Goal: Information Seeking & Learning: Learn about a topic

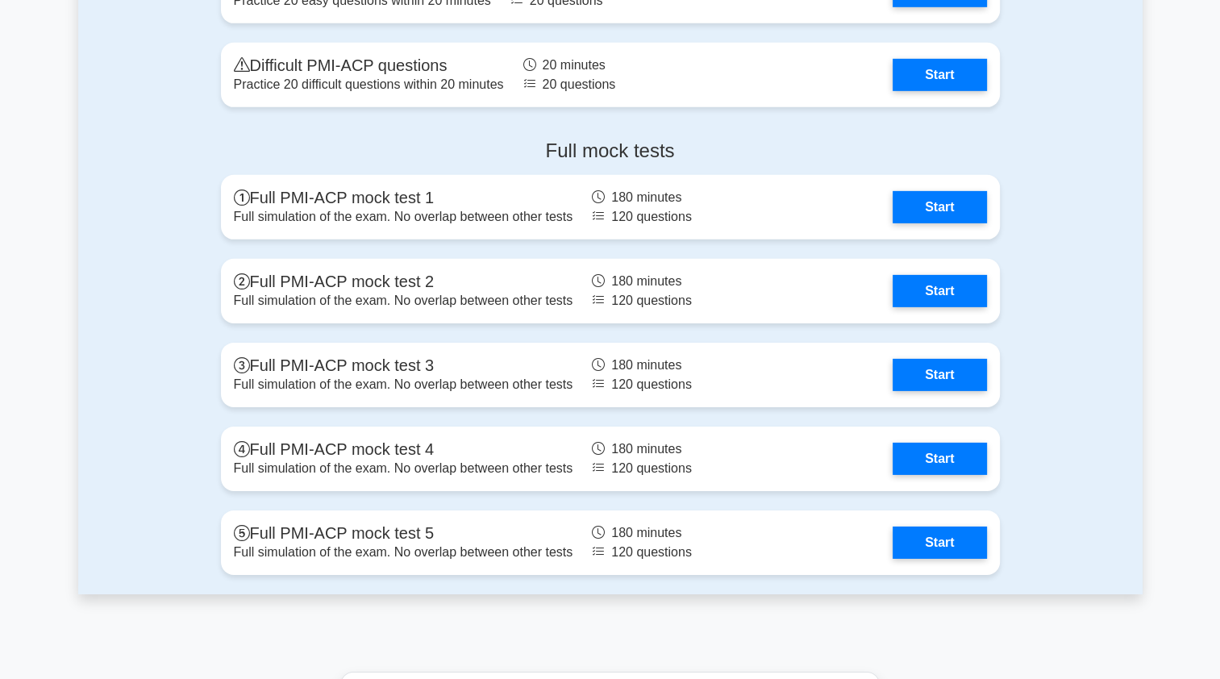
scroll to position [5034, 0]
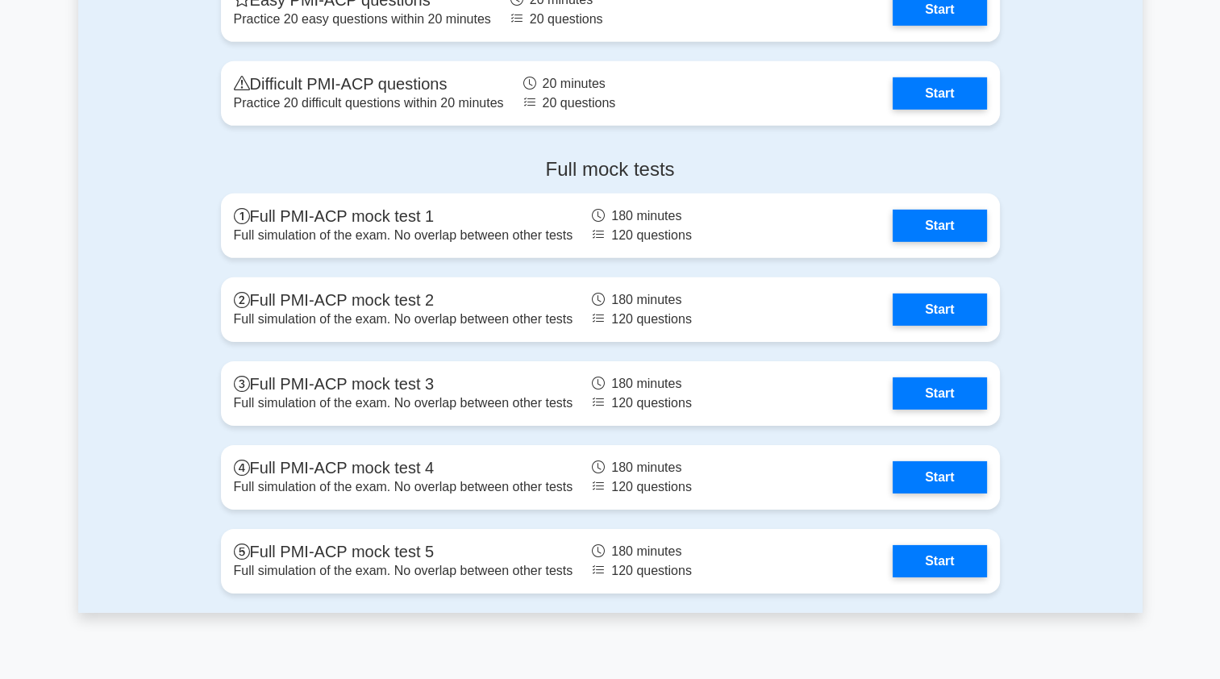
click at [956, 390] on link "Start" at bounding box center [939, 393] width 94 height 32
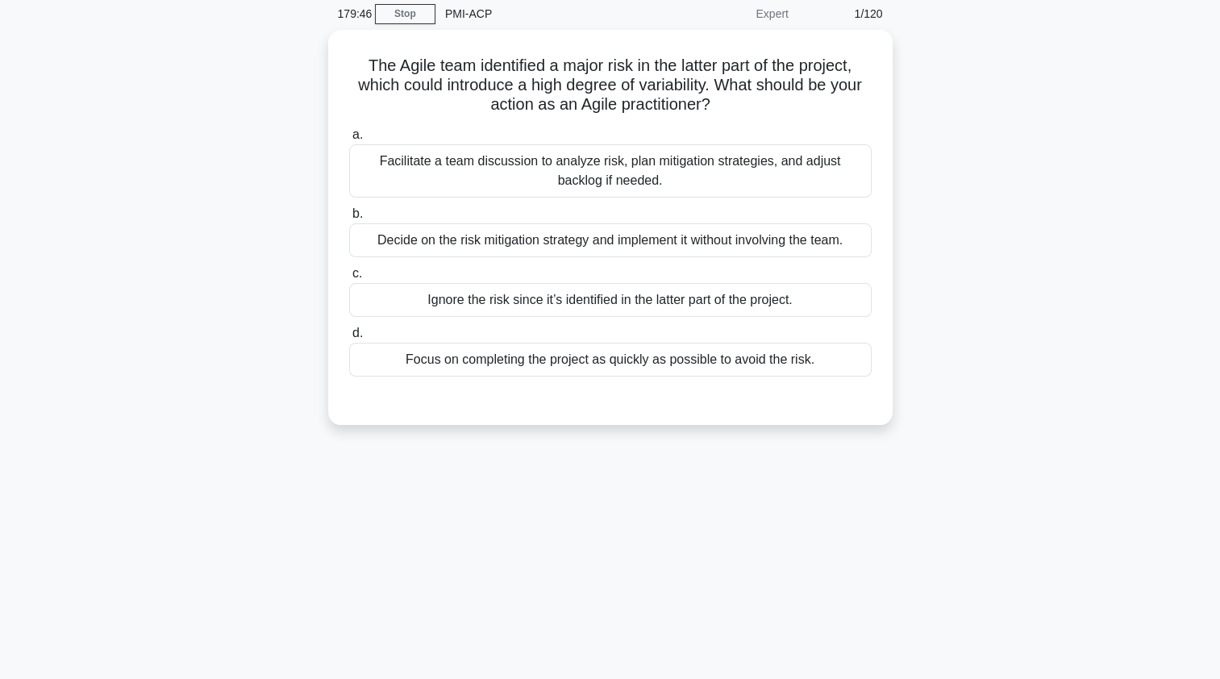
scroll to position [64, 0]
click at [385, 167] on div "Facilitate a team discussion to analyze risk, plan mitigation strategies, and a…" at bounding box center [610, 171] width 522 height 53
click at [349, 141] on input "a. Facilitate a team discussion to analyze risk, plan mitigation strategies, an…" at bounding box center [349, 136] width 0 height 10
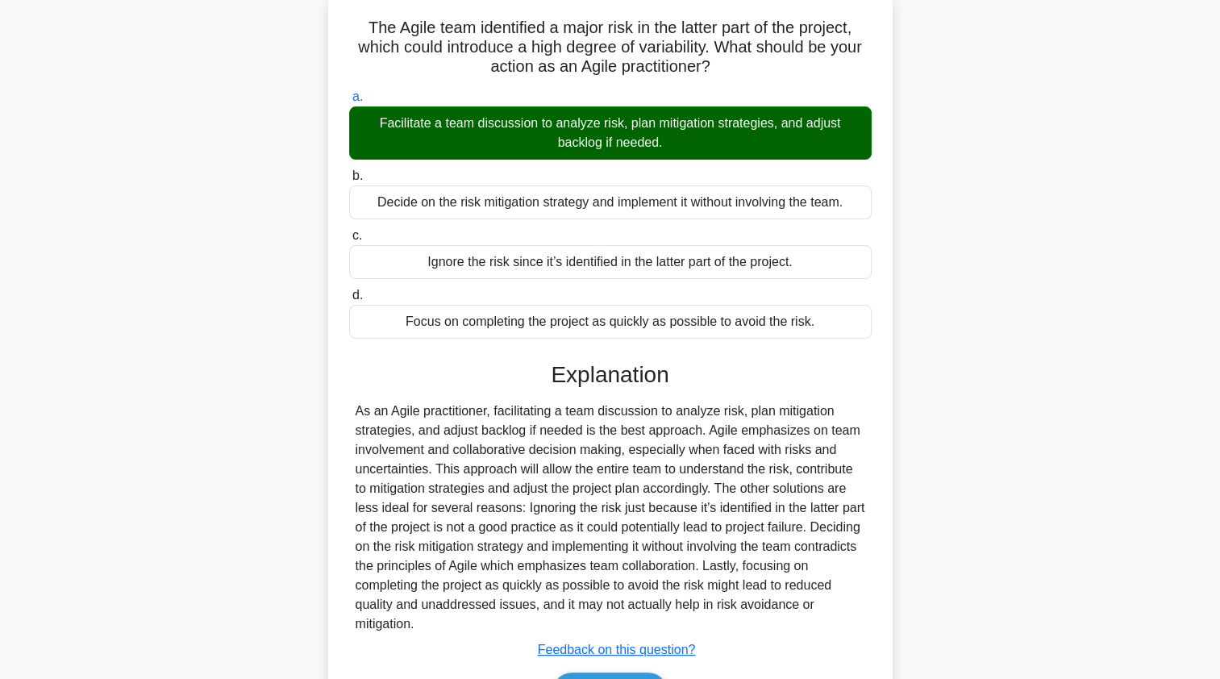
scroll to position [198, 0]
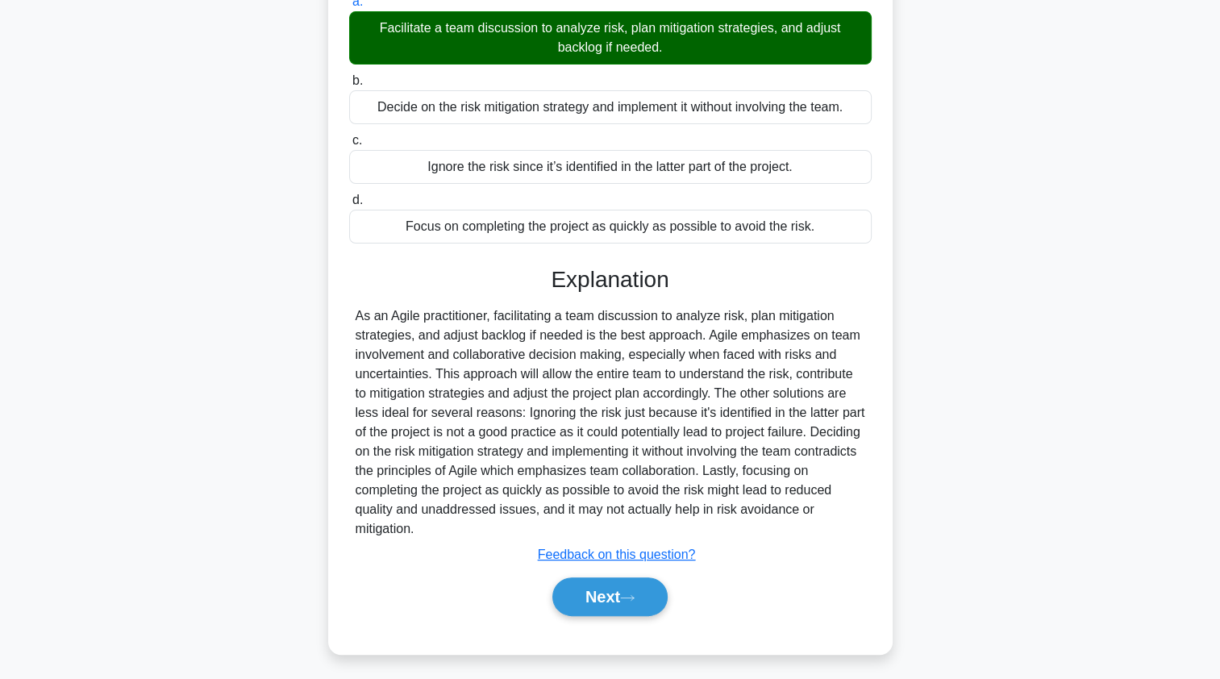
click at [580, 597] on button "Next" at bounding box center [609, 596] width 115 height 39
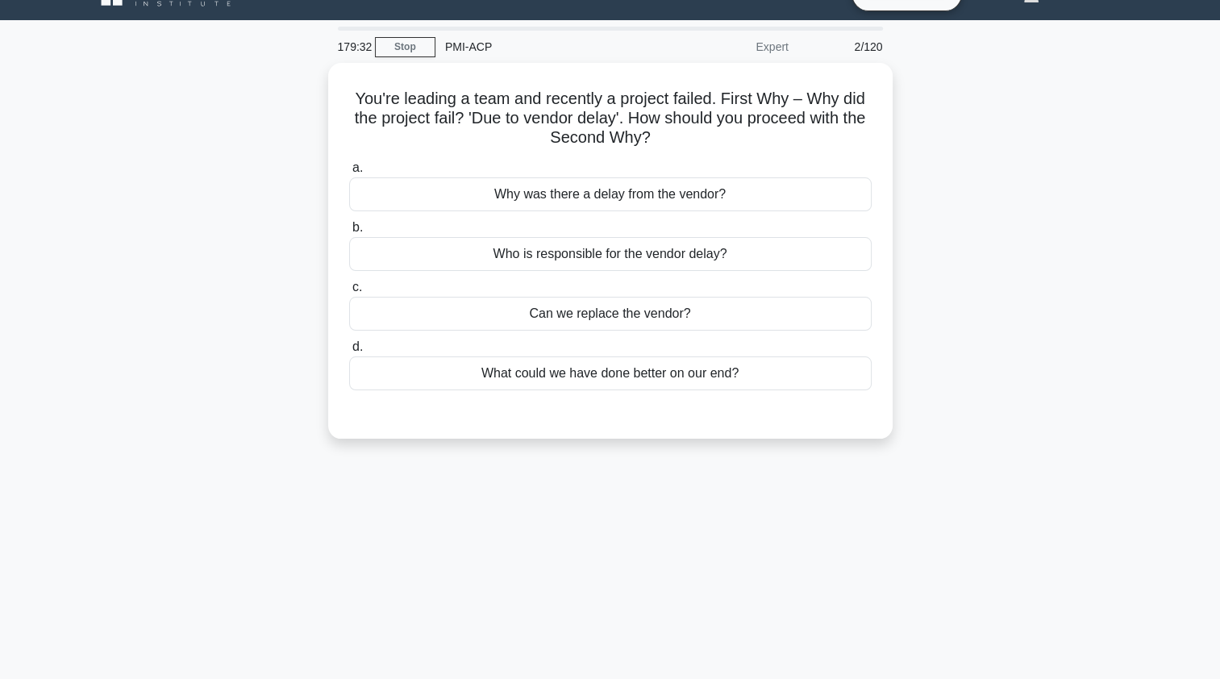
scroll to position [0, 0]
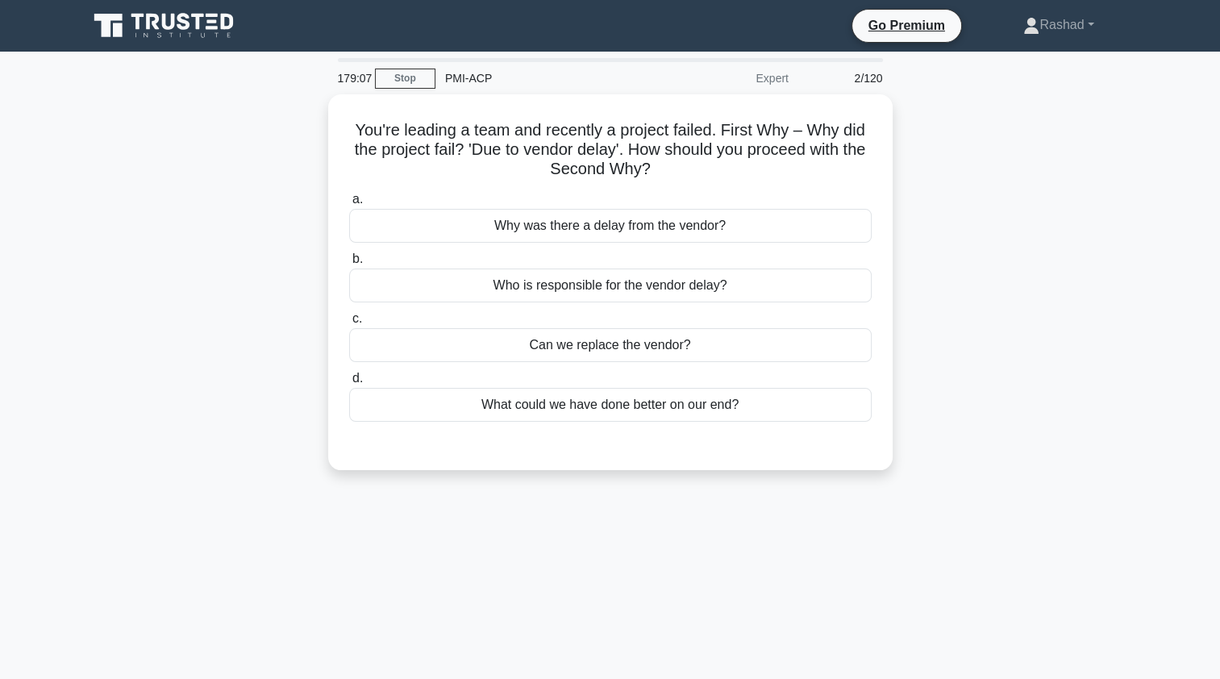
click at [426, 232] on div "Why was there a delay from the vendor?" at bounding box center [610, 226] width 522 height 34
click at [349, 205] on input "a. Why was there a delay from the vendor?" at bounding box center [349, 199] width 0 height 10
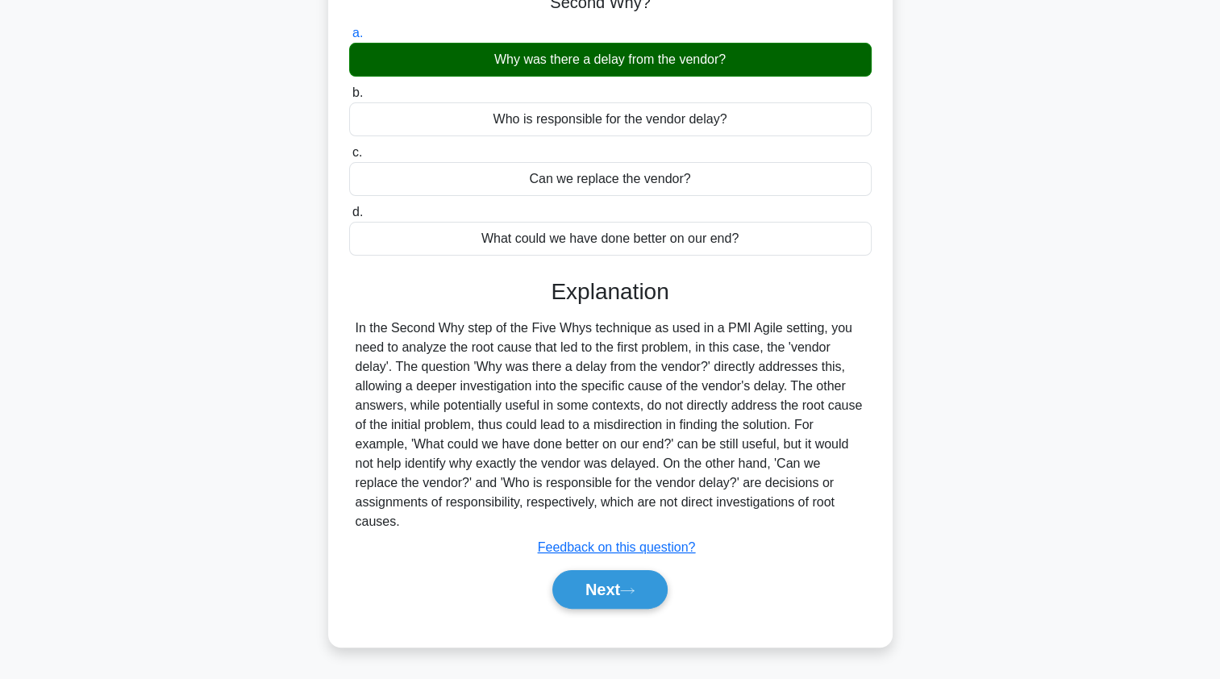
scroll to position [192, 0]
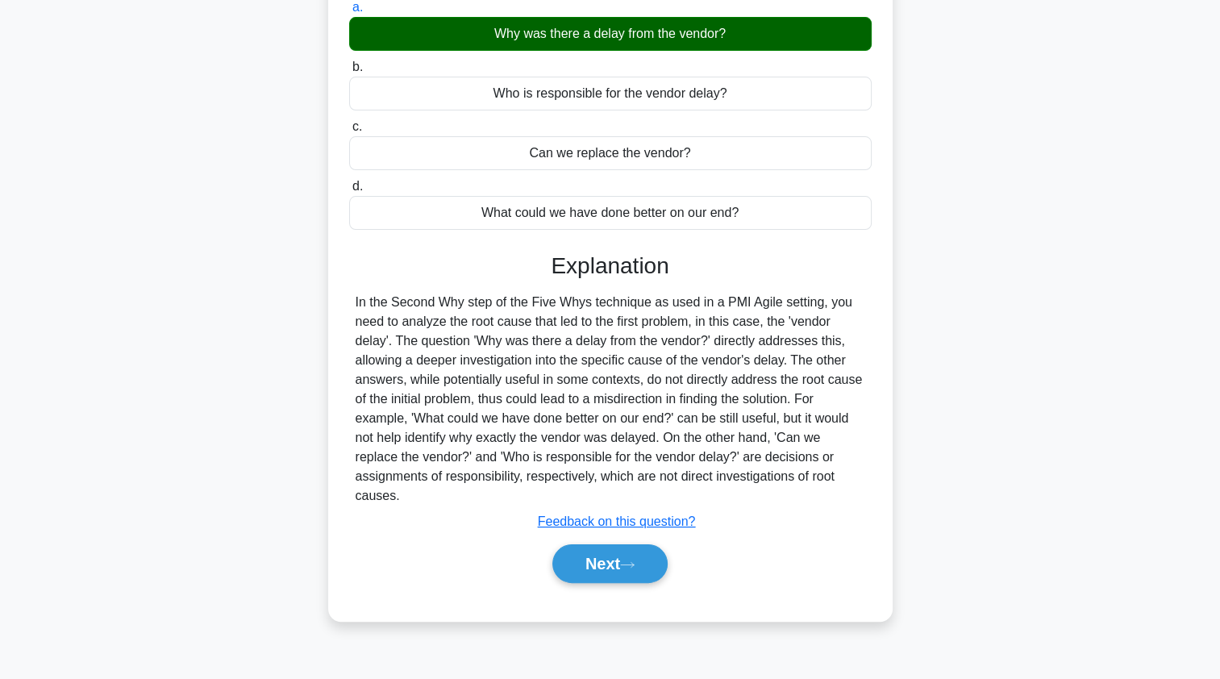
click at [573, 547] on button "Next" at bounding box center [609, 563] width 115 height 39
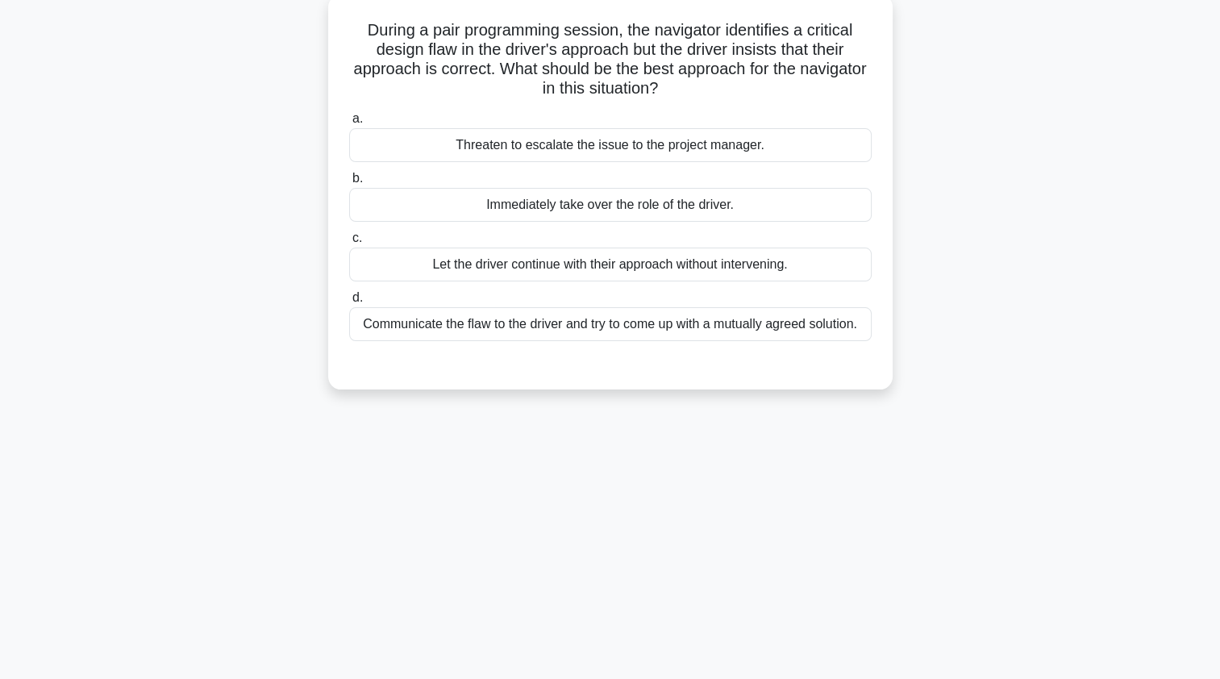
scroll to position [108, 0]
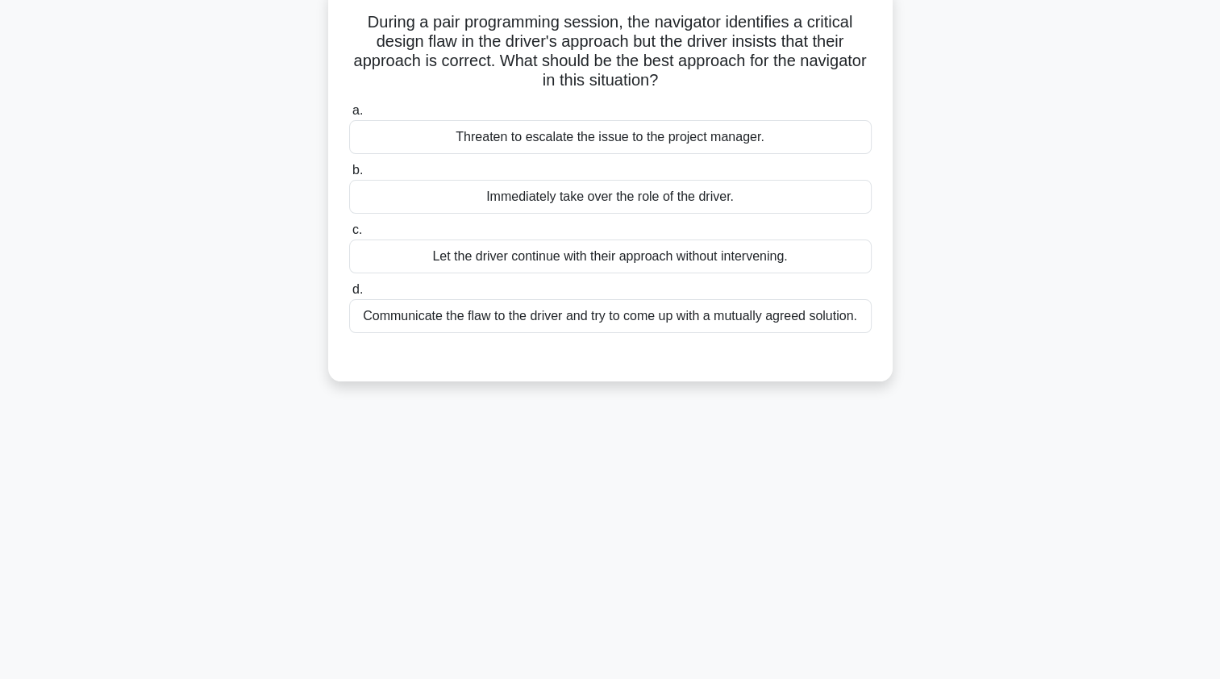
click at [691, 322] on div "Communicate the flaw to the driver and try to come up with a mutually agreed so…" at bounding box center [610, 316] width 522 height 34
click at [349, 295] on input "d. Communicate the flaw to the driver and try to come up with a mutually agreed…" at bounding box center [349, 290] width 0 height 10
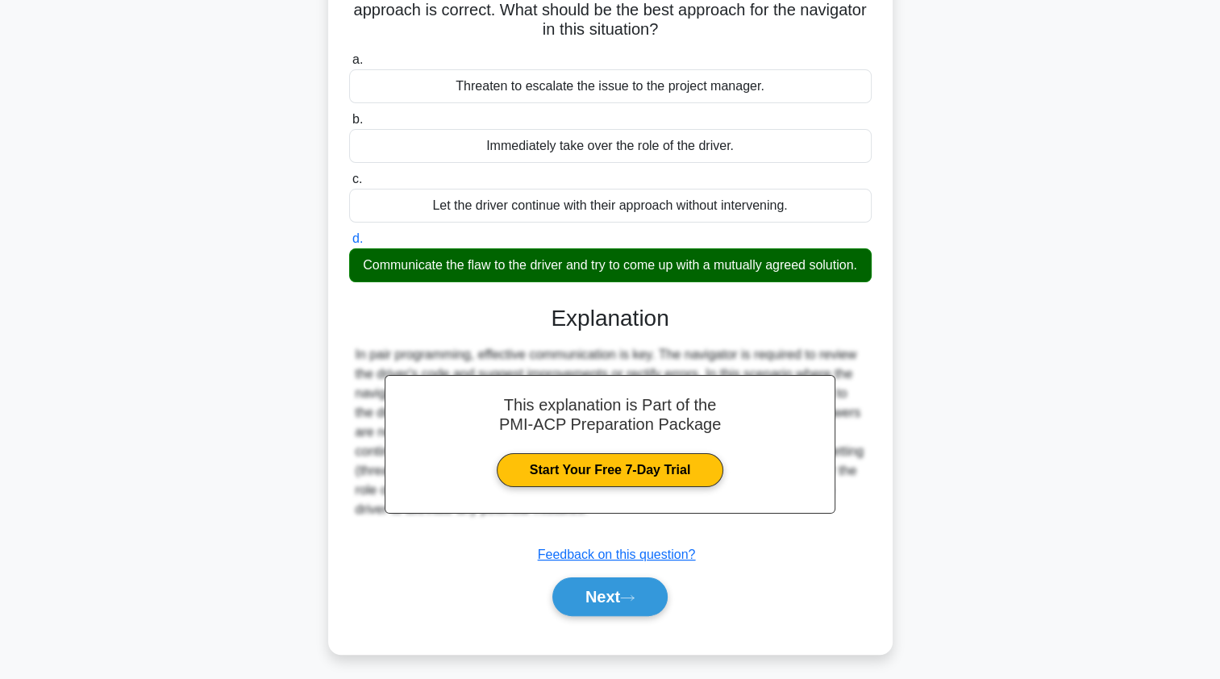
scroll to position [192, 0]
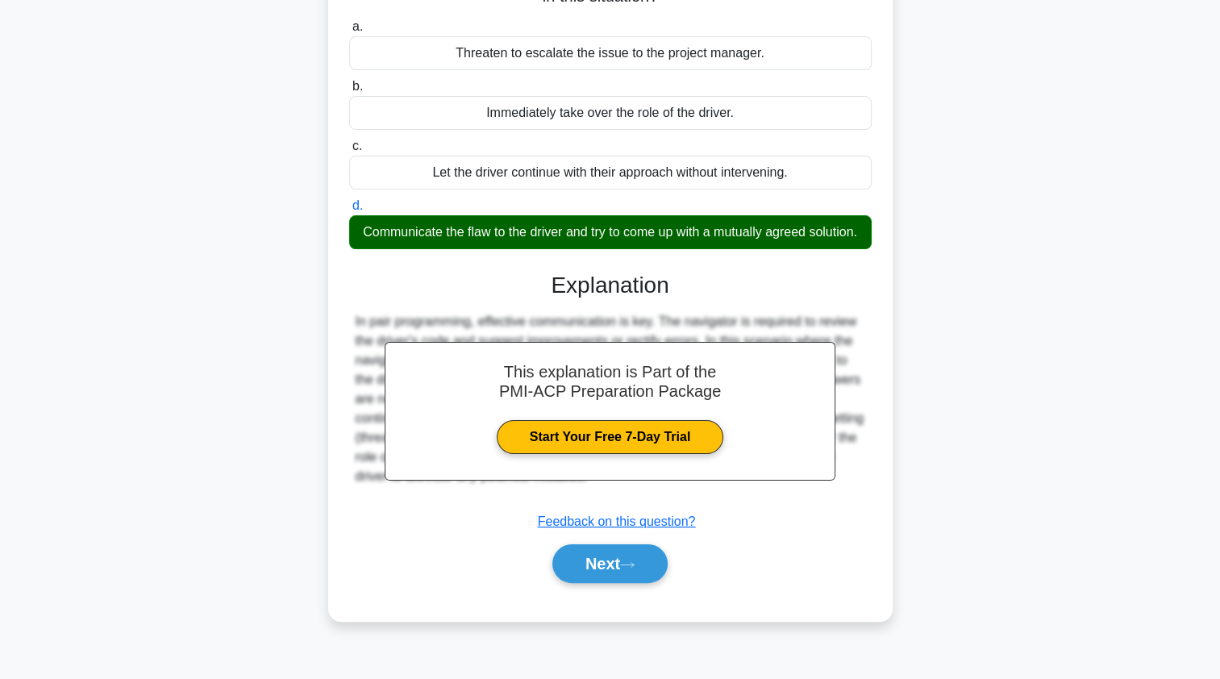
click at [647, 583] on button "Next" at bounding box center [609, 563] width 115 height 39
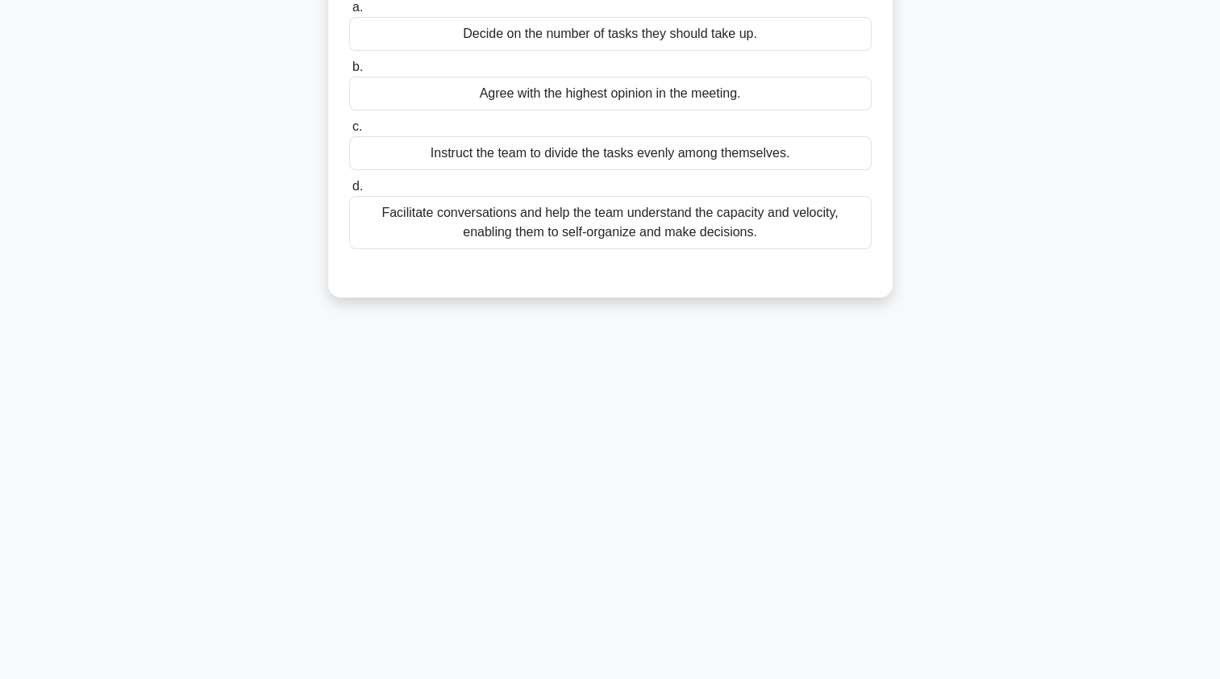
click at [420, 249] on div "Facilitate conversations and help the team understand the capacity and velocity…" at bounding box center [610, 222] width 522 height 53
click at [349, 192] on input "d. Facilitate conversations and help the team understand the capacity and veloc…" at bounding box center [349, 186] width 0 height 10
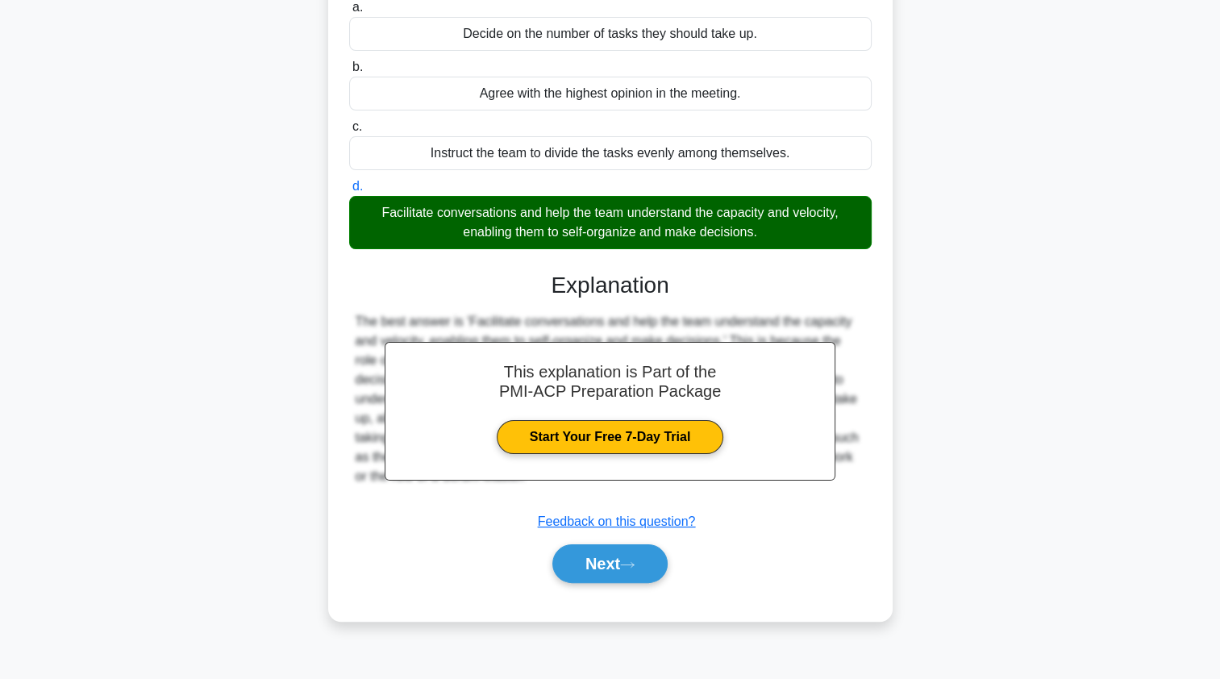
click at [573, 583] on button "Next" at bounding box center [609, 563] width 115 height 39
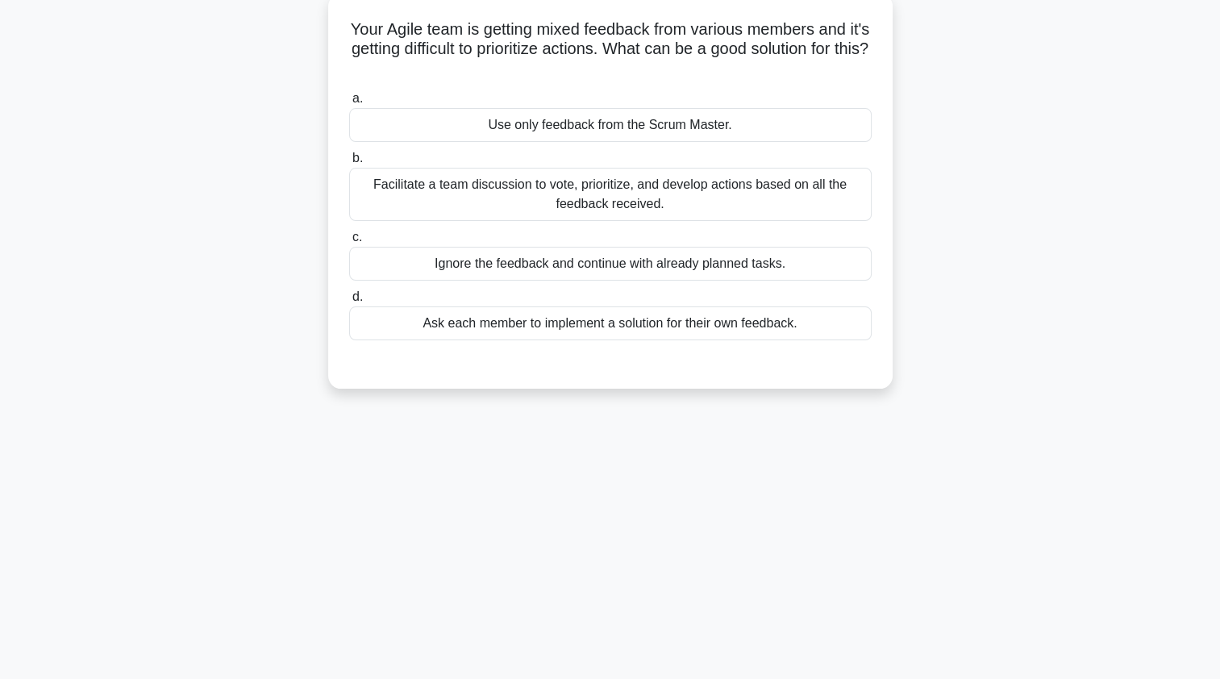
scroll to position [106, 0]
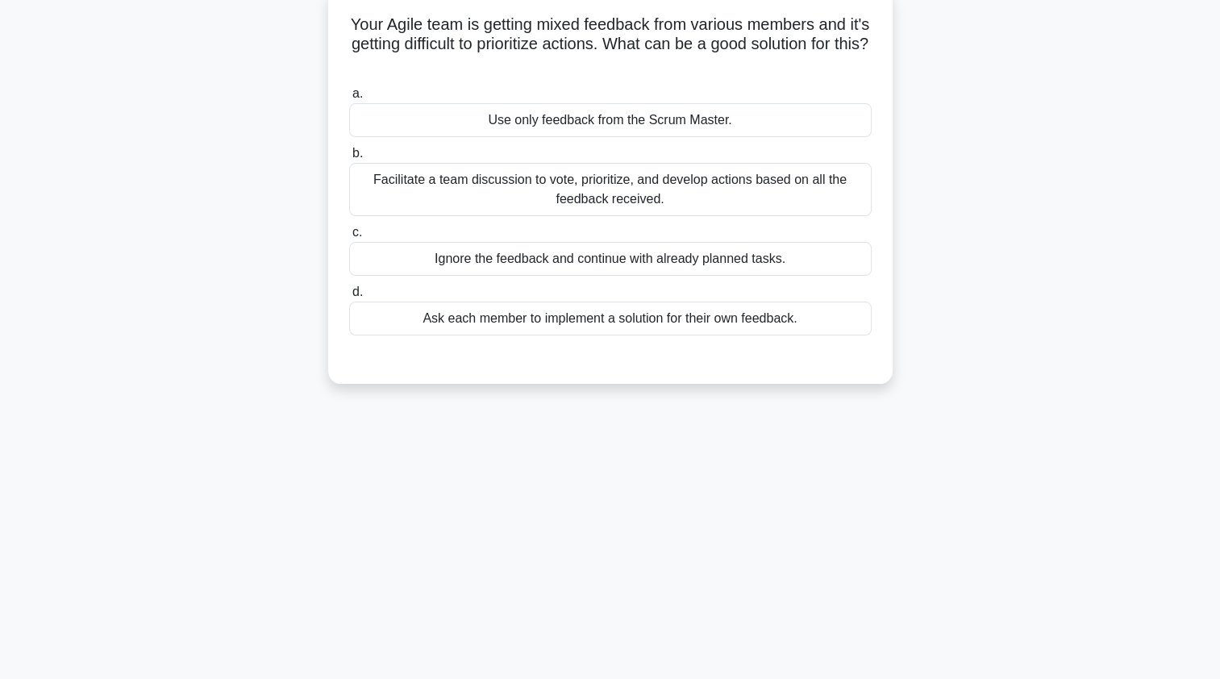
click at [417, 185] on div "Facilitate a team discussion to vote, prioritize, and develop actions based on …" at bounding box center [610, 189] width 522 height 53
click at [349, 159] on input "b. Facilitate a team discussion to vote, prioritize, and develop actions based …" at bounding box center [349, 153] width 0 height 10
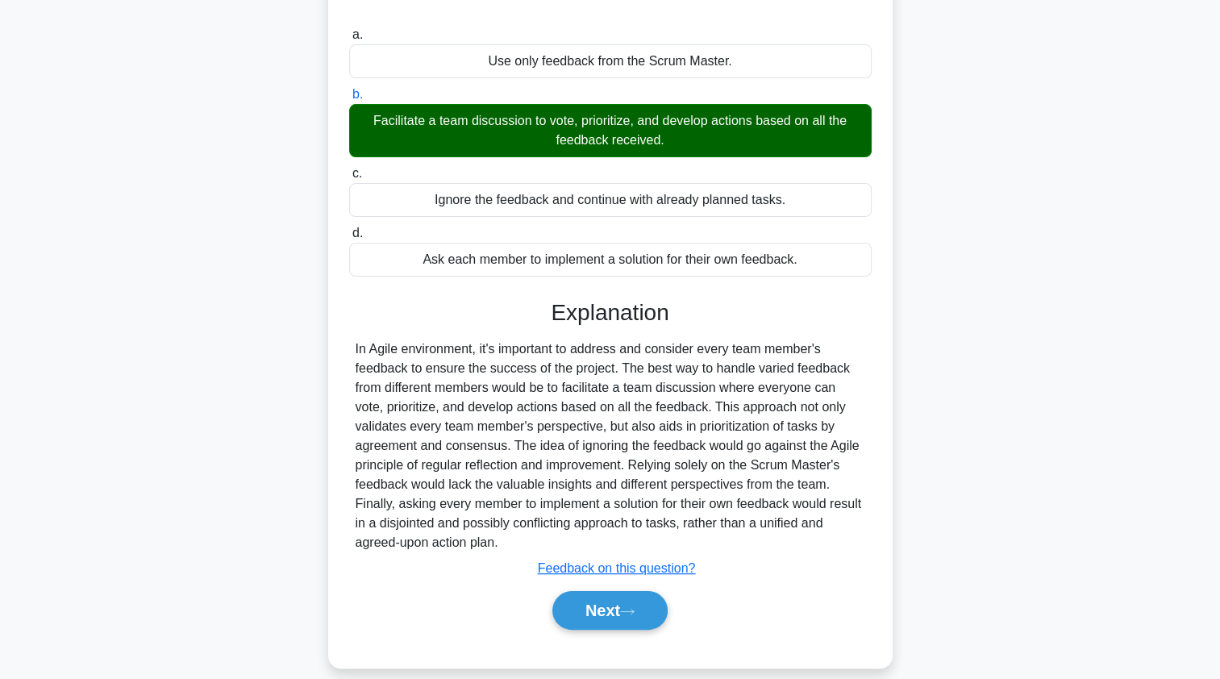
scroll to position [192, 0]
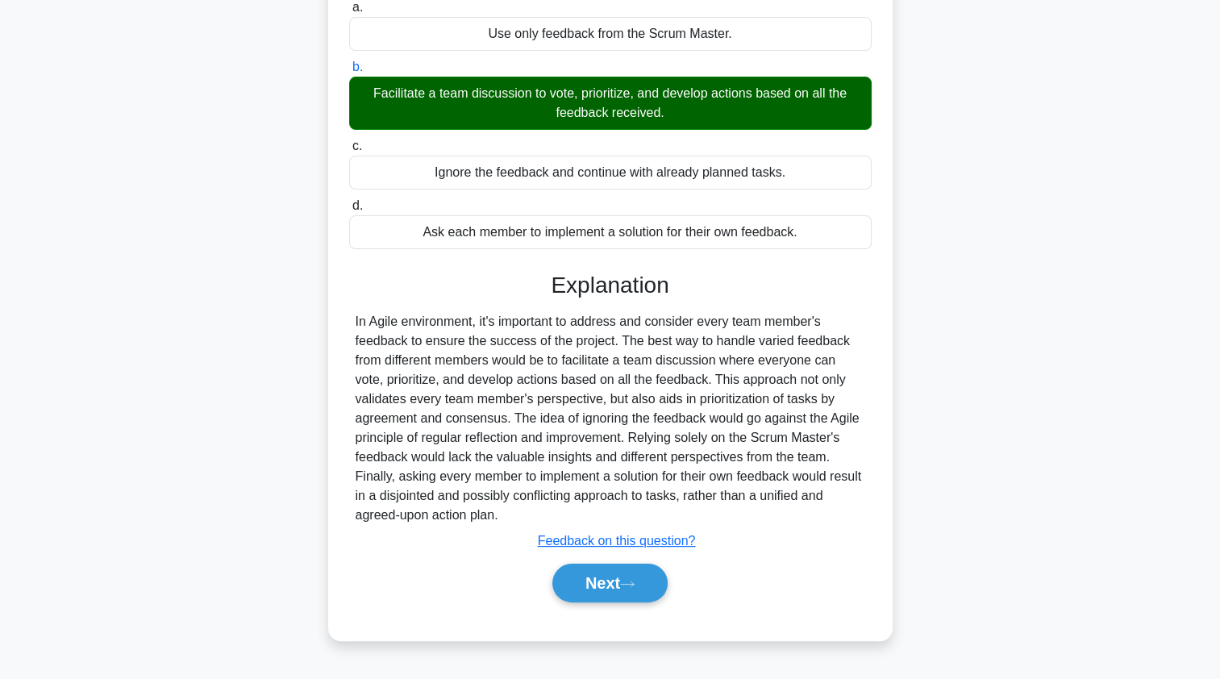
click at [573, 564] on button "Next" at bounding box center [609, 582] width 115 height 39
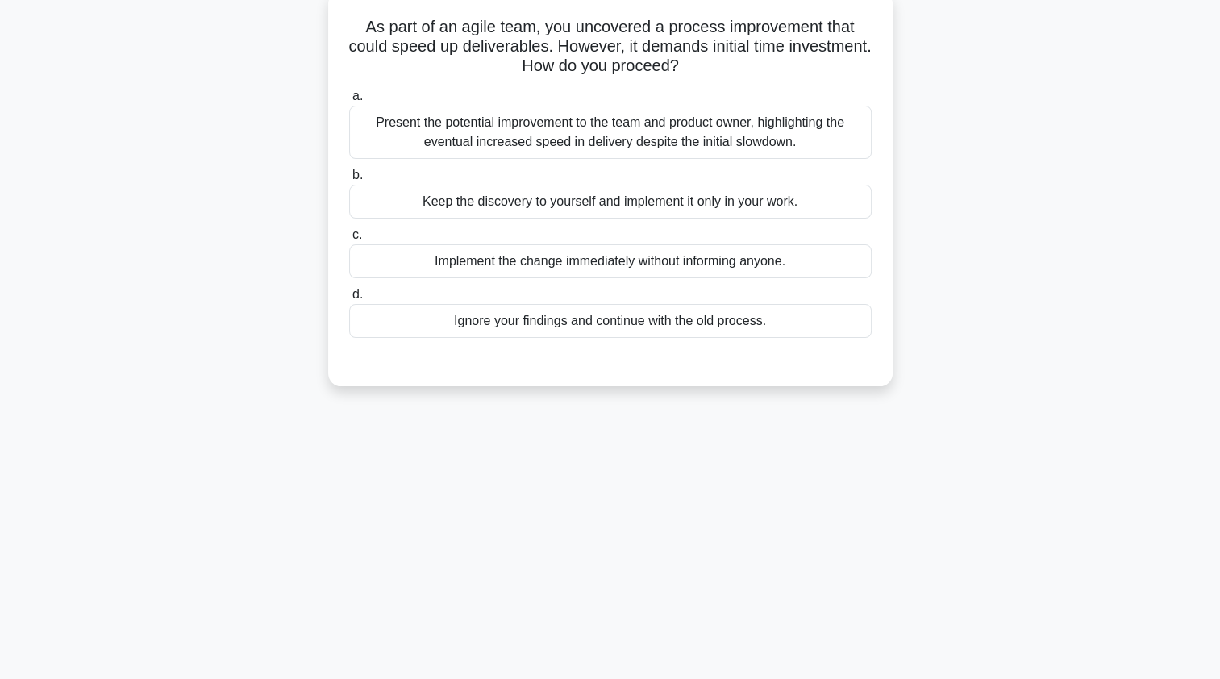
scroll to position [35, 0]
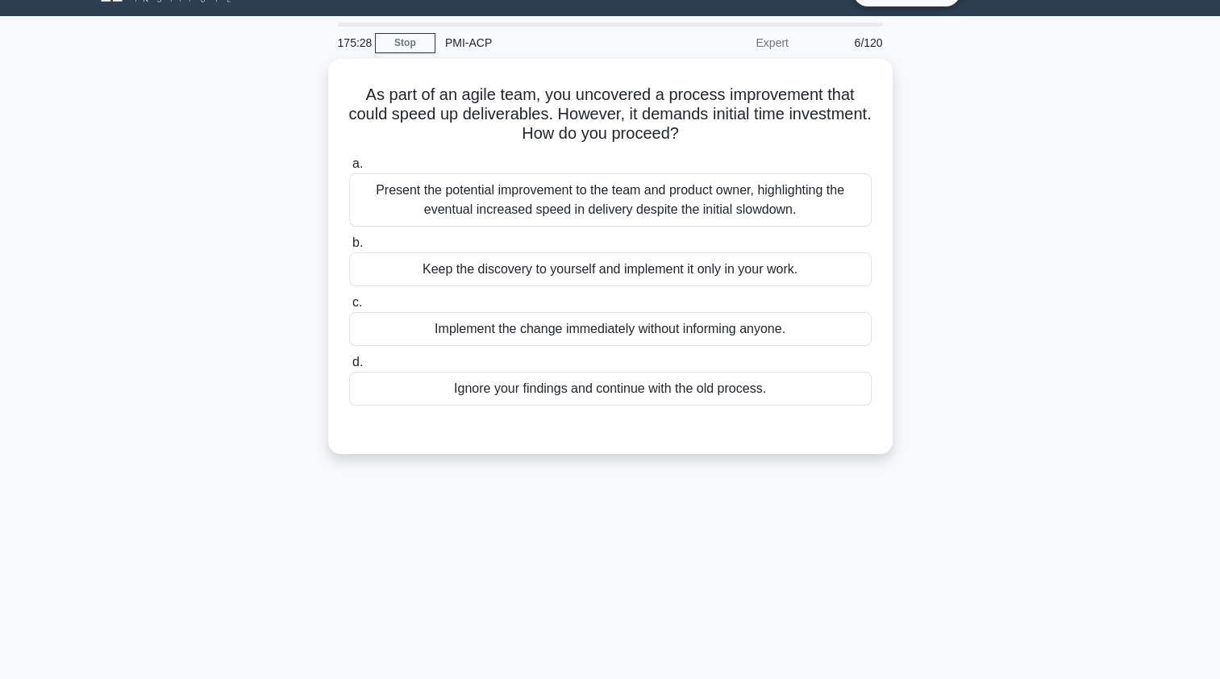
click at [775, 205] on div "Present the potential improvement to the team and product owner, highlighting t…" at bounding box center [610, 199] width 522 height 53
click at [349, 169] on input "a. Present the potential improvement to the team and product owner, highlightin…" at bounding box center [349, 164] width 0 height 10
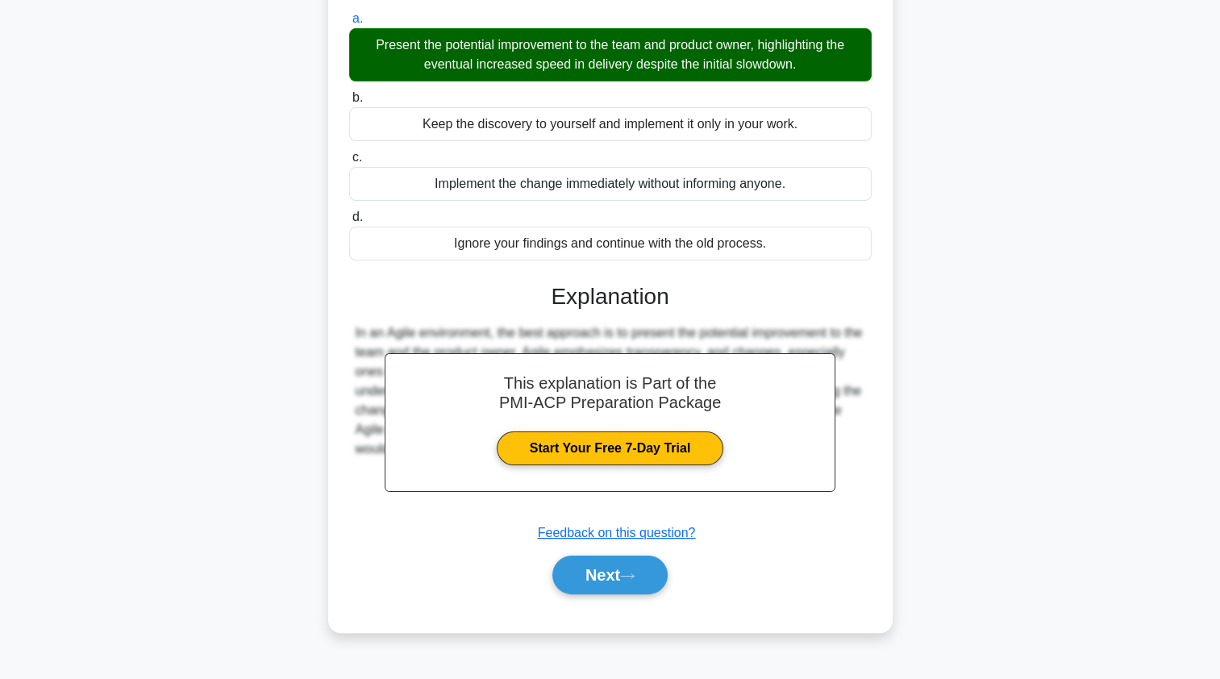
scroll to position [192, 0]
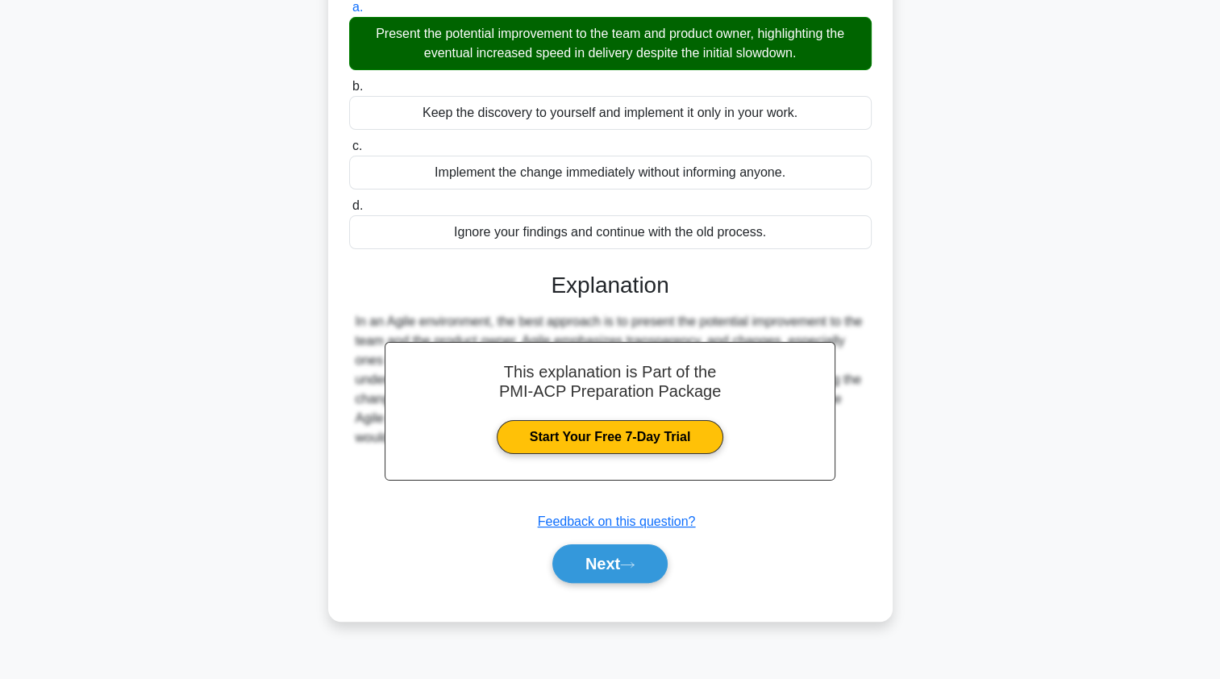
click at [618, 552] on button "Next" at bounding box center [609, 563] width 115 height 39
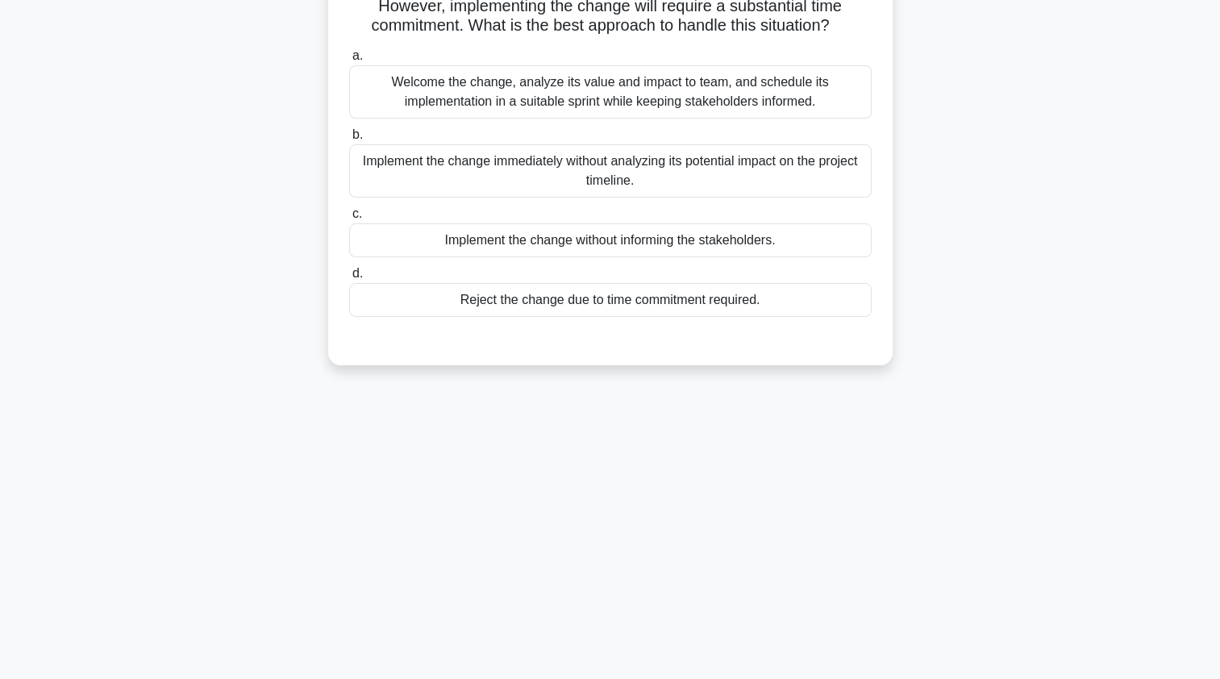
scroll to position [0, 0]
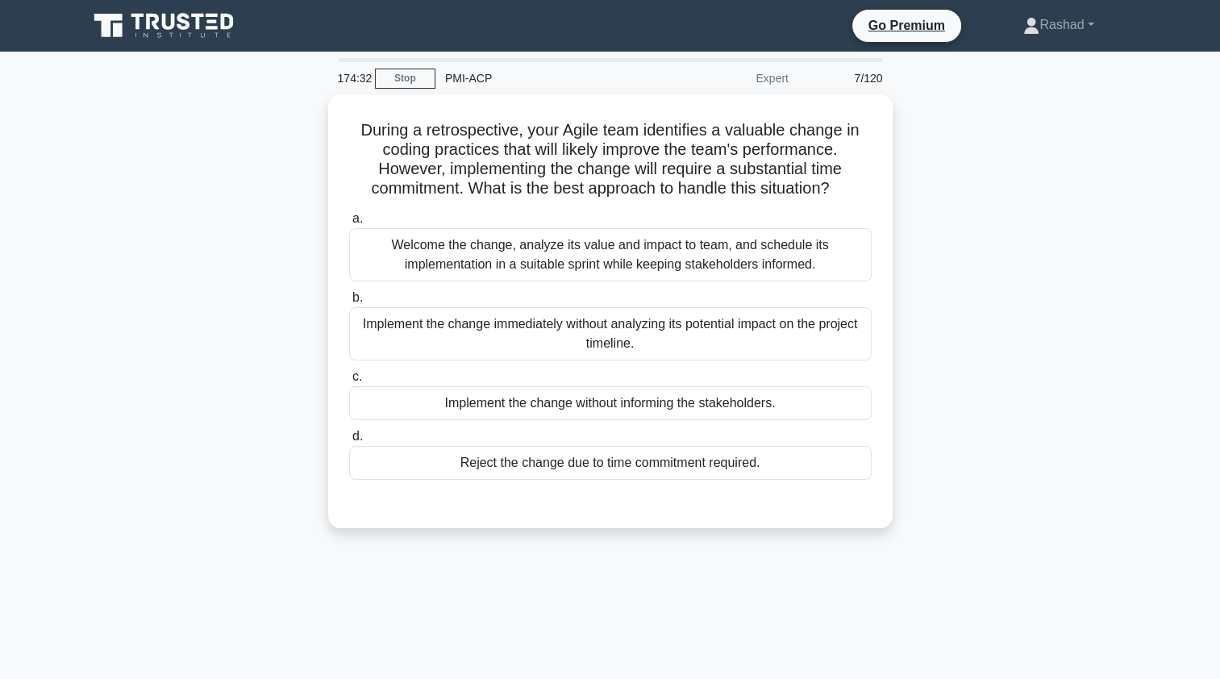
click at [435, 252] on div "Welcome the change, analyze its value and impact to team, and schedule its impl…" at bounding box center [610, 254] width 522 height 53
click at [349, 224] on input "a. Welcome the change, analyze its value and impact to team, and schedule its i…" at bounding box center [349, 219] width 0 height 10
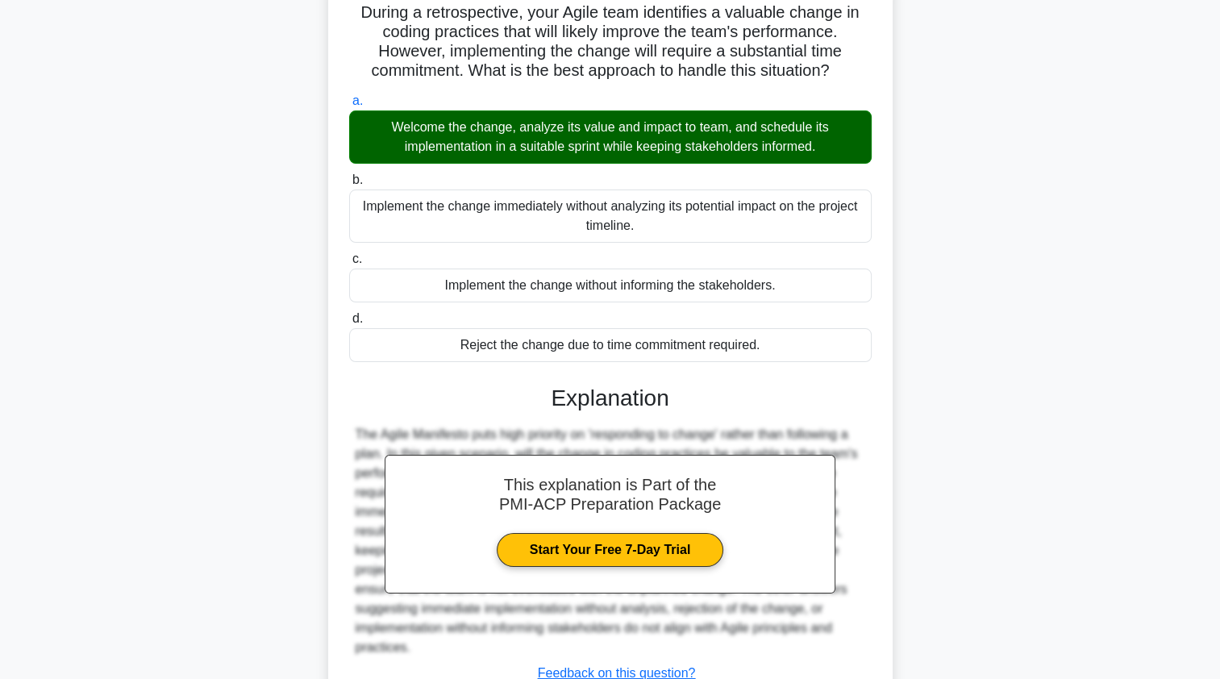
scroll to position [217, 0]
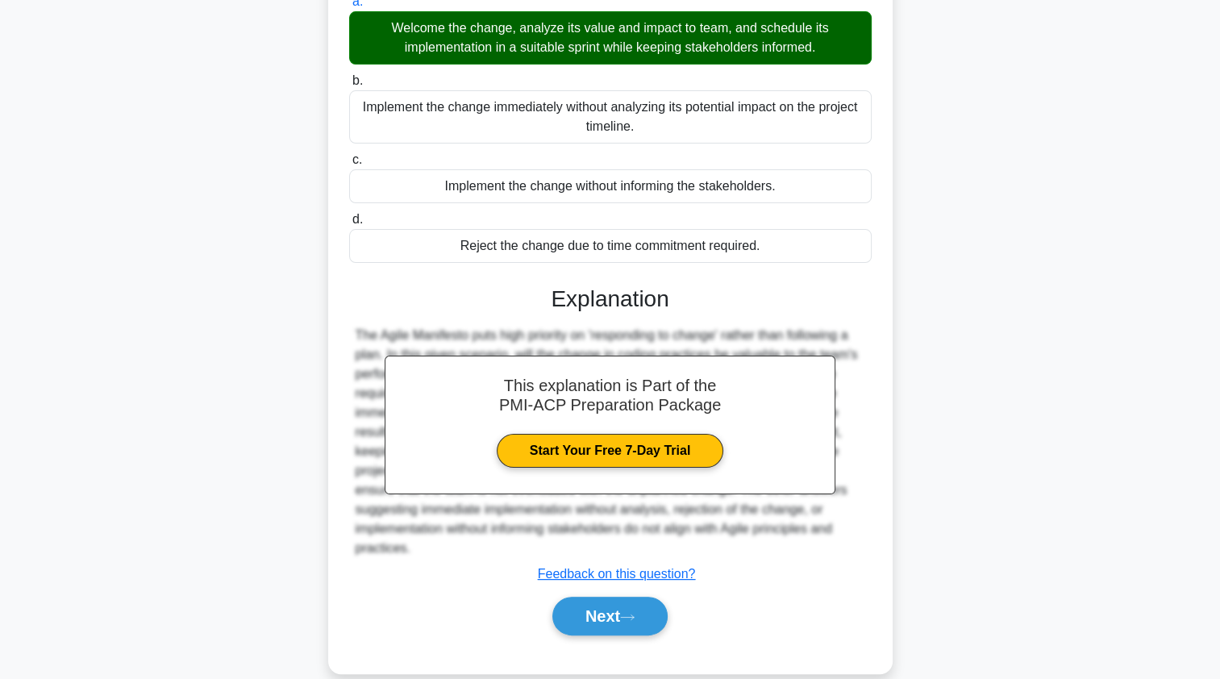
click at [576, 597] on button "Next" at bounding box center [609, 616] width 115 height 39
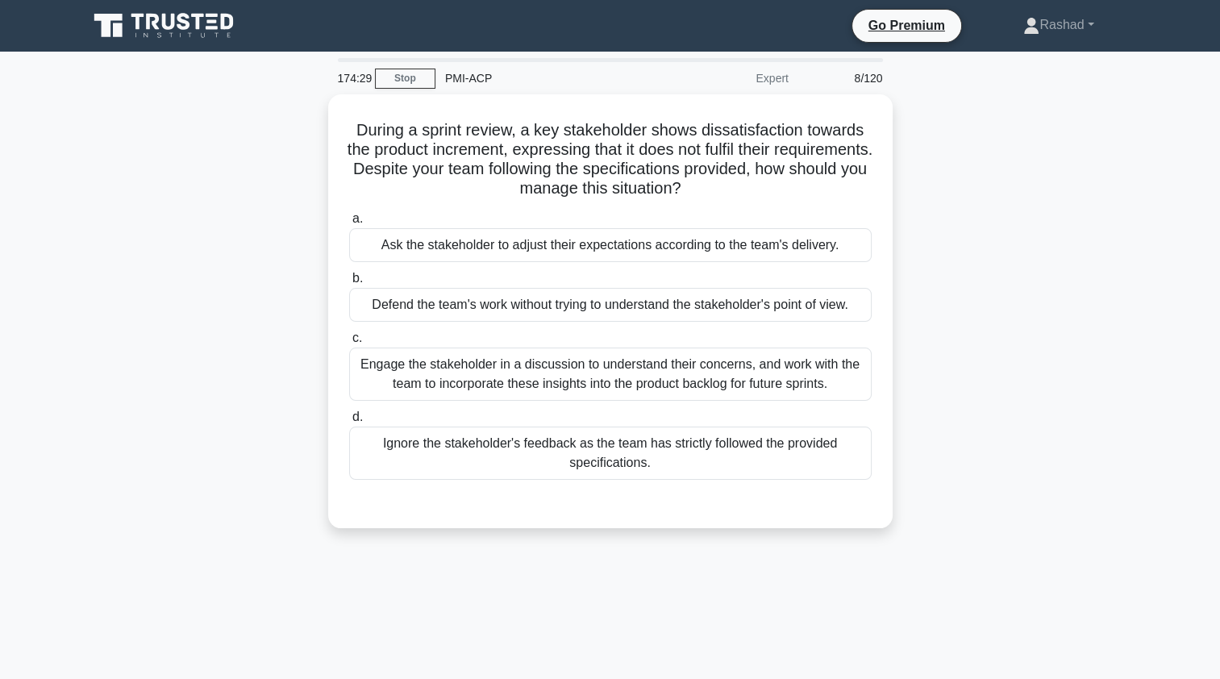
scroll to position [0, 0]
click at [424, 373] on div "Engage the stakeholder in a discussion to understand their concerns, and work w…" at bounding box center [610, 373] width 522 height 53
click at [349, 343] on input "c. Engage the stakeholder in a discussion to understand their concerns, and wor…" at bounding box center [349, 338] width 0 height 10
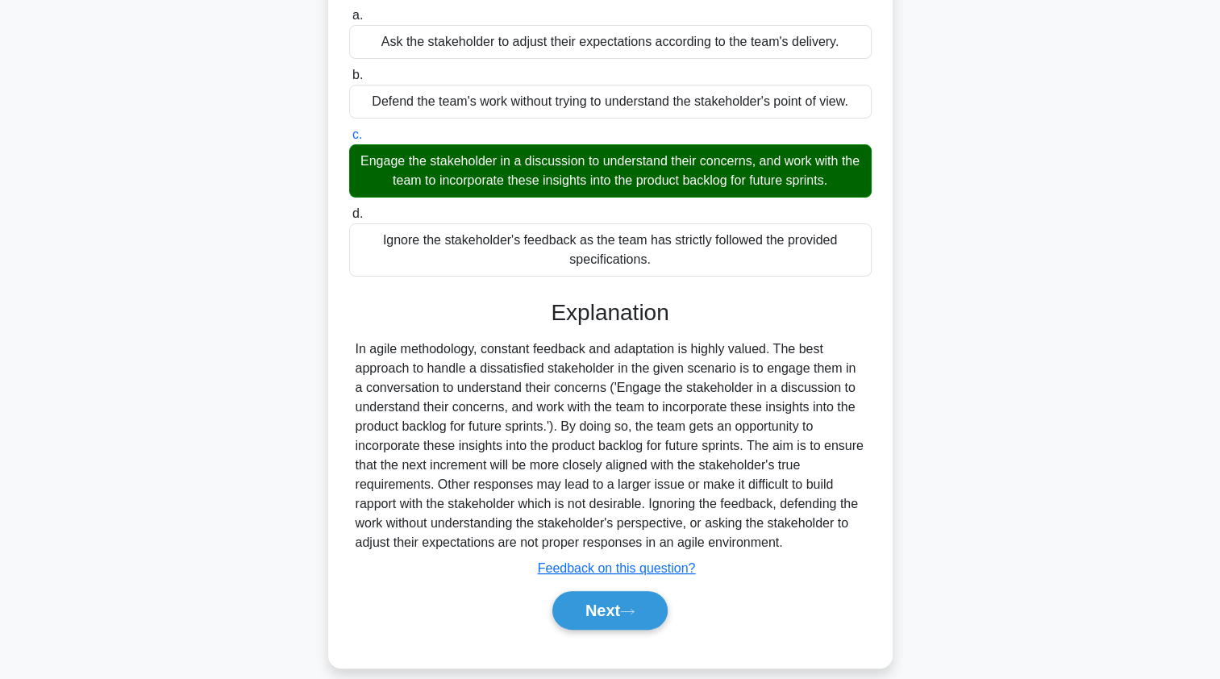
scroll to position [217, 0]
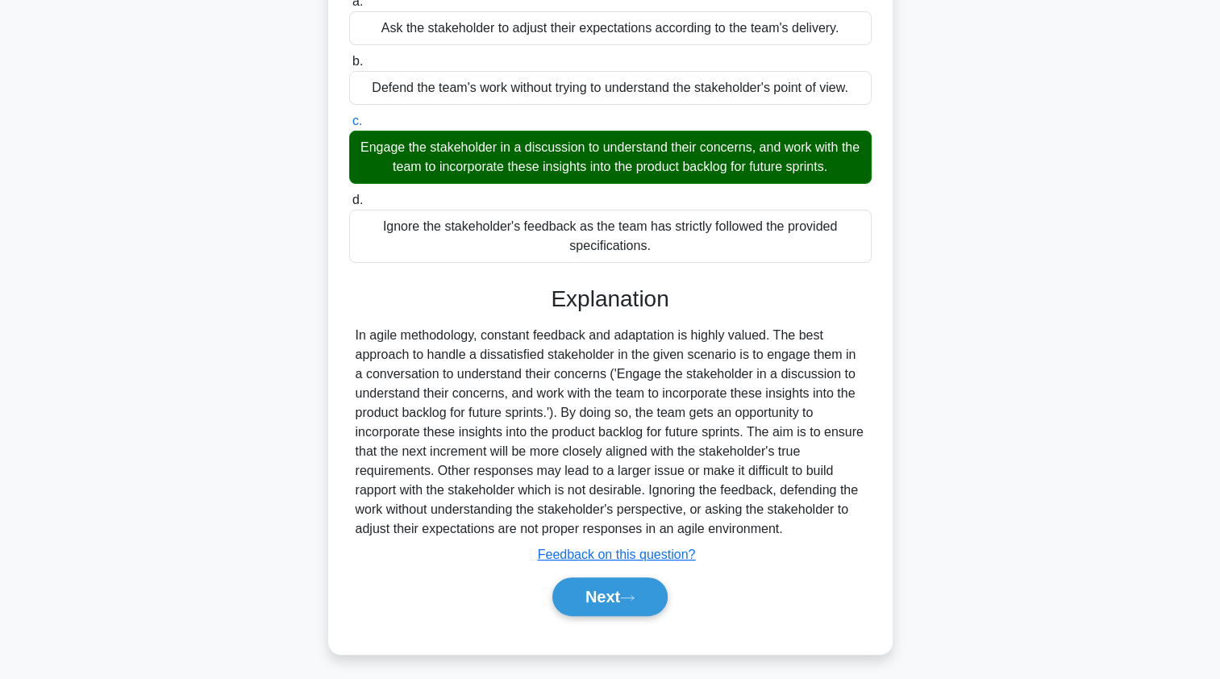
click at [584, 603] on button "Next" at bounding box center [609, 596] width 115 height 39
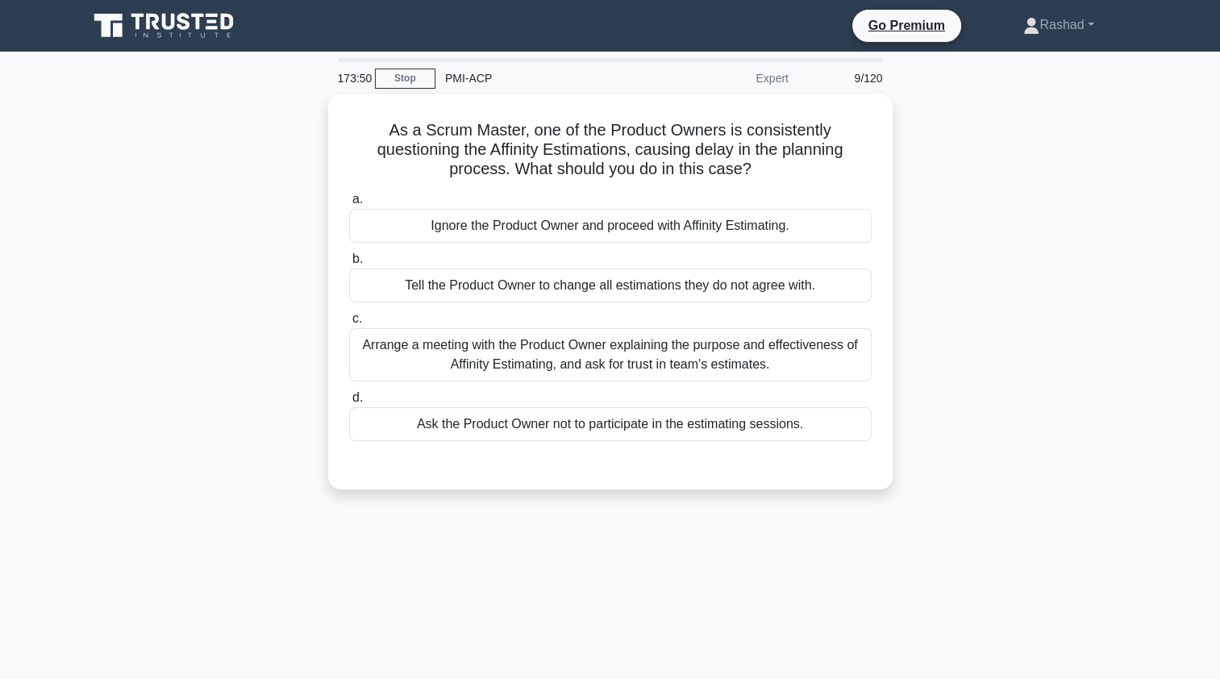
scroll to position [0, 0]
click at [426, 352] on div "Arrange a meeting with the Product Owner explaining the purpose and effectivene…" at bounding box center [610, 354] width 522 height 53
click at [349, 324] on input "c. Arrange a meeting with the Product Owner explaining the purpose and effectiv…" at bounding box center [349, 319] width 0 height 10
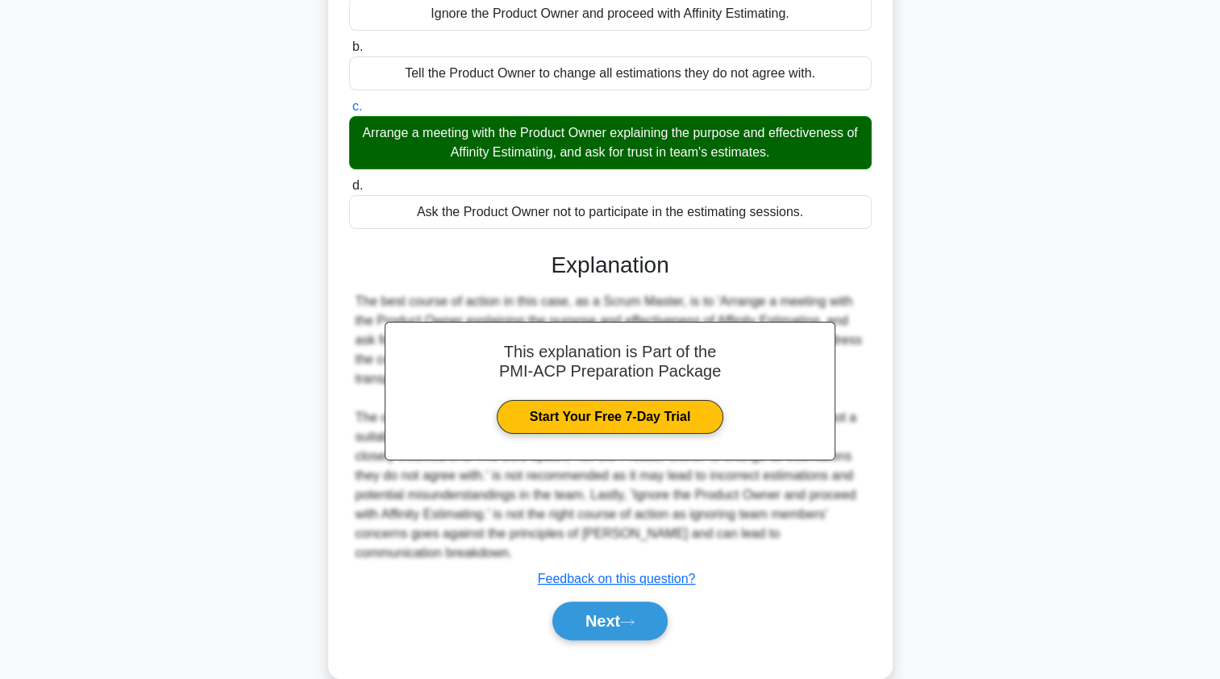
scroll to position [217, 0]
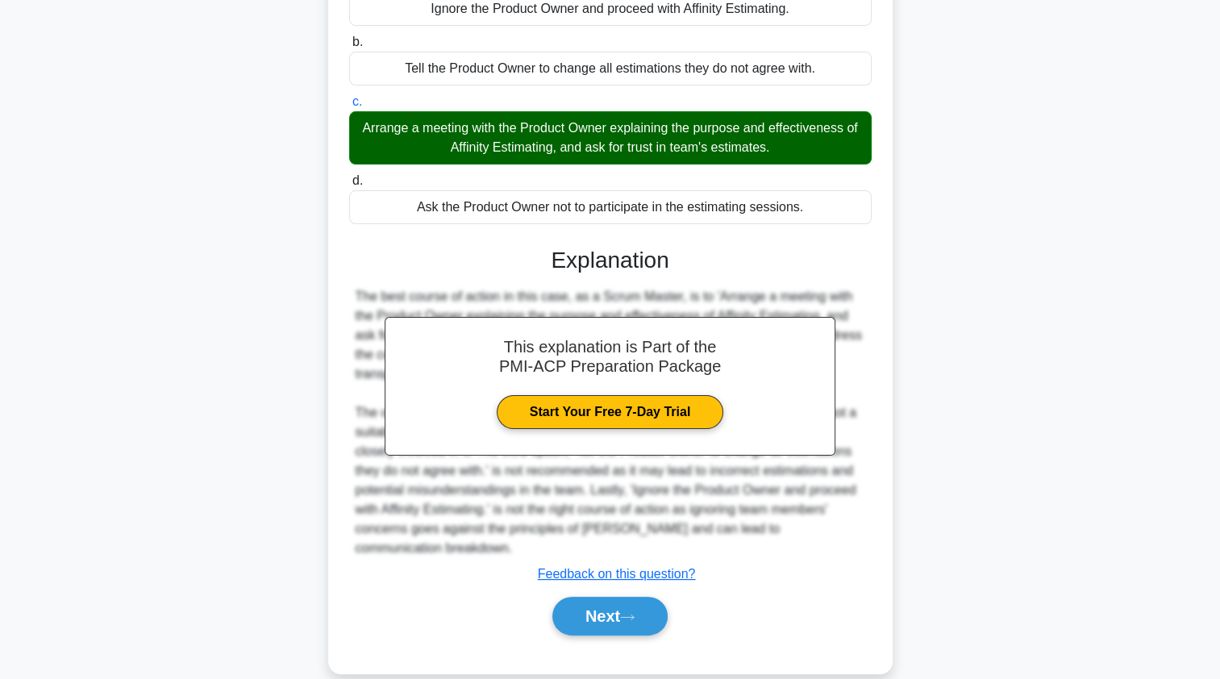
click at [571, 602] on button "Next" at bounding box center [609, 616] width 115 height 39
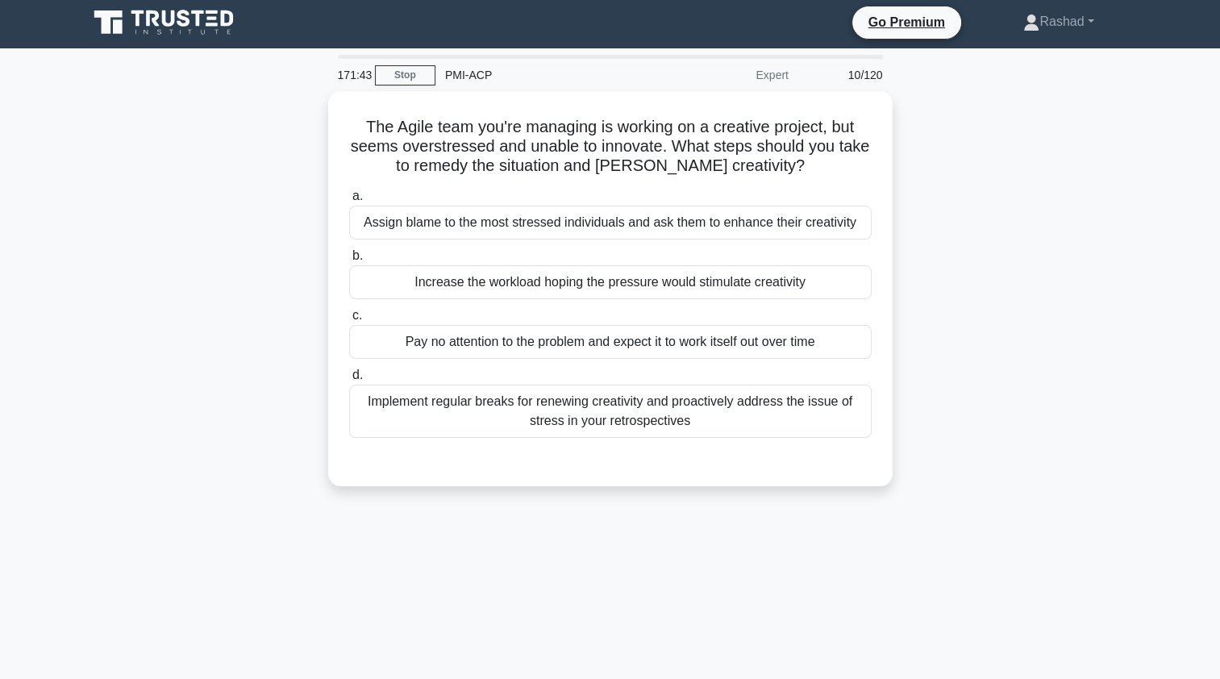
scroll to position [0, 0]
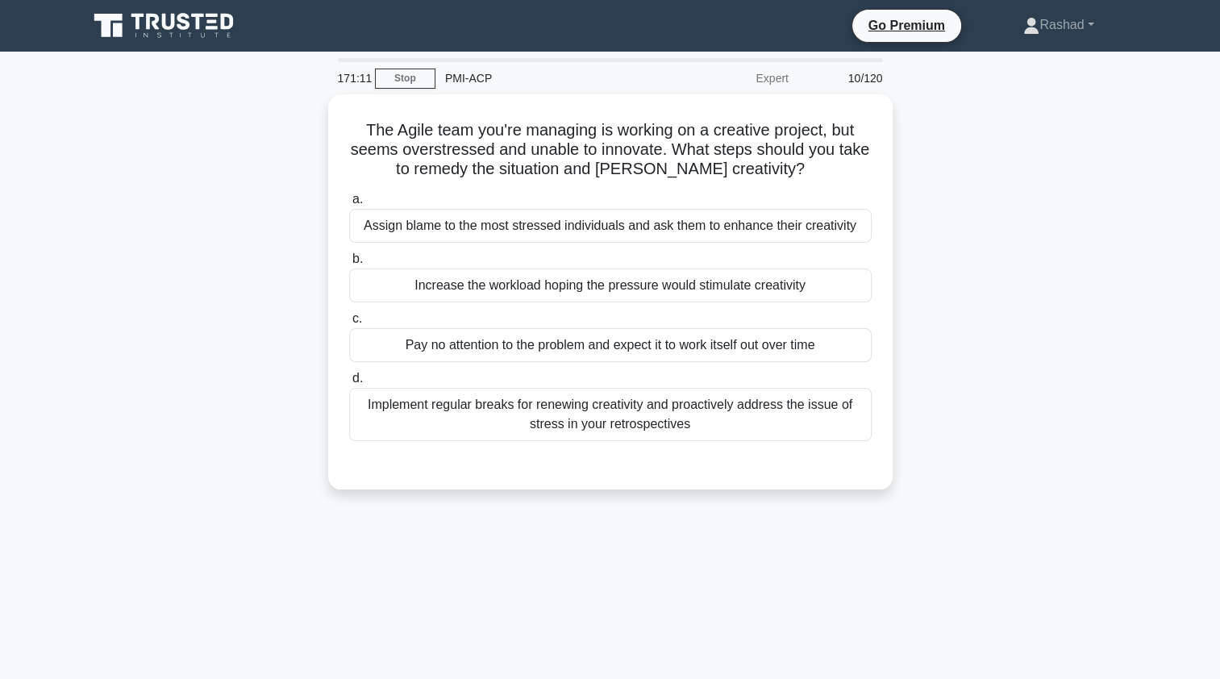
click at [451, 422] on div "Implement regular breaks for renewing creativity and proactively address the is…" at bounding box center [610, 414] width 522 height 53
click at [349, 384] on input "d. Implement regular breaks for renewing creativity and proactively address the…" at bounding box center [349, 378] width 0 height 10
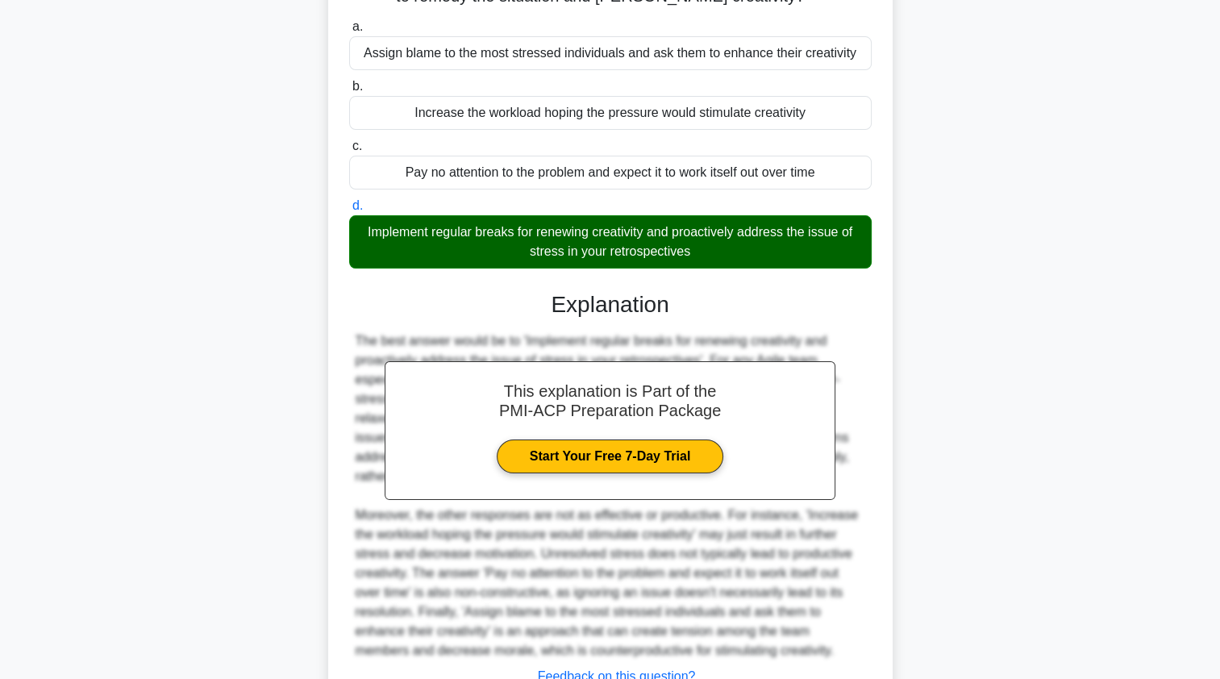
scroll to position [294, 0]
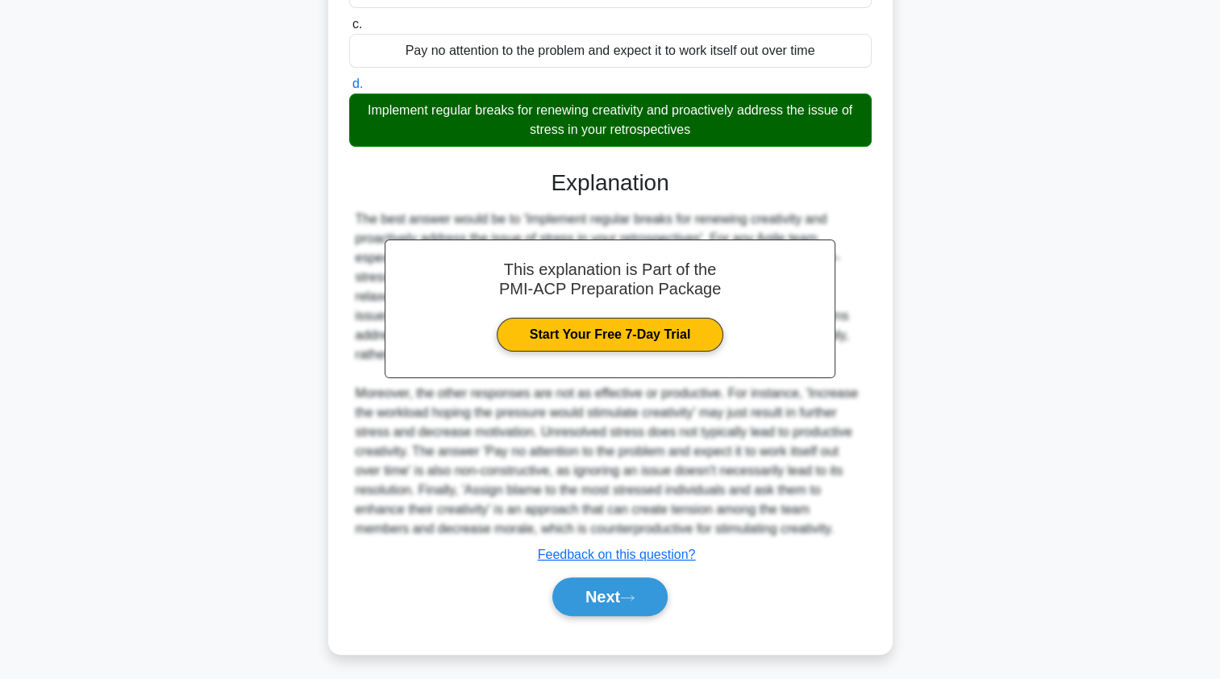
click at [571, 603] on button "Next" at bounding box center [609, 596] width 115 height 39
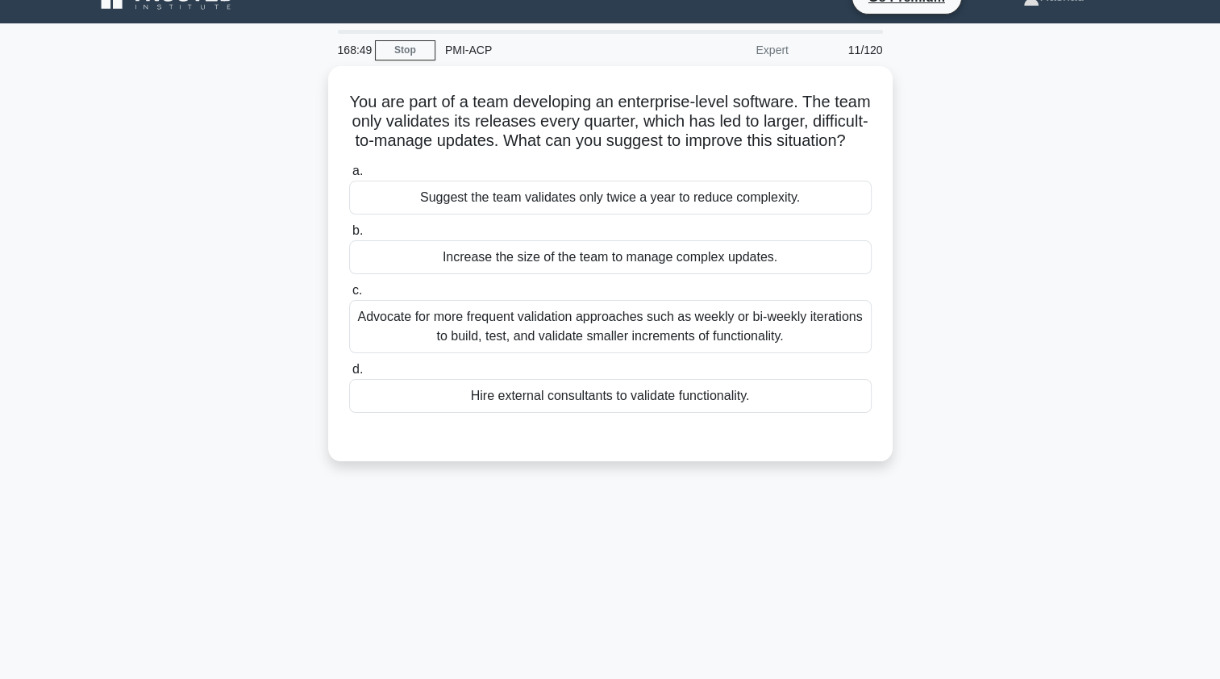
scroll to position [27, 0]
click at [419, 348] on div "Advocate for more frequent validation approaches such as weekly or bi-weekly it…" at bounding box center [610, 327] width 522 height 53
click at [349, 297] on input "c. Advocate for more frequent validation approaches such as weekly or bi-weekly…" at bounding box center [349, 291] width 0 height 10
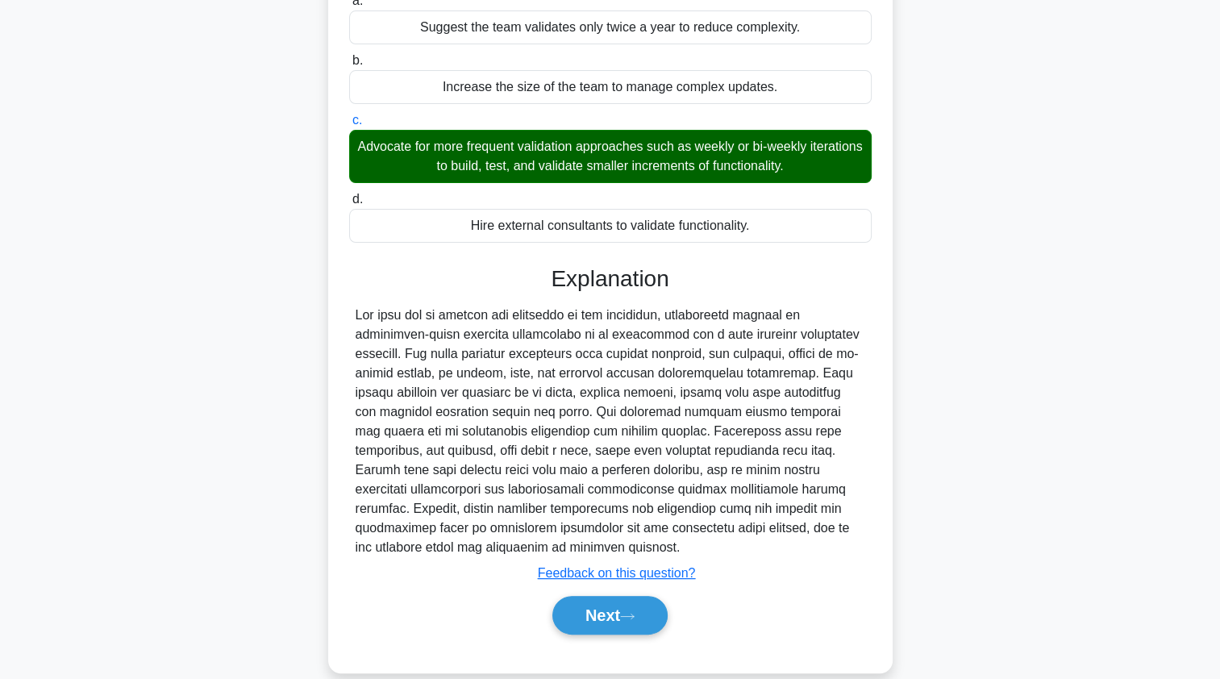
scroll to position [236, 0]
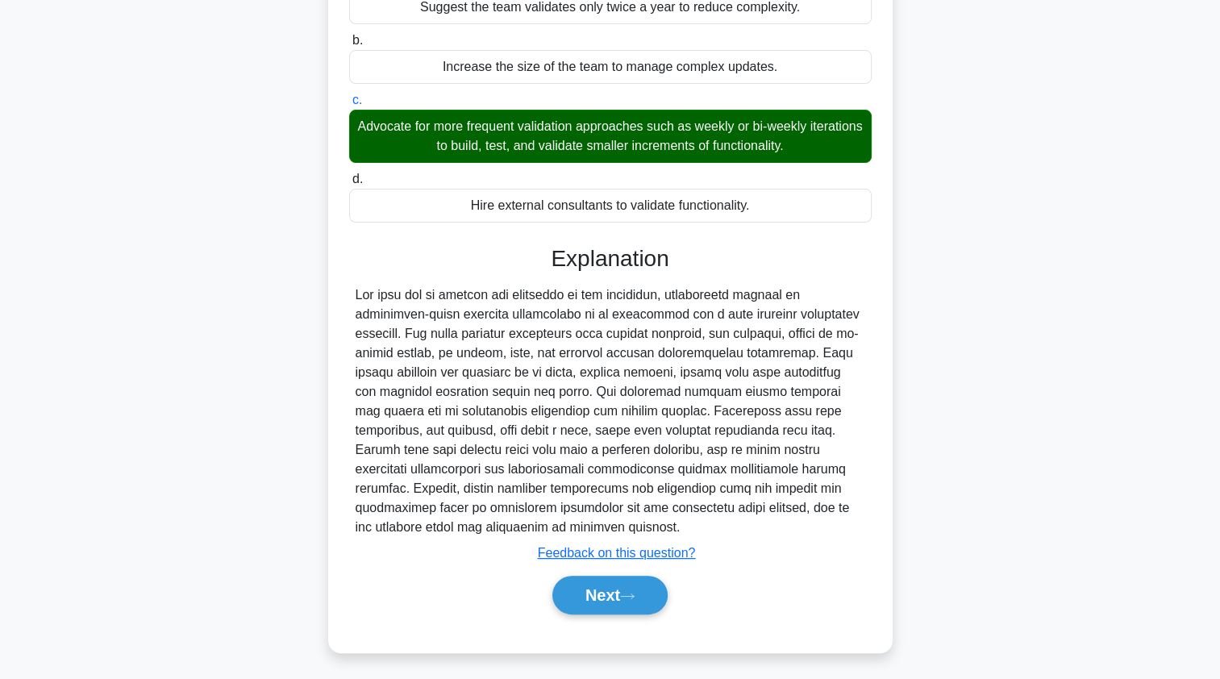
click at [578, 603] on button "Next" at bounding box center [609, 595] width 115 height 39
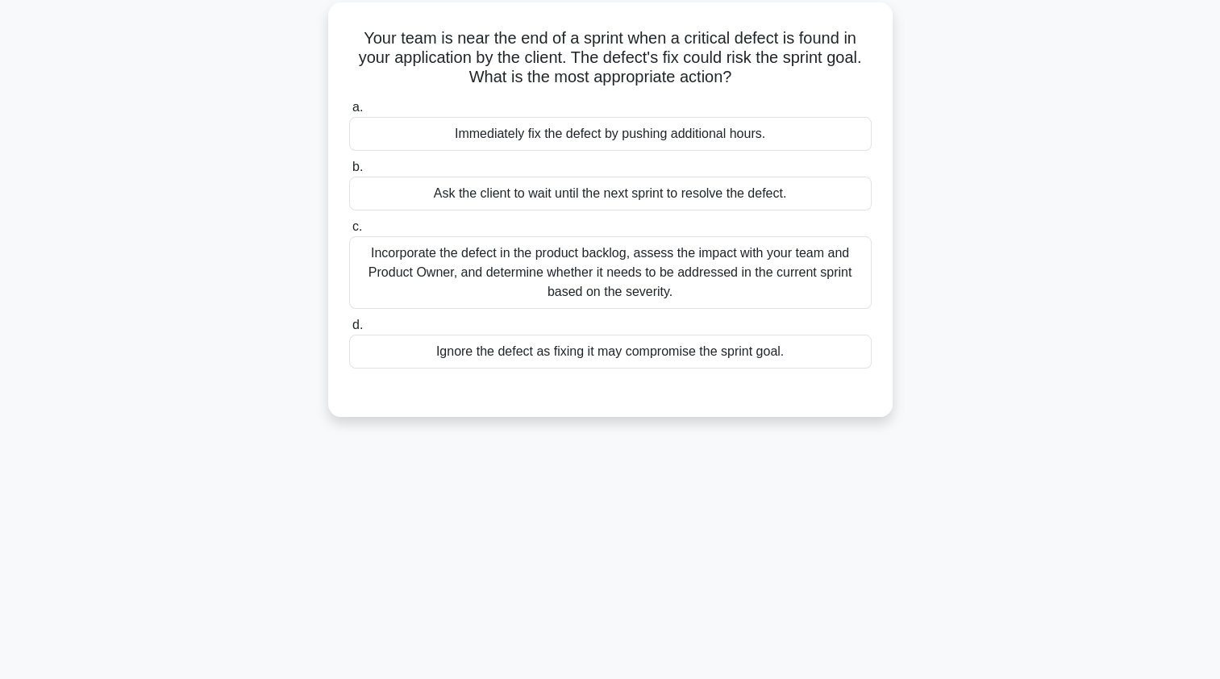
scroll to position [94, 0]
click at [424, 268] on div "Incorporate the defect in the product backlog, assess the impact with your team…" at bounding box center [610, 271] width 522 height 73
click at [349, 231] on input "c. Incorporate the defect in the product backlog, assess the impact with your t…" at bounding box center [349, 225] width 0 height 10
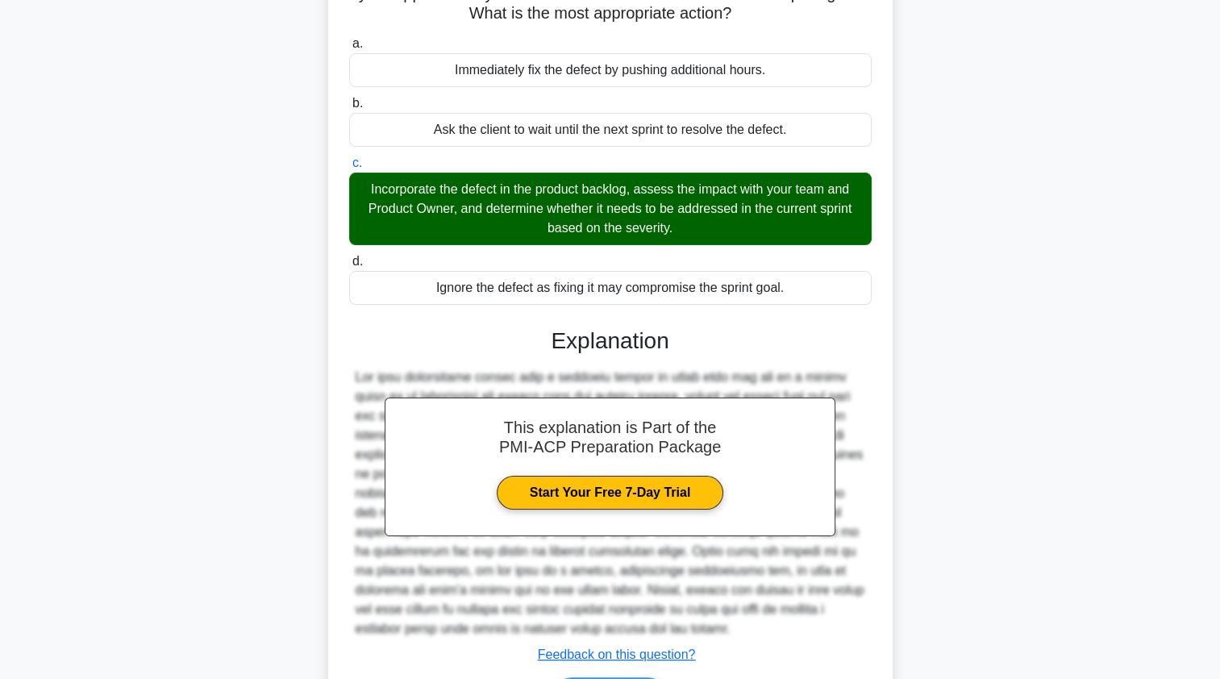
scroll to position [256, 0]
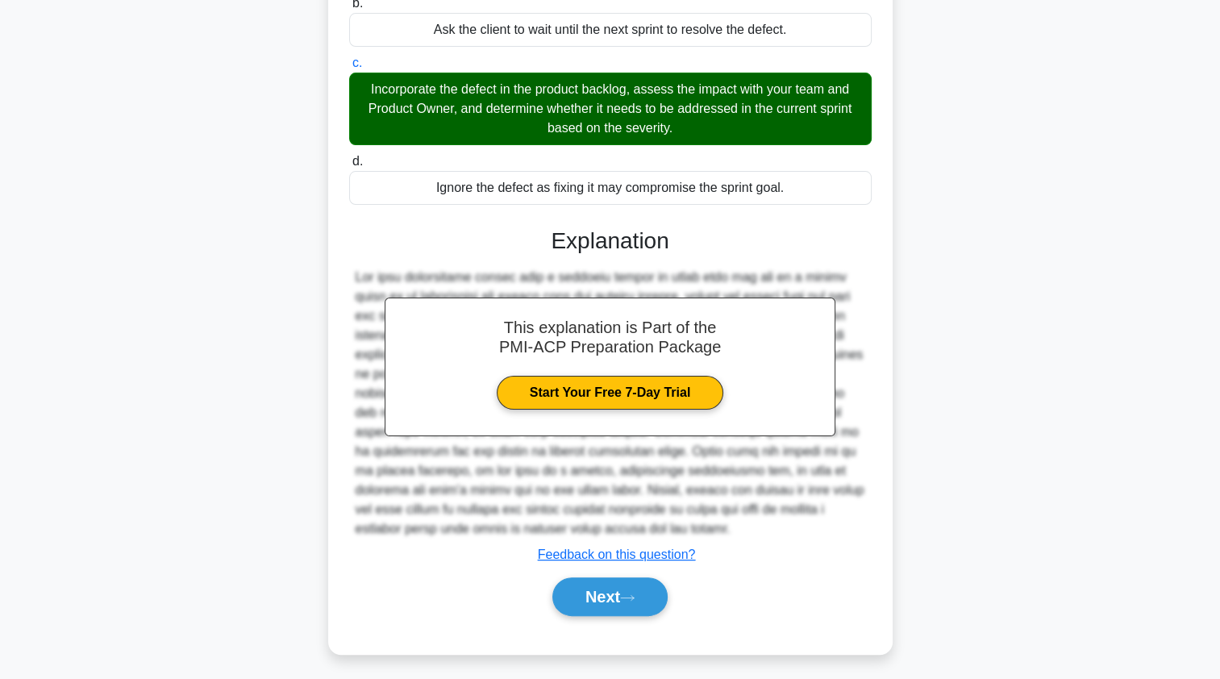
click at [597, 592] on button "Next" at bounding box center [609, 596] width 115 height 39
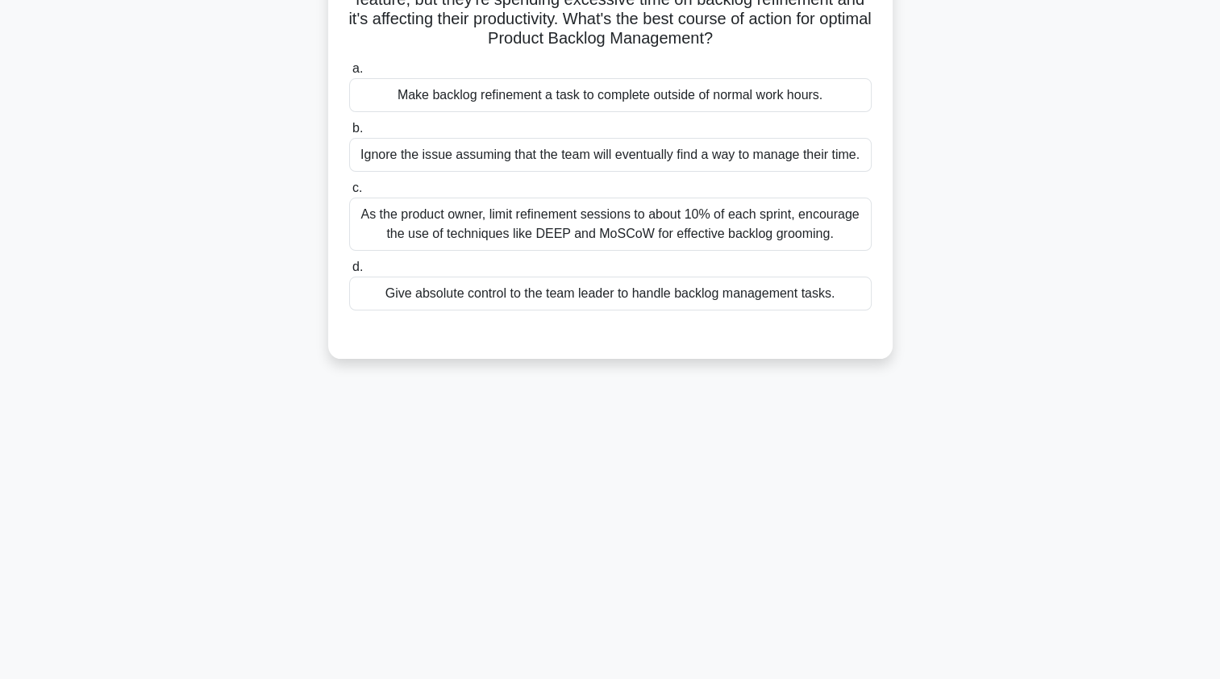
scroll to position [0, 0]
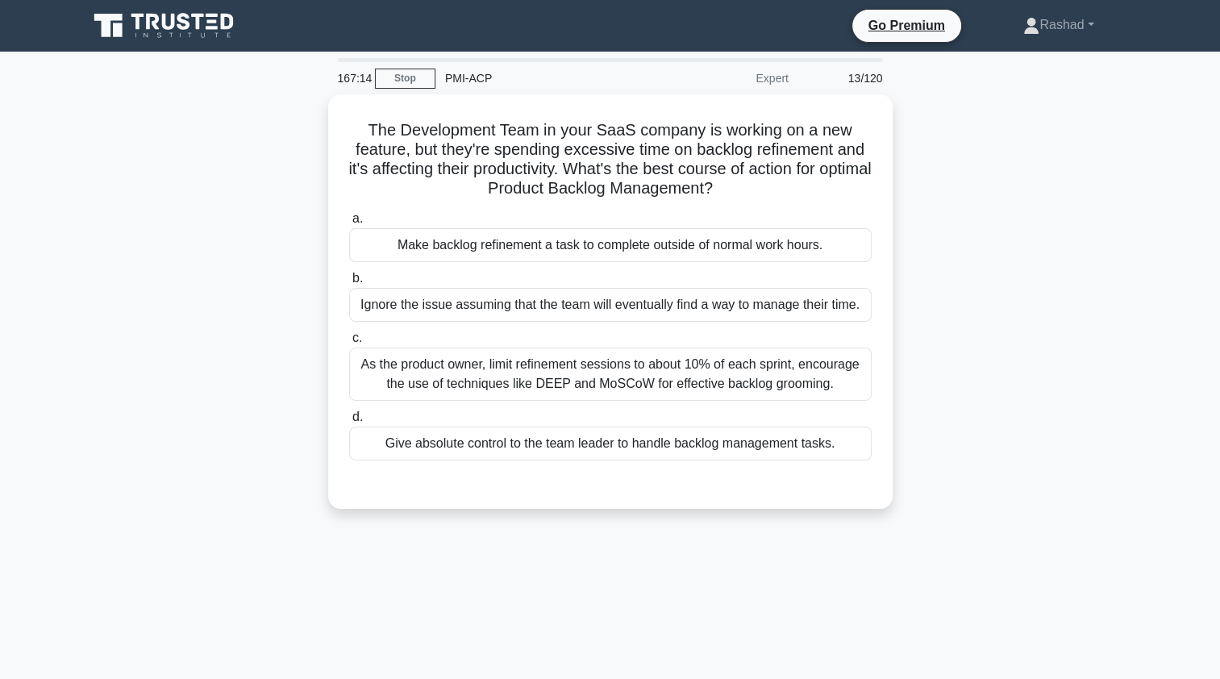
click at [410, 368] on div "As the product owner, limit refinement sessions to about 10% of each sprint, en…" at bounding box center [610, 373] width 522 height 53
click at [349, 343] on input "c. As the product owner, limit refinement sessions to about 10% of each sprint,…" at bounding box center [349, 338] width 0 height 10
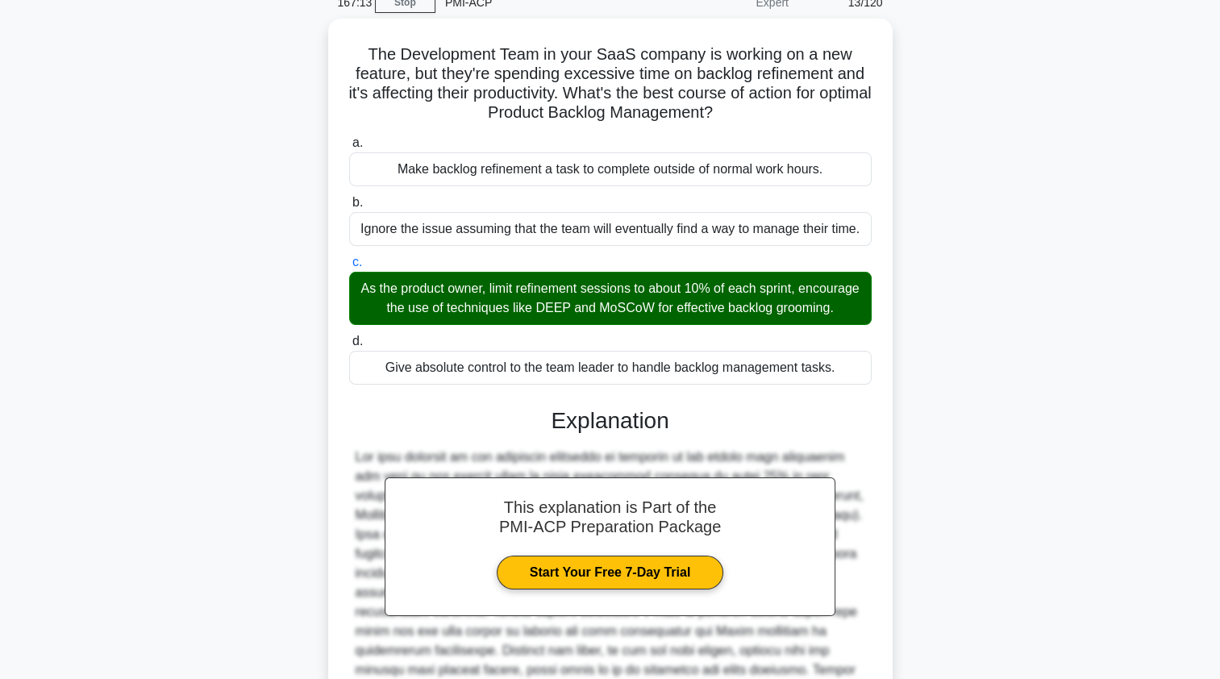
scroll to position [256, 0]
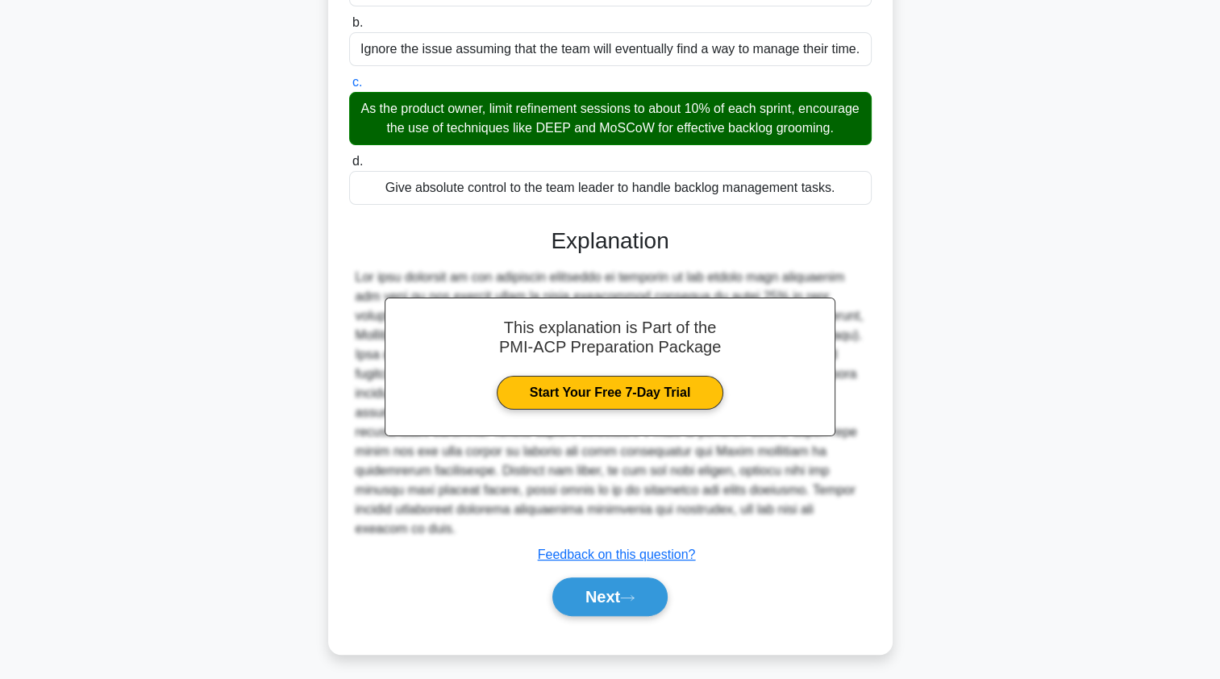
click at [584, 597] on button "Next" at bounding box center [609, 596] width 115 height 39
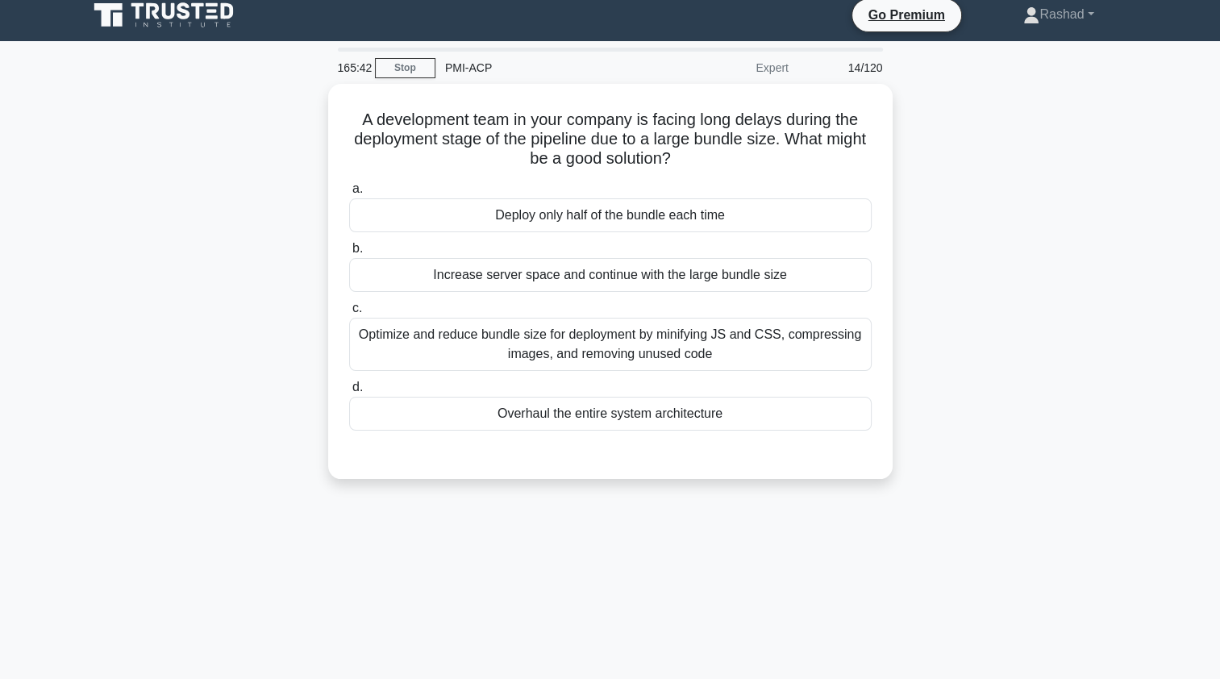
scroll to position [0, 0]
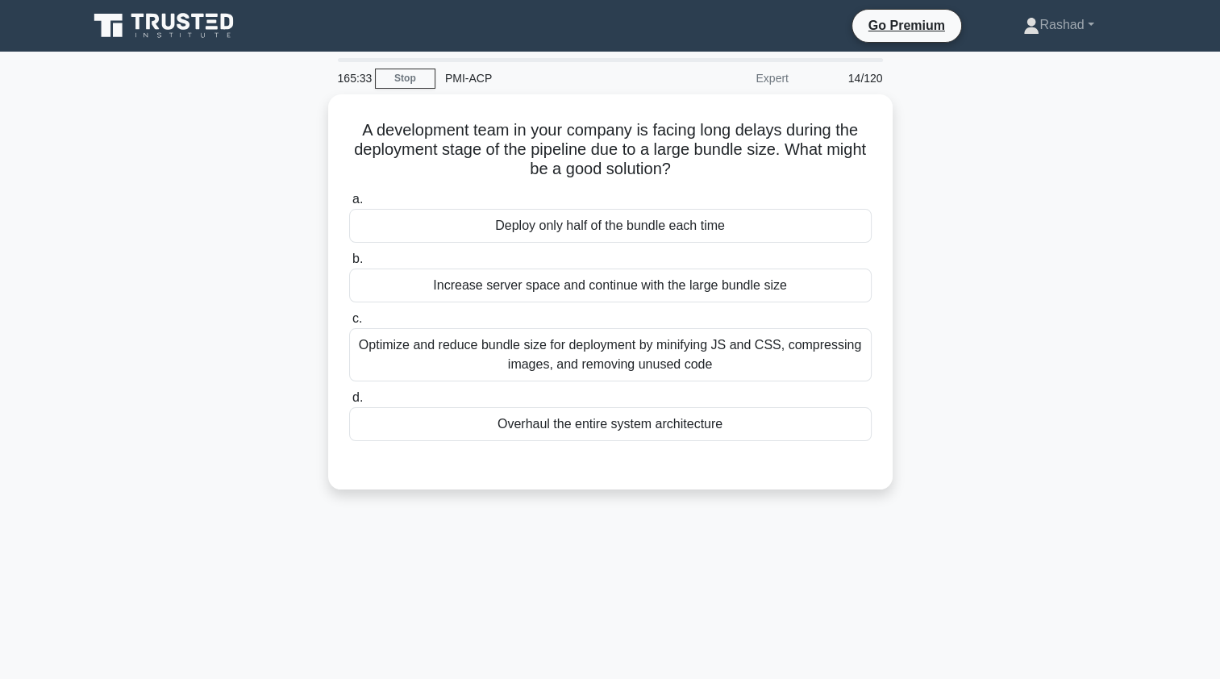
click at [425, 350] on div "Optimize and reduce bundle size for deployment by minifying JS and CSS, compres…" at bounding box center [610, 354] width 522 height 53
click at [349, 324] on input "c. Optimize and reduce bundle size for deployment by minifying JS and CSS, comp…" at bounding box center [349, 319] width 0 height 10
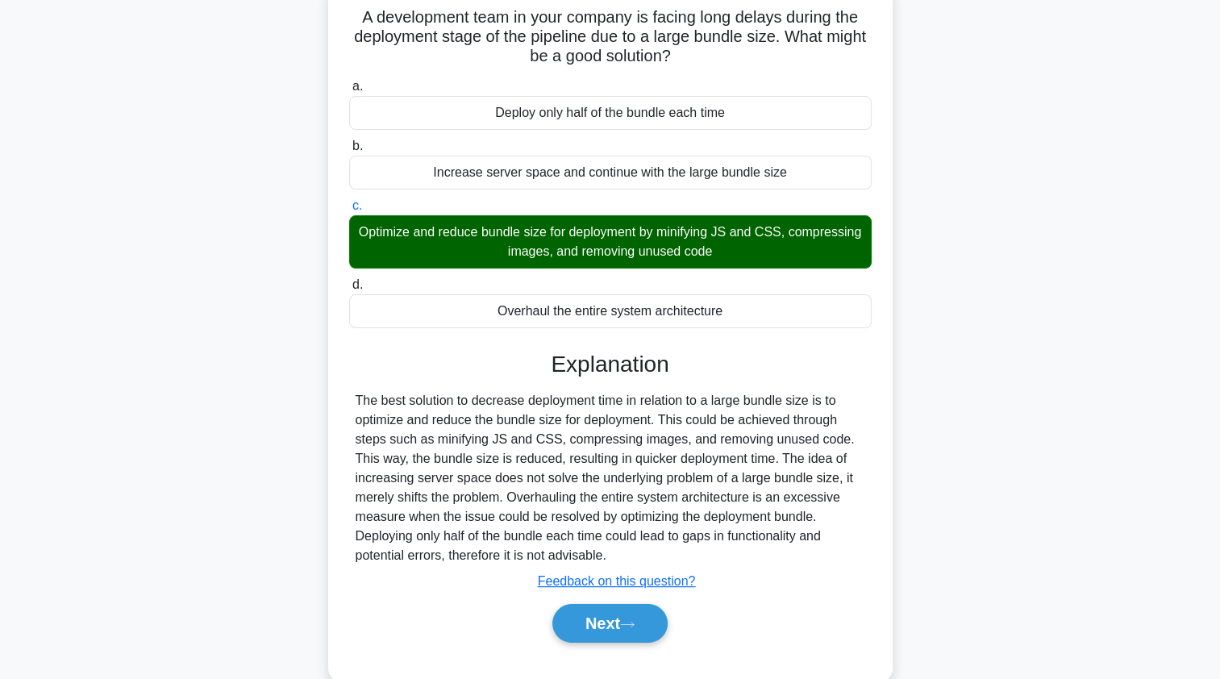
scroll to position [192, 0]
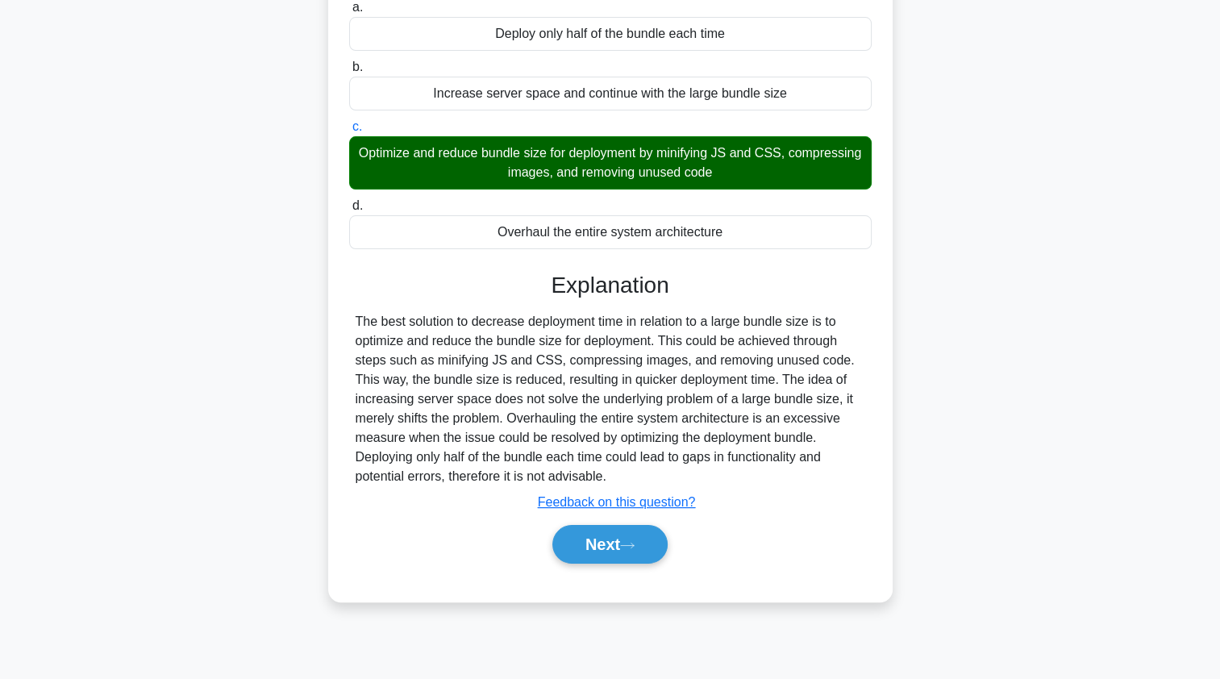
click at [577, 544] on button "Next" at bounding box center [609, 544] width 115 height 39
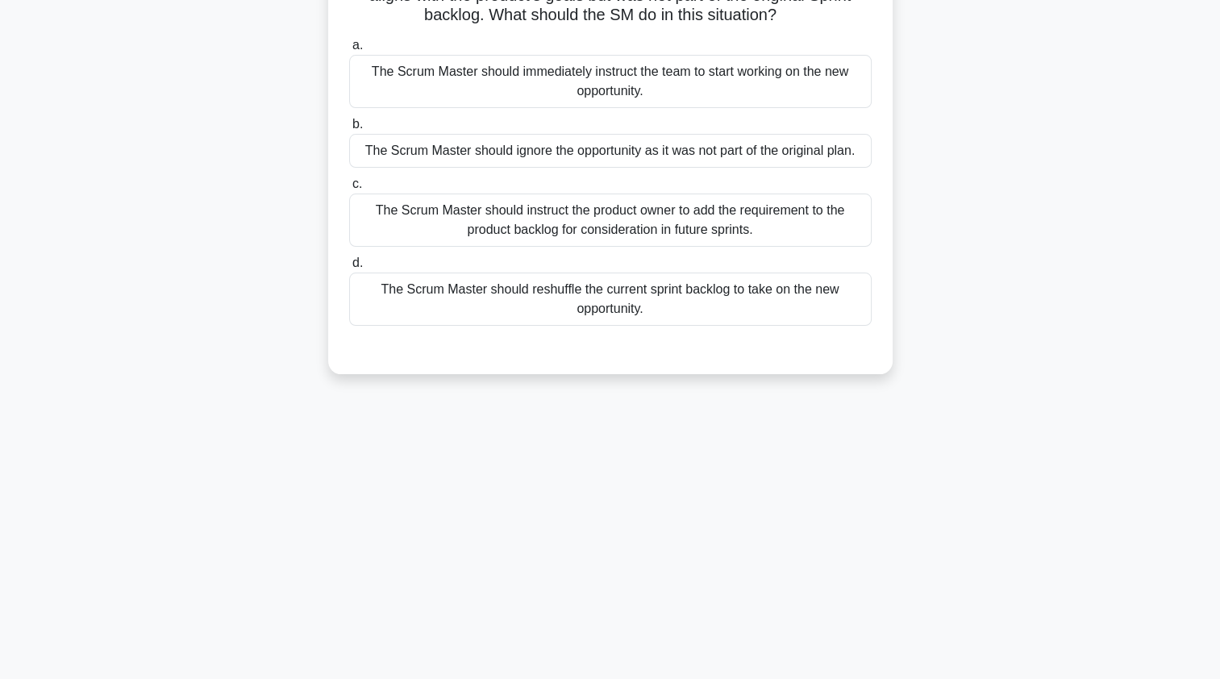
scroll to position [0, 0]
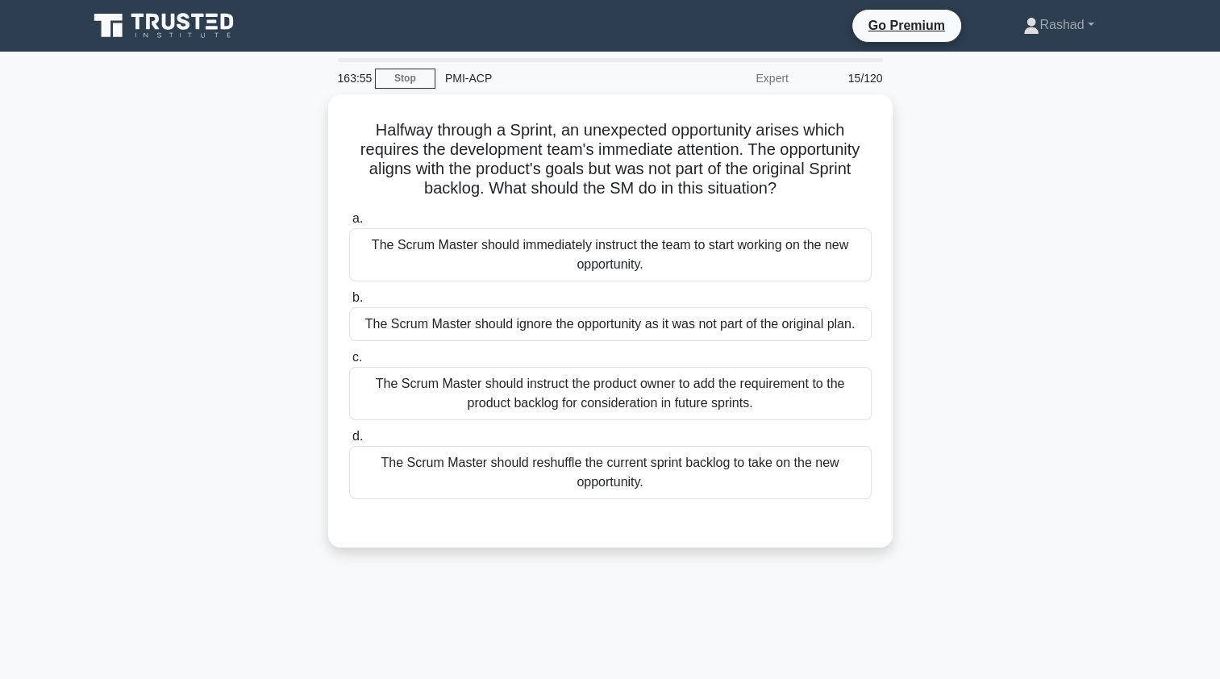
click at [395, 386] on div "The Scrum Master should instruct the product owner to add the requirement to th…" at bounding box center [610, 393] width 522 height 53
click at [349, 363] on input "c. The Scrum Master should instruct the product owner to add the requirement to…" at bounding box center [349, 357] width 0 height 10
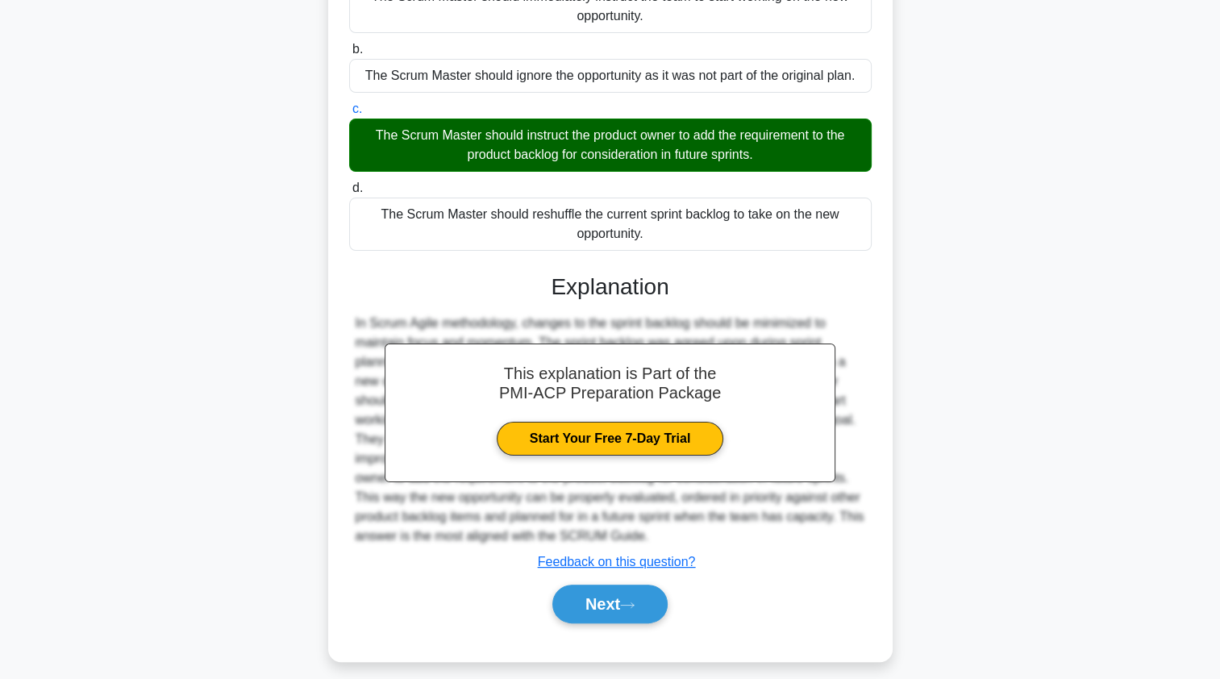
scroll to position [256, 0]
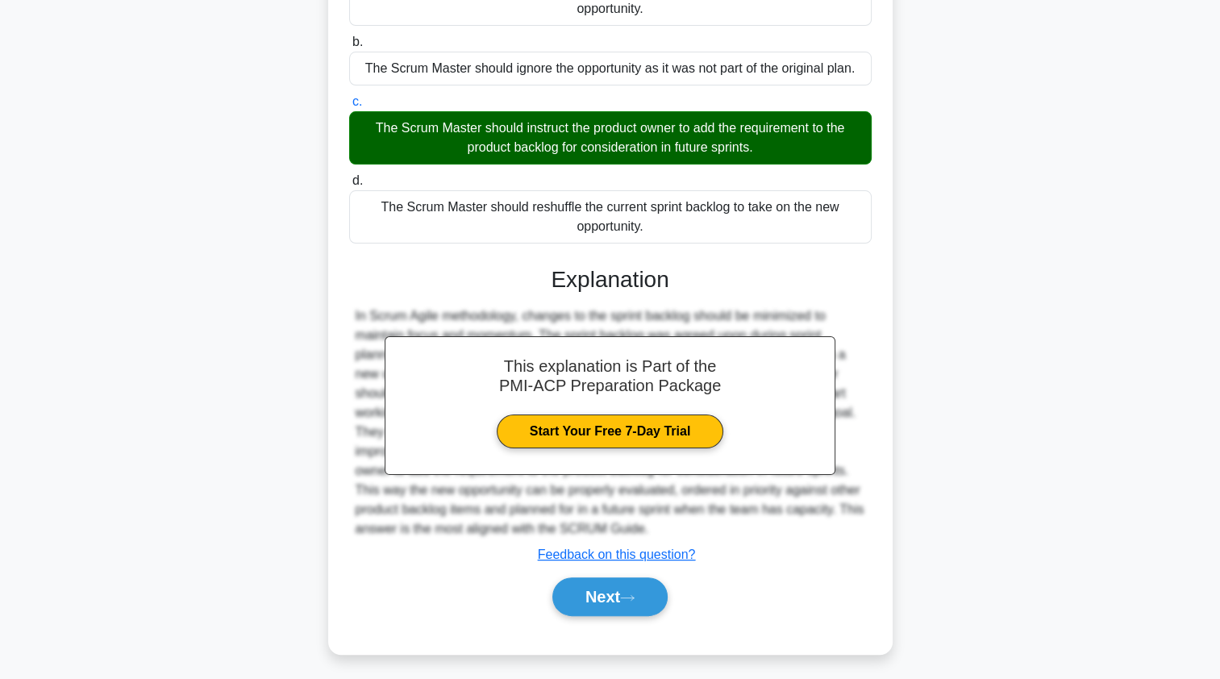
click at [587, 597] on button "Next" at bounding box center [609, 596] width 115 height 39
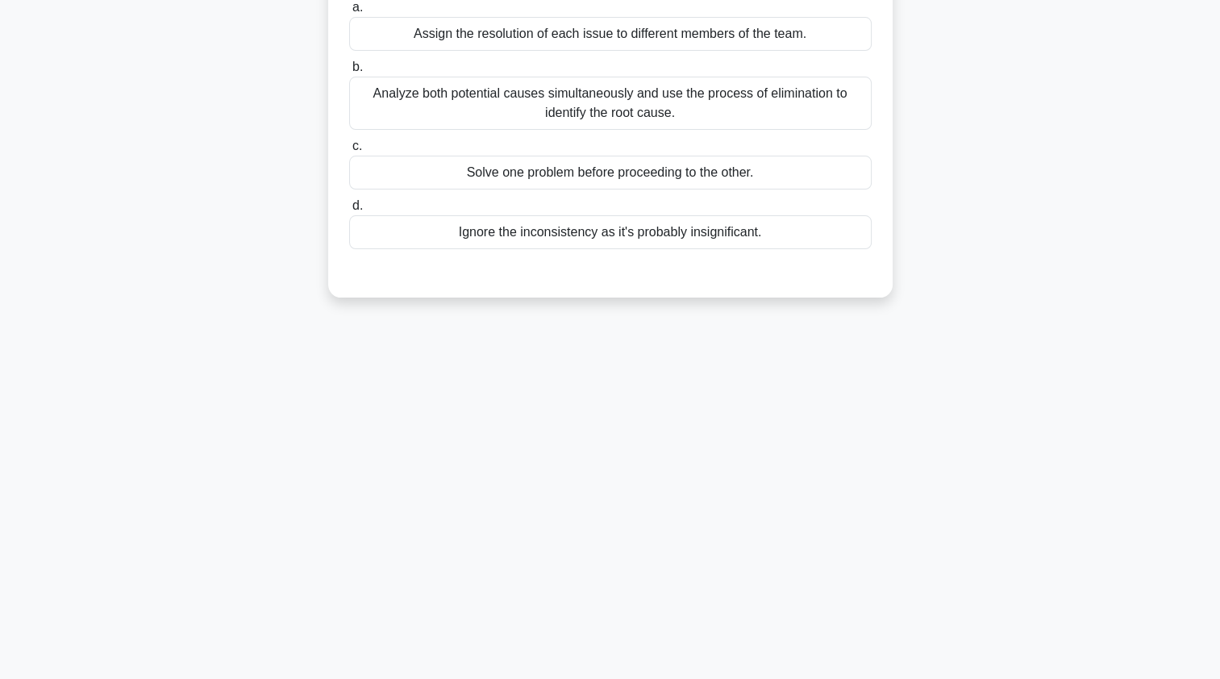
scroll to position [0, 0]
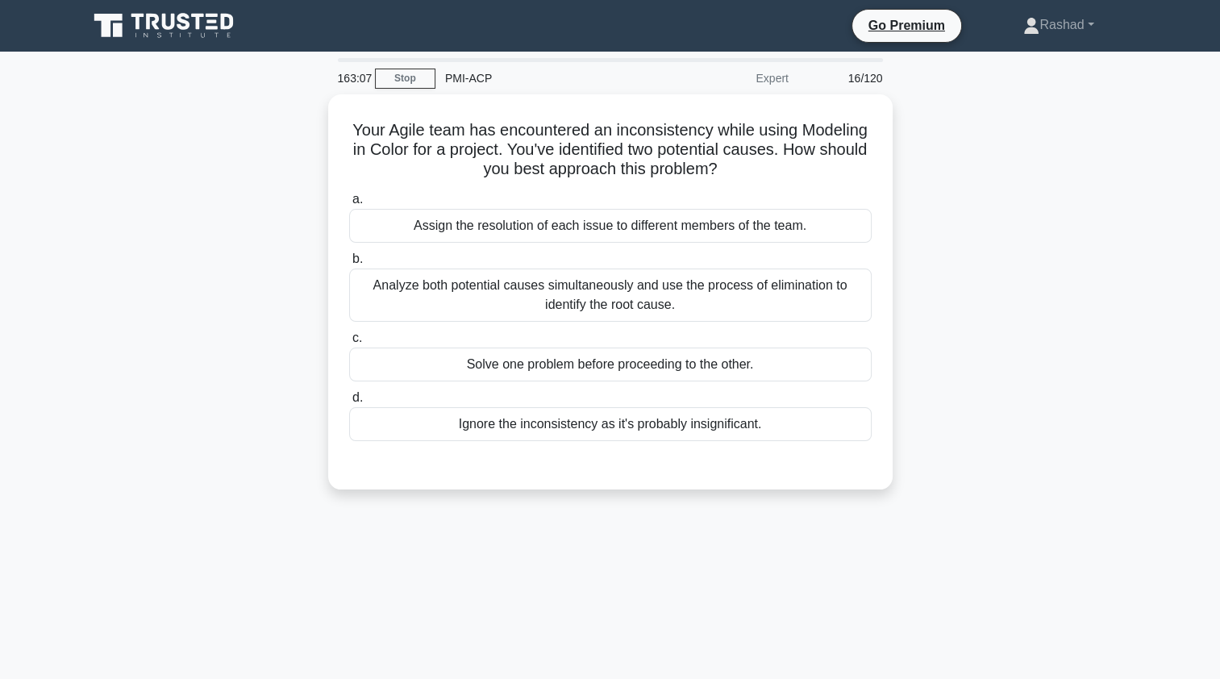
click at [410, 302] on div "Analyze both potential causes simultaneously and use the process of elimination…" at bounding box center [610, 294] width 522 height 53
click at [349, 264] on input "b. Analyze both potential causes simultaneously and use the process of eliminat…" at bounding box center [349, 259] width 0 height 10
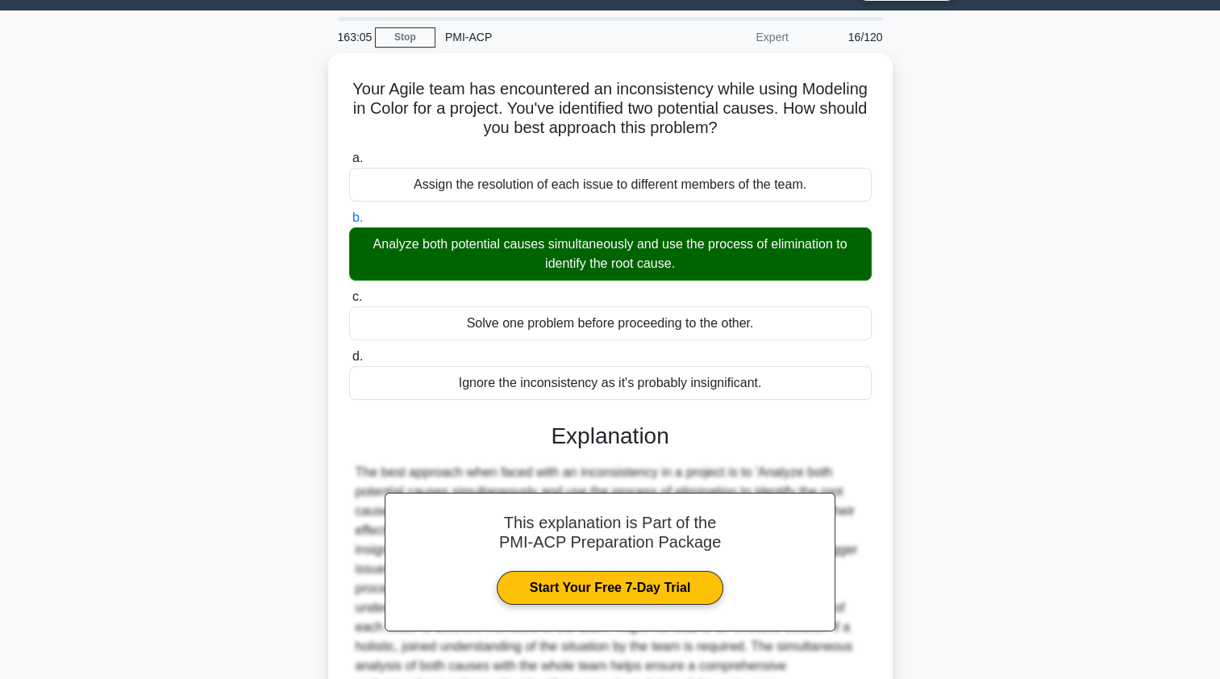
scroll to position [198, 0]
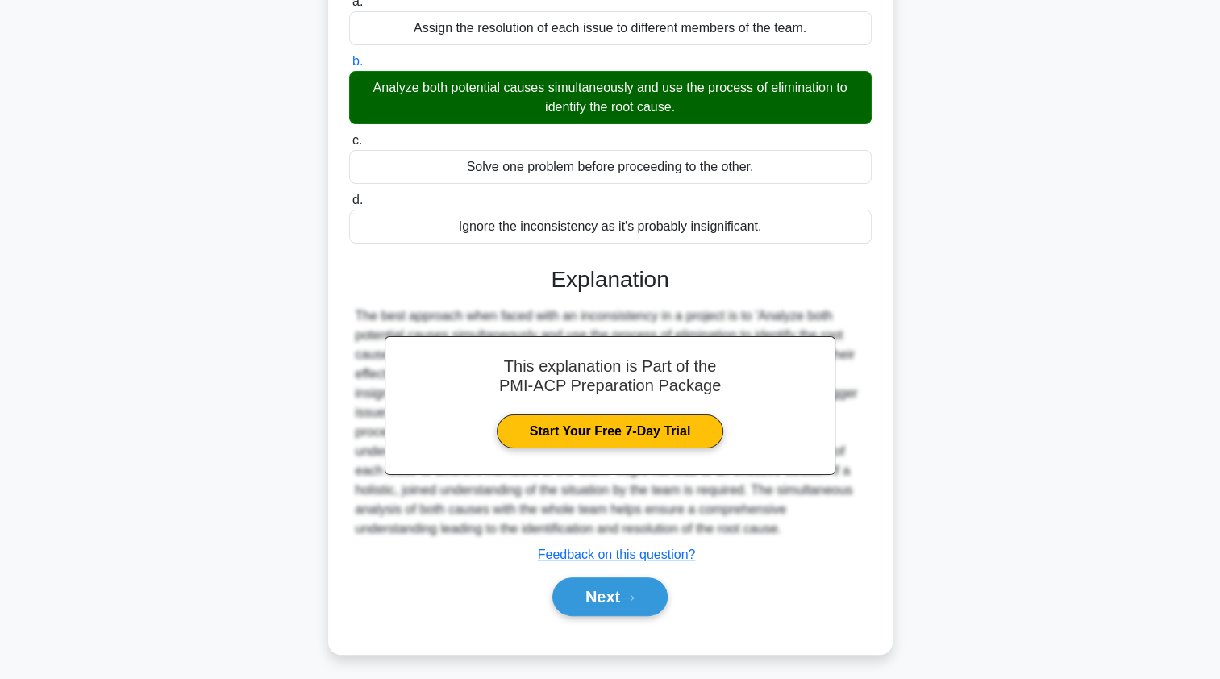
click at [584, 600] on button "Next" at bounding box center [609, 596] width 115 height 39
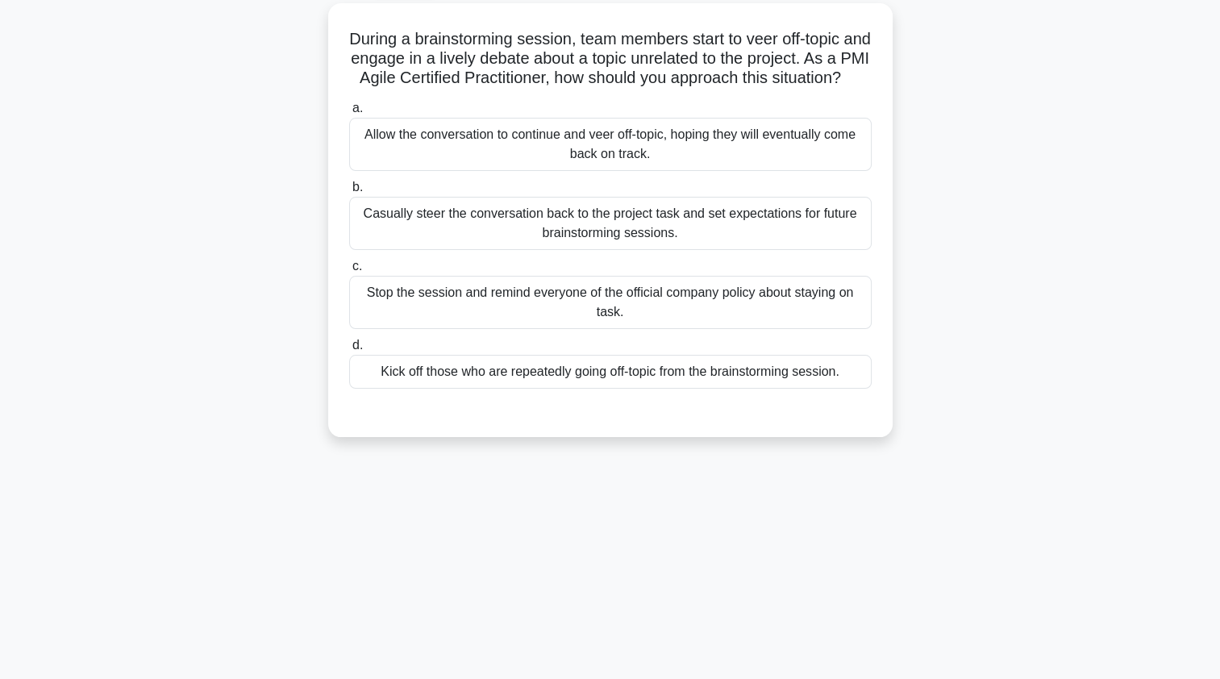
scroll to position [0, 0]
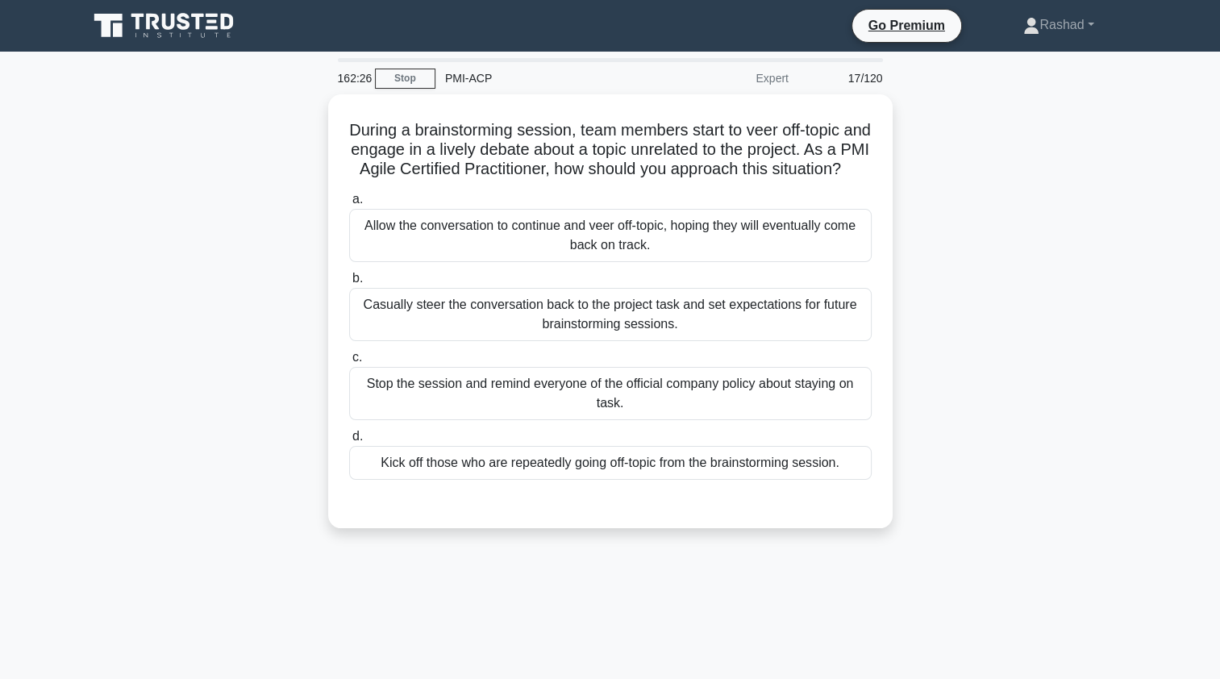
click at [435, 338] on div "Casually steer the conversation back to the project task and set expectations f…" at bounding box center [610, 314] width 522 height 53
click at [349, 284] on input "b. Casually steer the conversation back to the project task and set expectation…" at bounding box center [349, 278] width 0 height 10
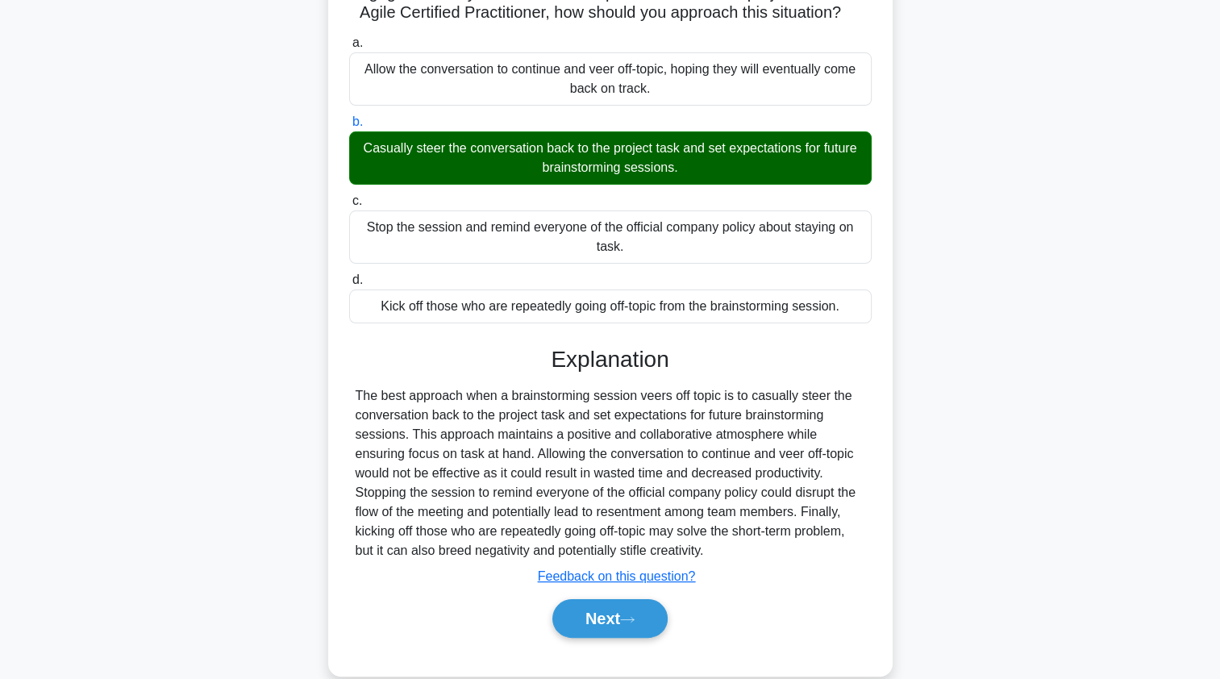
scroll to position [198, 0]
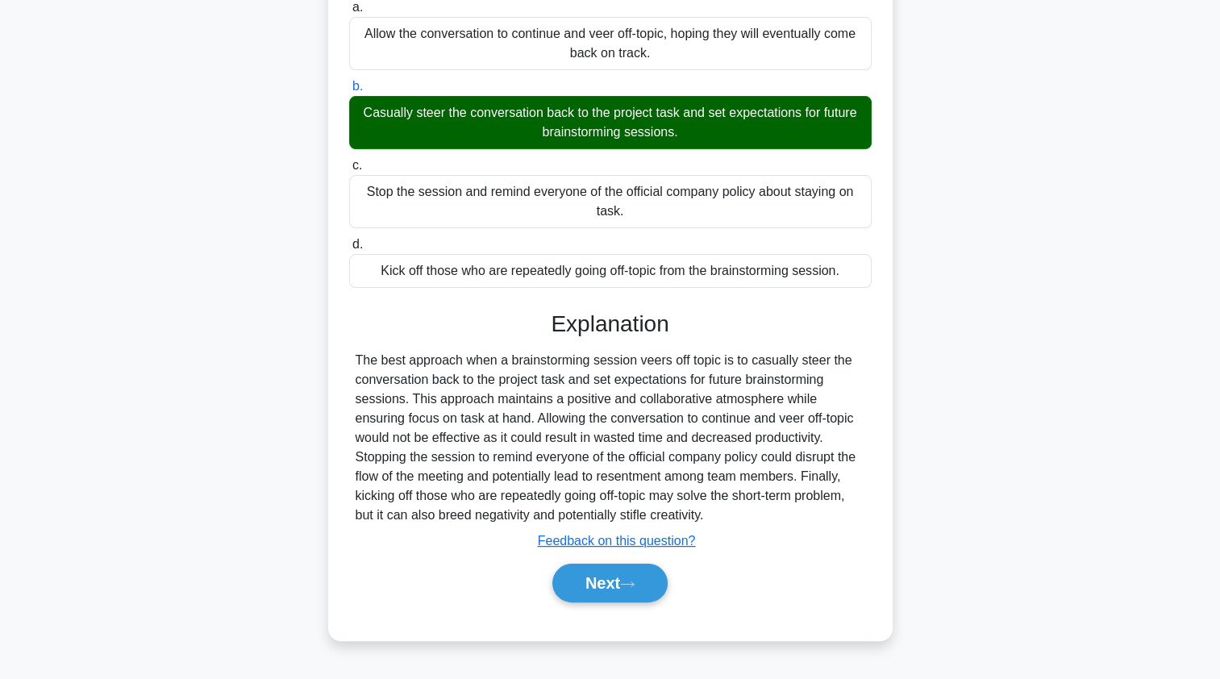
click at [581, 596] on button "Next" at bounding box center [609, 582] width 115 height 39
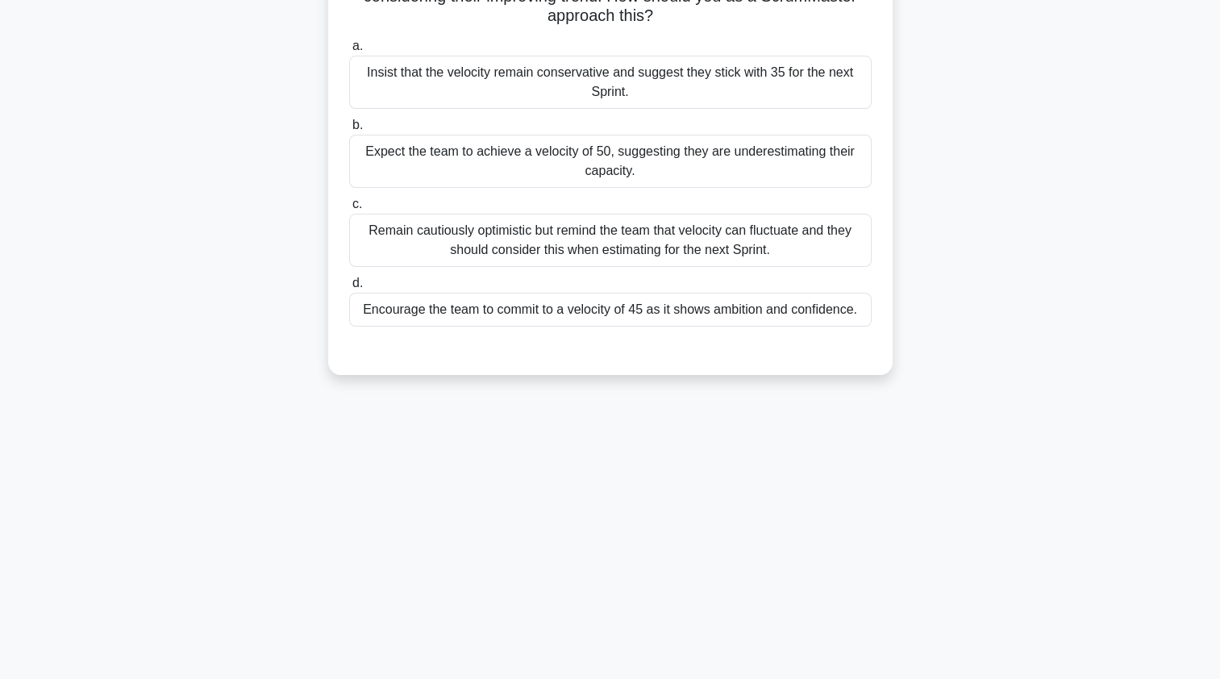
scroll to position [0, 0]
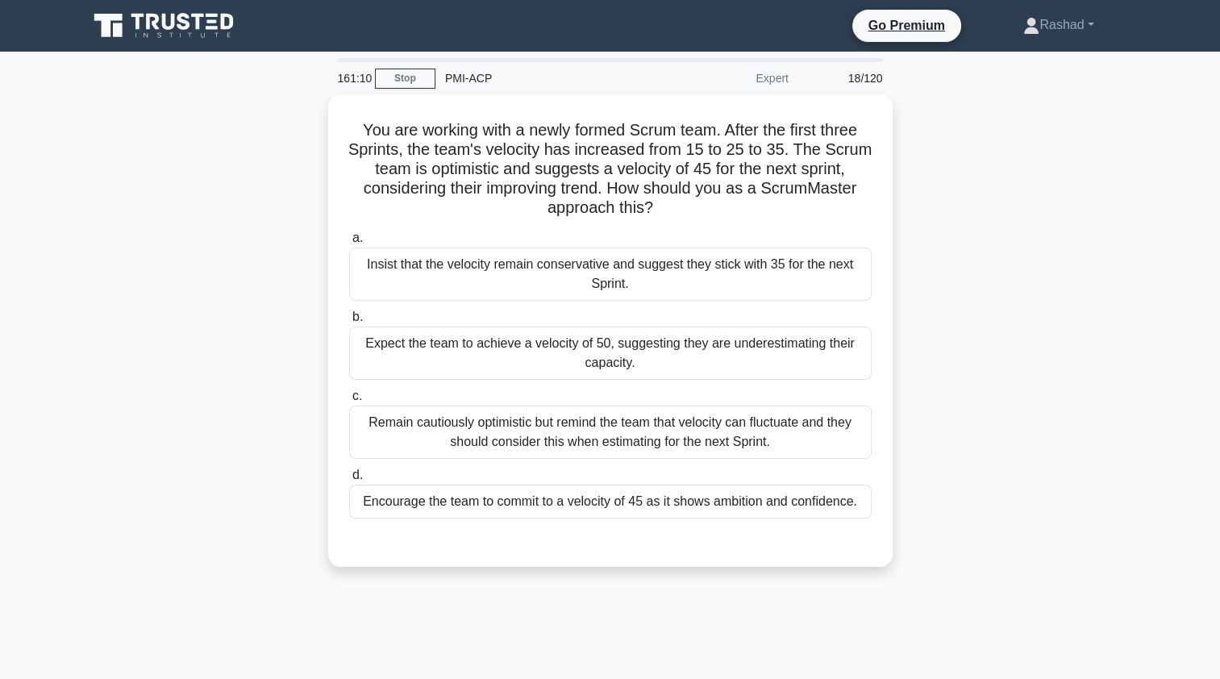
click at [410, 439] on div "Remain cautiously optimistic but remind the team that velocity can fluctuate an…" at bounding box center [610, 431] width 522 height 53
click at [349, 401] on input "c. Remain cautiously optimistic but remind the team that velocity can fluctuate…" at bounding box center [349, 396] width 0 height 10
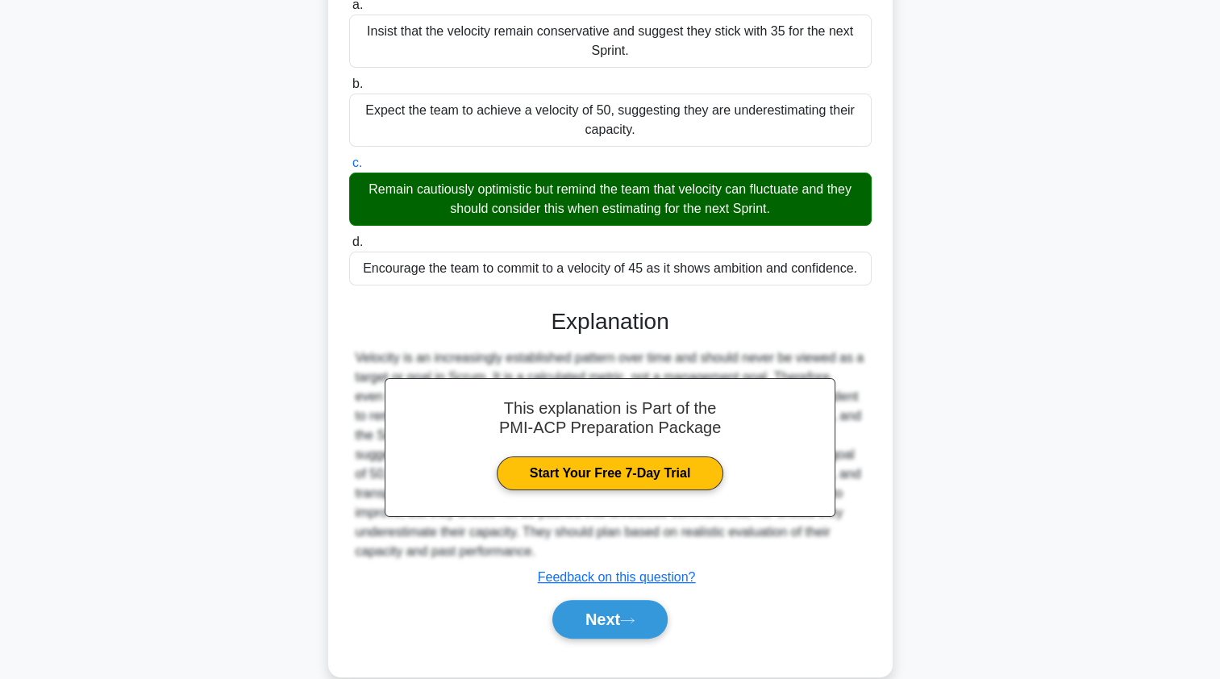
scroll to position [256, 0]
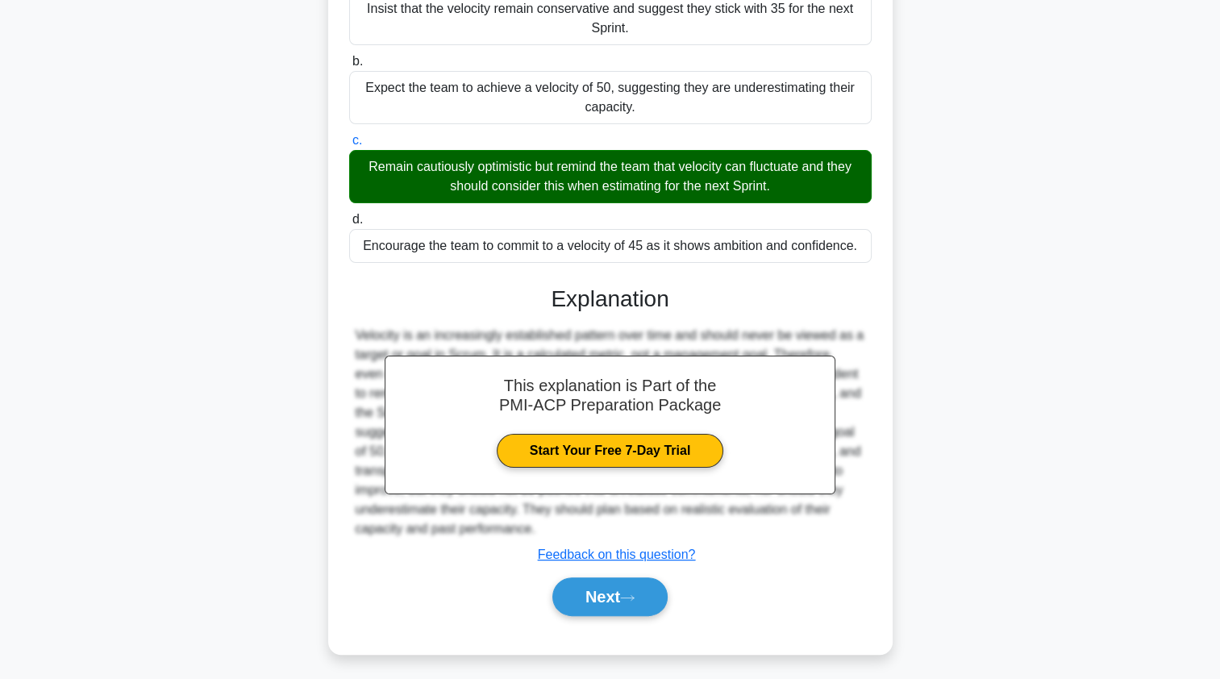
click at [565, 590] on button "Next" at bounding box center [609, 596] width 115 height 39
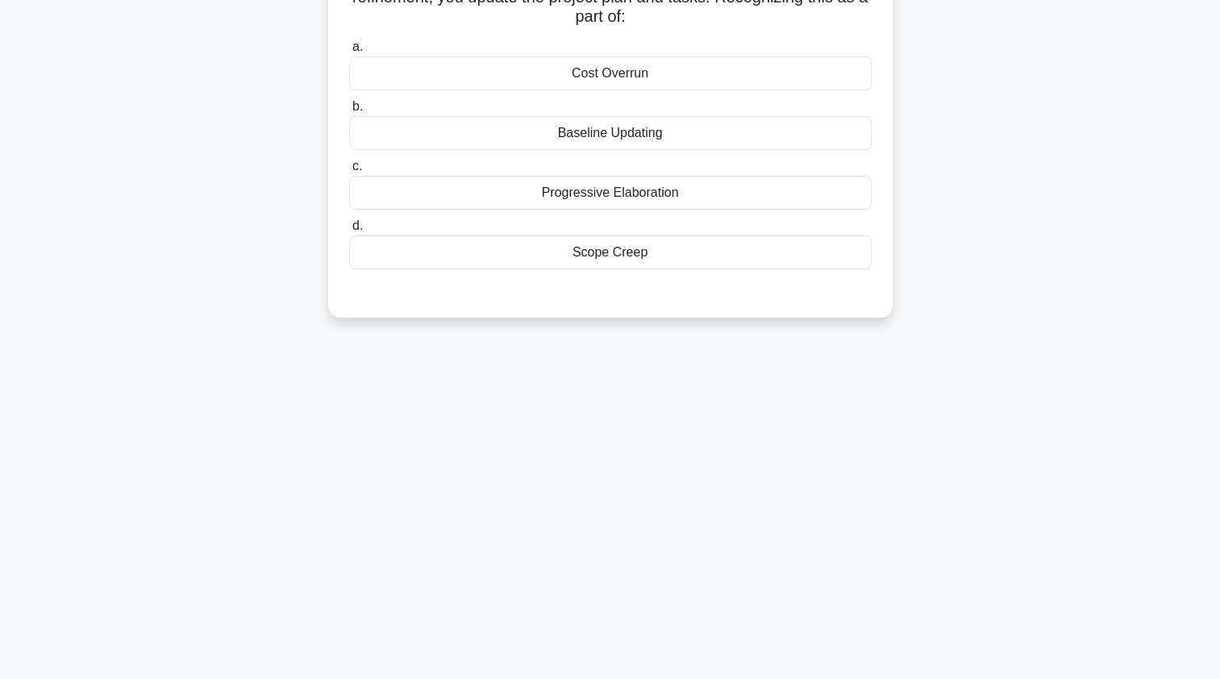
scroll to position [0, 0]
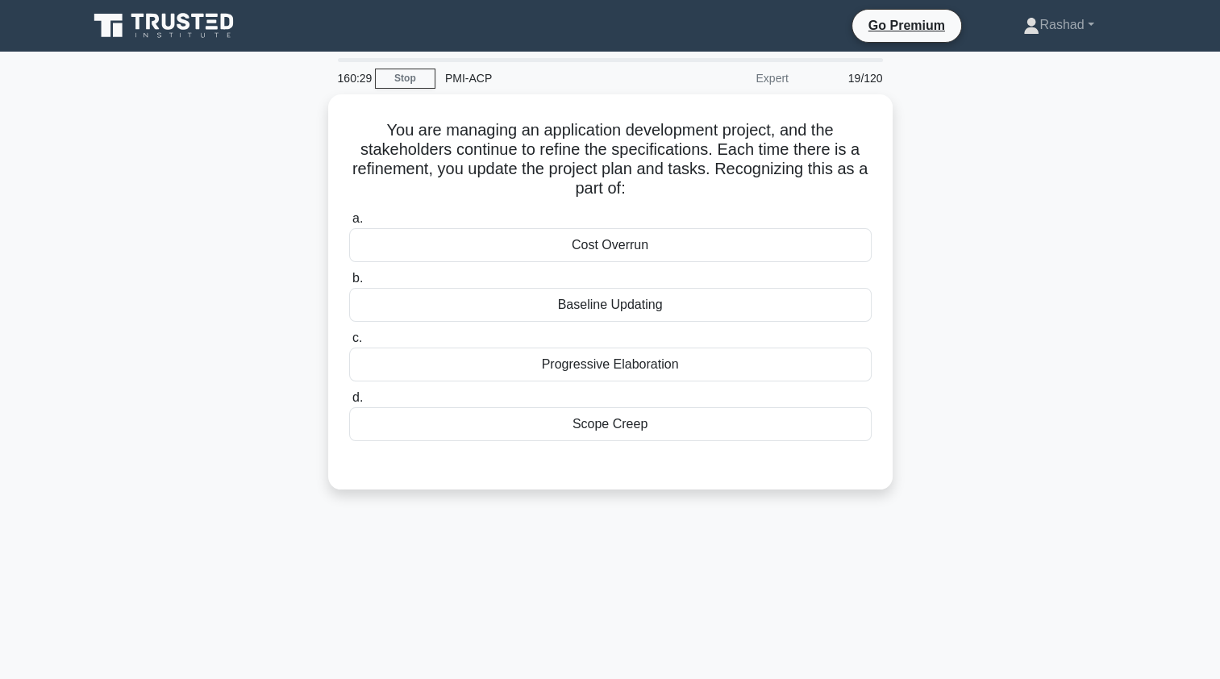
click at [800, 369] on div "Progressive Elaboration" at bounding box center [610, 364] width 522 height 34
click at [349, 343] on input "c. Progressive Elaboration" at bounding box center [349, 338] width 0 height 10
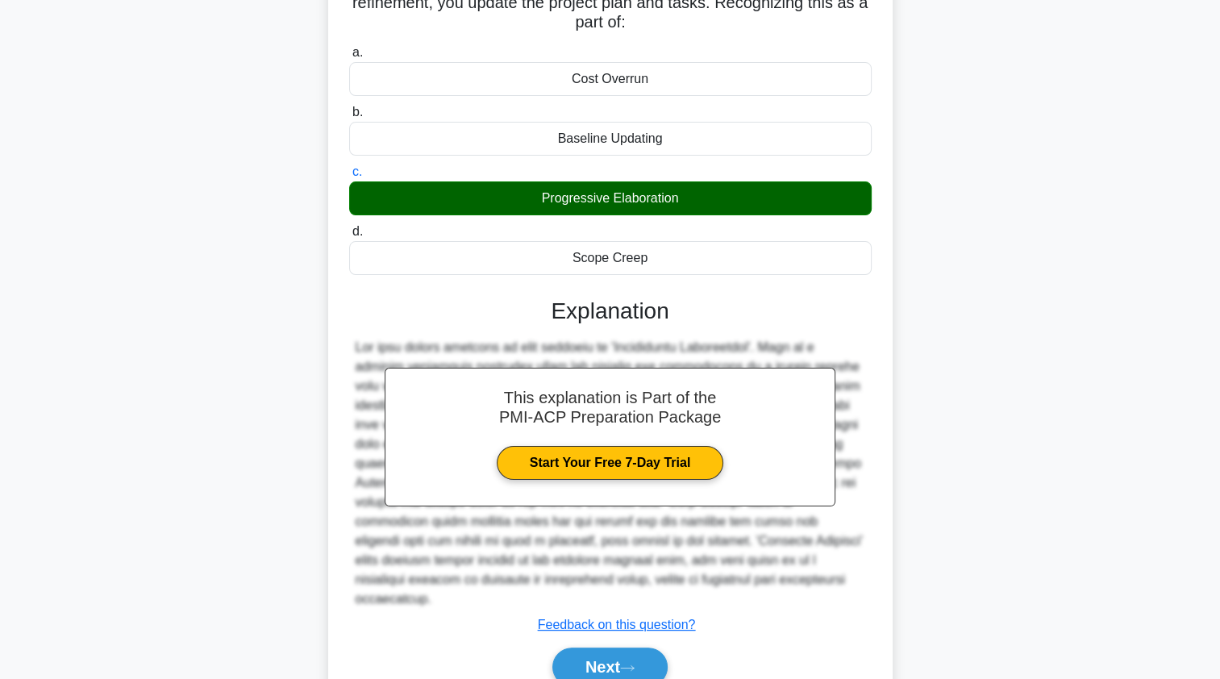
scroll to position [217, 0]
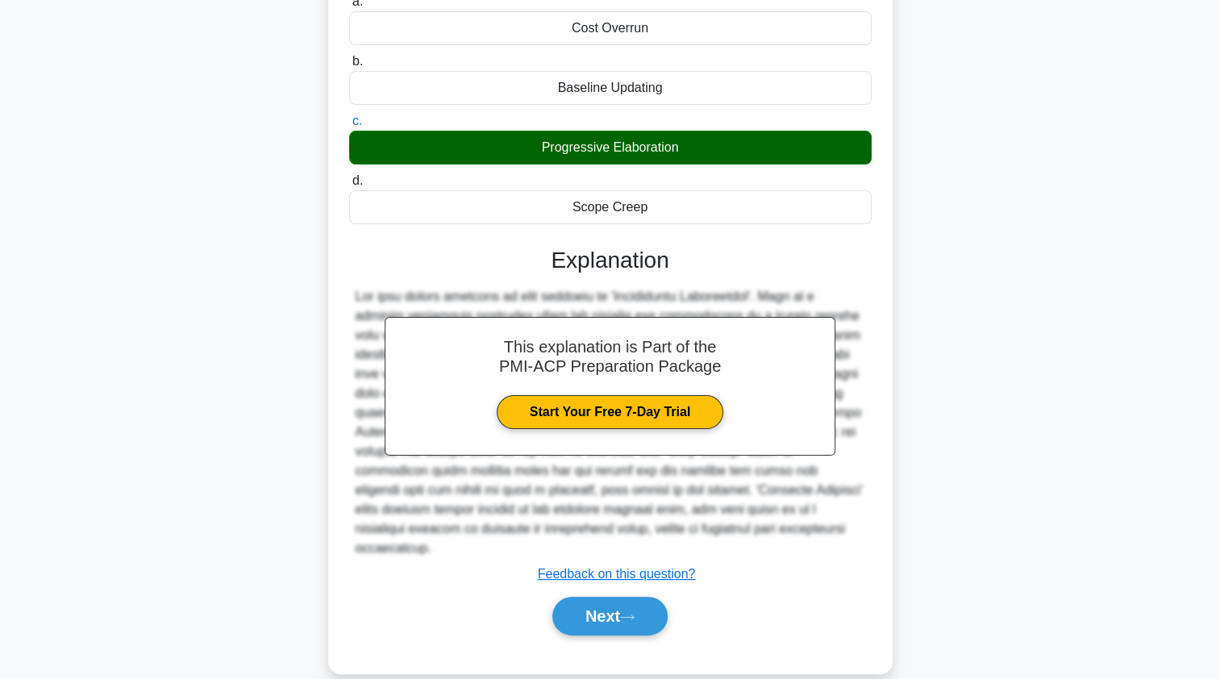
click at [634, 613] on icon at bounding box center [627, 617] width 15 height 9
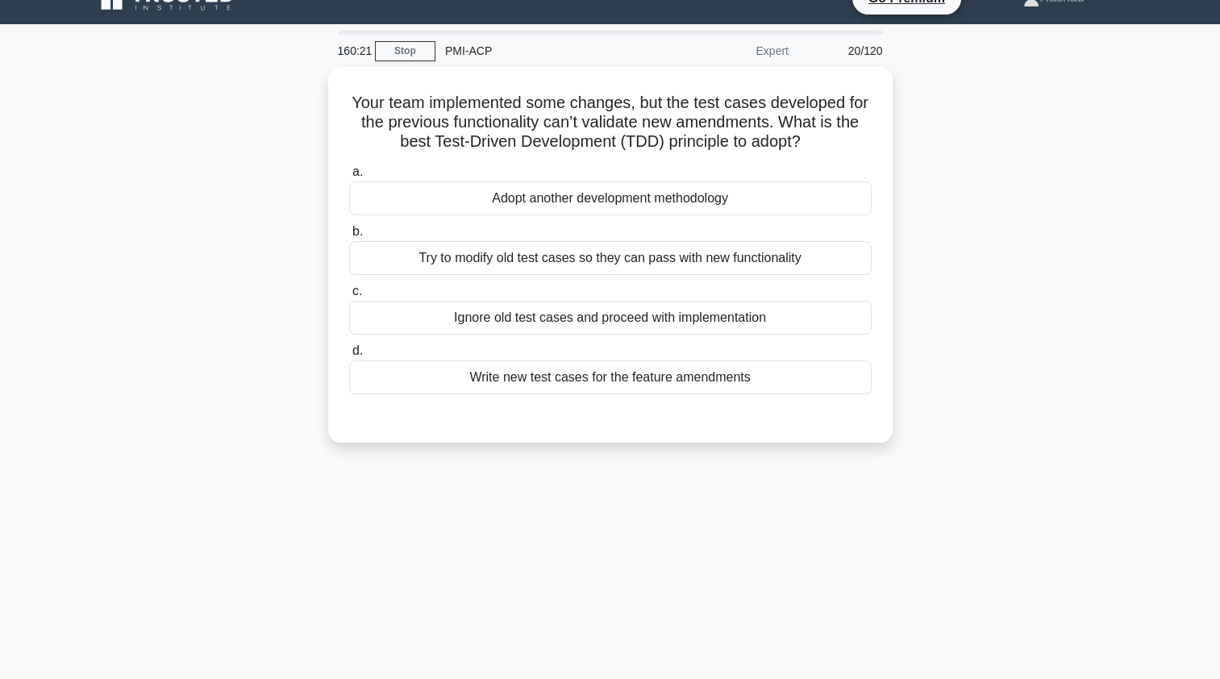
scroll to position [0, 0]
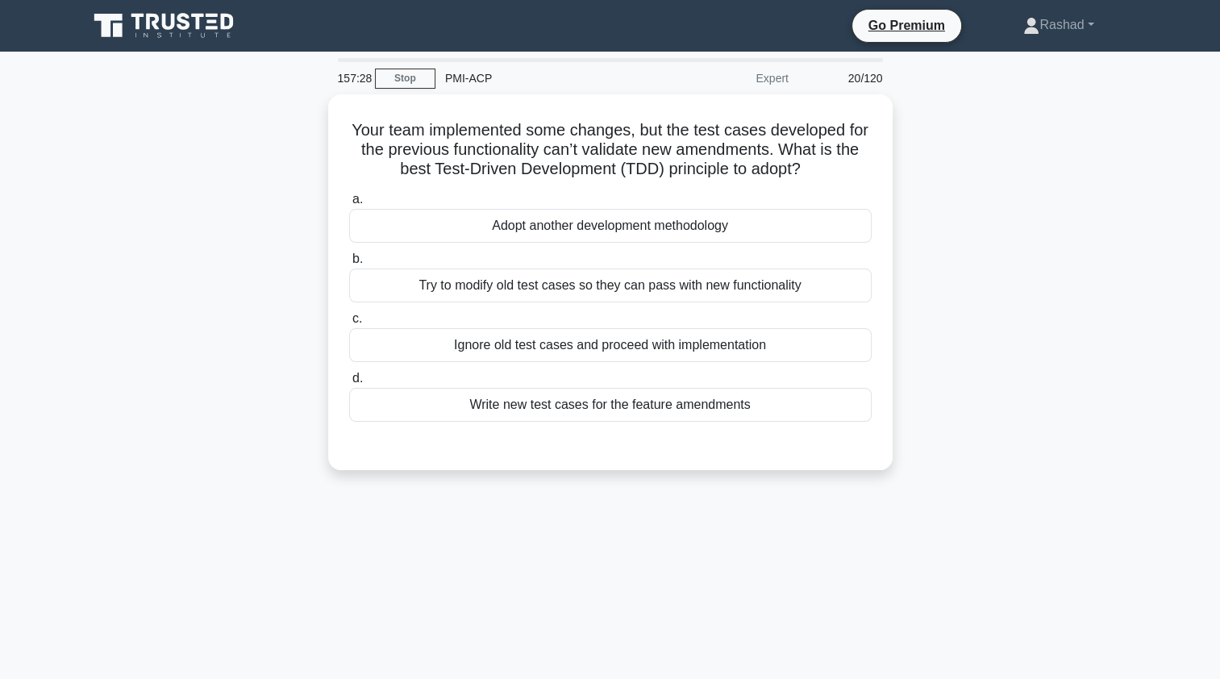
click at [435, 281] on div "Try to modify old test cases so they can pass with new functionality" at bounding box center [610, 285] width 522 height 34
click at [349, 264] on input "b. Try to modify old test cases so they can pass with new functionality" at bounding box center [349, 259] width 0 height 10
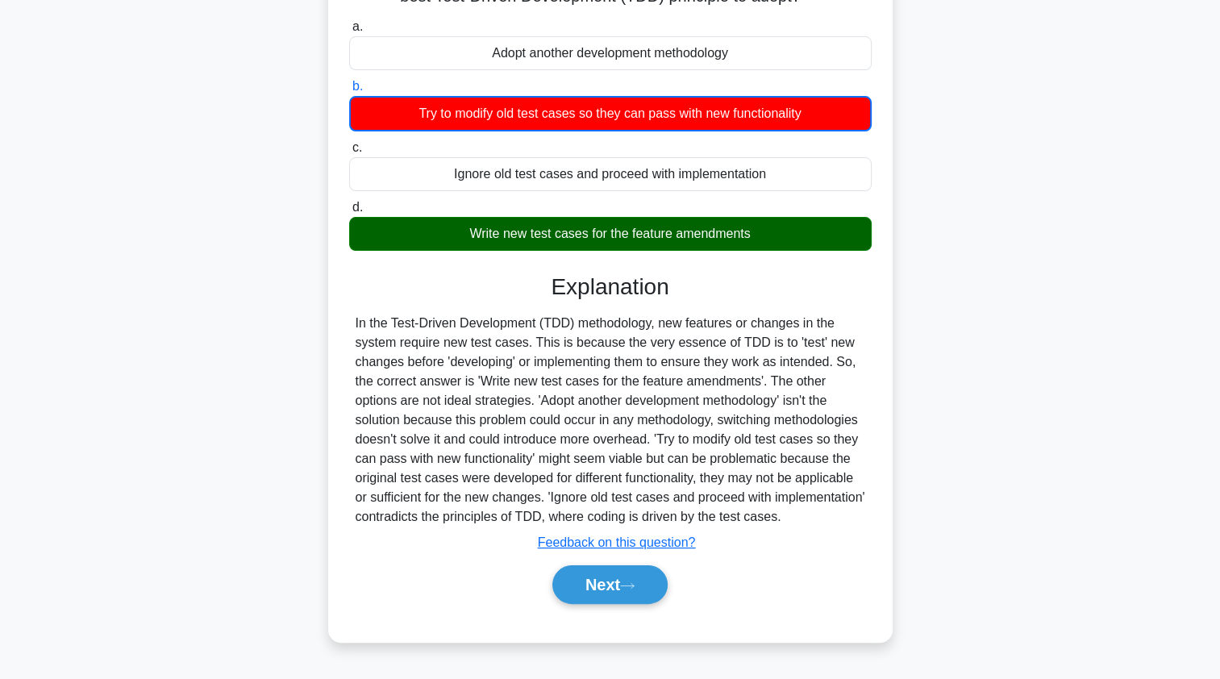
scroll to position [192, 0]
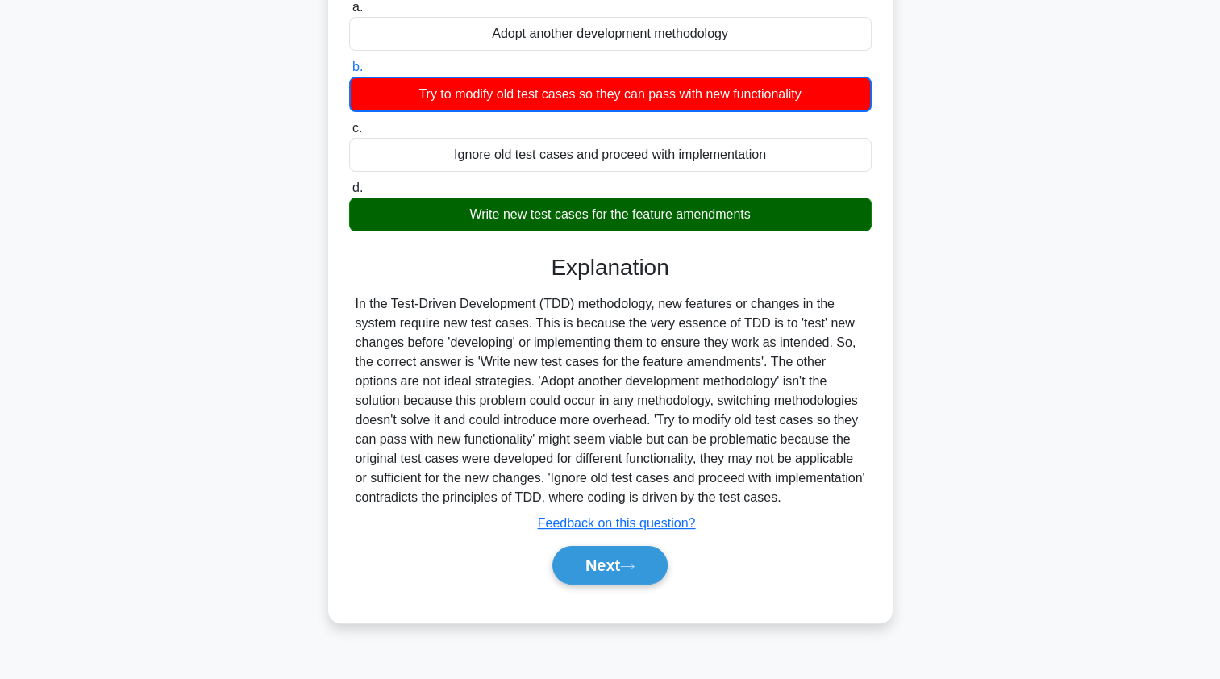
click at [643, 579] on button "Next" at bounding box center [609, 565] width 115 height 39
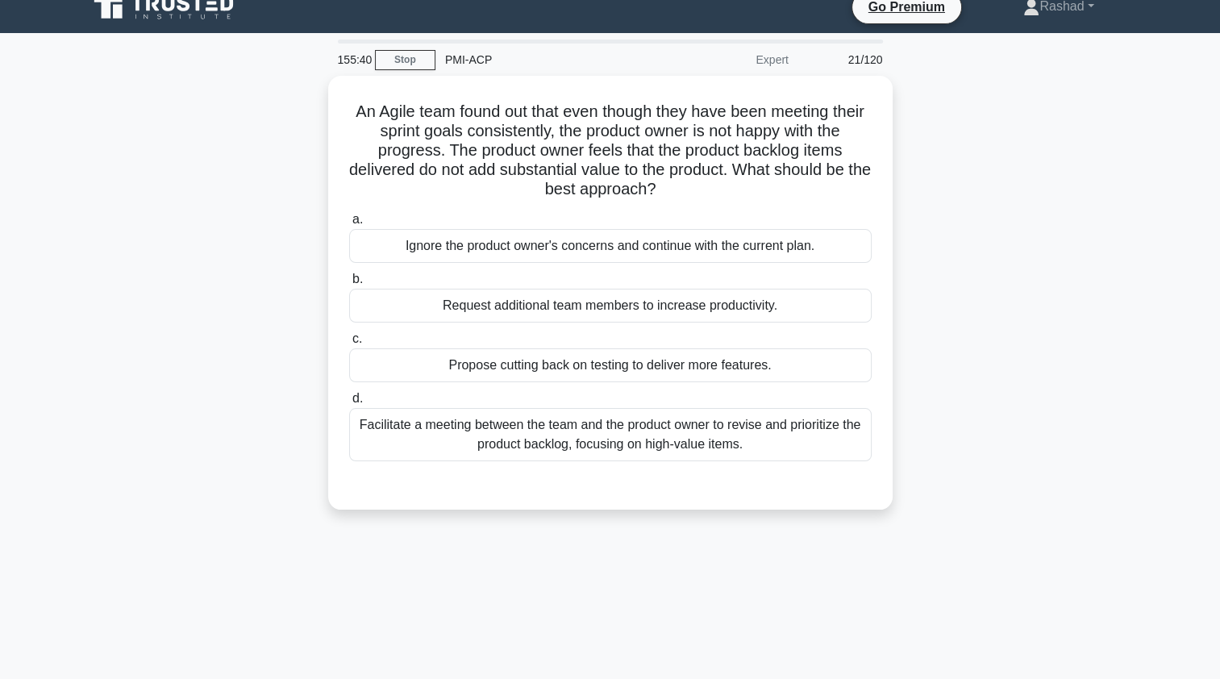
scroll to position [0, 0]
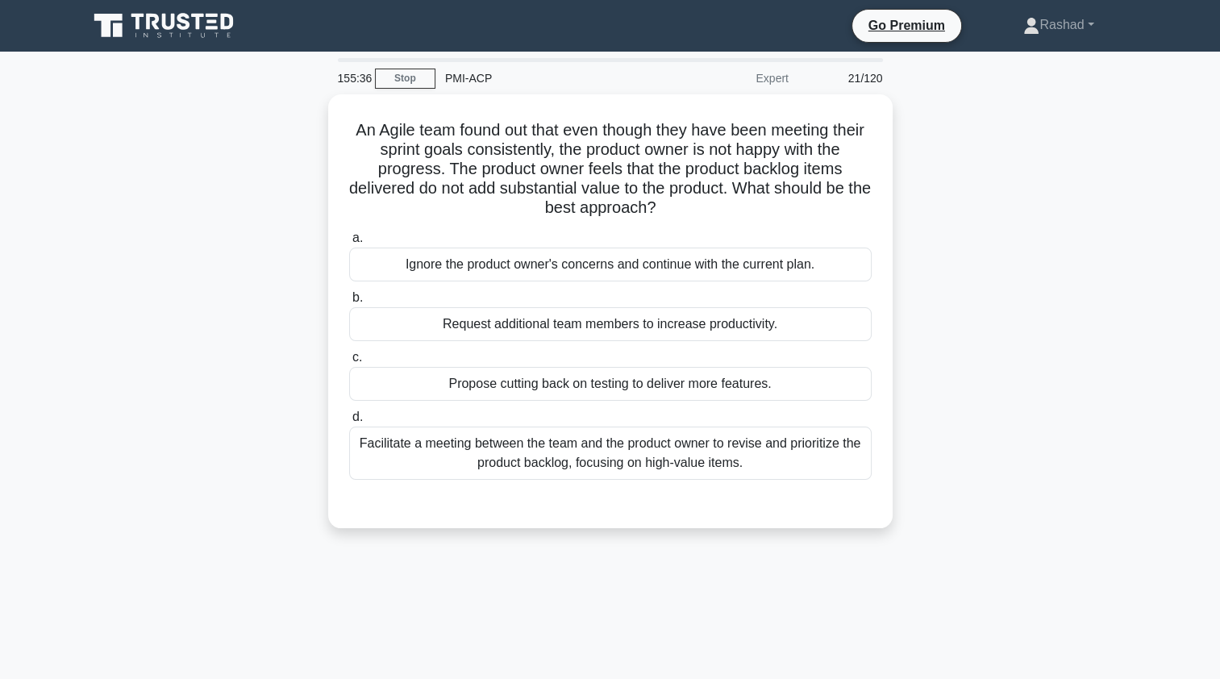
click at [399, 464] on div "Facilitate a meeting between the team and the product owner to revise and prior…" at bounding box center [610, 452] width 522 height 53
click at [349, 422] on input "d. Facilitate a meeting between the team and the product owner to revise and pr…" at bounding box center [349, 417] width 0 height 10
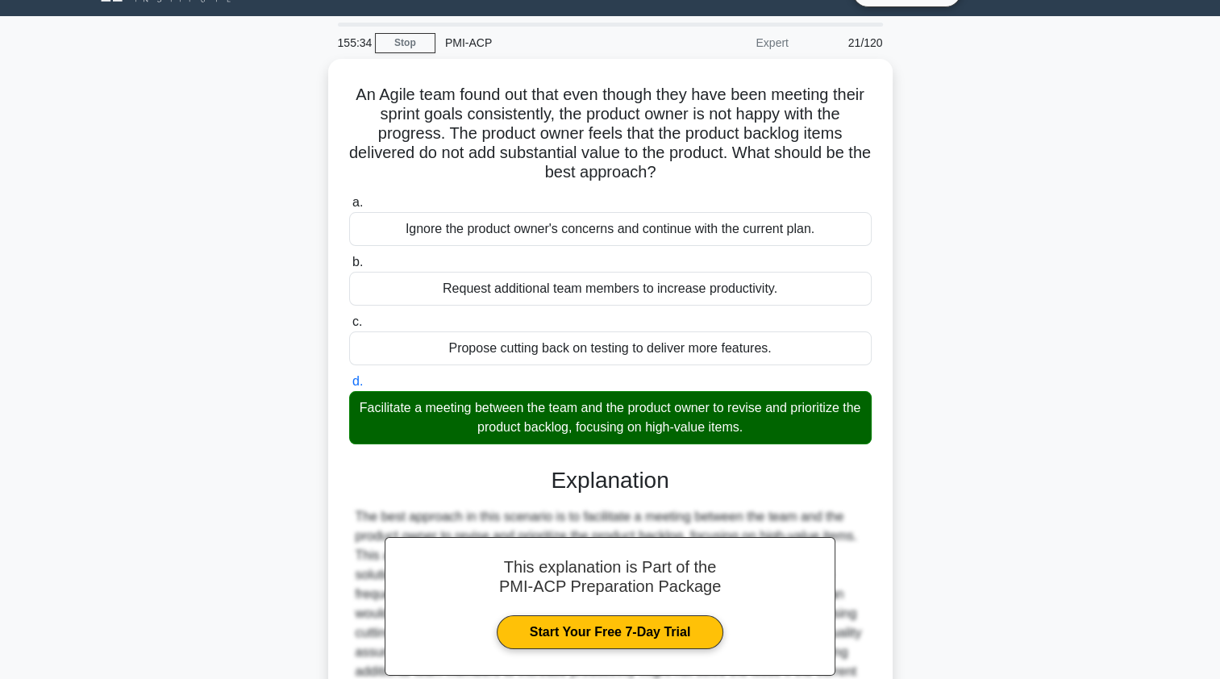
scroll to position [217, 0]
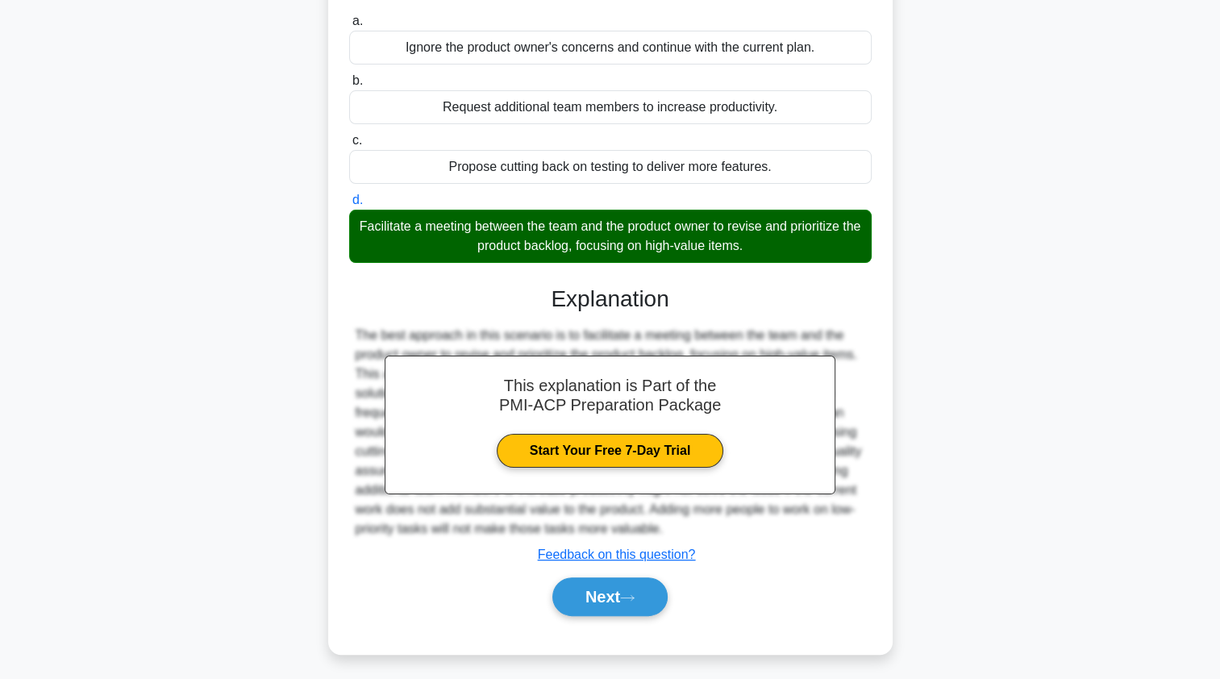
click at [568, 597] on button "Next" at bounding box center [609, 596] width 115 height 39
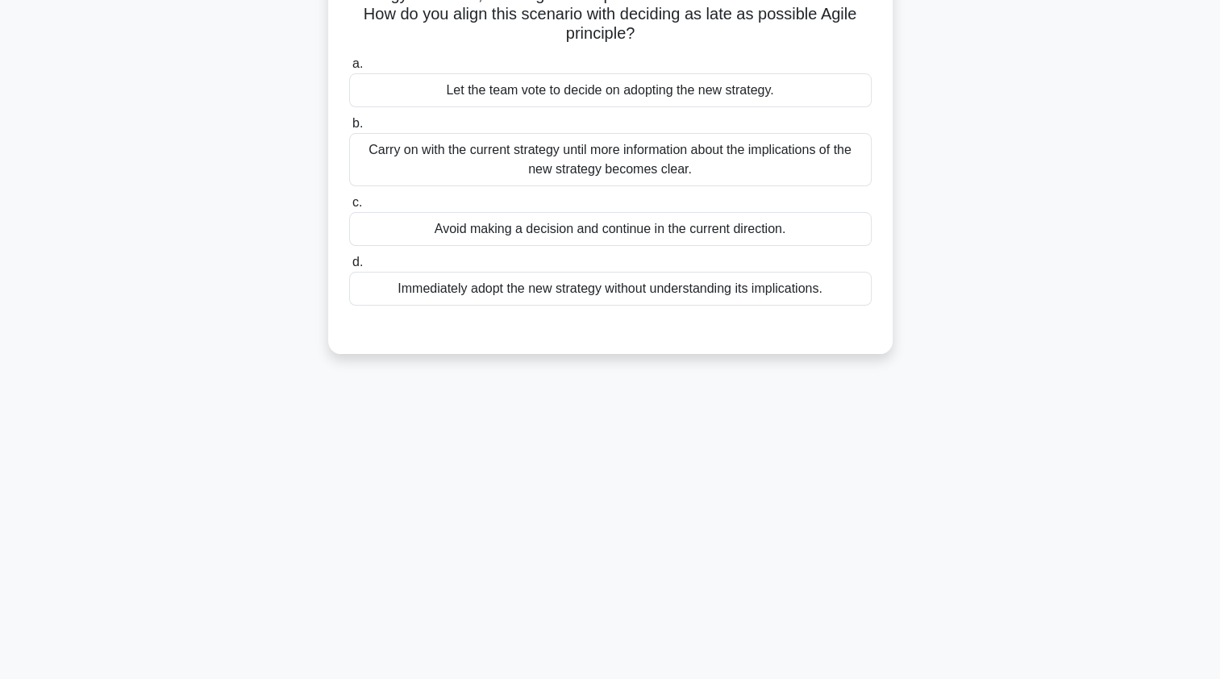
scroll to position [0, 0]
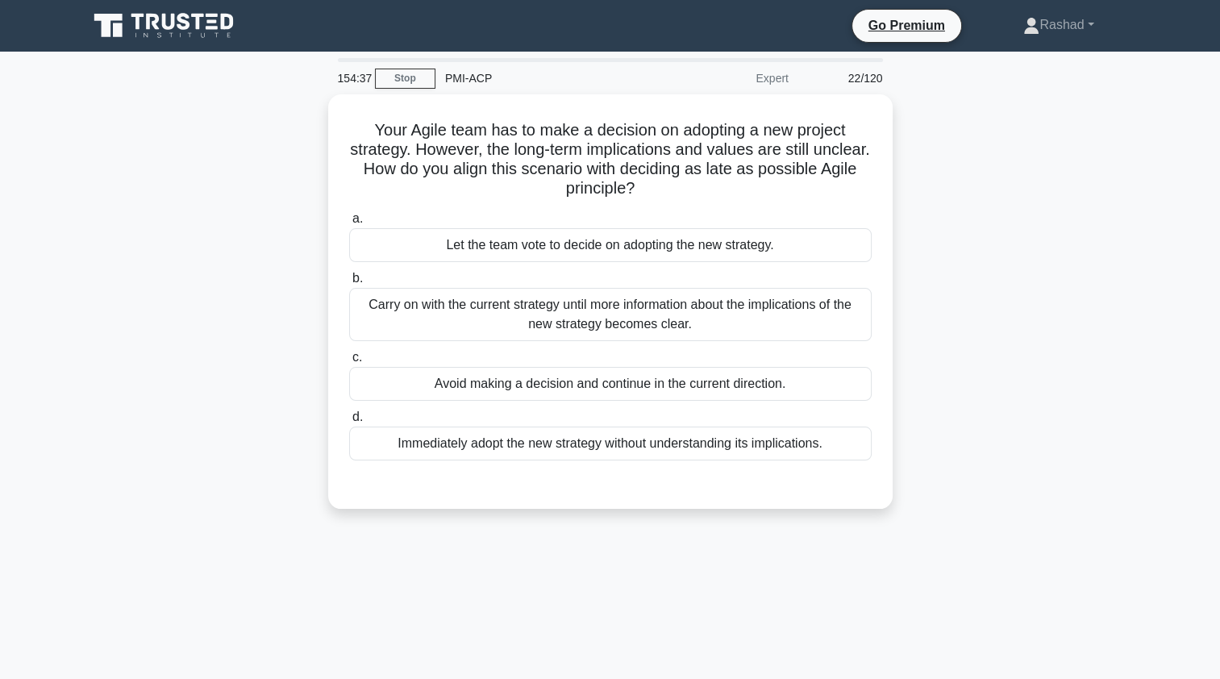
click at [786, 318] on div "Carry on with the current strategy until more information about the implication…" at bounding box center [610, 314] width 522 height 53
click at [349, 284] on input "b. [PERSON_NAME] on with the current strategy until more information about the …" at bounding box center [349, 278] width 0 height 10
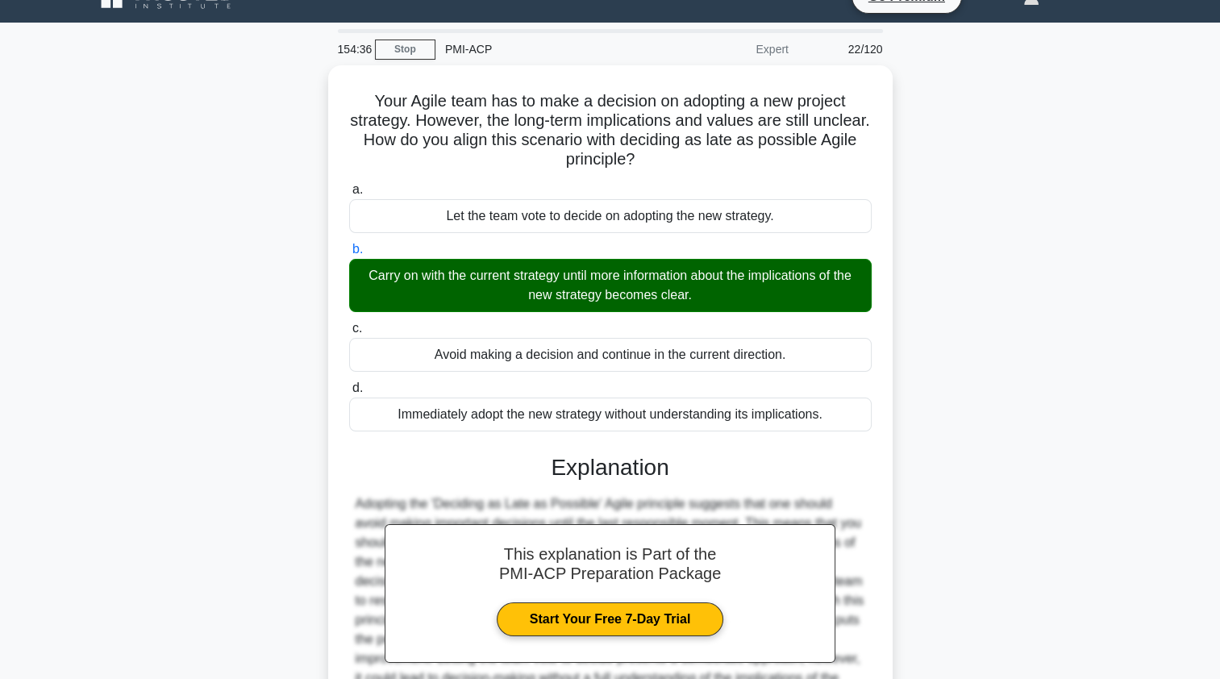
scroll to position [198, 0]
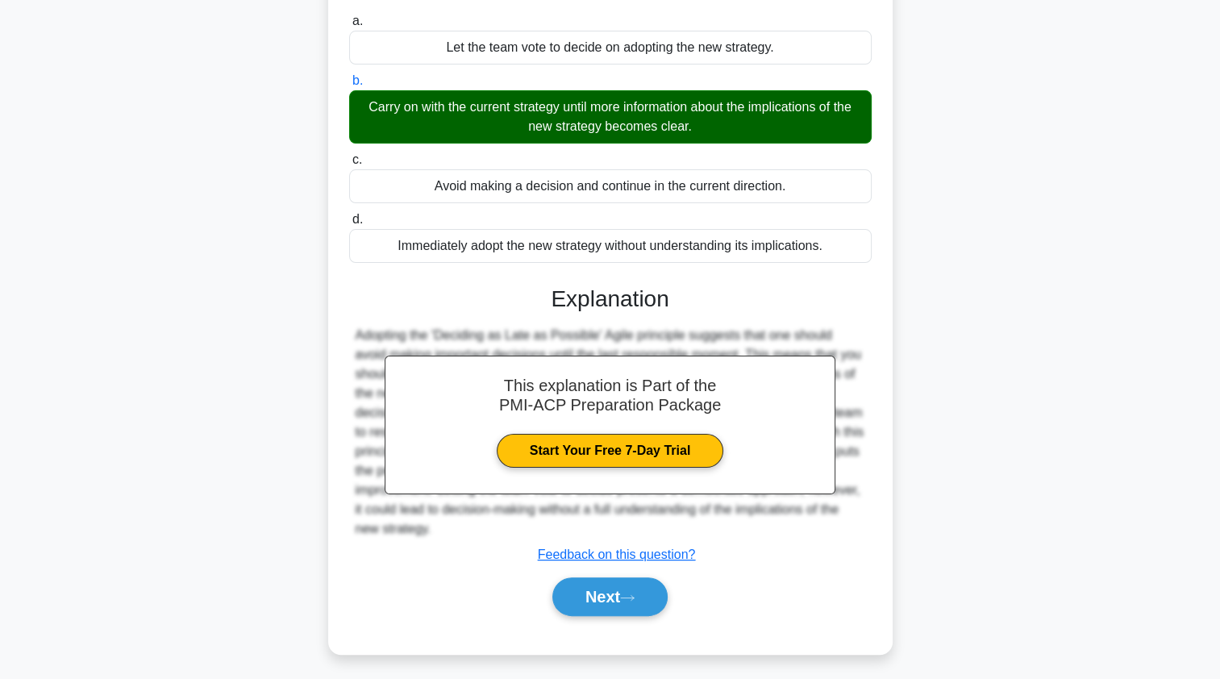
click at [634, 593] on icon at bounding box center [627, 597] width 15 height 9
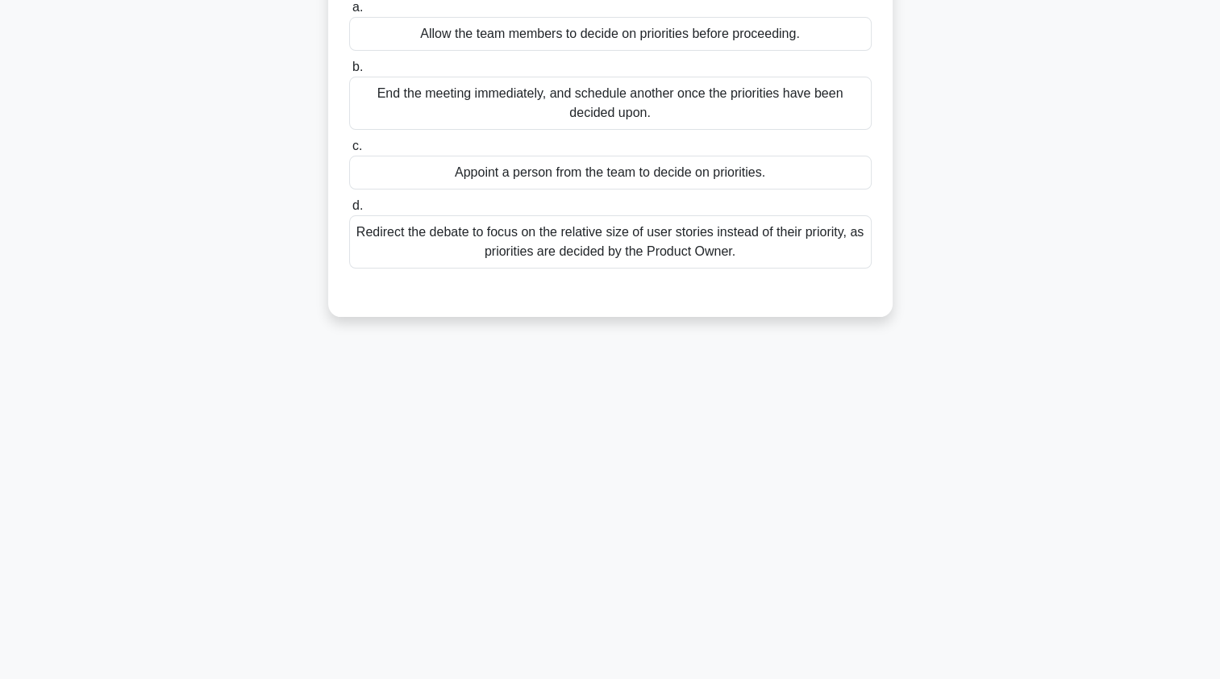
scroll to position [0, 0]
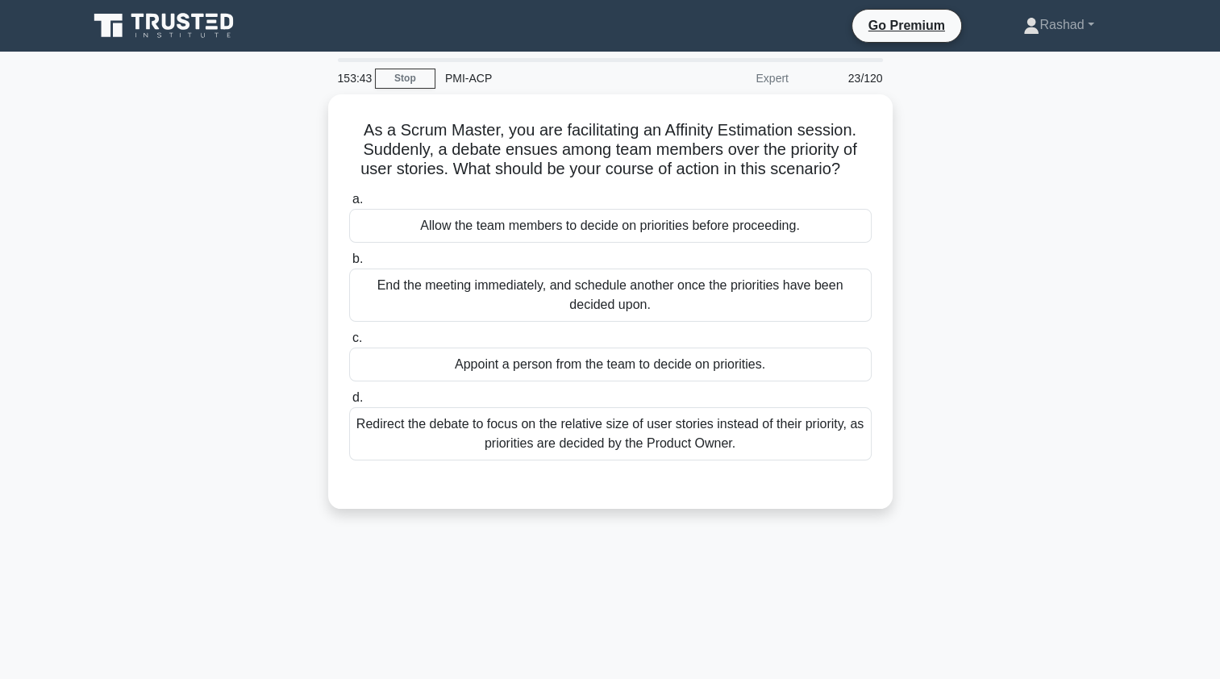
click at [777, 439] on div "Redirect the debate to focus on the relative size of user stories instead of th…" at bounding box center [610, 433] width 522 height 53
click at [349, 403] on input "d. Redirect the debate to focus on the relative size of user stories instead of…" at bounding box center [349, 398] width 0 height 10
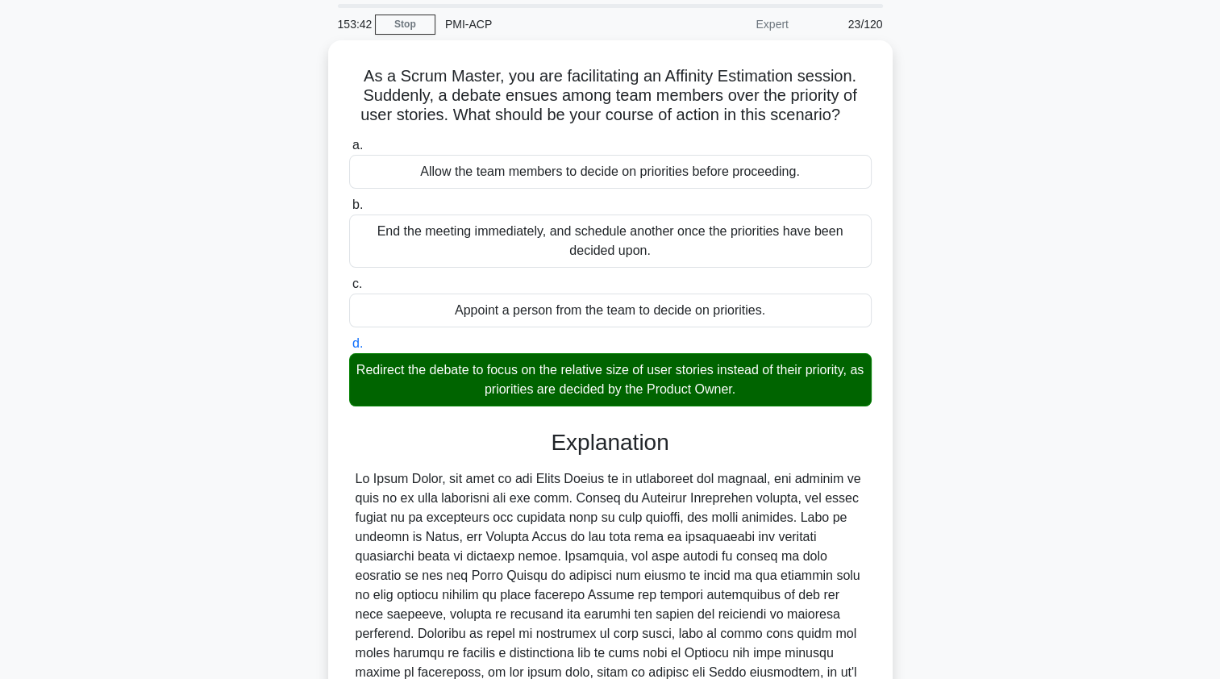
scroll to position [256, 0]
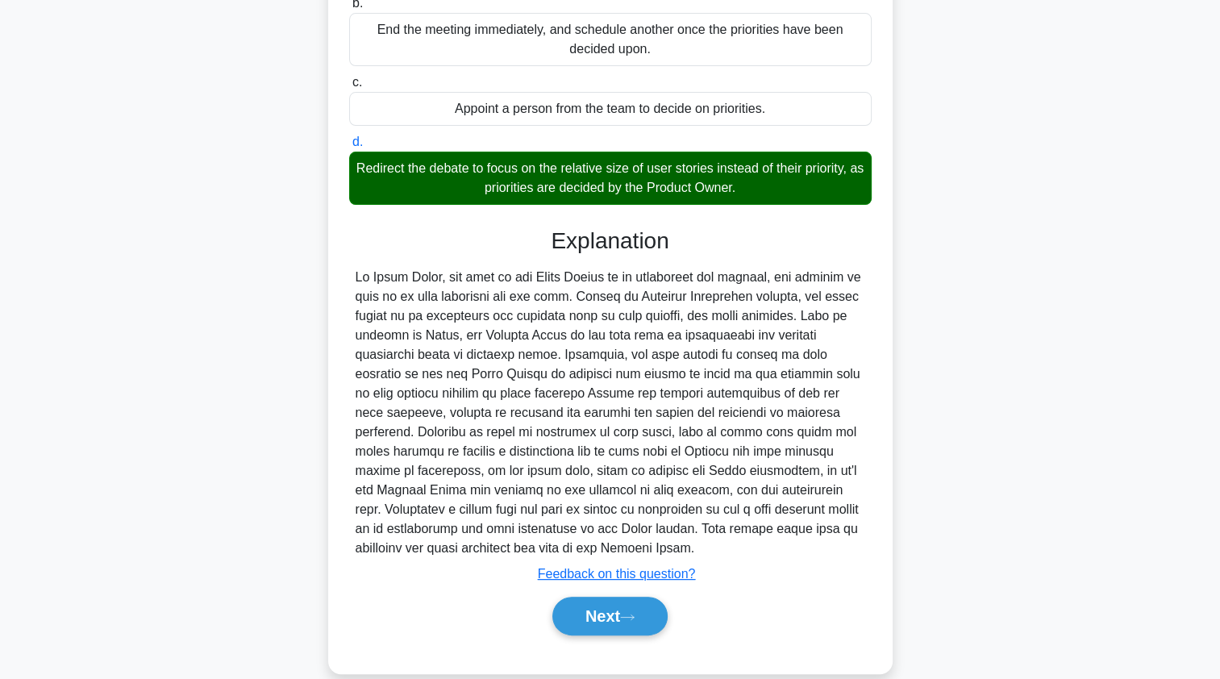
click at [634, 613] on icon at bounding box center [627, 617] width 15 height 9
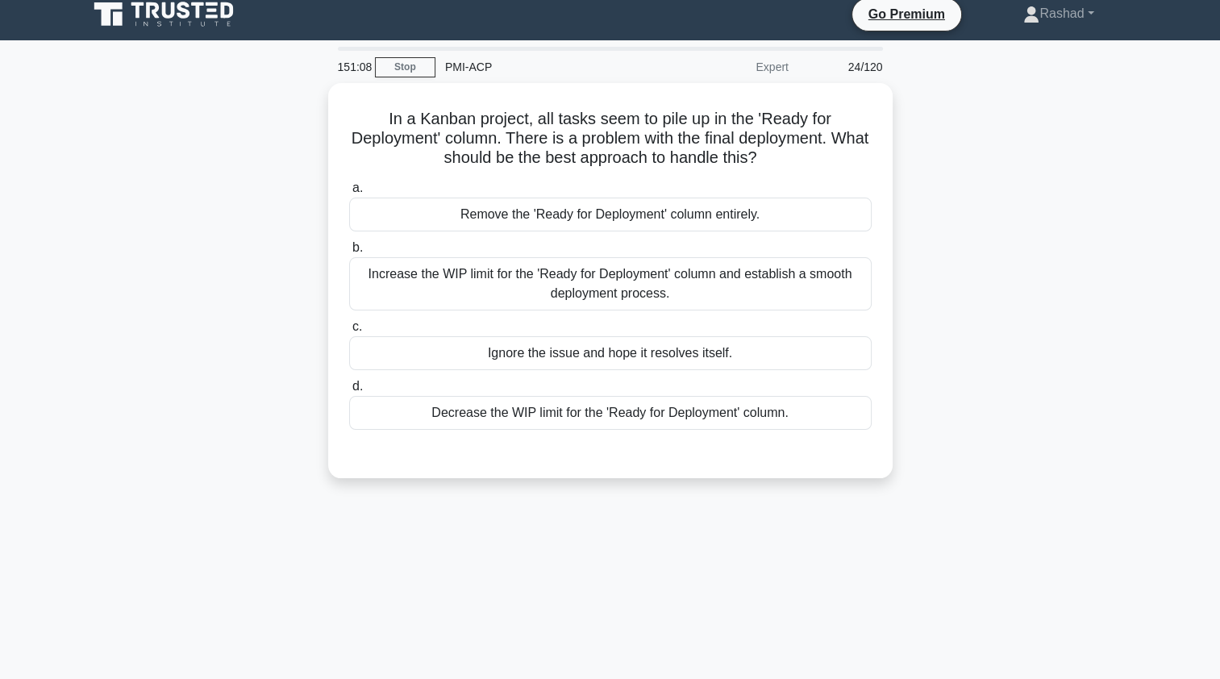
scroll to position [0, 0]
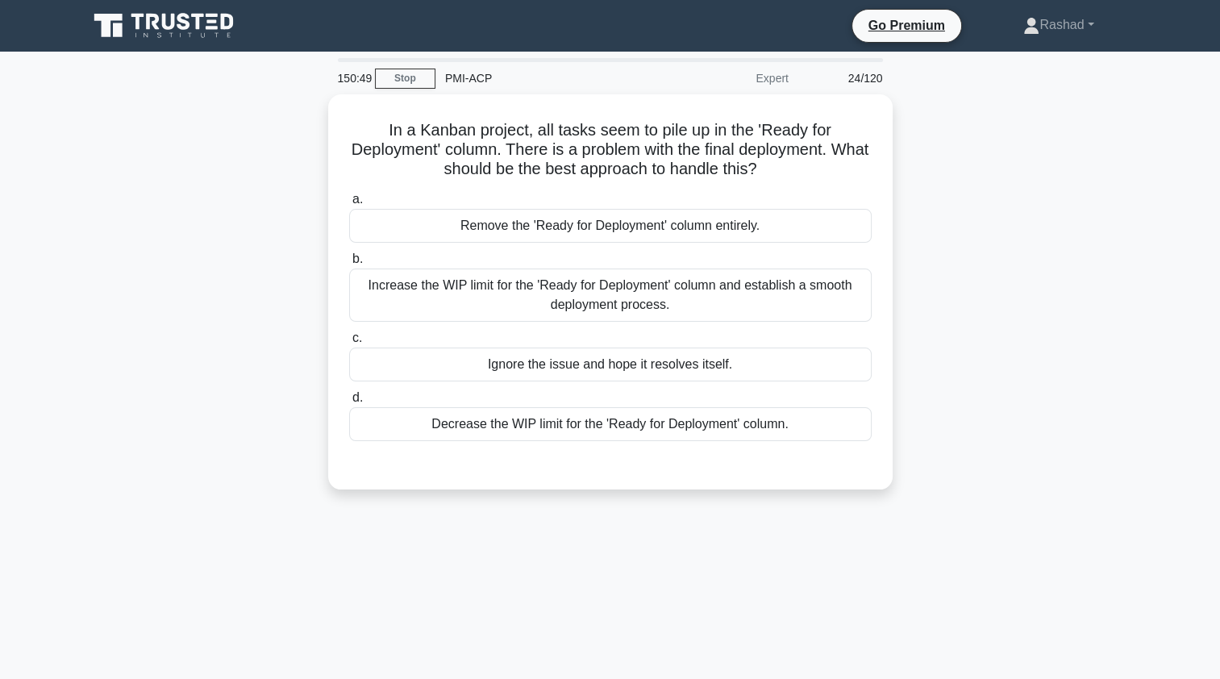
click at [381, 303] on div "Increase the WIP limit for the 'Ready for Deployment' column and establish a sm…" at bounding box center [610, 294] width 522 height 53
click at [349, 264] on input "b. Increase the WIP limit for the 'Ready for Deployment' column and establish a…" at bounding box center [349, 259] width 0 height 10
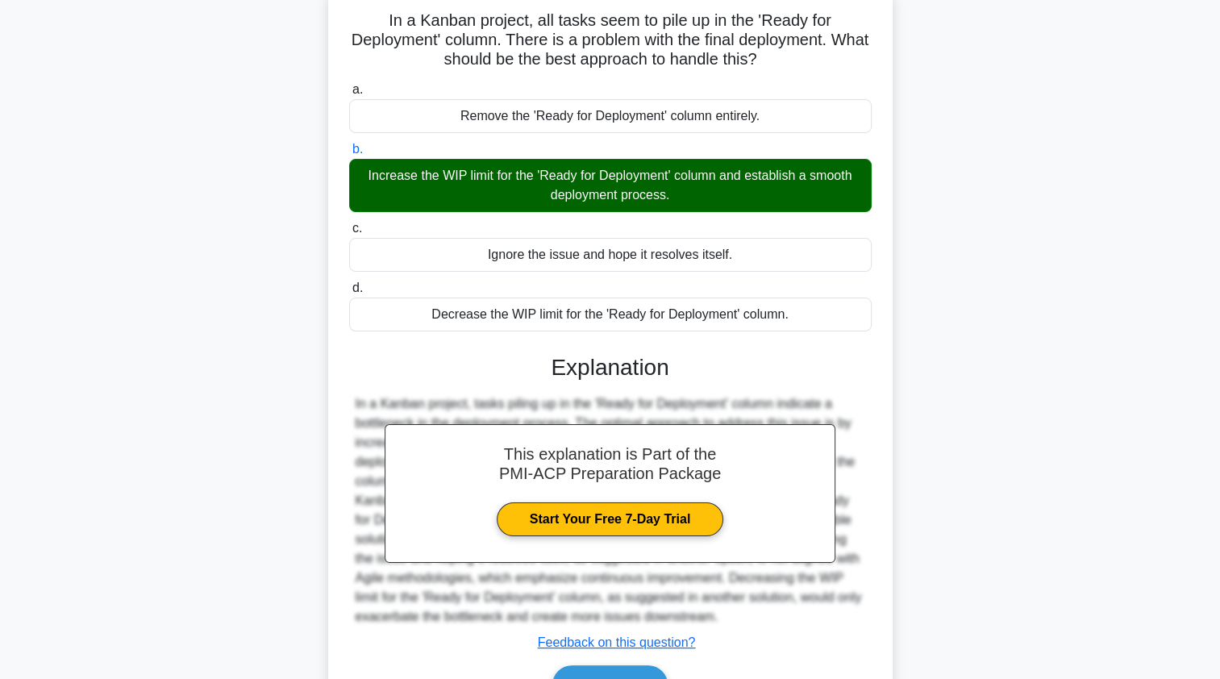
scroll to position [198, 0]
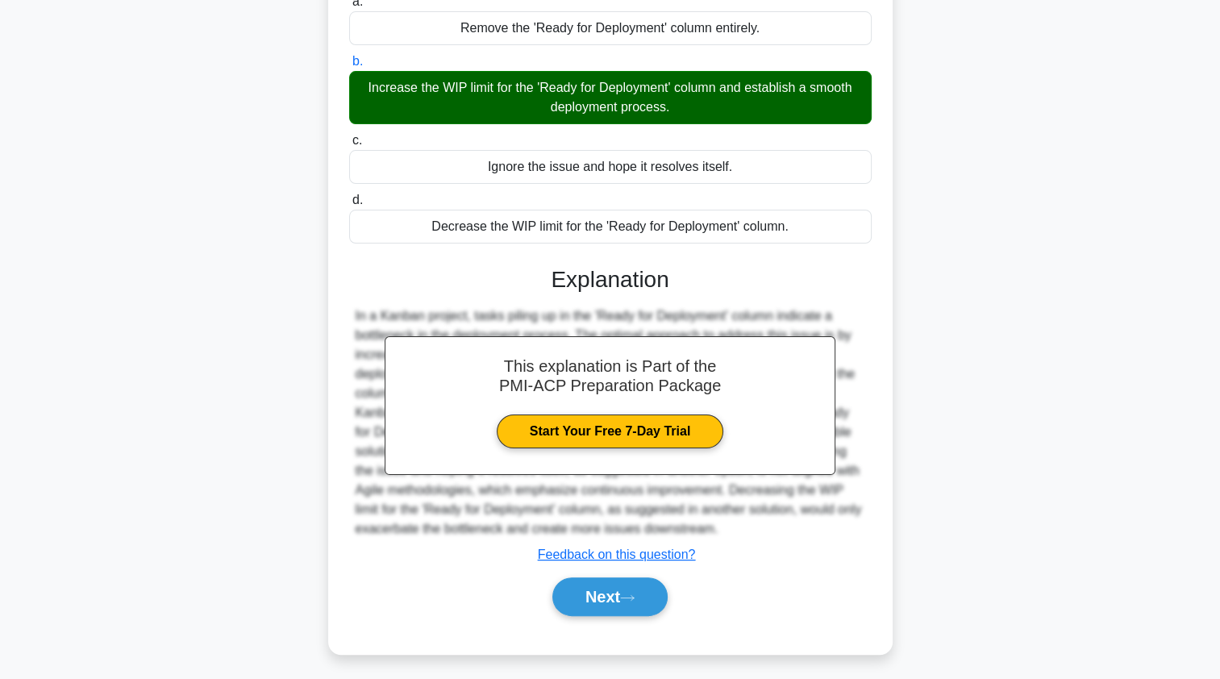
click at [564, 600] on button "Next" at bounding box center [609, 596] width 115 height 39
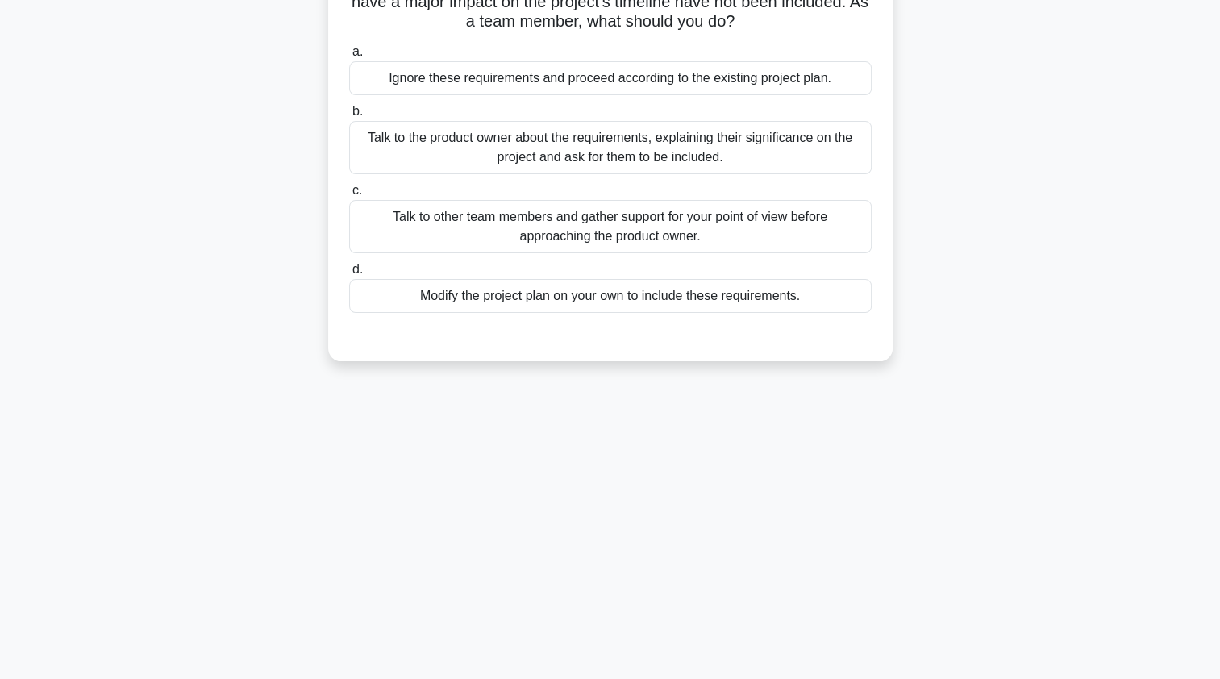
scroll to position [0, 0]
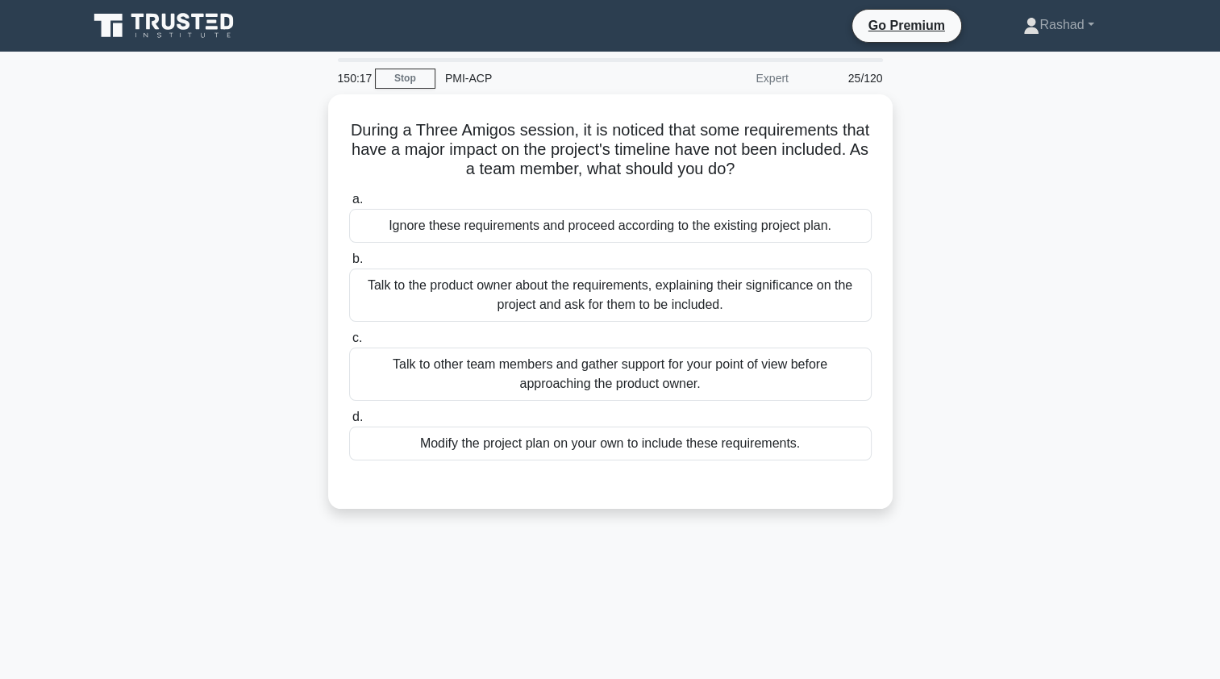
click at [412, 300] on div "Talk to the product owner about the requirements, explaining their significance…" at bounding box center [610, 294] width 522 height 53
click at [349, 264] on input "b. Talk to the product owner about the requirements, explaining their significa…" at bounding box center [349, 259] width 0 height 10
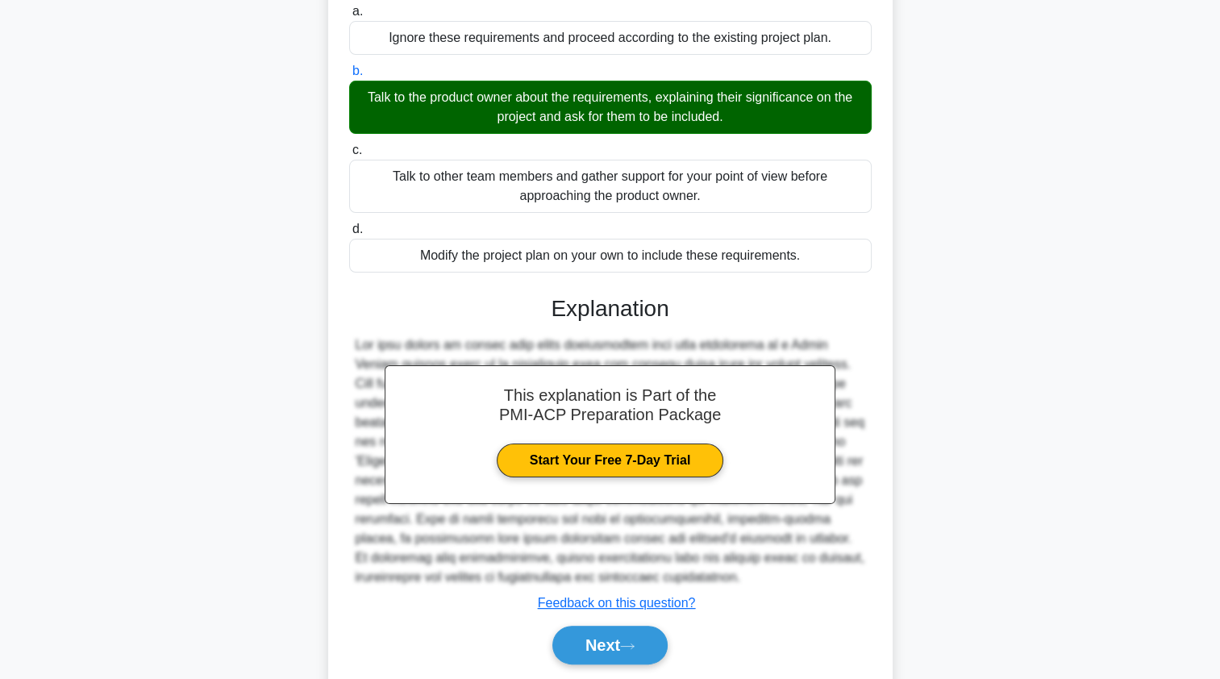
scroll to position [236, 0]
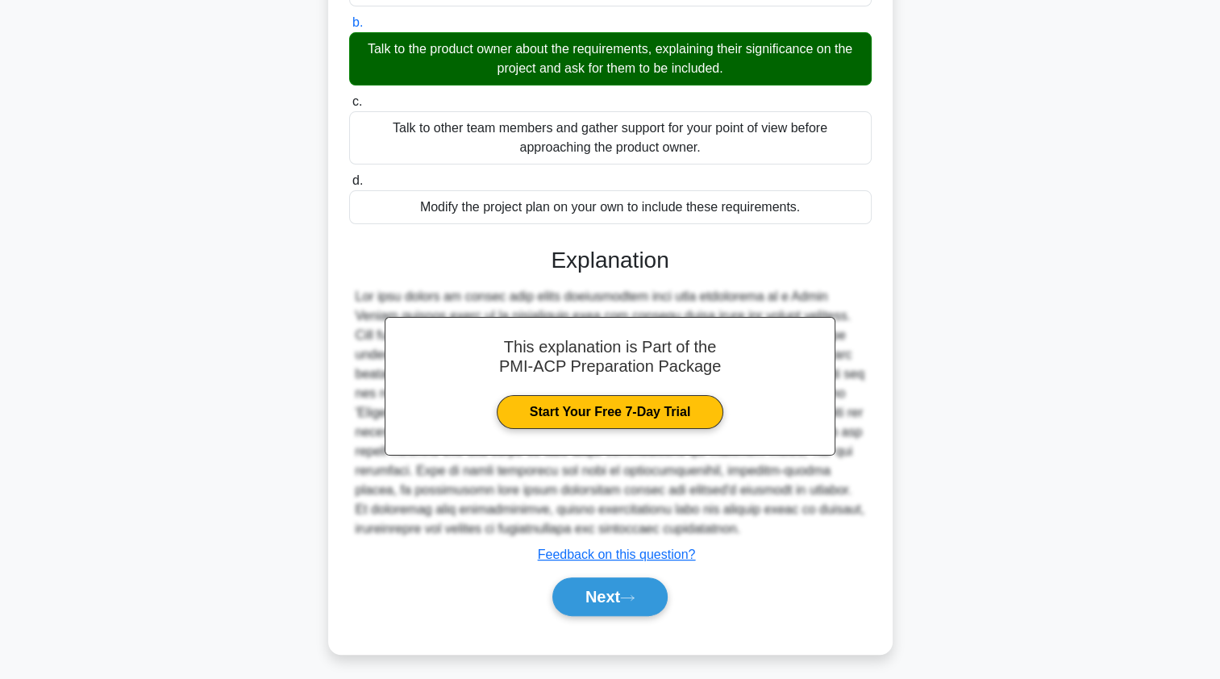
click at [572, 598] on button "Next" at bounding box center [609, 596] width 115 height 39
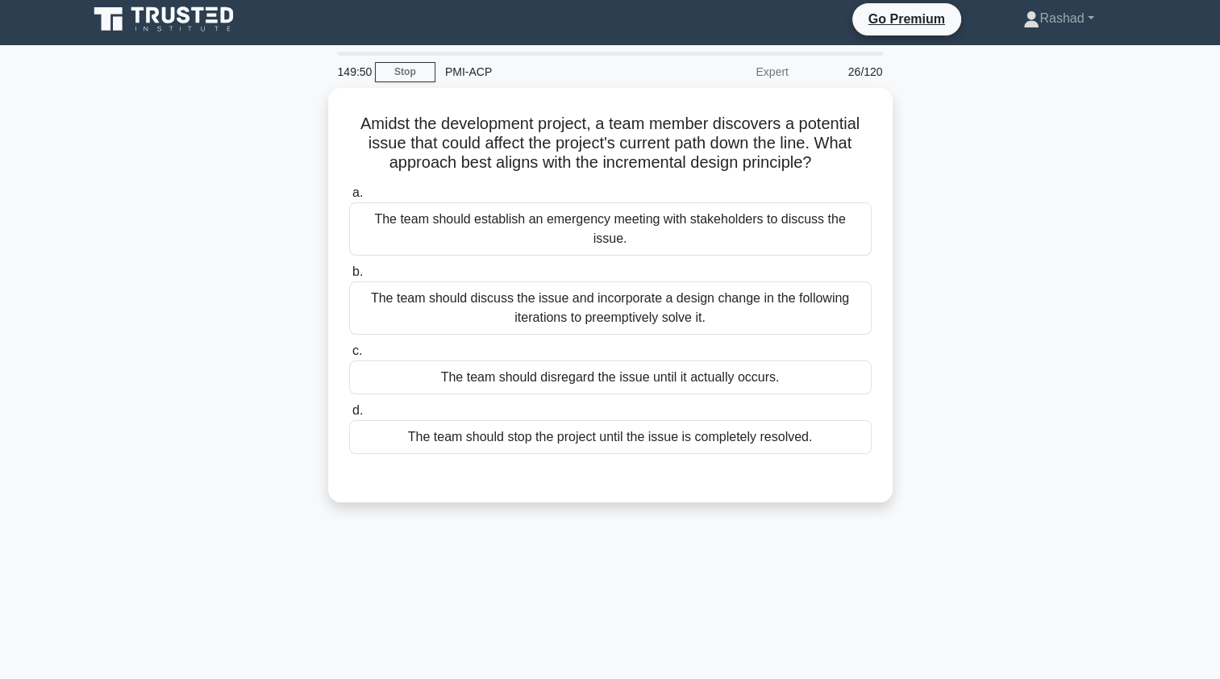
scroll to position [0, 0]
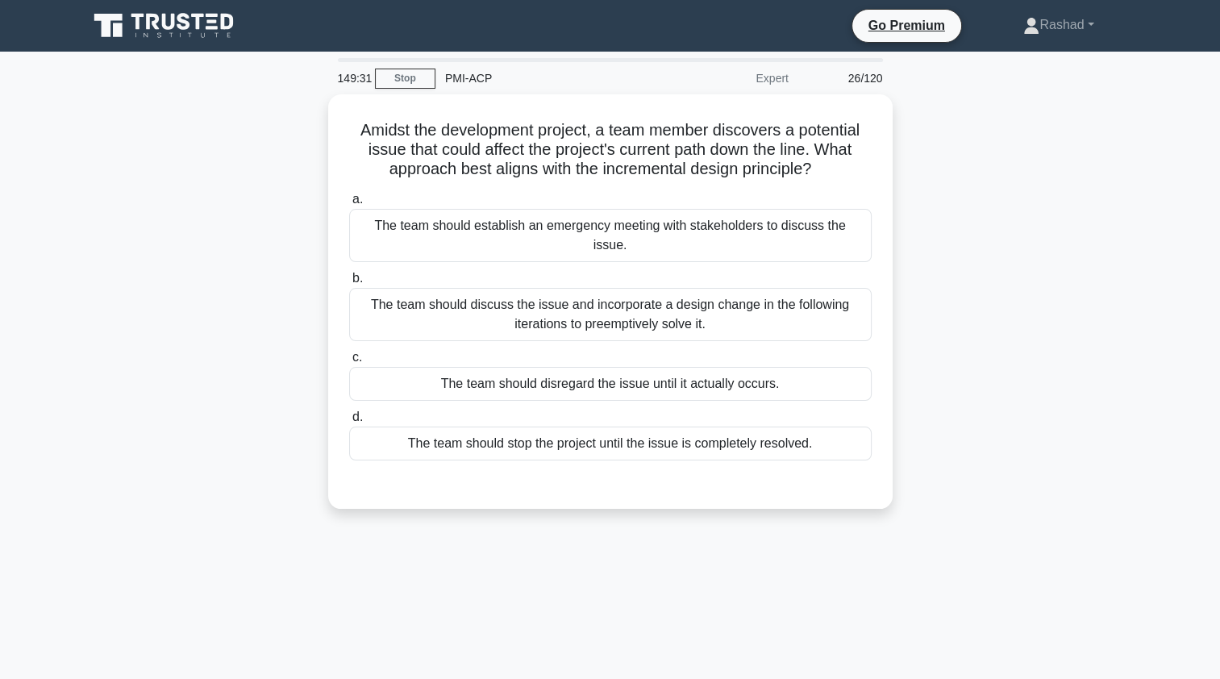
click at [400, 299] on div "The team should discuss the issue and incorporate a design change in the follow…" at bounding box center [610, 314] width 522 height 53
click at [349, 284] on input "b. The team should discuss the issue and incorporate a design change in the fol…" at bounding box center [349, 278] width 0 height 10
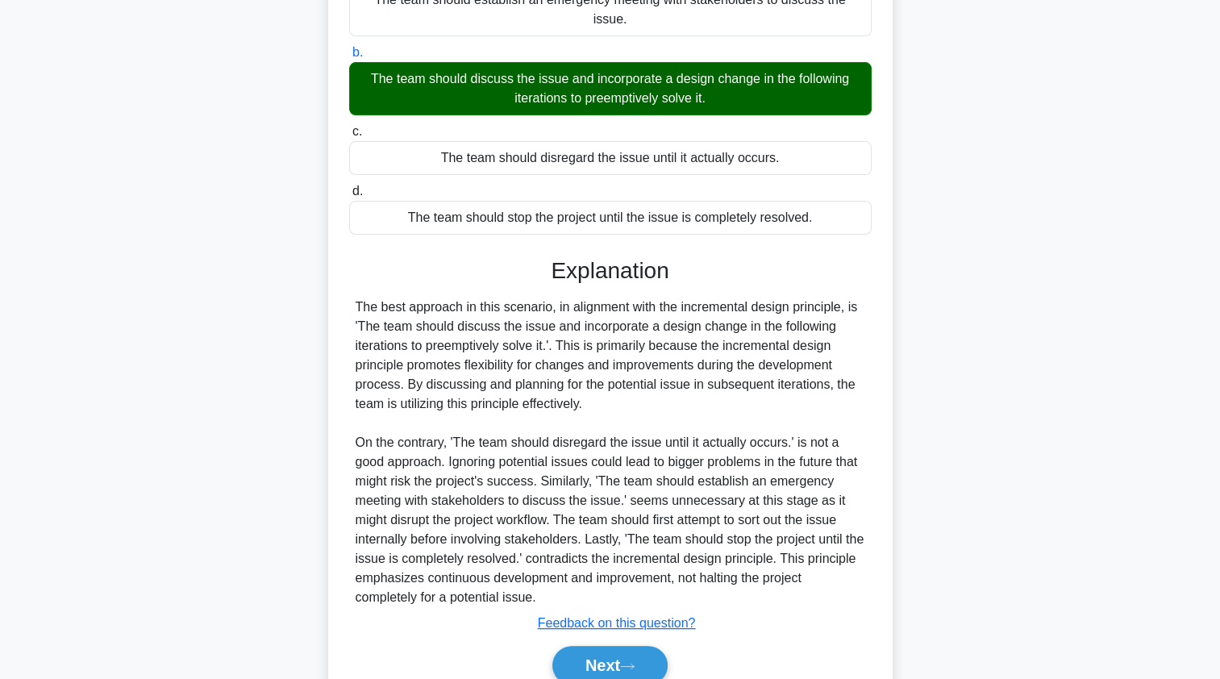
scroll to position [275, 0]
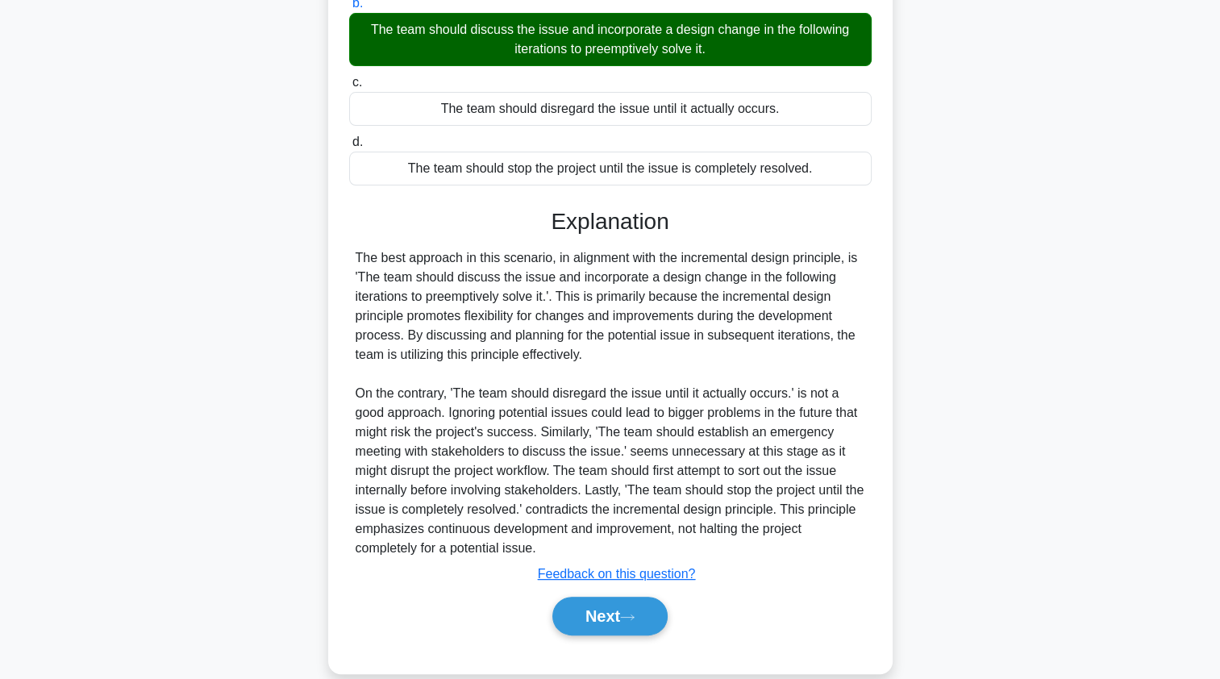
click at [573, 597] on button "Next" at bounding box center [609, 616] width 115 height 39
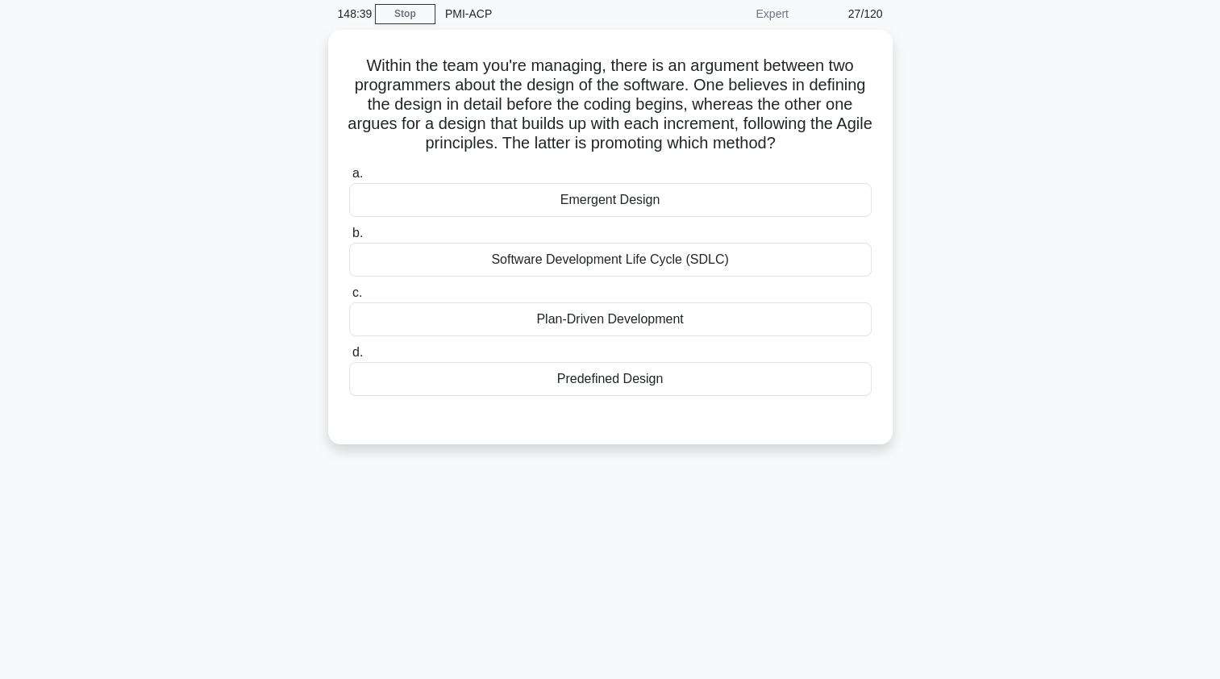
scroll to position [64, 0]
click at [378, 277] on div "Software Development Life Cycle (SDLC)" at bounding box center [610, 260] width 522 height 34
click at [349, 239] on input "b. Software Development Life Cycle (SDLC)" at bounding box center [349, 234] width 0 height 10
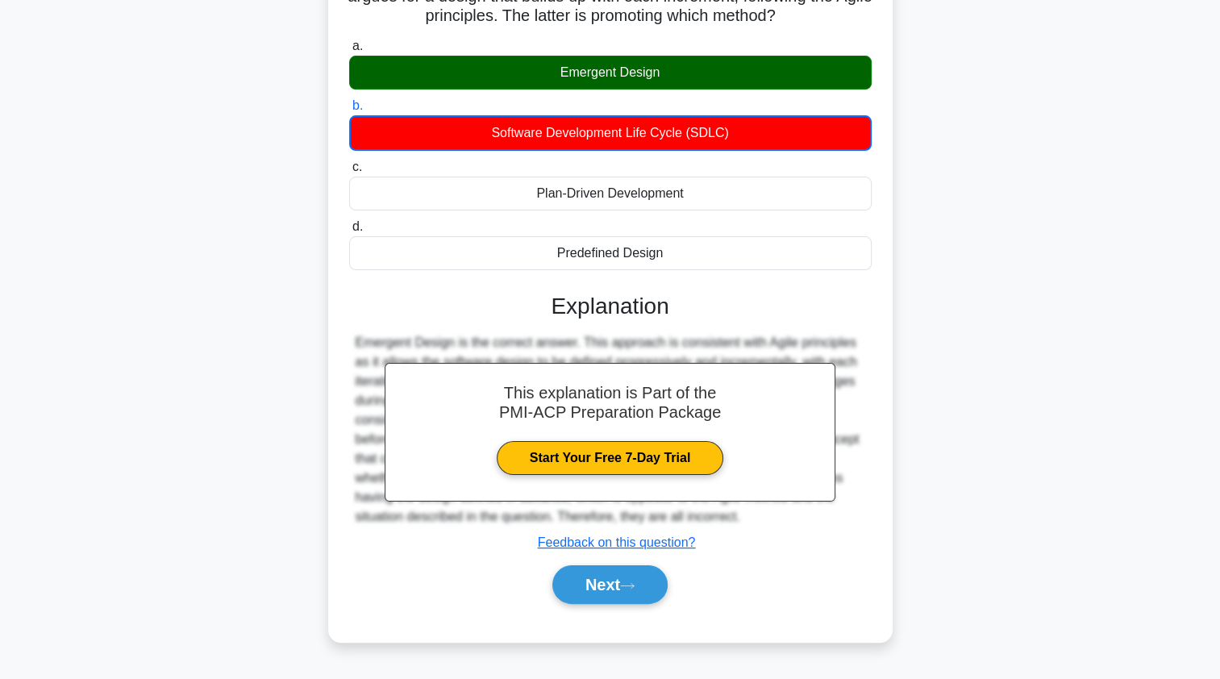
scroll to position [199, 0]
click at [648, 583] on button "Next" at bounding box center [609, 584] width 115 height 39
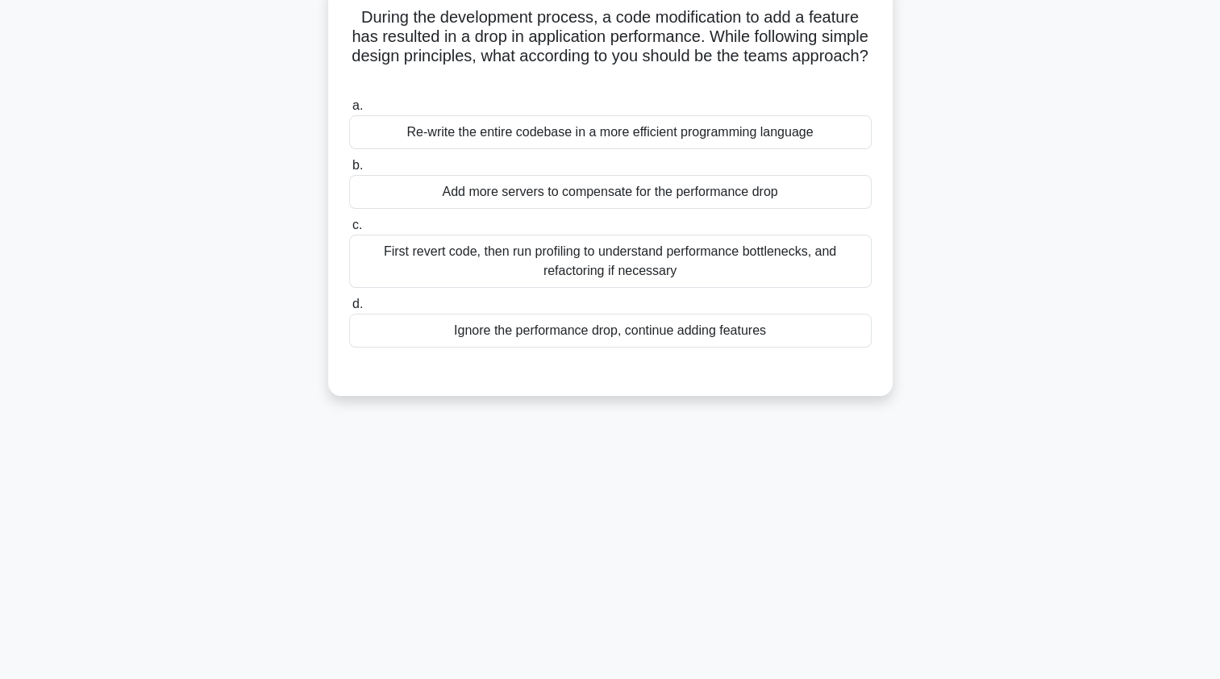
scroll to position [118, 0]
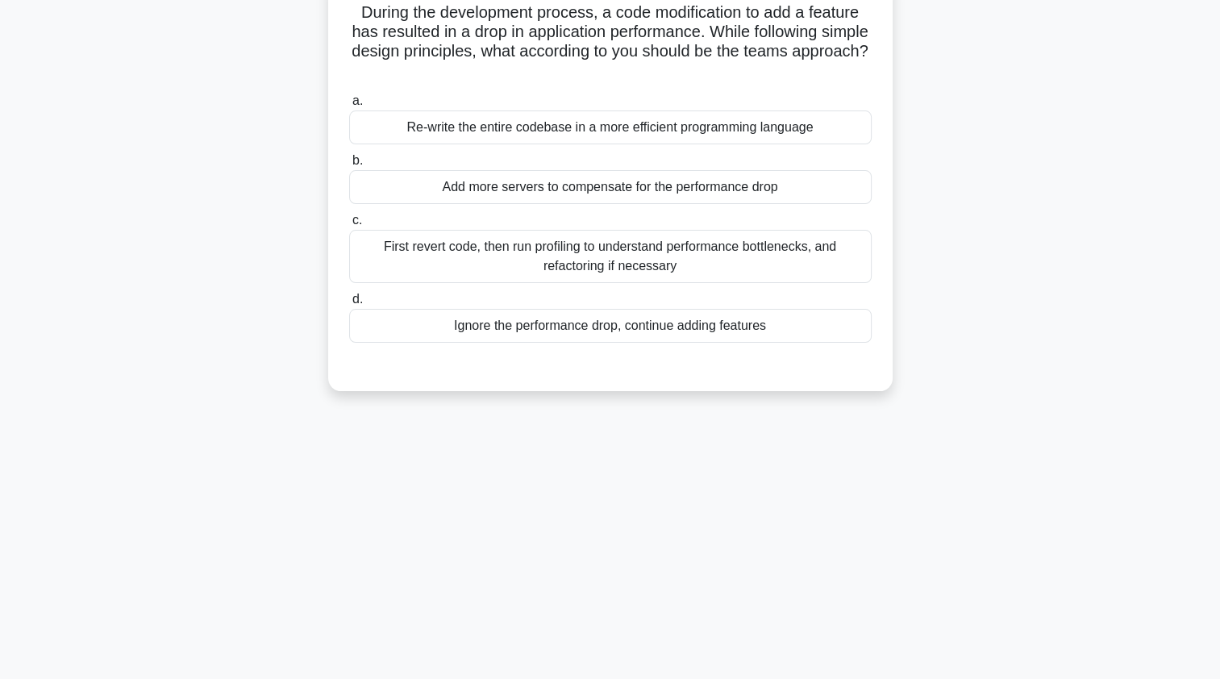
click at [389, 263] on div "First revert code, then run profiling to understand performance bottlenecks, an…" at bounding box center [610, 256] width 522 height 53
click at [349, 226] on input "c. First revert code, then run profiling to understand performance bottlenecks,…" at bounding box center [349, 220] width 0 height 10
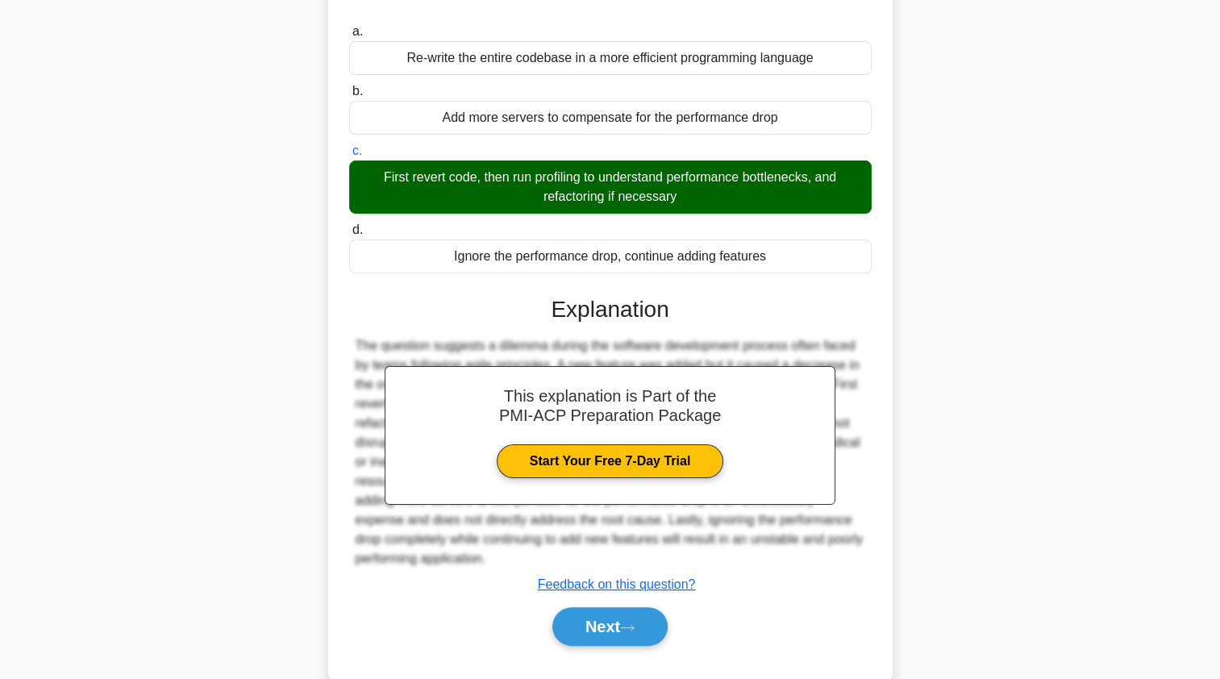
scroll to position [198, 0]
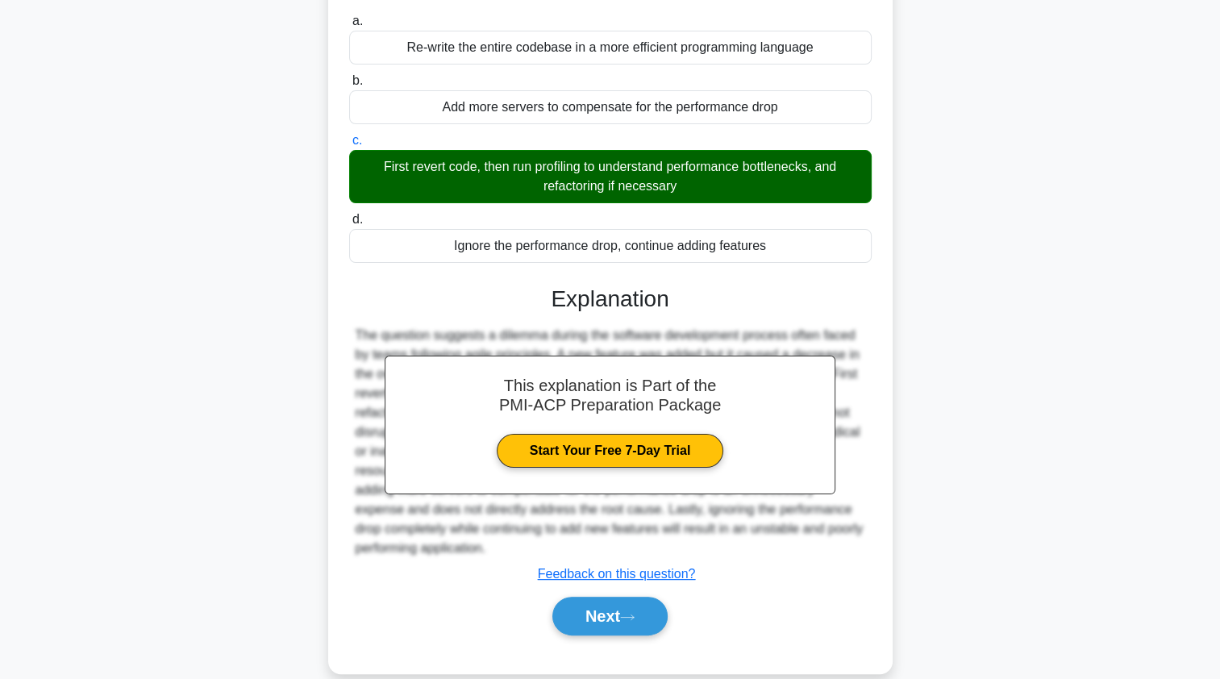
click at [570, 597] on button "Next" at bounding box center [609, 616] width 115 height 39
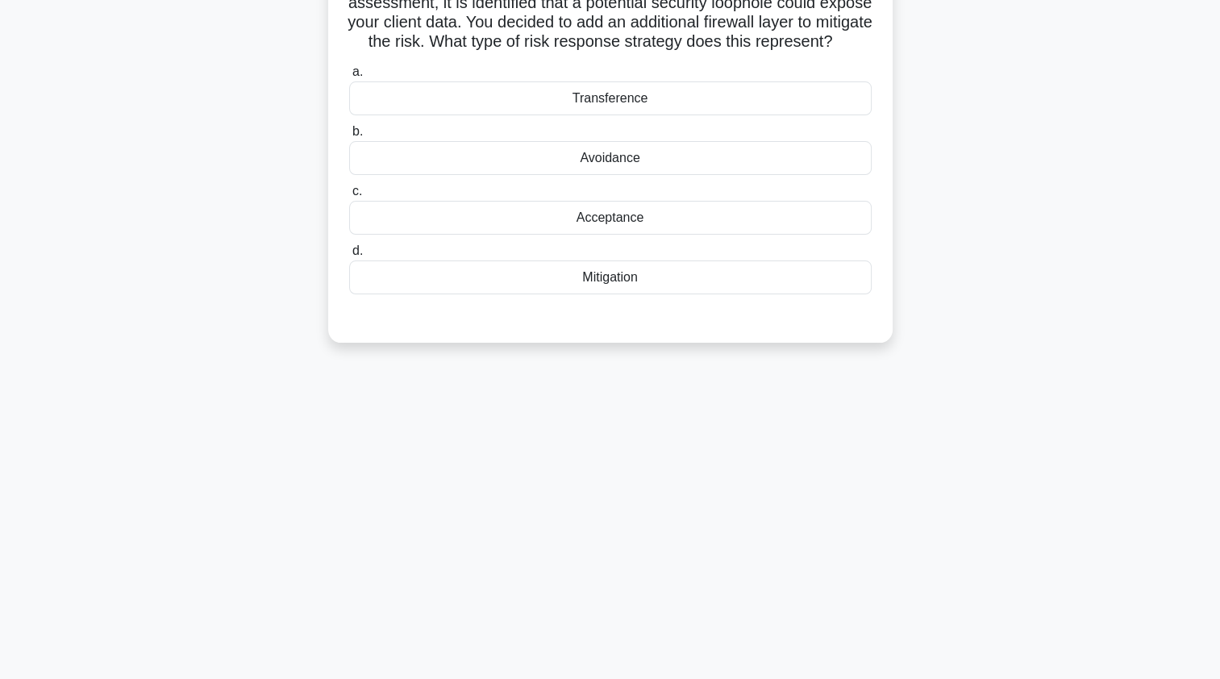
scroll to position [0, 0]
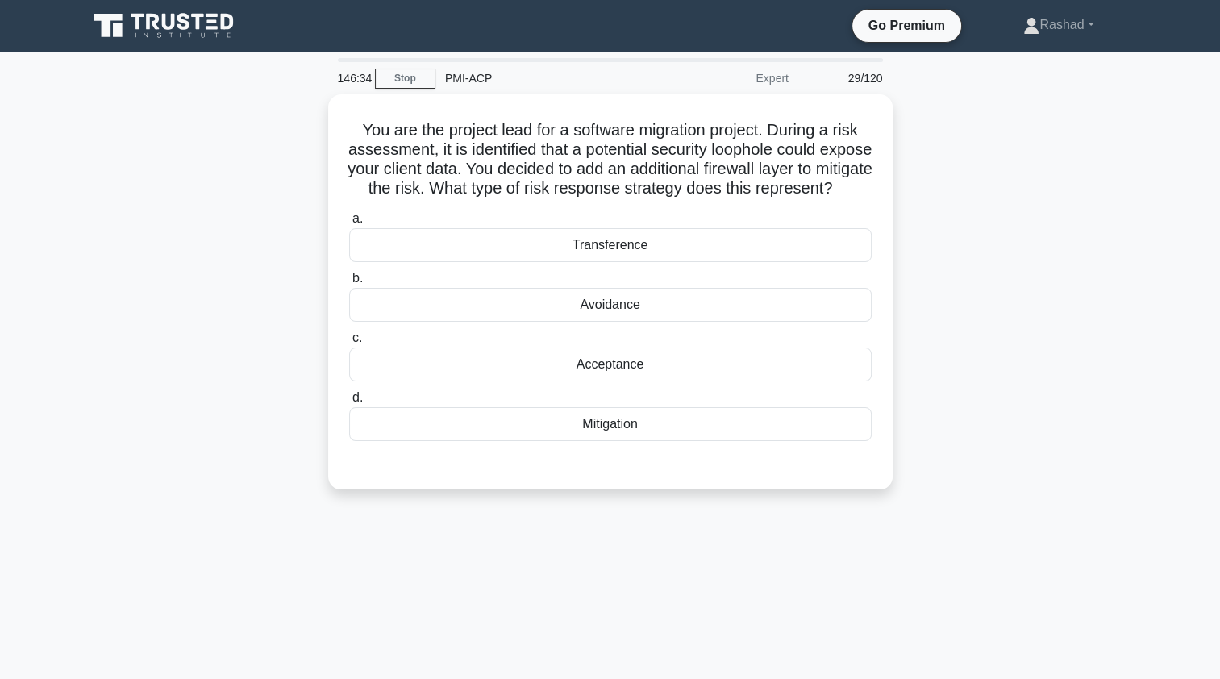
click at [409, 441] on div "Mitigation" at bounding box center [610, 424] width 522 height 34
click at [349, 403] on input "d. Mitigation" at bounding box center [349, 398] width 0 height 10
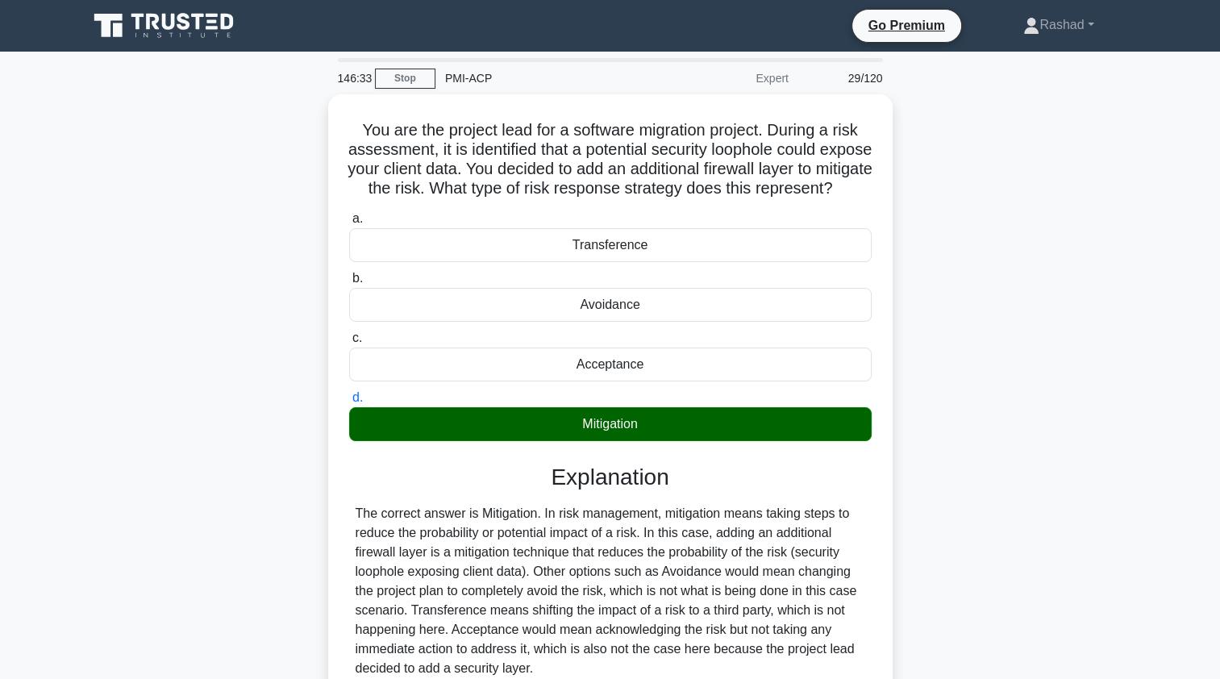
scroll to position [192, 0]
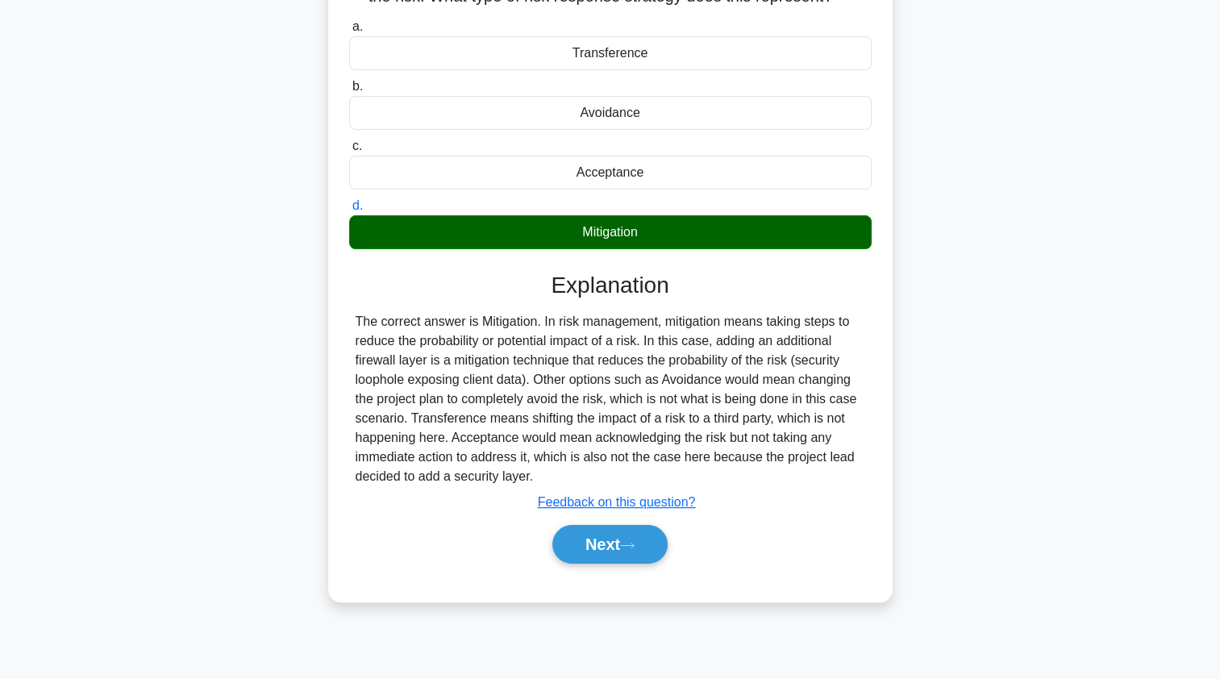
click at [566, 563] on button "Next" at bounding box center [609, 544] width 115 height 39
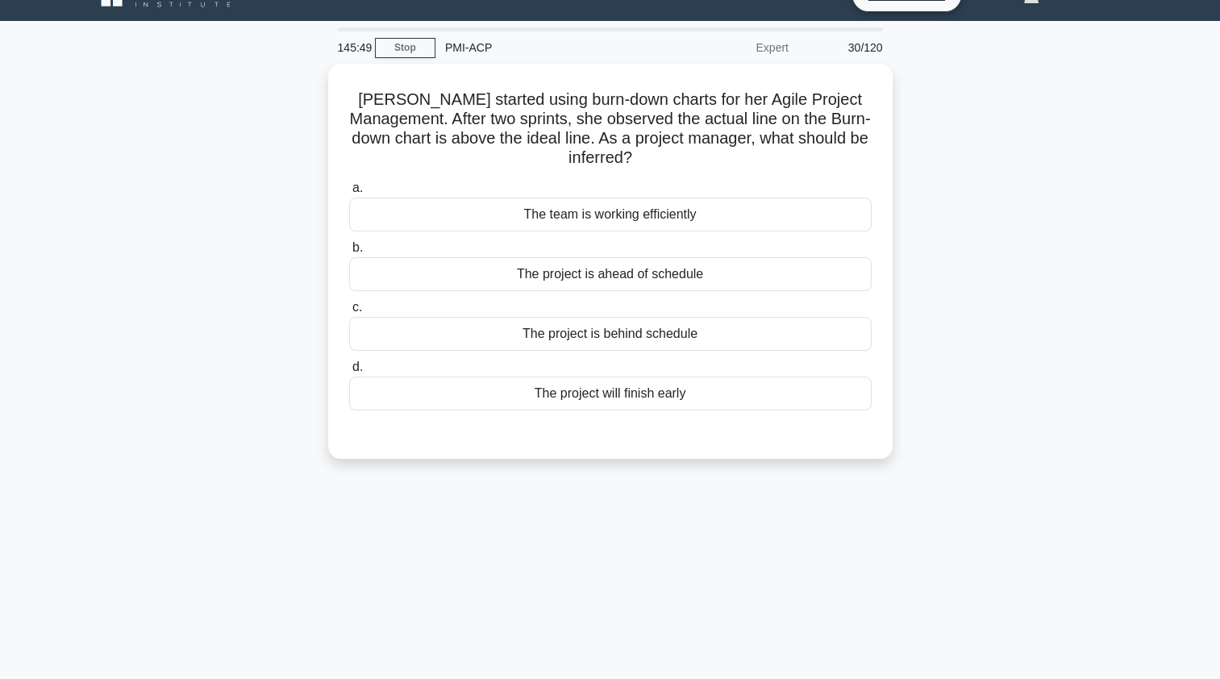
scroll to position [0, 0]
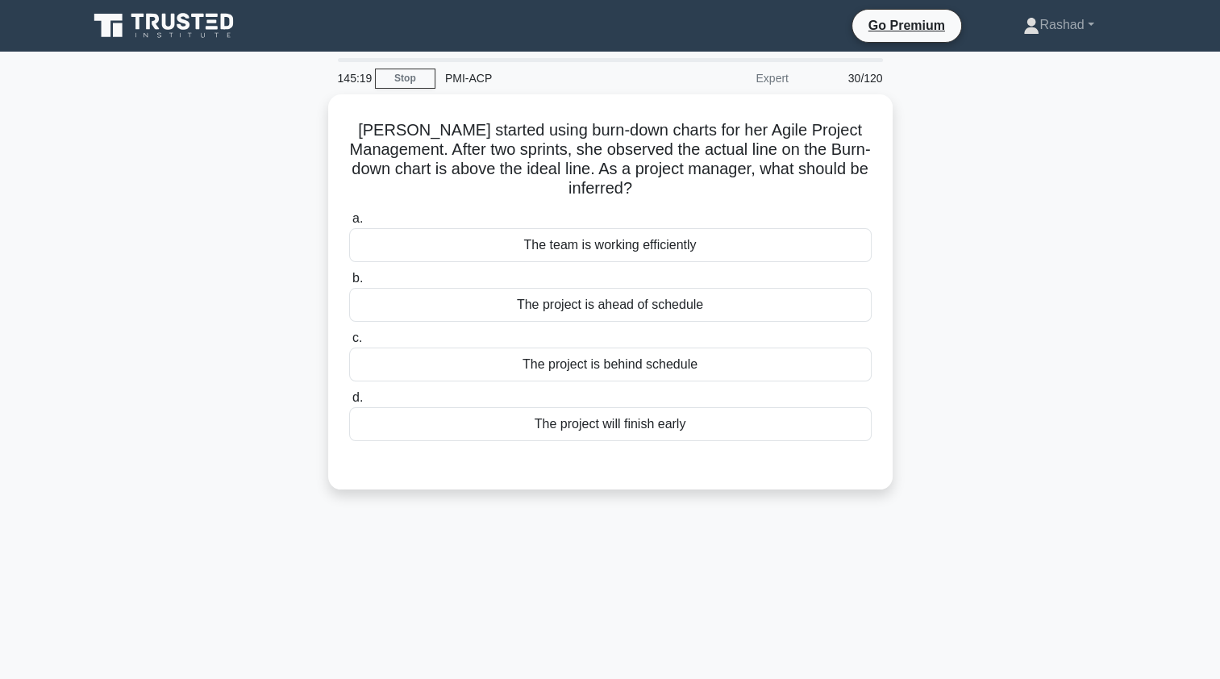
click at [406, 310] on div "The project is ahead of schedule" at bounding box center [610, 305] width 522 height 34
click at [349, 284] on input "b. The project is ahead of schedule" at bounding box center [349, 278] width 0 height 10
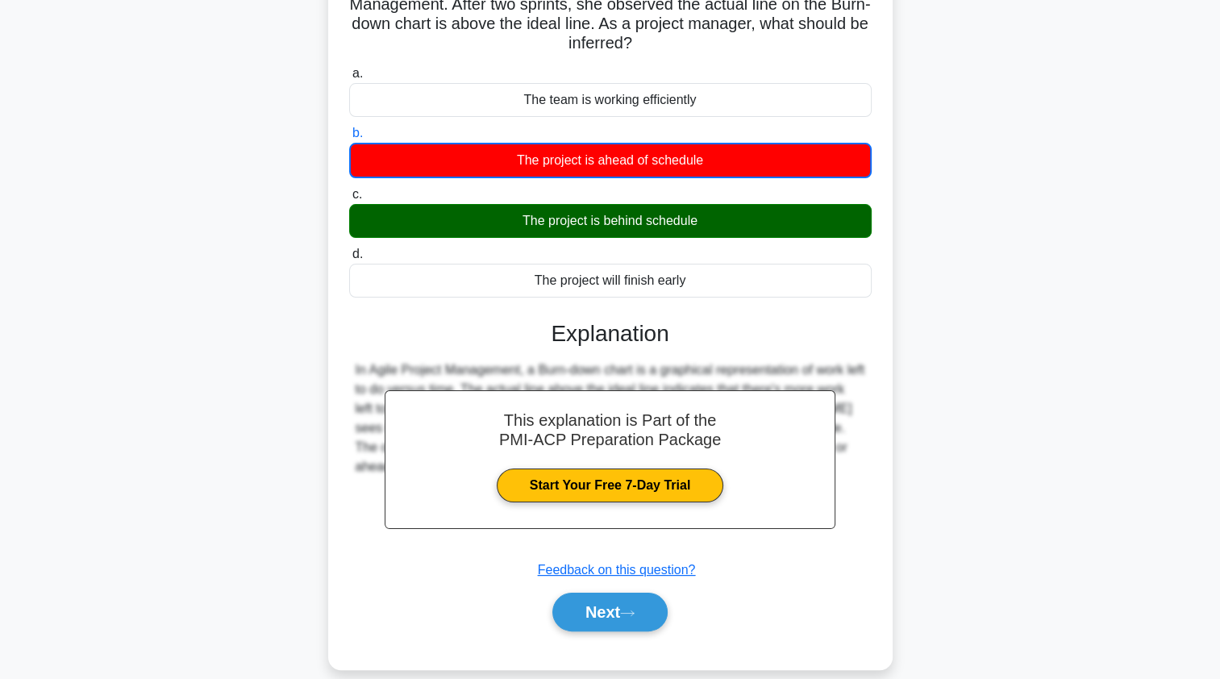
scroll to position [192, 0]
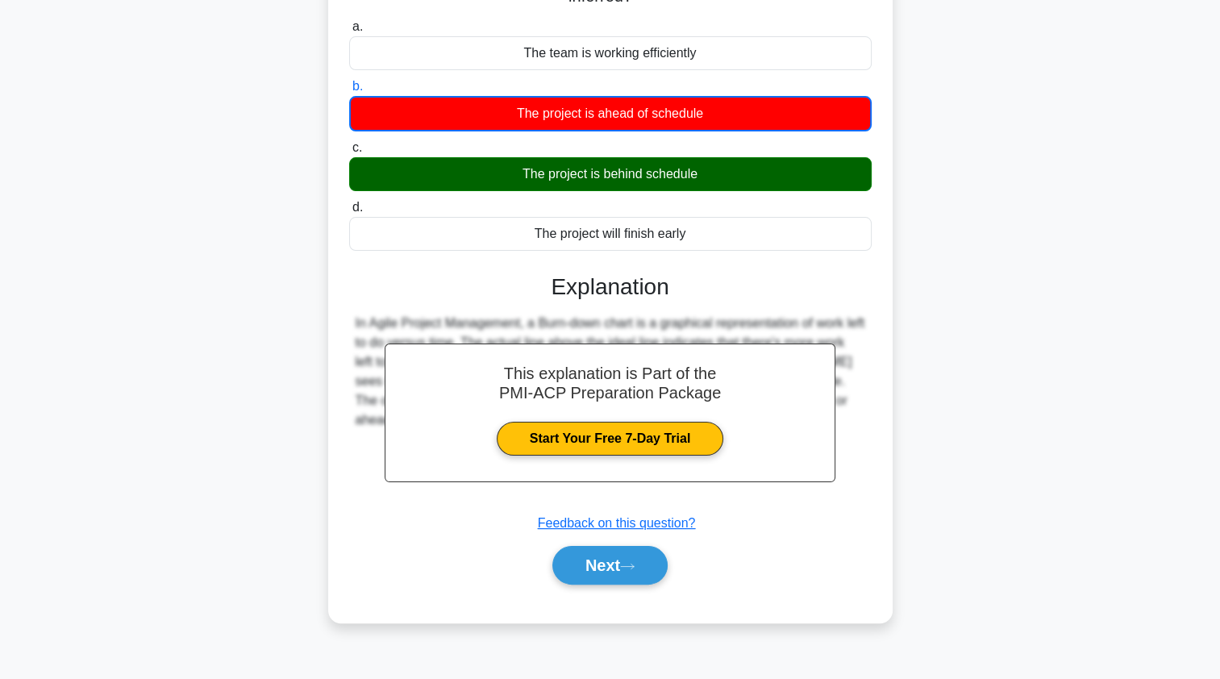
click at [639, 572] on button "Next" at bounding box center [609, 565] width 115 height 39
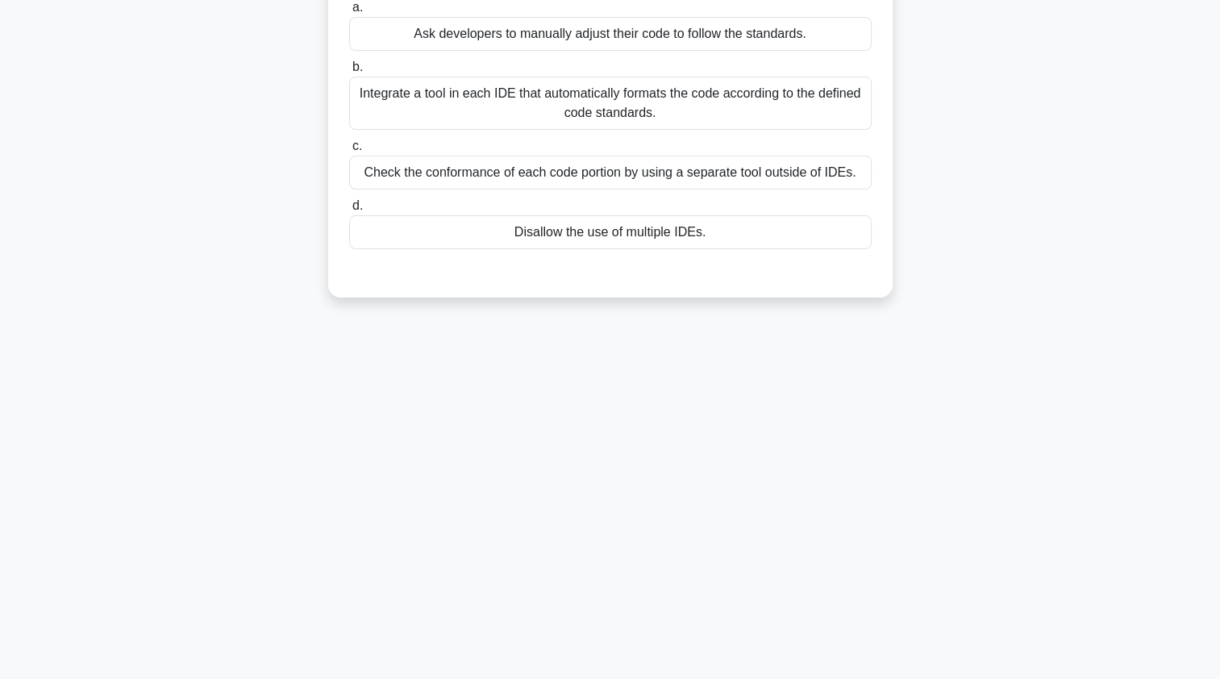
scroll to position [0, 0]
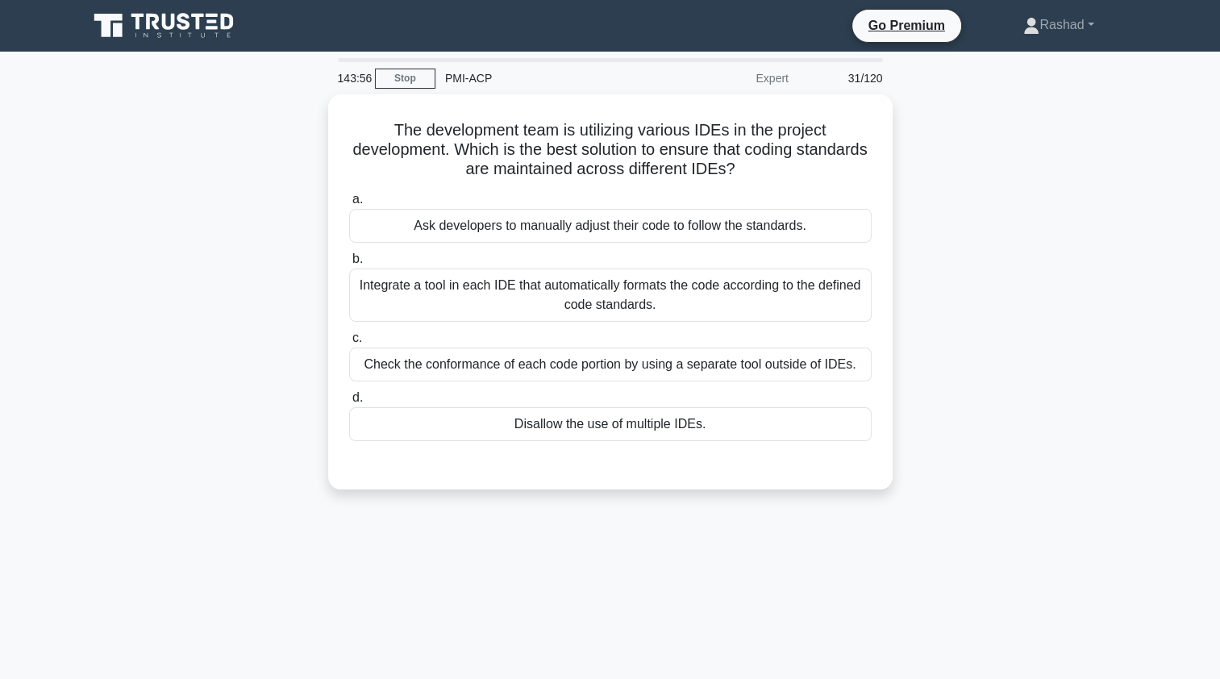
click at [379, 302] on div "Integrate a tool in each IDE that automatically formats the code according to t…" at bounding box center [610, 294] width 522 height 53
click at [349, 264] on input "b. Integrate a tool in each IDE that automatically formats the code according t…" at bounding box center [349, 259] width 0 height 10
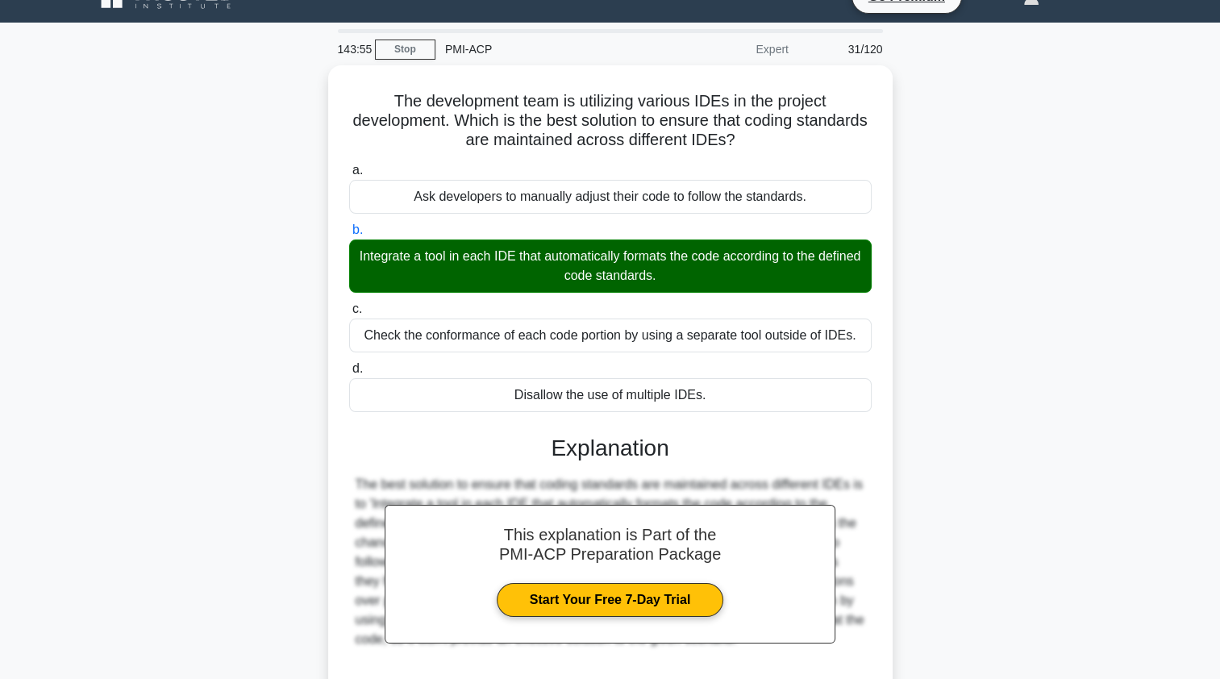
scroll to position [192, 0]
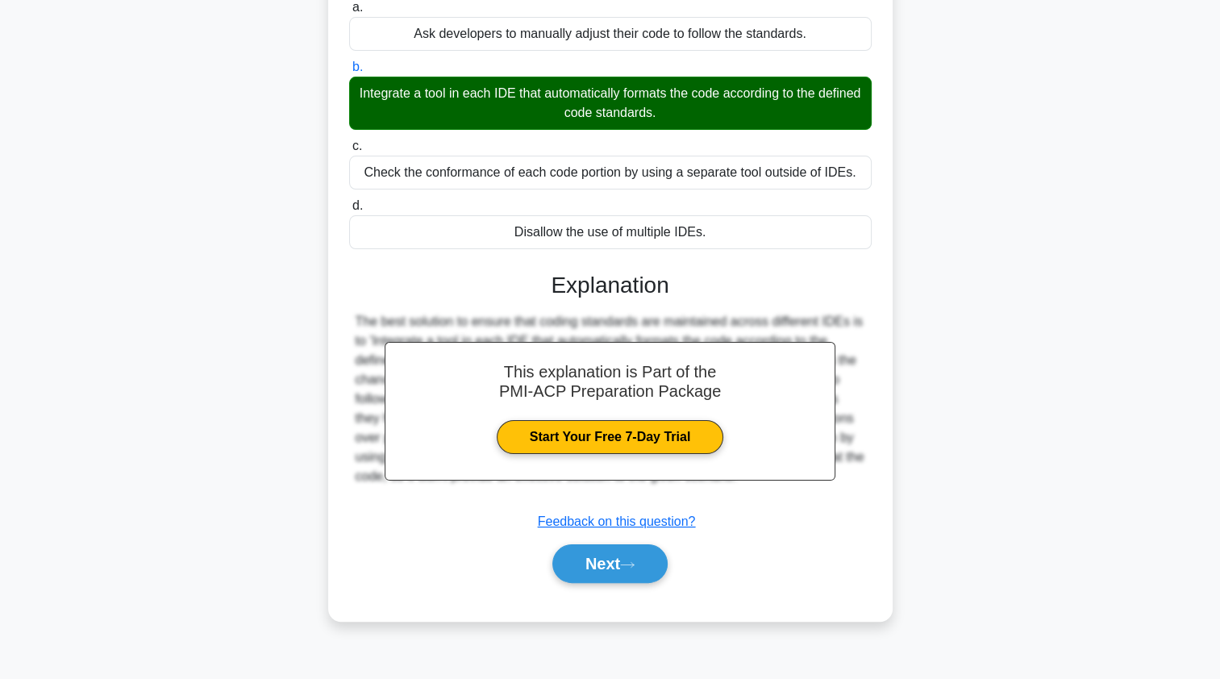
click at [568, 571] on button "Next" at bounding box center [609, 563] width 115 height 39
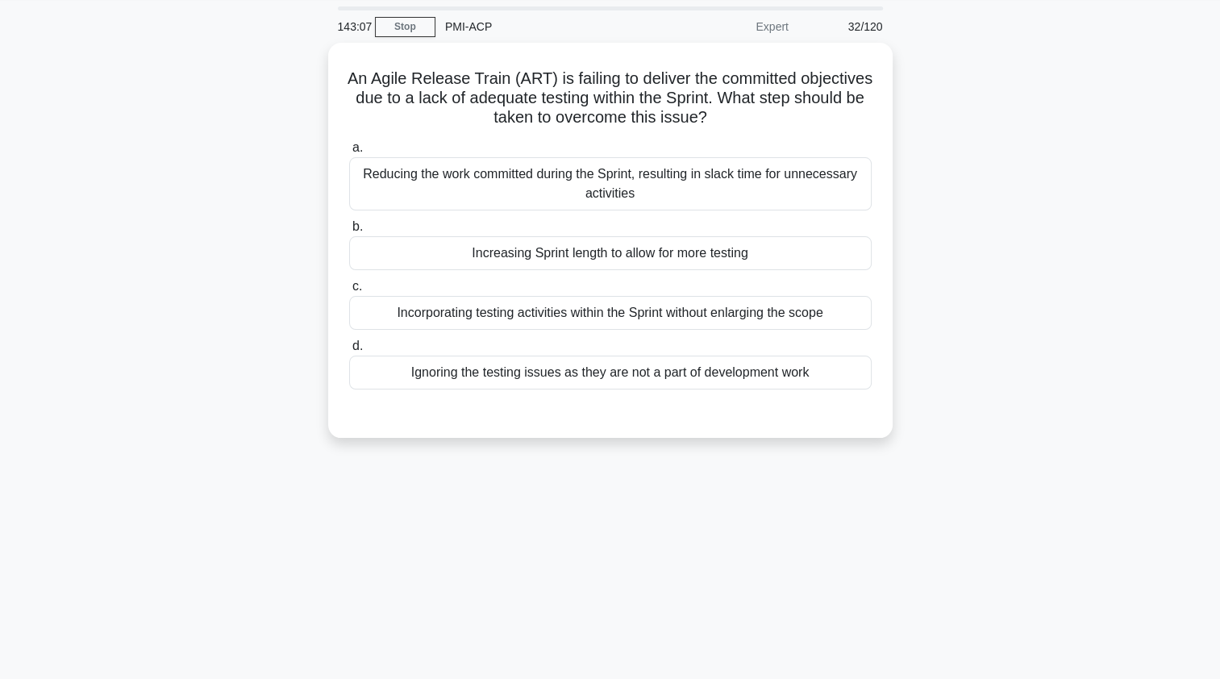
scroll to position [48, 0]
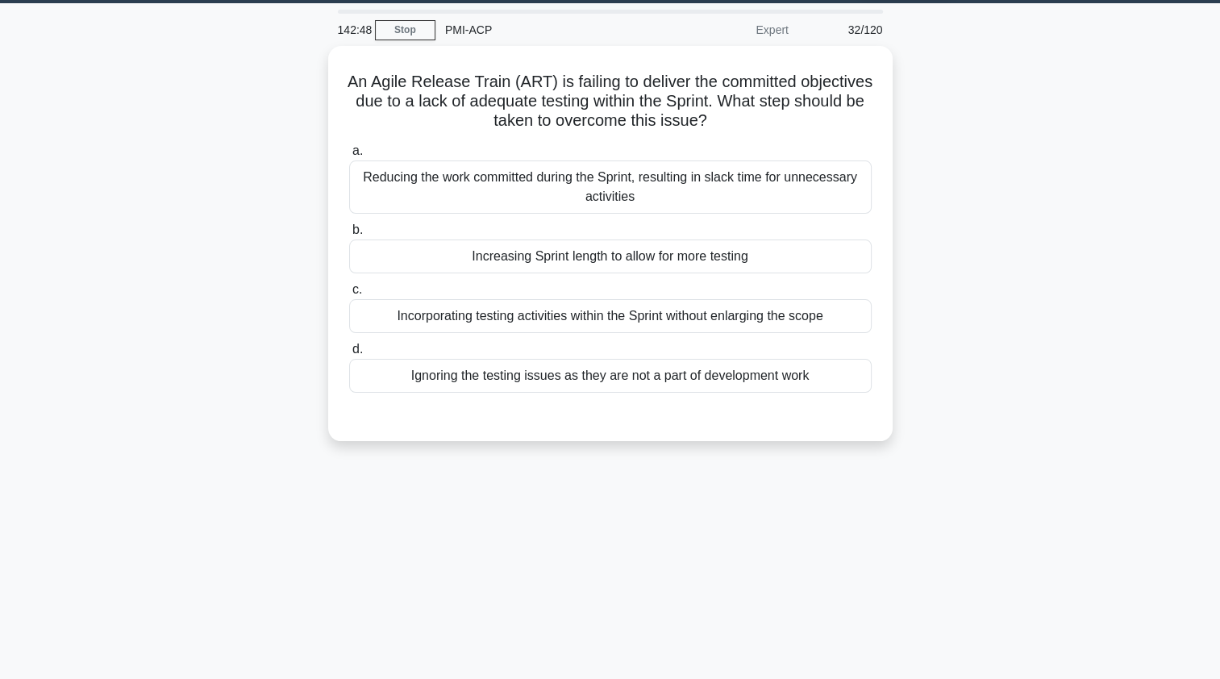
click at [377, 328] on div "Incorporating testing activities within the Sprint without enlarging the scope" at bounding box center [610, 316] width 522 height 34
click at [349, 295] on input "c. Incorporating testing activities within the Sprint without enlarging the sco…" at bounding box center [349, 290] width 0 height 10
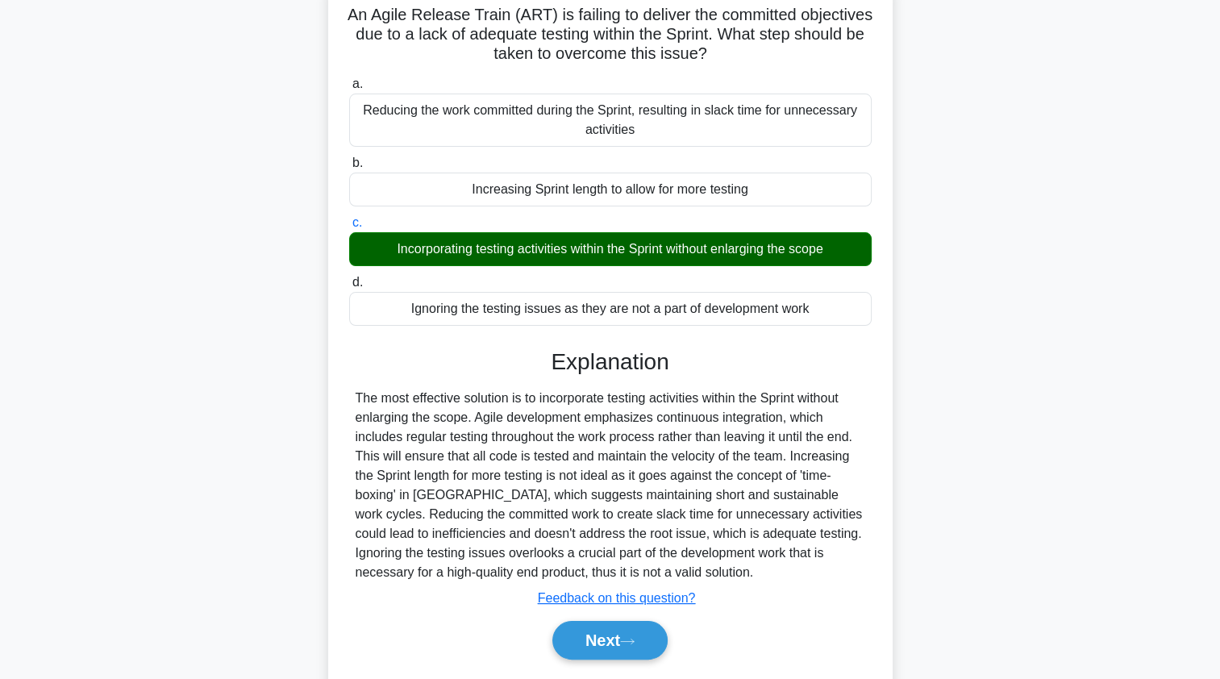
scroll to position [192, 0]
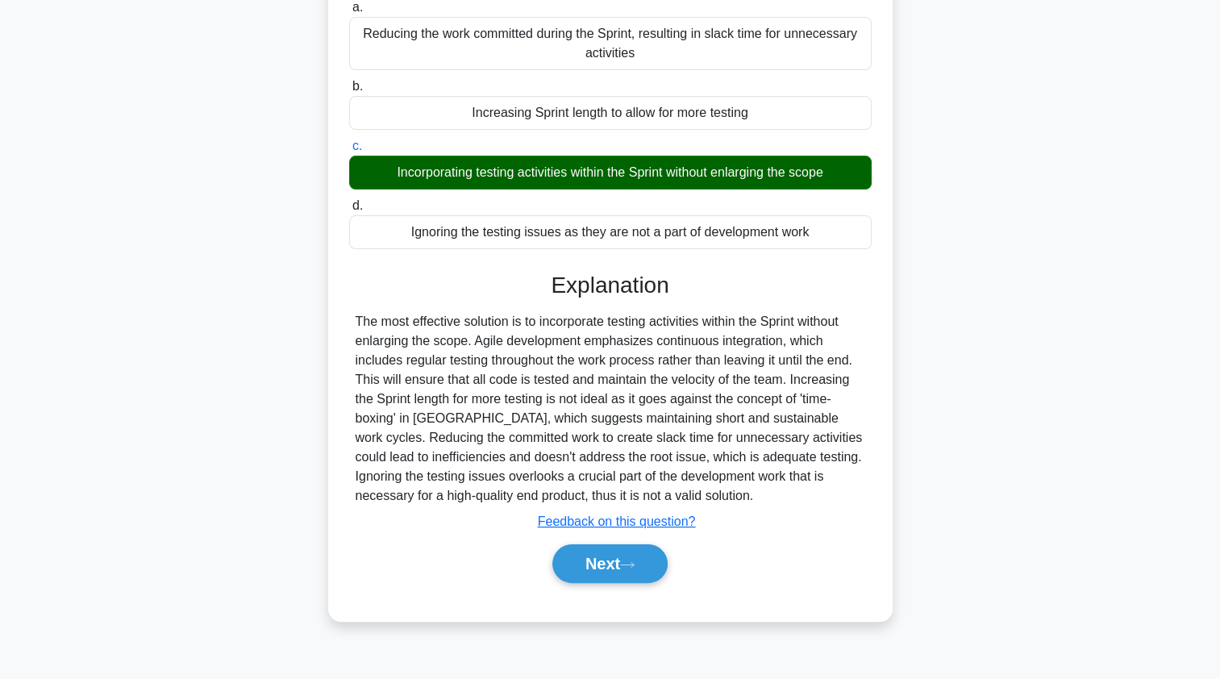
click at [576, 573] on button "Next" at bounding box center [609, 563] width 115 height 39
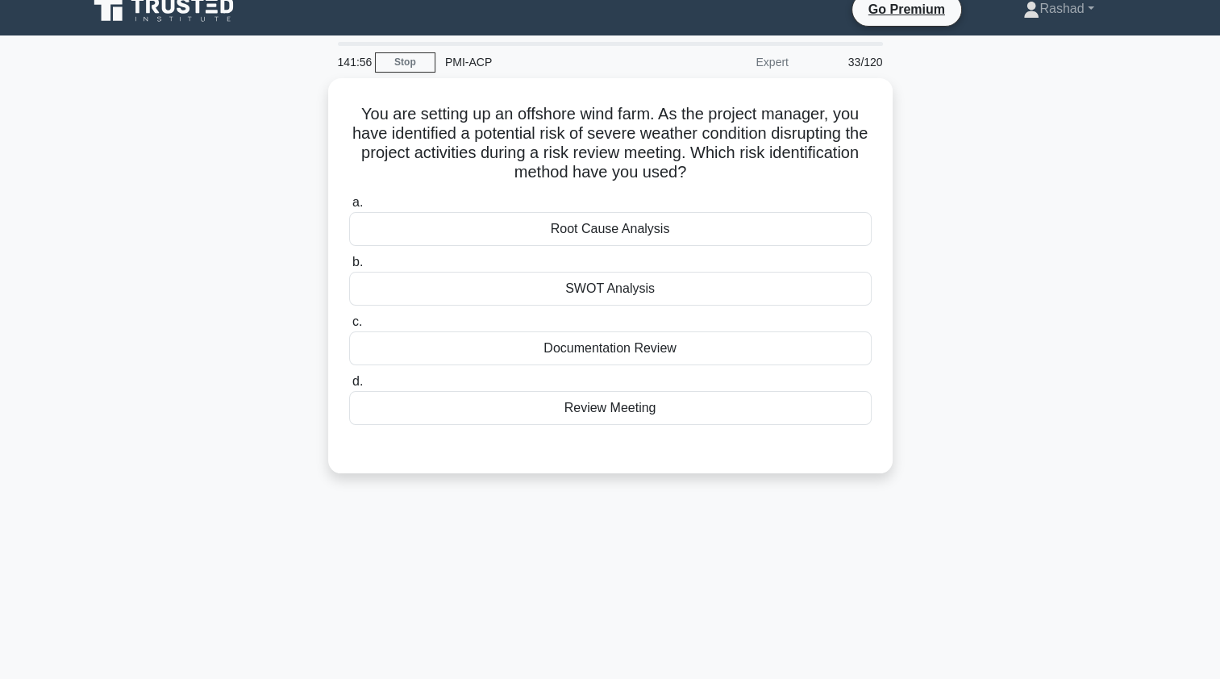
scroll to position [16, 0]
click at [393, 416] on div "Review Meeting" at bounding box center [610, 408] width 522 height 34
click at [349, 387] on input "d. Review Meeting" at bounding box center [349, 381] width 0 height 10
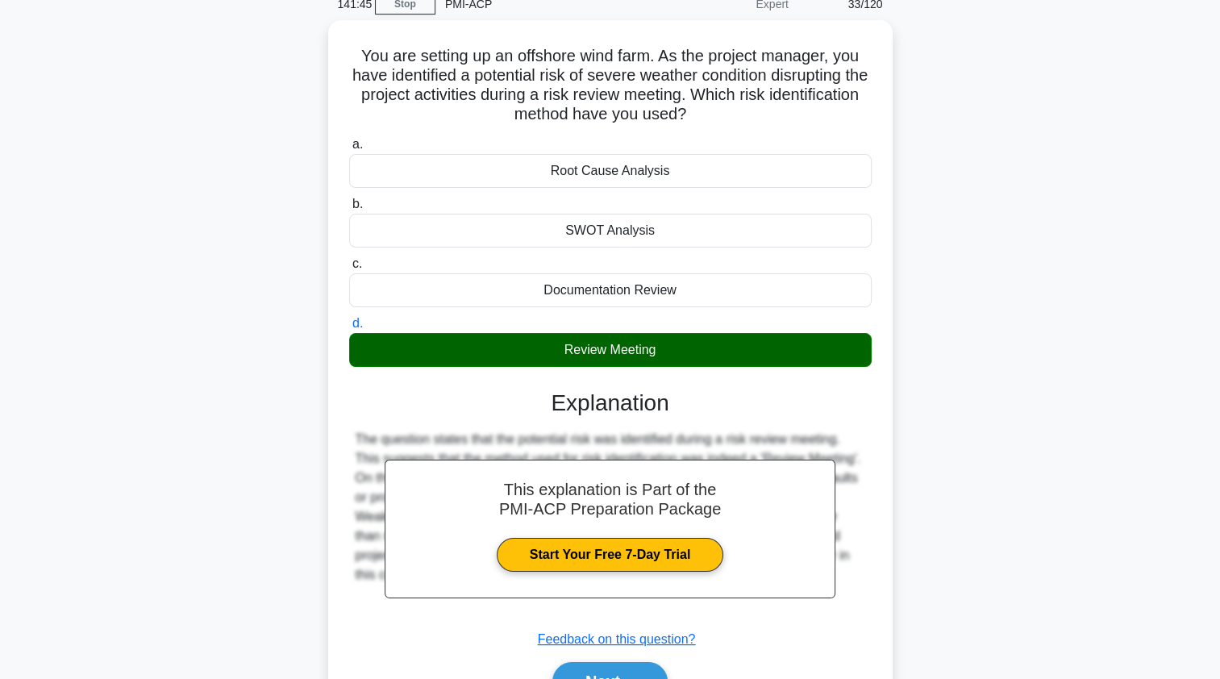
scroll to position [192, 0]
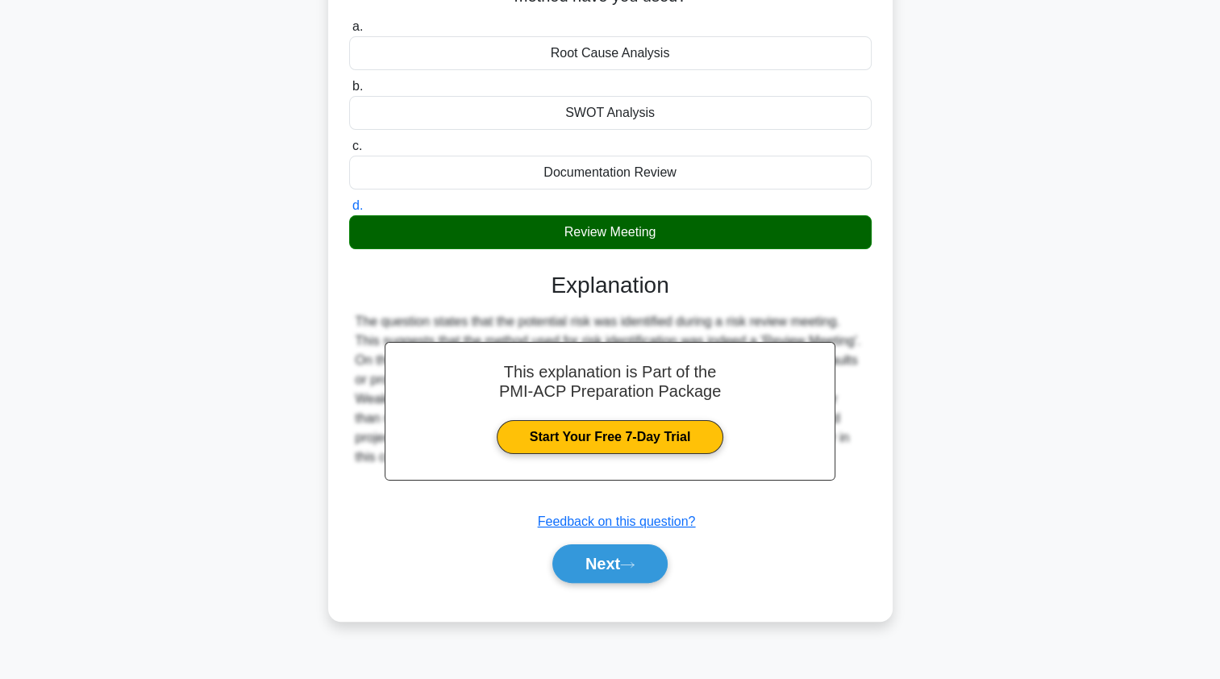
click at [566, 564] on button "Next" at bounding box center [609, 563] width 115 height 39
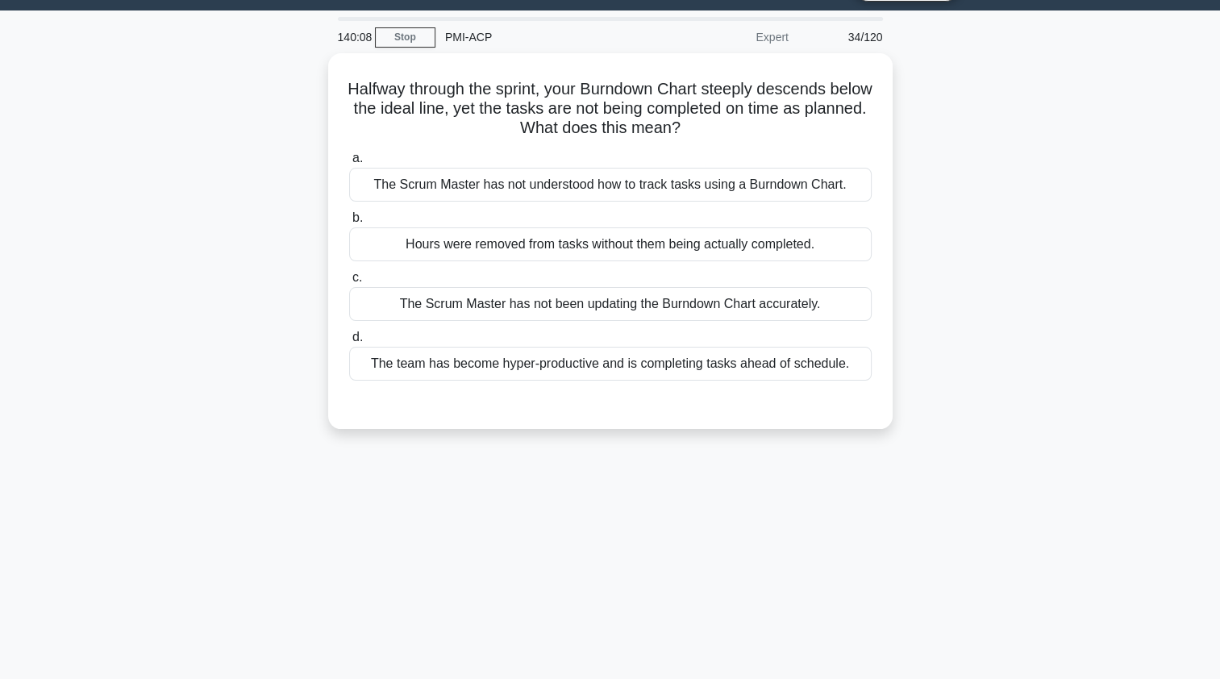
scroll to position [0, 0]
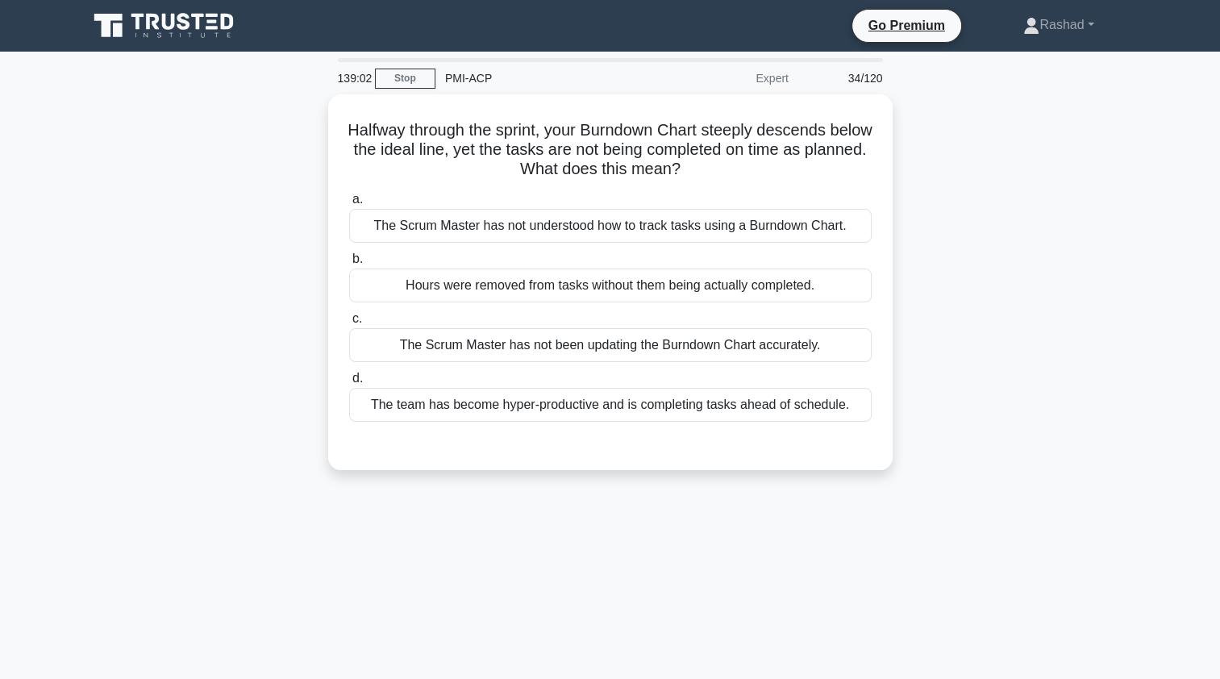
click at [393, 351] on div "The Scrum Master has not been updating the Burndown Chart accurately." at bounding box center [610, 345] width 522 height 34
click at [349, 324] on input "c. The Scrum Master has not been updating the Burndown Chart accurately." at bounding box center [349, 319] width 0 height 10
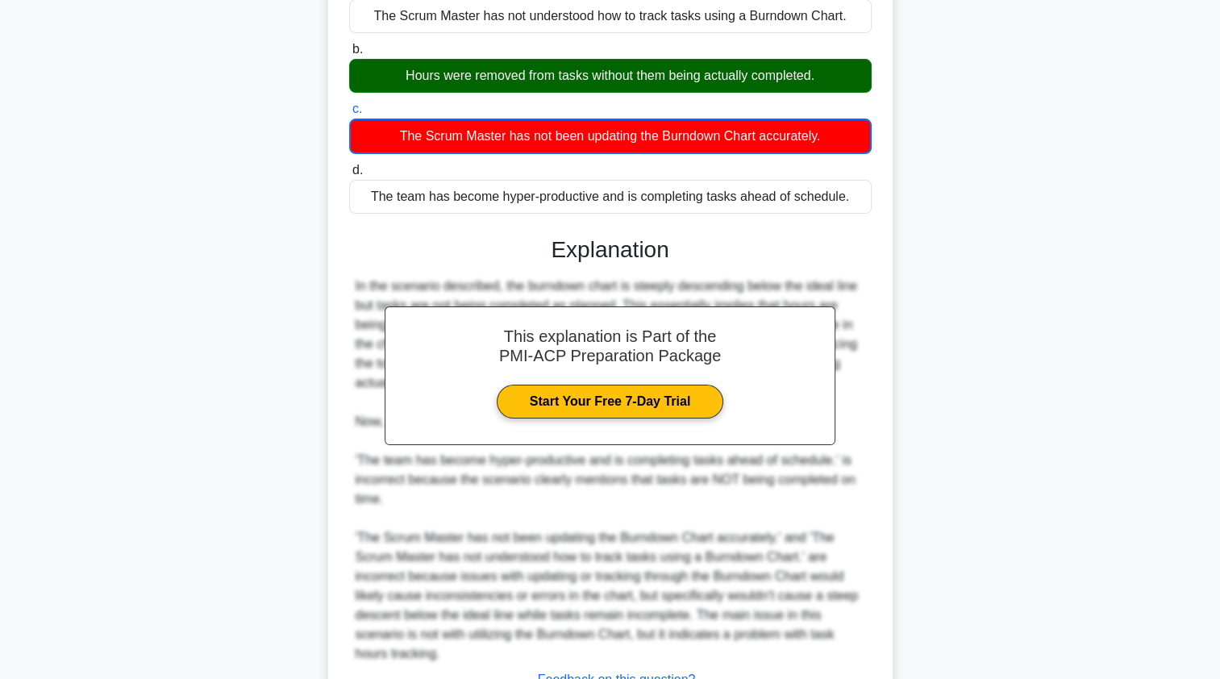
scroll to position [315, 0]
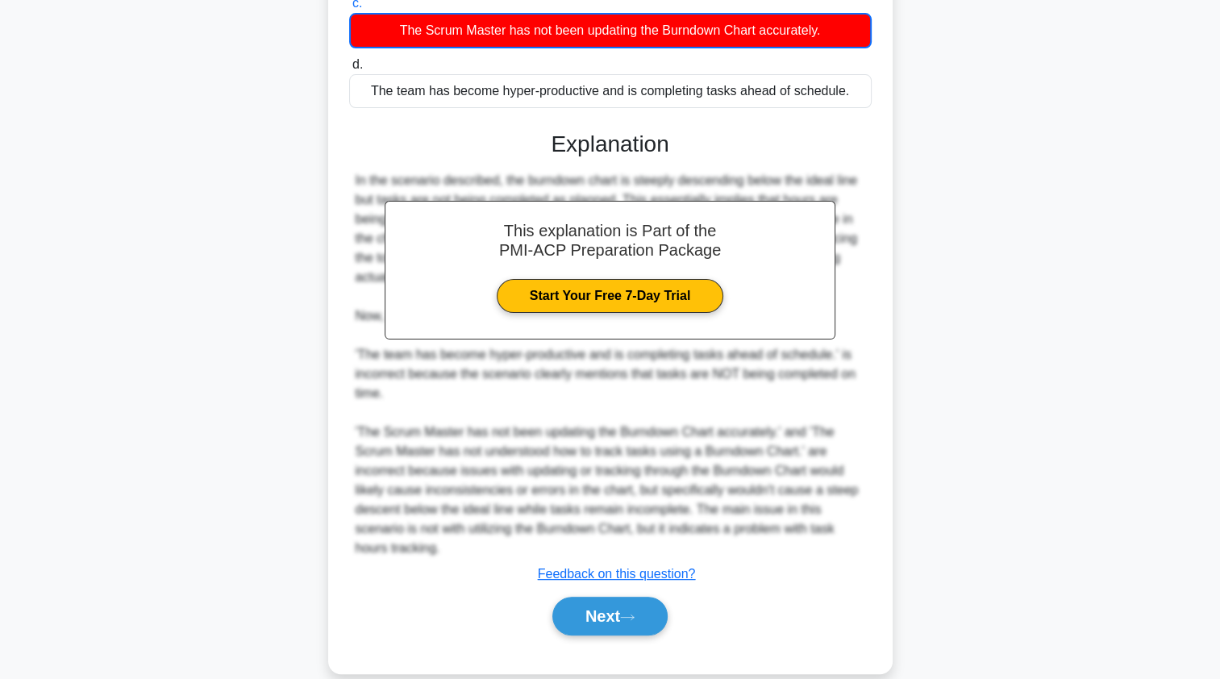
click at [574, 597] on button "Next" at bounding box center [609, 616] width 115 height 39
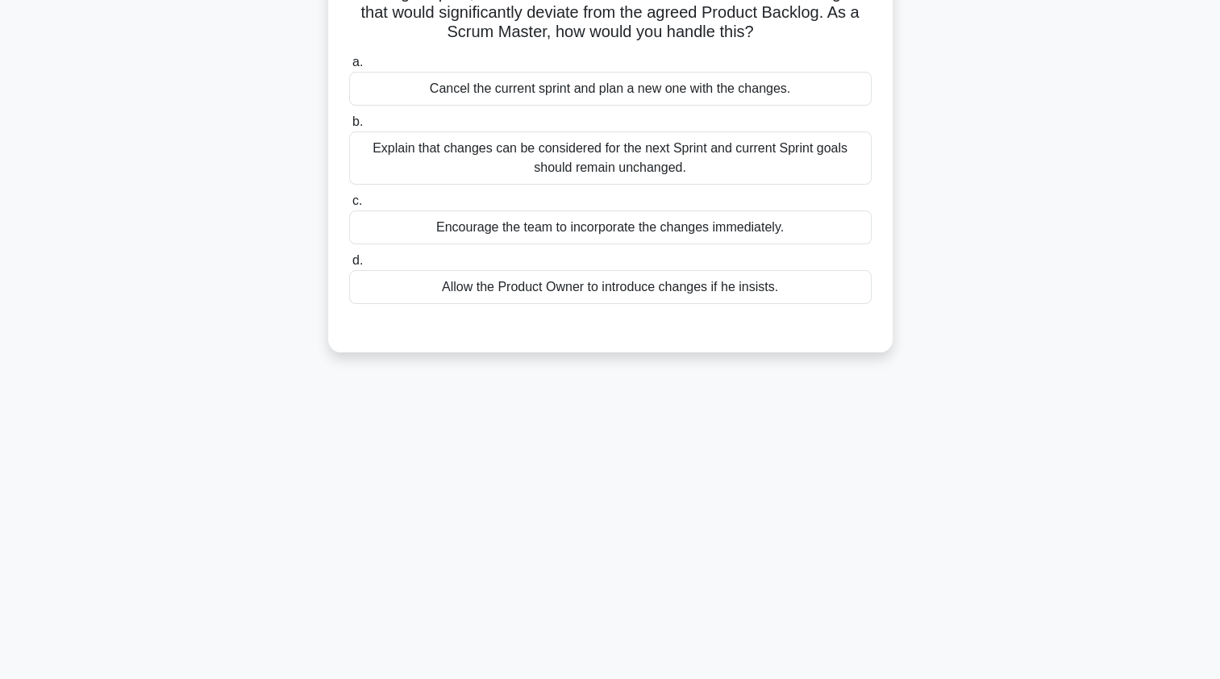
scroll to position [0, 0]
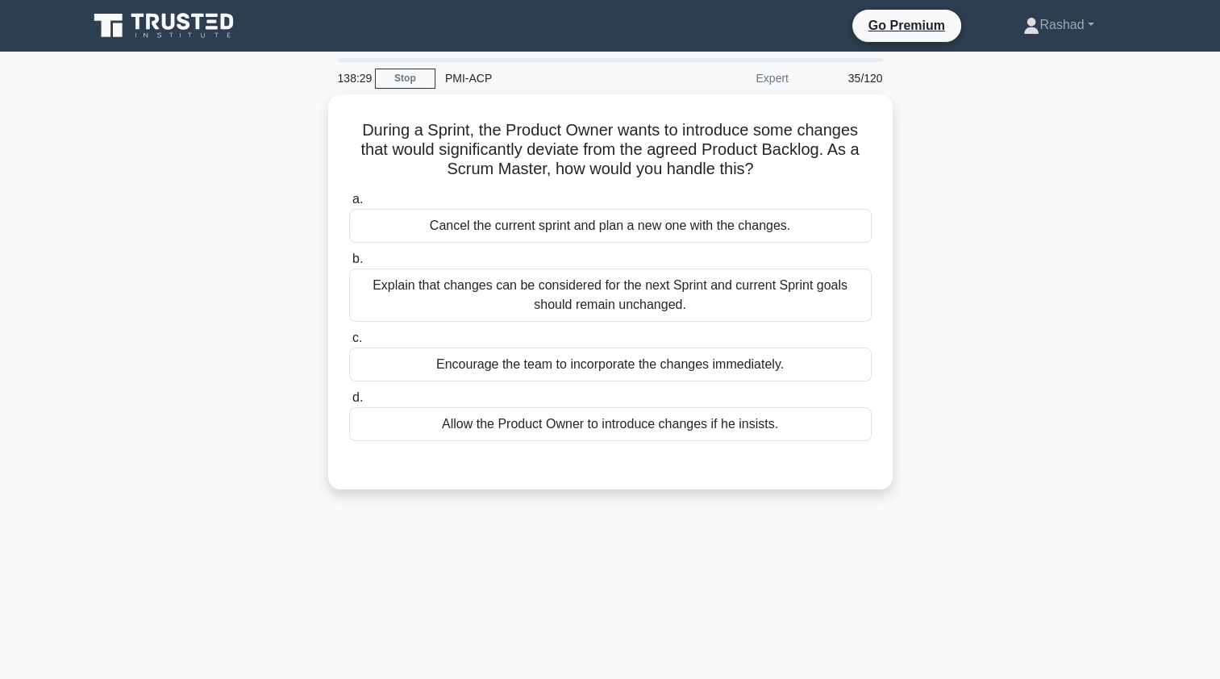
click at [380, 295] on div "Explain that changes can be considered for the next Sprint and current Sprint g…" at bounding box center [610, 294] width 522 height 53
click at [349, 264] on input "b. Explain that changes can be considered for the next Sprint and current Sprin…" at bounding box center [349, 259] width 0 height 10
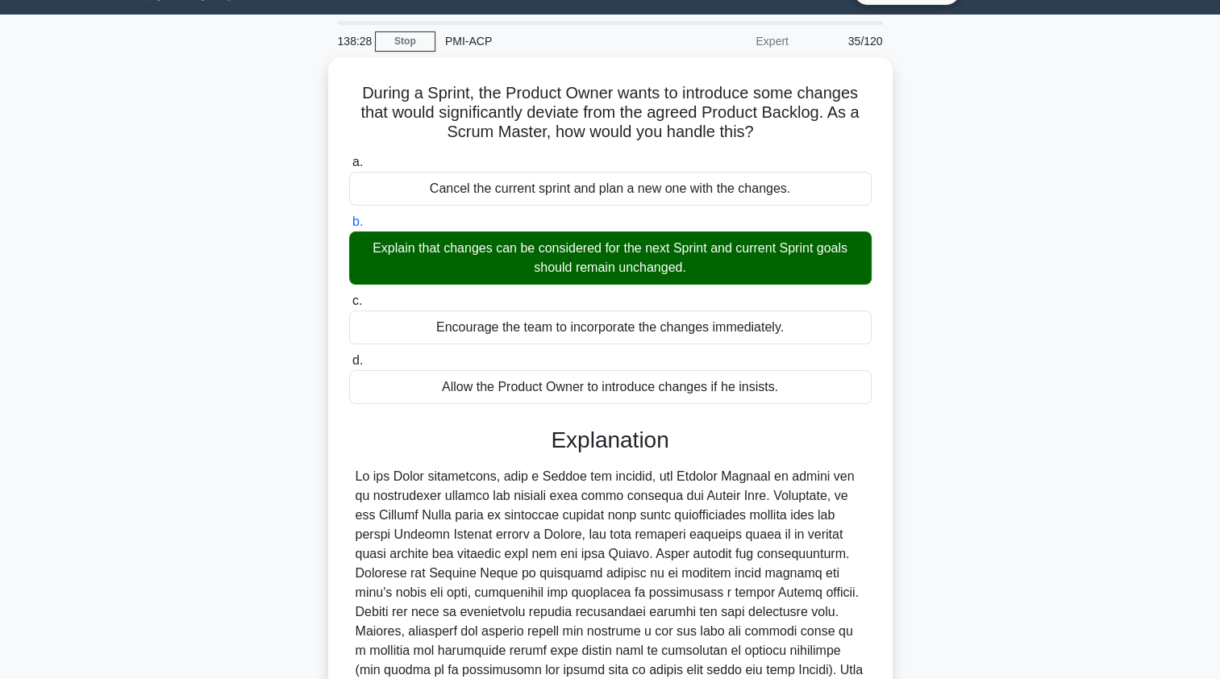
scroll to position [198, 0]
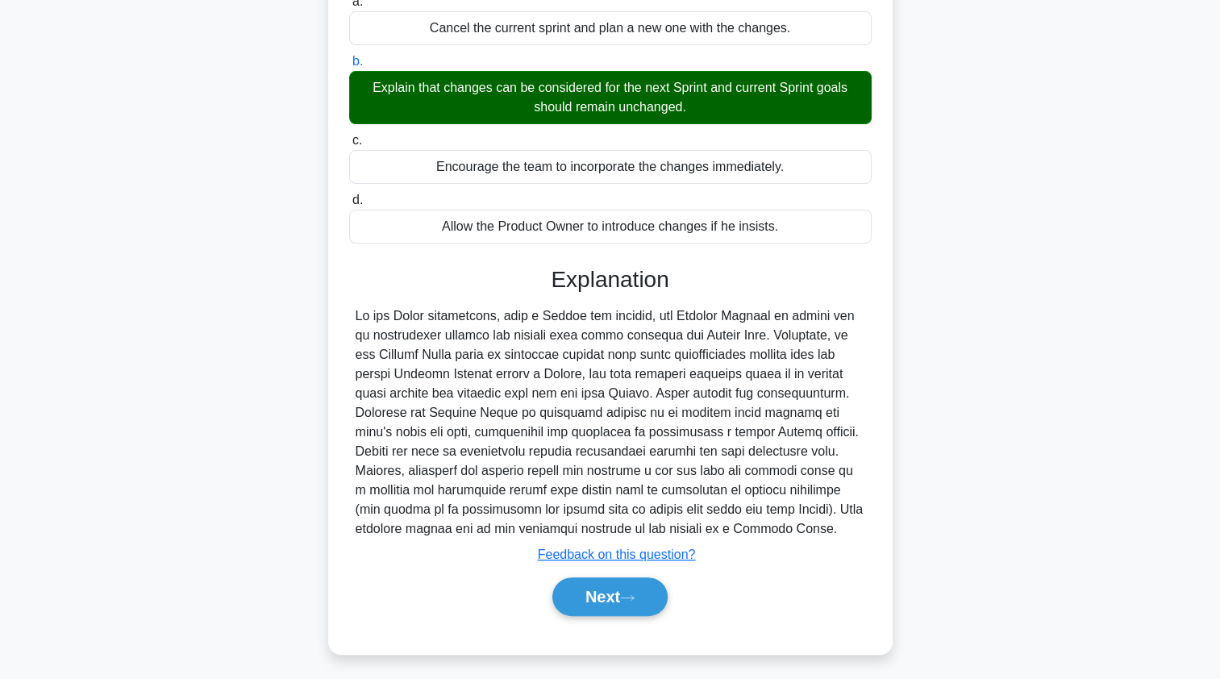
click at [575, 601] on button "Next" at bounding box center [609, 596] width 115 height 39
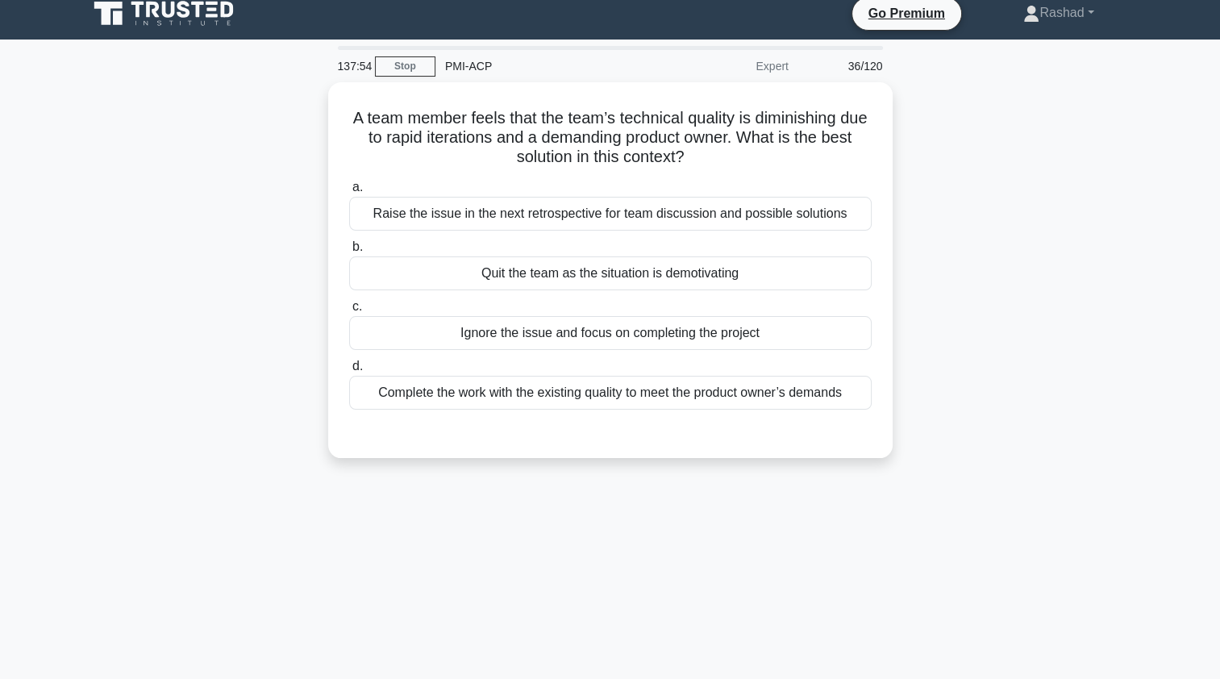
scroll to position [0, 0]
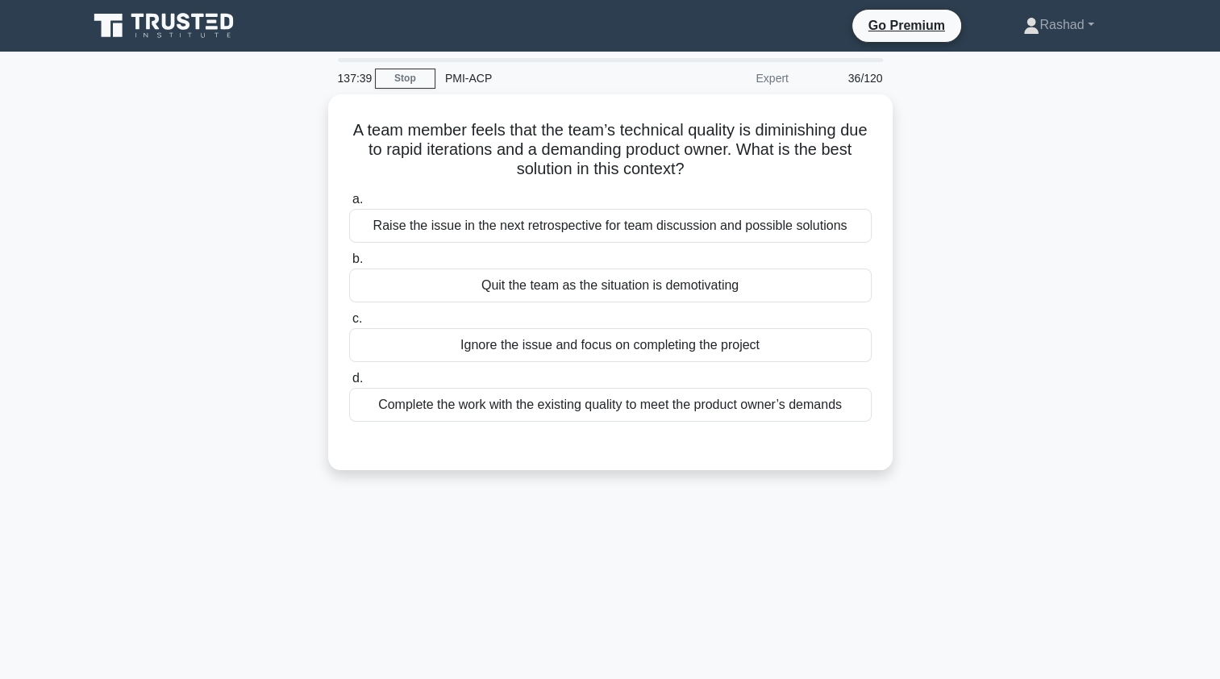
click at [368, 229] on div "Raise the issue in the next retrospective for team discussion and possible solu…" at bounding box center [610, 226] width 522 height 34
click at [349, 205] on input "a. Raise the issue in the next retrospective for team discussion and possible s…" at bounding box center [349, 199] width 0 height 10
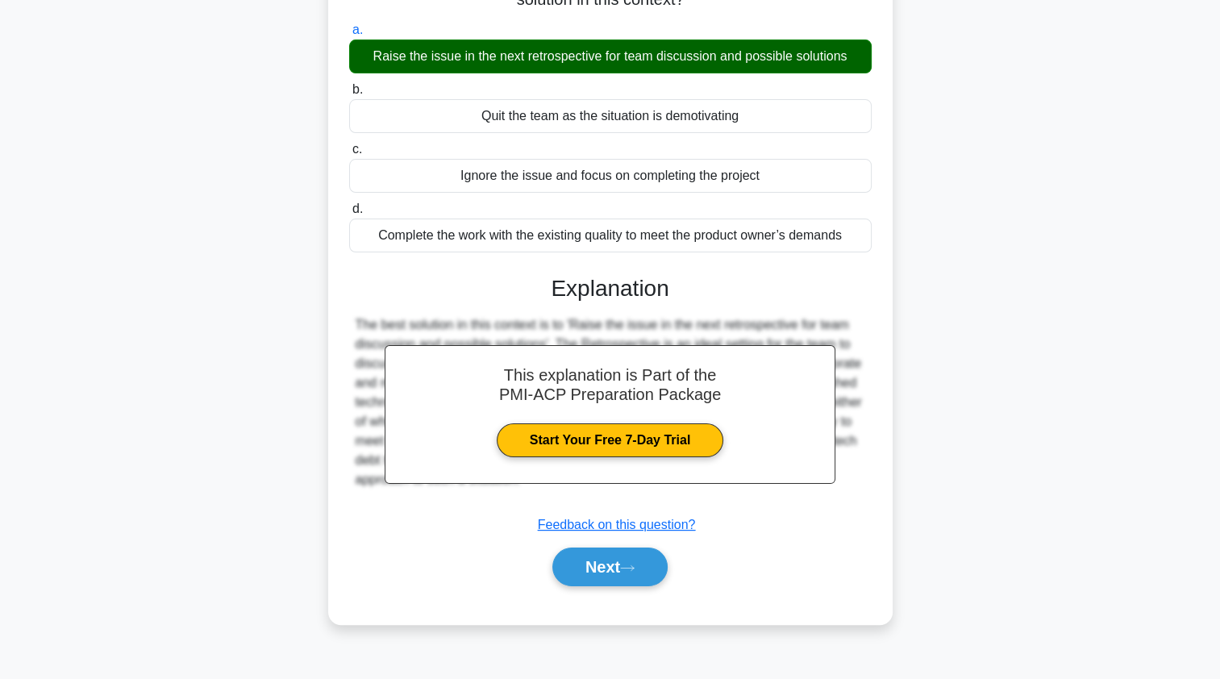
scroll to position [192, 0]
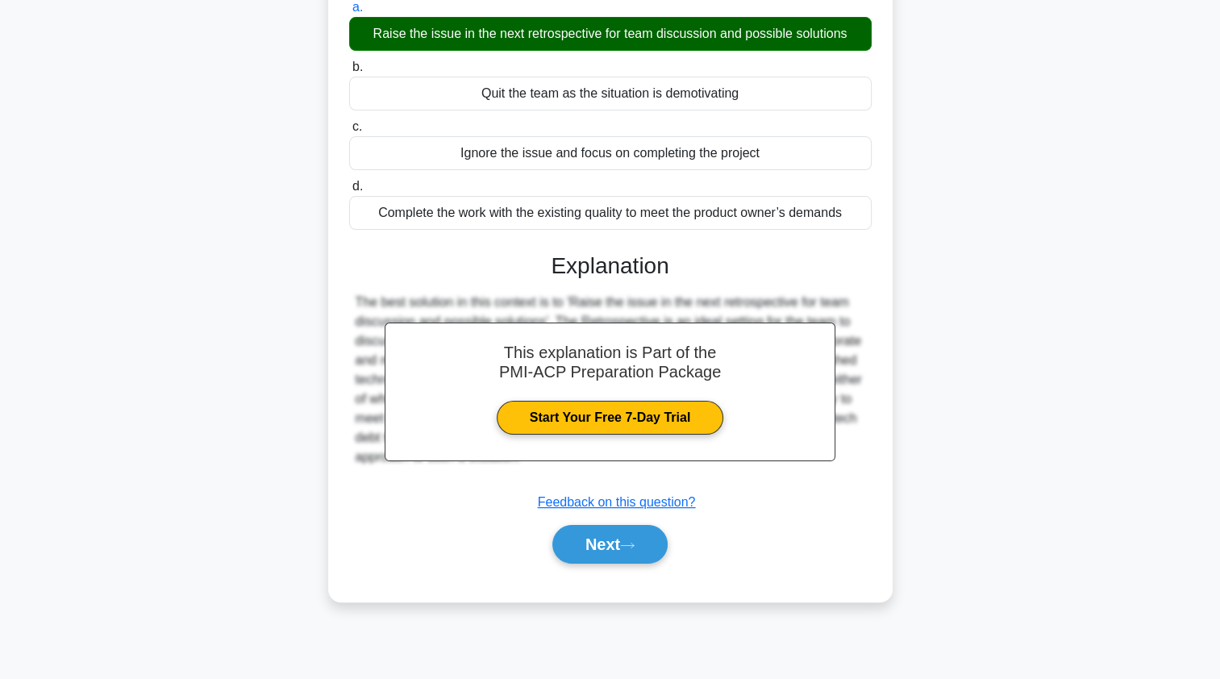
click at [573, 548] on button "Next" at bounding box center [609, 544] width 115 height 39
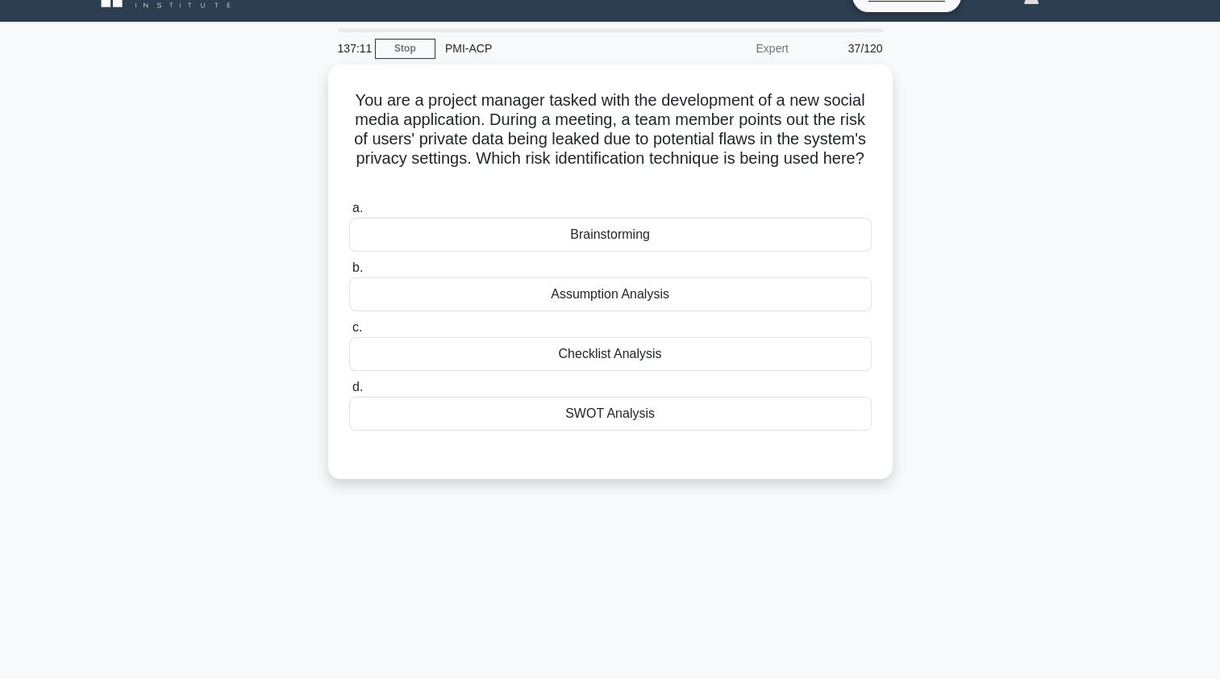
scroll to position [0, 0]
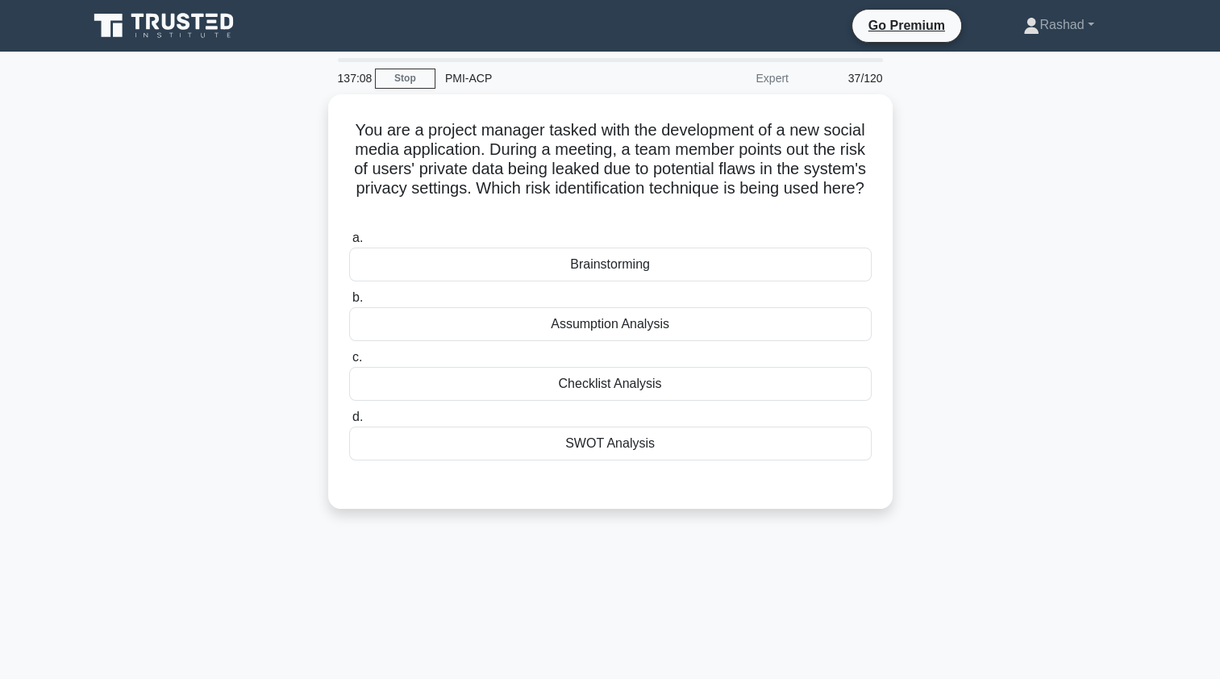
click at [445, 247] on label "a. Brainstorming" at bounding box center [610, 254] width 522 height 53
click at [349, 243] on input "a. Brainstorming" at bounding box center [349, 238] width 0 height 10
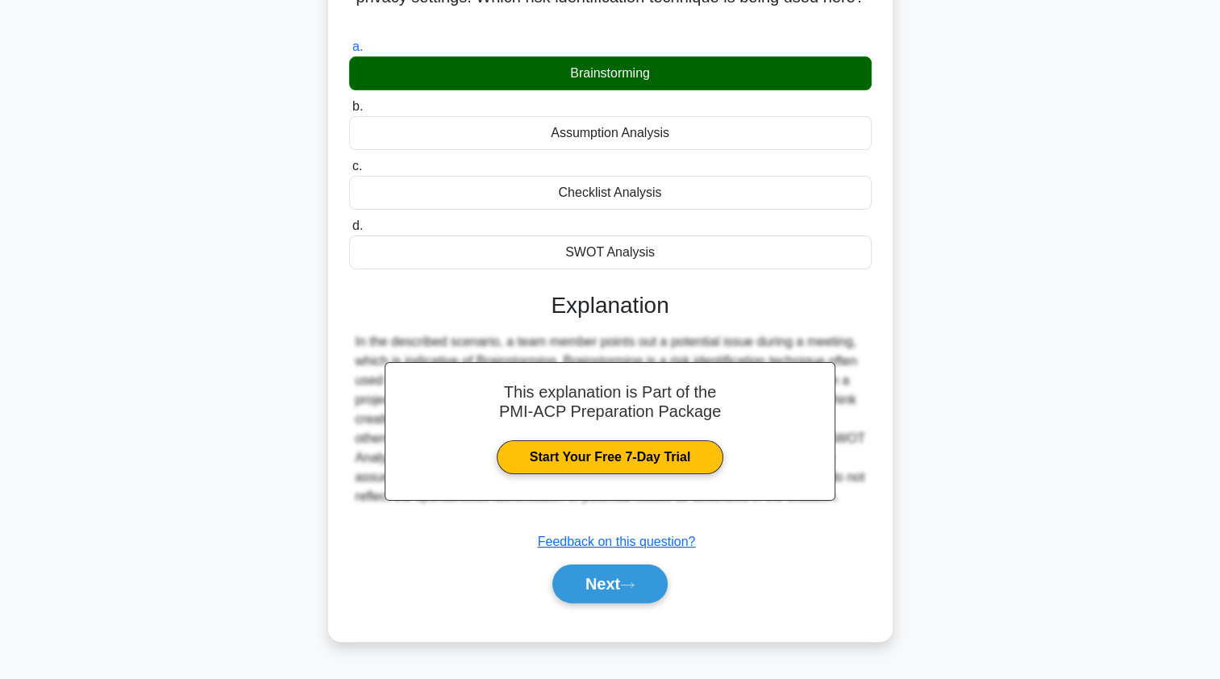
scroll to position [192, 0]
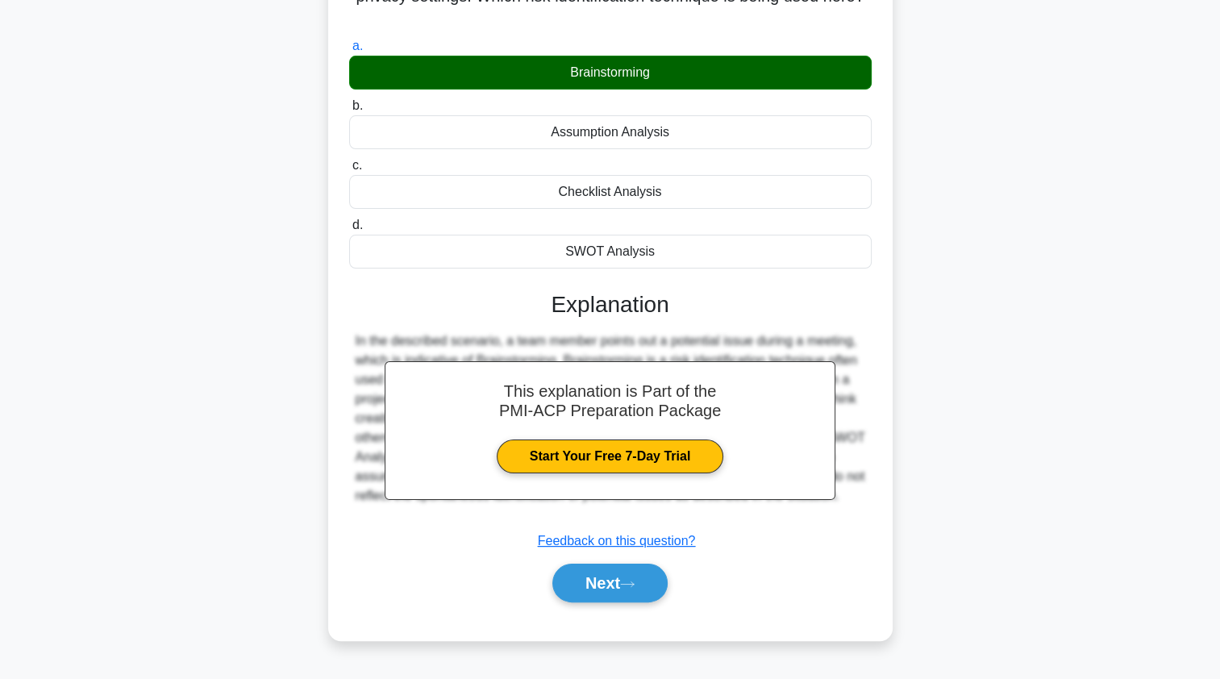
click at [580, 574] on button "Next" at bounding box center [609, 582] width 115 height 39
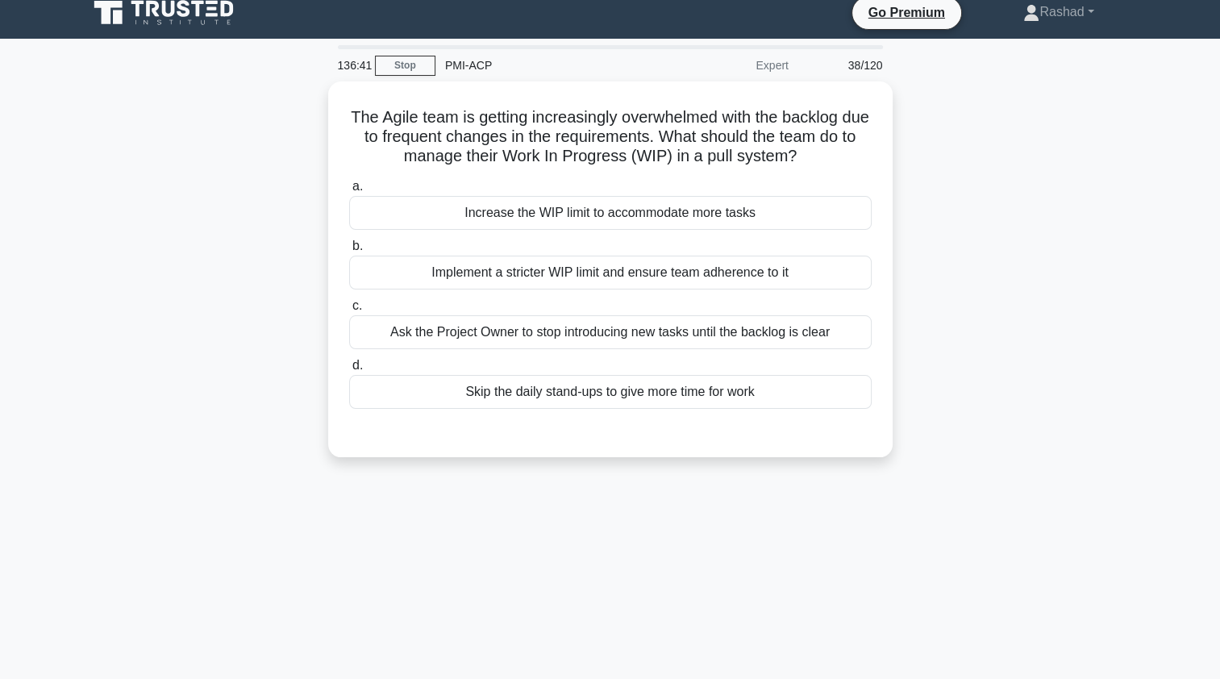
scroll to position [0, 0]
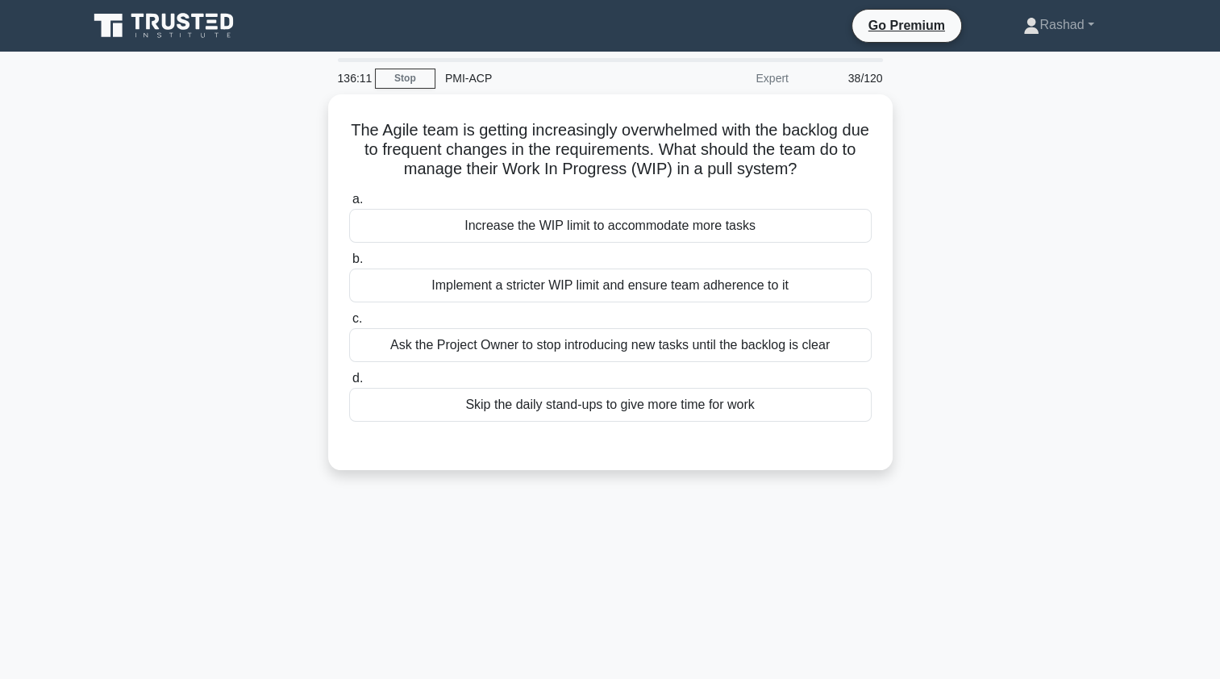
click at [376, 355] on div "Ask the Project Owner to stop introducing new tasks until the backlog is clear" at bounding box center [610, 345] width 522 height 34
click at [349, 324] on input "c. Ask the Project Owner to stop introducing new tasks until the backlog is cle…" at bounding box center [349, 319] width 0 height 10
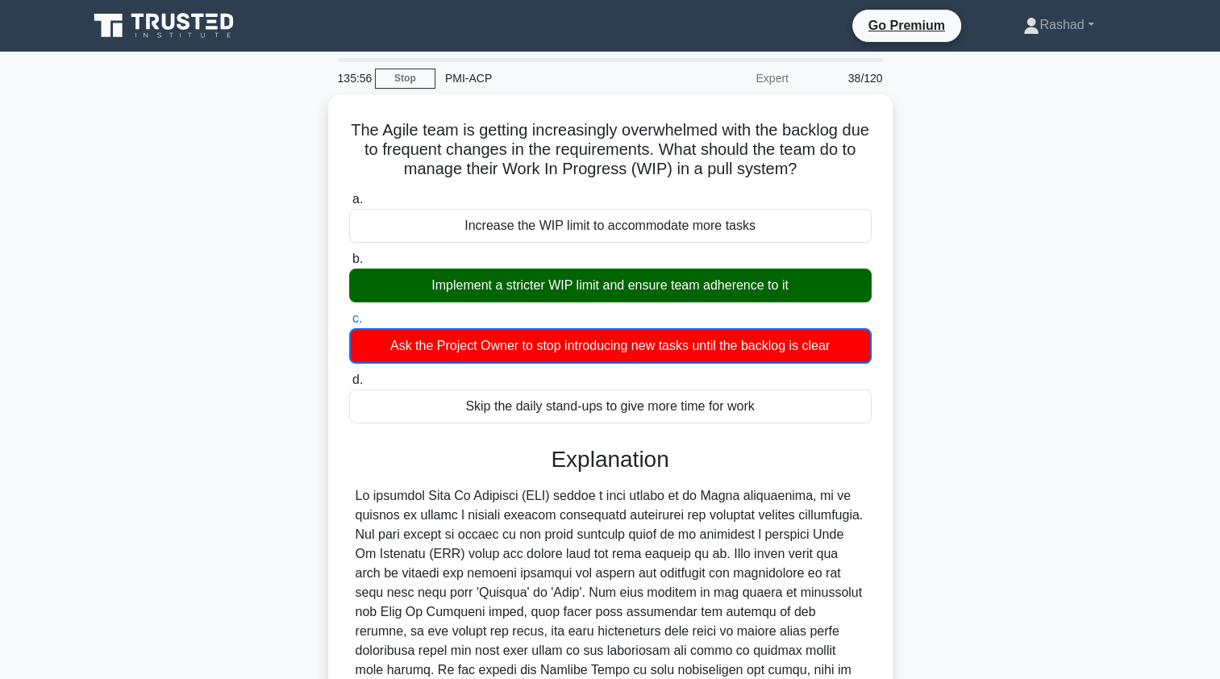
click at [393, 342] on div "Ask the Project Owner to stop introducing new tasks until the backlog is clear" at bounding box center [610, 345] width 522 height 35
click at [349, 324] on input "c. Ask the Project Owner to stop introducing new tasks until the backlog is cle…" at bounding box center [349, 319] width 0 height 10
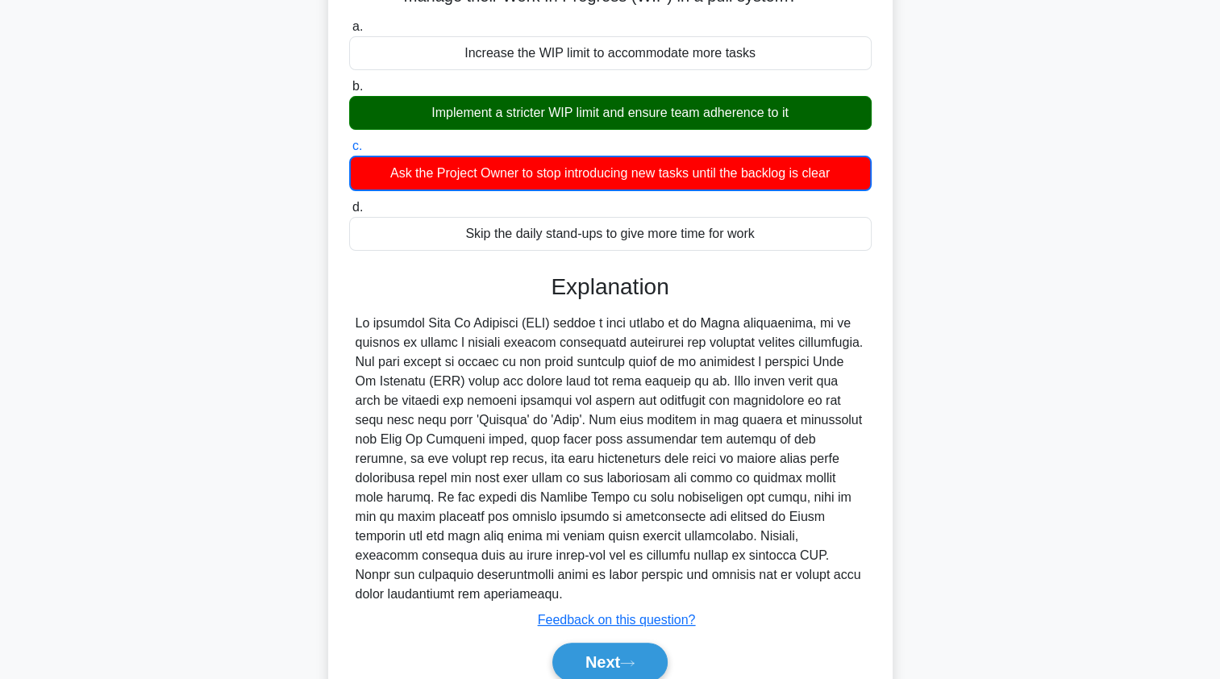
scroll to position [218, 0]
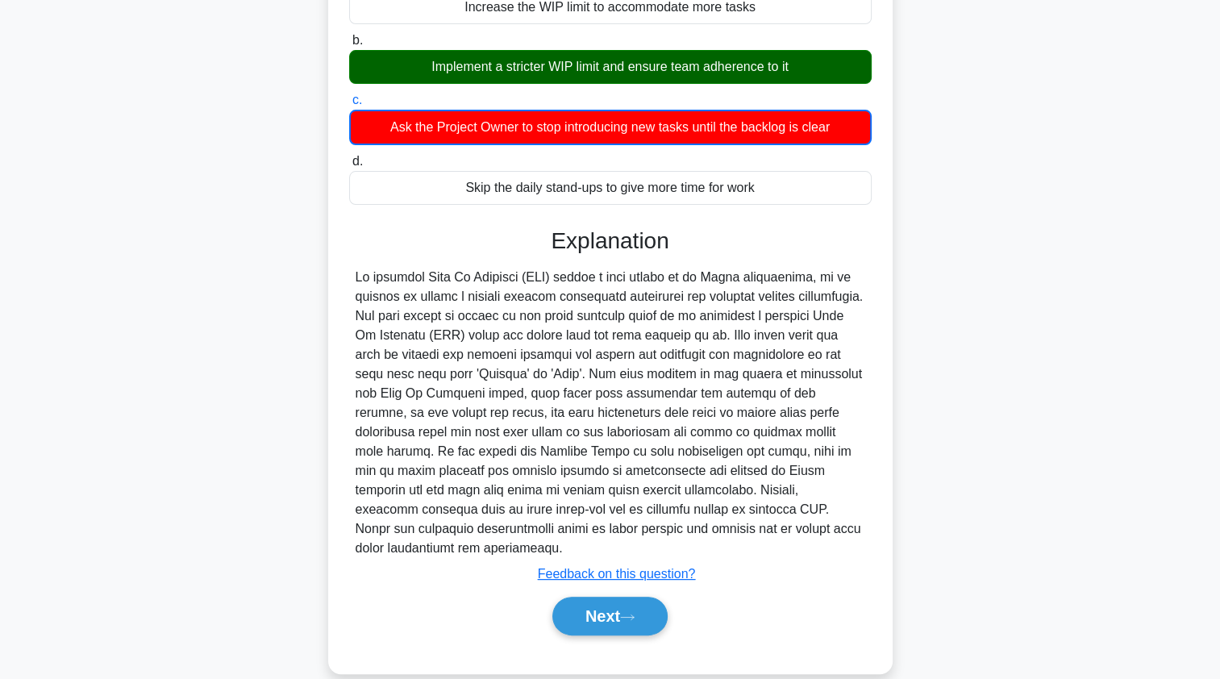
click at [634, 613] on icon at bounding box center [627, 617] width 15 height 9
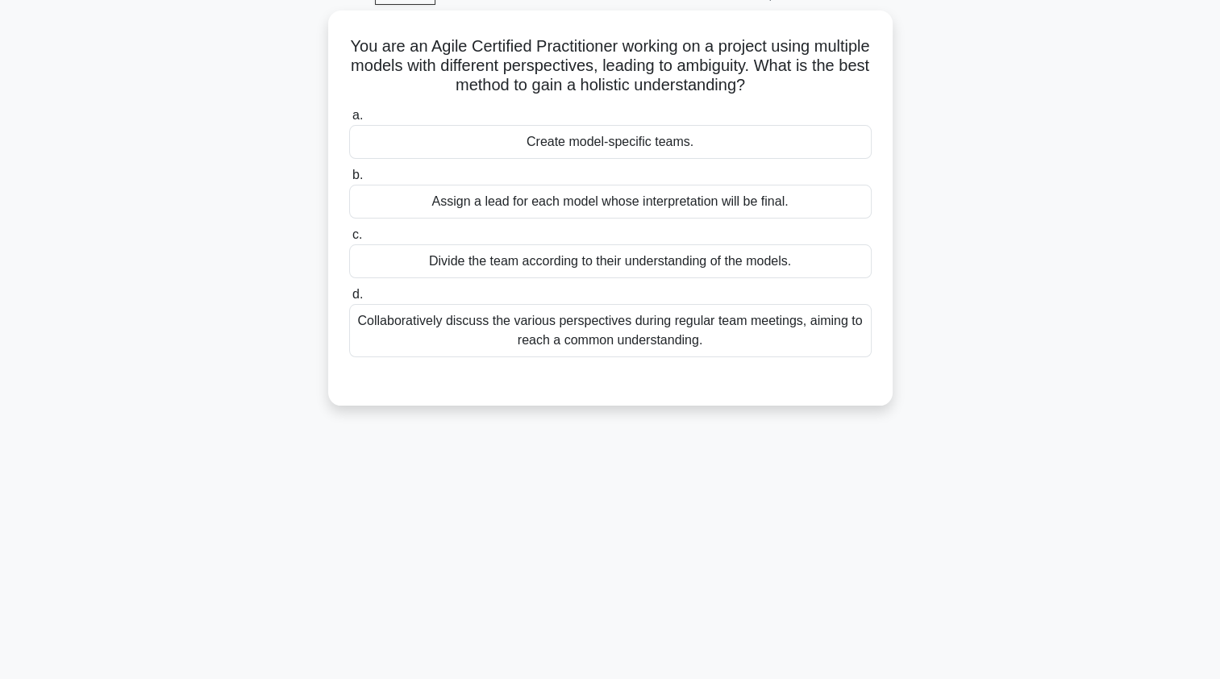
scroll to position [85, 0]
click at [392, 342] on div "Collaboratively discuss the various perspectives during regular team meetings, …" at bounding box center [610, 328] width 522 height 53
click at [349, 298] on input "d. Collaboratively discuss the various perspectives during regular team meeting…" at bounding box center [349, 293] width 0 height 10
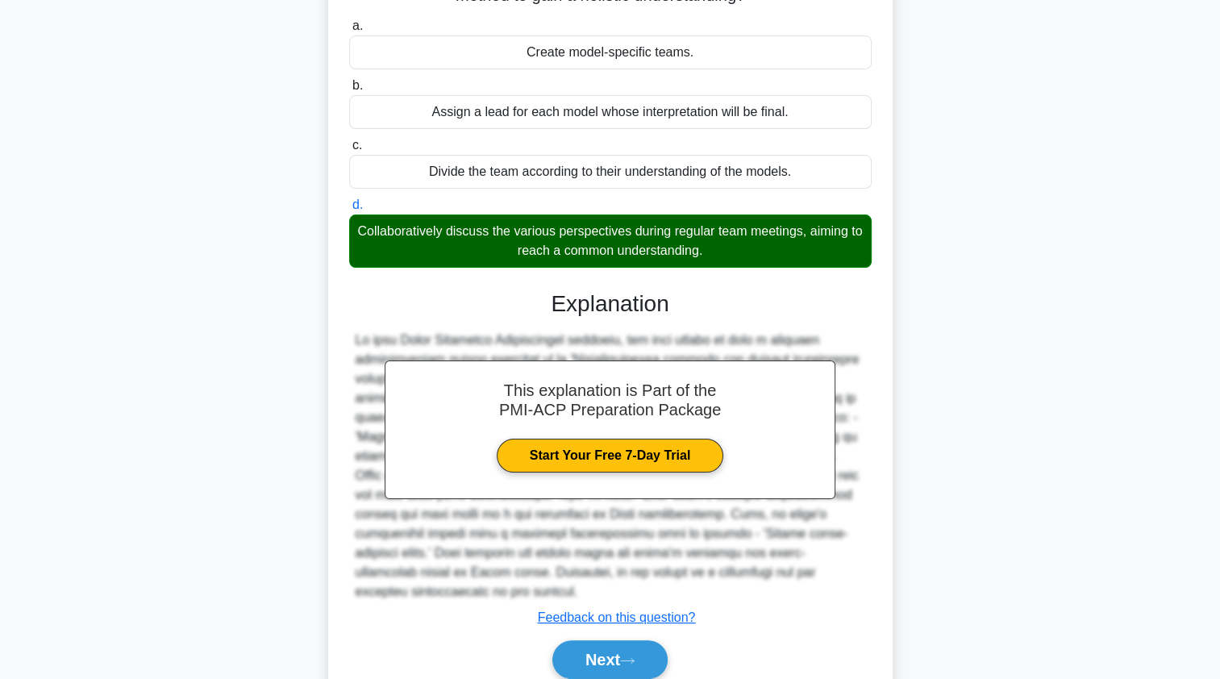
scroll to position [217, 0]
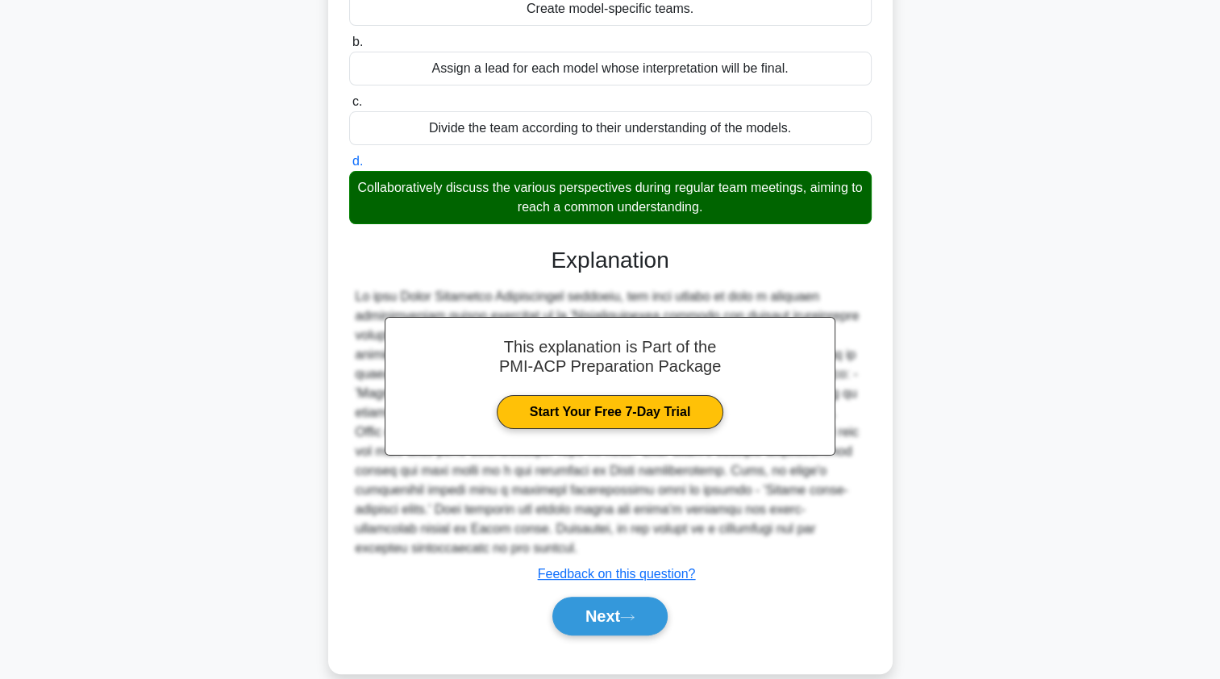
click at [583, 597] on button "Next" at bounding box center [609, 616] width 115 height 39
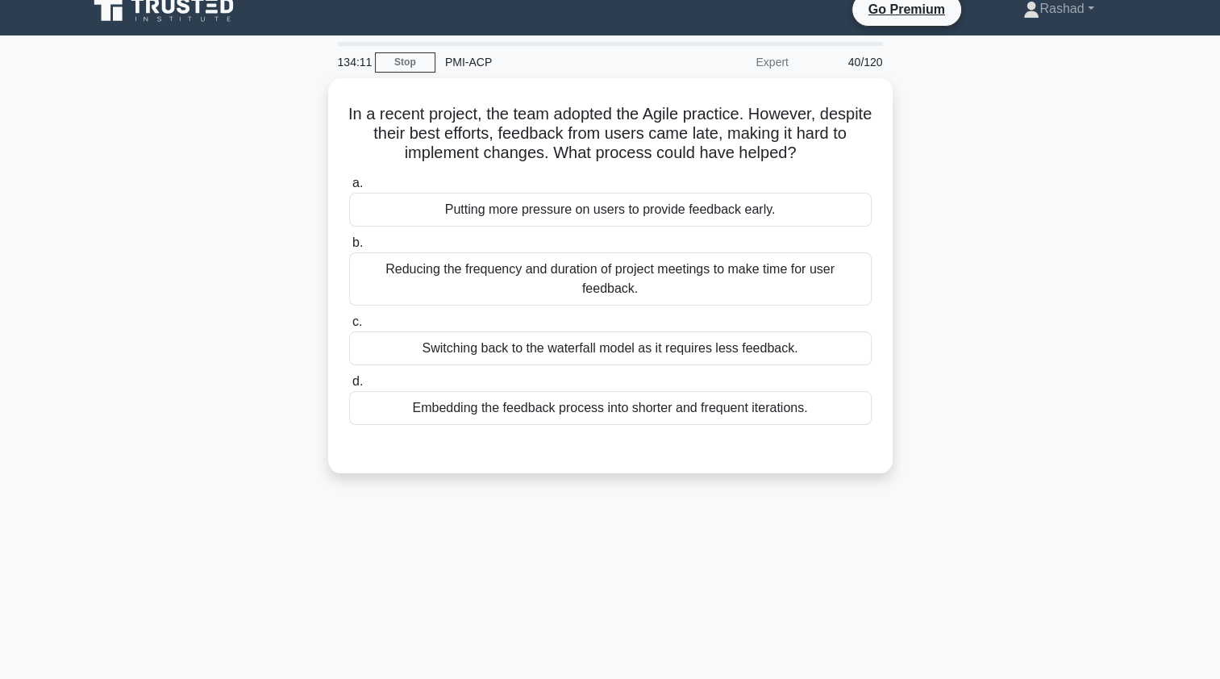
scroll to position [0, 0]
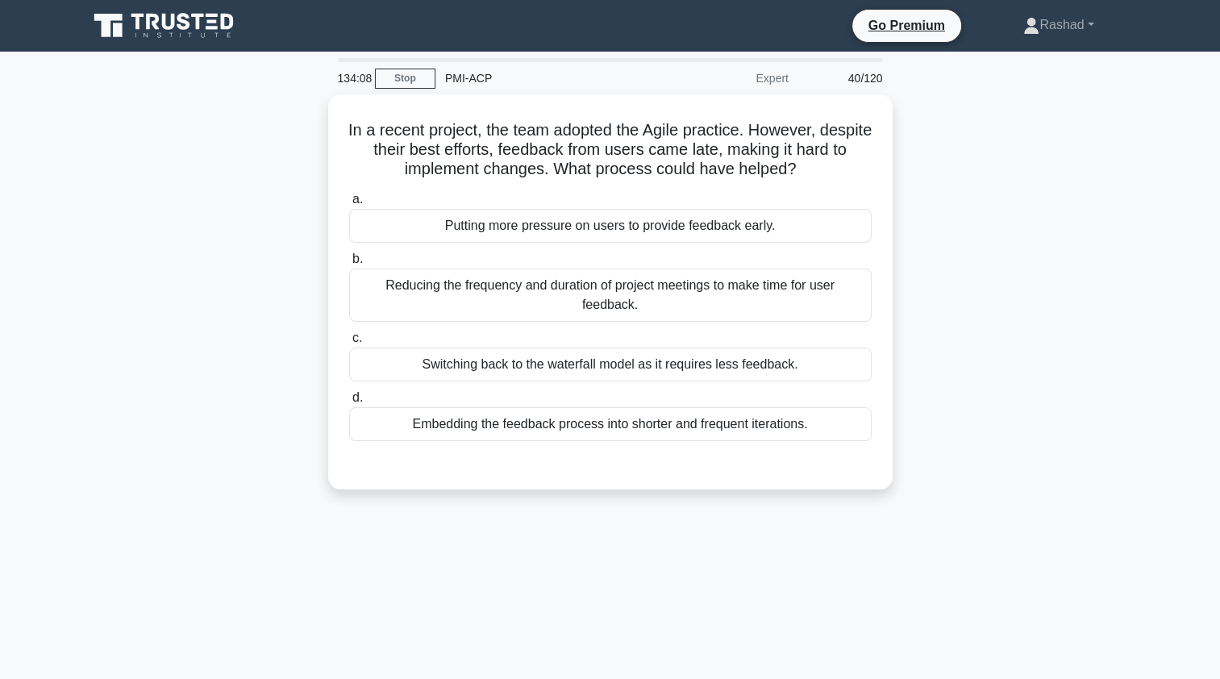
click at [404, 407] on div "Embedding the feedback process into shorter and frequent iterations." at bounding box center [610, 424] width 522 height 34
click at [349, 403] on input "d. Embedding the feedback process into shorter and frequent iterations." at bounding box center [349, 398] width 0 height 10
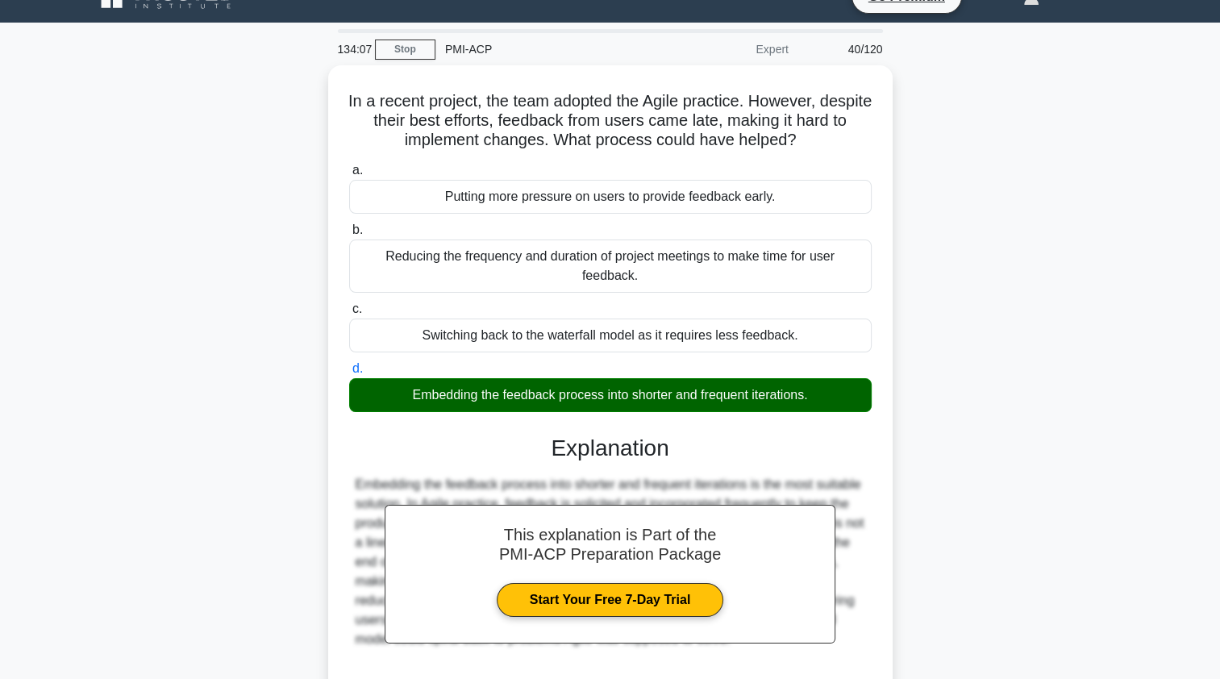
scroll to position [192, 0]
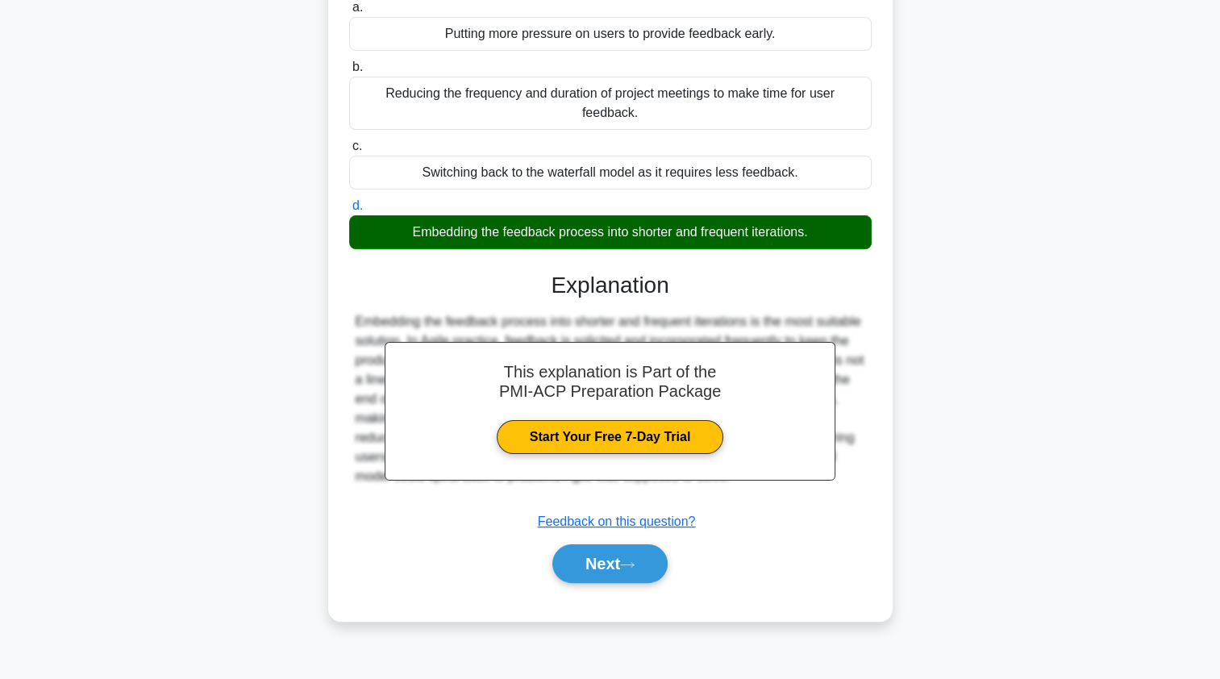
click at [564, 551] on button "Next" at bounding box center [609, 563] width 115 height 39
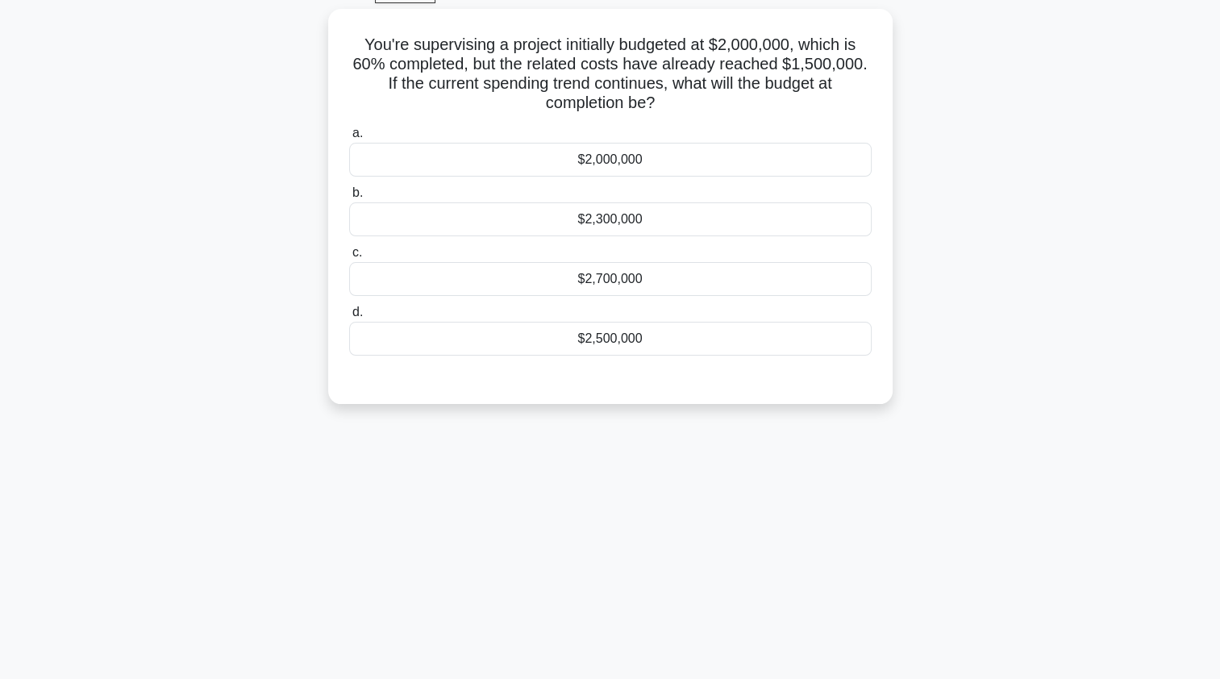
scroll to position [0, 0]
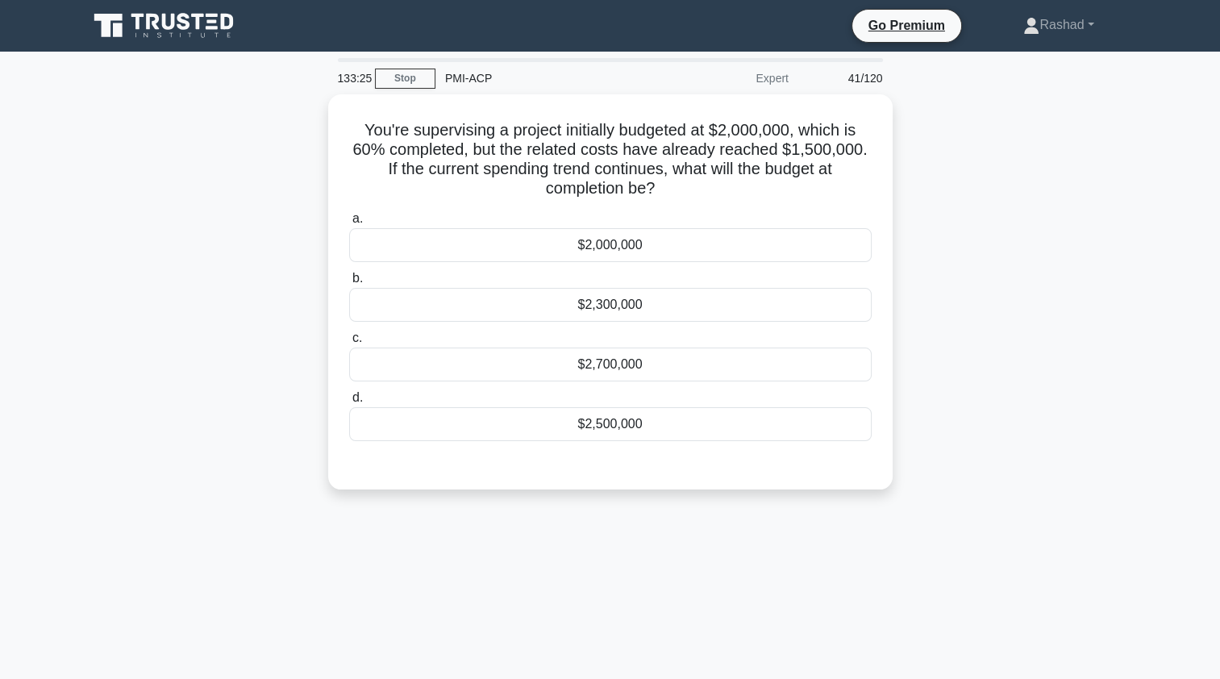
click at [393, 364] on div "$2,700,000" at bounding box center [610, 364] width 522 height 34
click at [349, 343] on input "c. $2,700,000" at bounding box center [349, 338] width 0 height 10
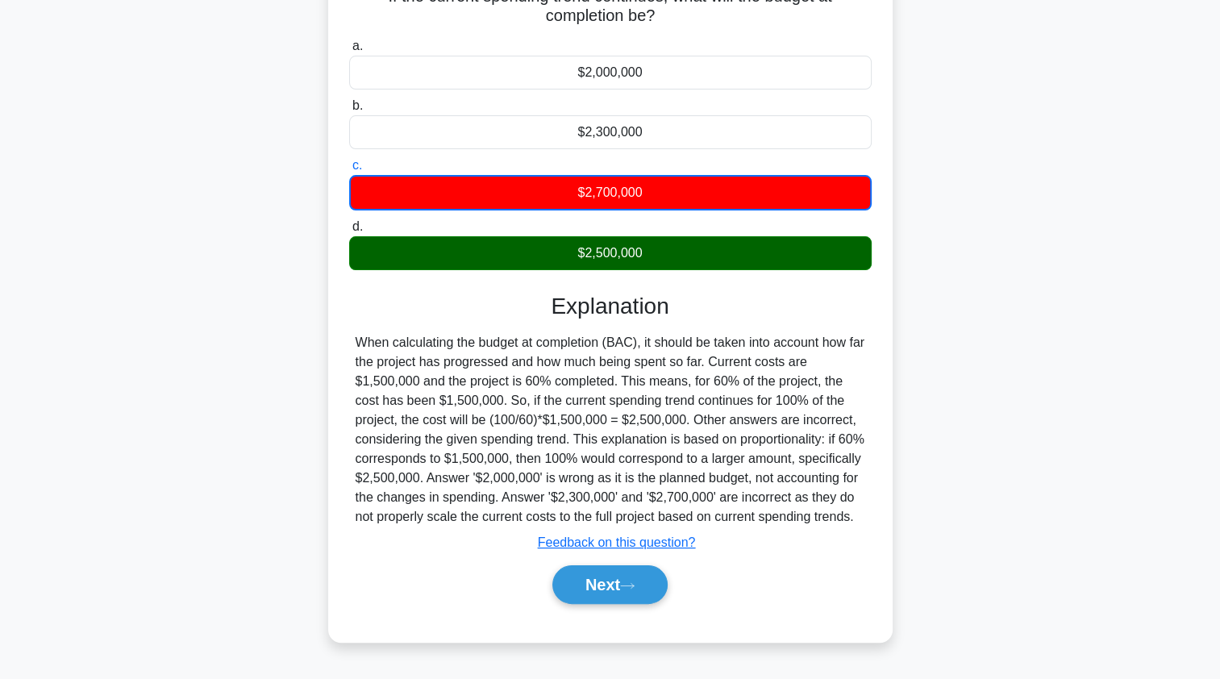
scroll to position [192, 0]
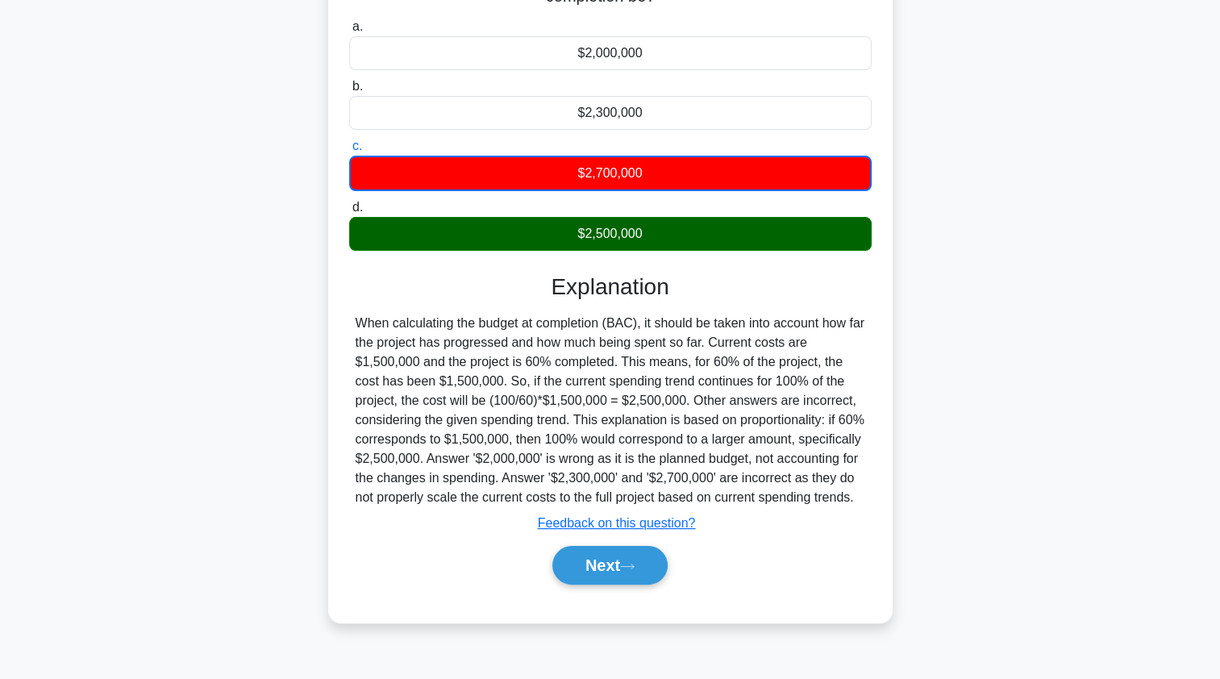
click at [577, 576] on button "Next" at bounding box center [609, 565] width 115 height 39
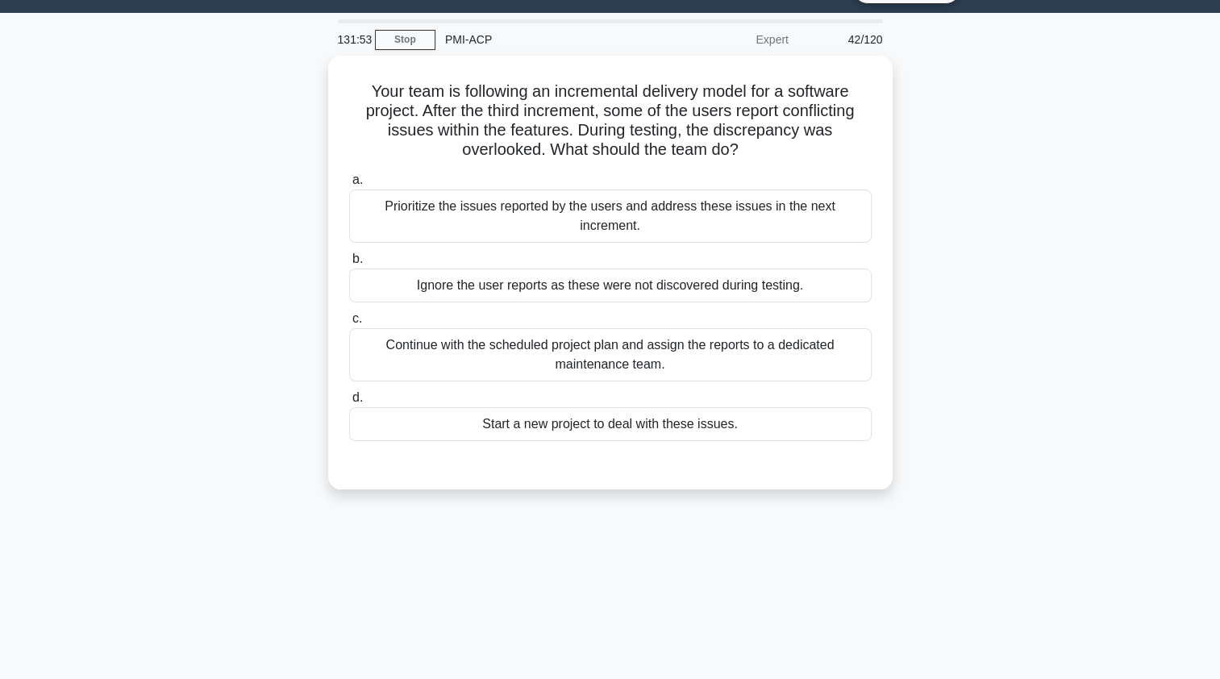
scroll to position [40, 0]
click at [380, 203] on div "Prioritize the issues reported by the users and address these issues in the nex…" at bounding box center [610, 215] width 522 height 53
click at [349, 185] on input "a. Prioritize the issues reported by the users and address these issues in the …" at bounding box center [349, 179] width 0 height 10
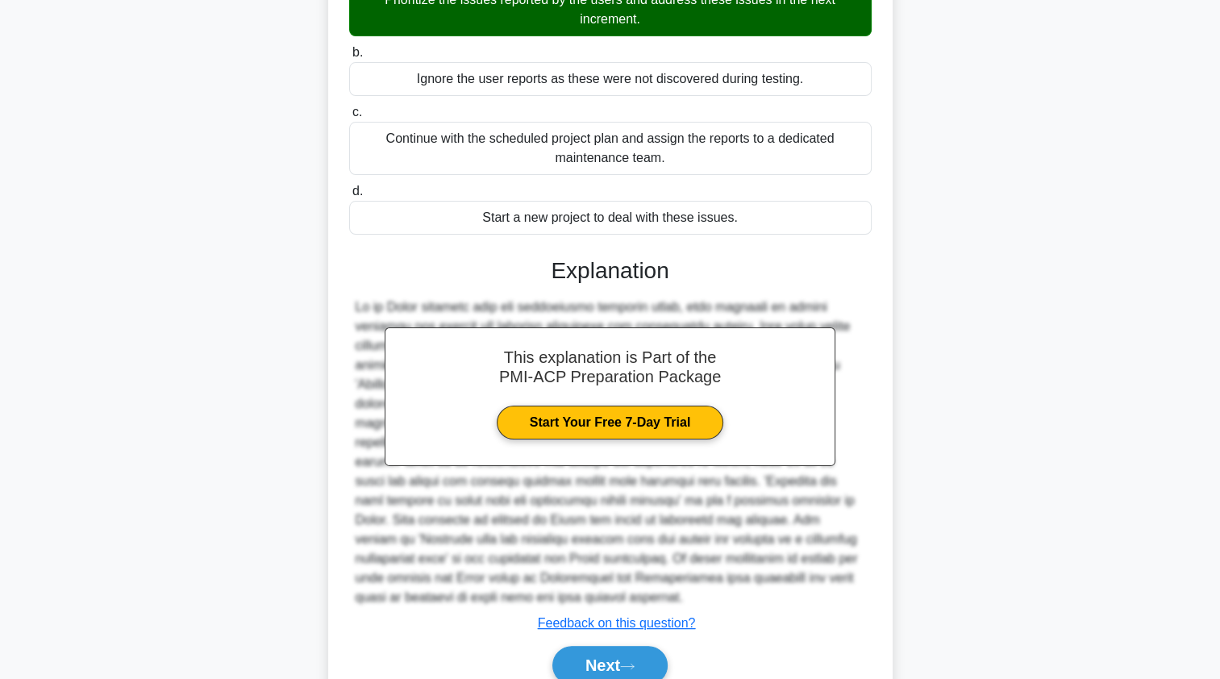
click at [580, 650] on button "Next" at bounding box center [609, 665] width 115 height 39
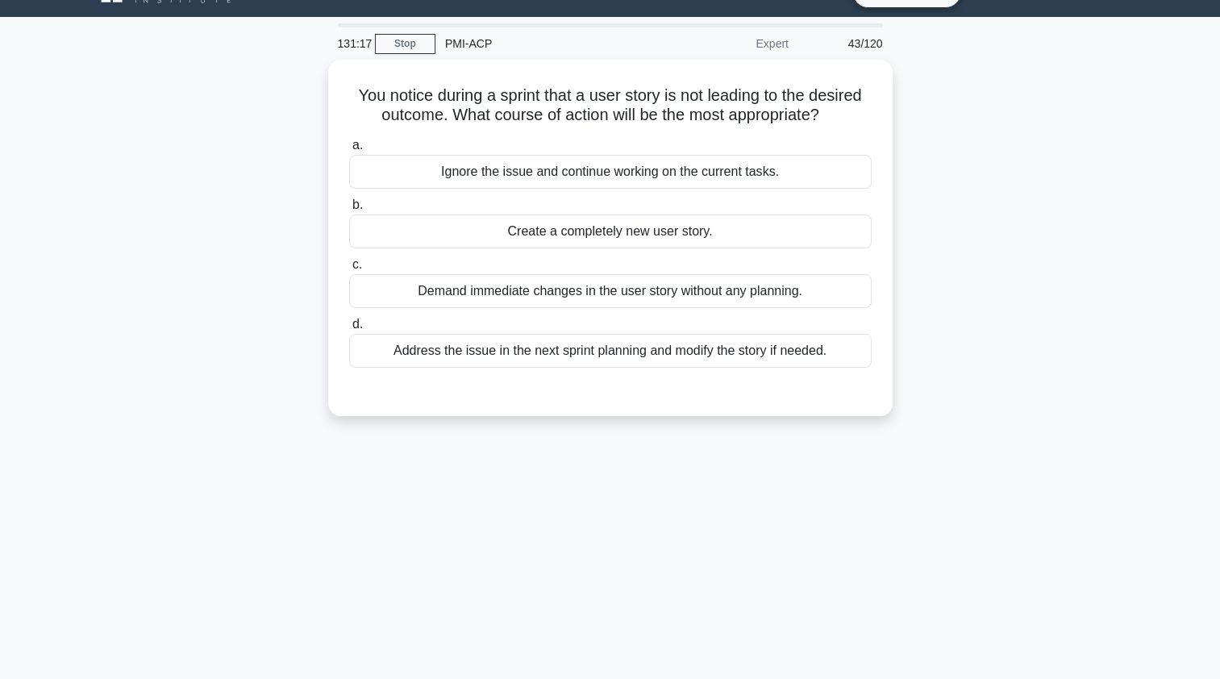
scroll to position [0, 0]
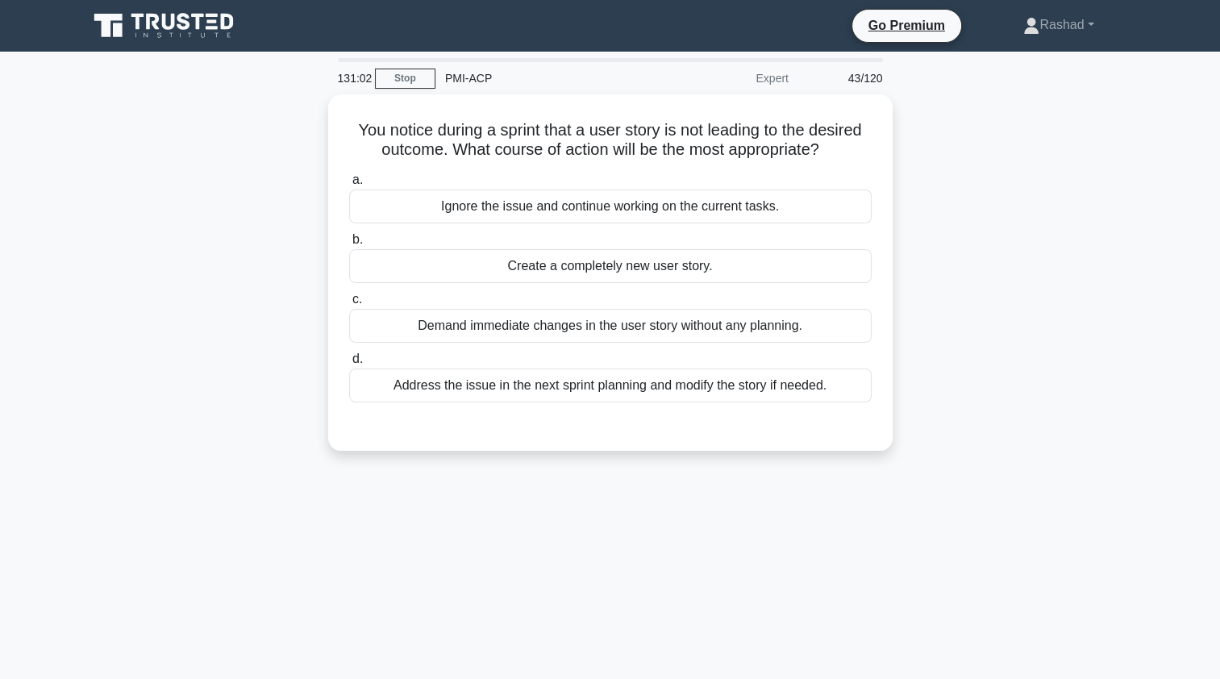
click at [377, 401] on div "Address the issue in the next sprint planning and modify the story if needed." at bounding box center [610, 385] width 522 height 34
click at [349, 364] on input "d. Address the issue in the next sprint planning and modify the story if needed." at bounding box center [349, 359] width 0 height 10
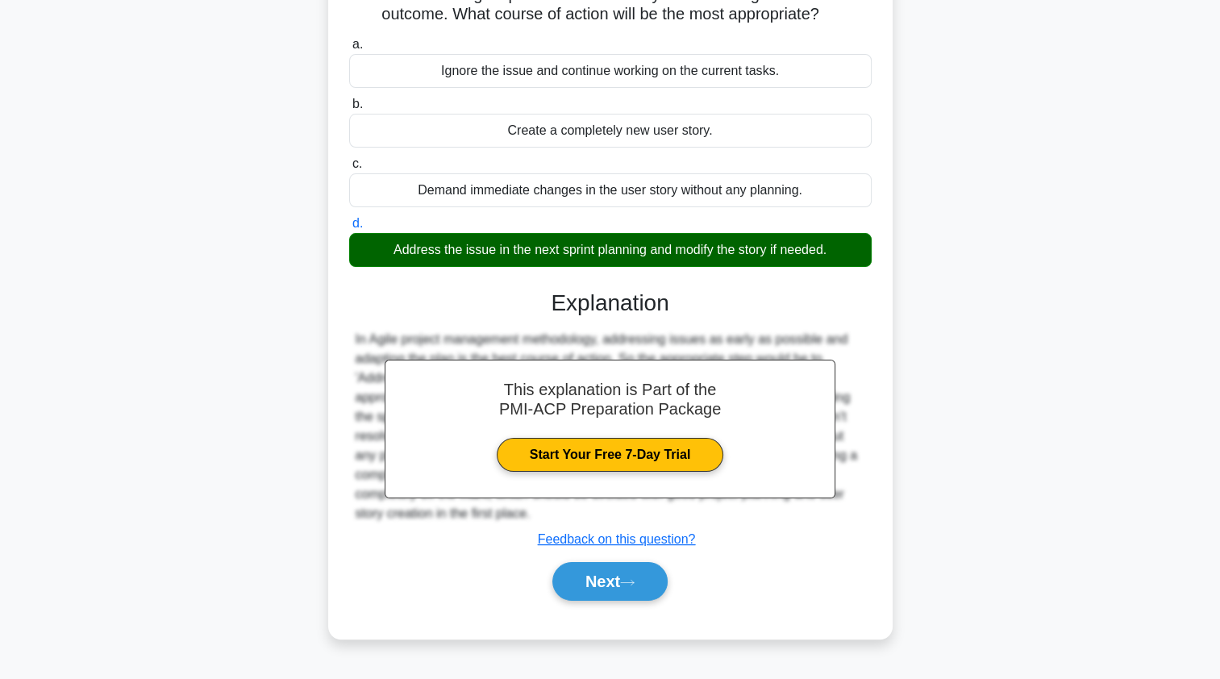
scroll to position [192, 0]
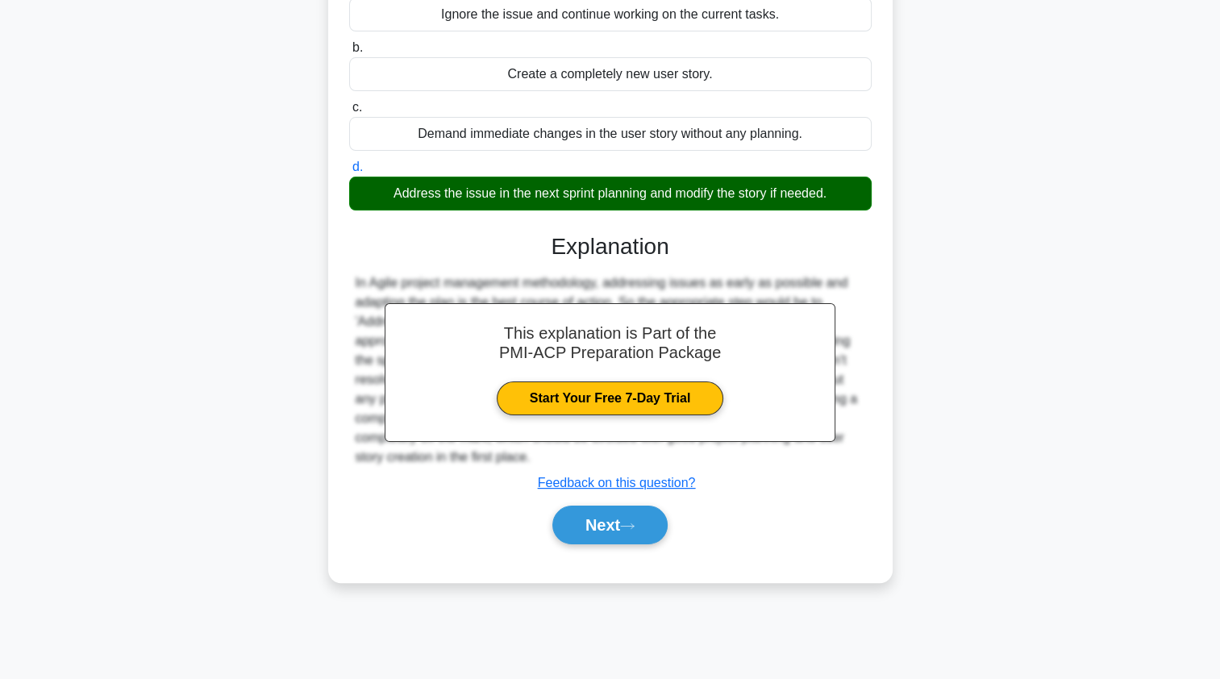
click at [568, 544] on button "Next" at bounding box center [609, 524] width 115 height 39
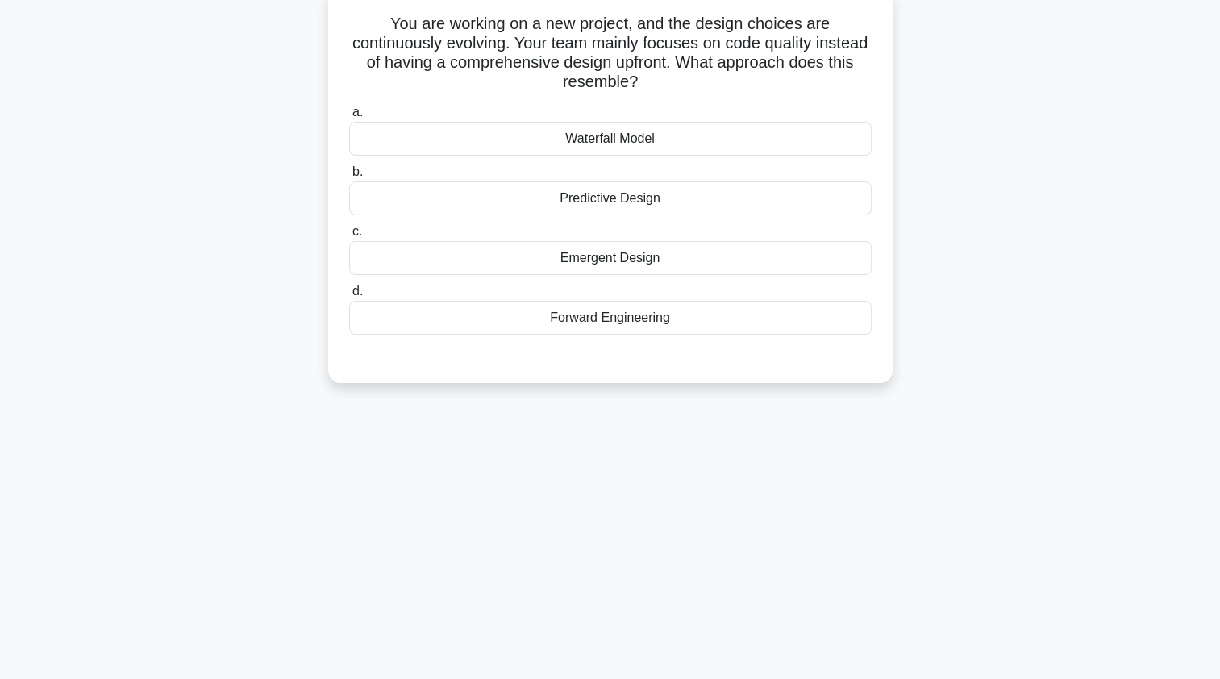
scroll to position [0, 0]
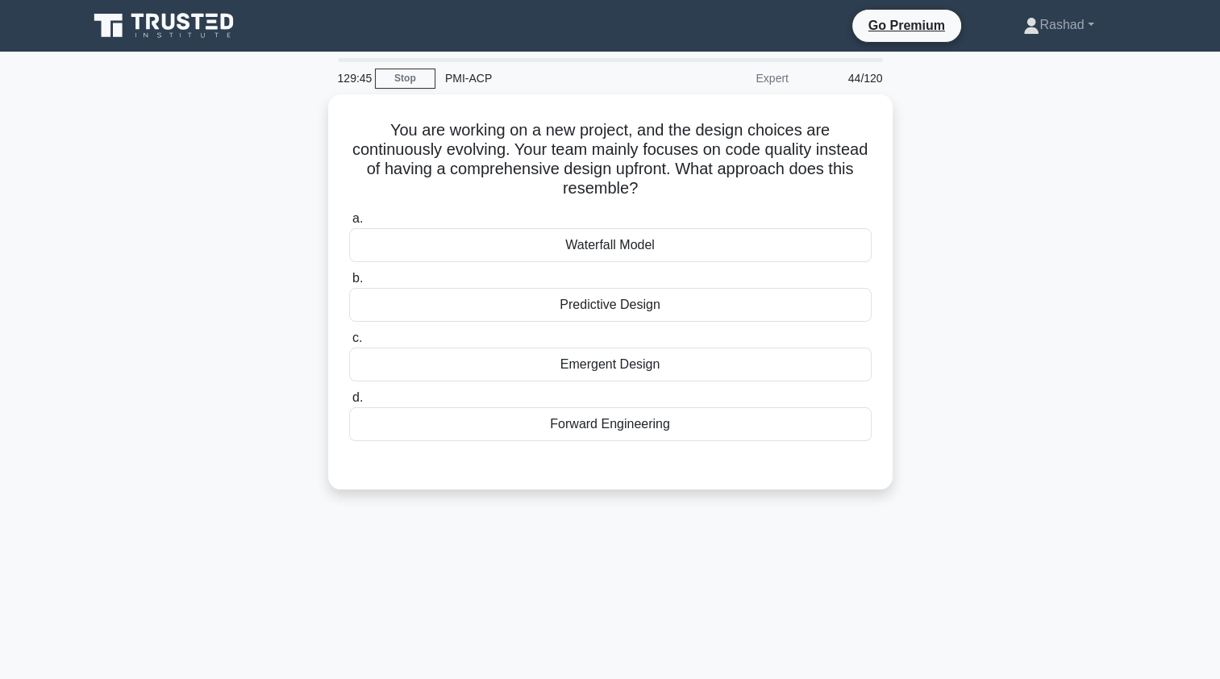
click at [387, 364] on div "Emergent Design" at bounding box center [610, 364] width 522 height 34
click at [349, 343] on input "c. Emergent Design" at bounding box center [349, 338] width 0 height 10
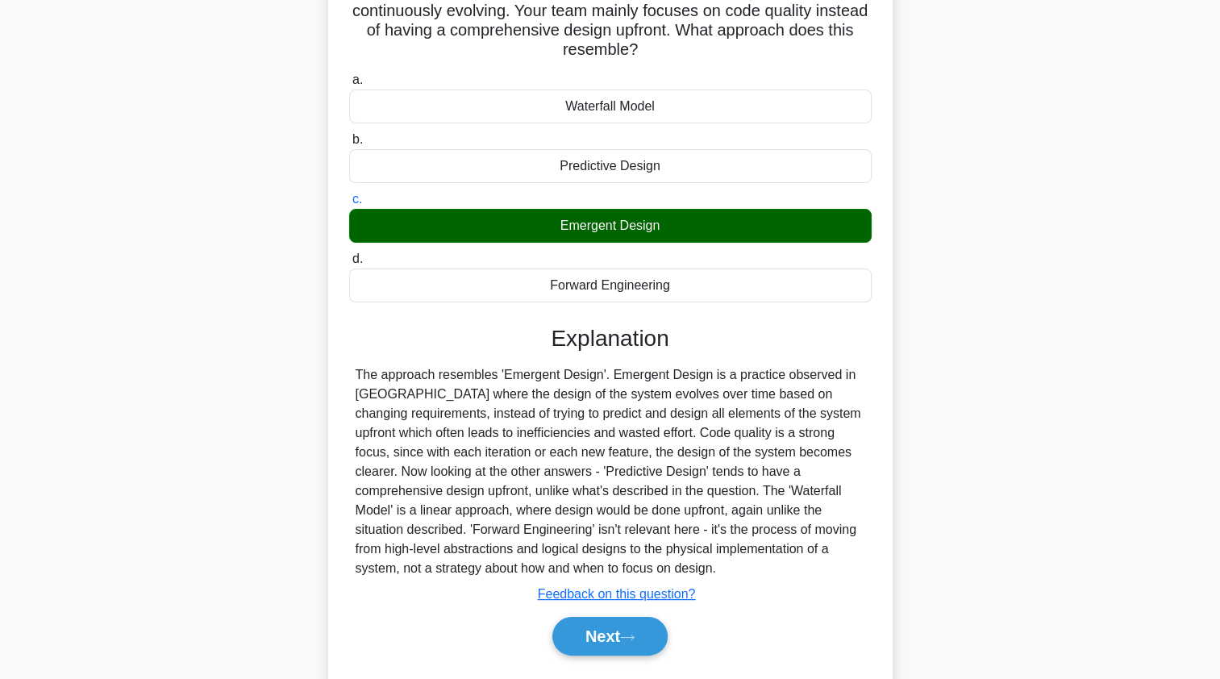
scroll to position [192, 0]
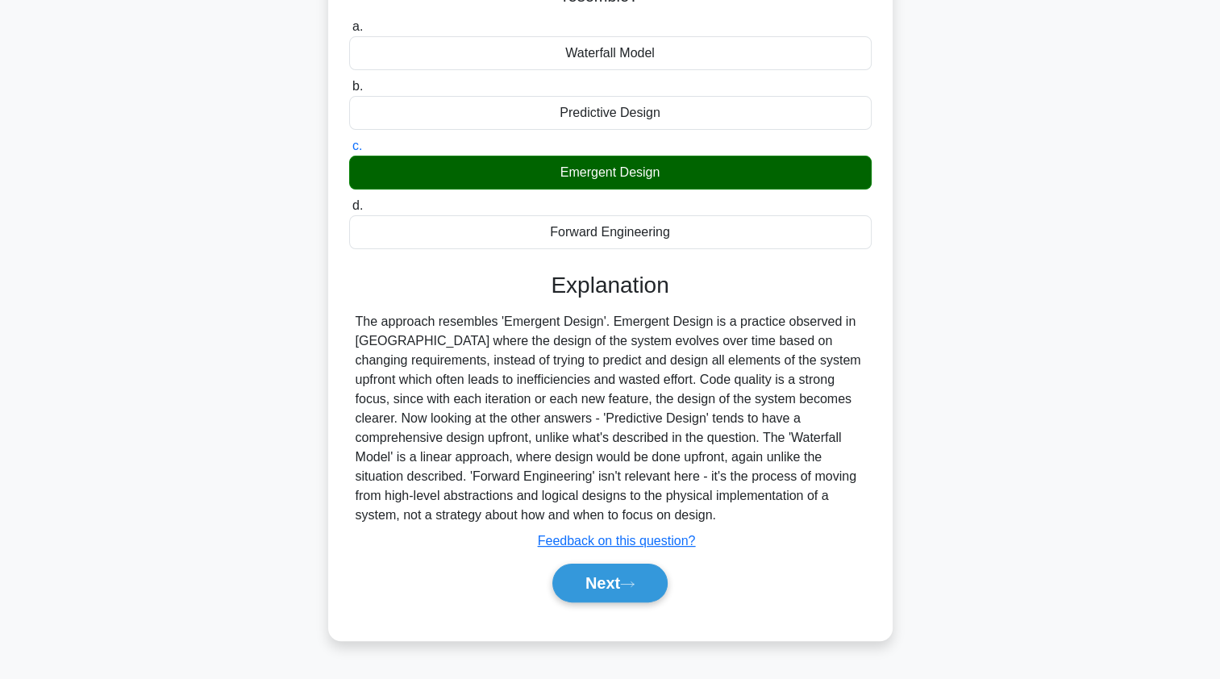
click at [577, 588] on button "Next" at bounding box center [609, 582] width 115 height 39
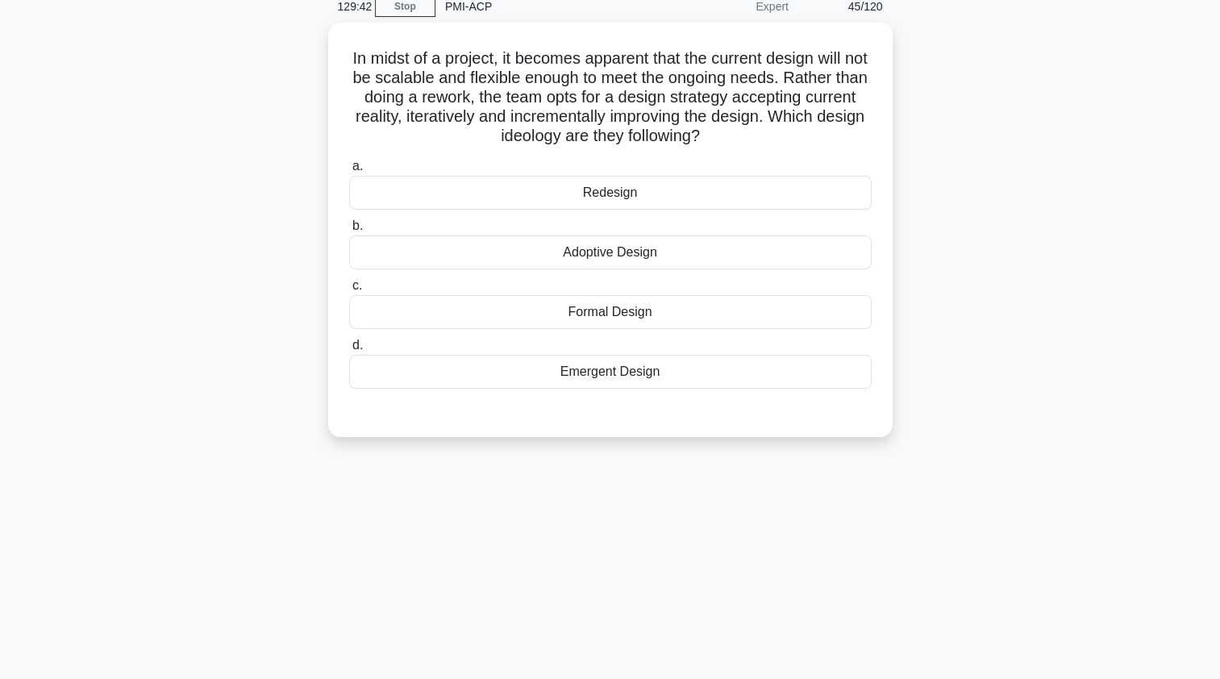
scroll to position [0, 0]
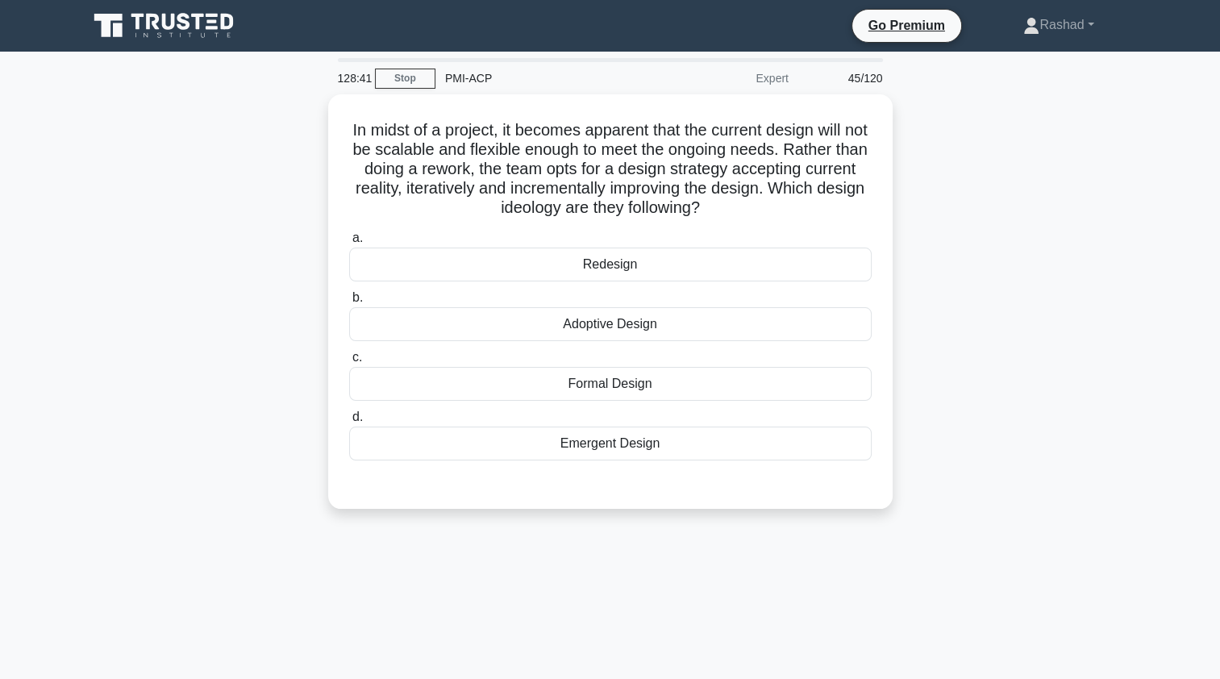
click at [410, 447] on div "Emergent Design" at bounding box center [610, 443] width 522 height 34
click at [349, 422] on input "d. Emergent Design" at bounding box center [349, 417] width 0 height 10
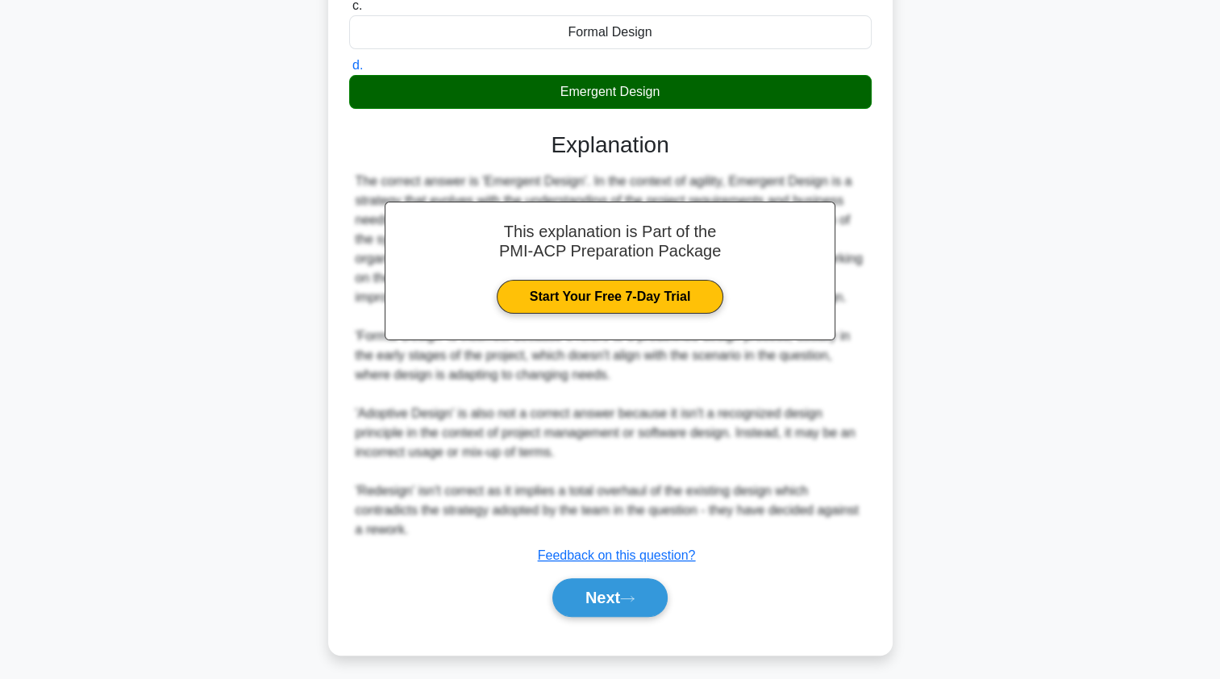
scroll to position [352, 0]
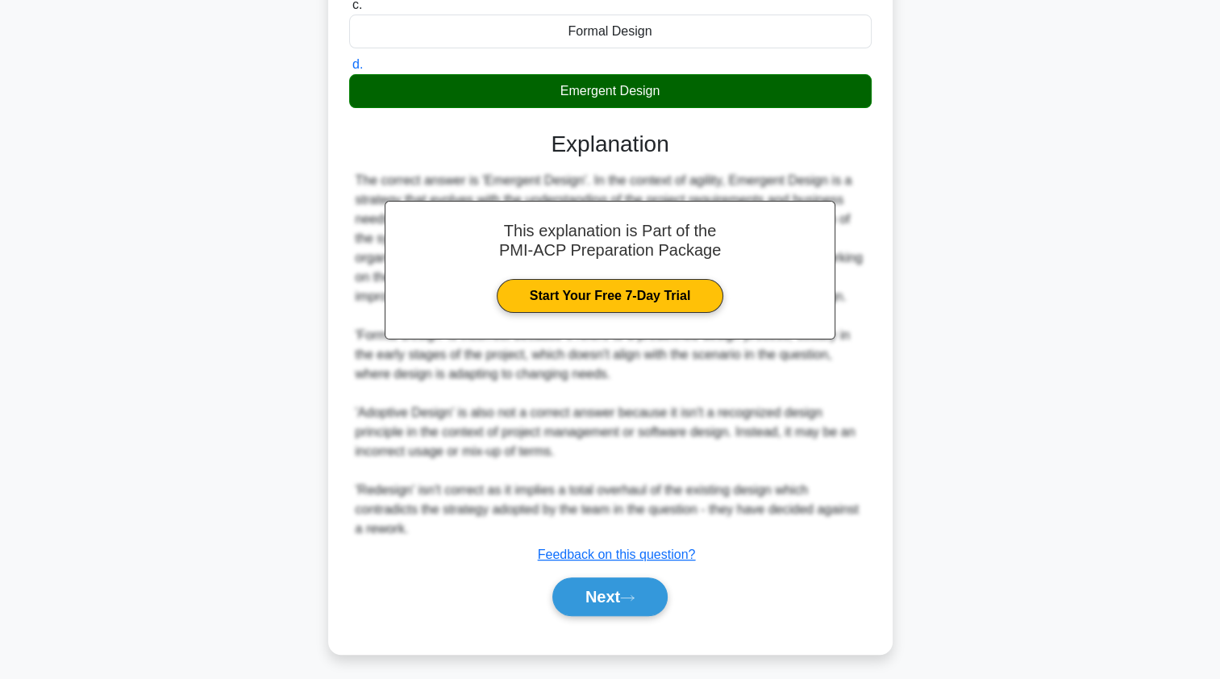
click at [577, 597] on button "Next" at bounding box center [609, 596] width 115 height 39
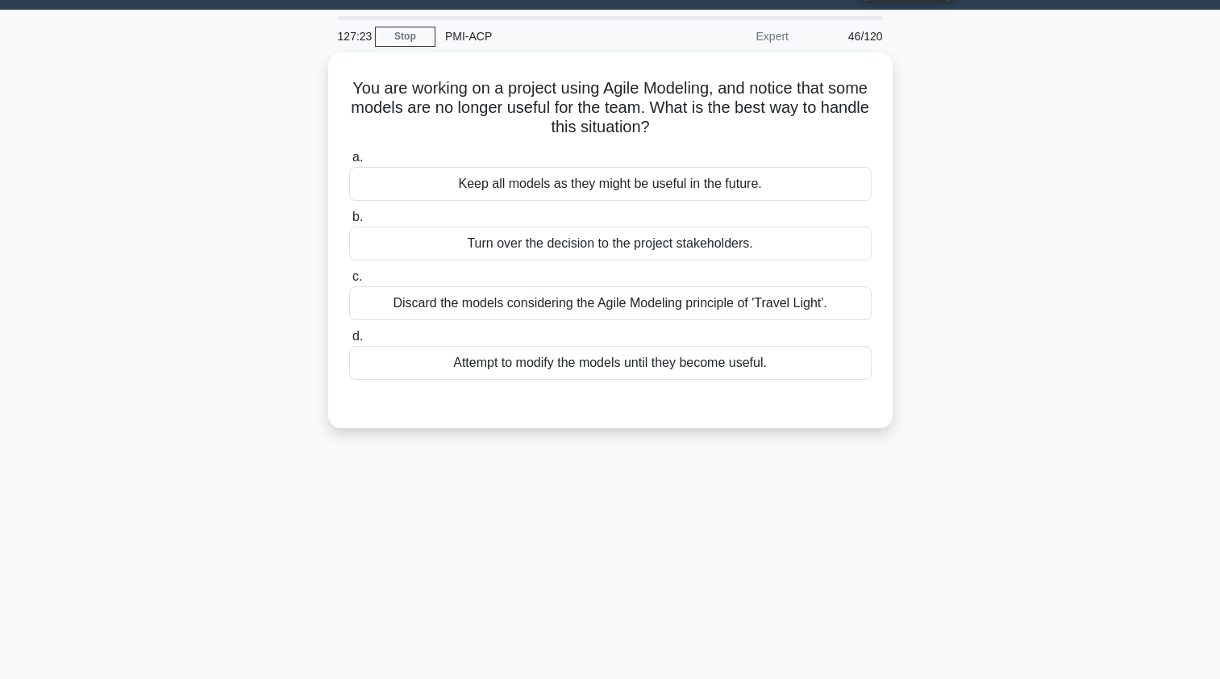
scroll to position [45, 0]
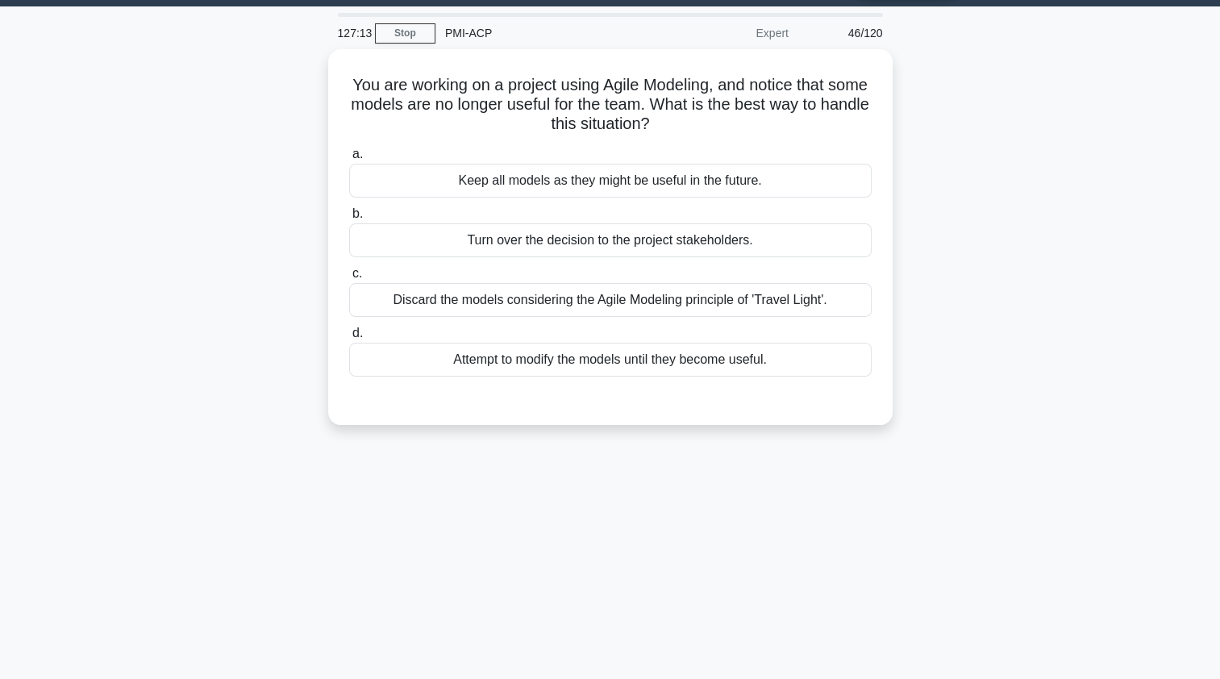
click at [375, 304] on div "Discard the models considering the Agile Modeling principle of 'Travel Light'." at bounding box center [610, 300] width 522 height 34
click at [349, 279] on input "c. Discard the models considering the Agile Modeling principle of 'Travel Light…" at bounding box center [349, 273] width 0 height 10
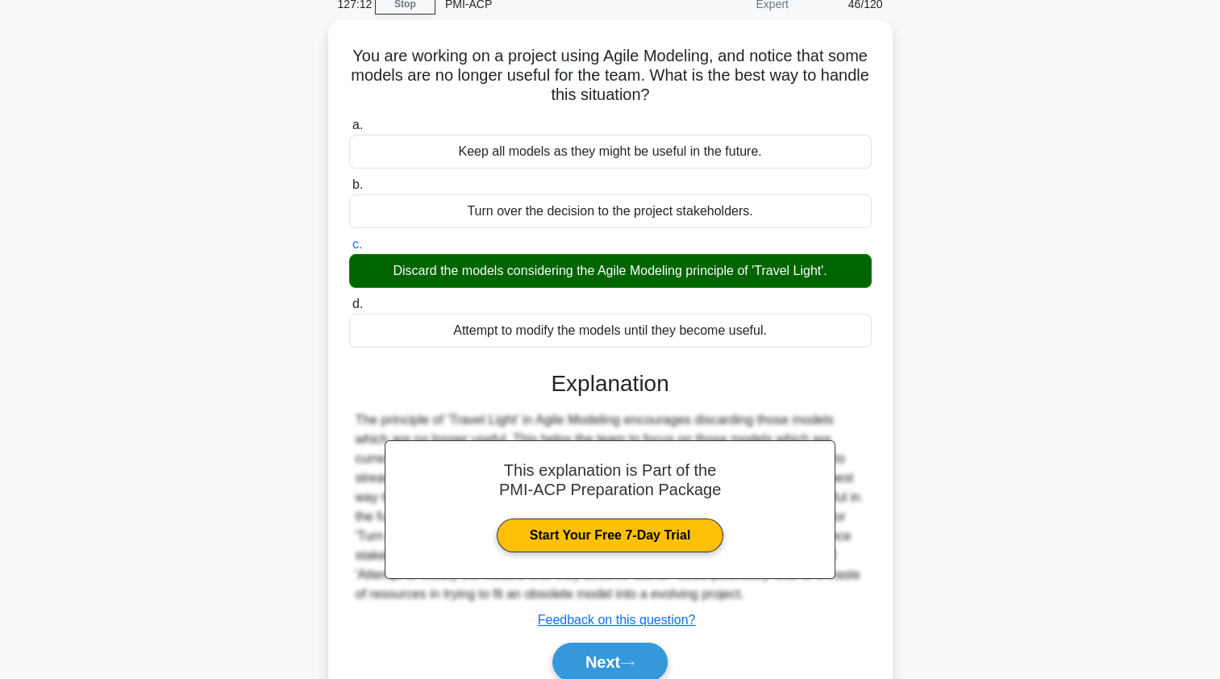
scroll to position [192, 0]
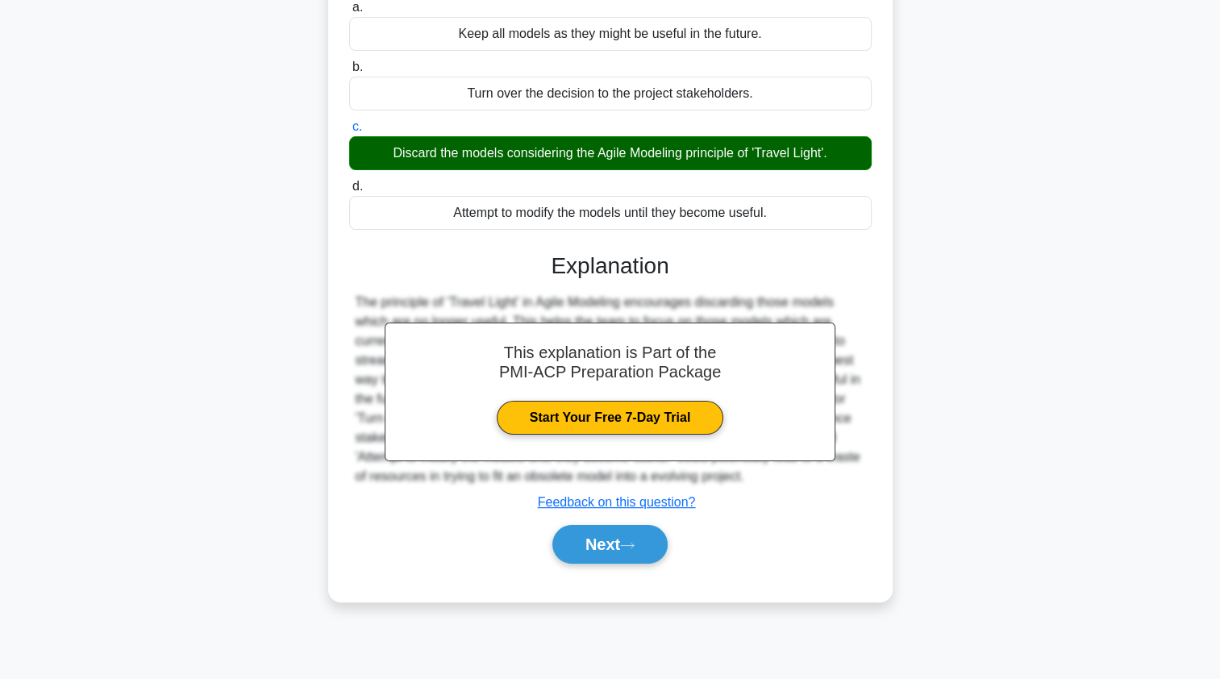
click at [571, 545] on button "Next" at bounding box center [609, 544] width 115 height 39
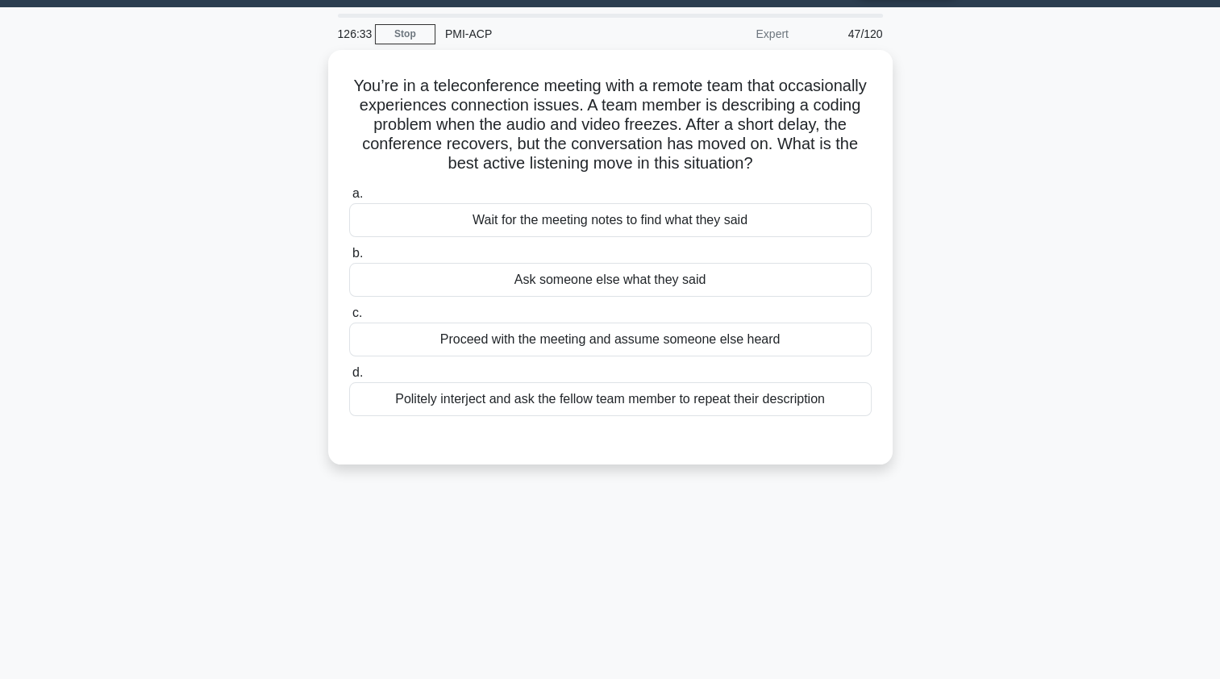
scroll to position [37, 0]
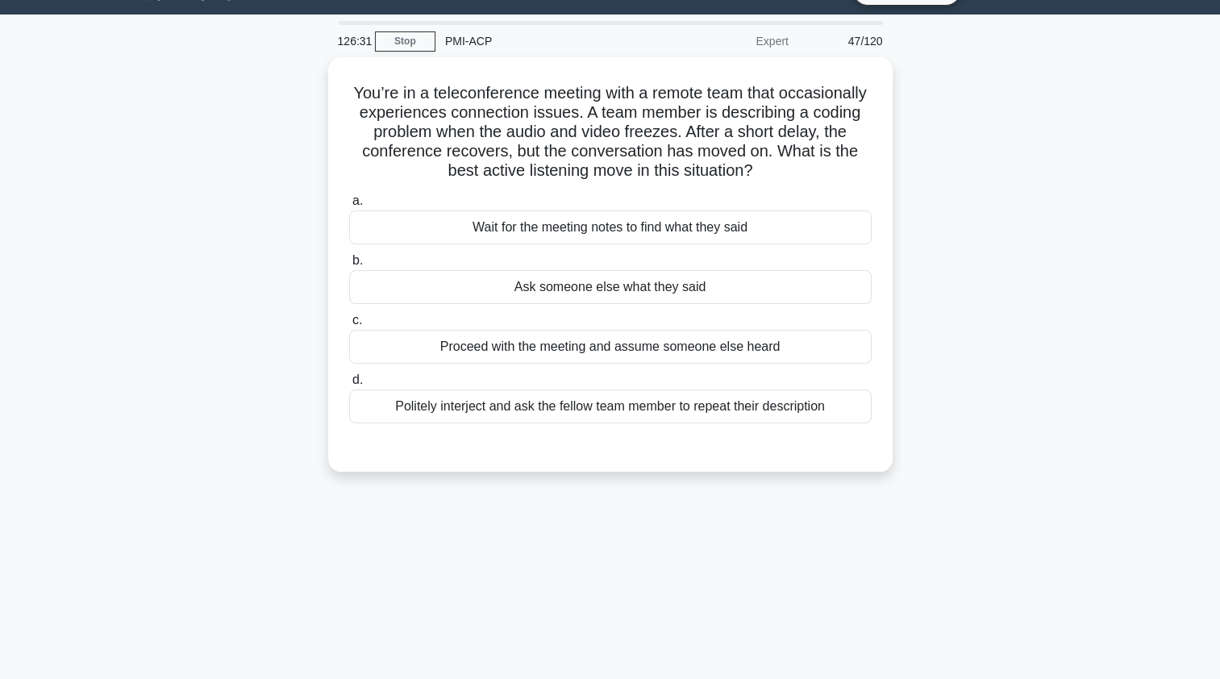
click at [393, 411] on div "Politely interject and ask the fellow team member to repeat their description" at bounding box center [610, 406] width 522 height 34
click at [349, 385] on input "d. Politely interject and ask the fellow team member to repeat their description" at bounding box center [349, 380] width 0 height 10
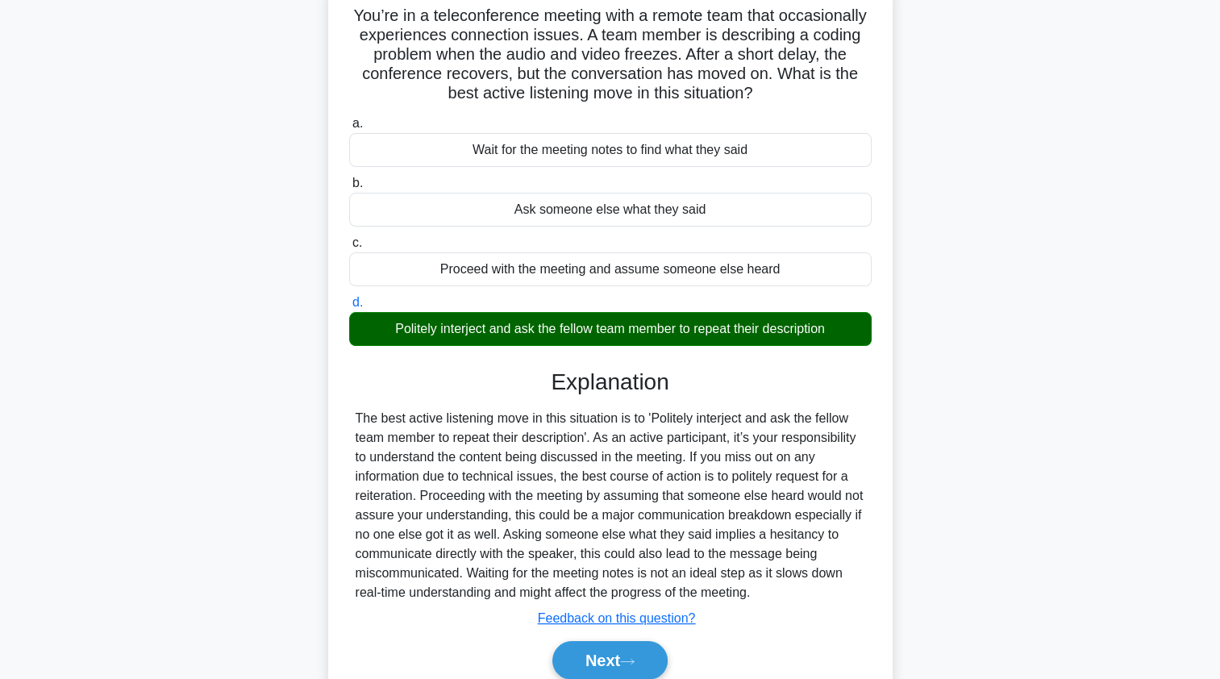
scroll to position [192, 0]
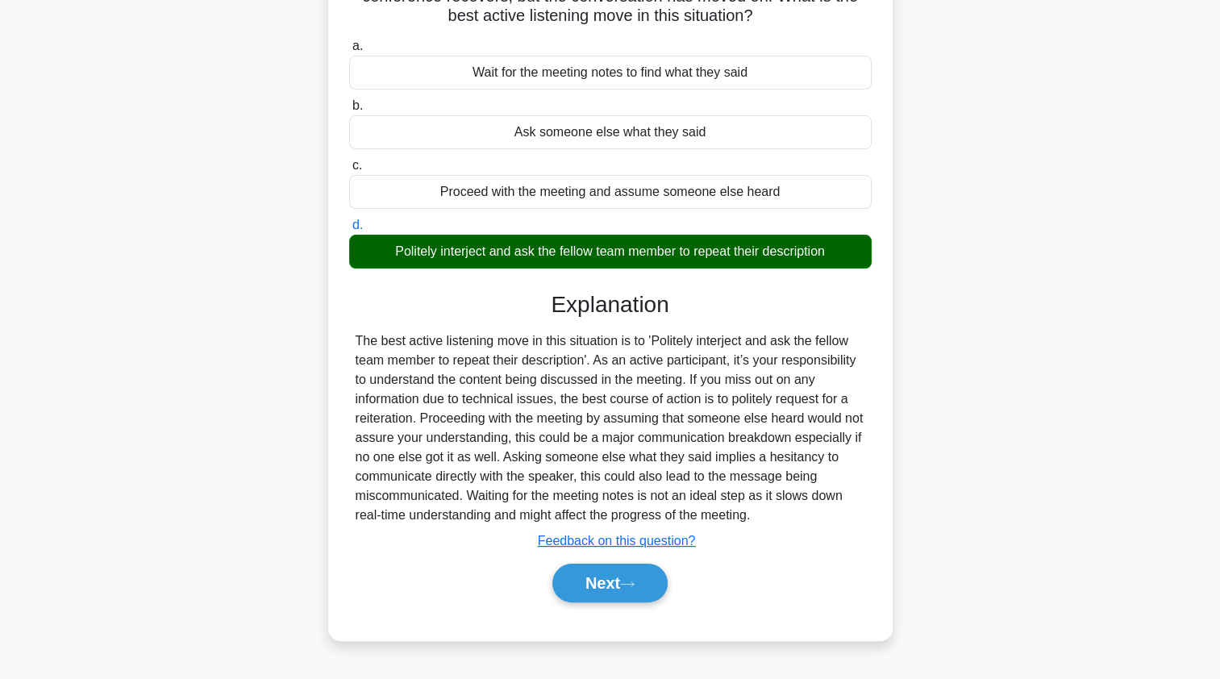
click at [580, 582] on button "Next" at bounding box center [609, 582] width 115 height 39
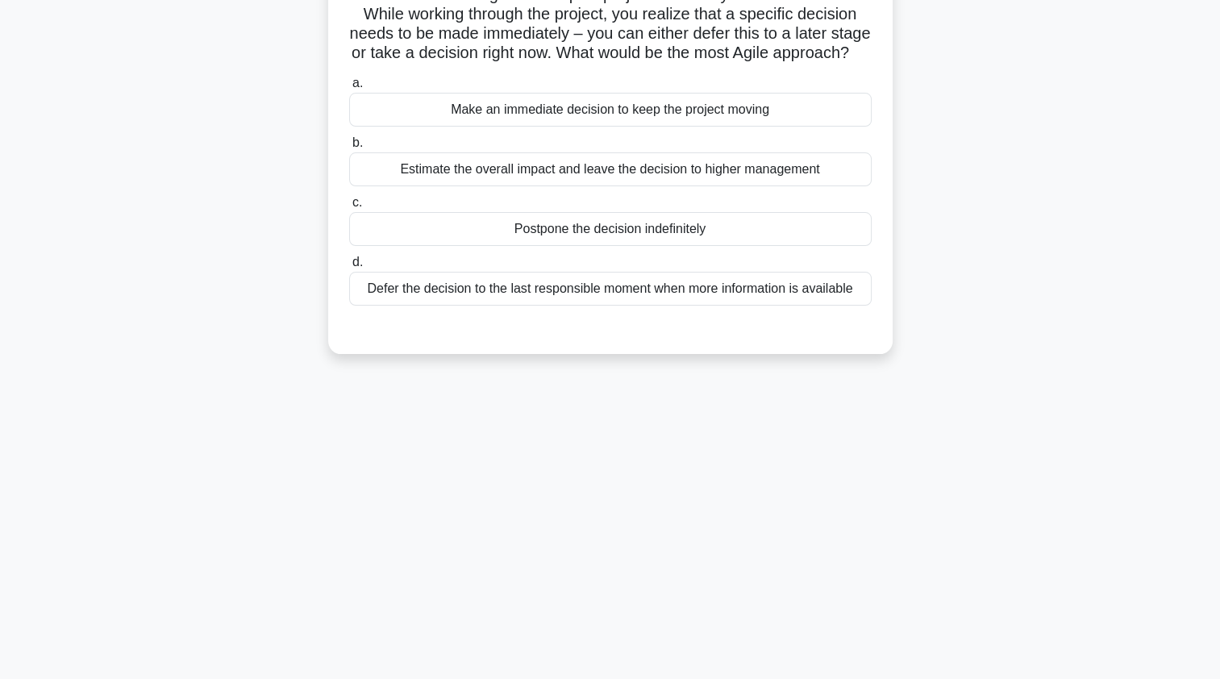
scroll to position [0, 0]
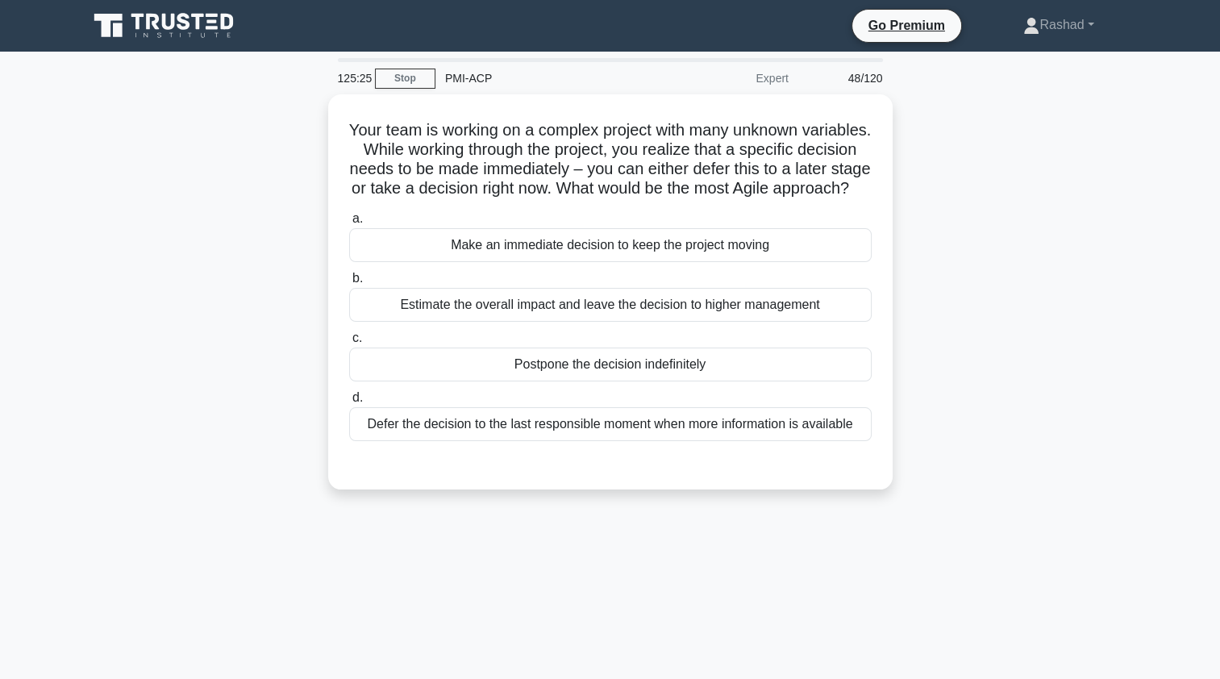
click at [378, 441] on div "Defer the decision to the last responsible moment when more information is avai…" at bounding box center [610, 424] width 522 height 34
click at [349, 403] on input "d. Defer the decision to the last responsible moment when more information is a…" at bounding box center [349, 398] width 0 height 10
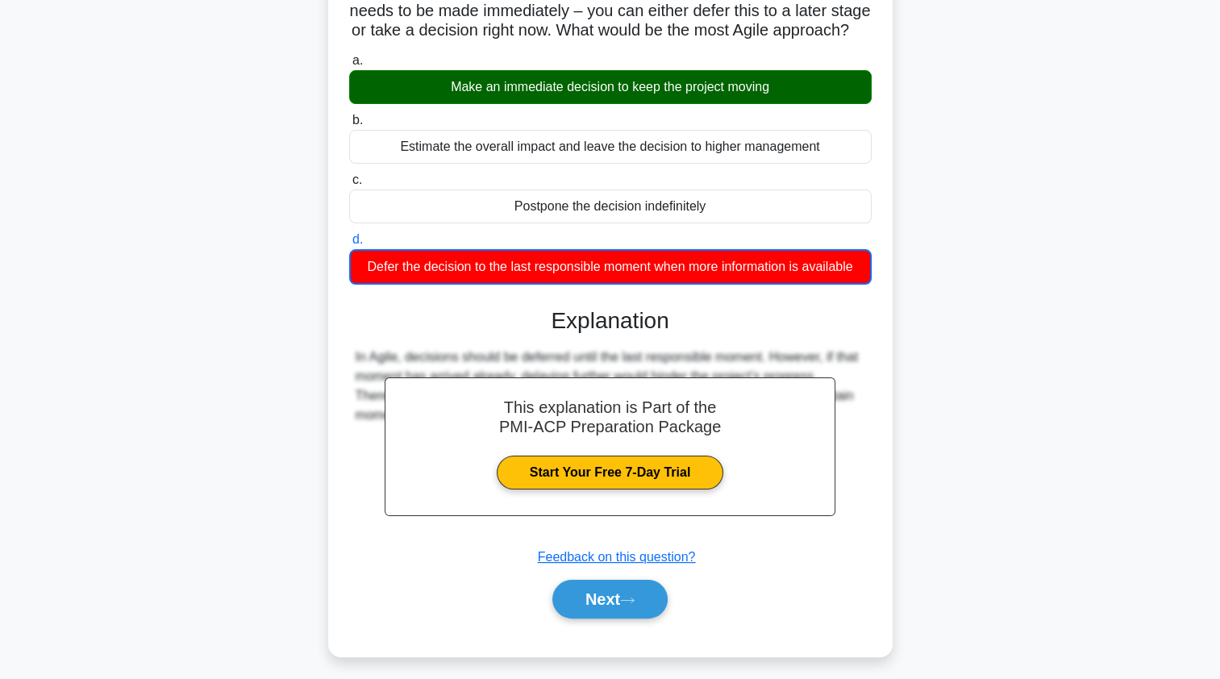
scroll to position [199, 0]
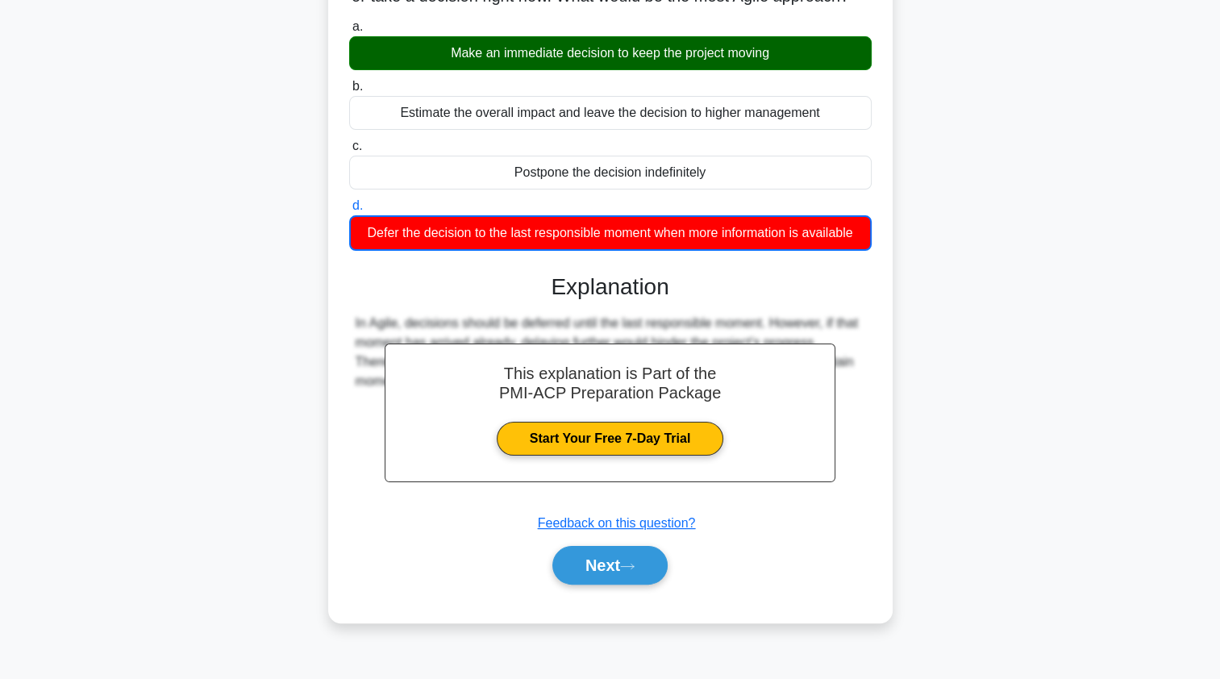
click at [579, 584] on button "Next" at bounding box center [609, 565] width 115 height 39
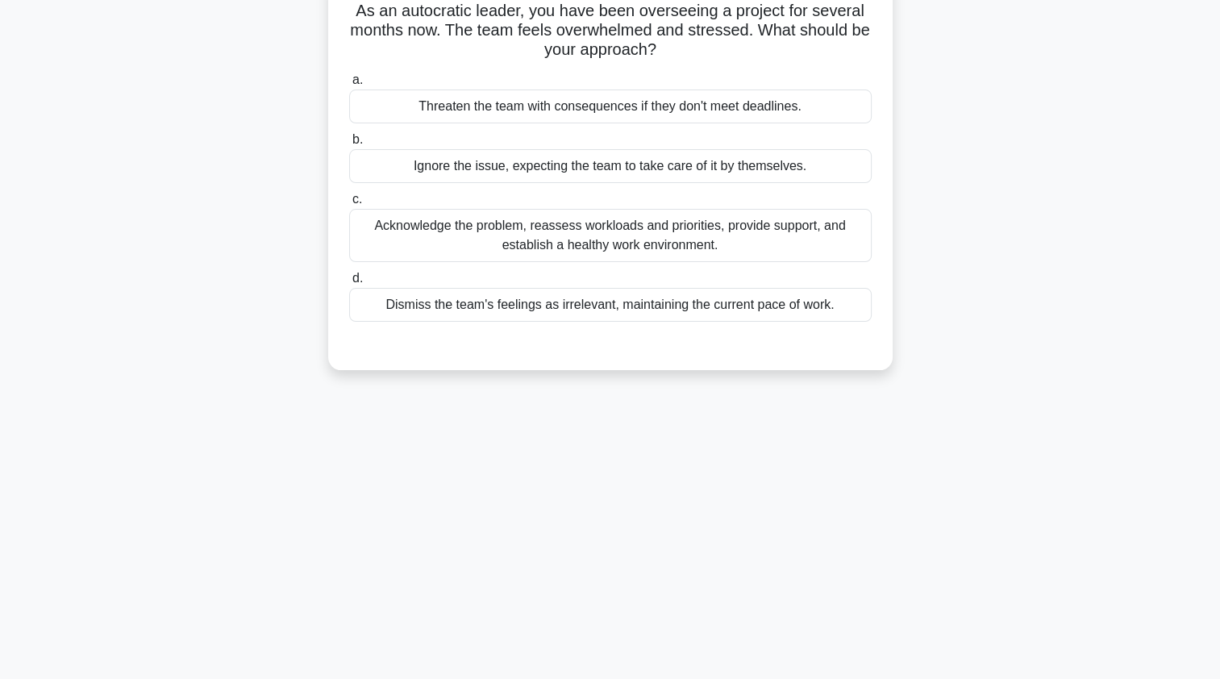
scroll to position [0, 0]
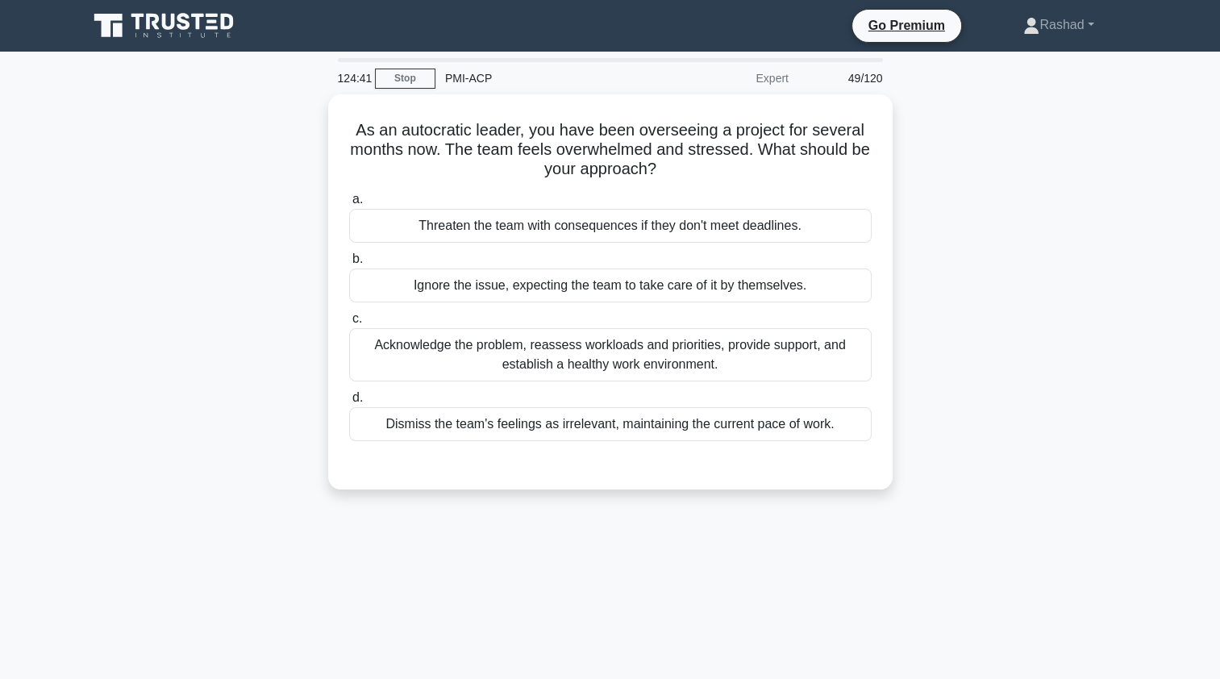
click at [372, 358] on div "Acknowledge the problem, reassess workloads and priorities, provide support, an…" at bounding box center [610, 354] width 522 height 53
click at [349, 324] on input "c. Acknowledge the problem, reassess workloads and priorities, provide support,…" at bounding box center [349, 319] width 0 height 10
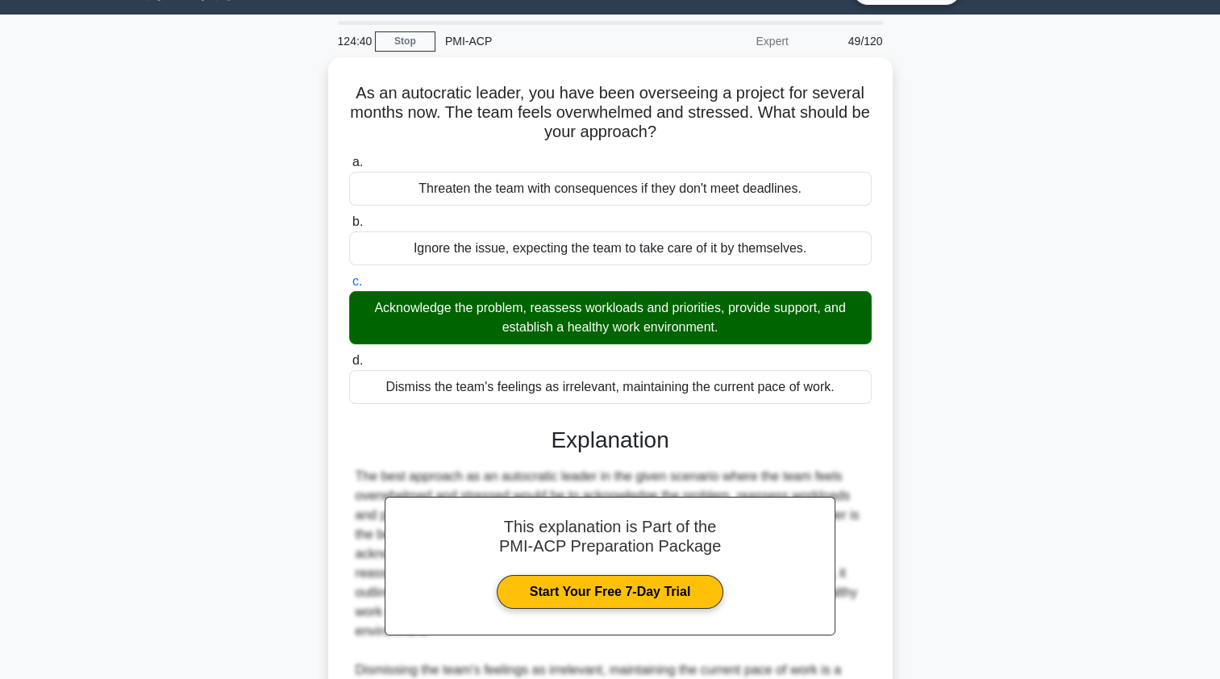
scroll to position [294, 0]
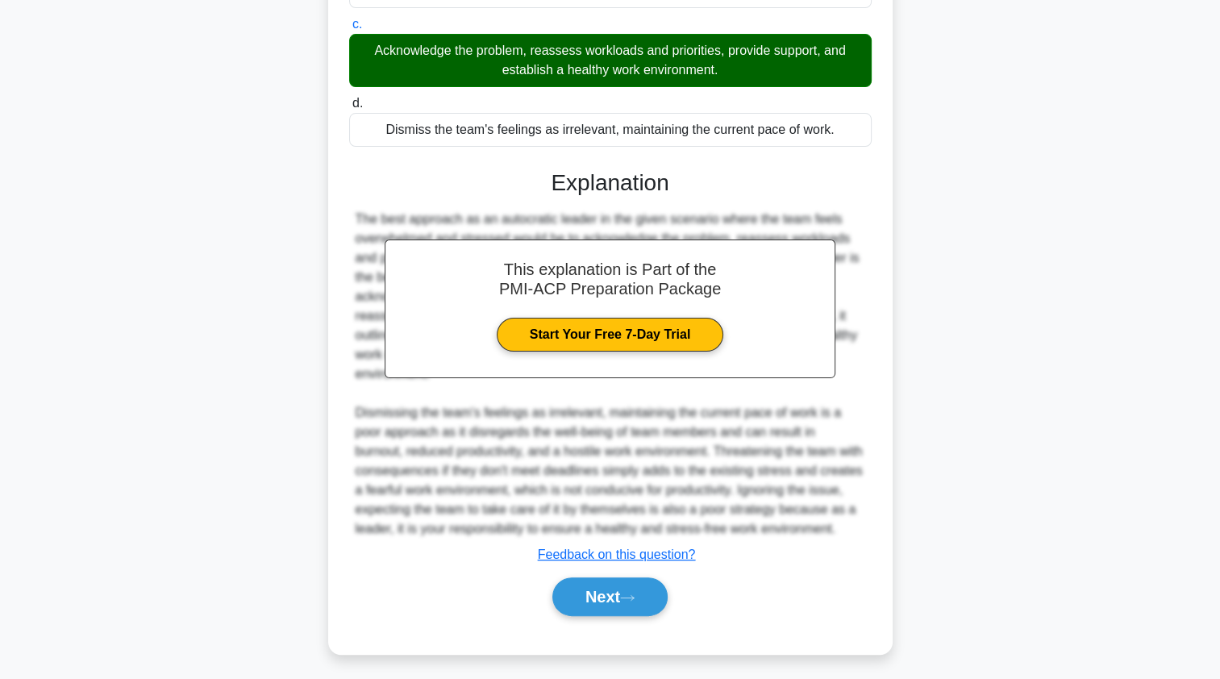
click at [570, 600] on button "Next" at bounding box center [609, 596] width 115 height 39
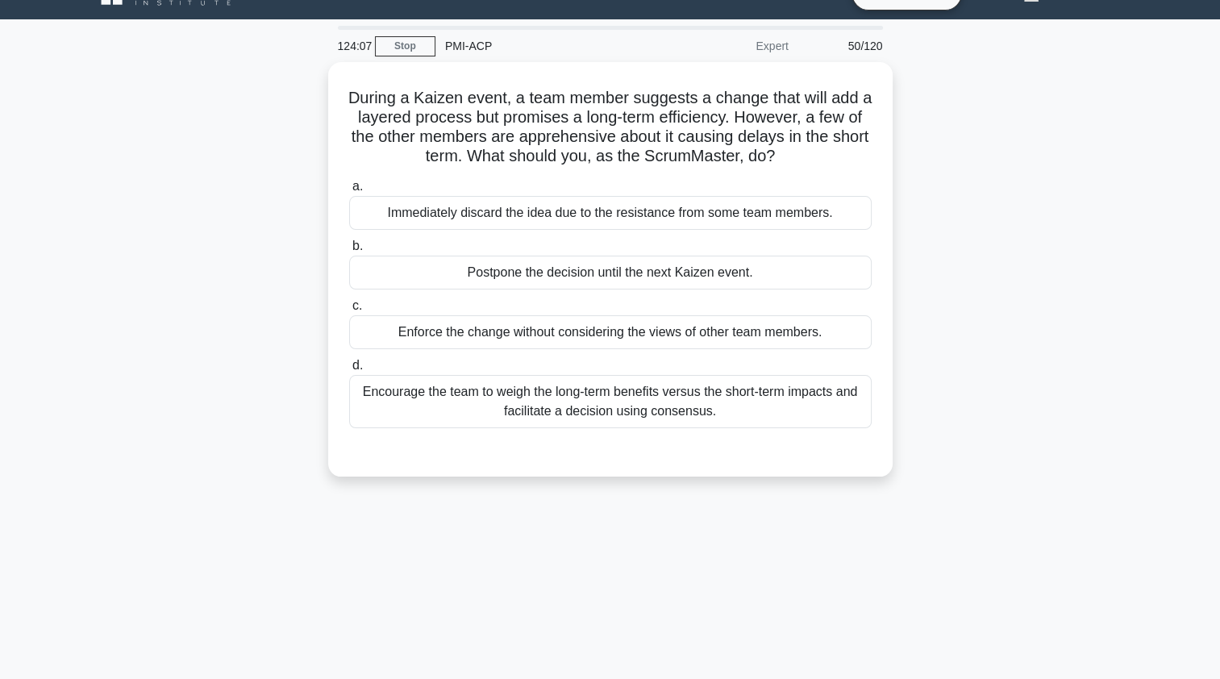
scroll to position [65, 0]
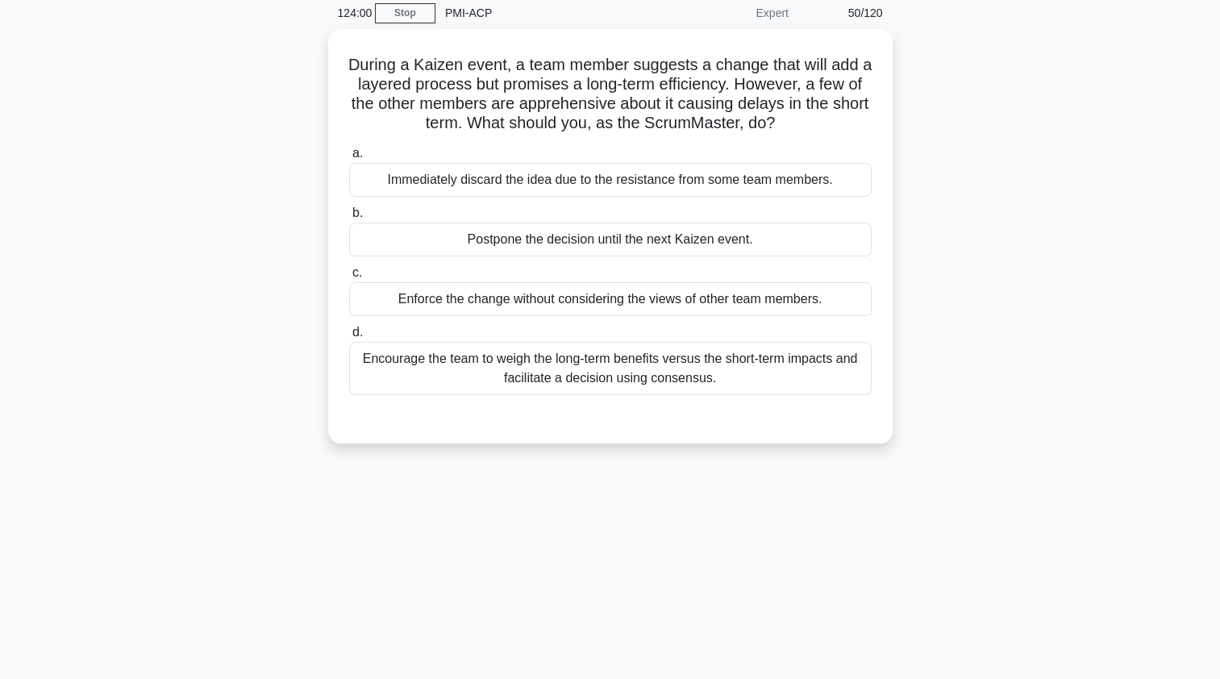
click at [397, 377] on div "Encourage the team to weigh the long-term benefits versus the short-term impact…" at bounding box center [610, 368] width 522 height 53
click at [349, 338] on input "d. Encourage the team to weigh the long-term benefits versus the short-term imp…" at bounding box center [349, 332] width 0 height 10
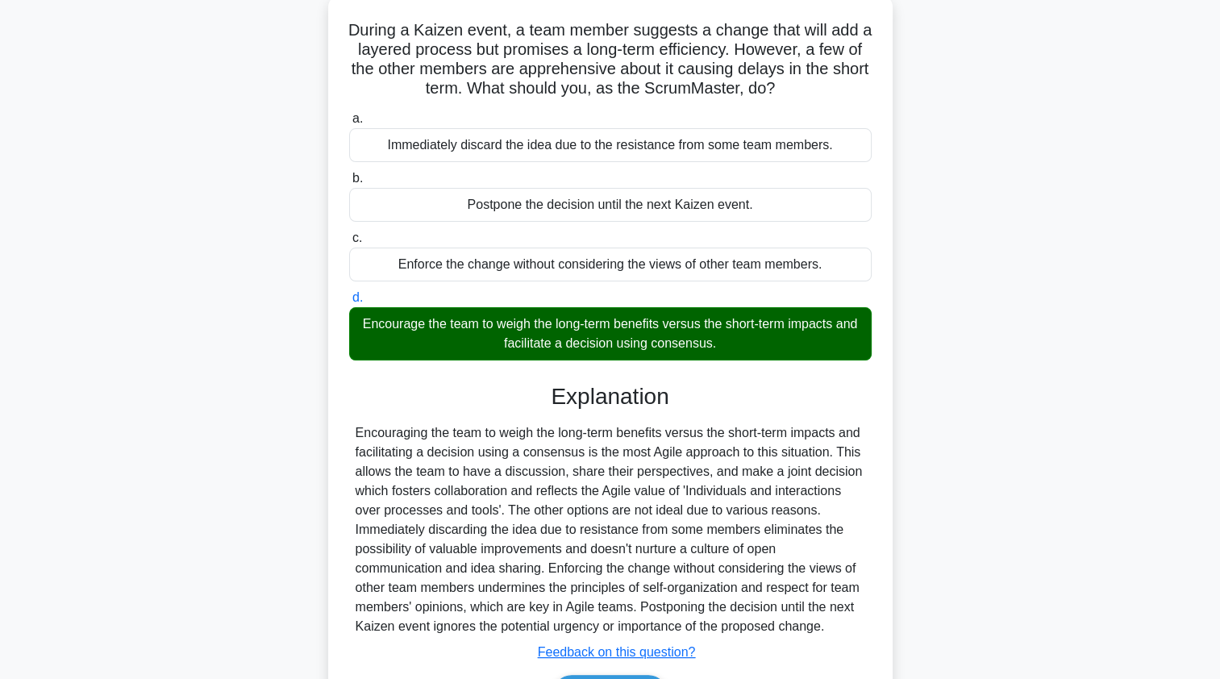
scroll to position [198, 0]
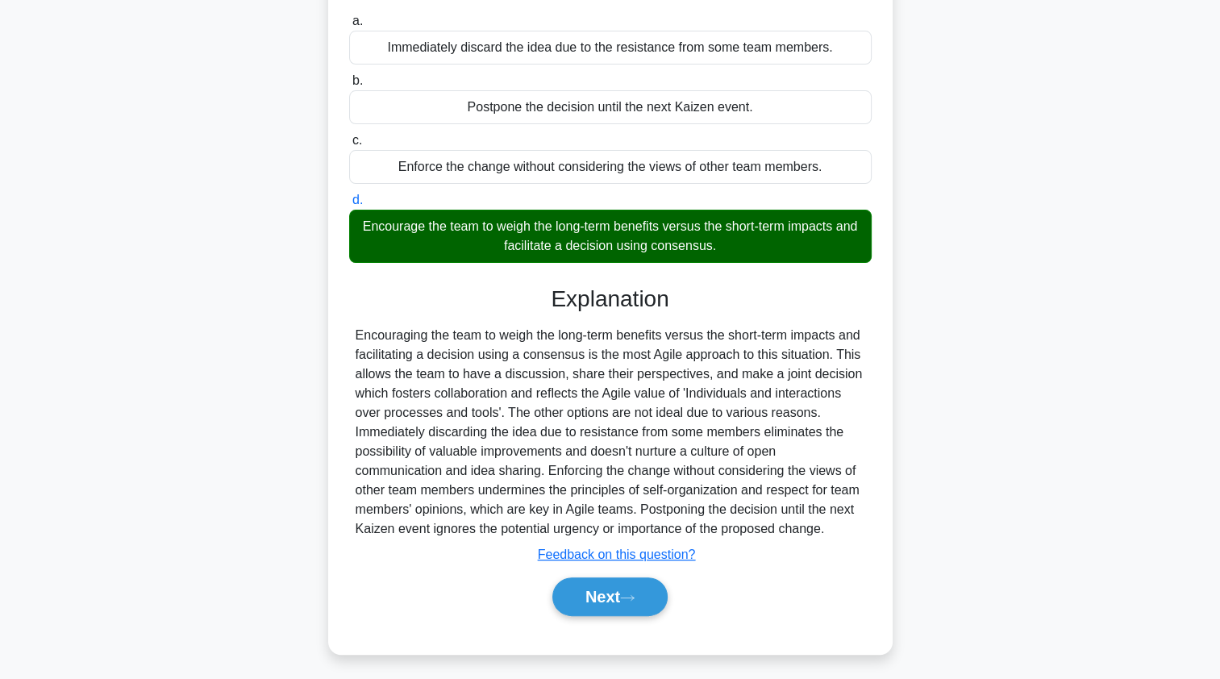
click at [585, 603] on button "Next" at bounding box center [609, 596] width 115 height 39
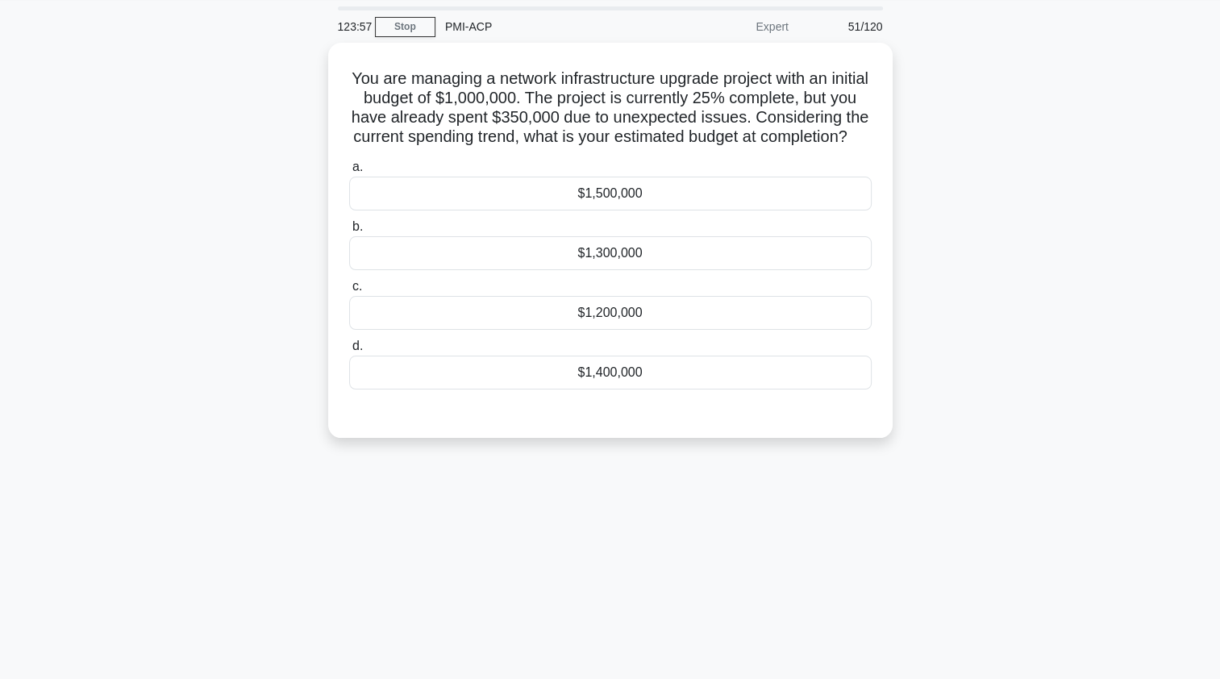
scroll to position [0, 0]
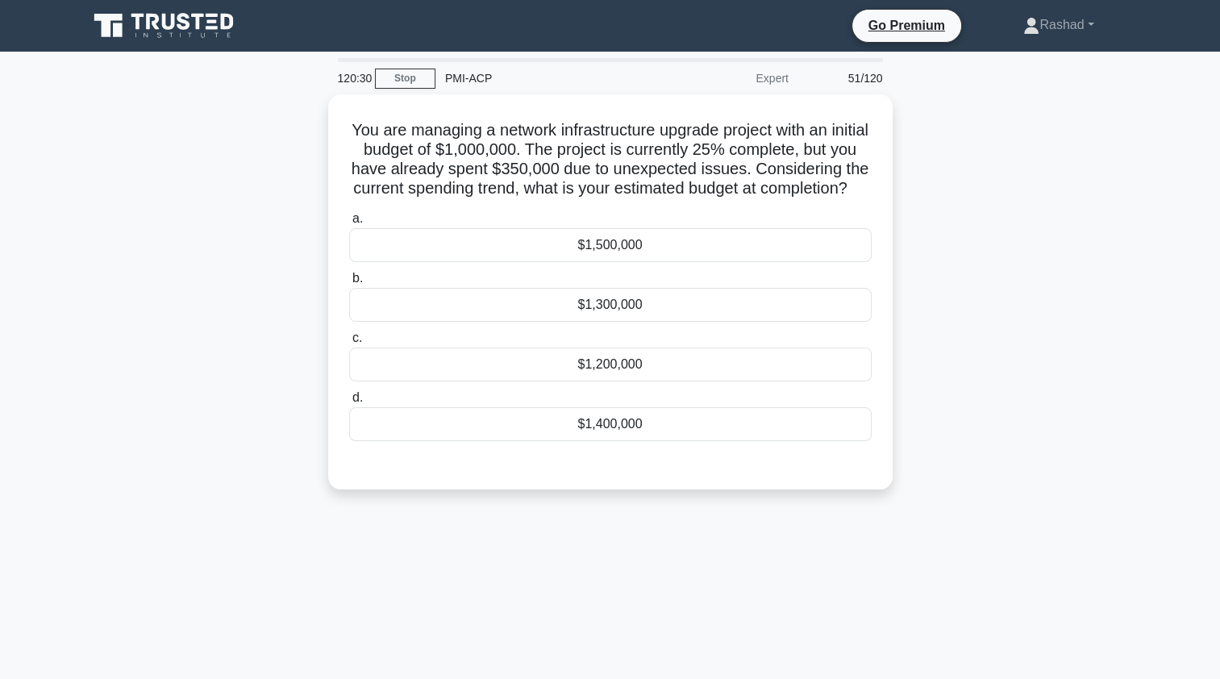
click at [517, 441] on div "$1,400,000" at bounding box center [610, 424] width 522 height 34
click at [349, 403] on input "d. $1,400,000" at bounding box center [349, 398] width 0 height 10
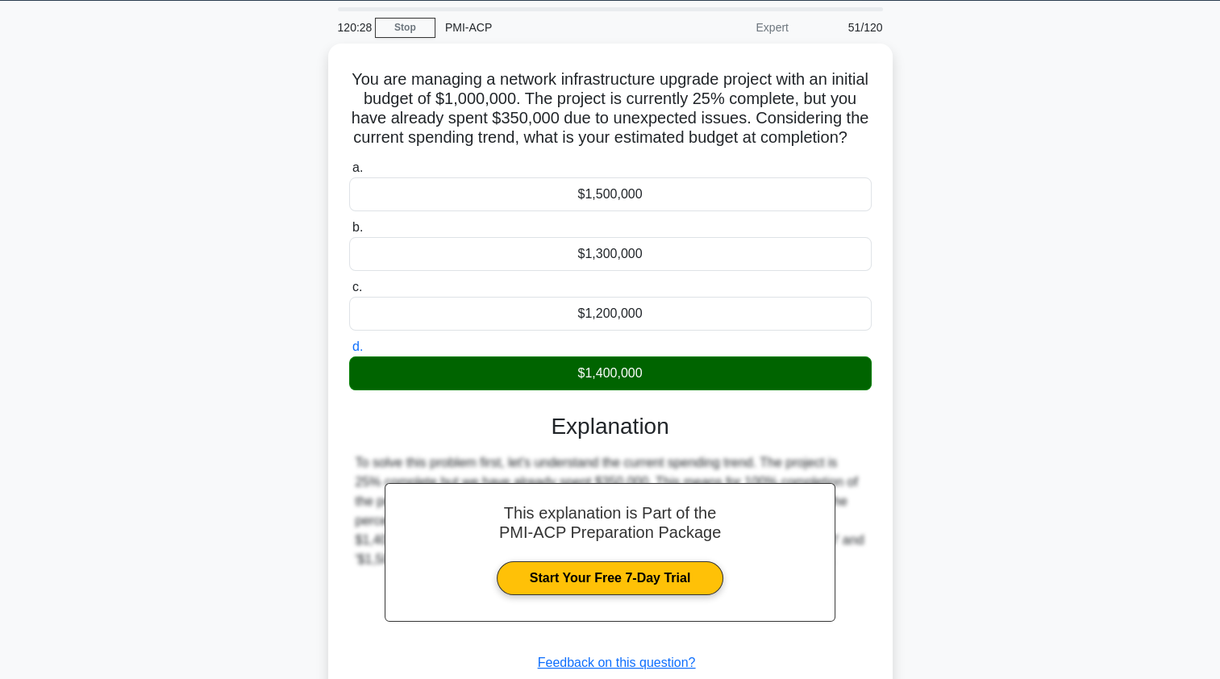
scroll to position [192, 0]
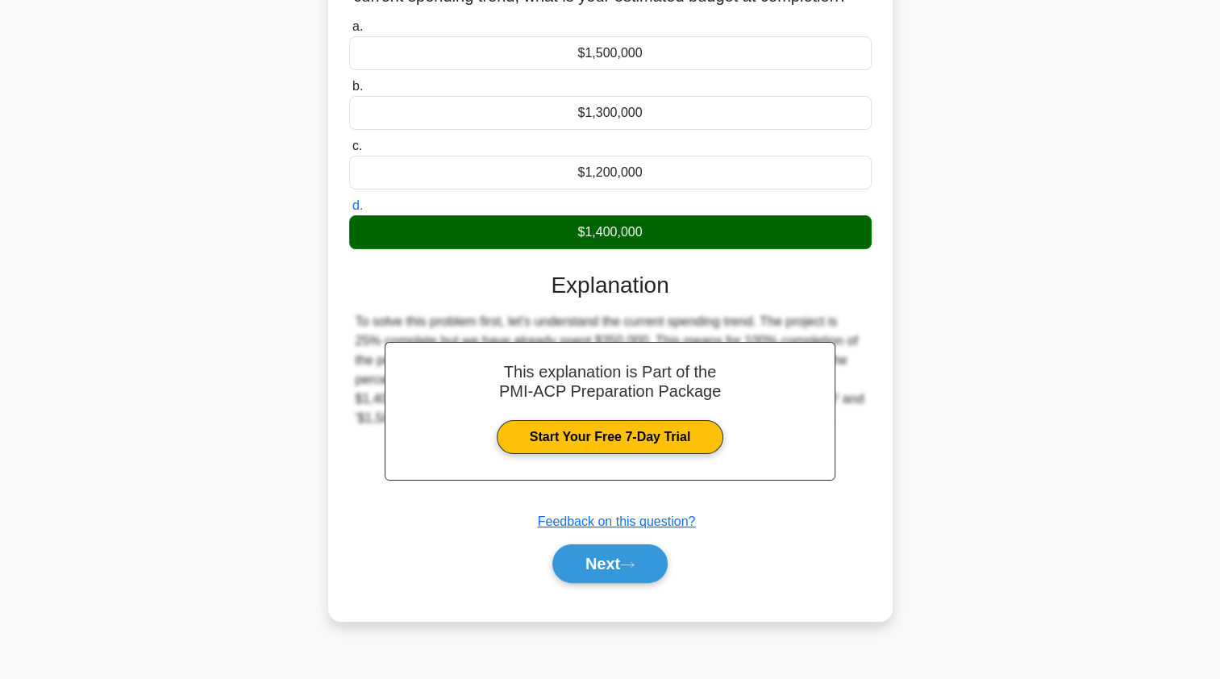
click at [601, 583] on button "Next" at bounding box center [609, 563] width 115 height 39
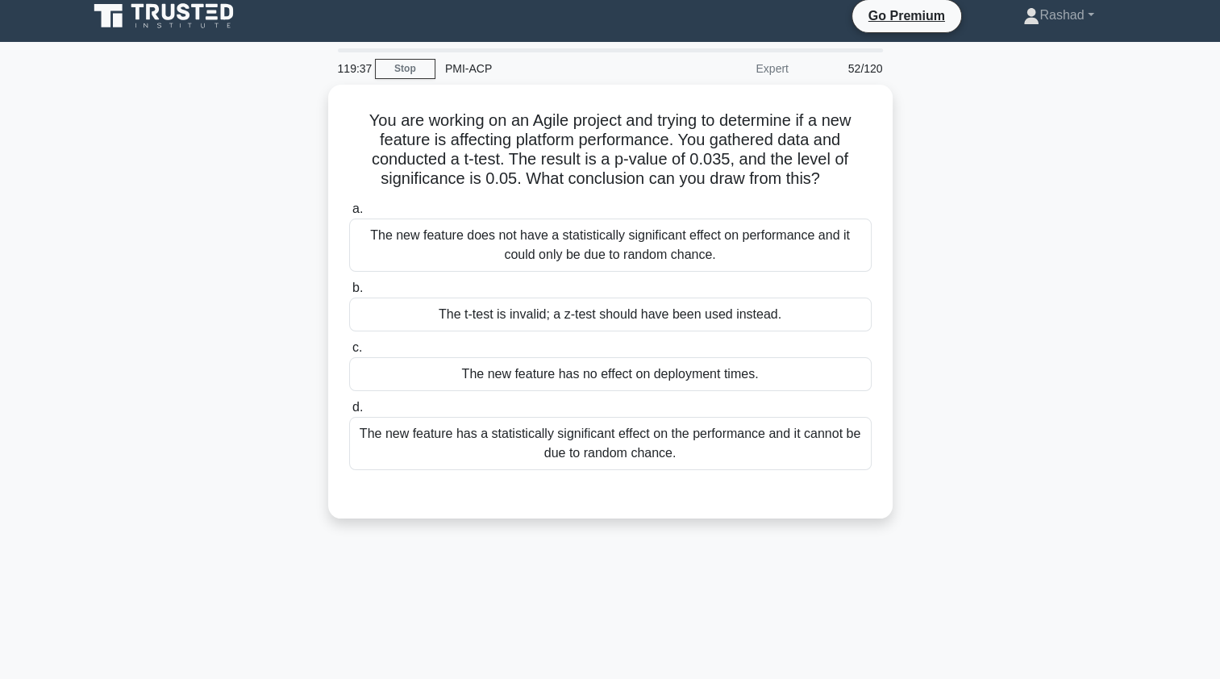
scroll to position [0, 0]
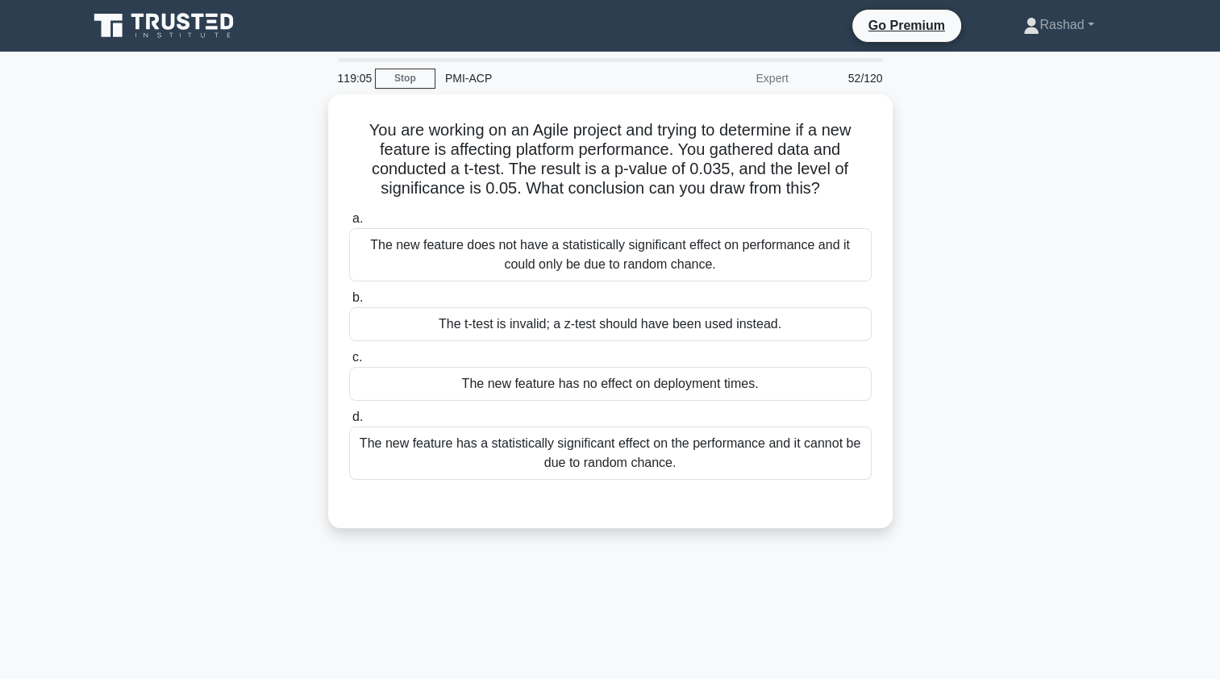
click at [397, 464] on div "The new feature has a statistically significant effect on the performance and i…" at bounding box center [610, 452] width 522 height 53
click at [349, 422] on input "d. The new feature has a statistically significant effect on the performance an…" at bounding box center [349, 417] width 0 height 10
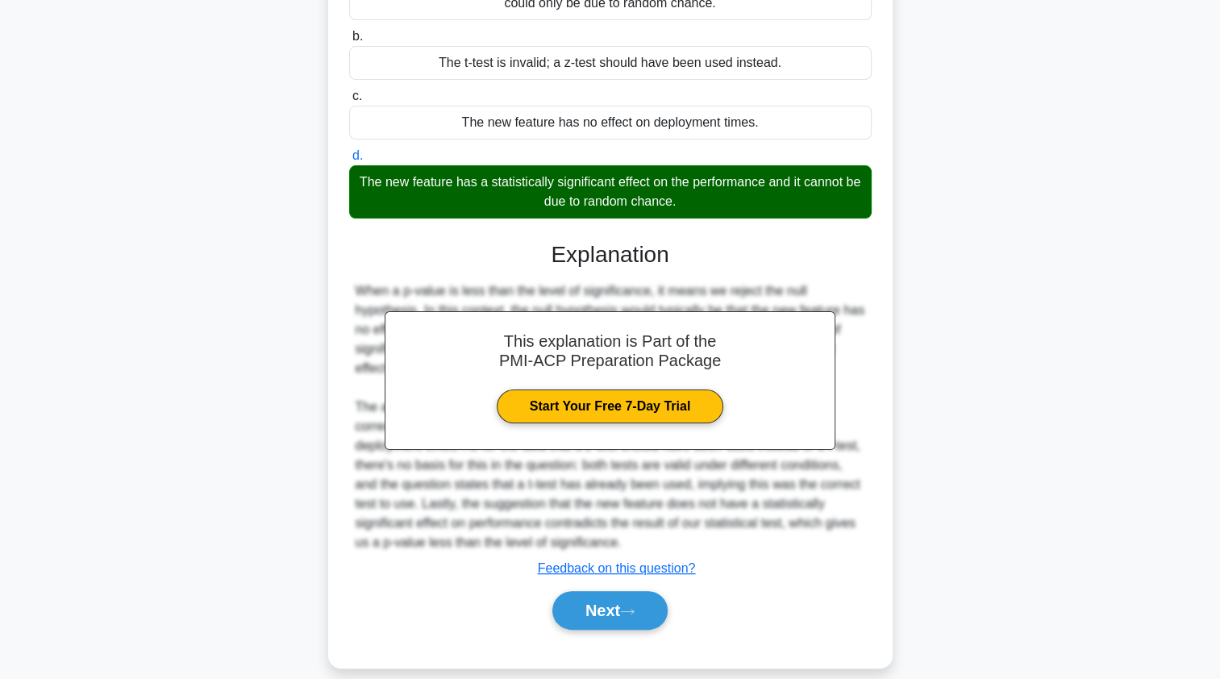
scroll to position [275, 0]
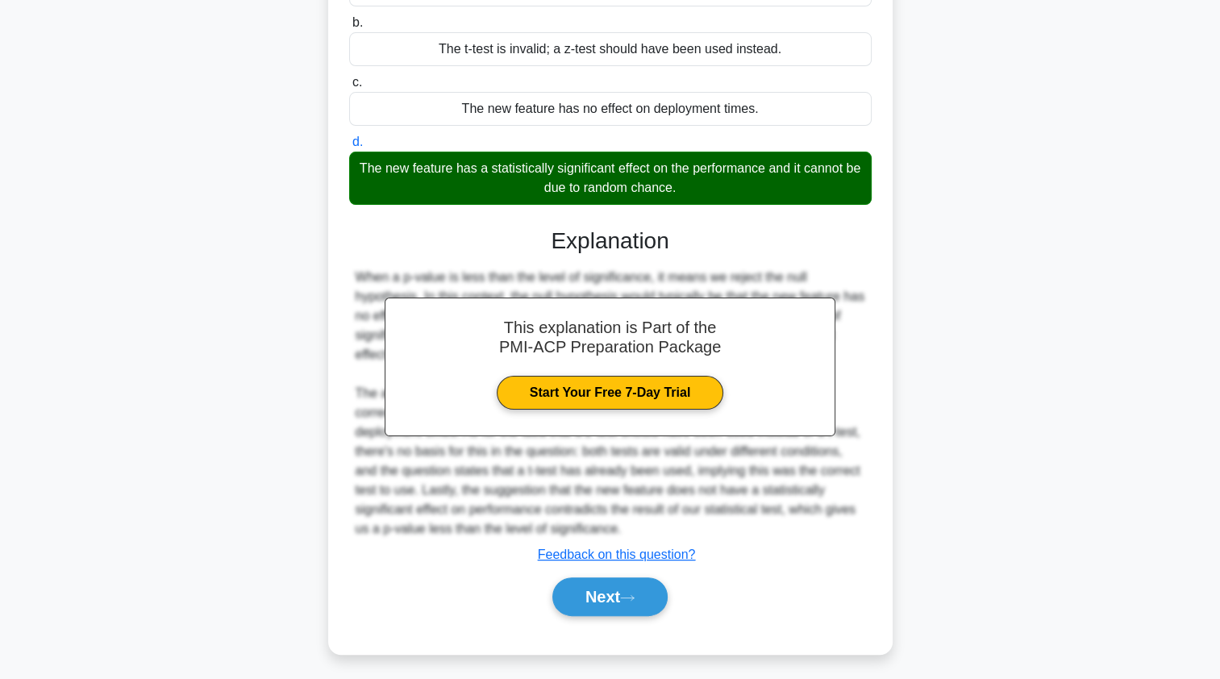
click at [571, 590] on button "Next" at bounding box center [609, 596] width 115 height 39
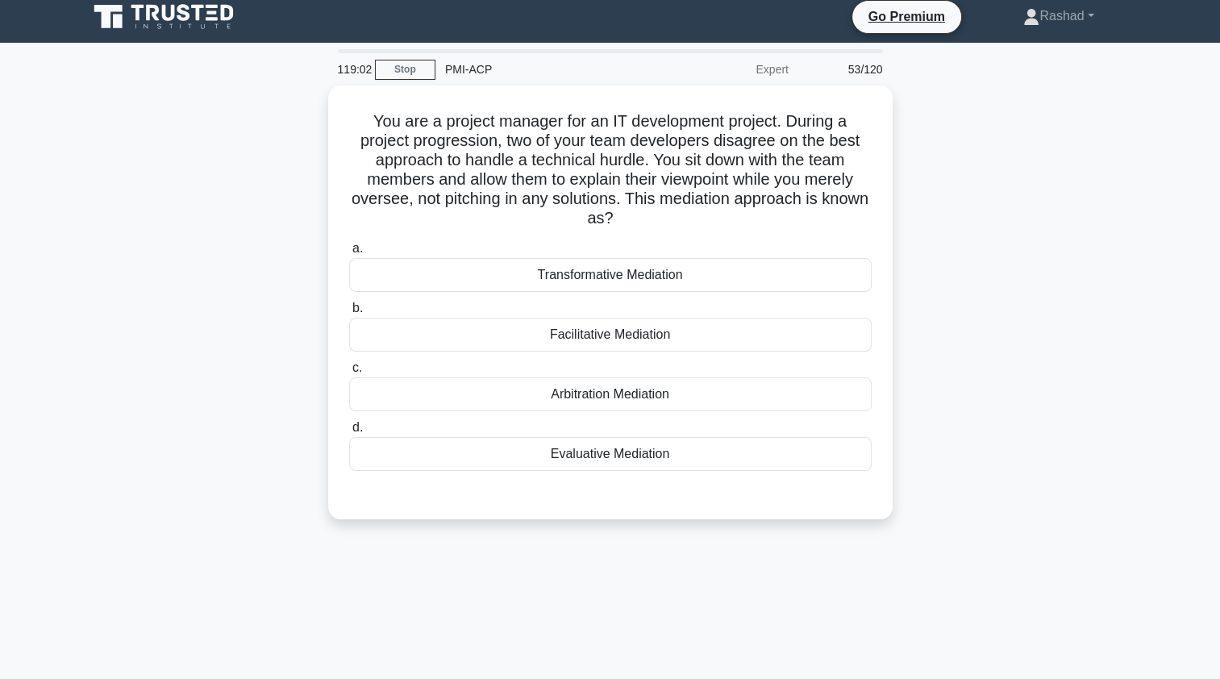
scroll to position [0, 0]
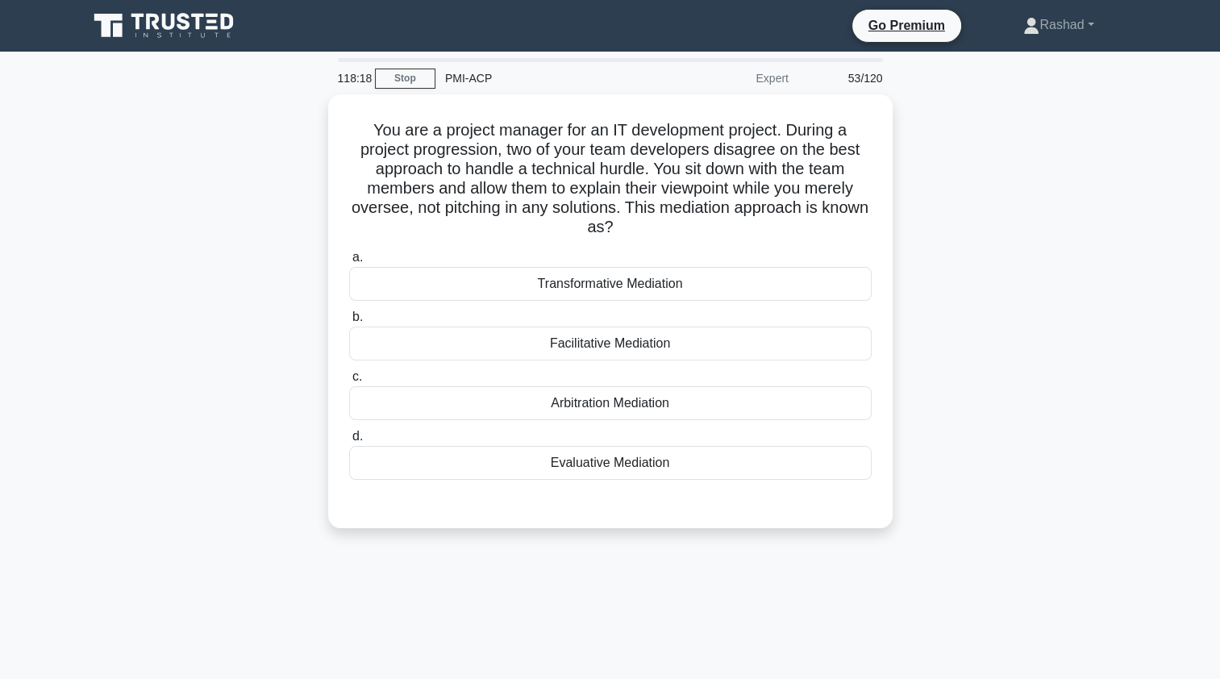
click at [388, 350] on div "Facilitative Mediation" at bounding box center [610, 343] width 522 height 34
click at [349, 322] on input "b. Facilitative Mediation" at bounding box center [349, 317] width 0 height 10
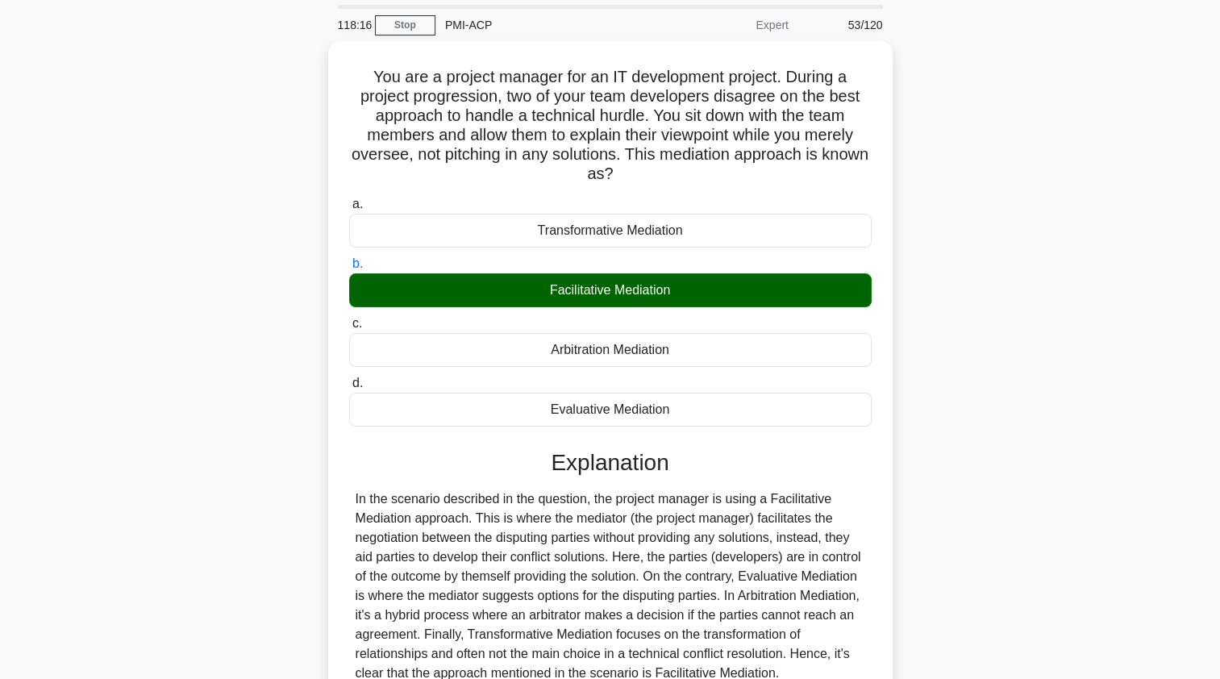
scroll to position [198, 0]
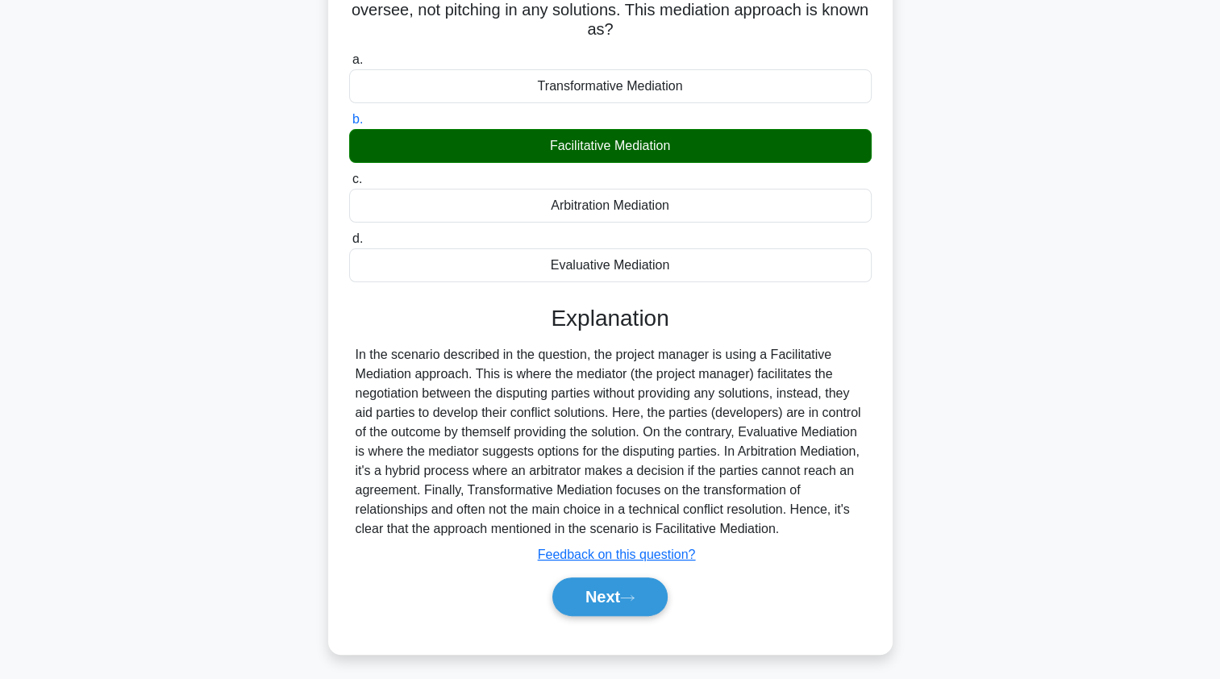
click at [580, 597] on button "Next" at bounding box center [609, 596] width 115 height 39
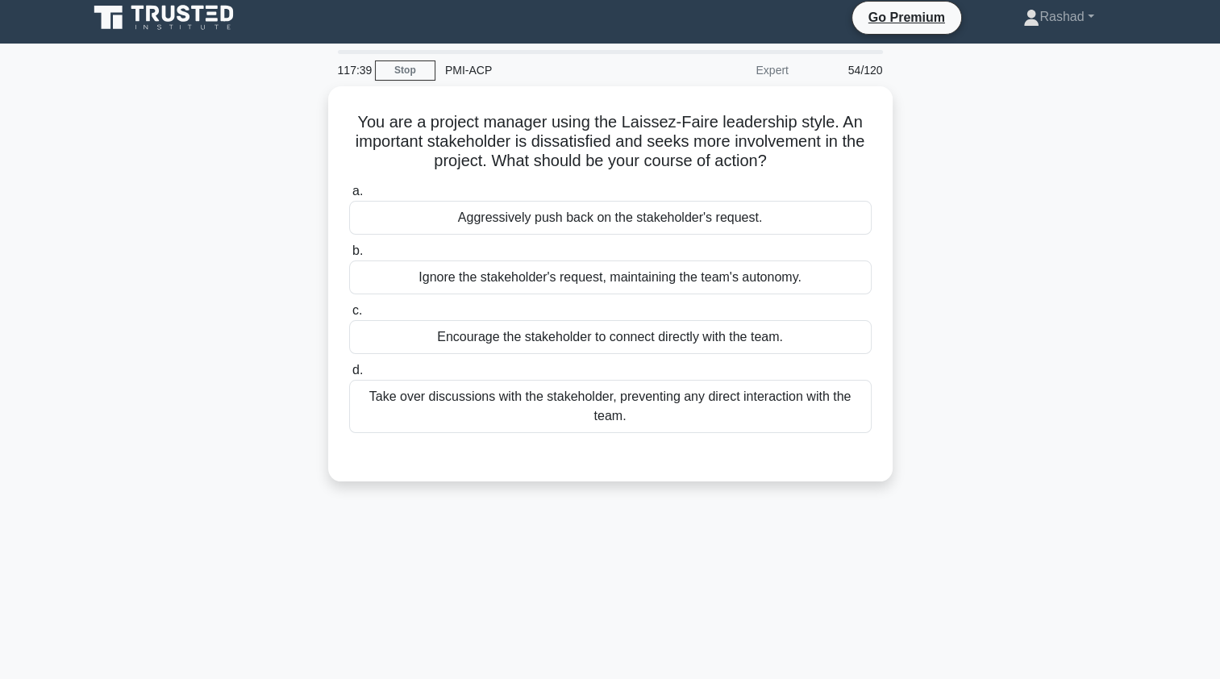
scroll to position [0, 0]
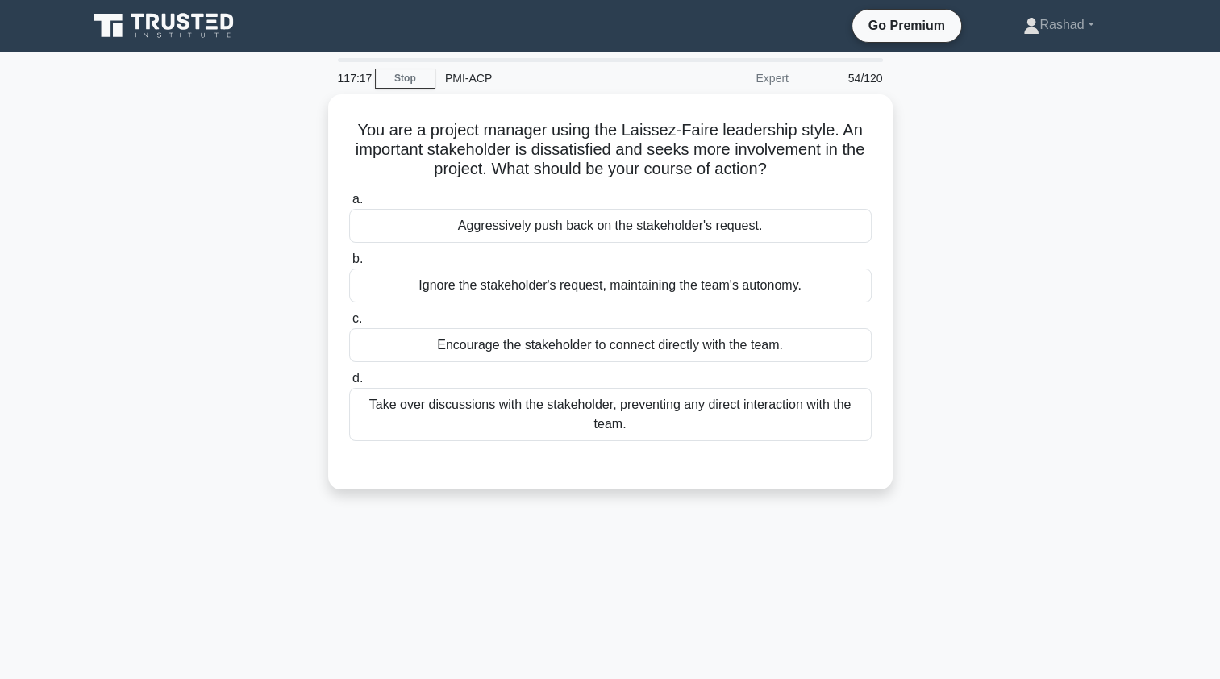
click at [371, 413] on div "Take over discussions with the stakeholder, preventing any direct interaction w…" at bounding box center [610, 414] width 522 height 53
click at [349, 384] on input "d. Take over discussions with the stakeholder, preventing any direct interactio…" at bounding box center [349, 378] width 0 height 10
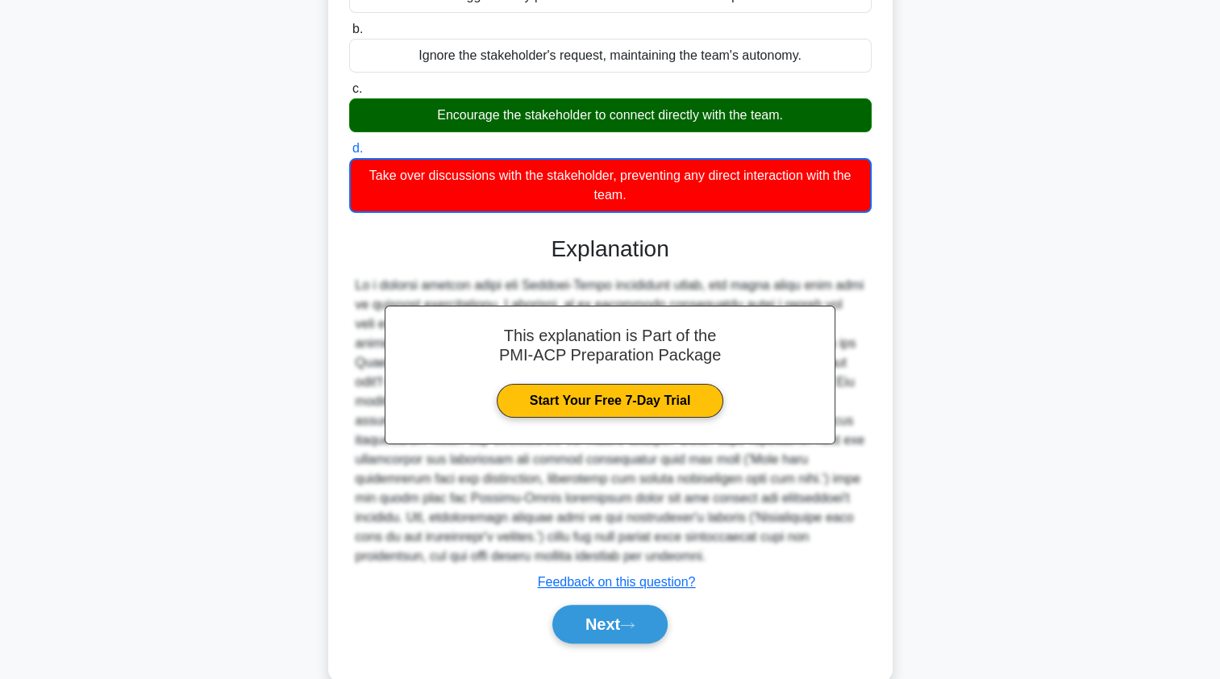
scroll to position [257, 0]
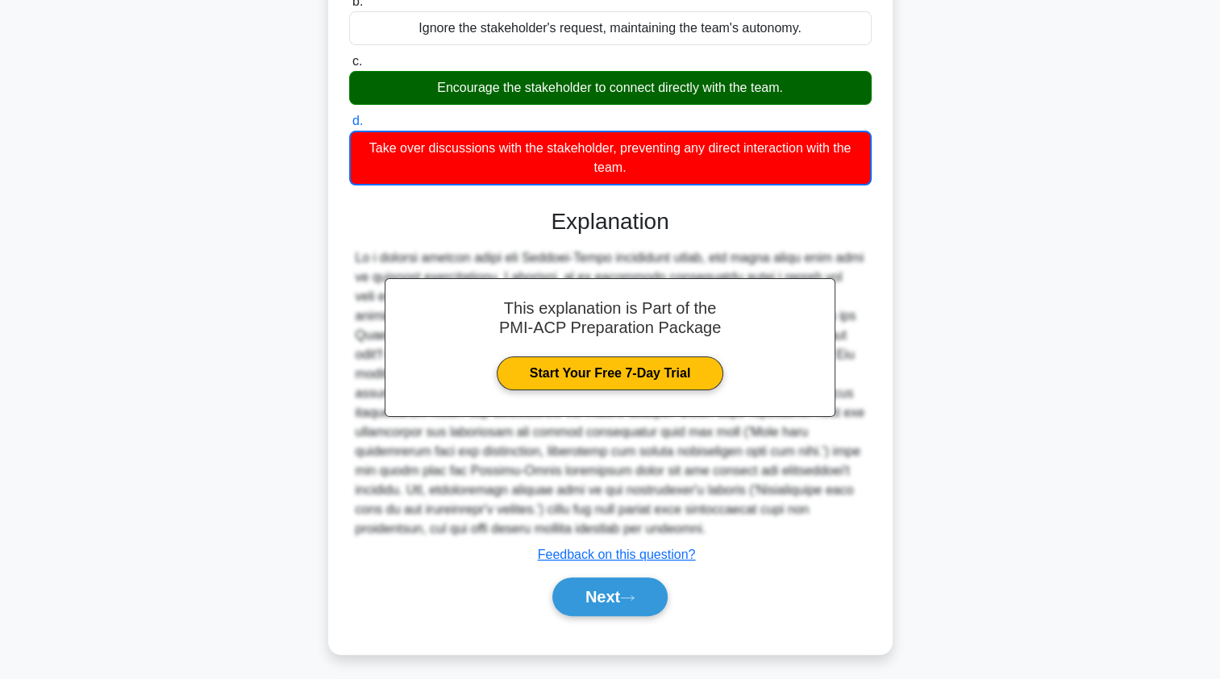
click at [633, 593] on icon at bounding box center [627, 597] width 15 height 9
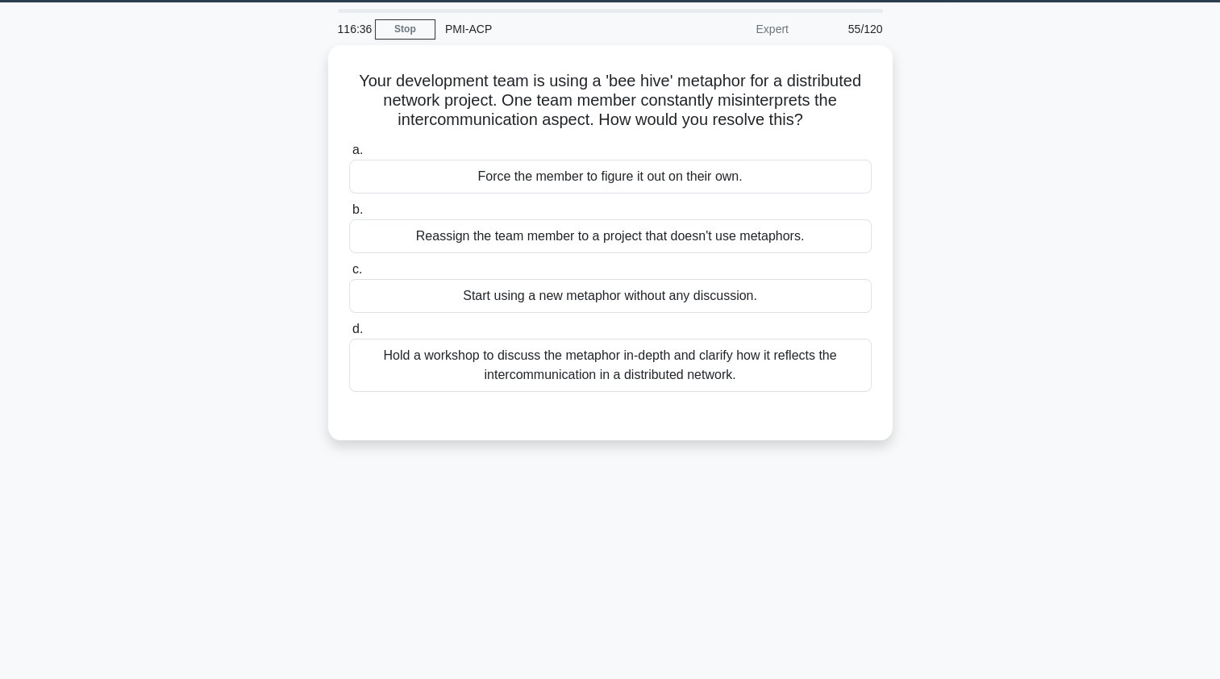
scroll to position [0, 0]
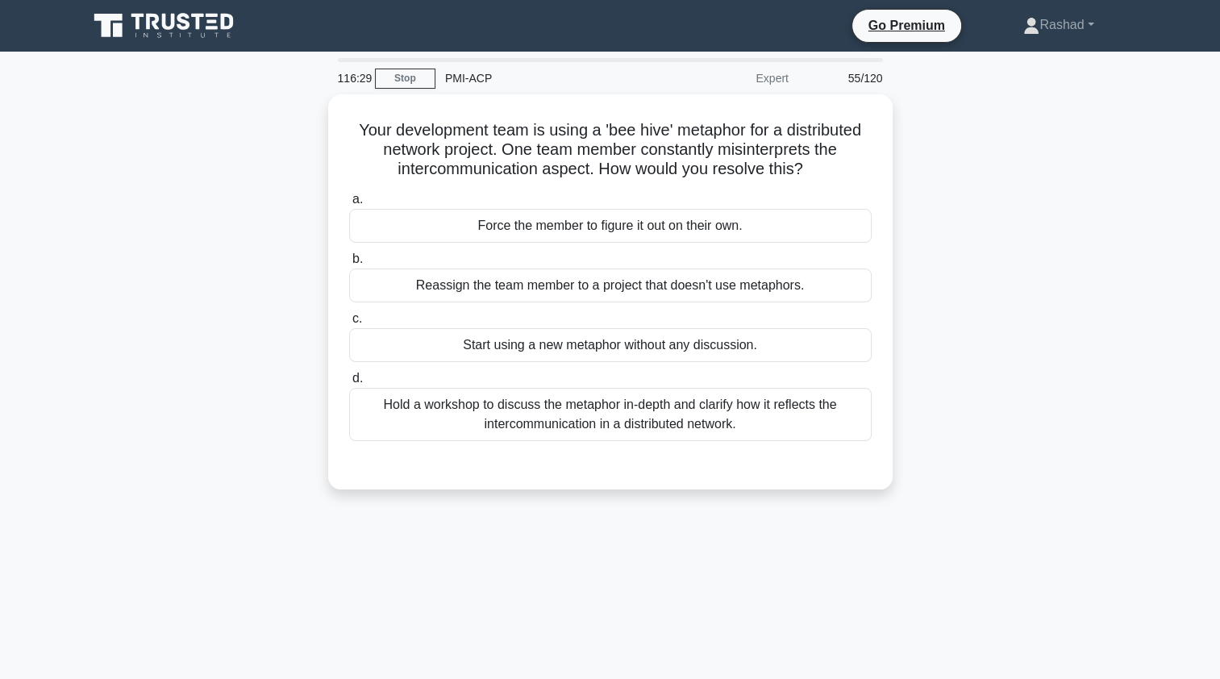
click at [390, 422] on div "Hold a workshop to discuss the metaphor in-depth and clarify how it reflects th…" at bounding box center [610, 414] width 522 height 53
click at [349, 384] on input "d. Hold a workshop to discuss the metaphor in-depth and clarify how it reflects…" at bounding box center [349, 378] width 0 height 10
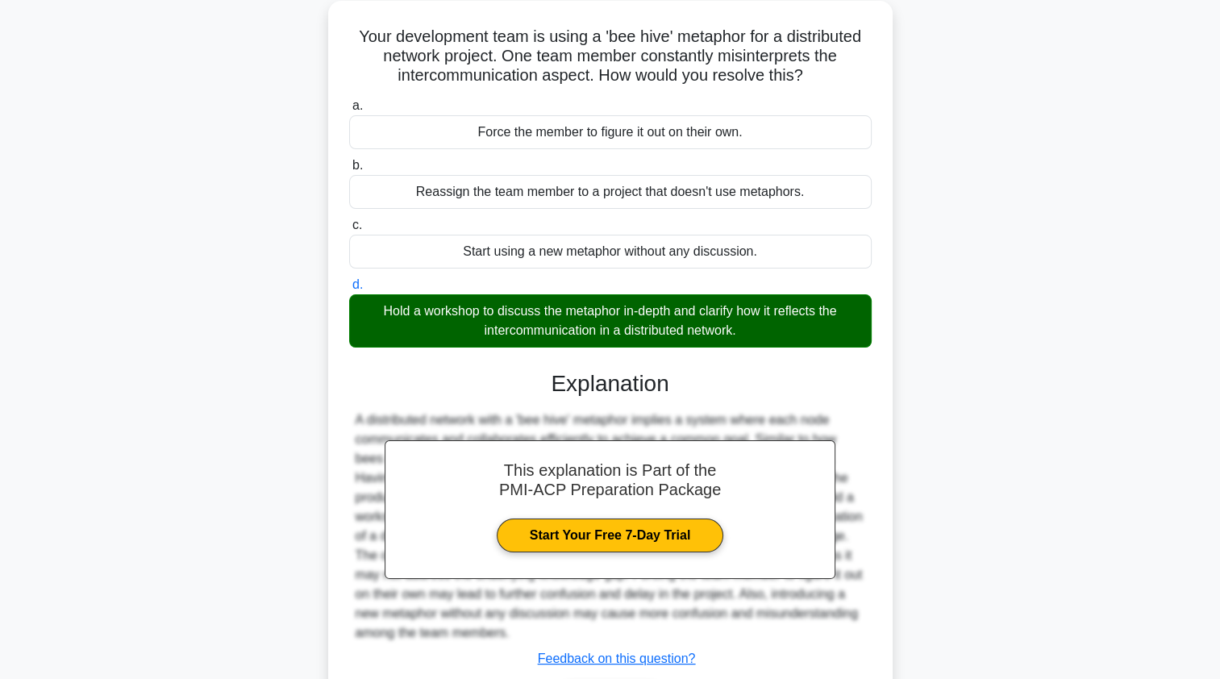
scroll to position [198, 0]
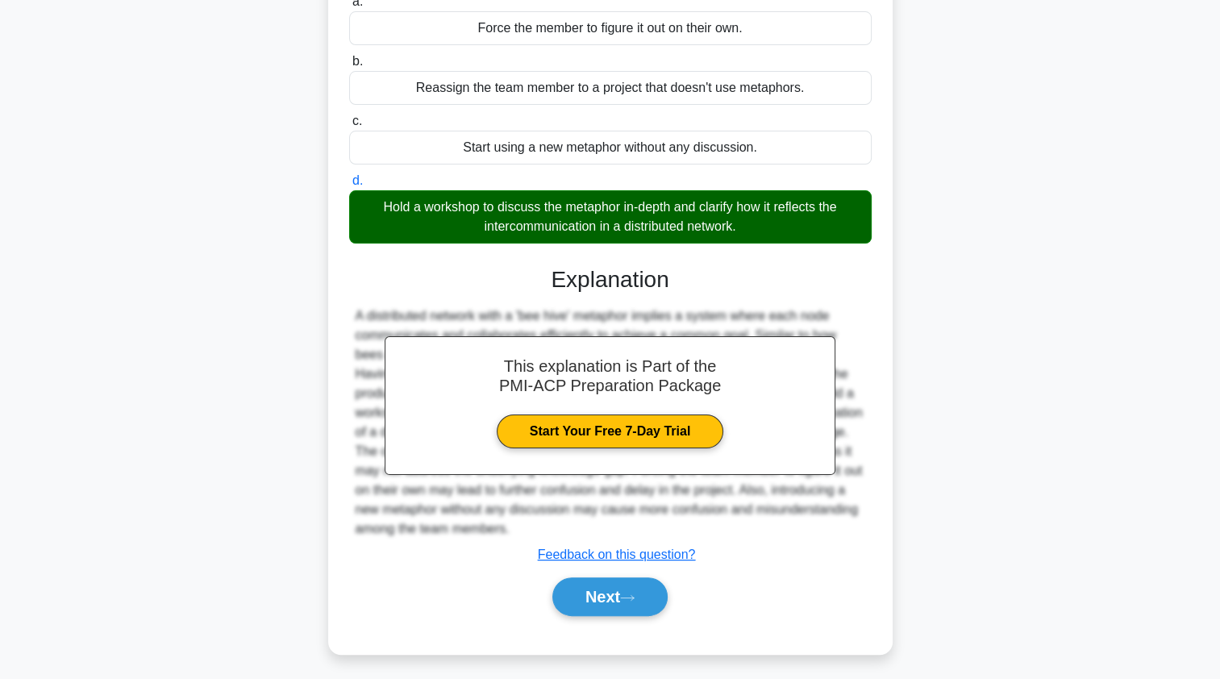
click at [571, 601] on button "Next" at bounding box center [609, 596] width 115 height 39
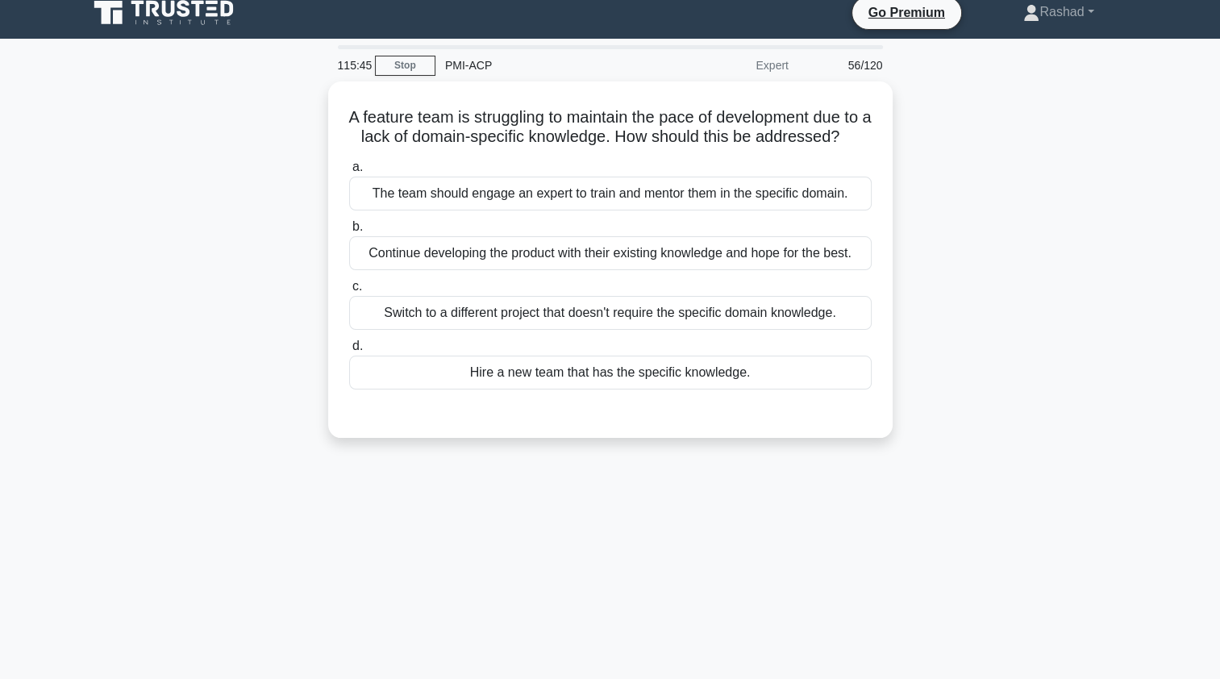
scroll to position [9, 0]
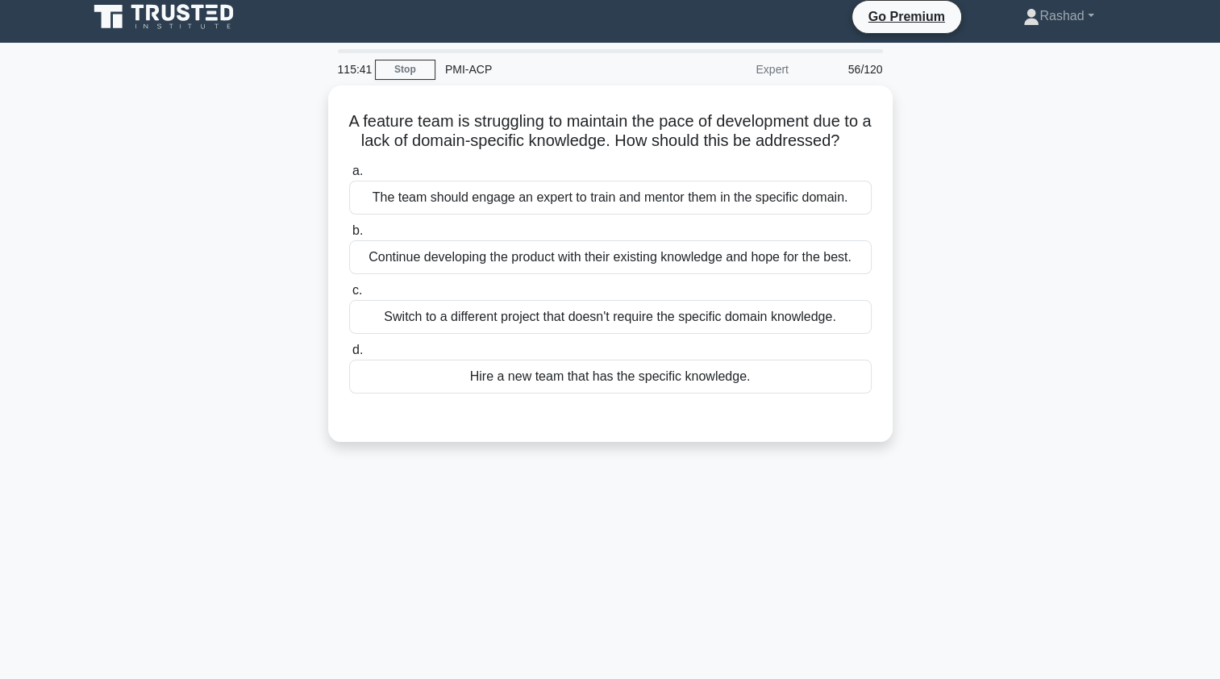
click at [389, 214] on div "The team should engage an expert to train and mentor them in the specific domai…" at bounding box center [610, 198] width 522 height 34
click at [349, 177] on input "a. The team should engage an expert to train and mentor them in the specific do…" at bounding box center [349, 171] width 0 height 10
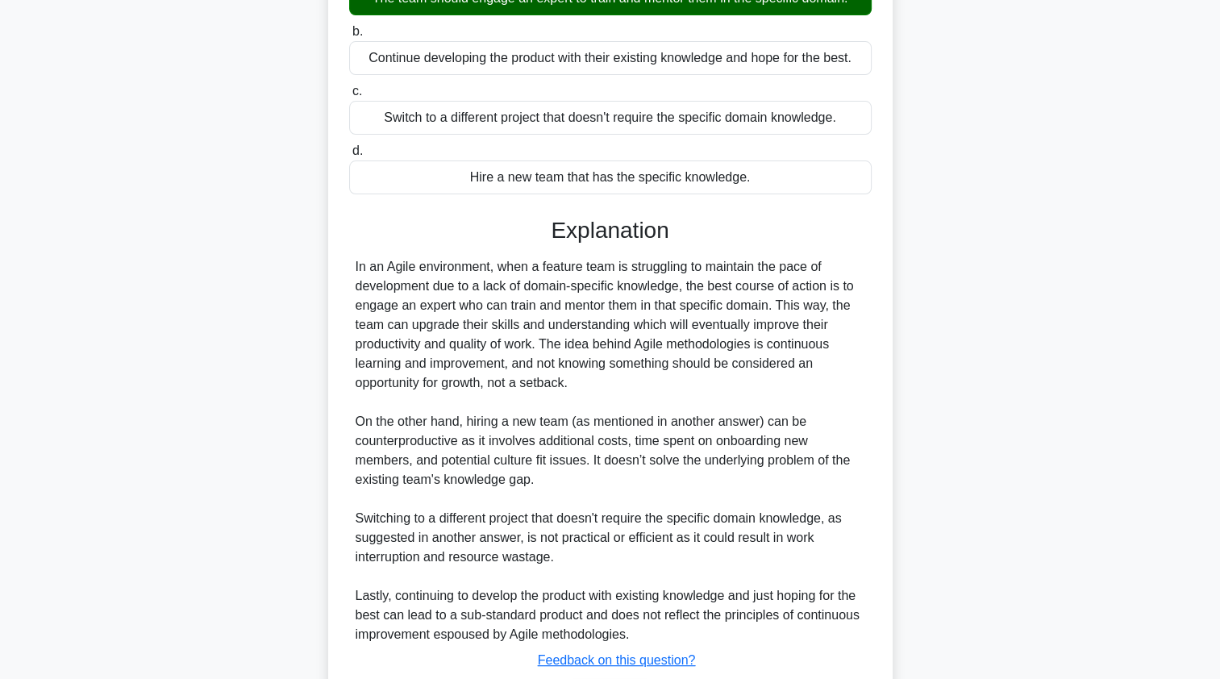
scroll to position [333, 0]
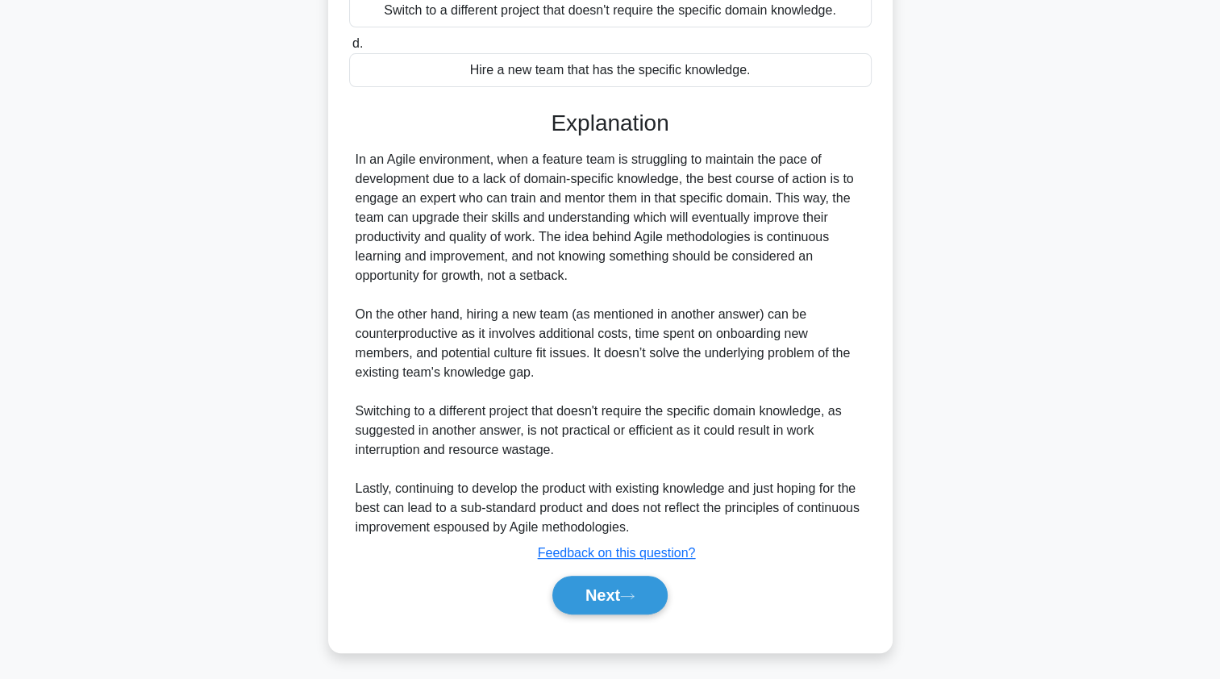
click at [583, 601] on button "Next" at bounding box center [609, 595] width 115 height 39
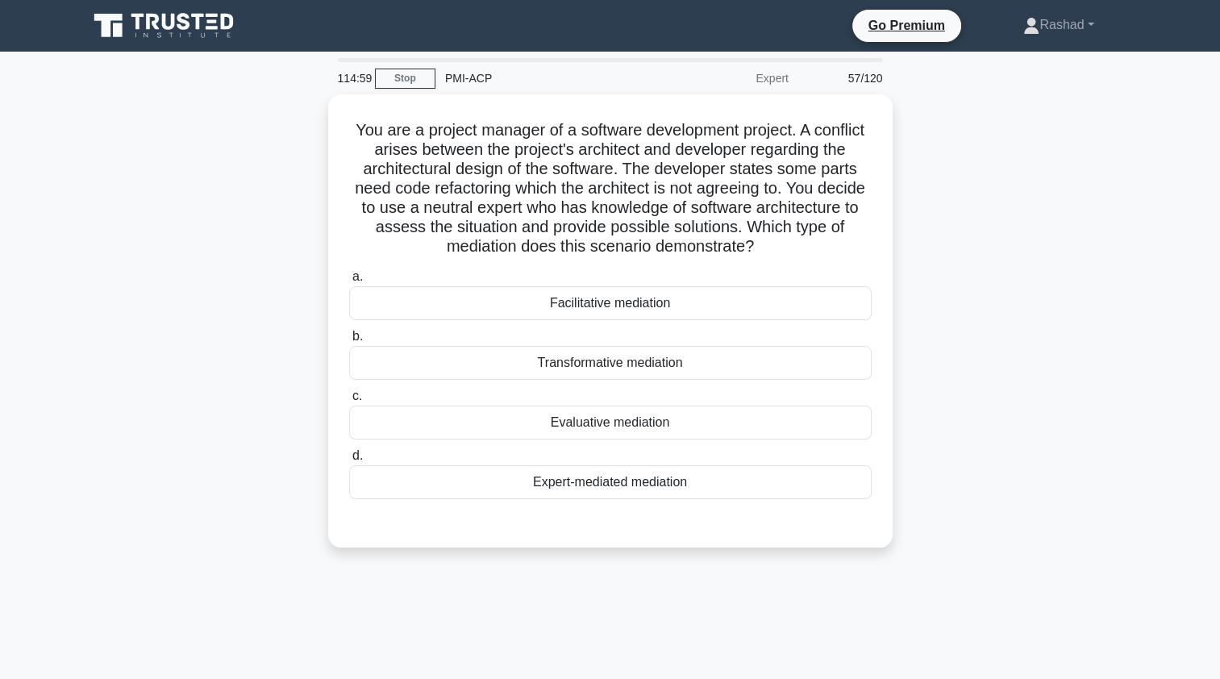
scroll to position [0, 0]
click at [406, 488] on div "Expert-mediated mediation" at bounding box center [610, 482] width 522 height 34
click at [349, 461] on input "d. Expert-mediated mediation" at bounding box center [349, 456] width 0 height 10
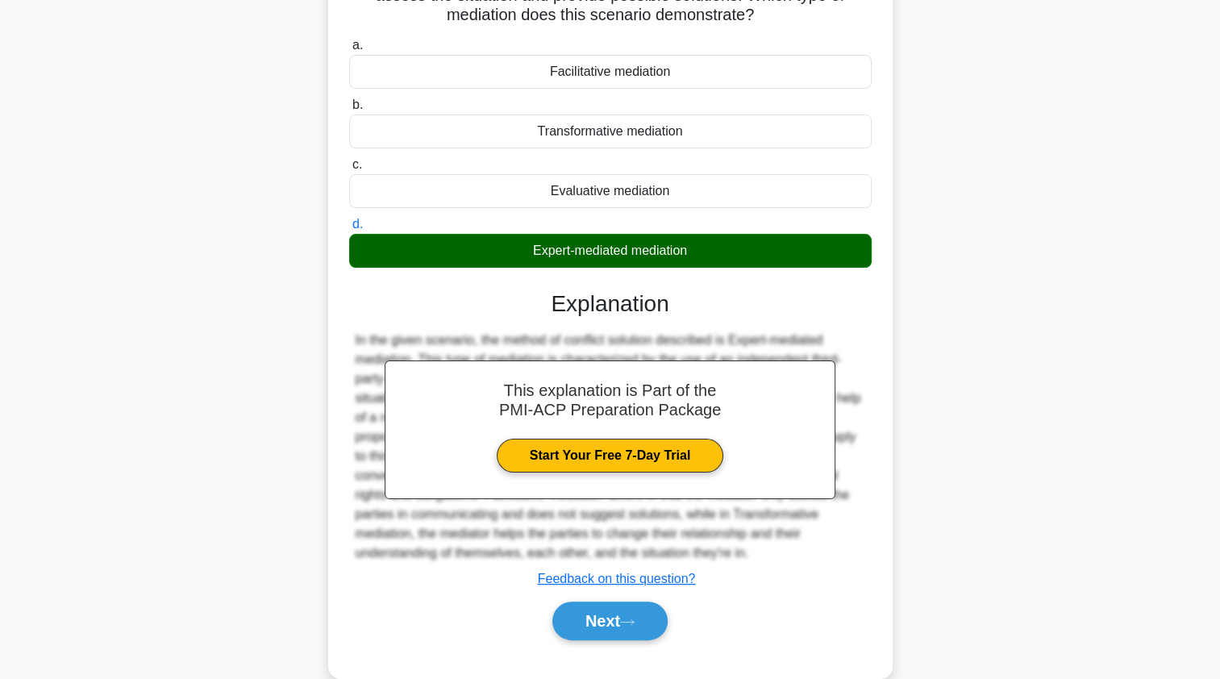
scroll to position [256, 0]
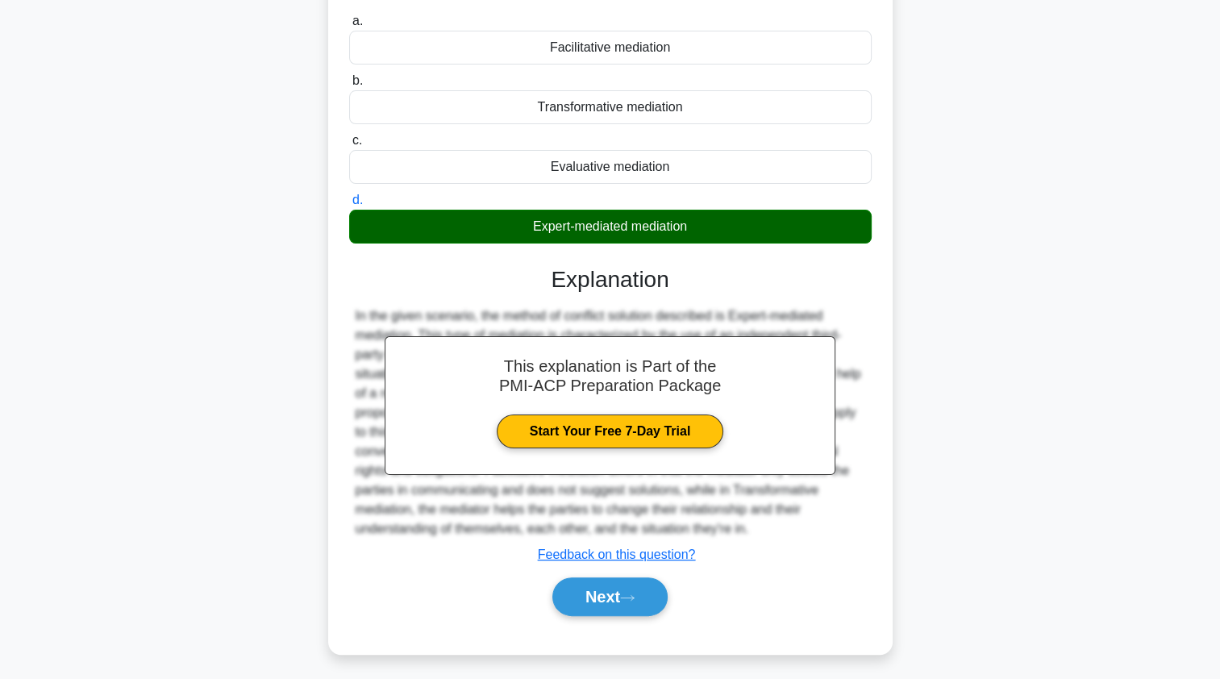
click at [588, 598] on button "Next" at bounding box center [609, 596] width 115 height 39
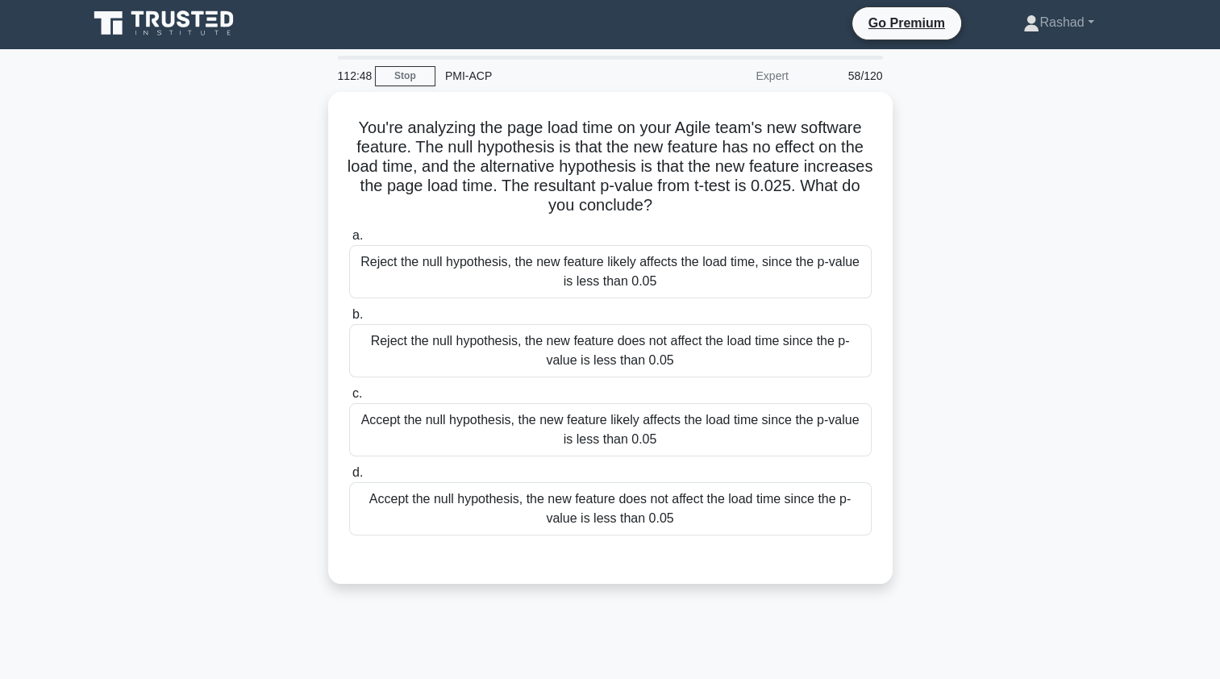
scroll to position [0, 0]
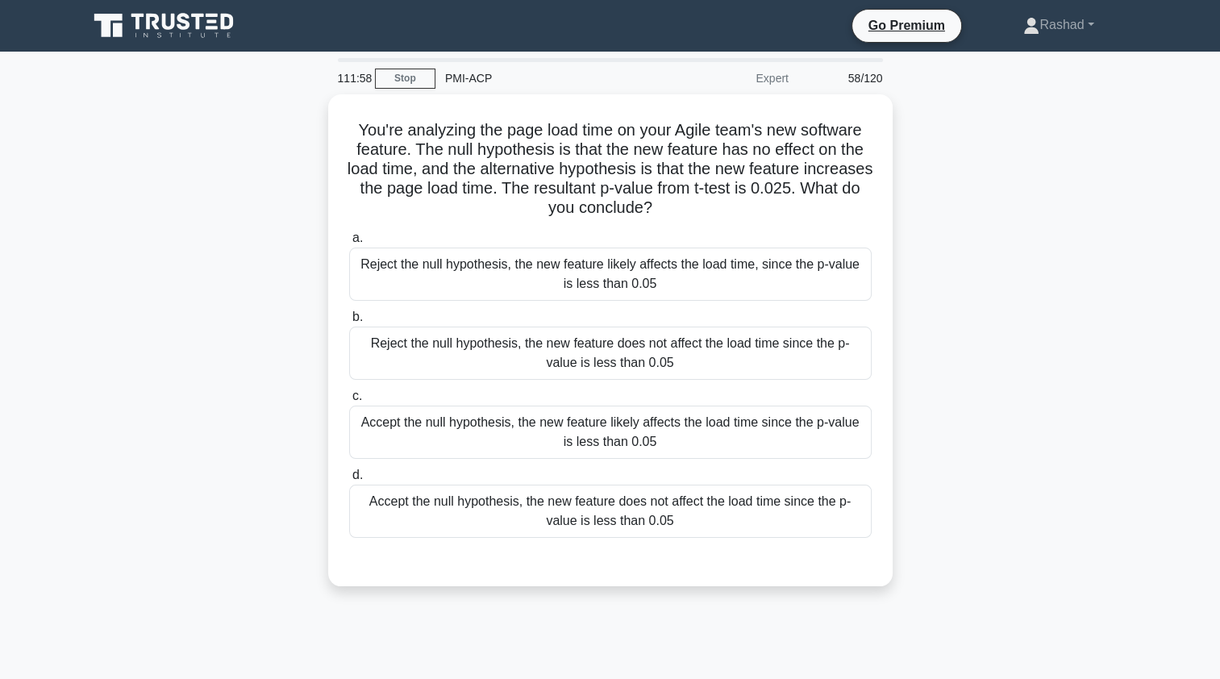
click at [384, 526] on div "Accept the null hypothesis, the new feature does not affect the load time since…" at bounding box center [610, 510] width 522 height 53
click at [349, 480] on input "d. Accept the null hypothesis, the new feature does not affect the load time si…" at bounding box center [349, 475] width 0 height 10
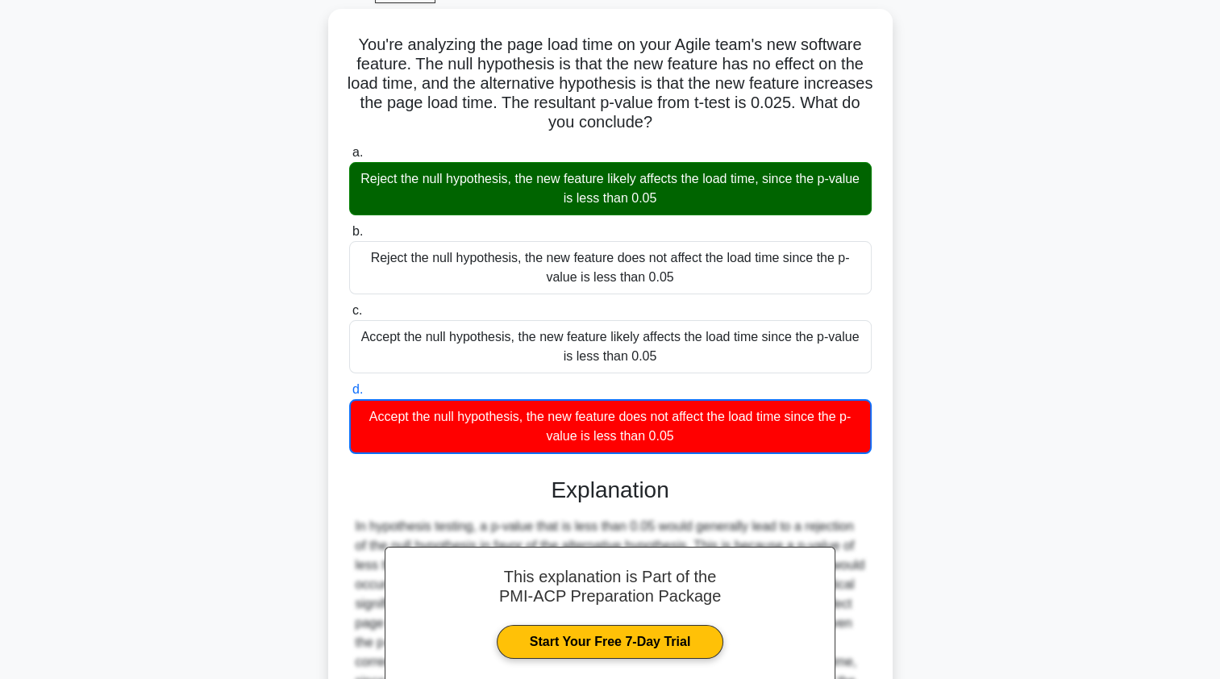
scroll to position [296, 0]
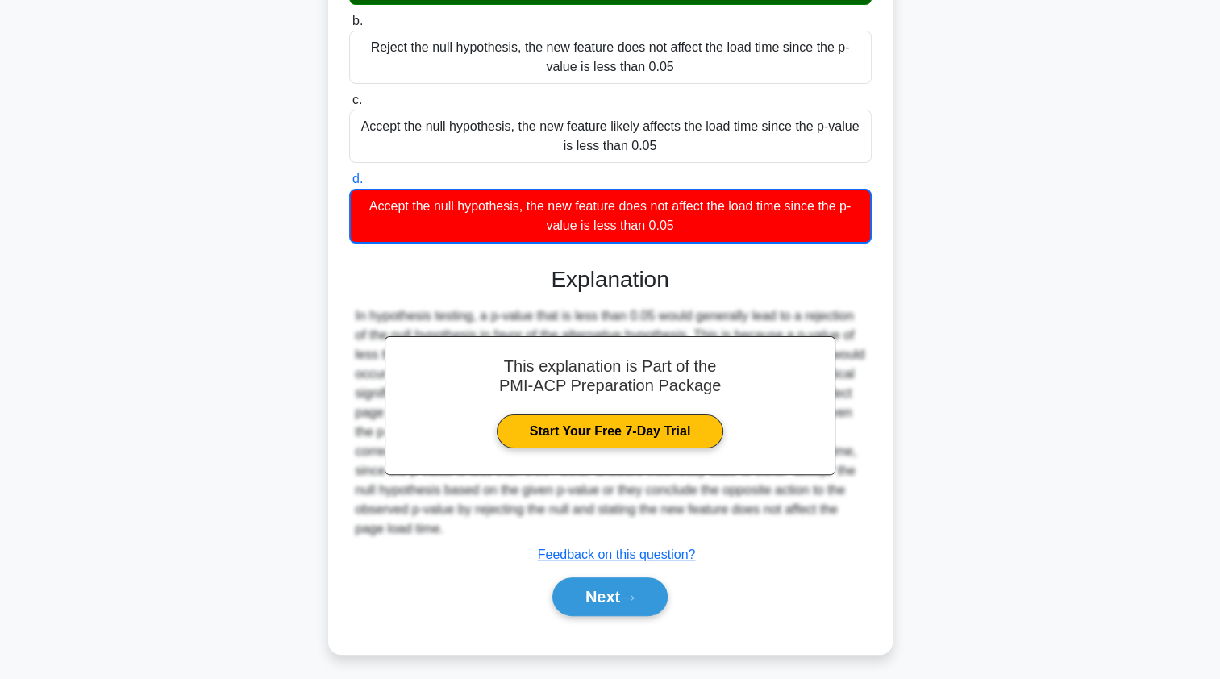
click at [566, 601] on button "Next" at bounding box center [609, 596] width 115 height 39
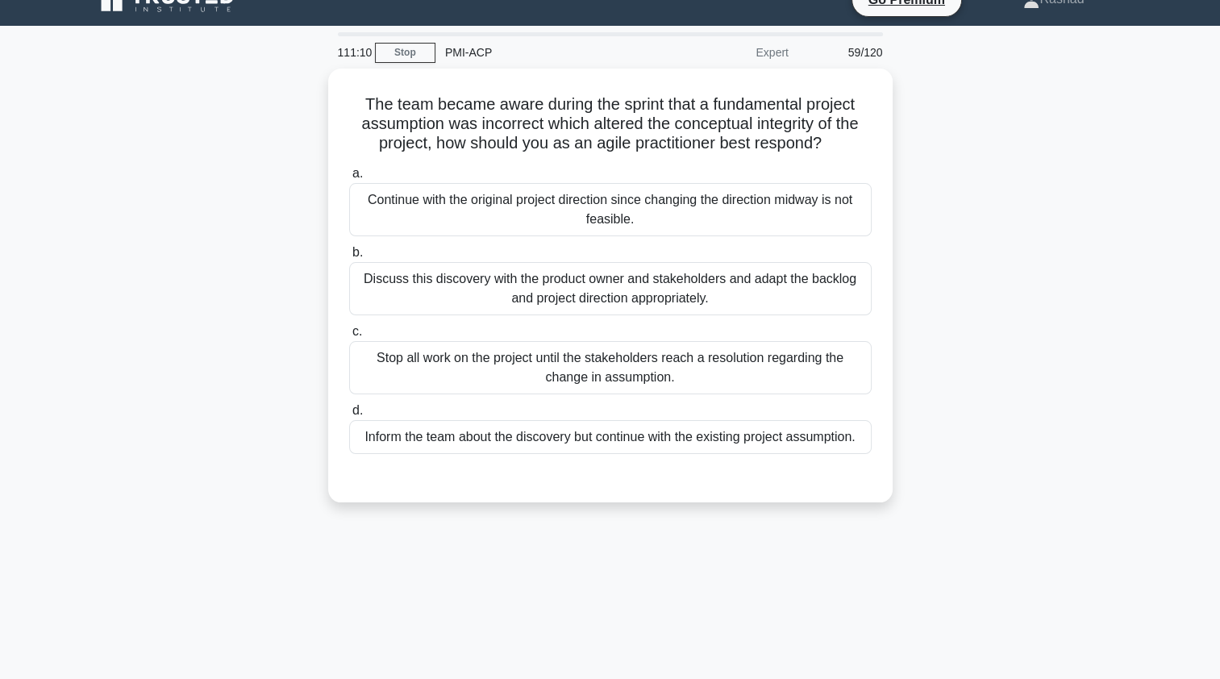
scroll to position [0, 0]
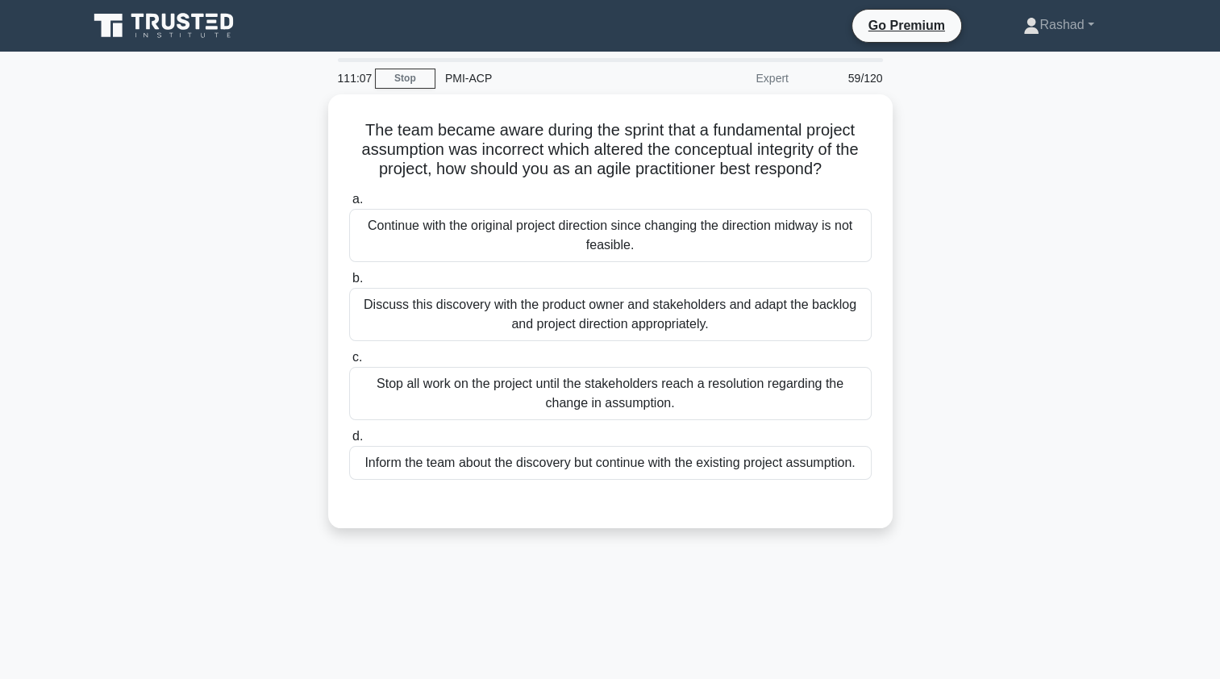
click at [384, 317] on div "Discuss this discovery with the product owner and stakeholders and adapt the ba…" at bounding box center [610, 314] width 522 height 53
click at [349, 284] on input "b. Discuss this discovery with the product owner and stakeholders and adapt the…" at bounding box center [349, 278] width 0 height 10
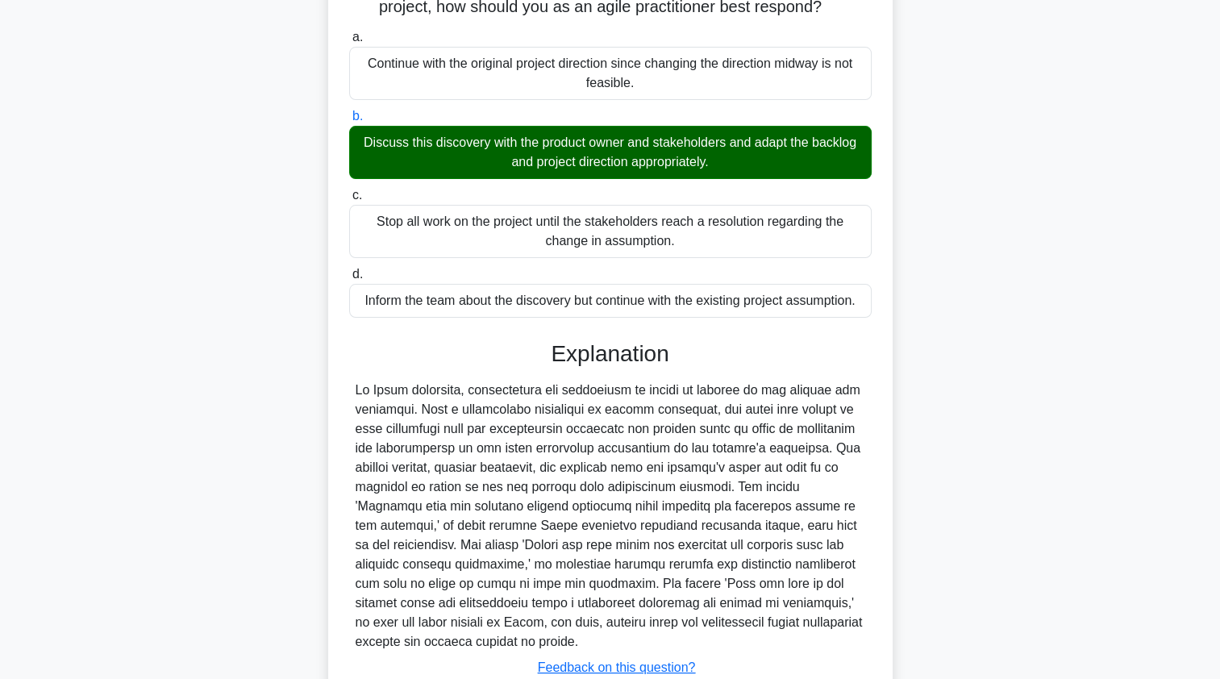
scroll to position [275, 0]
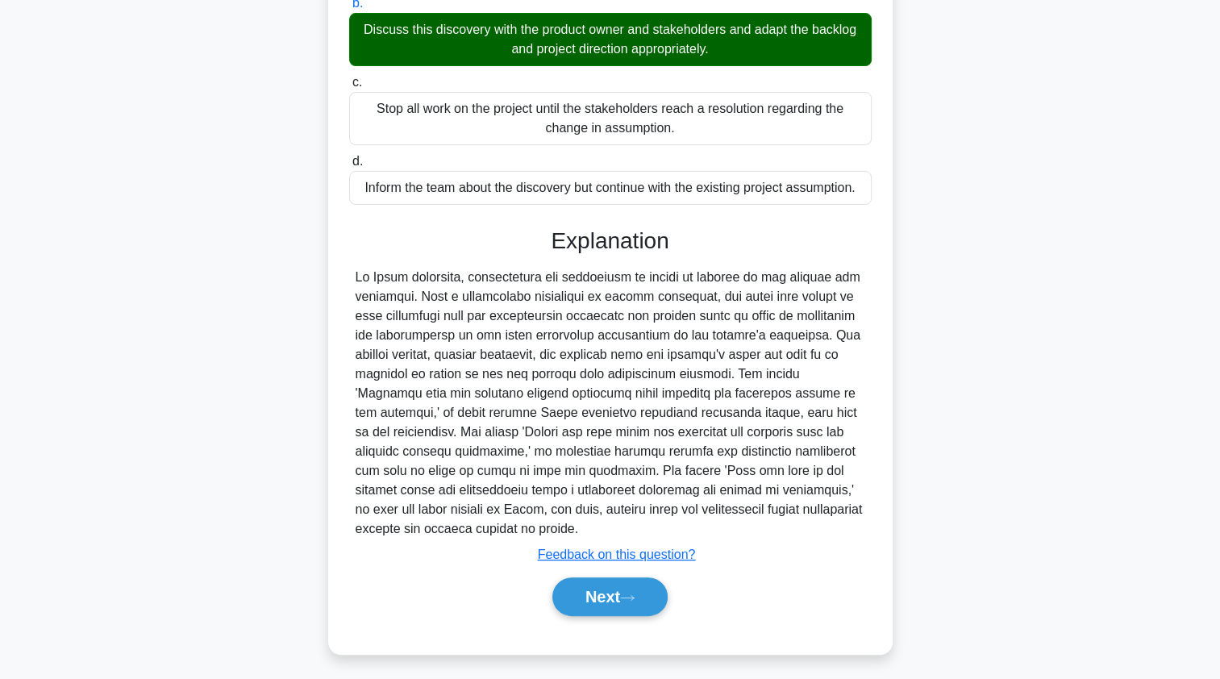
click at [574, 600] on button "Next" at bounding box center [609, 596] width 115 height 39
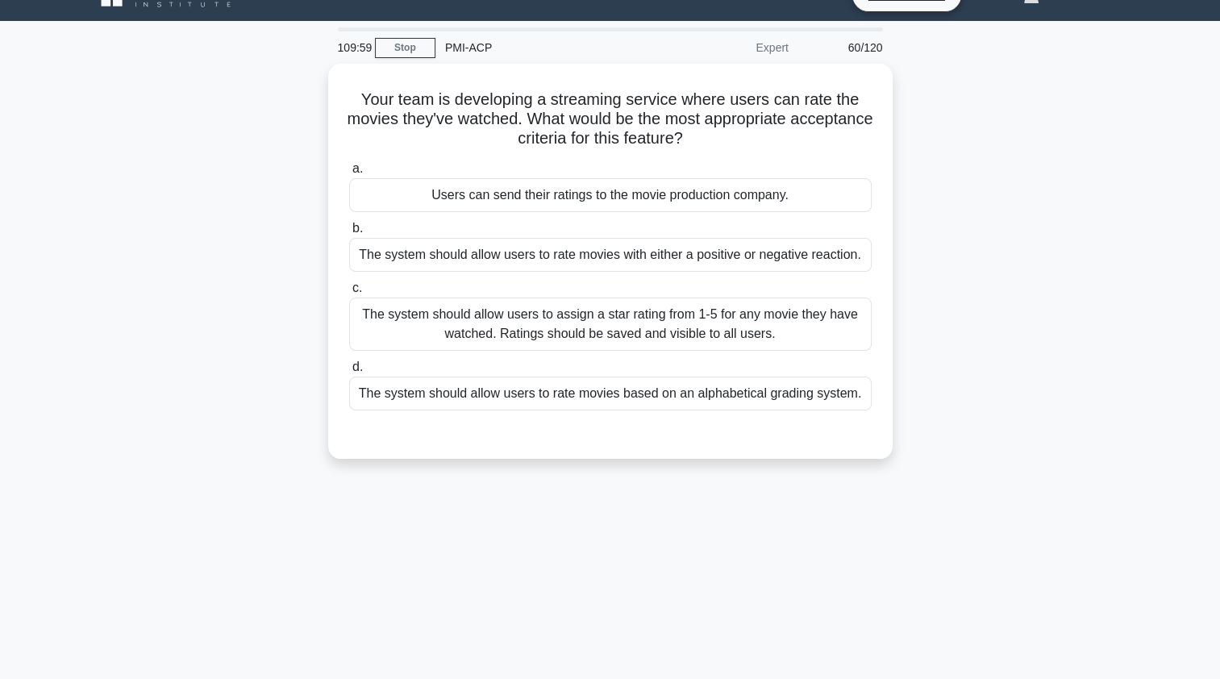
scroll to position [33, 0]
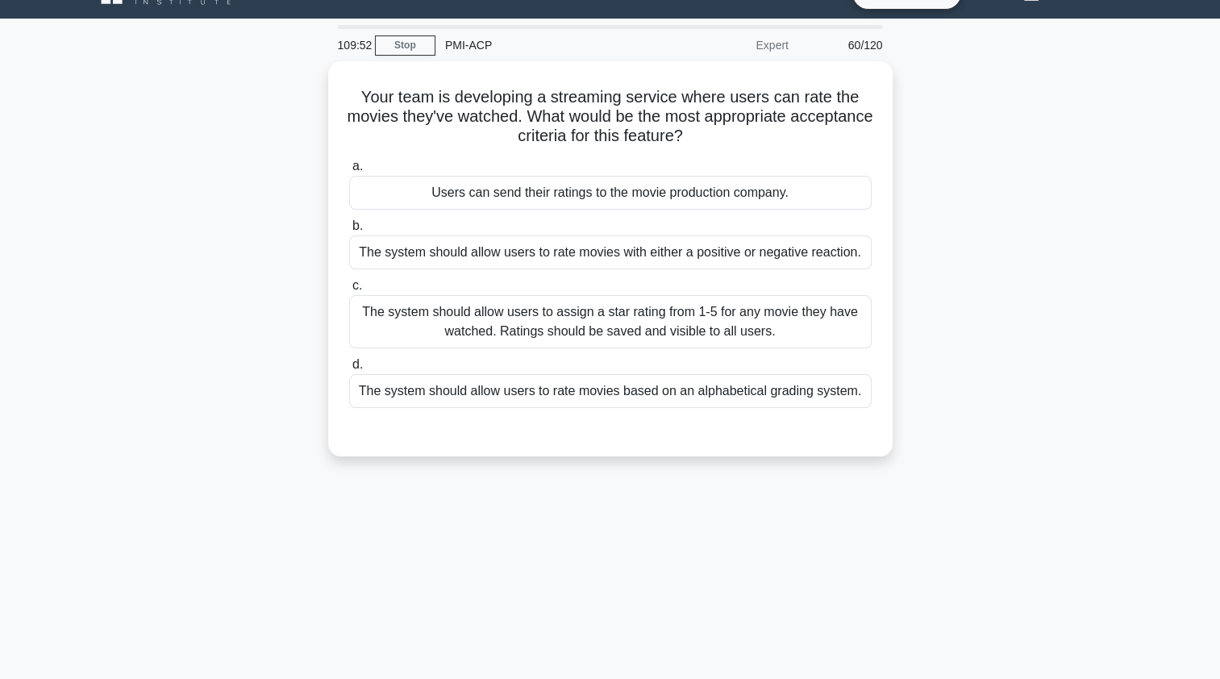
click at [400, 314] on div "The system should allow users to assign a star rating from 1-5 for any movie th…" at bounding box center [610, 321] width 522 height 53
click at [349, 291] on input "c. The system should allow users to assign a star rating from 1-5 for any movie…" at bounding box center [349, 286] width 0 height 10
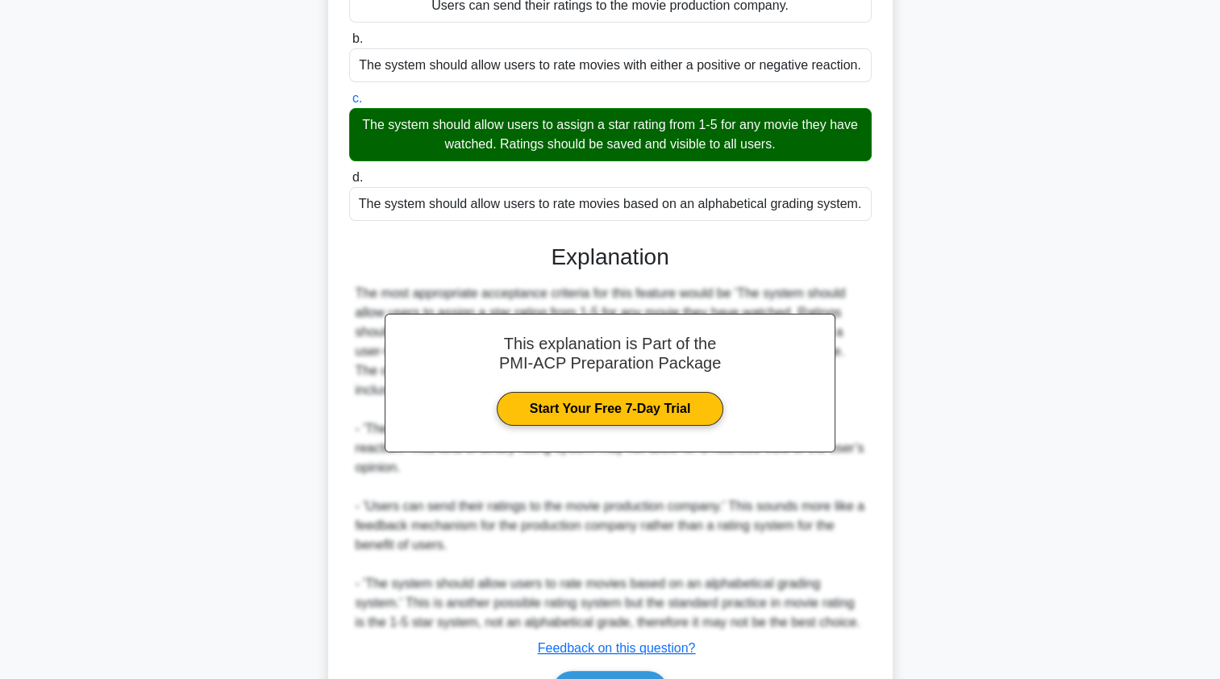
scroll to position [223, 0]
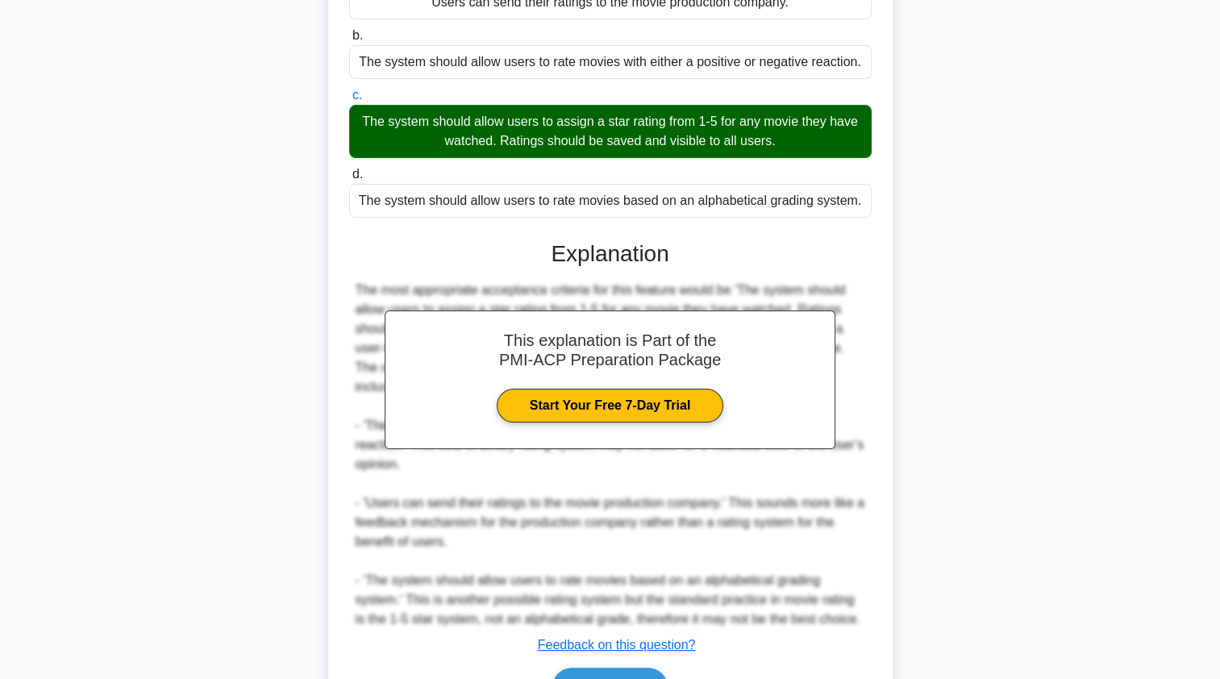
click at [574, 668] on button "Next" at bounding box center [609, 686] width 115 height 39
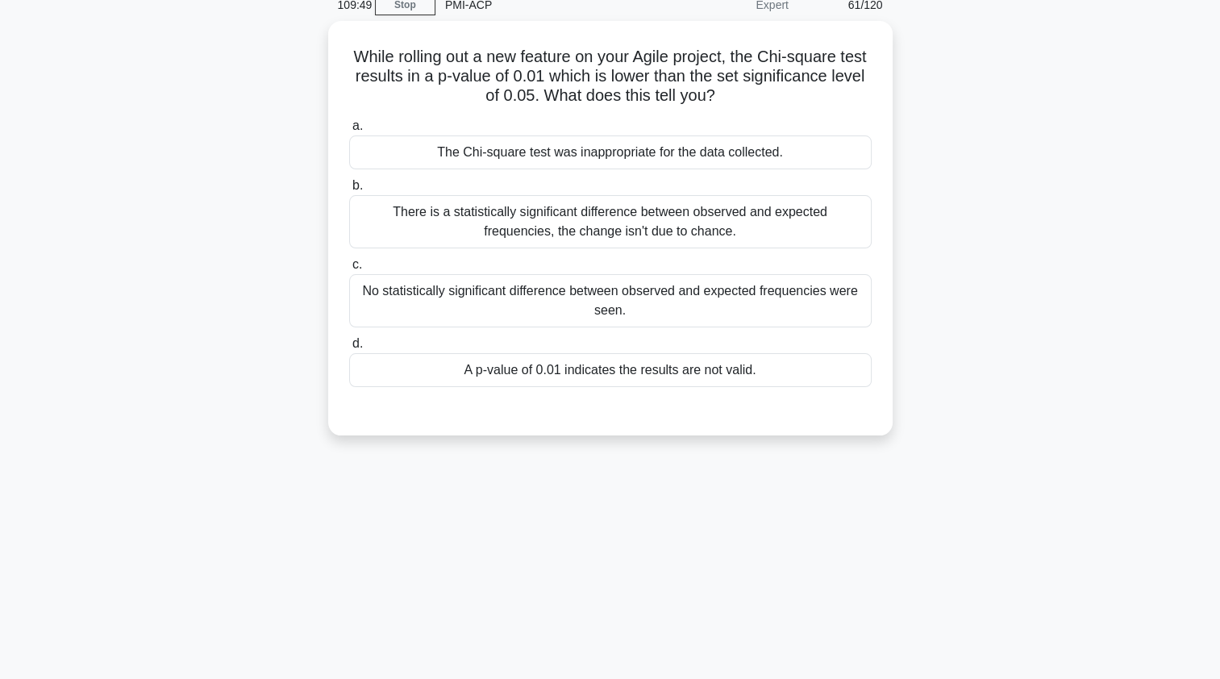
scroll to position [0, 0]
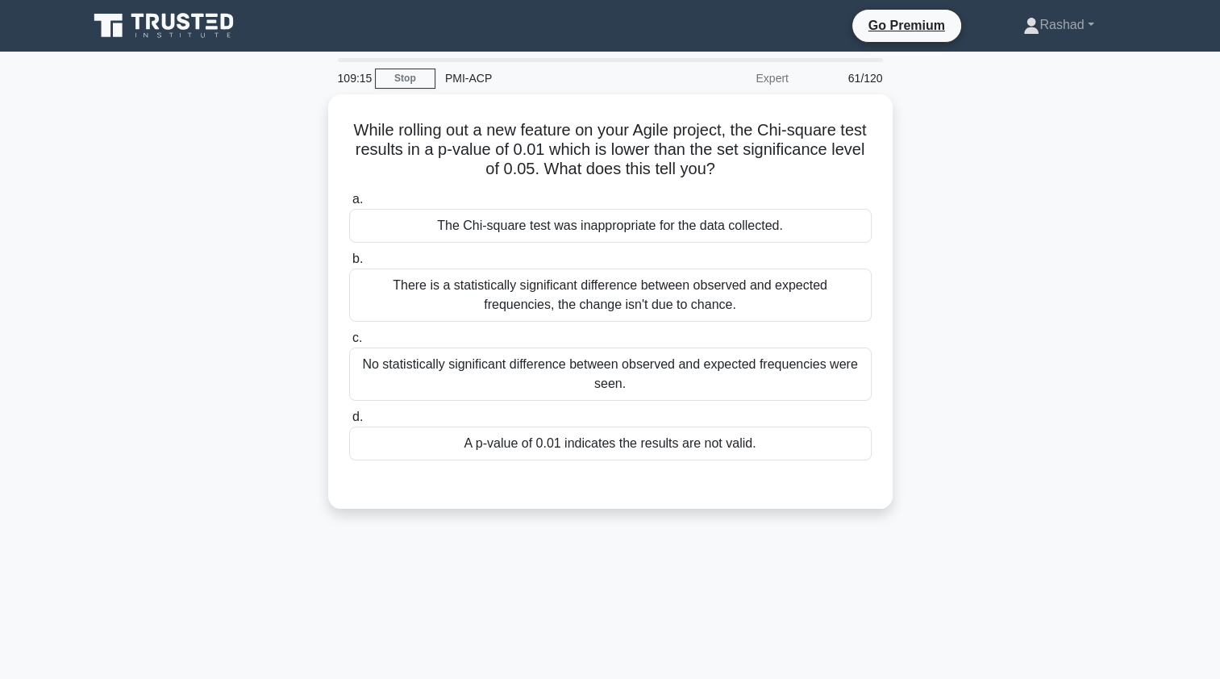
click at [364, 296] on div "There is a statistically significant difference between observed and expected f…" at bounding box center [610, 294] width 522 height 53
click at [349, 264] on input "b. There is a statistically significant difference between observed and expecte…" at bounding box center [349, 259] width 0 height 10
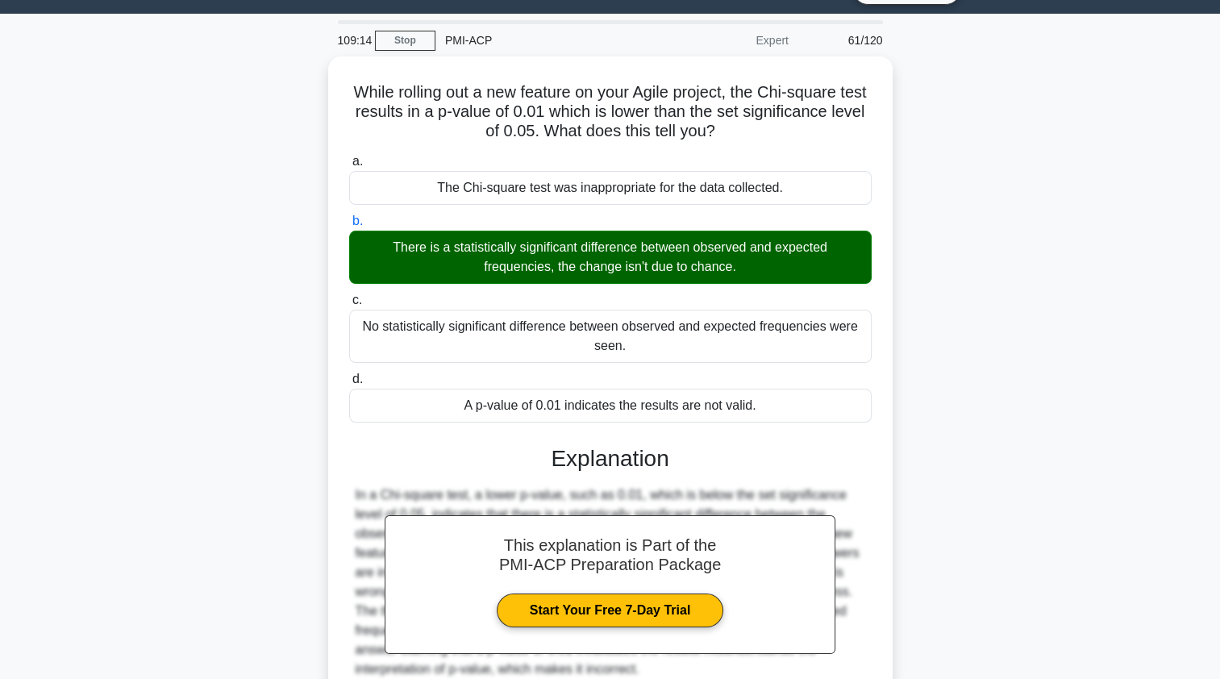
scroll to position [192, 0]
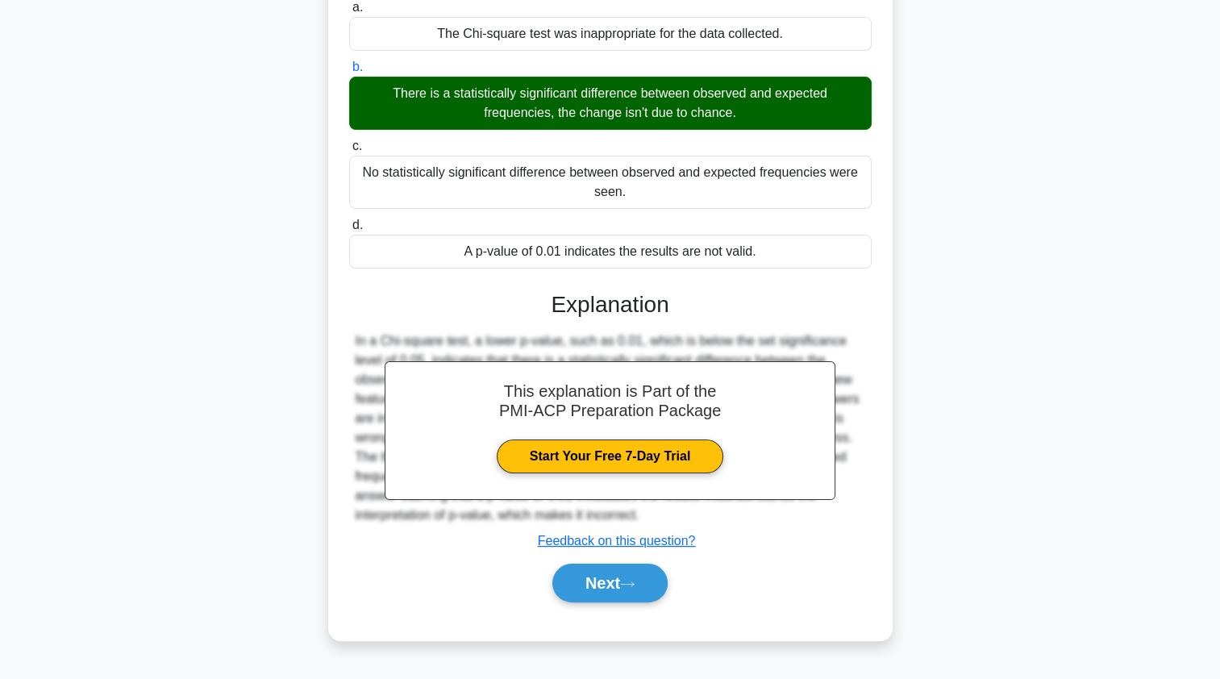
click at [571, 587] on button "Next" at bounding box center [609, 582] width 115 height 39
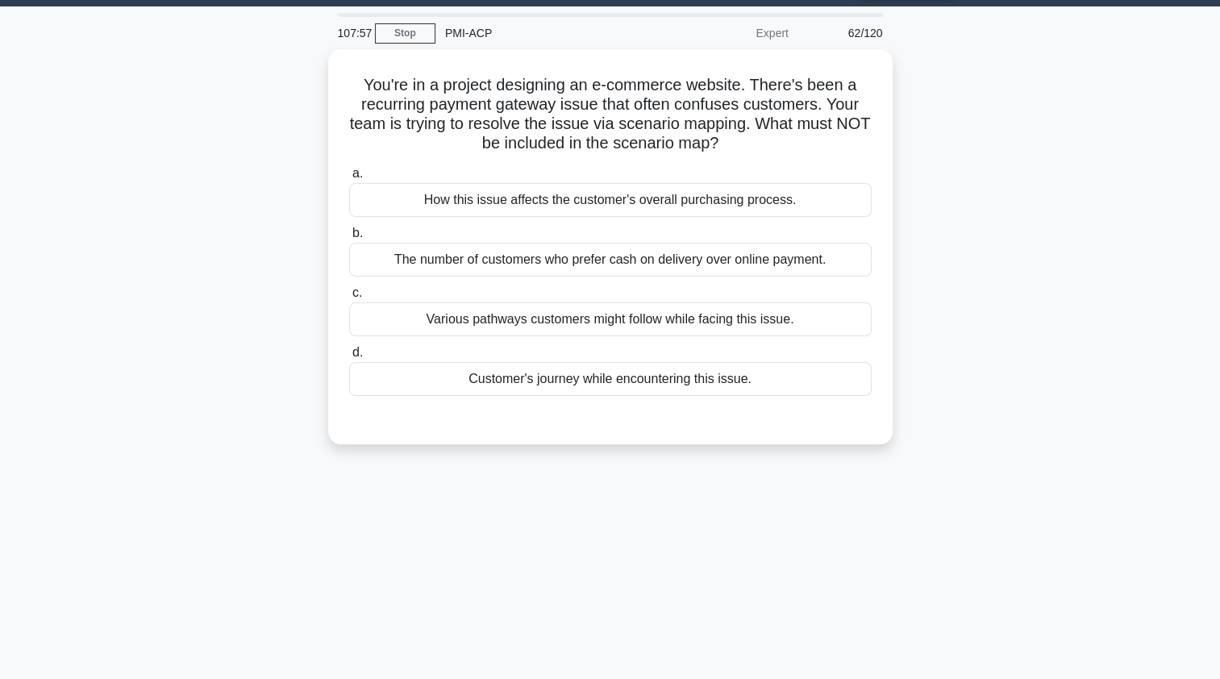
scroll to position [44, 0]
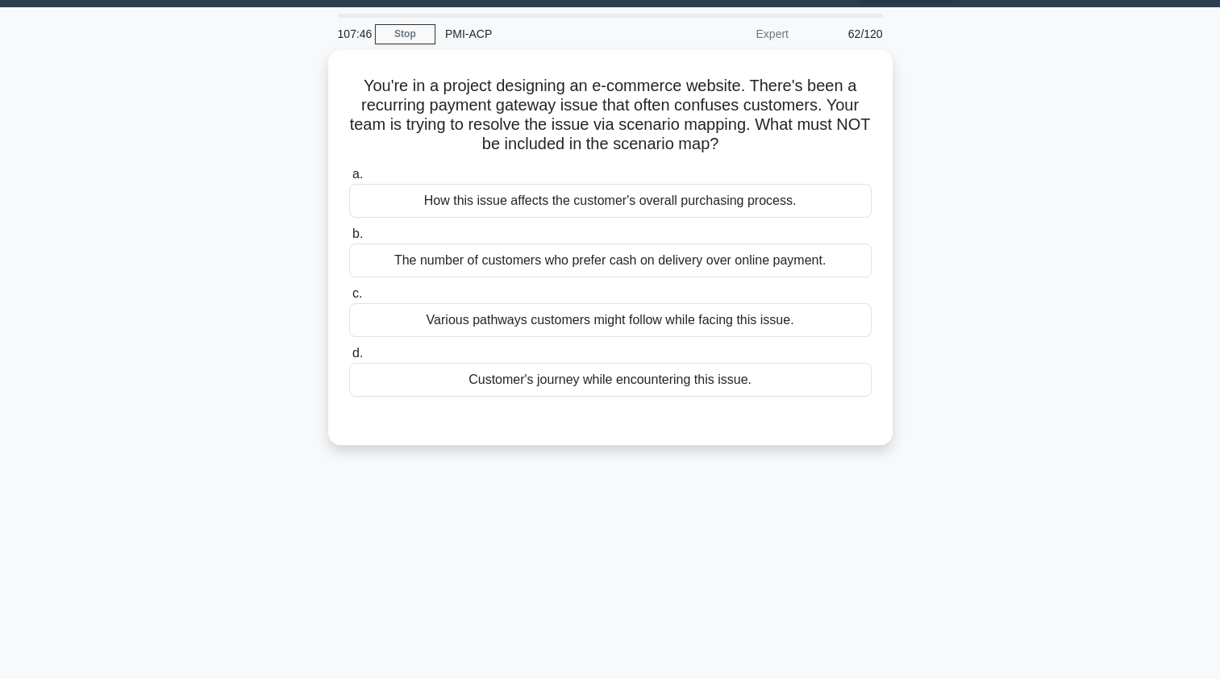
click at [405, 260] on div "The number of customers who prefer cash on delivery over online payment." at bounding box center [610, 260] width 522 height 34
click at [349, 239] on input "b. The number of customers who prefer cash on delivery over online payment." at bounding box center [349, 234] width 0 height 10
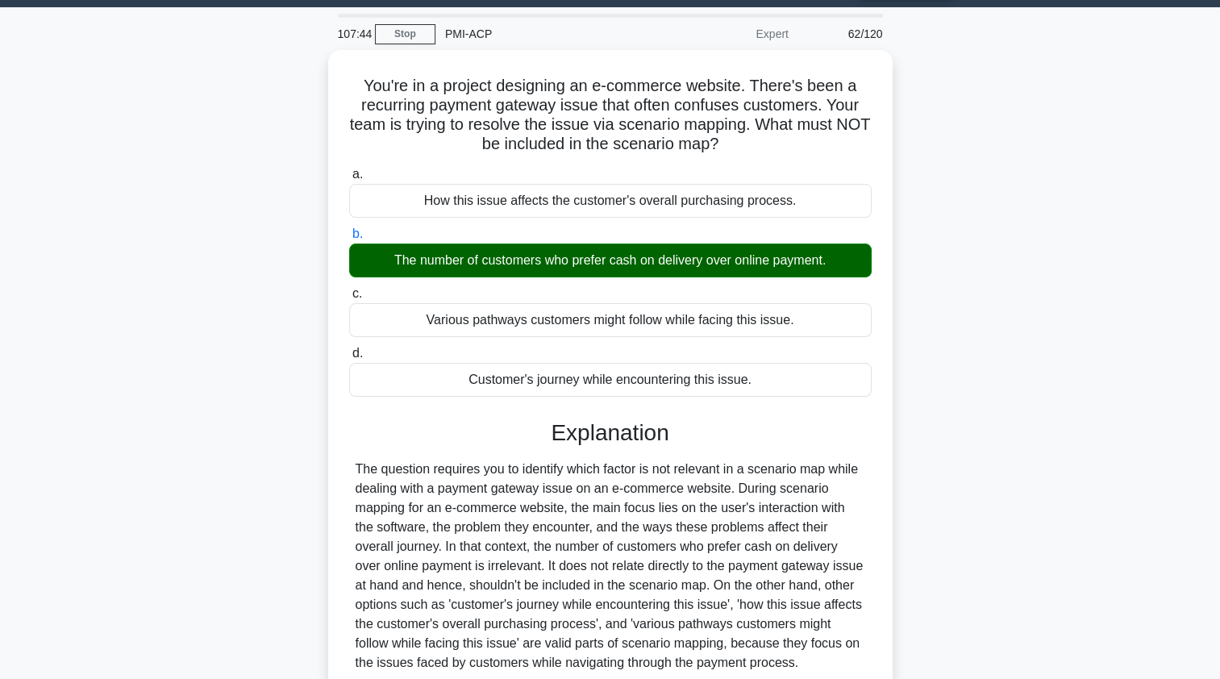
scroll to position [192, 0]
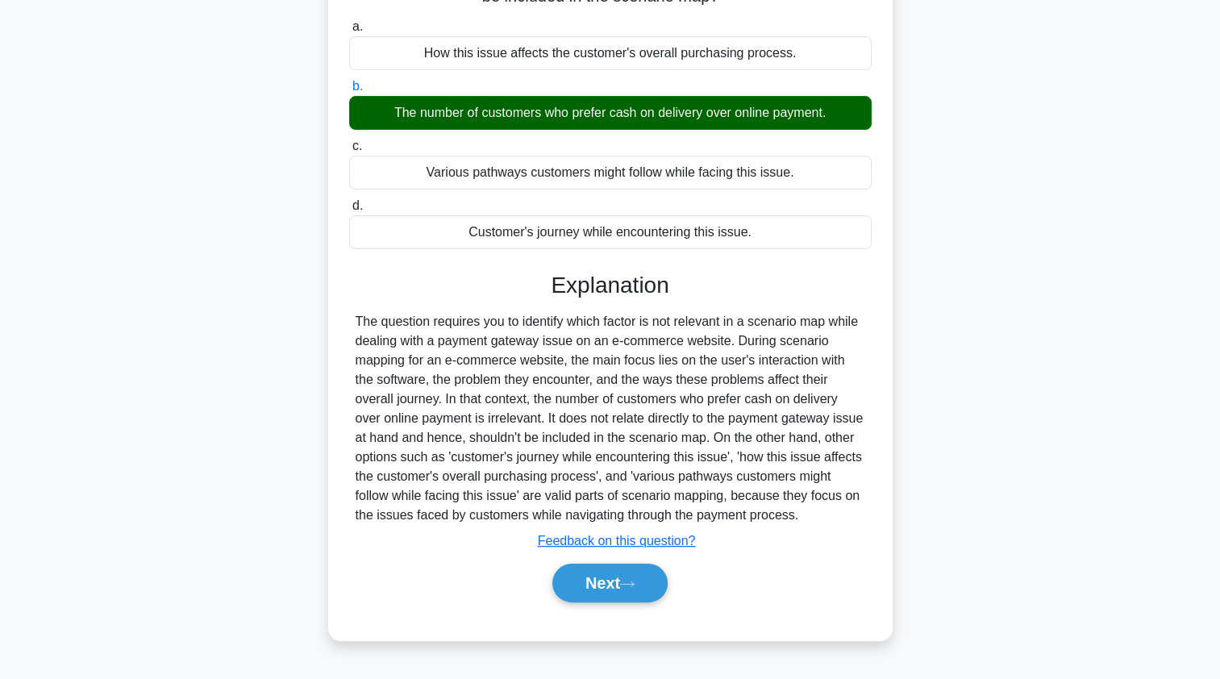
click at [578, 591] on button "Next" at bounding box center [609, 582] width 115 height 39
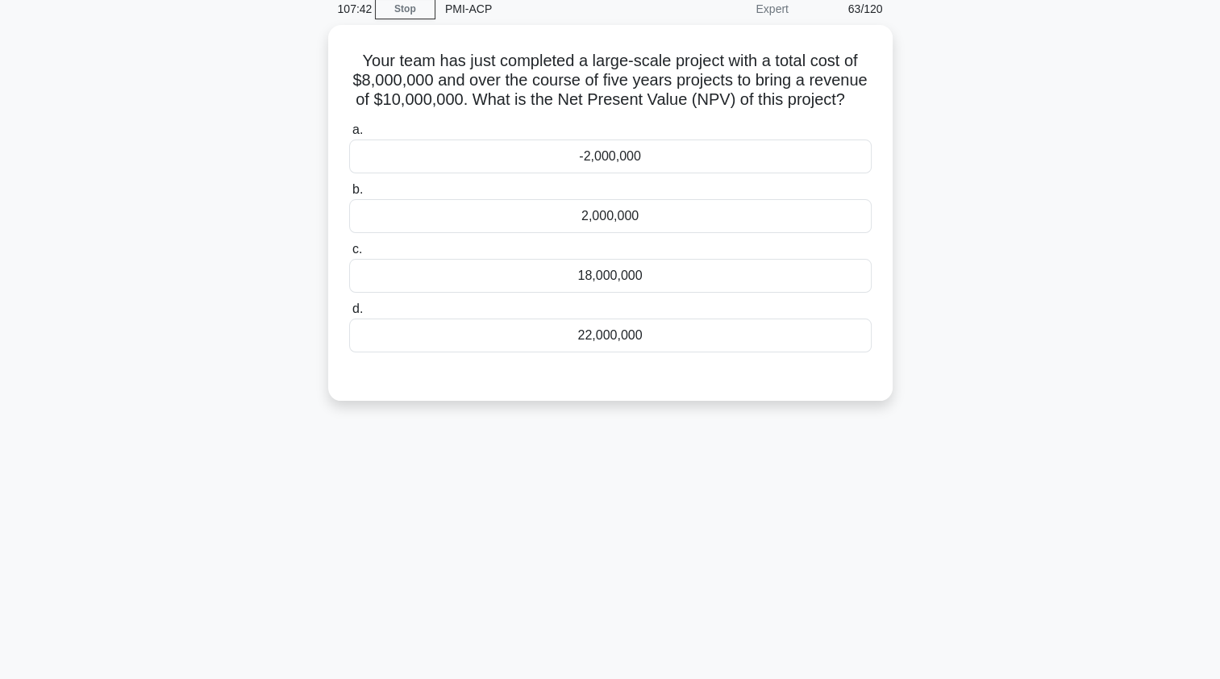
scroll to position [0, 0]
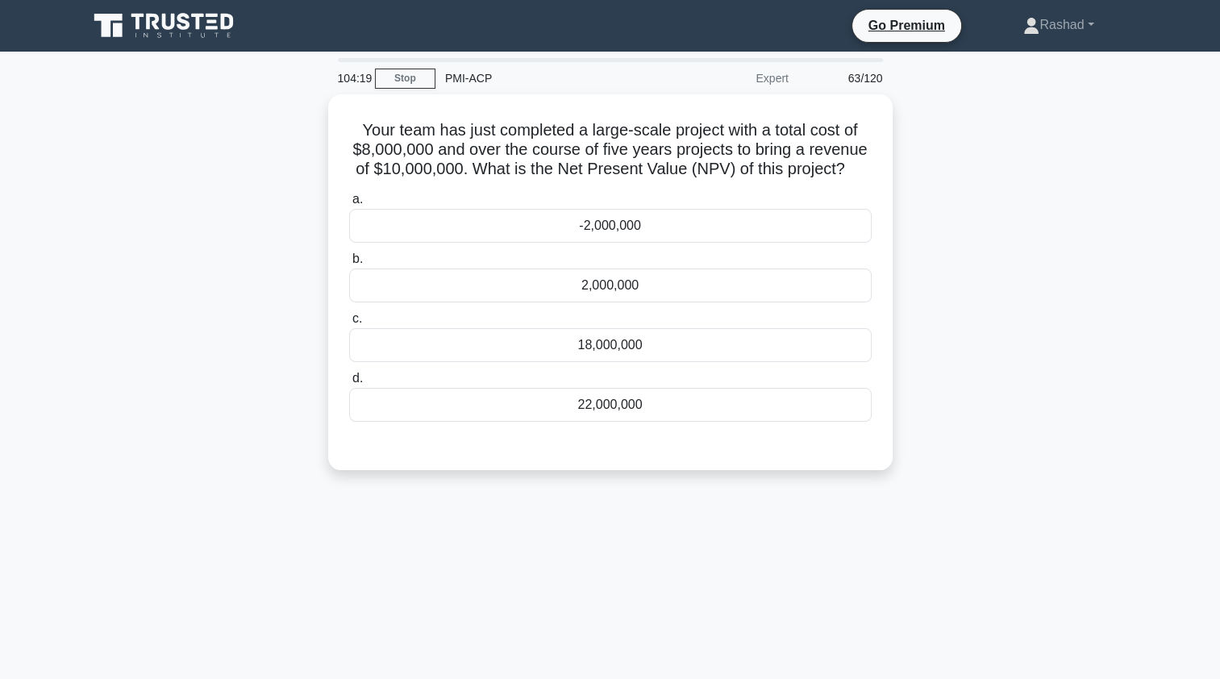
click at [422, 231] on div "-2,000,000" at bounding box center [610, 226] width 522 height 34
click at [349, 205] on input "a. -2,000,000" at bounding box center [349, 199] width 0 height 10
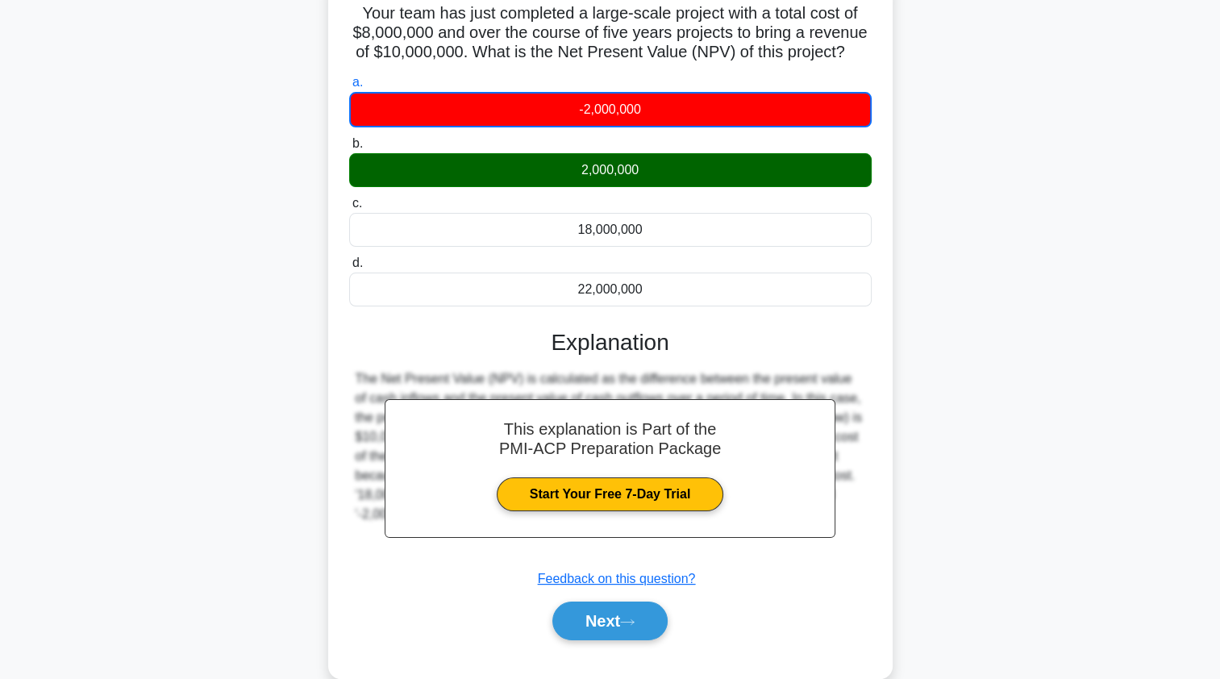
scroll to position [192, 0]
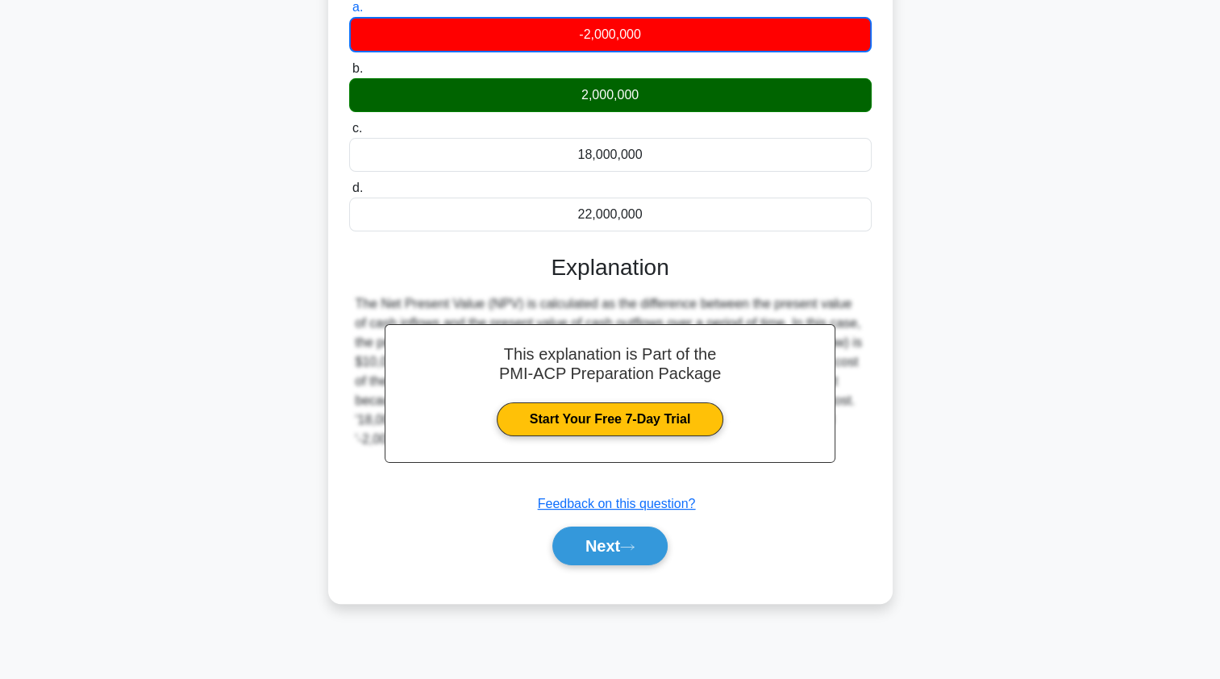
click at [574, 565] on button "Next" at bounding box center [609, 545] width 115 height 39
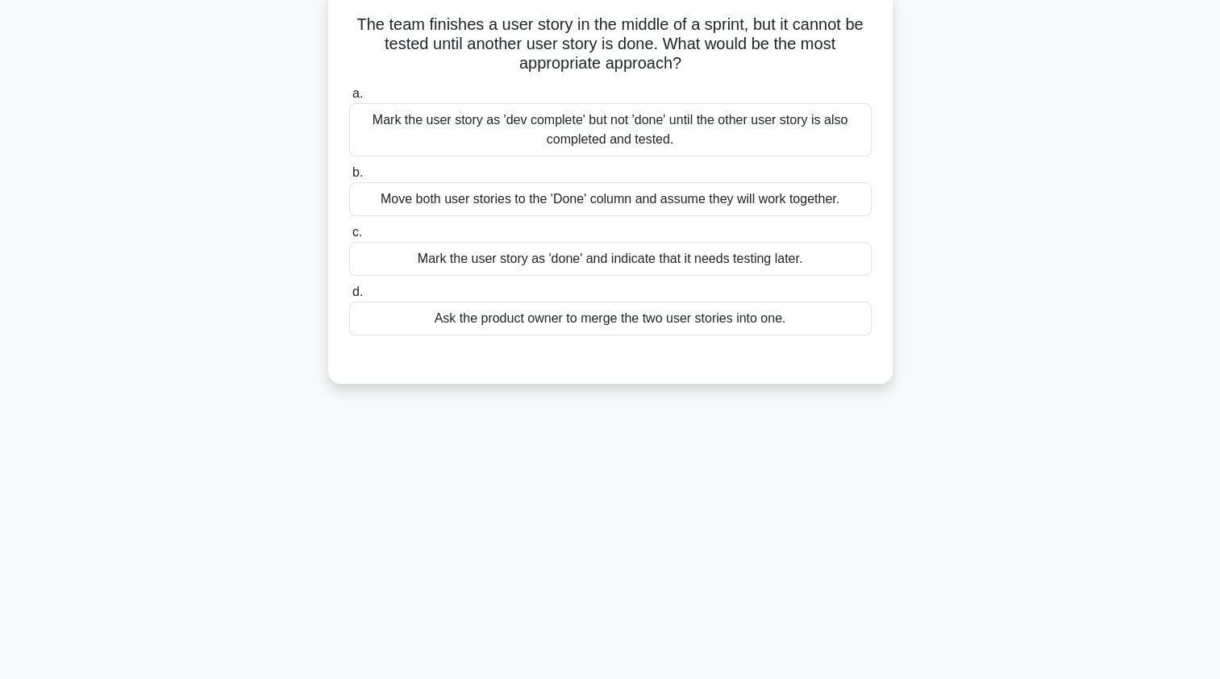
scroll to position [0, 0]
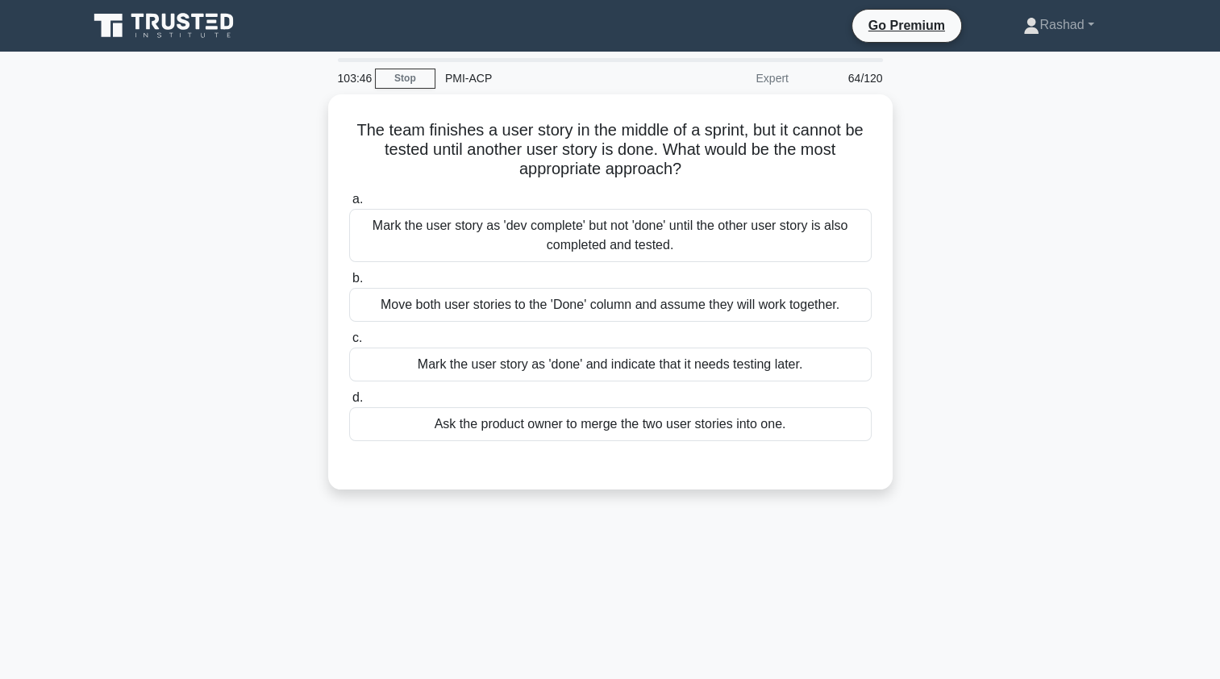
click at [379, 233] on div "Mark the user story as 'dev complete' but not 'done' until the other user story…" at bounding box center [610, 235] width 522 height 53
click at [349, 205] on input "a. Mark the user story as 'dev complete' but not 'done' until the other user st…" at bounding box center [349, 199] width 0 height 10
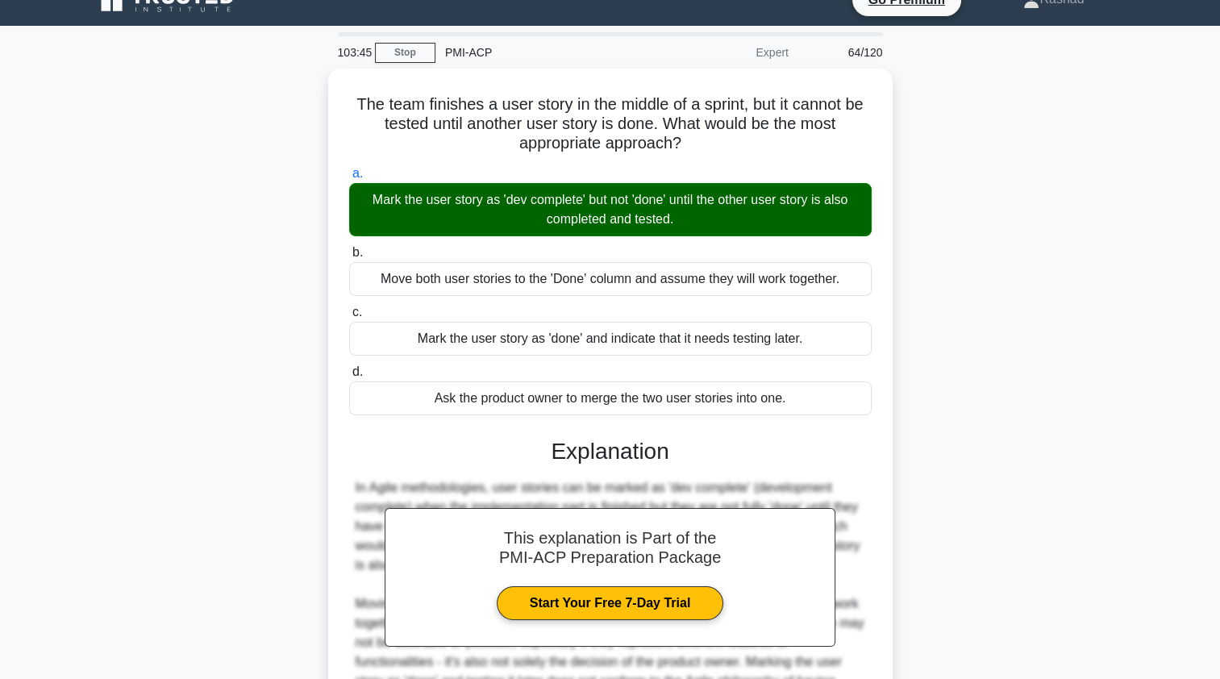
scroll to position [198, 0]
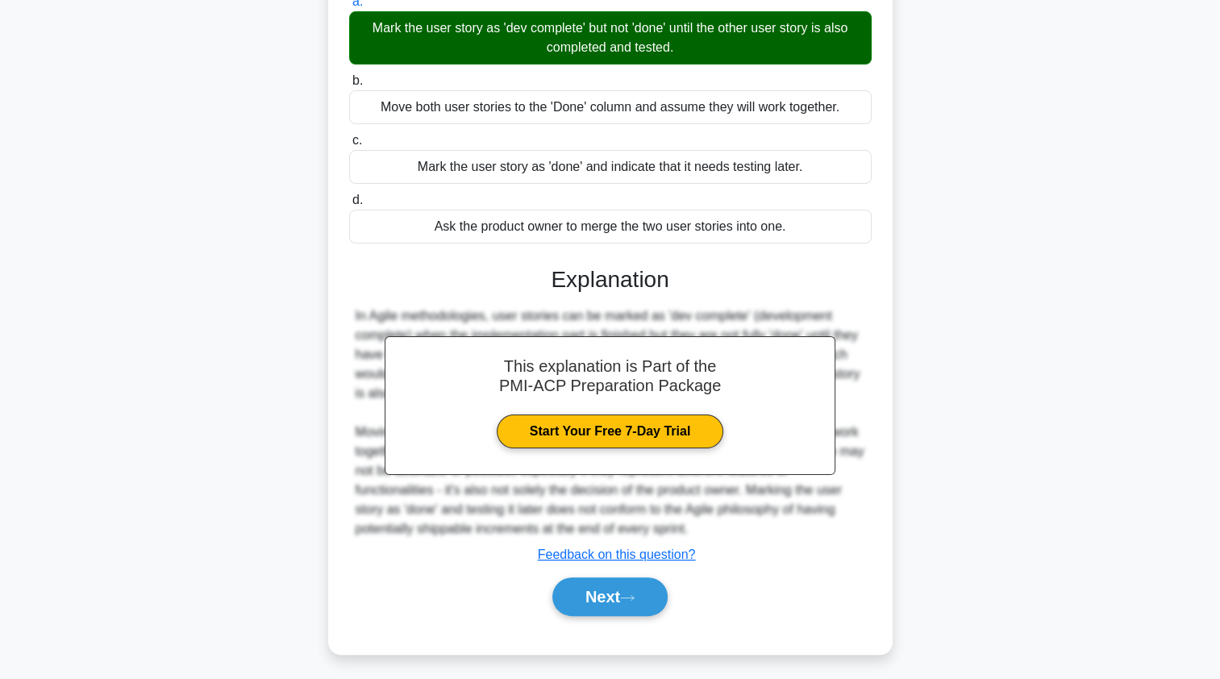
click at [578, 596] on button "Next" at bounding box center [609, 596] width 115 height 39
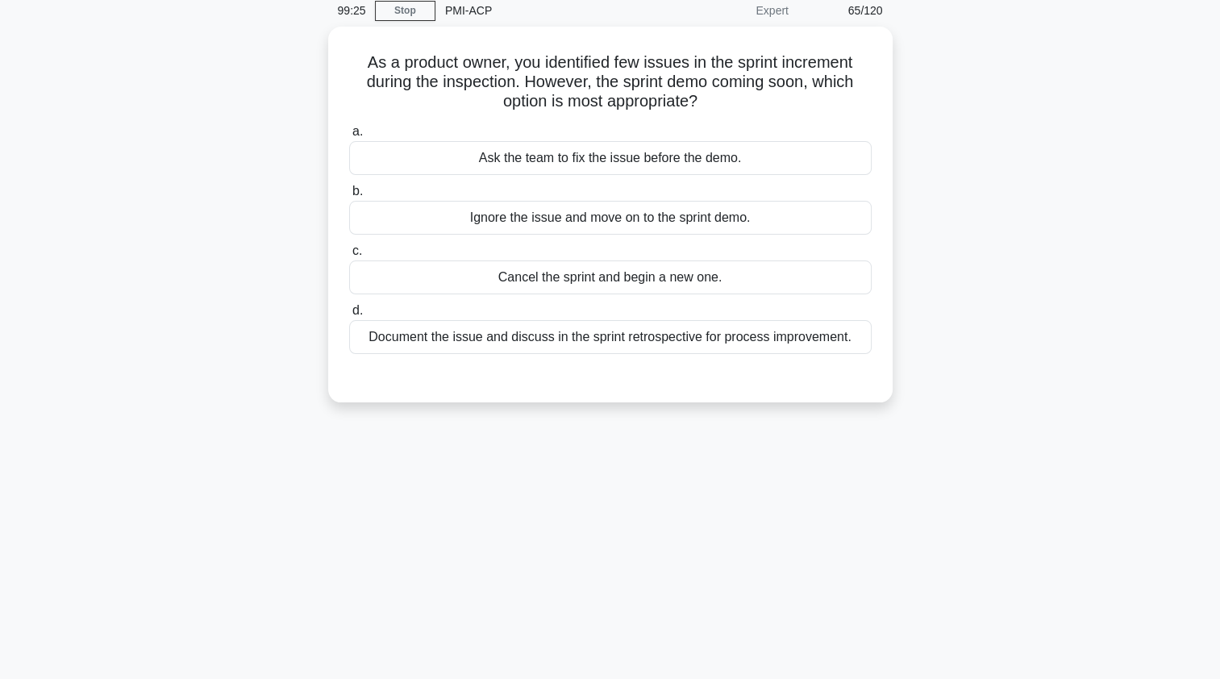
scroll to position [52, 0]
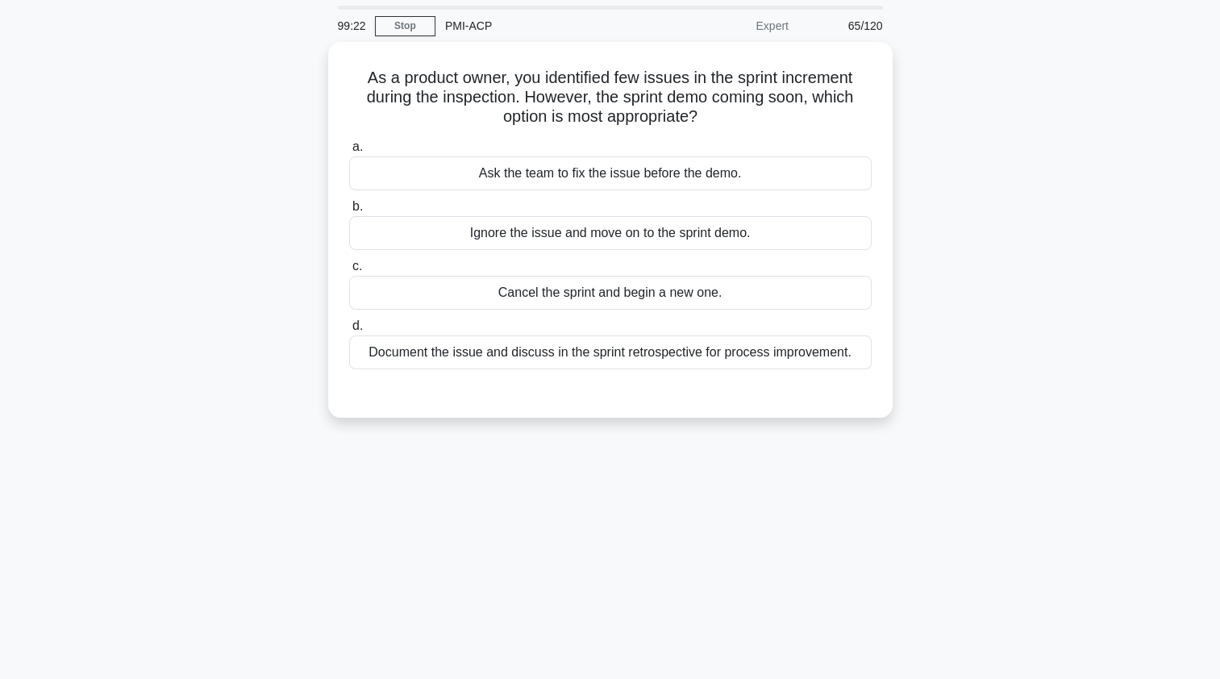
click at [374, 361] on div "Document the issue and discuss in the sprint retrospective for process improvem…" at bounding box center [610, 352] width 522 height 34
click at [349, 331] on input "d. Document the issue and discuss in the sprint retrospective for process impro…" at bounding box center [349, 326] width 0 height 10
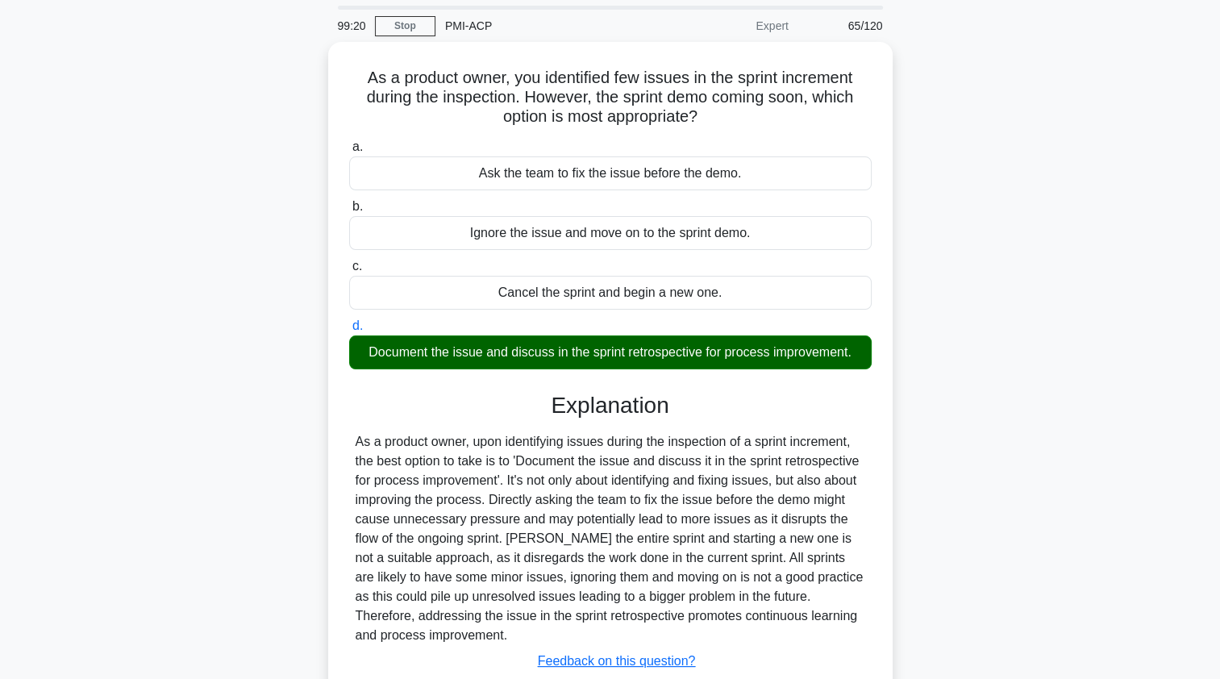
scroll to position [192, 0]
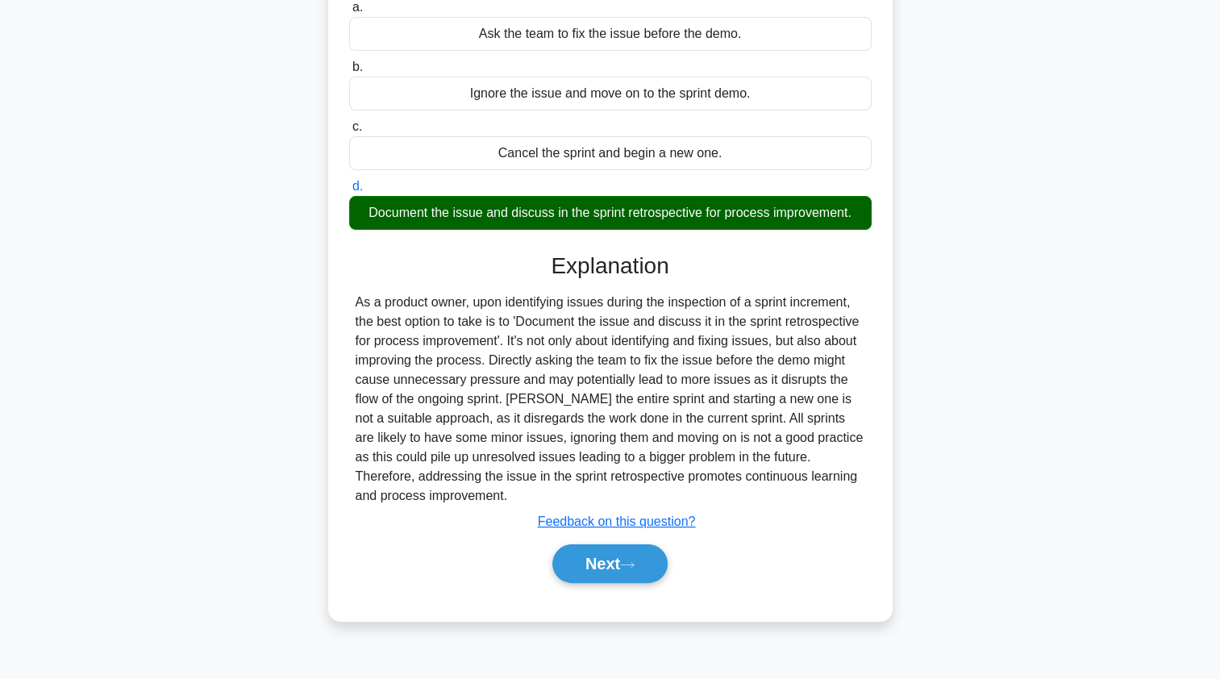
click at [573, 549] on button "Next" at bounding box center [609, 563] width 115 height 39
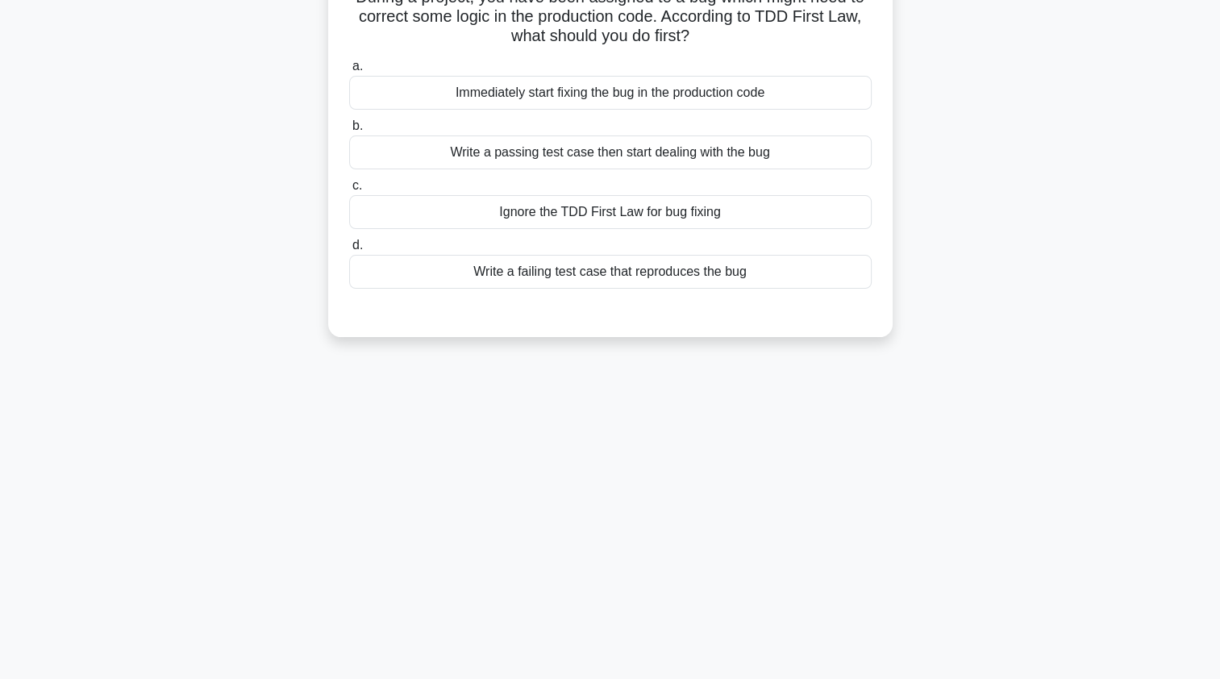
scroll to position [0, 0]
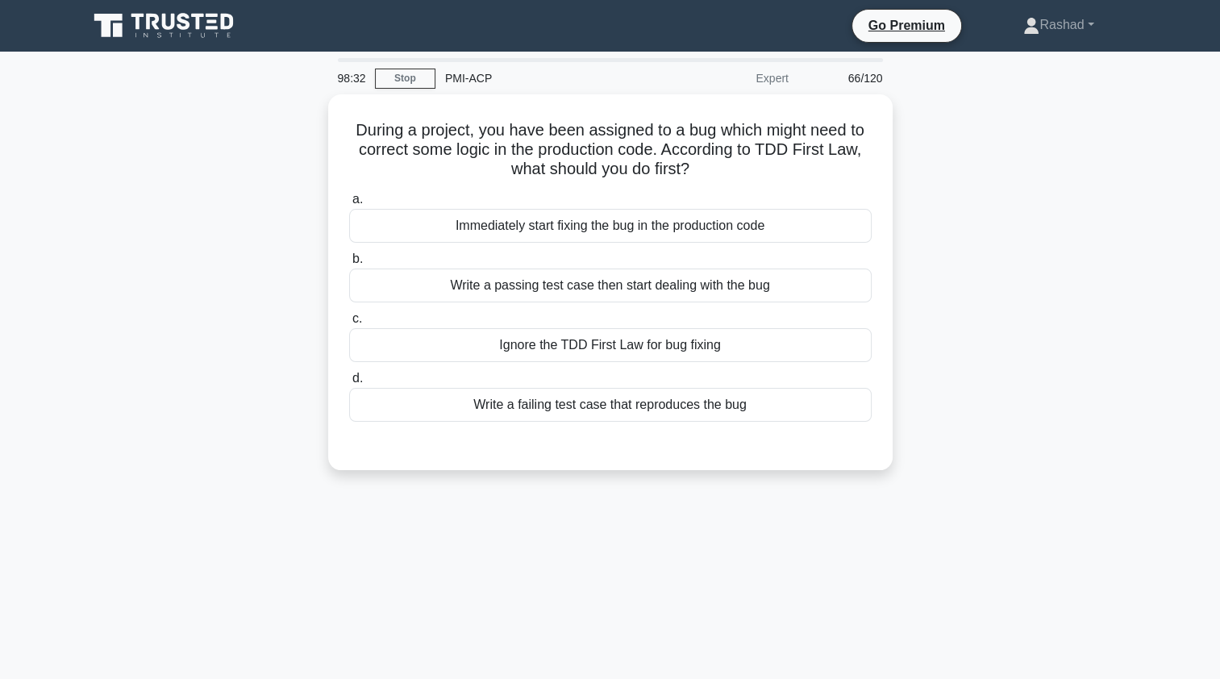
click at [422, 277] on div "Write a passing test case then start dealing with the bug" at bounding box center [610, 285] width 522 height 34
click at [349, 264] on input "b. Write a passing test case then start dealing with the bug" at bounding box center [349, 259] width 0 height 10
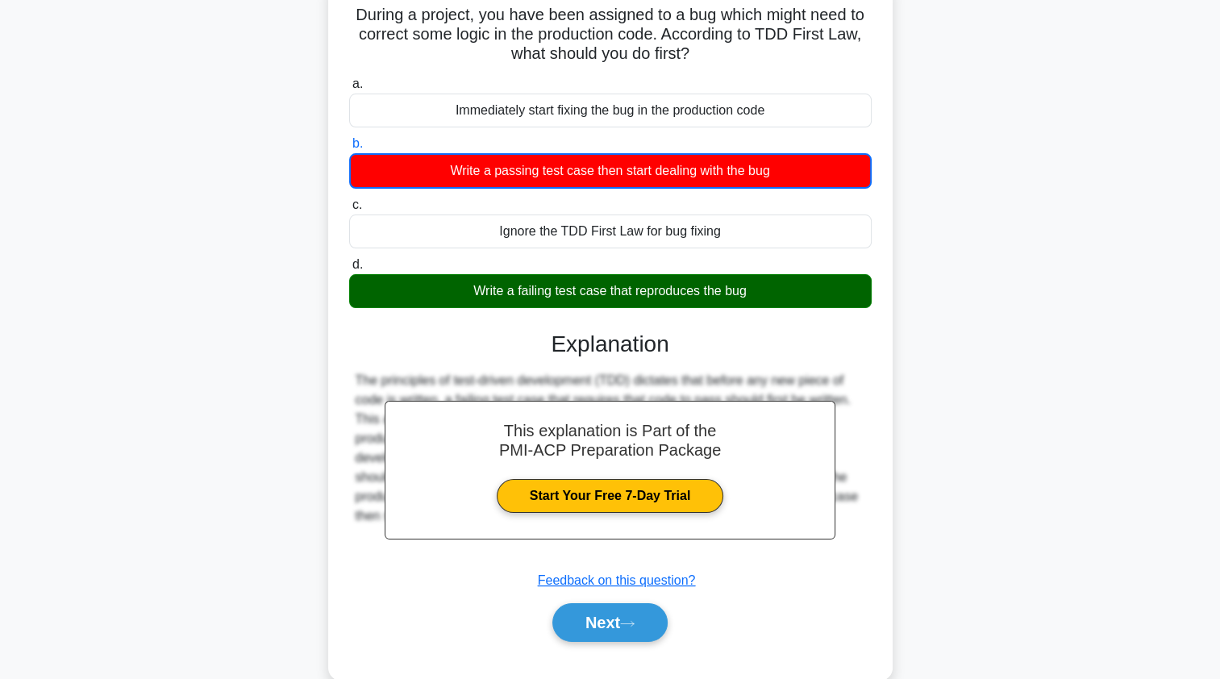
scroll to position [158, 0]
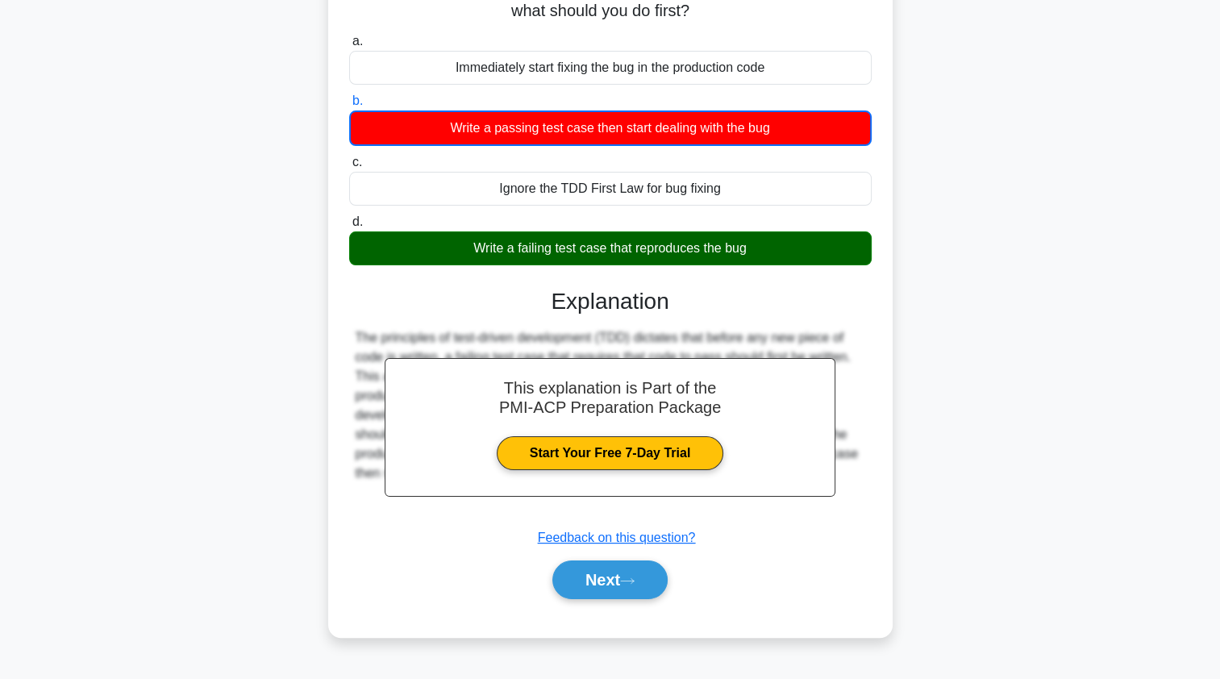
click at [575, 577] on button "Next" at bounding box center [609, 579] width 115 height 39
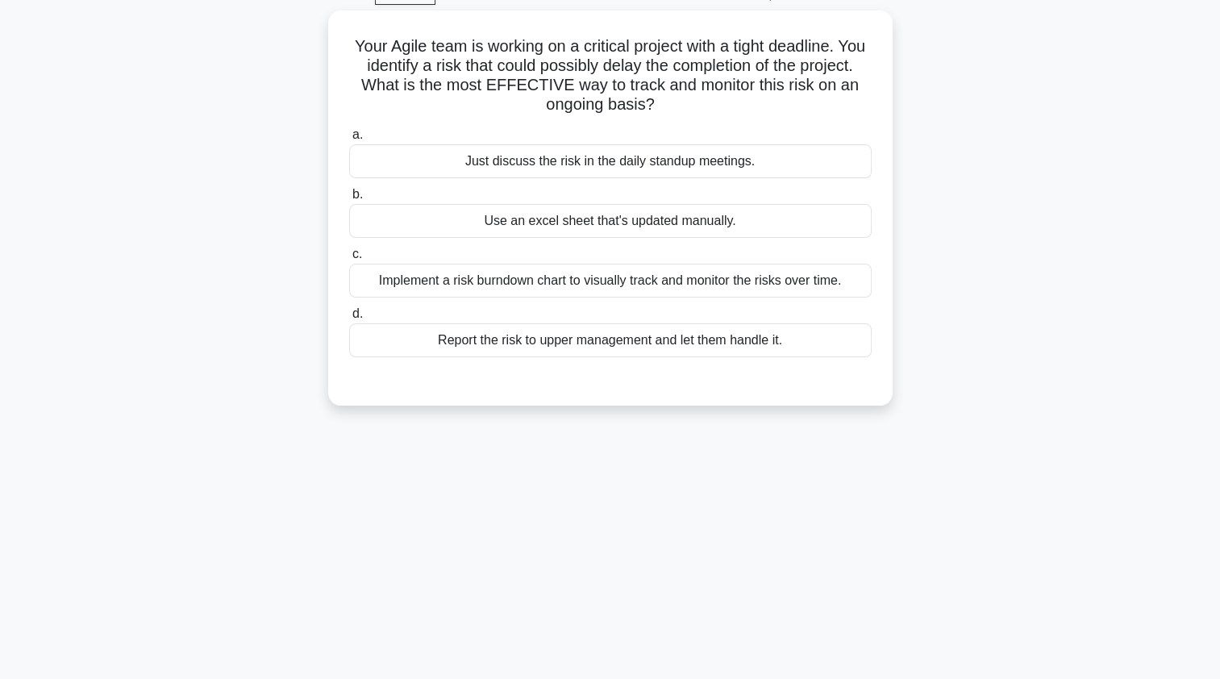
scroll to position [0, 0]
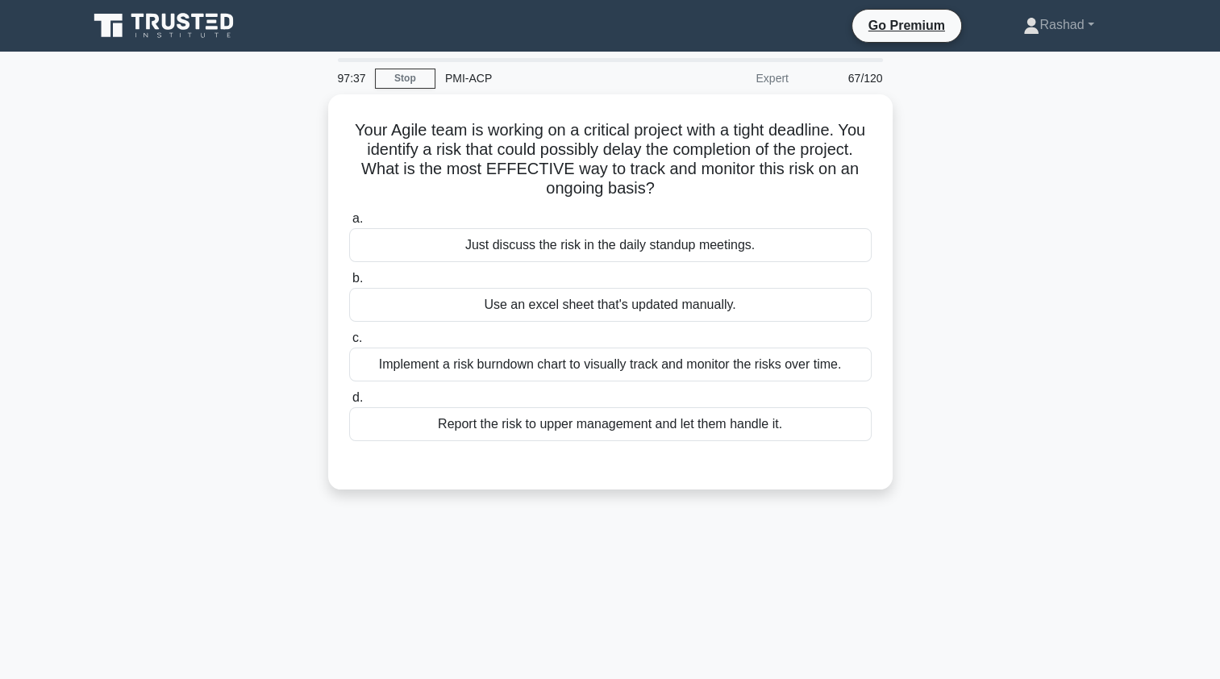
click at [384, 372] on div "Implement a risk burndown chart to visually track and monitor the risks over ti…" at bounding box center [610, 364] width 522 height 34
click at [349, 343] on input "c. Implement a risk burndown chart to visually track and monitor the risks over…" at bounding box center [349, 338] width 0 height 10
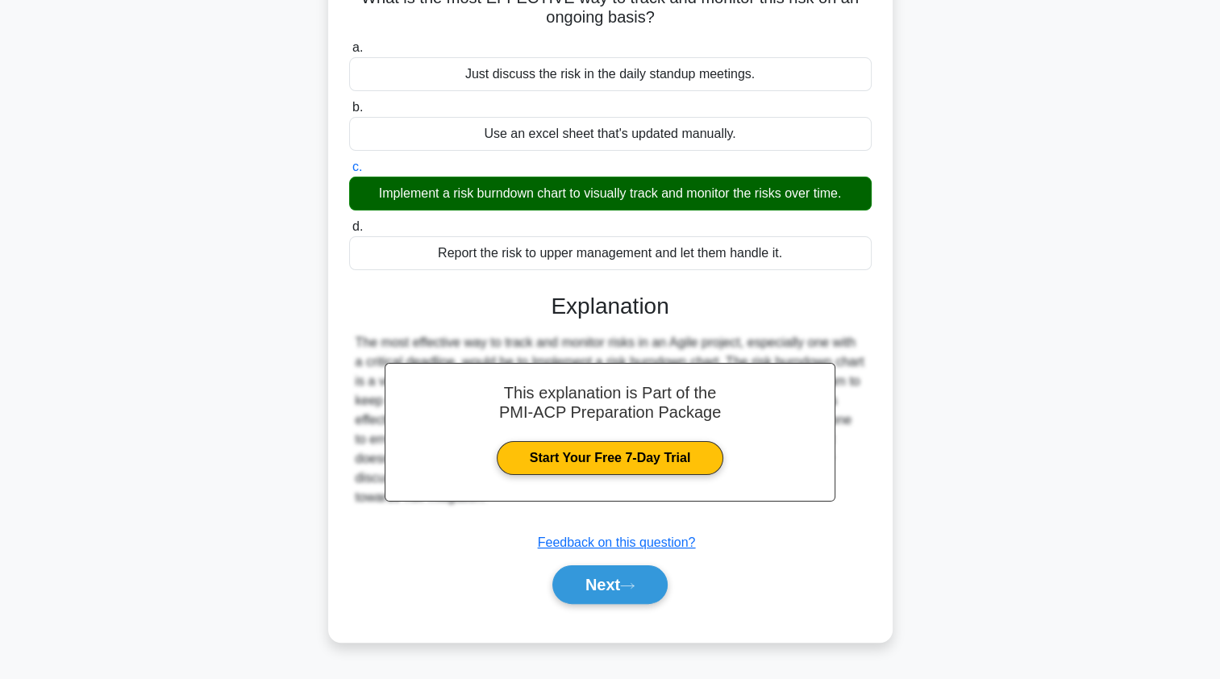
scroll to position [192, 0]
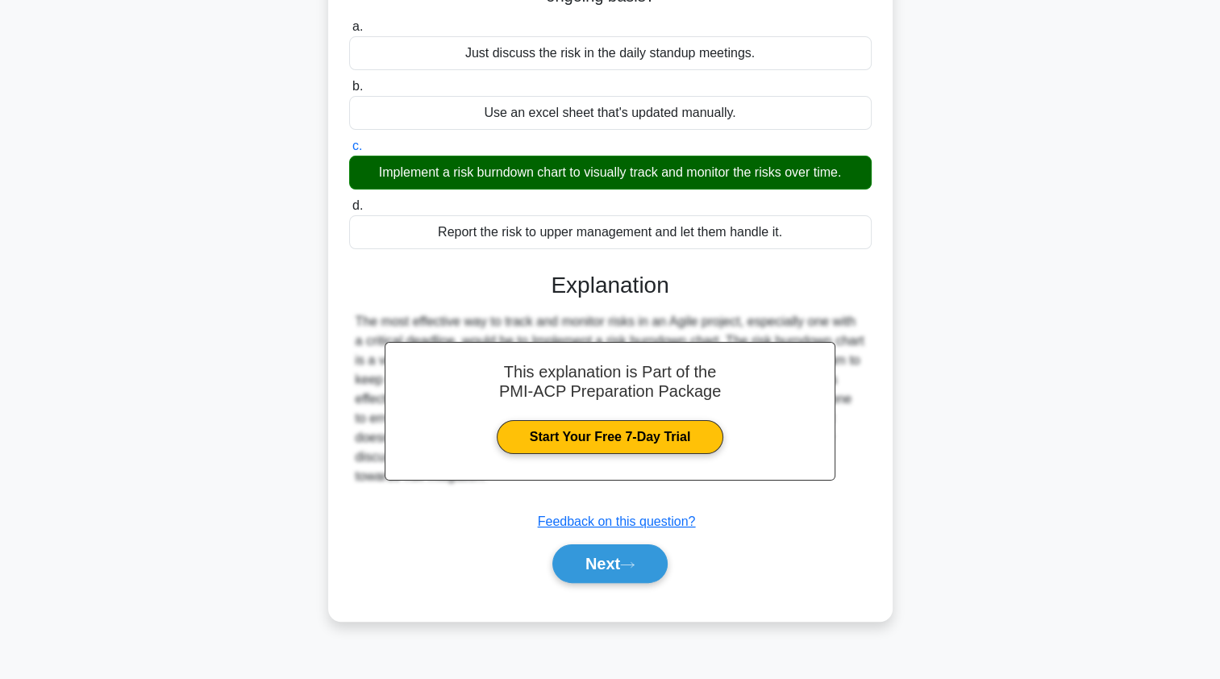
click at [574, 564] on button "Next" at bounding box center [609, 563] width 115 height 39
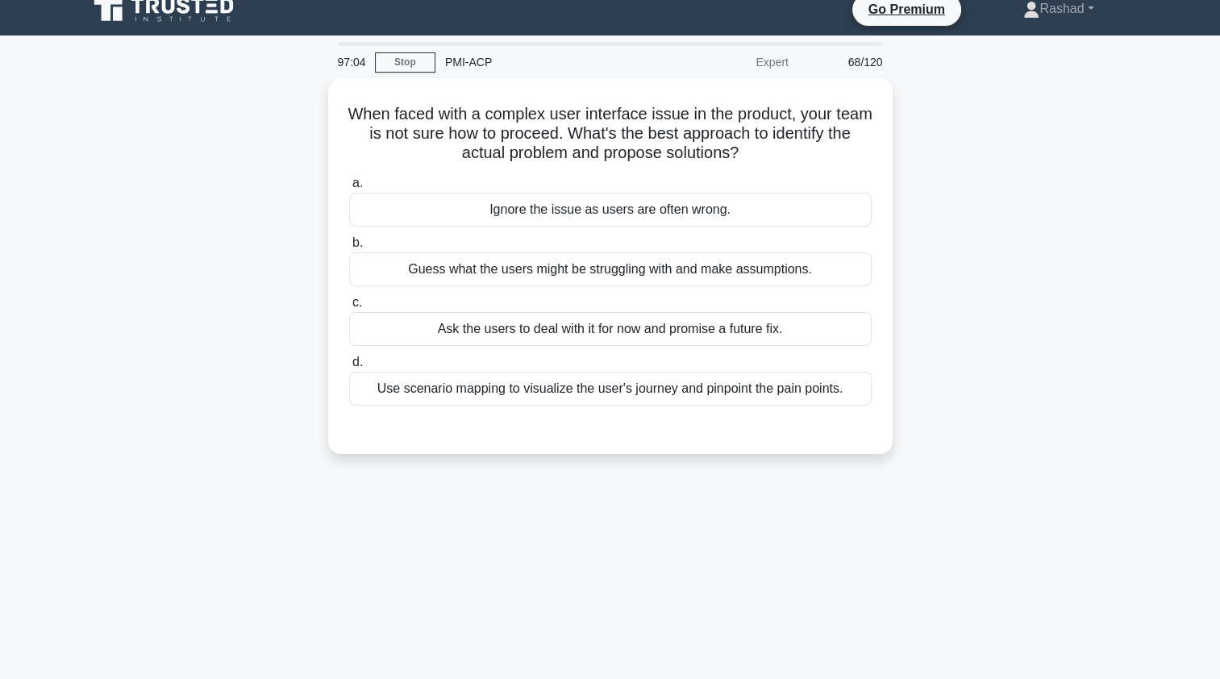
scroll to position [0, 0]
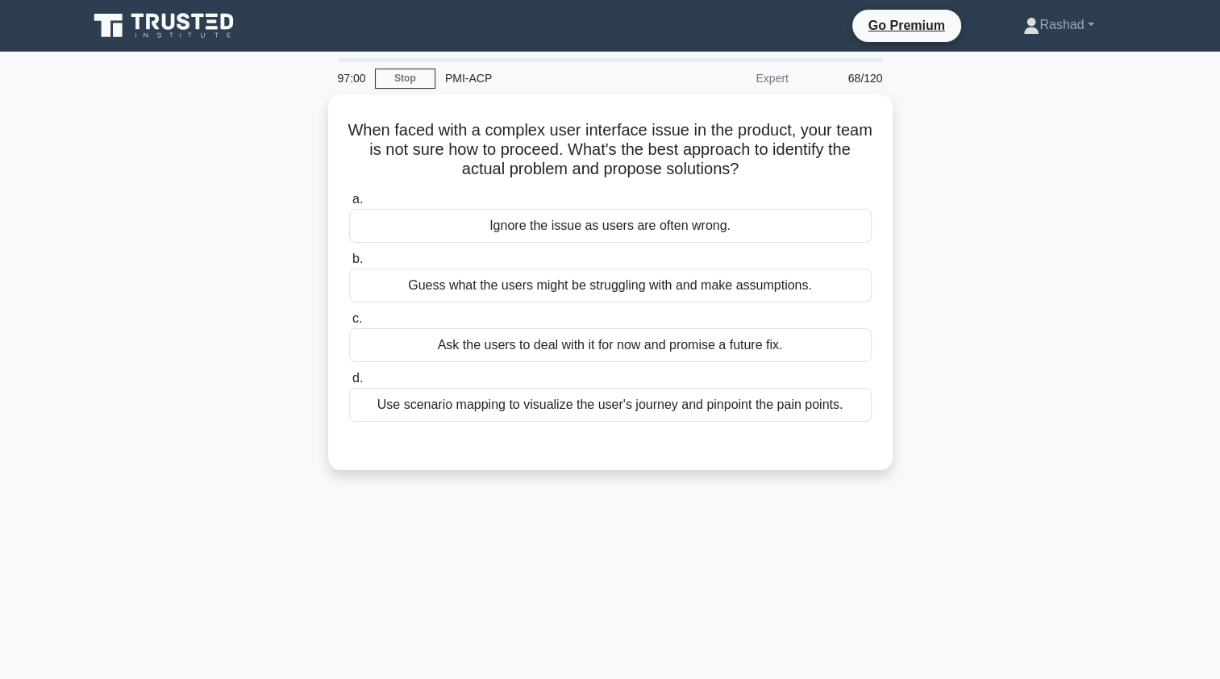
click at [381, 406] on div "Use scenario mapping to visualize the user's journey and pinpoint the pain poin…" at bounding box center [610, 405] width 522 height 34
click at [349, 384] on input "d. Use scenario mapping to visualize the user's journey and pinpoint the pain p…" at bounding box center [349, 378] width 0 height 10
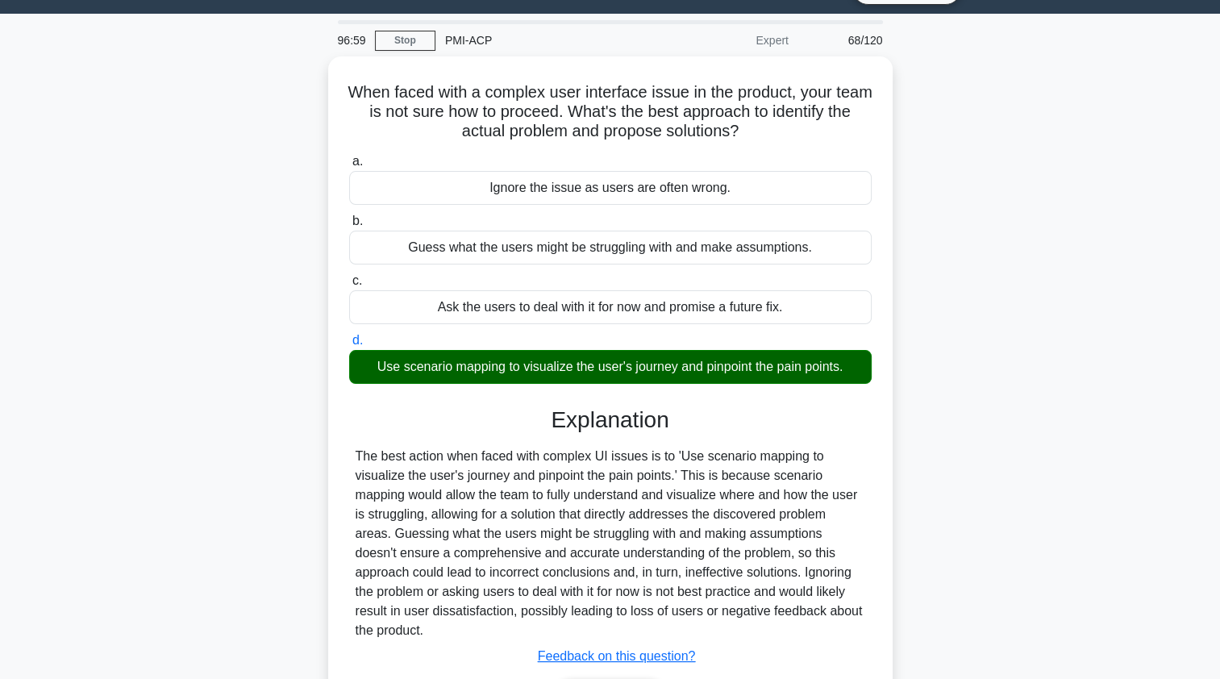
scroll to position [192, 0]
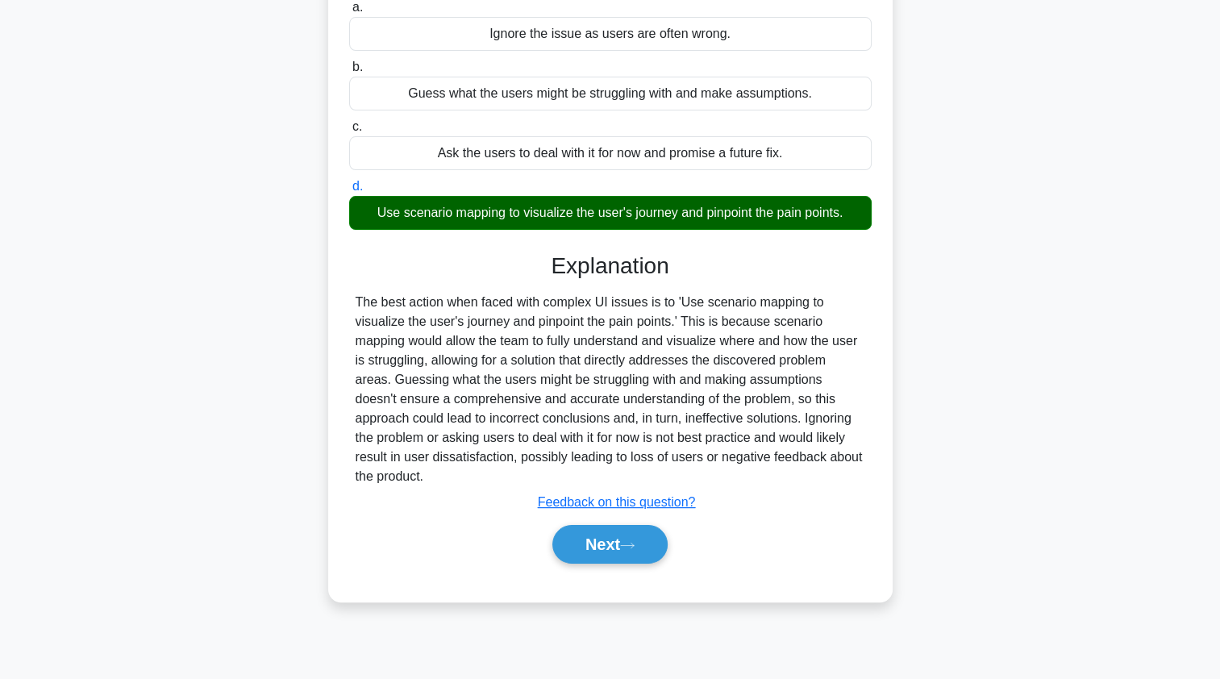
click at [574, 526] on button "Next" at bounding box center [609, 544] width 115 height 39
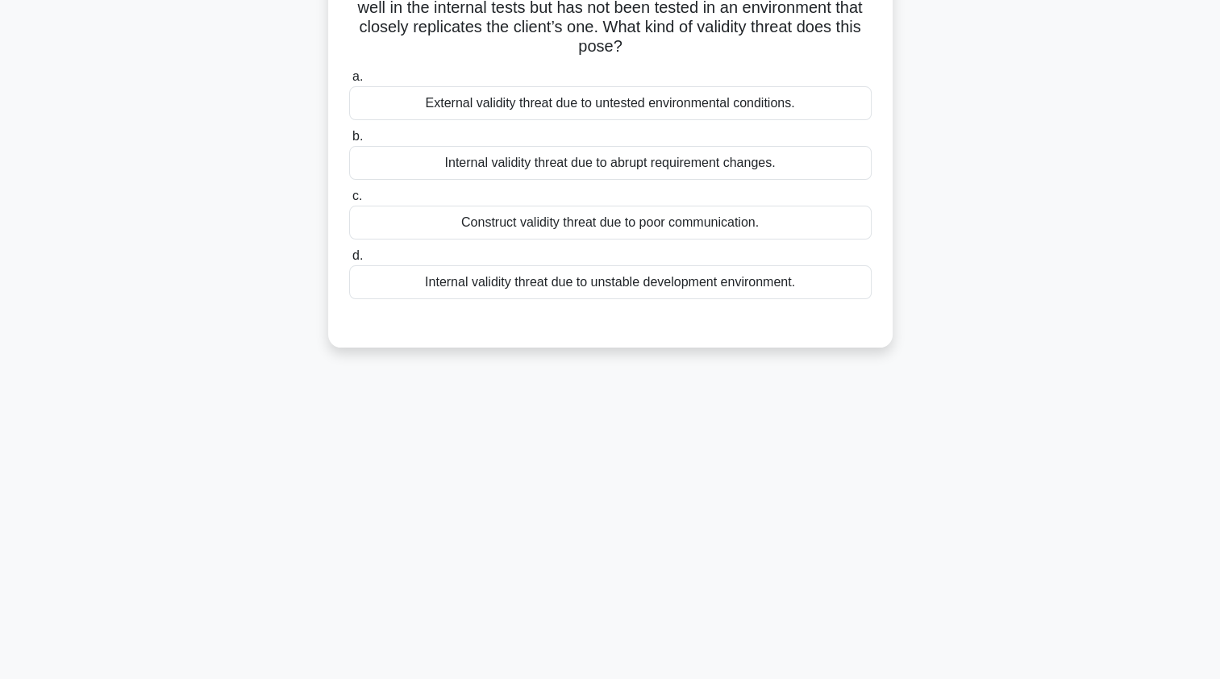
scroll to position [0, 0]
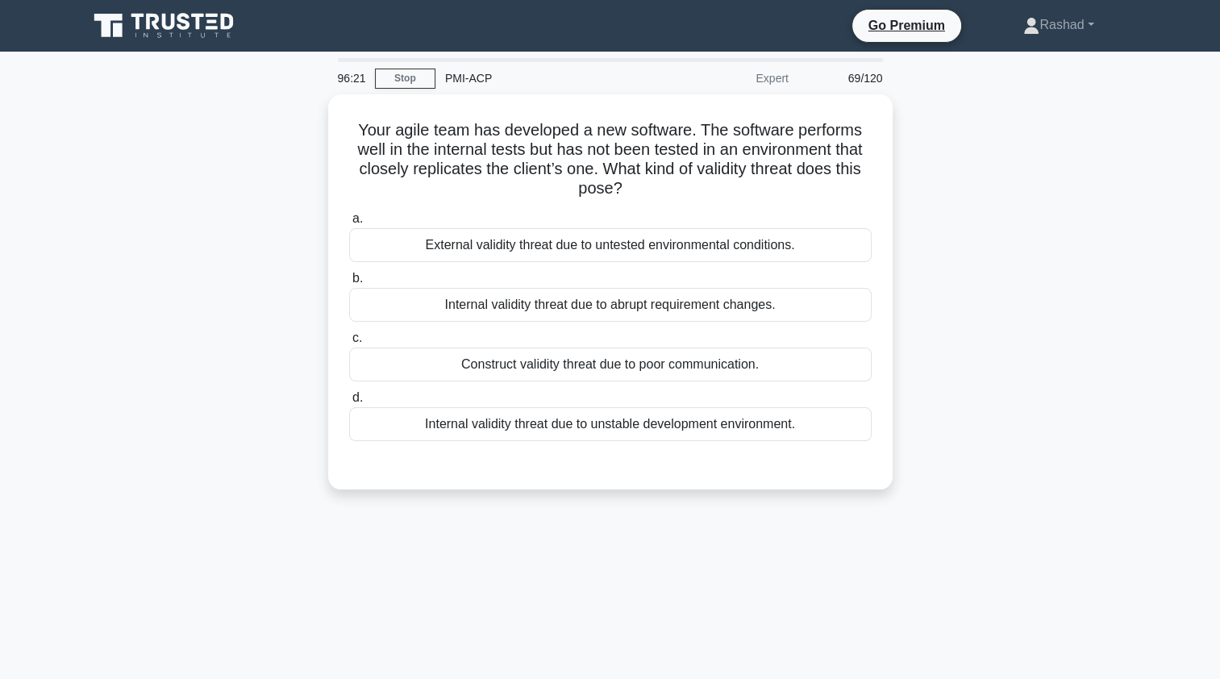
click at [371, 241] on div "External validity threat due to untested environmental conditions." at bounding box center [610, 245] width 522 height 34
click at [349, 224] on input "a. External validity threat due to untested environmental conditions." at bounding box center [349, 219] width 0 height 10
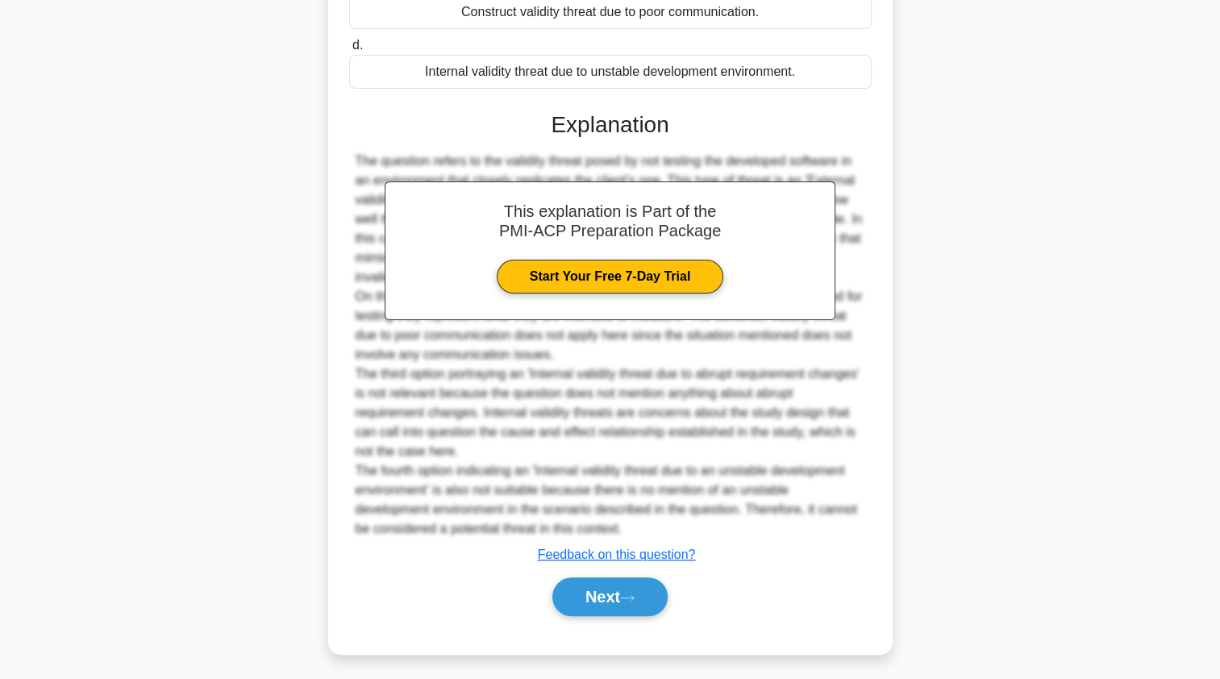
click at [580, 593] on button "Next" at bounding box center [609, 596] width 115 height 39
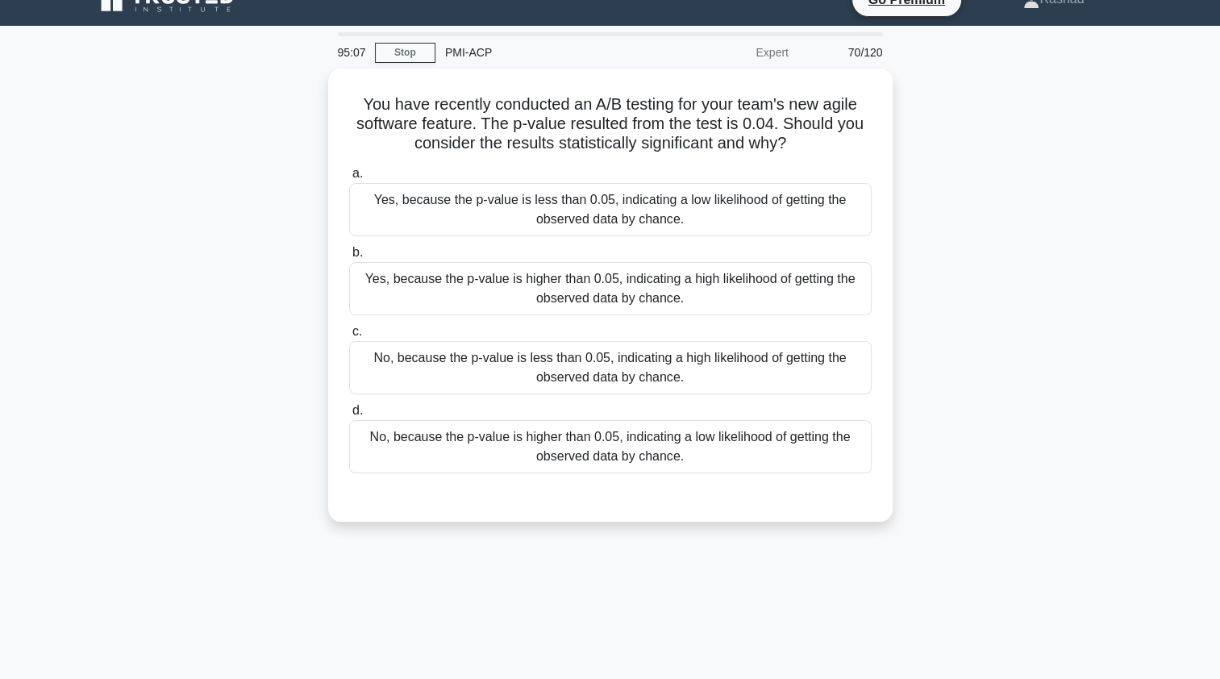
scroll to position [41, 0]
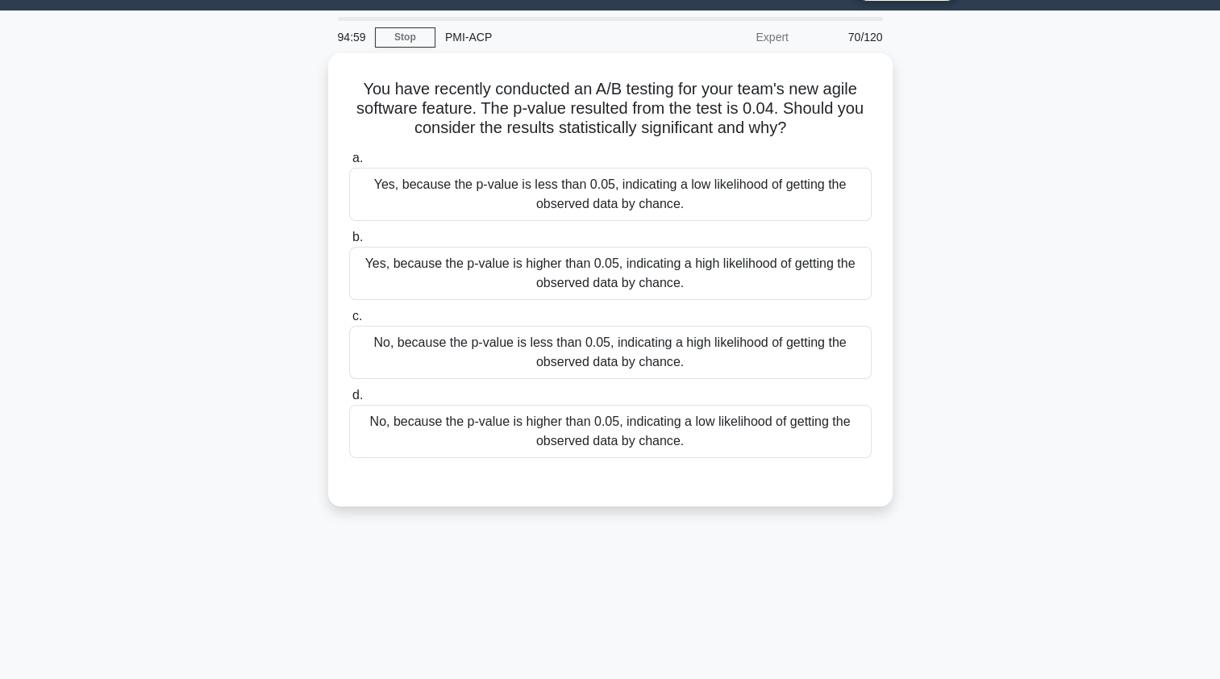
click at [364, 185] on div "Yes, because the p-value is less than 0.05, indicating a low likelihood of gett…" at bounding box center [610, 194] width 522 height 53
click at [349, 164] on input "a. Yes, because the p-value is less than 0.05, indicating a low likelihood of g…" at bounding box center [349, 158] width 0 height 10
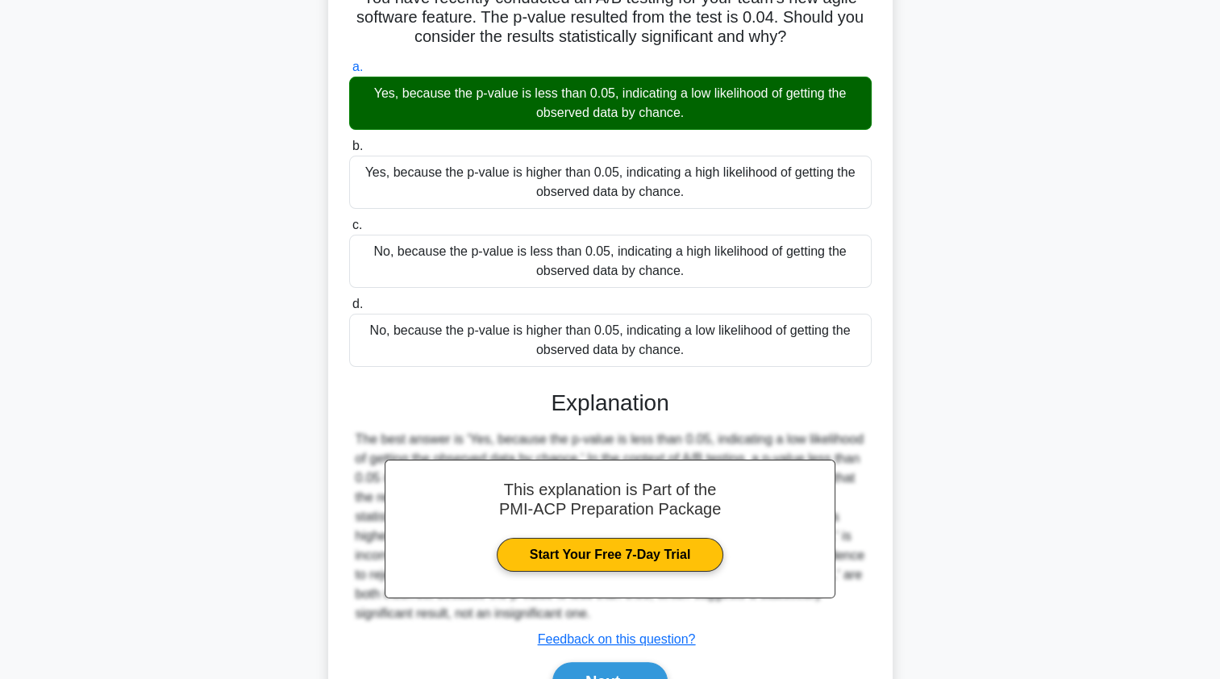
scroll to position [217, 0]
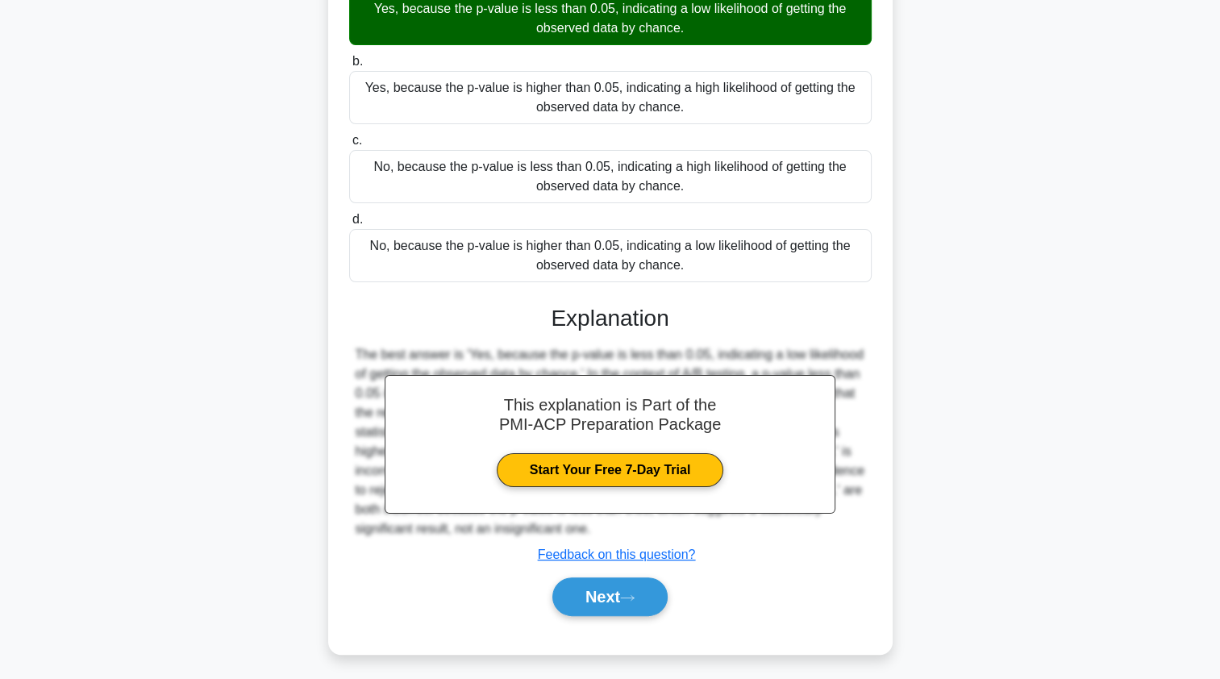
click at [580, 597] on button "Next" at bounding box center [609, 596] width 115 height 39
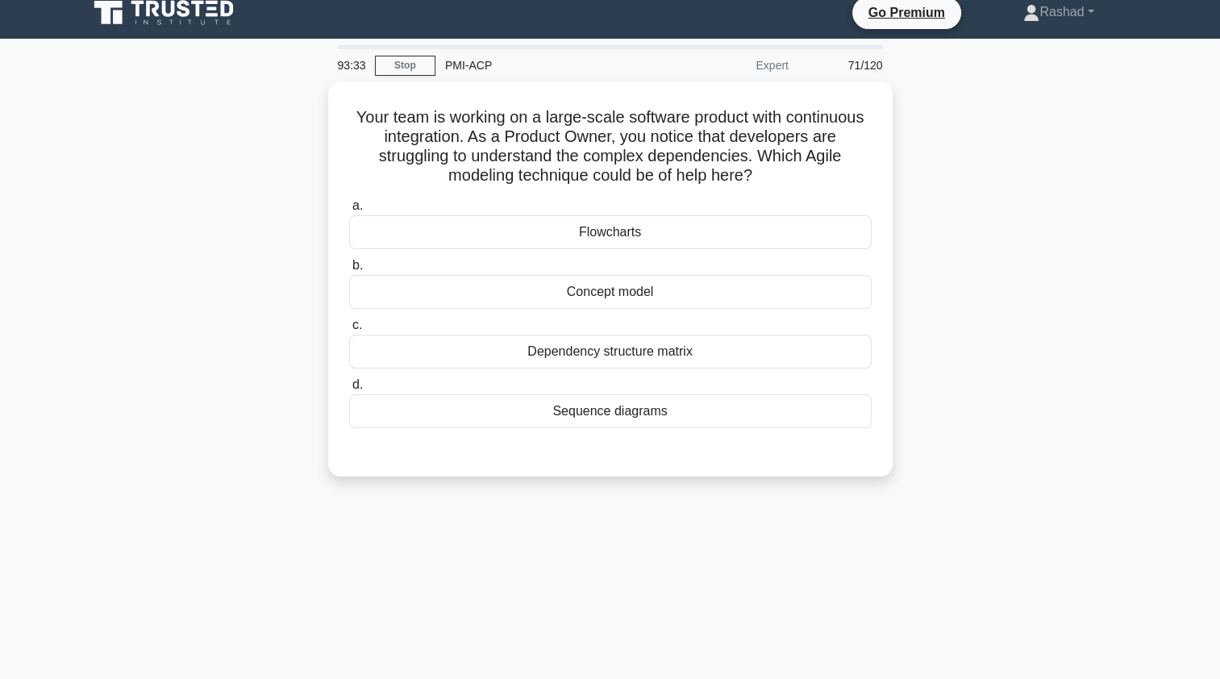
scroll to position [0, 0]
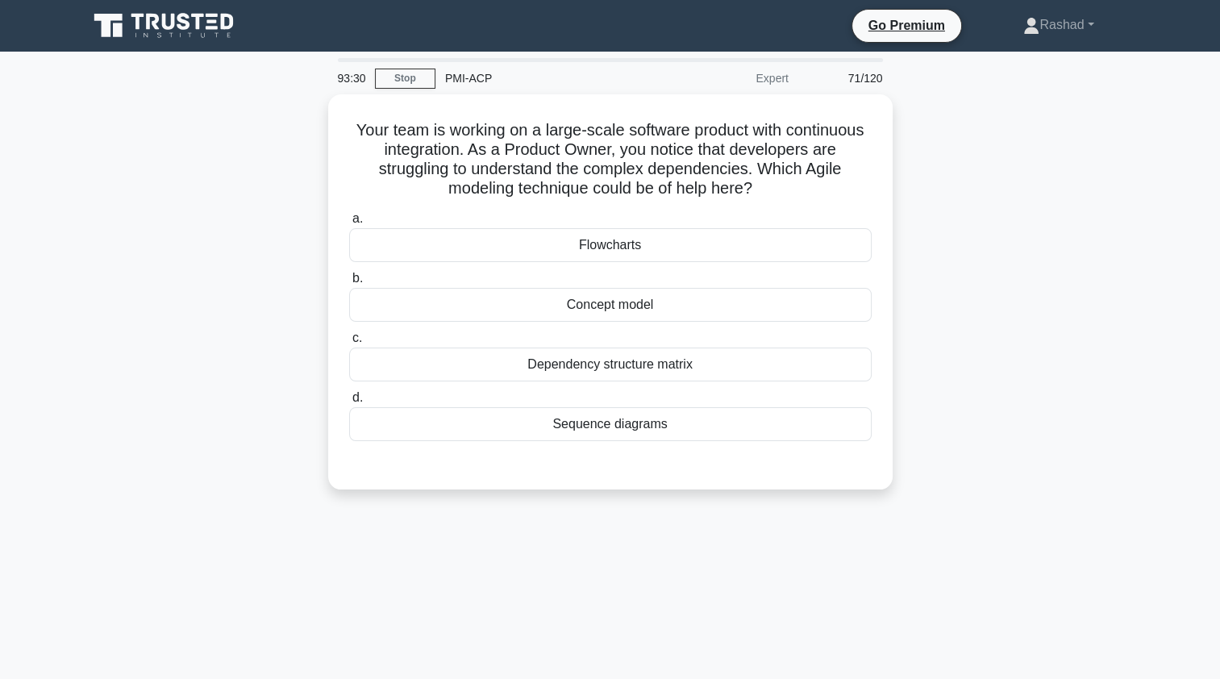
click at [430, 366] on div "Dependency structure matrix" at bounding box center [610, 364] width 522 height 34
click at [349, 343] on input "c. Dependency structure matrix" at bounding box center [349, 338] width 0 height 10
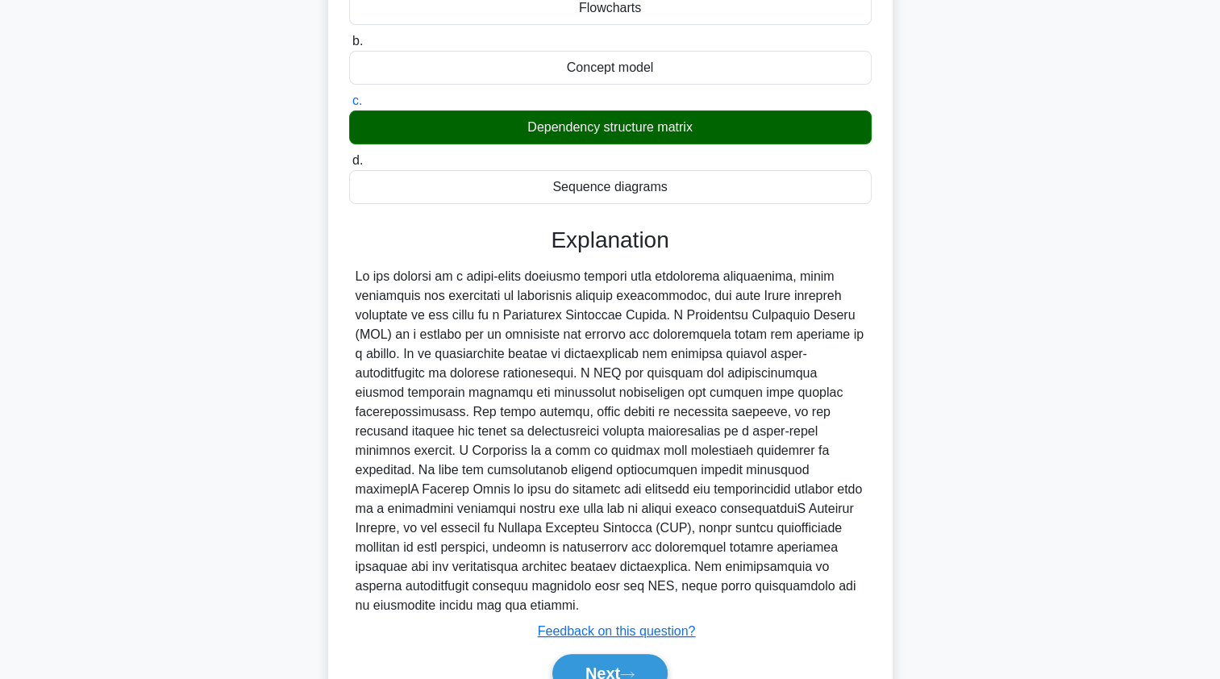
scroll to position [239, 0]
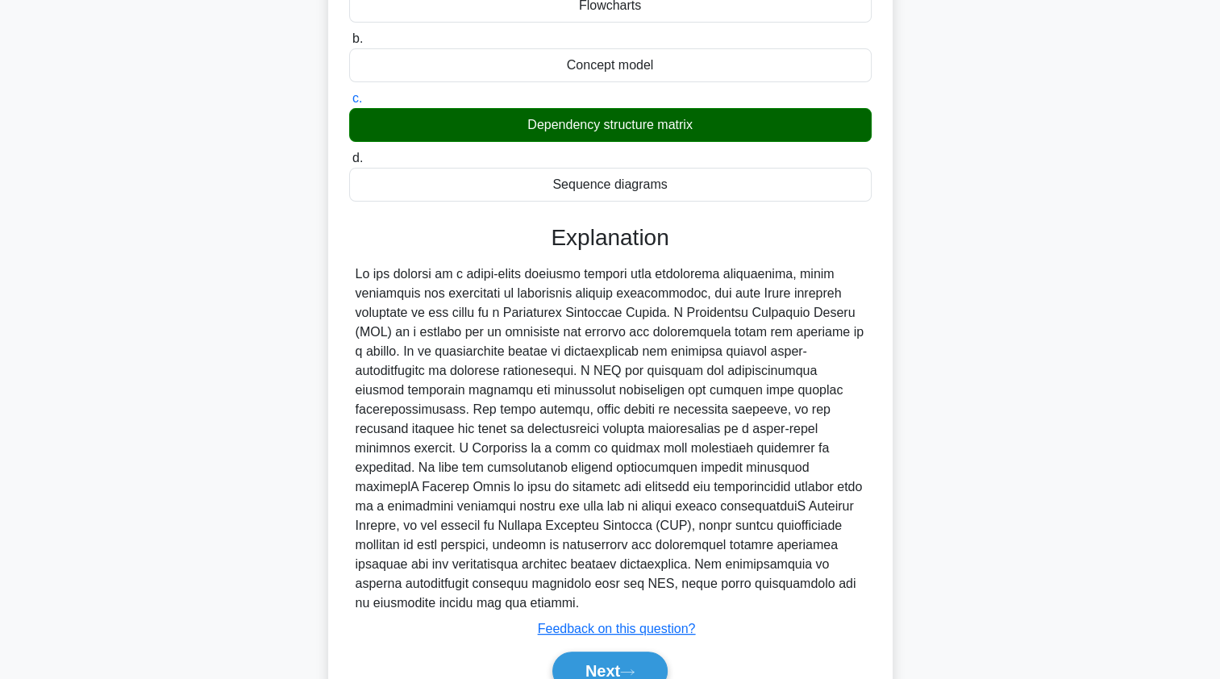
click at [587, 665] on button "Next" at bounding box center [609, 670] width 115 height 39
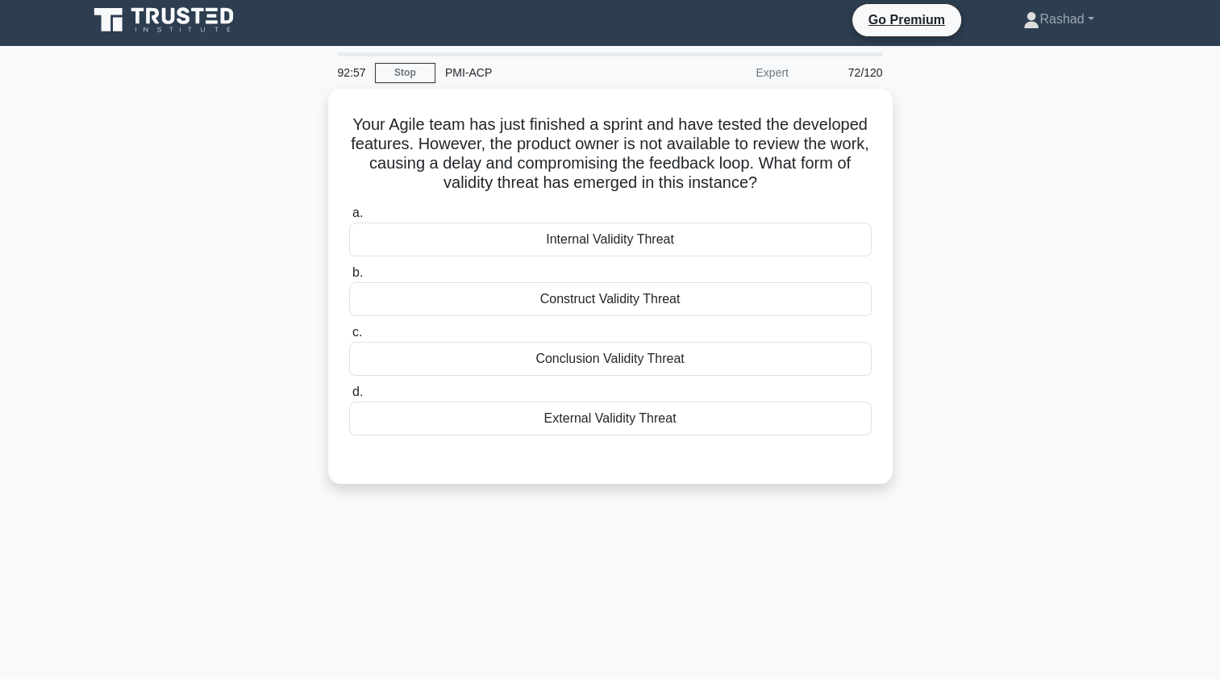
scroll to position [0, 0]
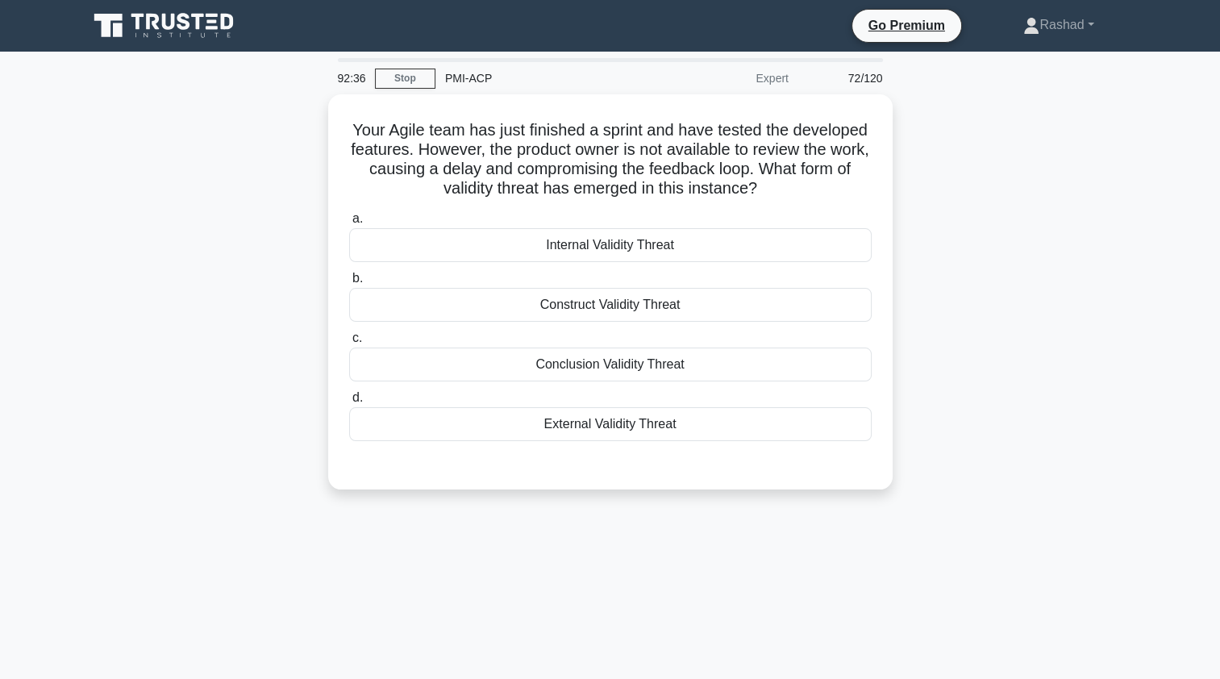
click at [383, 365] on div "Conclusion Validity Threat" at bounding box center [610, 364] width 522 height 34
click at [349, 343] on input "c. Conclusion Validity Threat" at bounding box center [349, 338] width 0 height 10
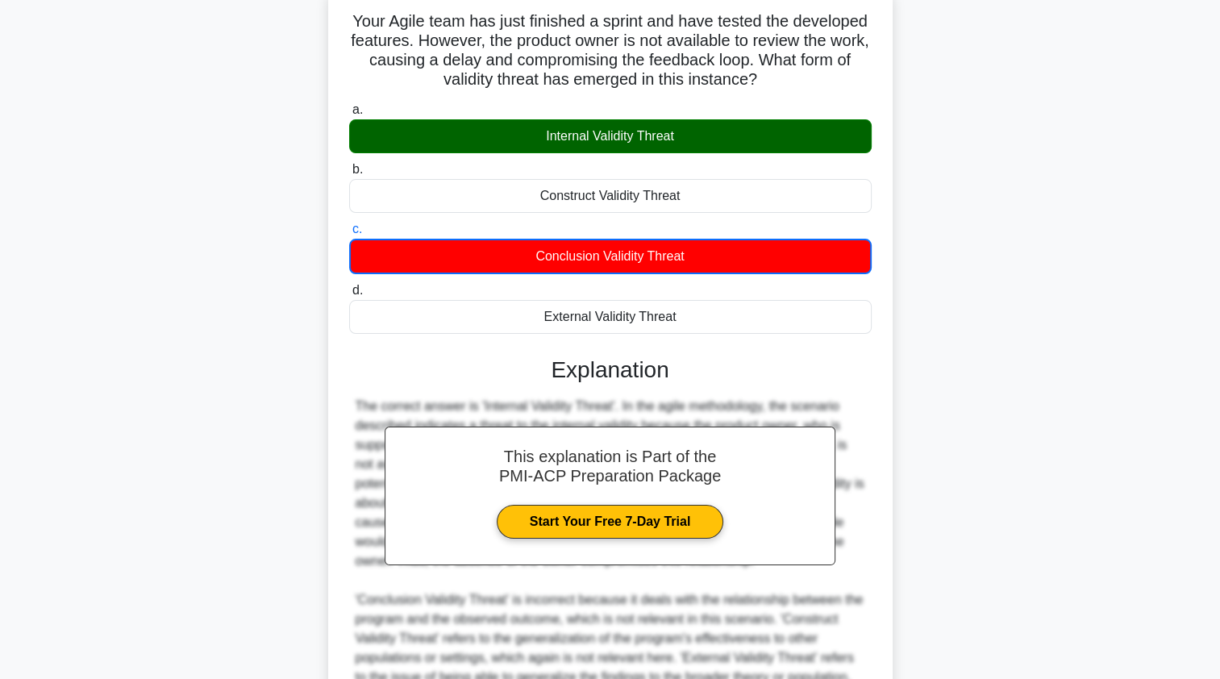
scroll to position [277, 0]
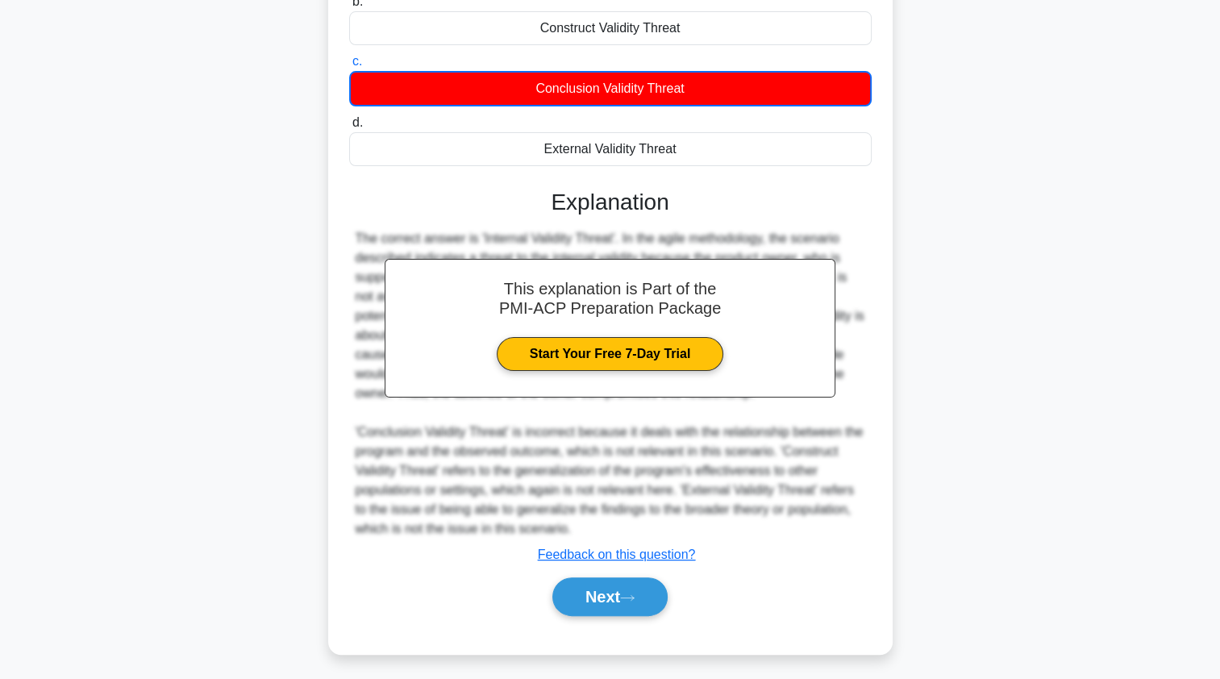
click at [631, 594] on icon at bounding box center [627, 597] width 15 height 9
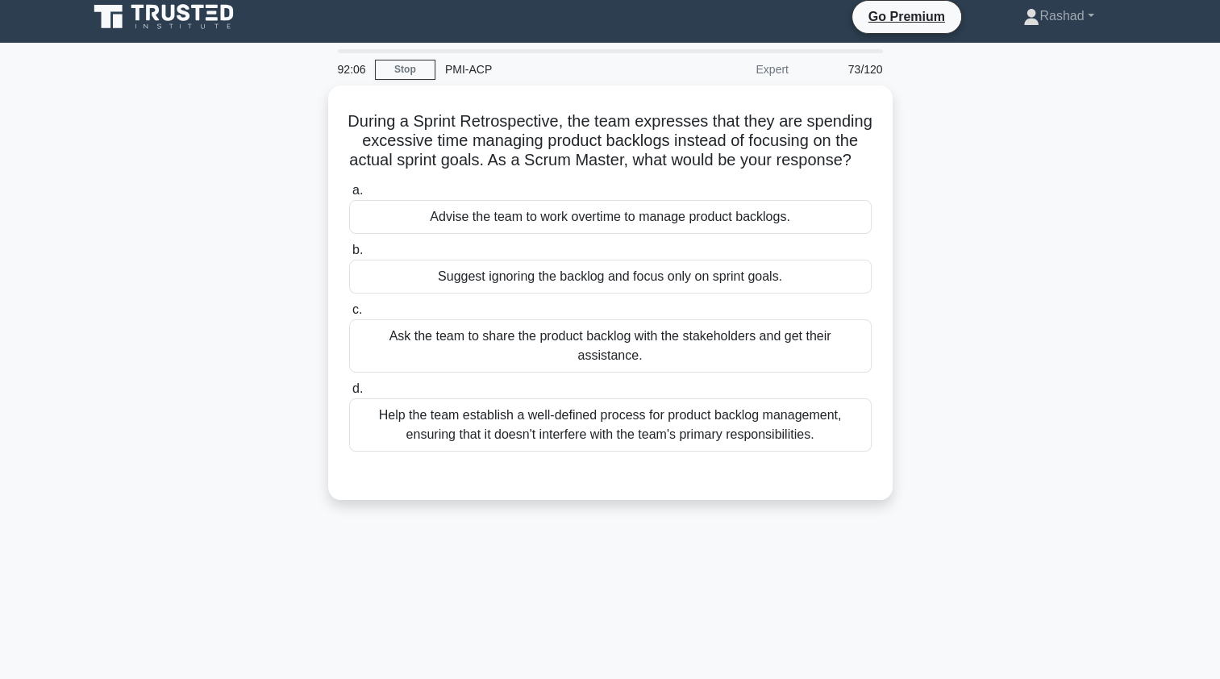
scroll to position [7, 0]
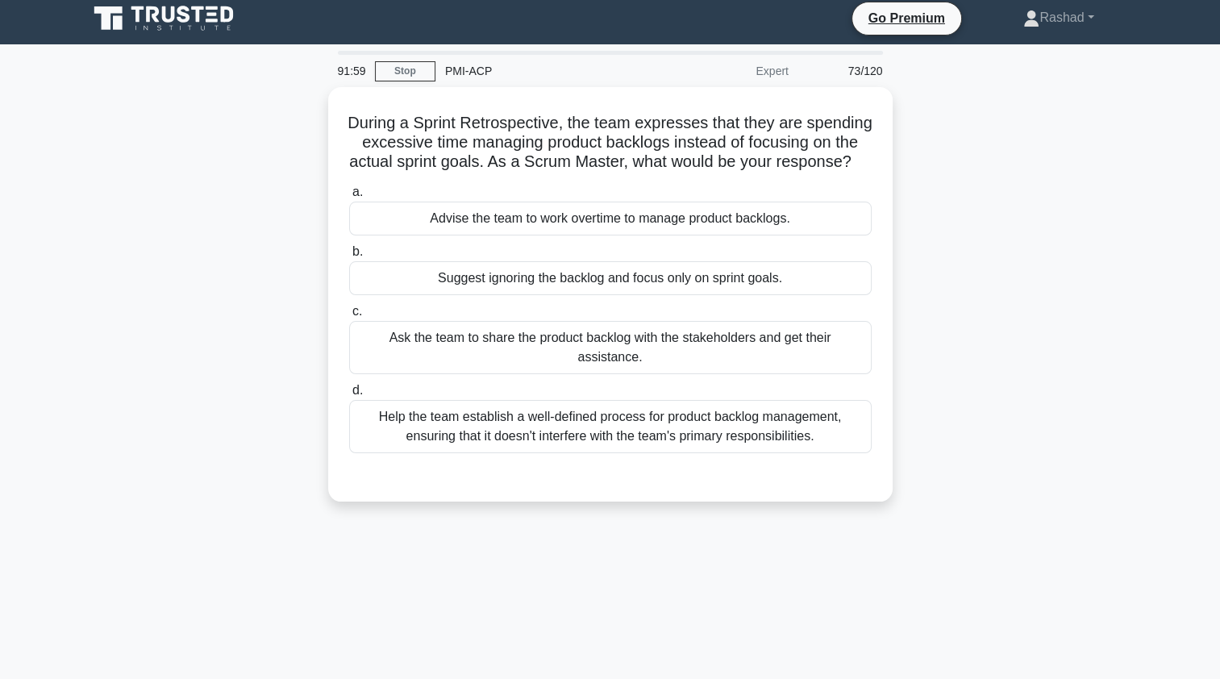
click at [380, 428] on div "Help the team establish a well-defined process for product backlog management, …" at bounding box center [610, 426] width 522 height 53
click at [349, 396] on input "d. Help the team establish a well-defined process for product backlog managemen…" at bounding box center [349, 390] width 0 height 10
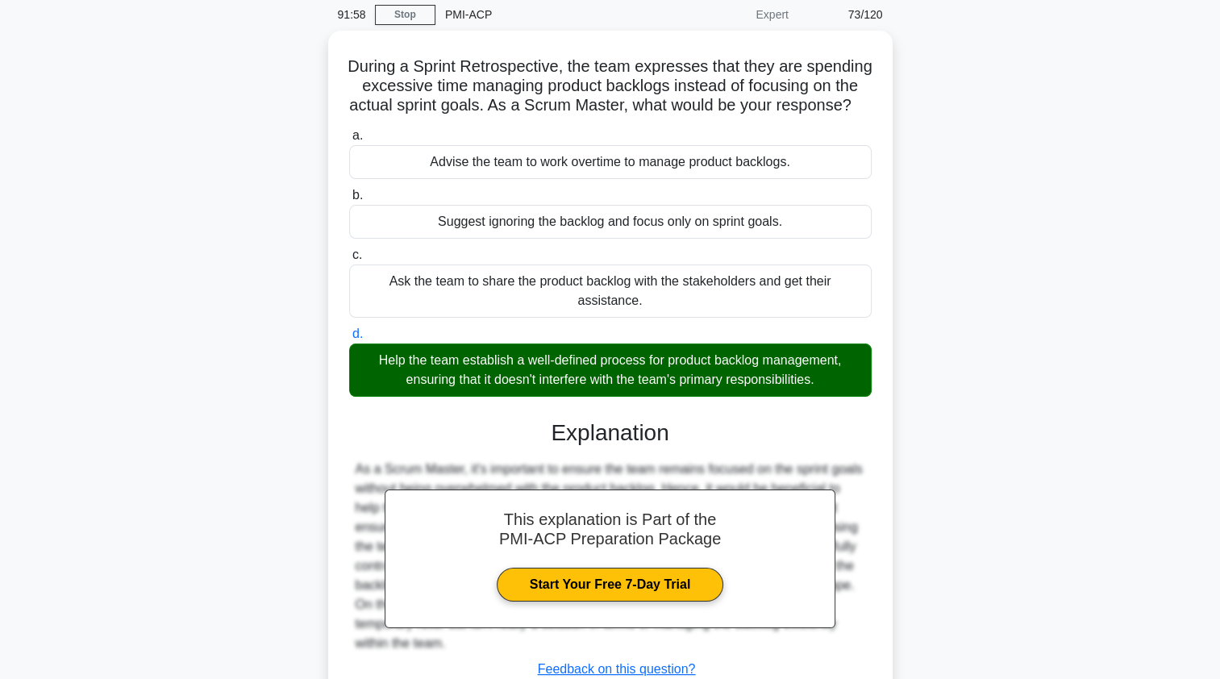
scroll to position [192, 0]
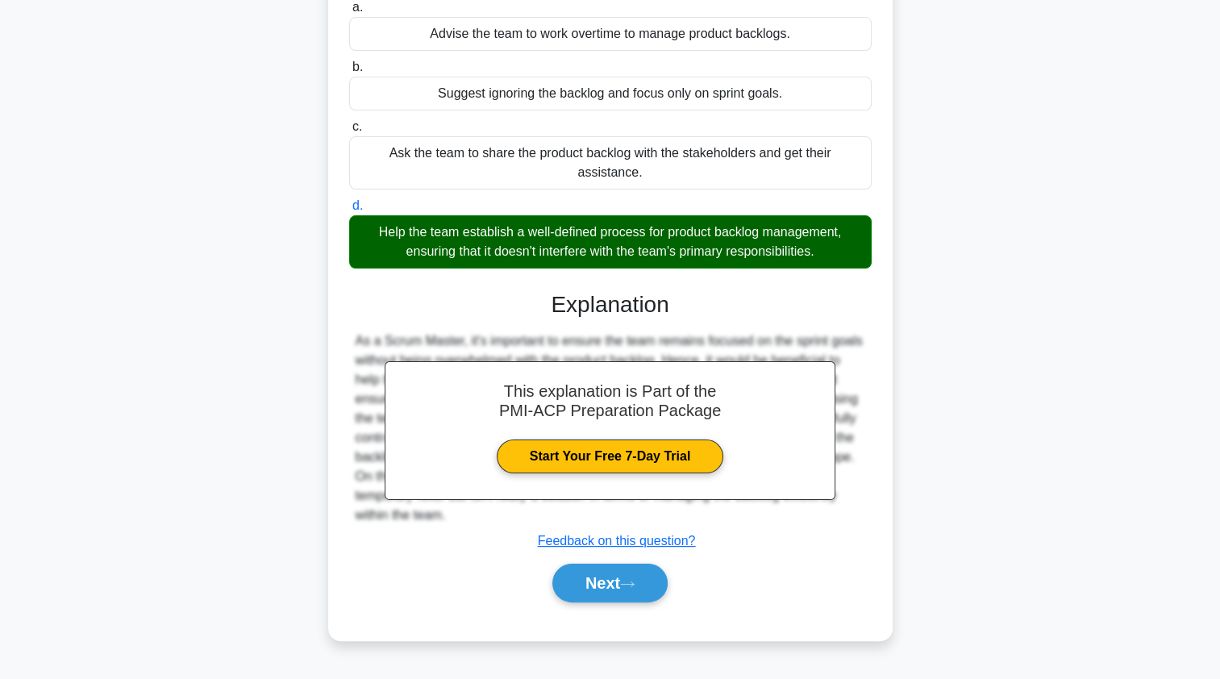
click at [575, 577] on button "Next" at bounding box center [609, 582] width 115 height 39
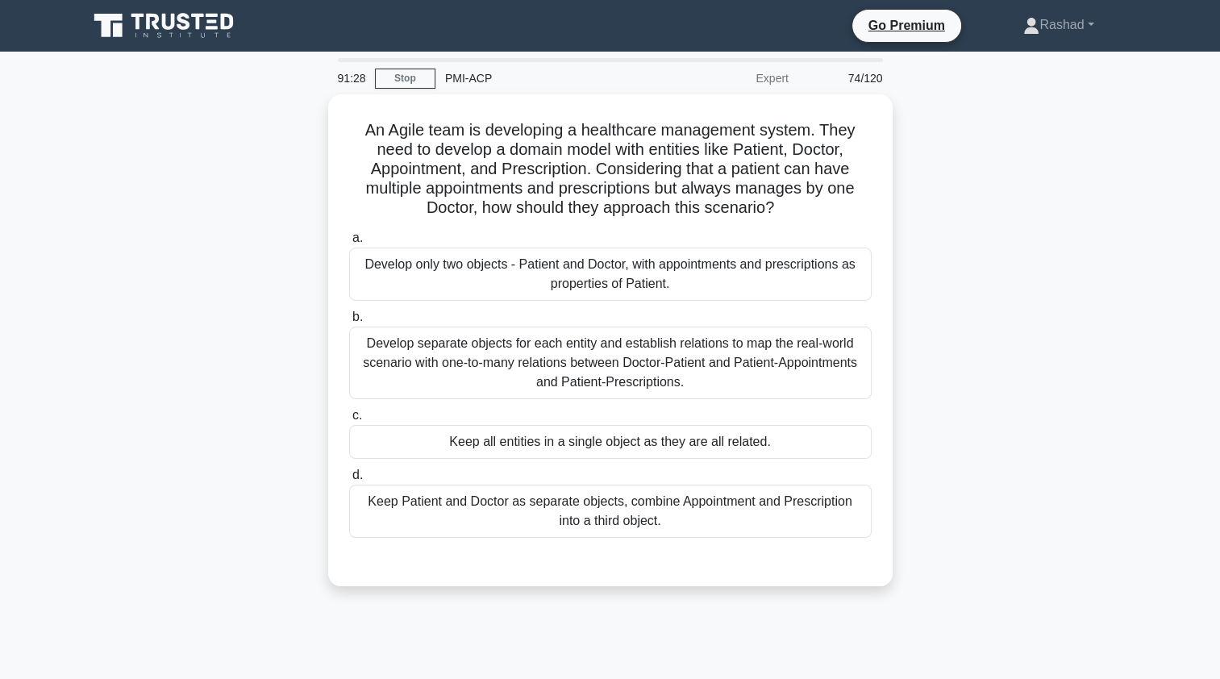
scroll to position [0, 0]
click at [392, 360] on div "Develop separate objects for each entity and establish relations to map the rea…" at bounding box center [610, 362] width 522 height 73
click at [349, 322] on input "b. Develop separate objects for each entity and establish relations to map the …" at bounding box center [349, 317] width 0 height 10
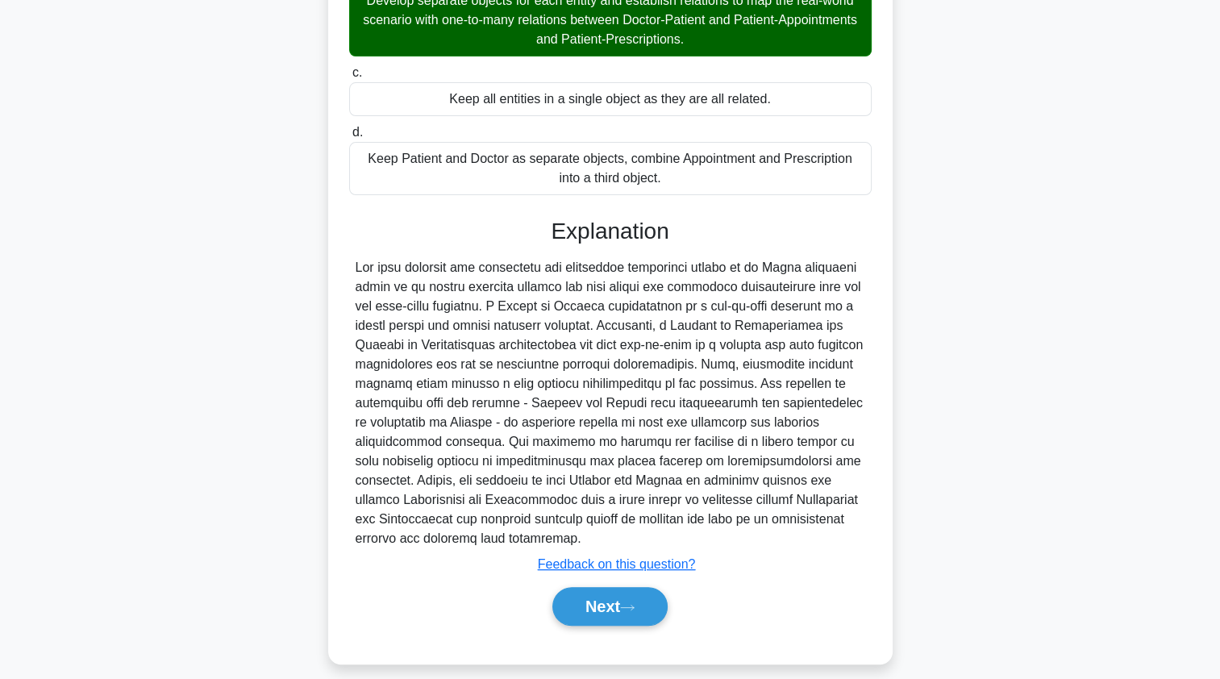
scroll to position [352, 0]
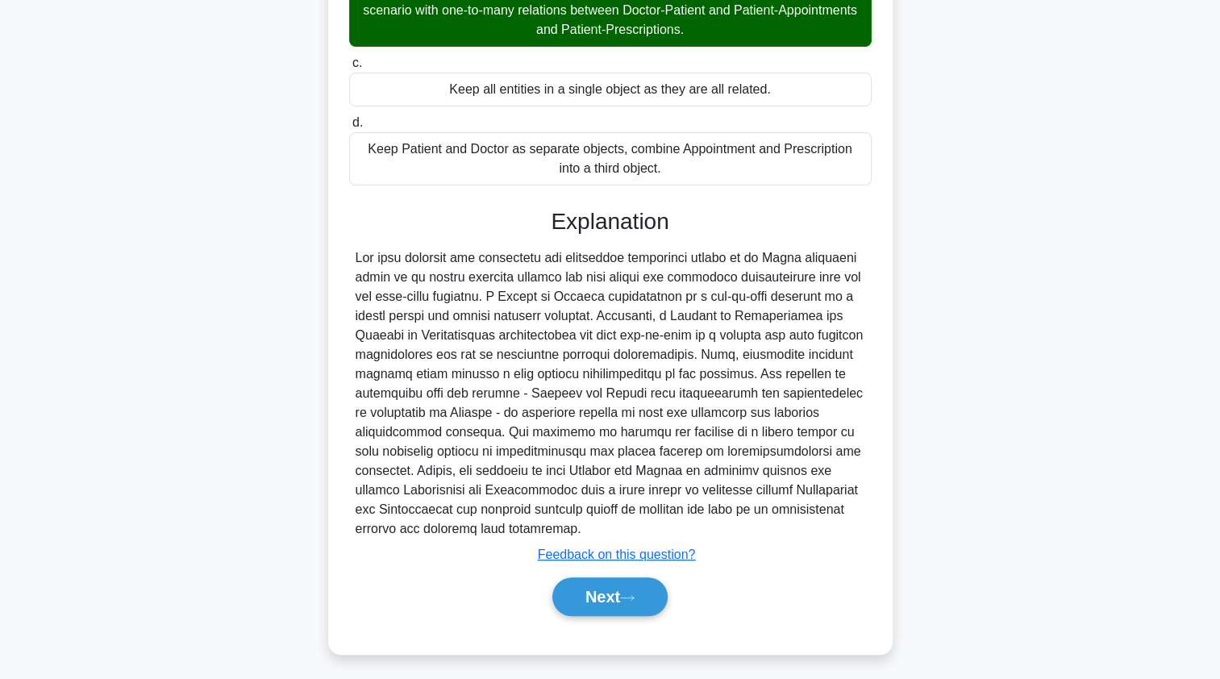
click at [574, 590] on button "Next" at bounding box center [609, 596] width 115 height 39
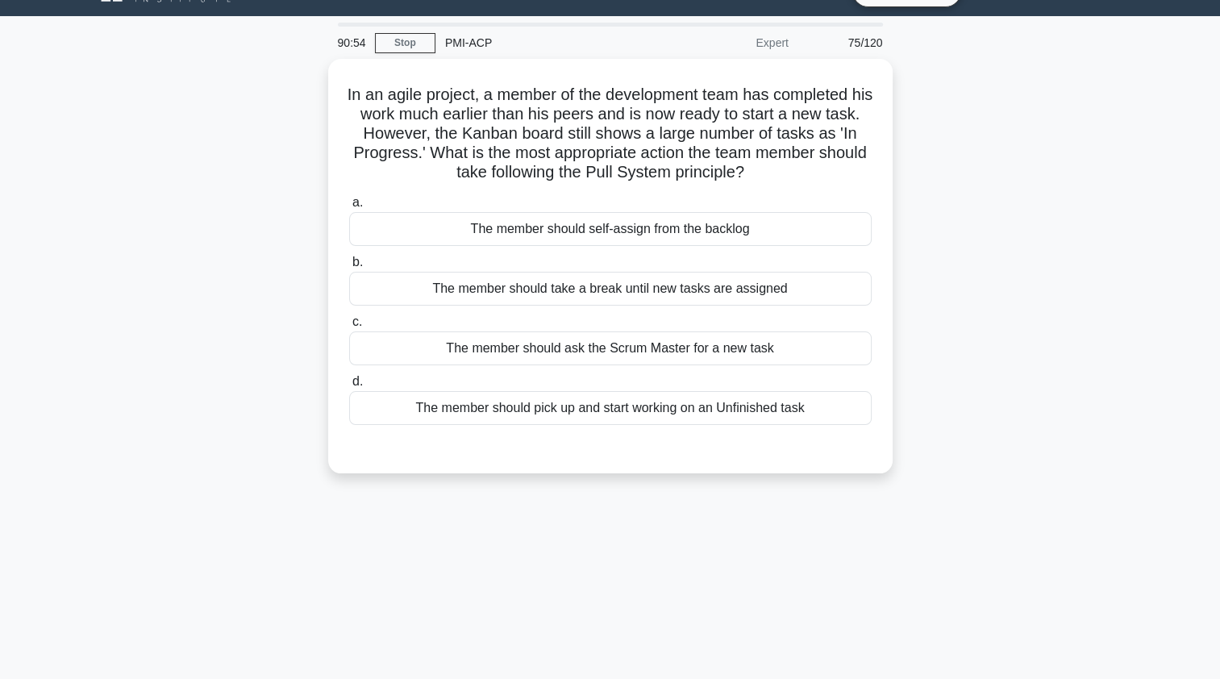
scroll to position [0, 0]
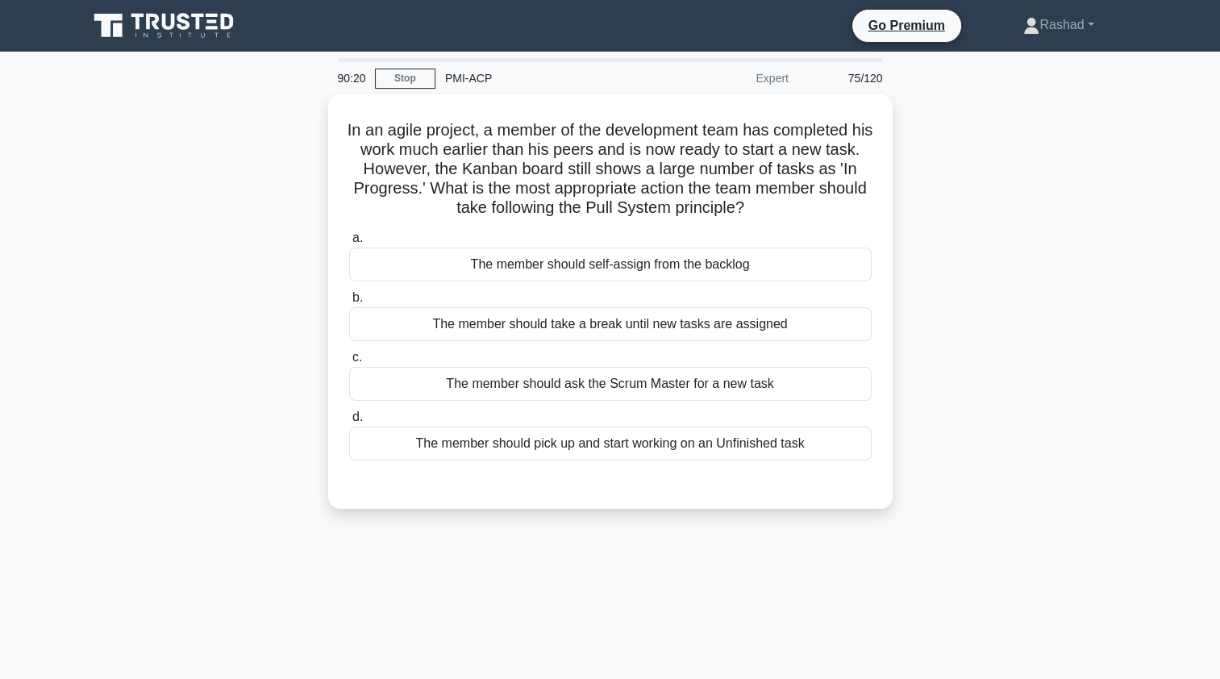
click at [430, 455] on div "The member should pick up and start working on an Unfinished task" at bounding box center [610, 443] width 522 height 34
click at [349, 422] on input "d. The member should pick up and start working on an Unfinished task" at bounding box center [349, 417] width 0 height 10
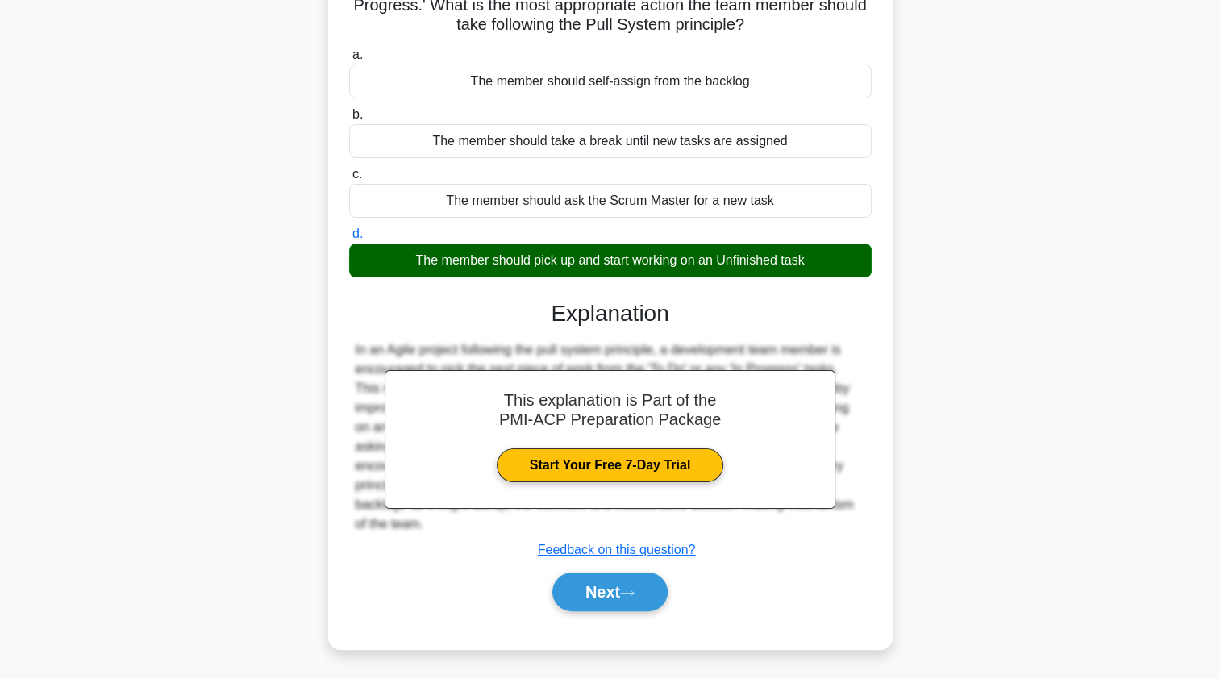
scroll to position [192, 0]
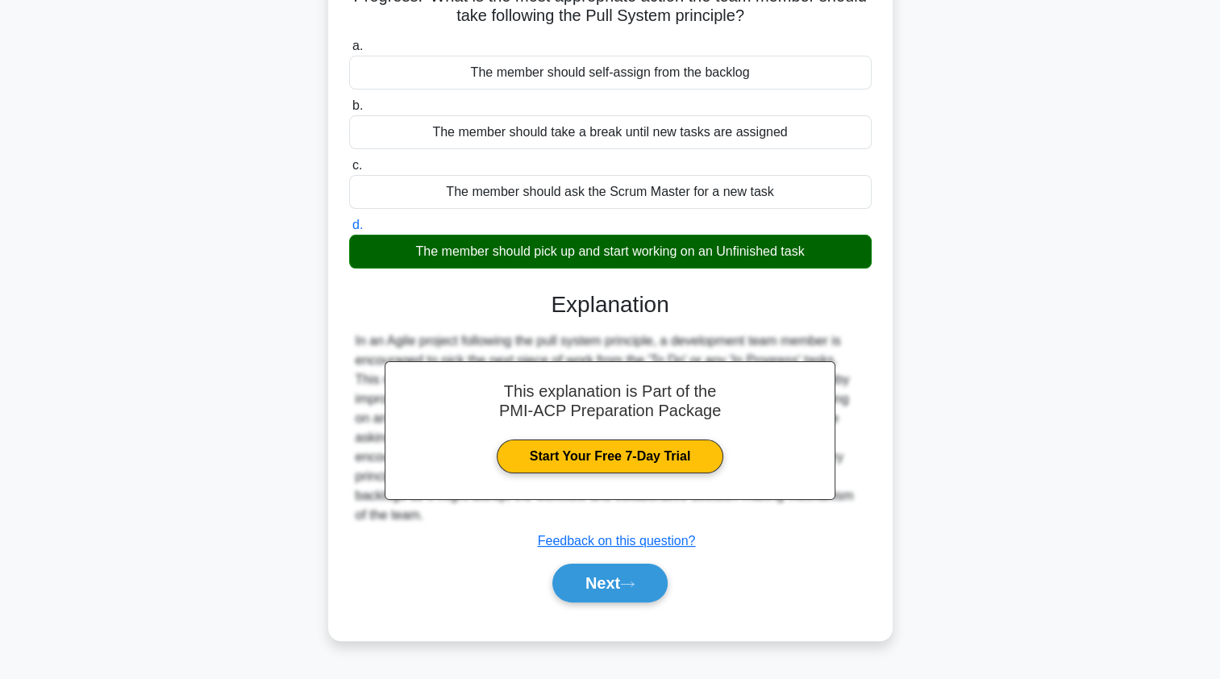
click at [579, 585] on button "Next" at bounding box center [609, 582] width 115 height 39
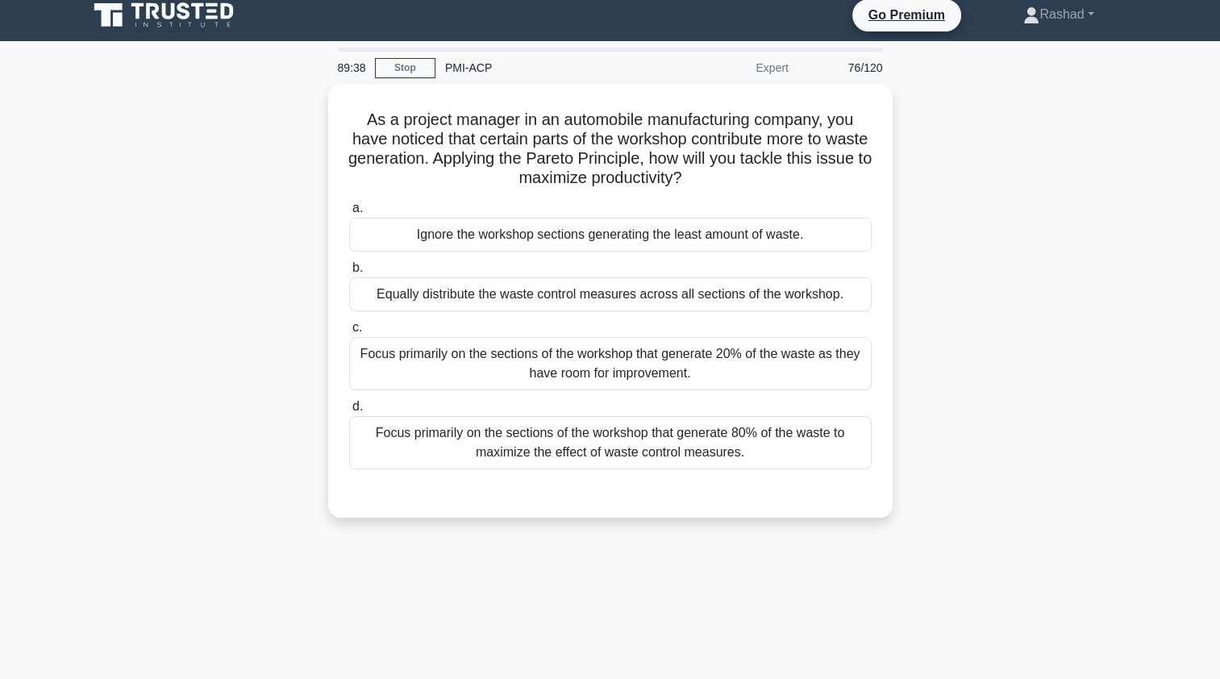
scroll to position [0, 0]
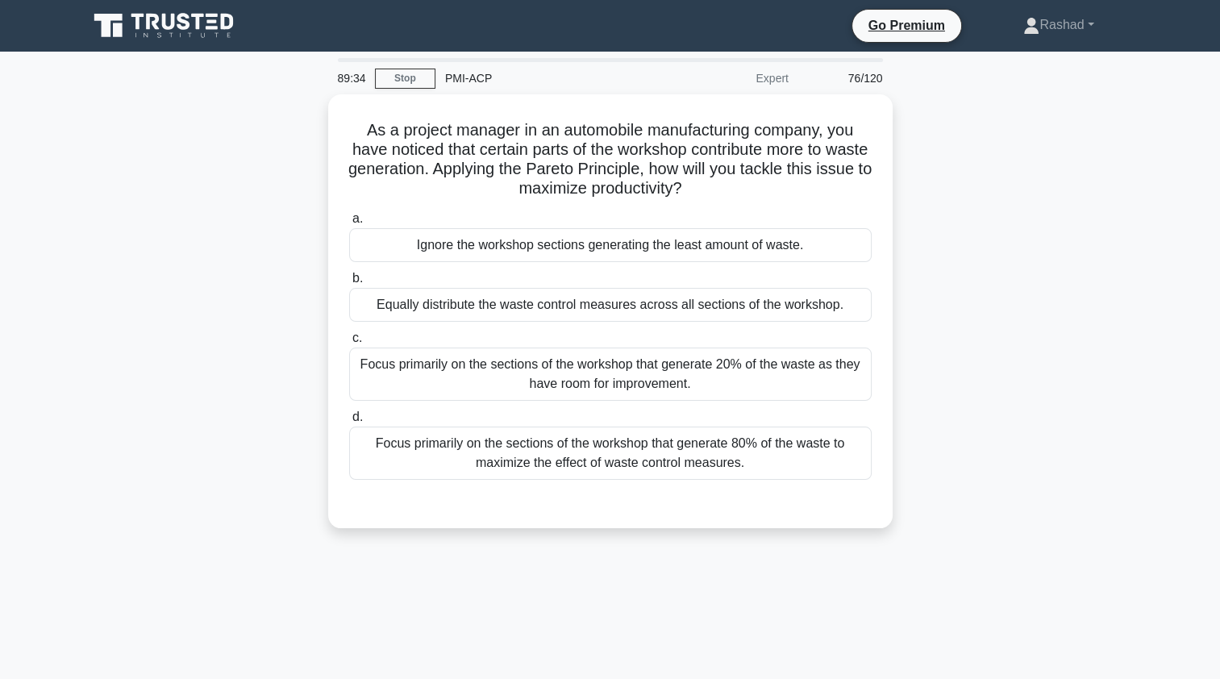
click at [390, 458] on div "Focus primarily on the sections of the workshop that generate 80% of the waste …" at bounding box center [610, 452] width 522 height 53
click at [349, 422] on input "d. Focus primarily on the sections of the workshop that generate 80% of the was…" at bounding box center [349, 417] width 0 height 10
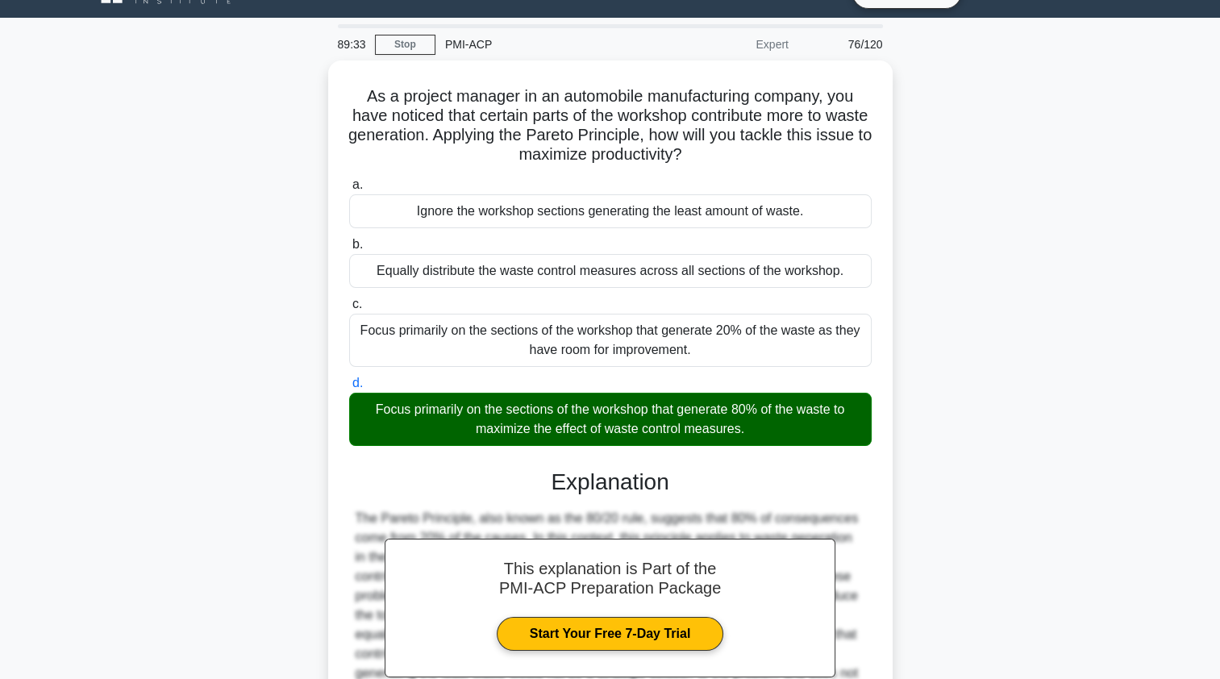
scroll to position [198, 0]
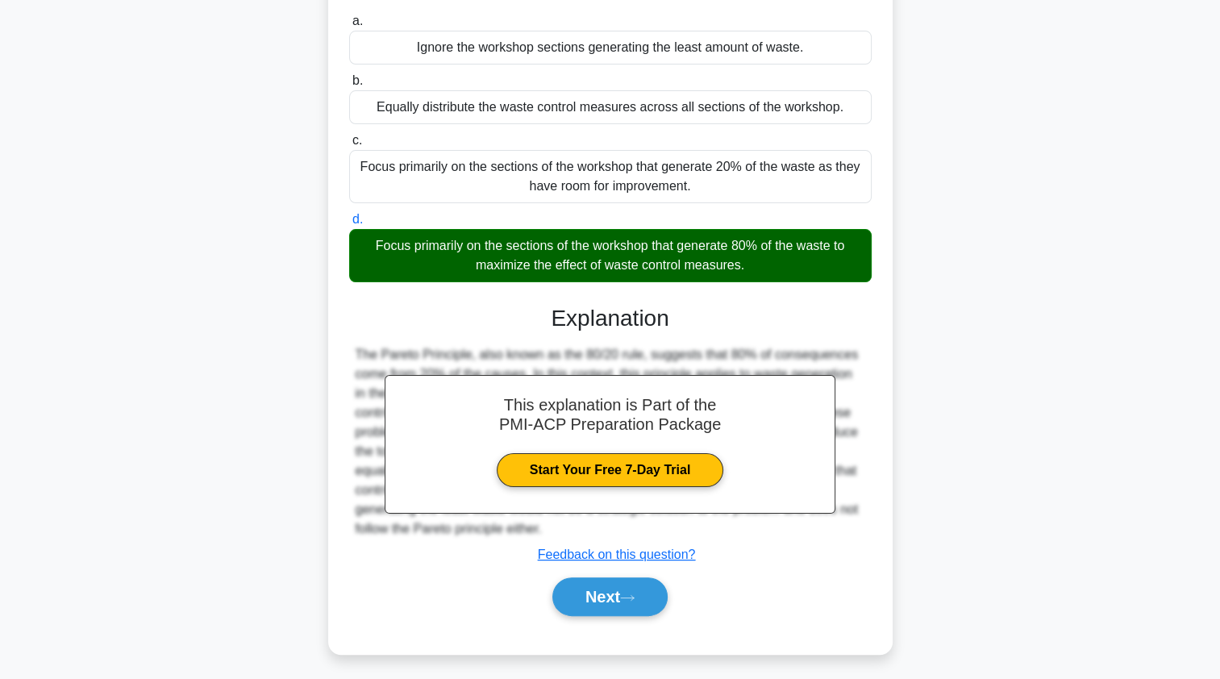
click at [568, 596] on button "Next" at bounding box center [609, 596] width 115 height 39
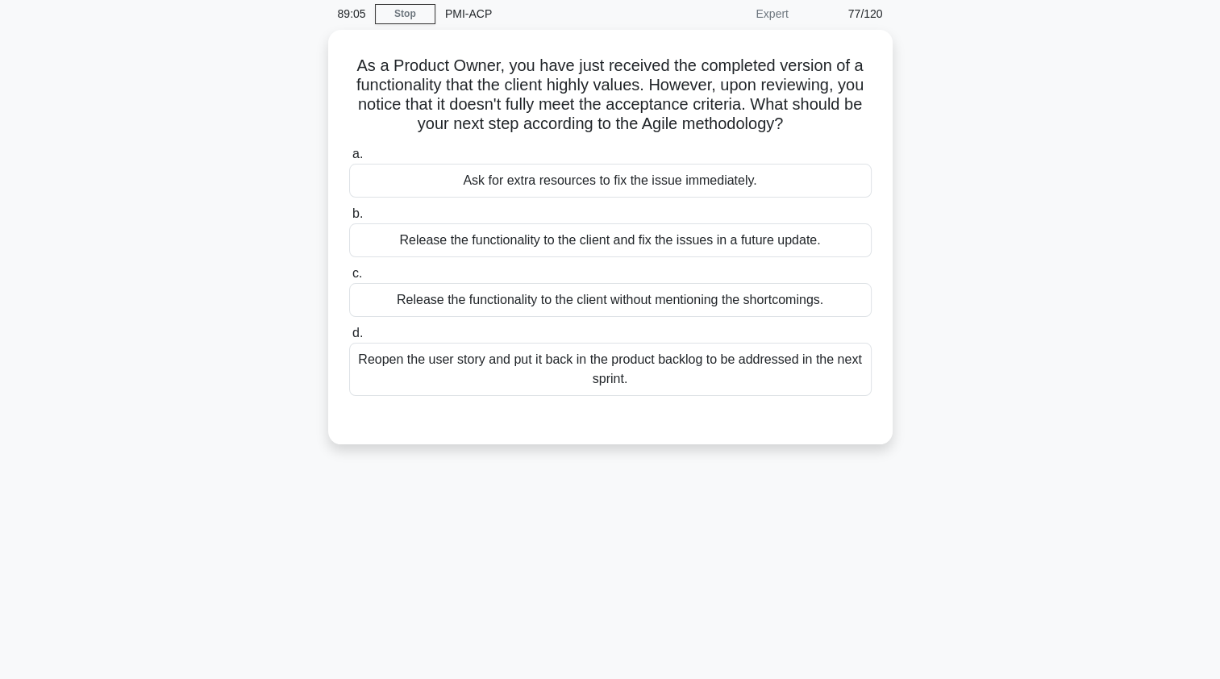
scroll to position [47, 0]
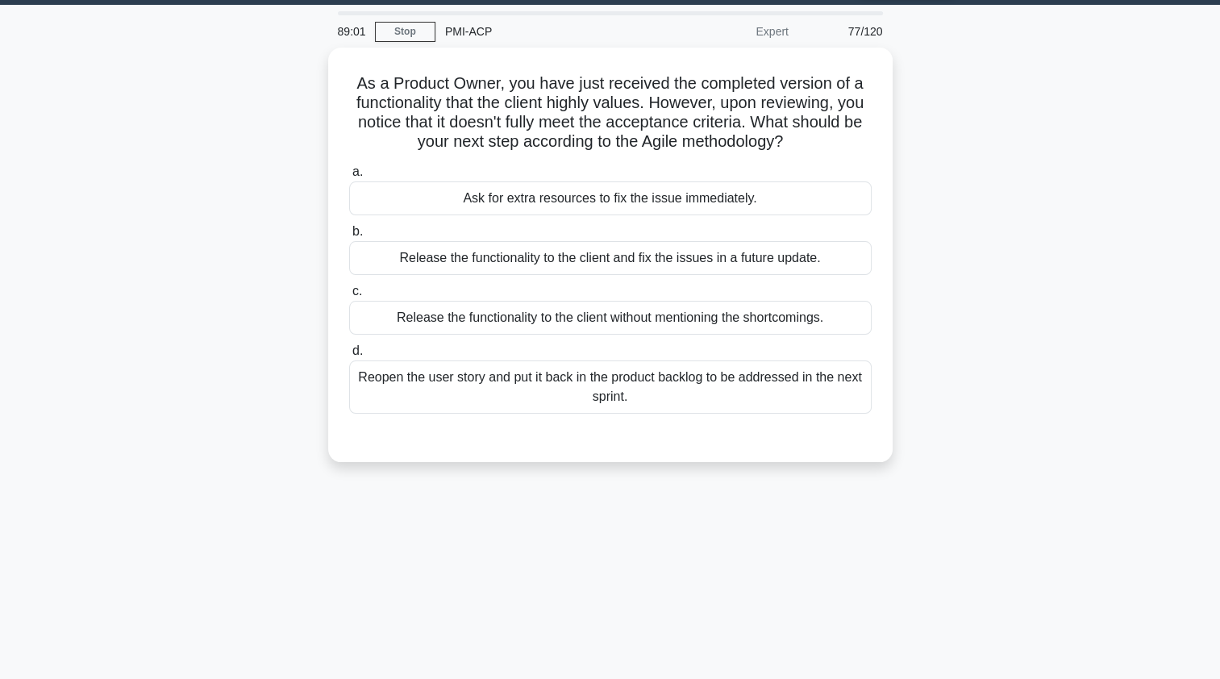
click at [395, 393] on div "Reopen the user story and put it back in the product backlog to be addressed in…" at bounding box center [610, 386] width 522 height 53
click at [349, 356] on input "d. Reopen the user story and put it back in the product backlog to be addressed…" at bounding box center [349, 351] width 0 height 10
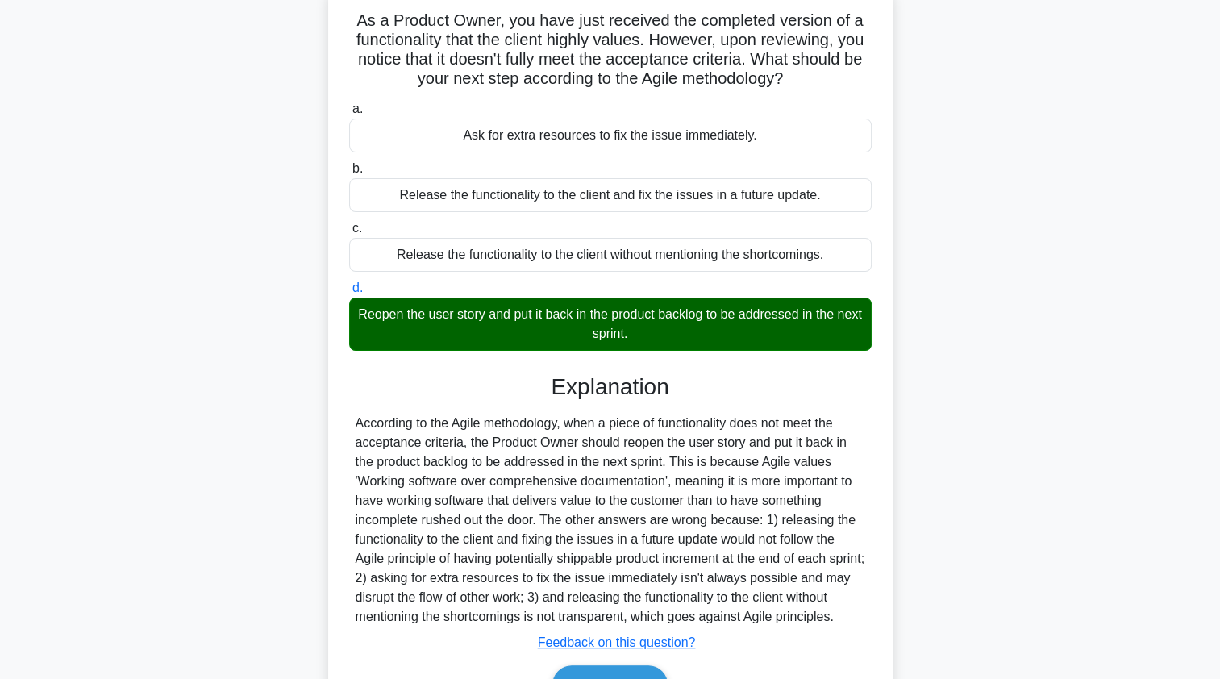
scroll to position [198, 0]
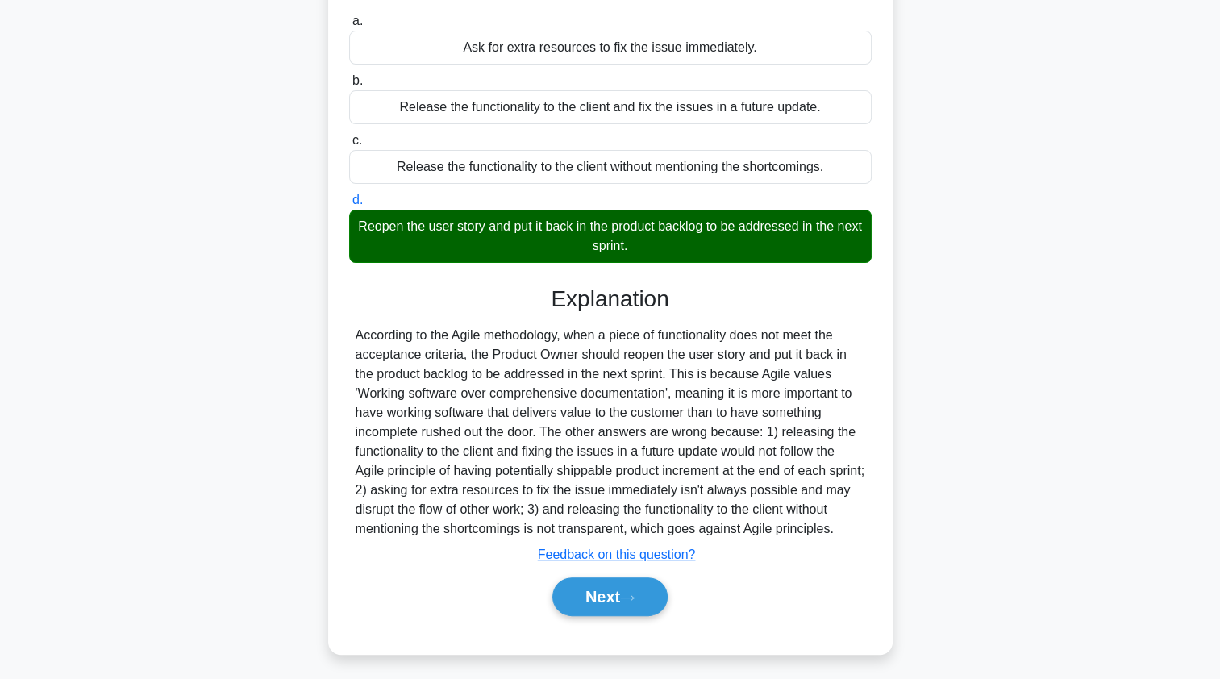
click at [581, 598] on button "Next" at bounding box center [609, 596] width 115 height 39
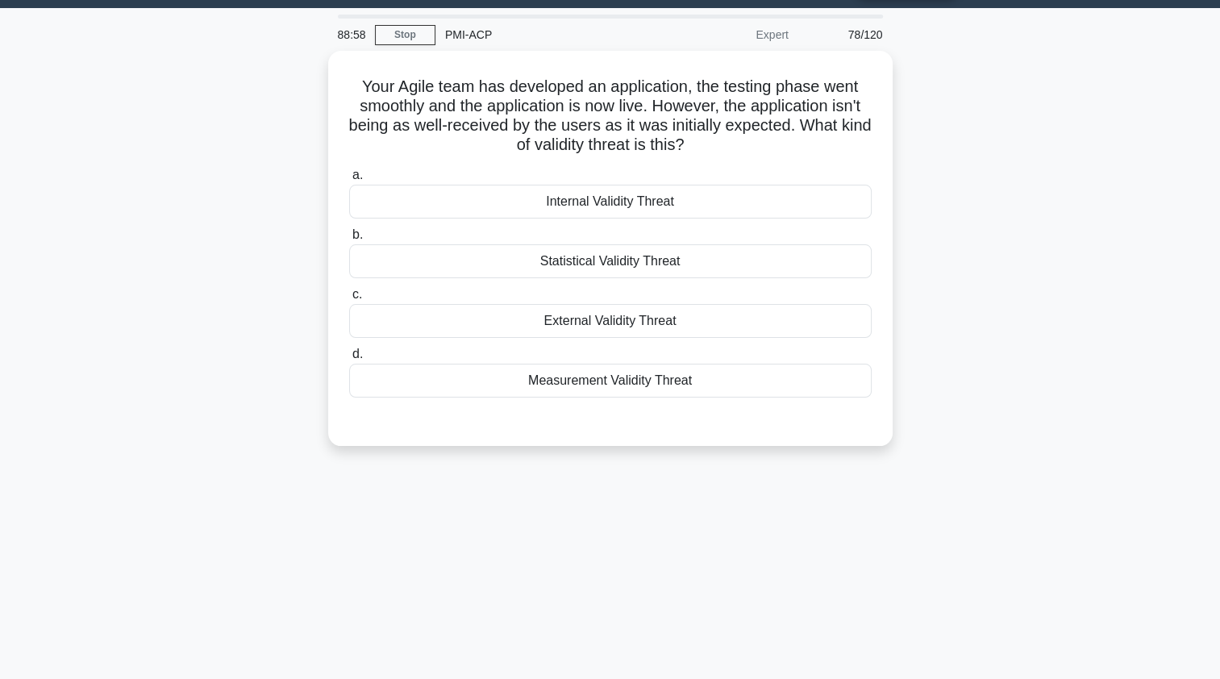
scroll to position [0, 0]
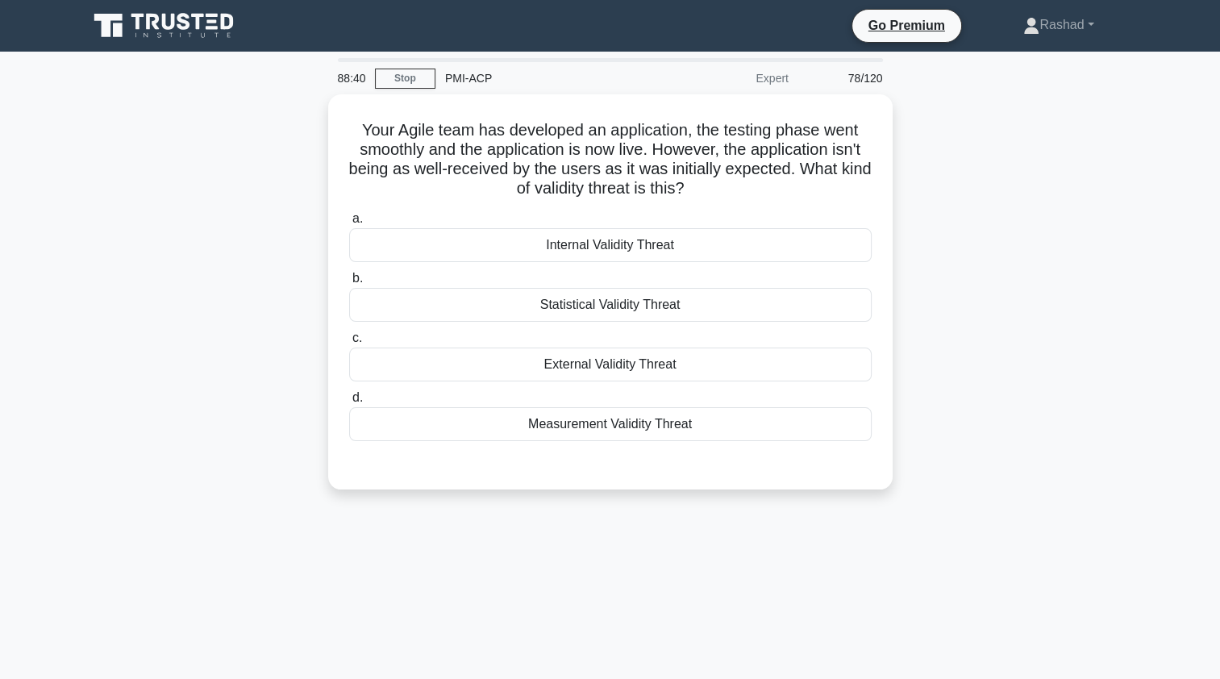
click at [397, 374] on div "External Validity Threat" at bounding box center [610, 364] width 522 height 34
click at [349, 343] on input "c. External Validity Threat" at bounding box center [349, 338] width 0 height 10
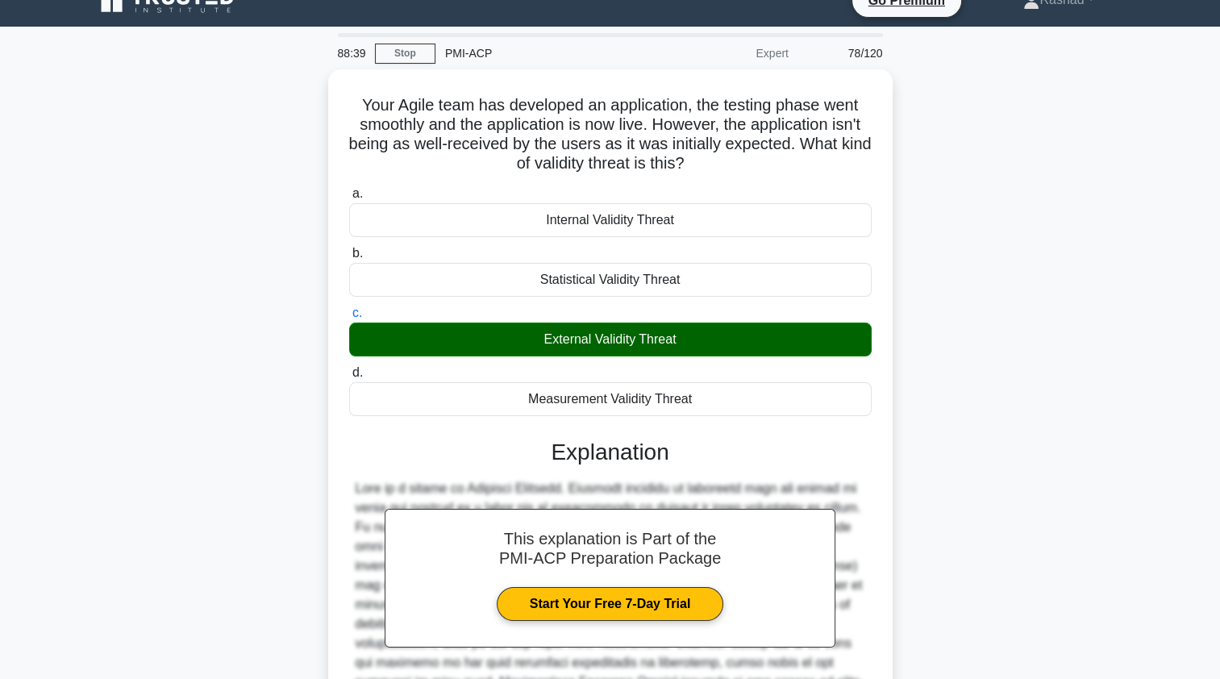
scroll to position [198, 0]
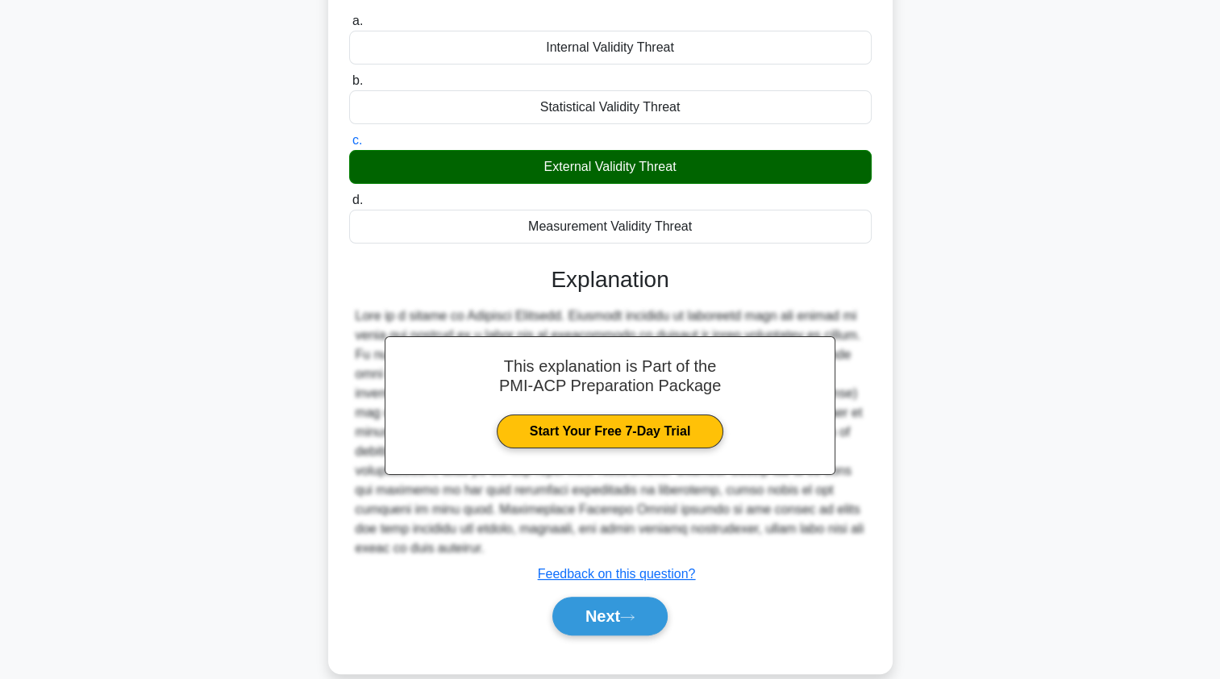
click at [580, 597] on button "Next" at bounding box center [609, 616] width 115 height 39
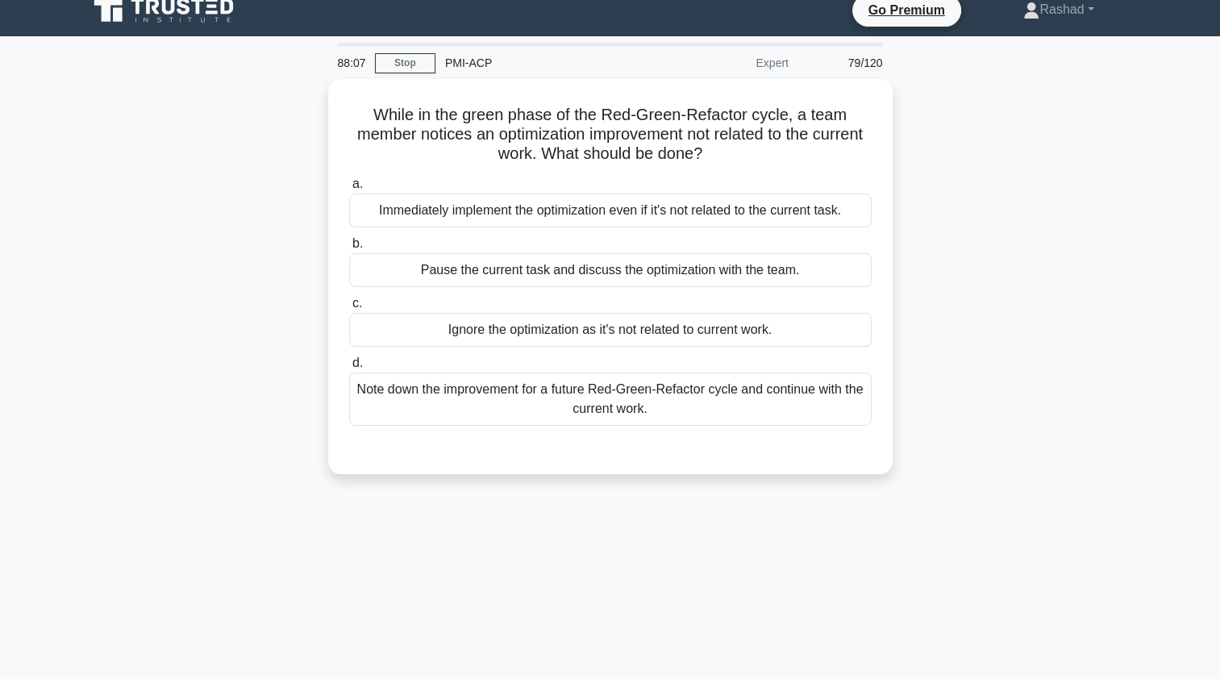
scroll to position [10, 0]
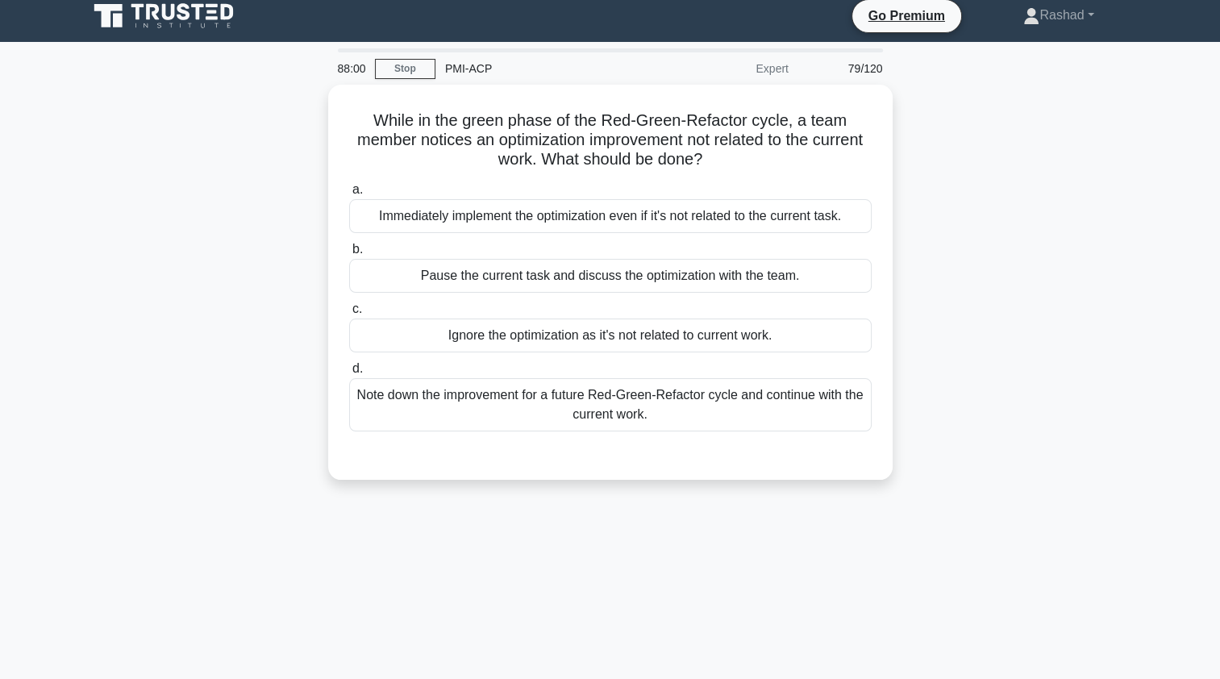
click at [397, 407] on div "Note down the improvement for a future Red-Green-Refactor cycle and continue wi…" at bounding box center [610, 404] width 522 height 53
click at [349, 374] on input "d. Note down the improvement for a future Red-Green-Refactor cycle and continue…" at bounding box center [349, 369] width 0 height 10
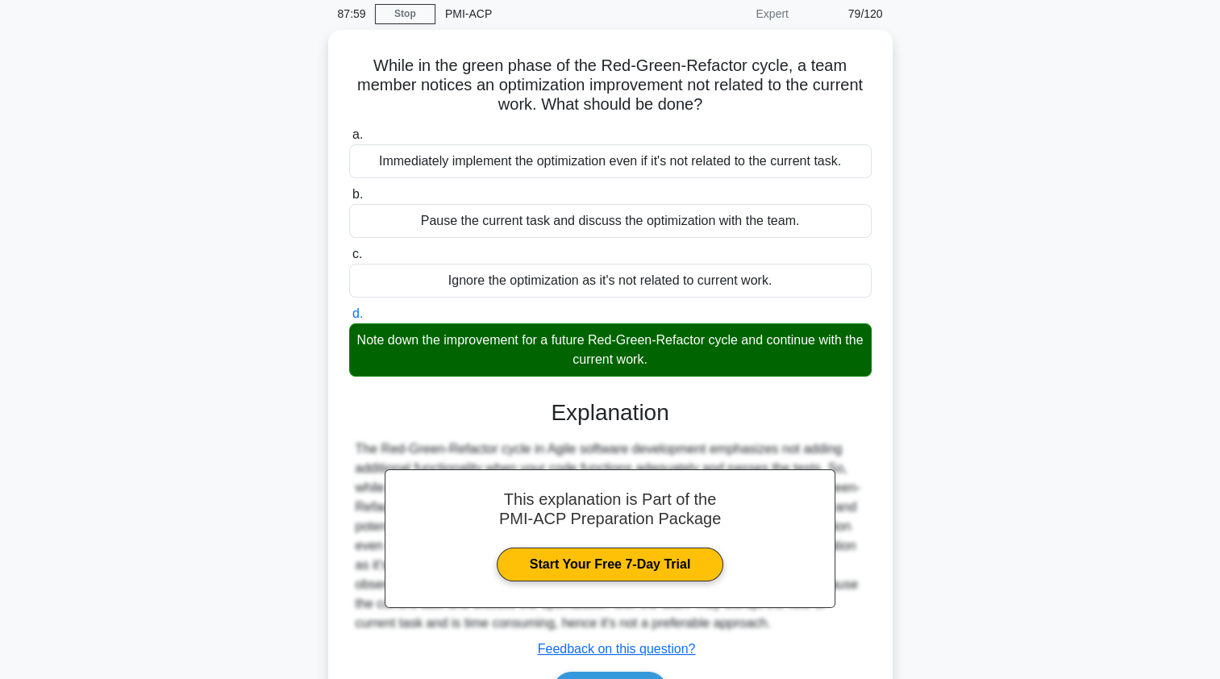
scroll to position [192, 0]
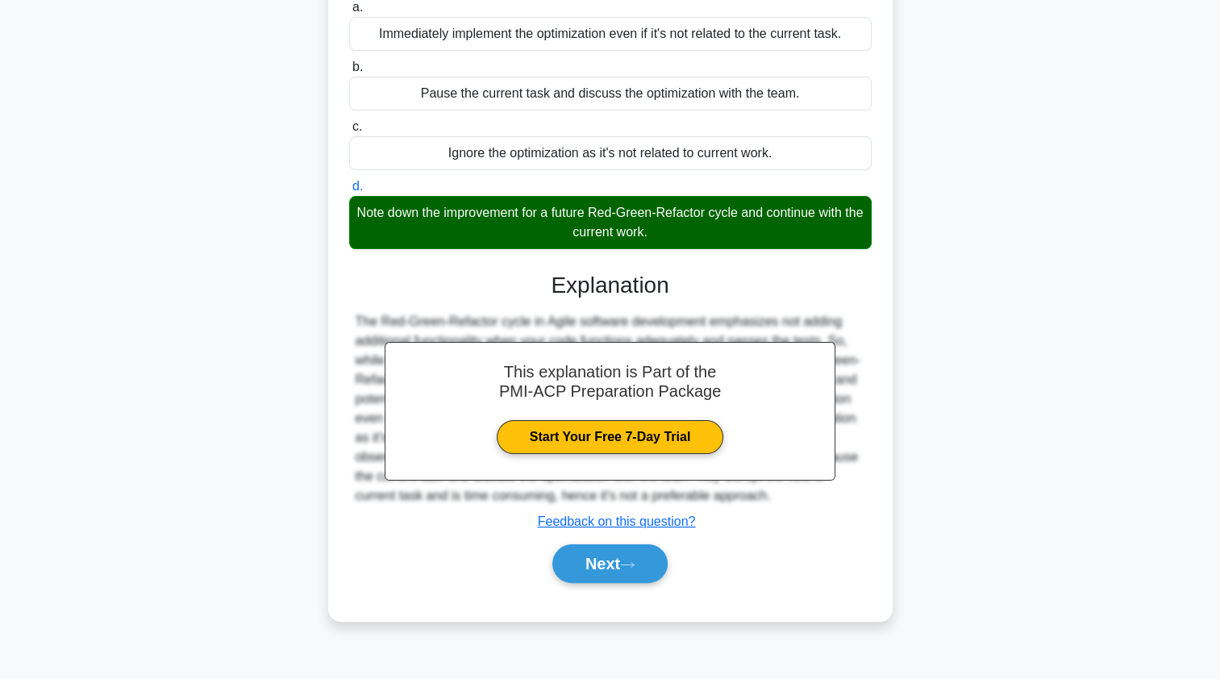
click at [569, 559] on button "Next" at bounding box center [609, 563] width 115 height 39
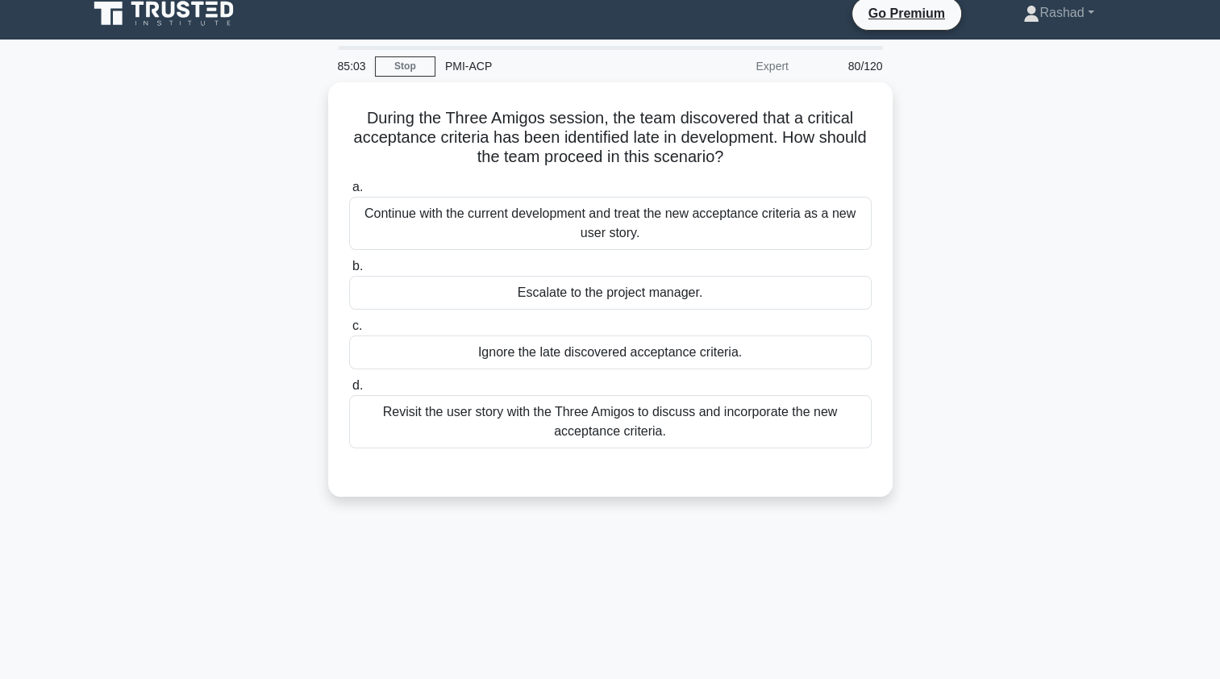
scroll to position [2, 0]
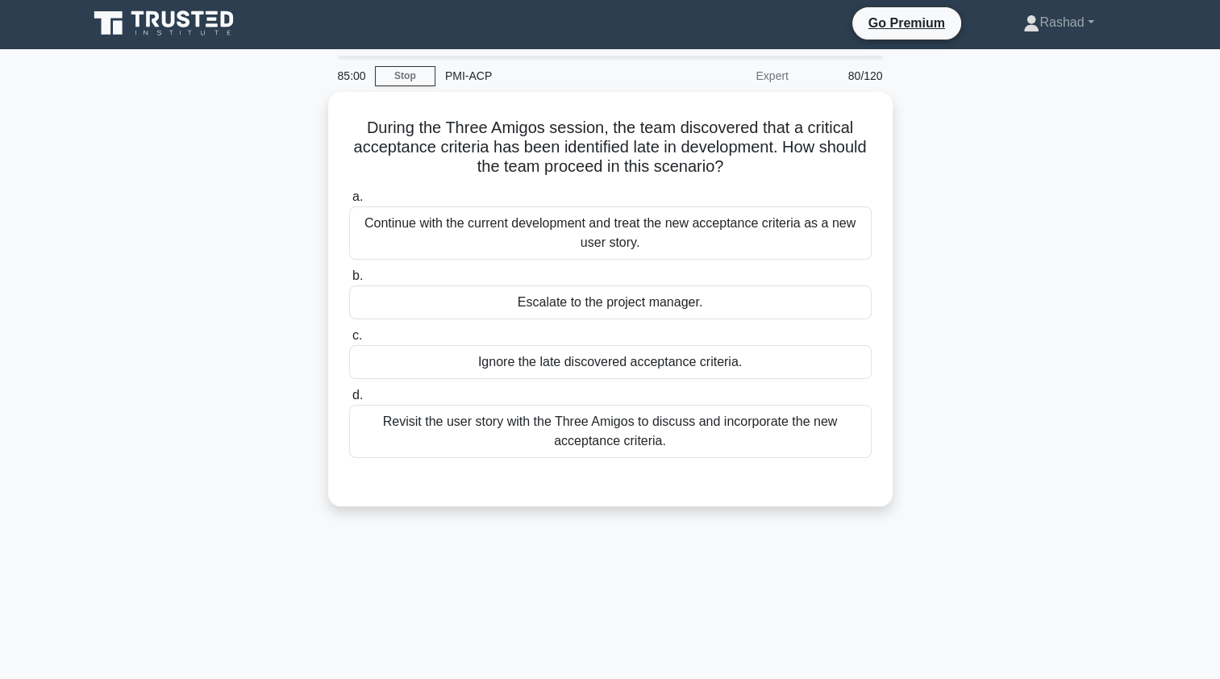
click at [408, 429] on div "Revisit the user story with the Three Amigos to discuss and incorporate the new…" at bounding box center [610, 431] width 522 height 53
click at [349, 401] on input "d. Revisit the user story with the Three Amigos to discuss and incorporate the …" at bounding box center [349, 395] width 0 height 10
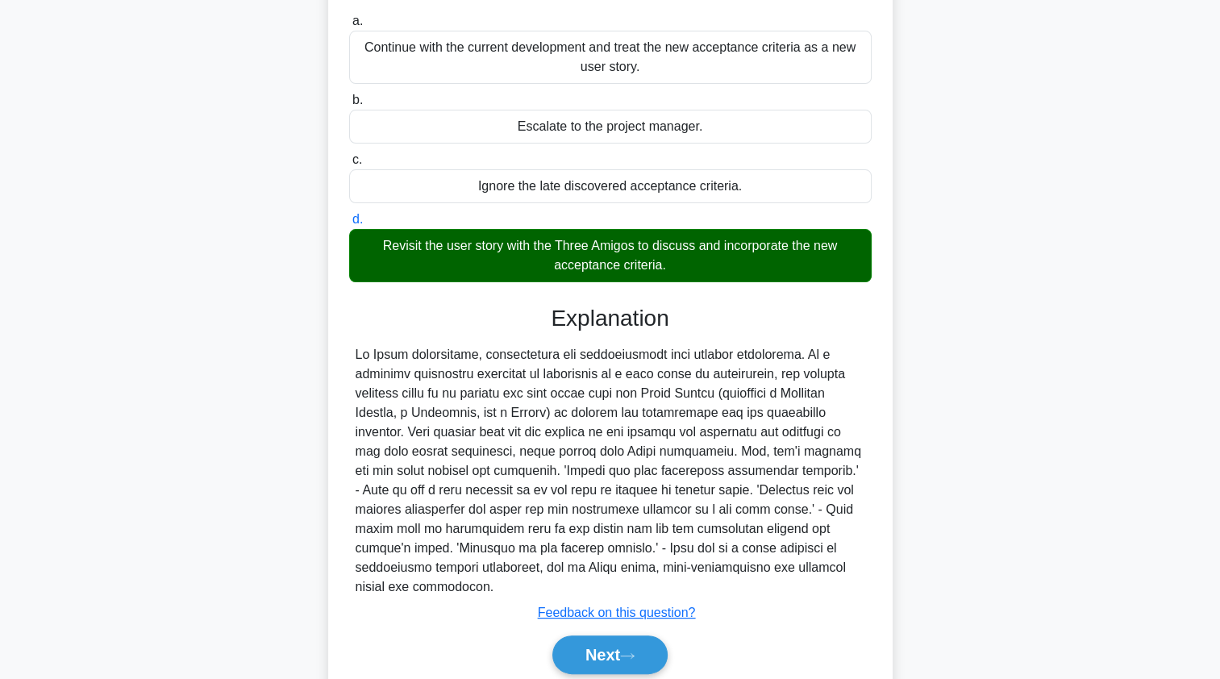
scroll to position [217, 0]
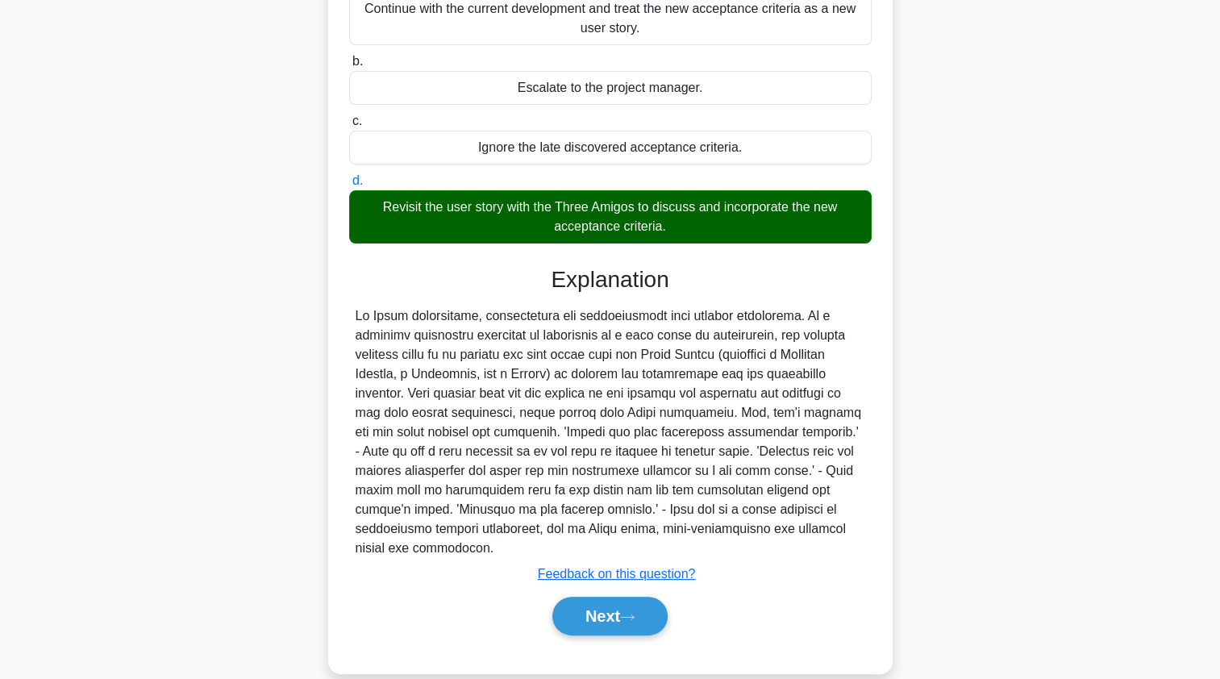
click at [592, 597] on button "Next" at bounding box center [609, 616] width 115 height 39
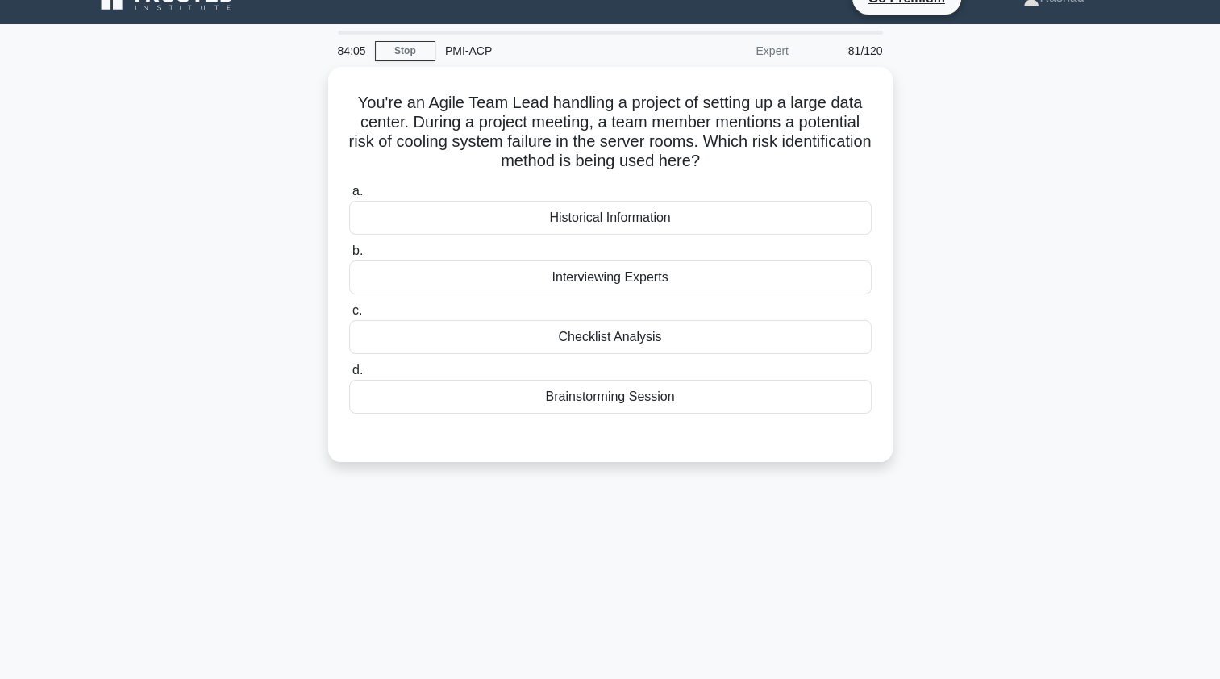
scroll to position [26, 0]
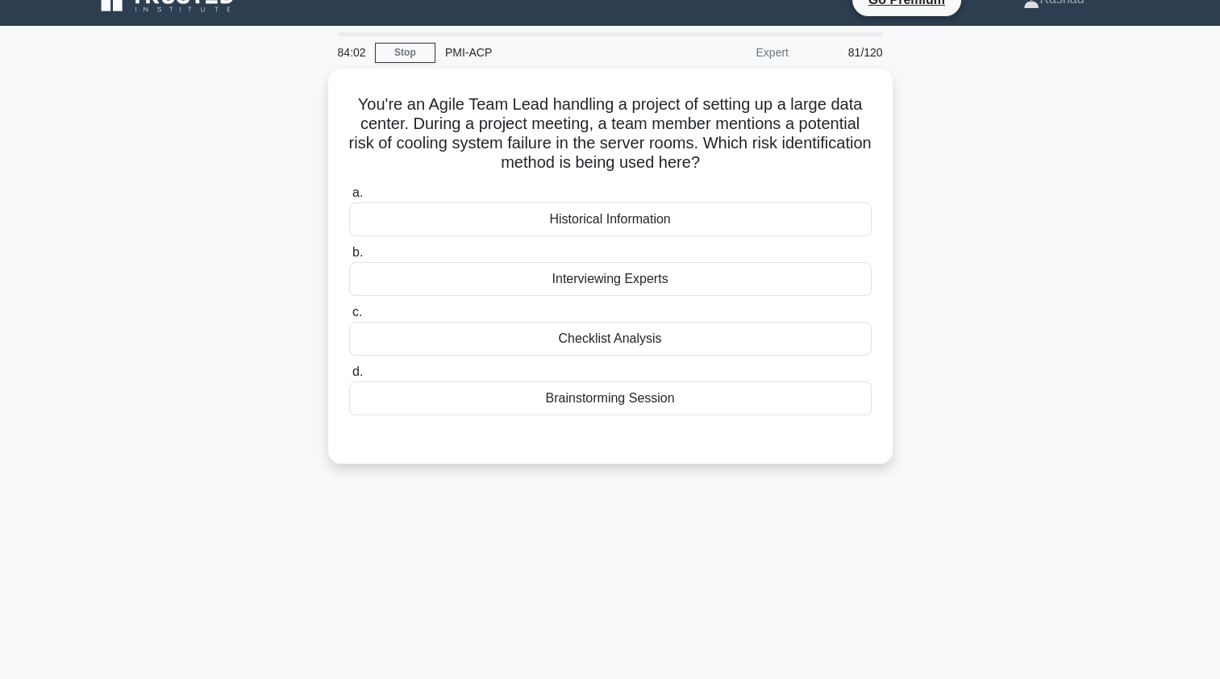
click at [410, 391] on div "Brainstorming Session" at bounding box center [610, 398] width 522 height 34
click at [349, 377] on input "d. Brainstorming Session" at bounding box center [349, 372] width 0 height 10
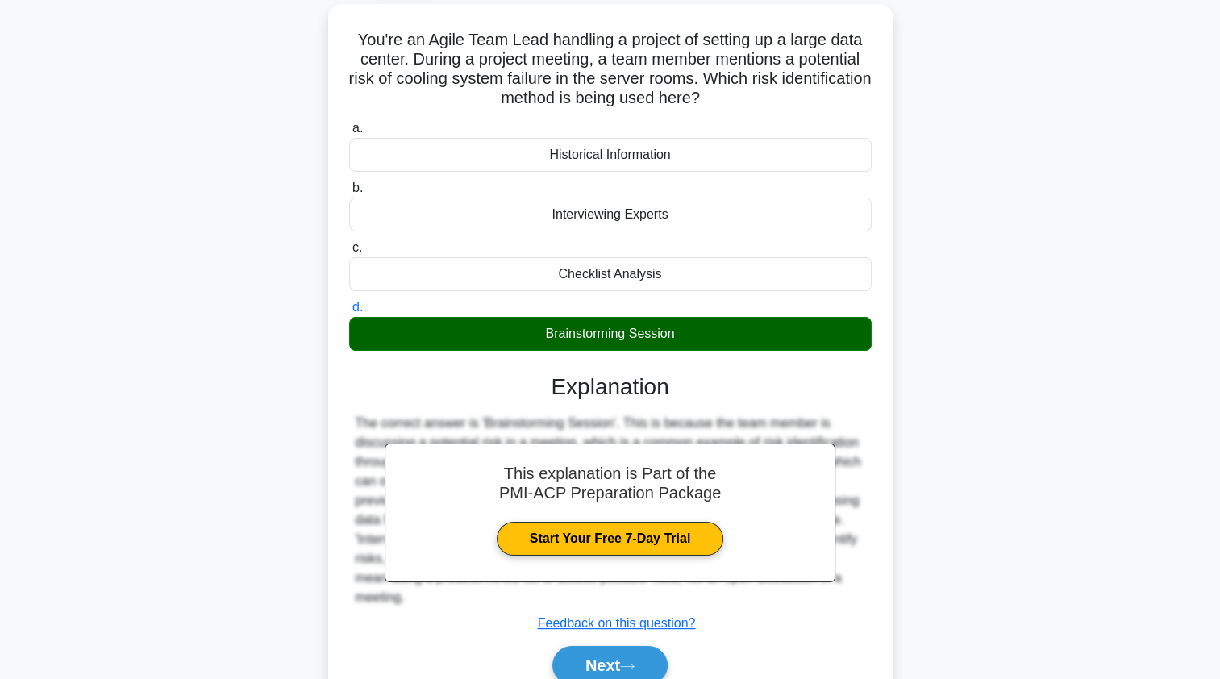
scroll to position [192, 0]
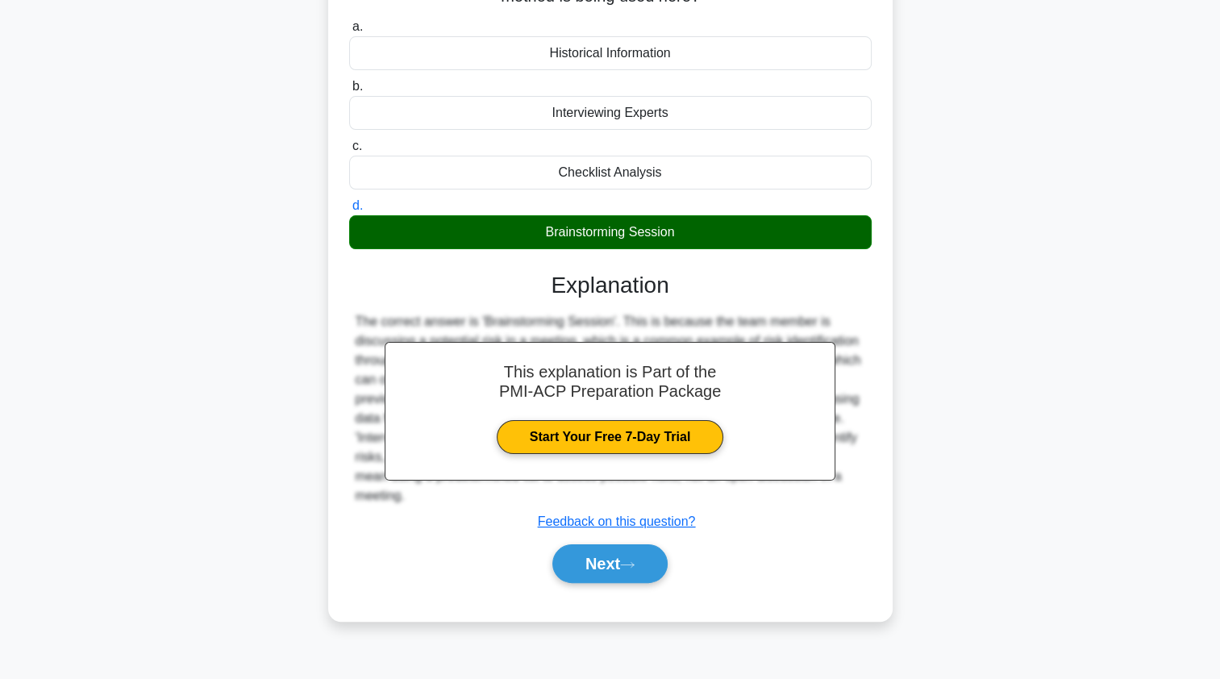
click at [570, 554] on button "Next" at bounding box center [609, 563] width 115 height 39
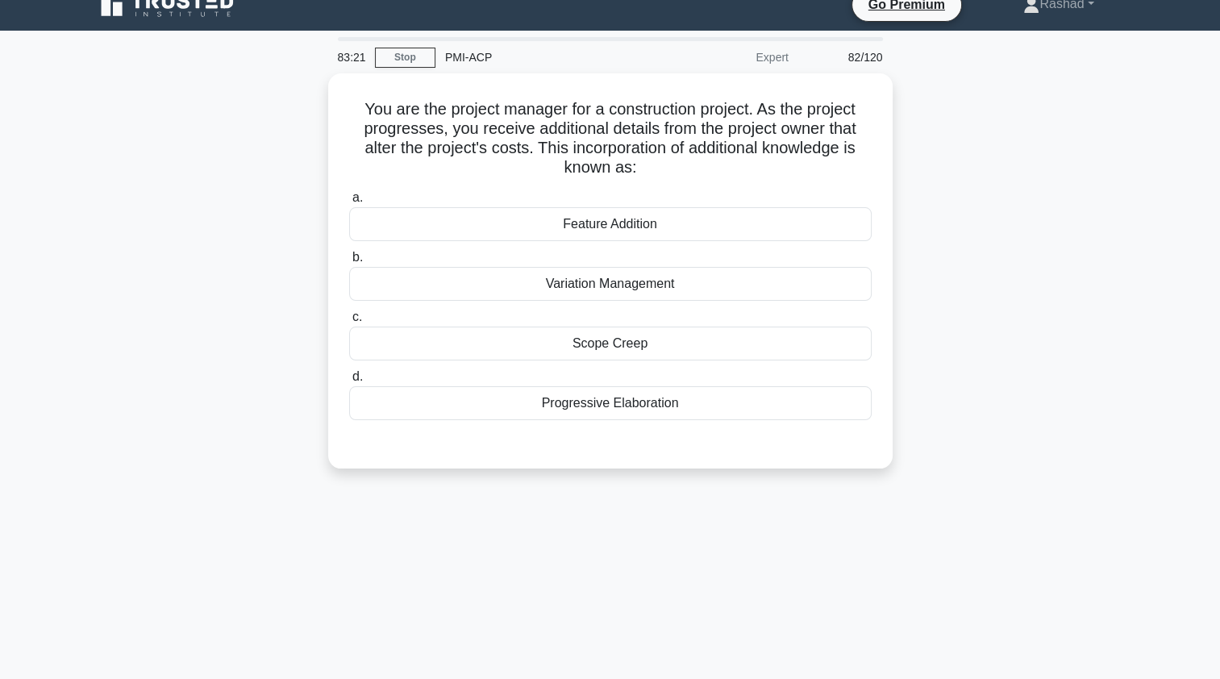
scroll to position [0, 0]
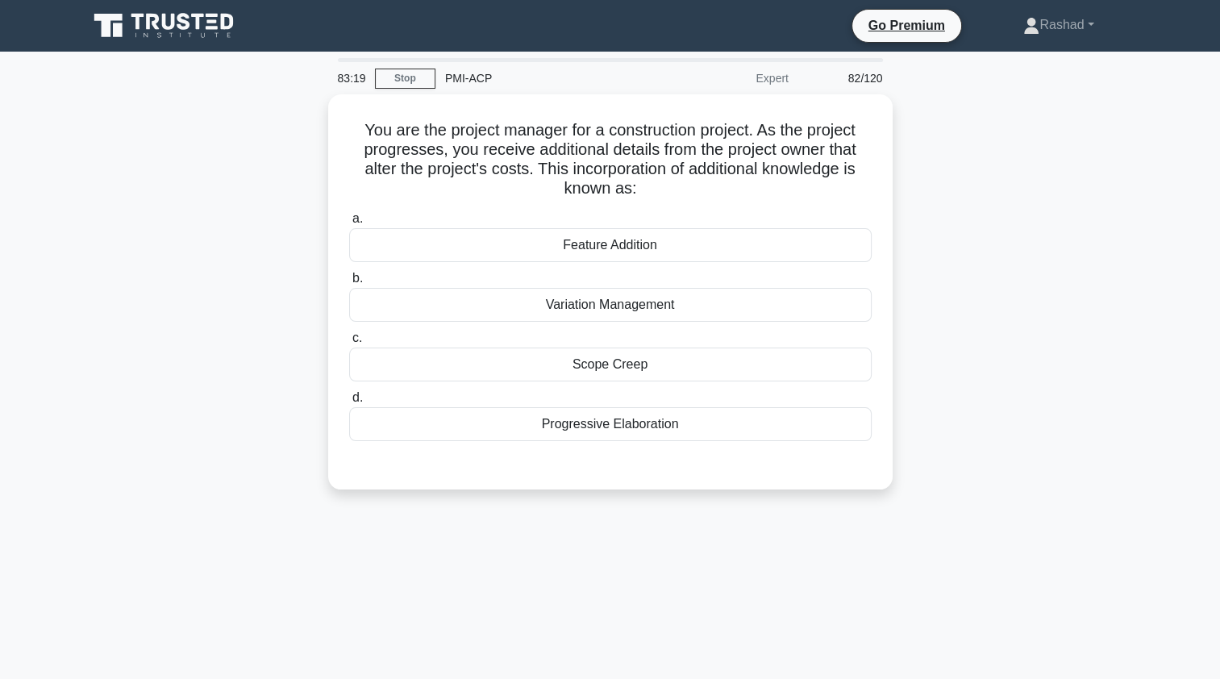
click at [428, 426] on div "Progressive Elaboration" at bounding box center [610, 424] width 522 height 34
click at [349, 403] on input "d. Progressive Elaboration" at bounding box center [349, 398] width 0 height 10
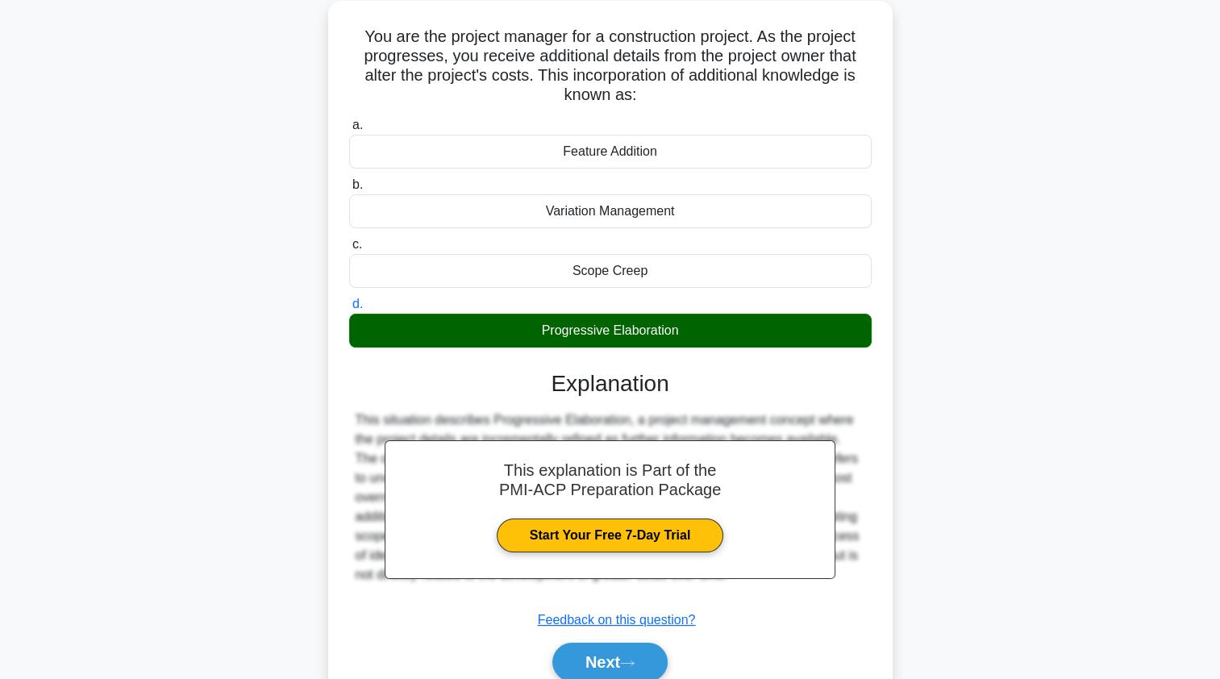
scroll to position [192, 0]
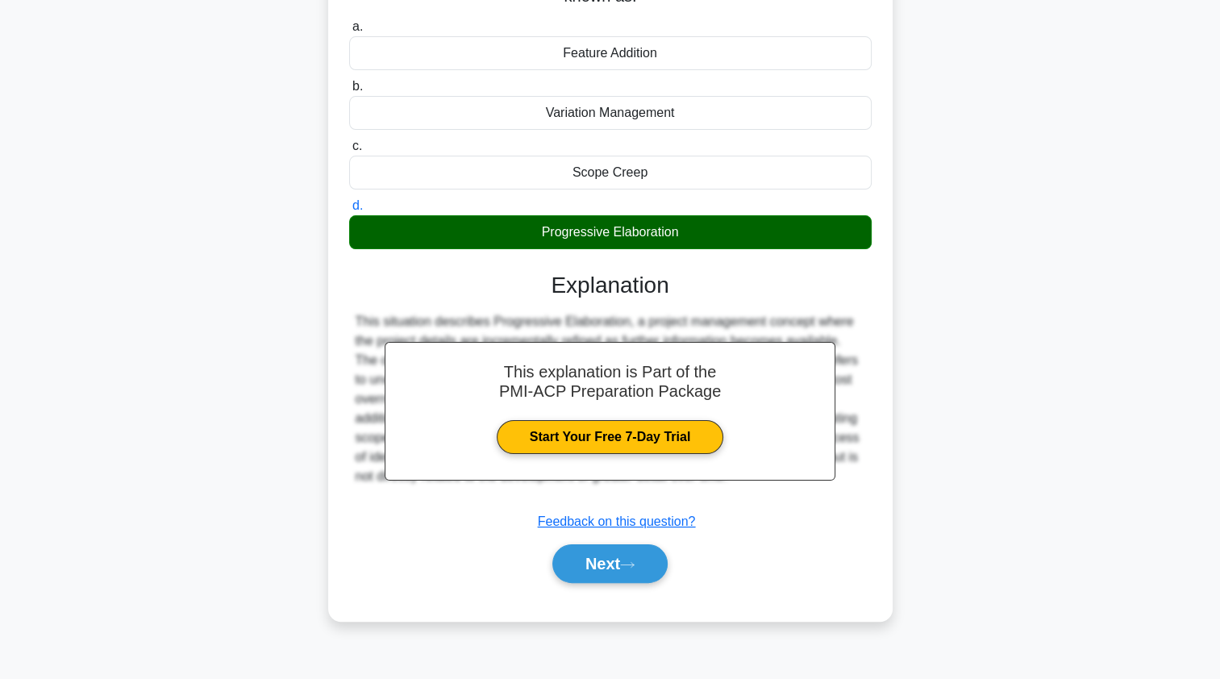
click at [571, 561] on button "Next" at bounding box center [609, 563] width 115 height 39
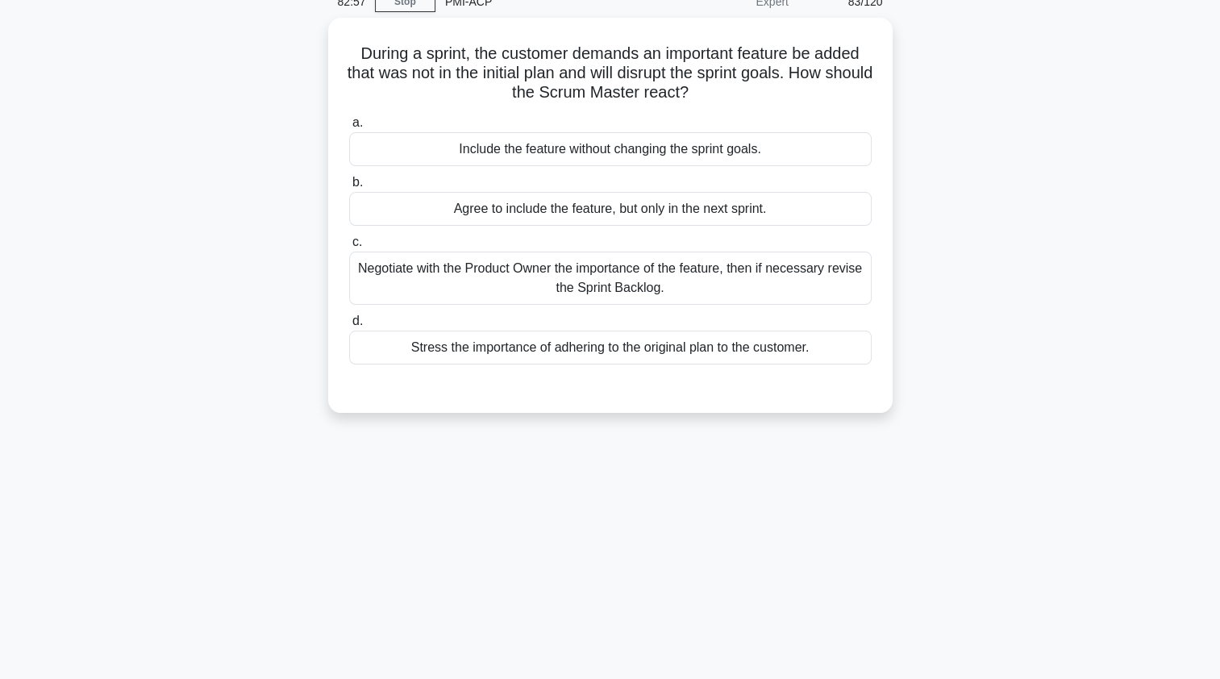
scroll to position [77, 0]
click at [368, 280] on div "Negotiate with the Product Owner the importance of the feature, then if necessa…" at bounding box center [610, 277] width 522 height 53
click at [349, 247] on input "c. Negotiate with the Product Owner the importance of the feature, then if nece…" at bounding box center [349, 241] width 0 height 10
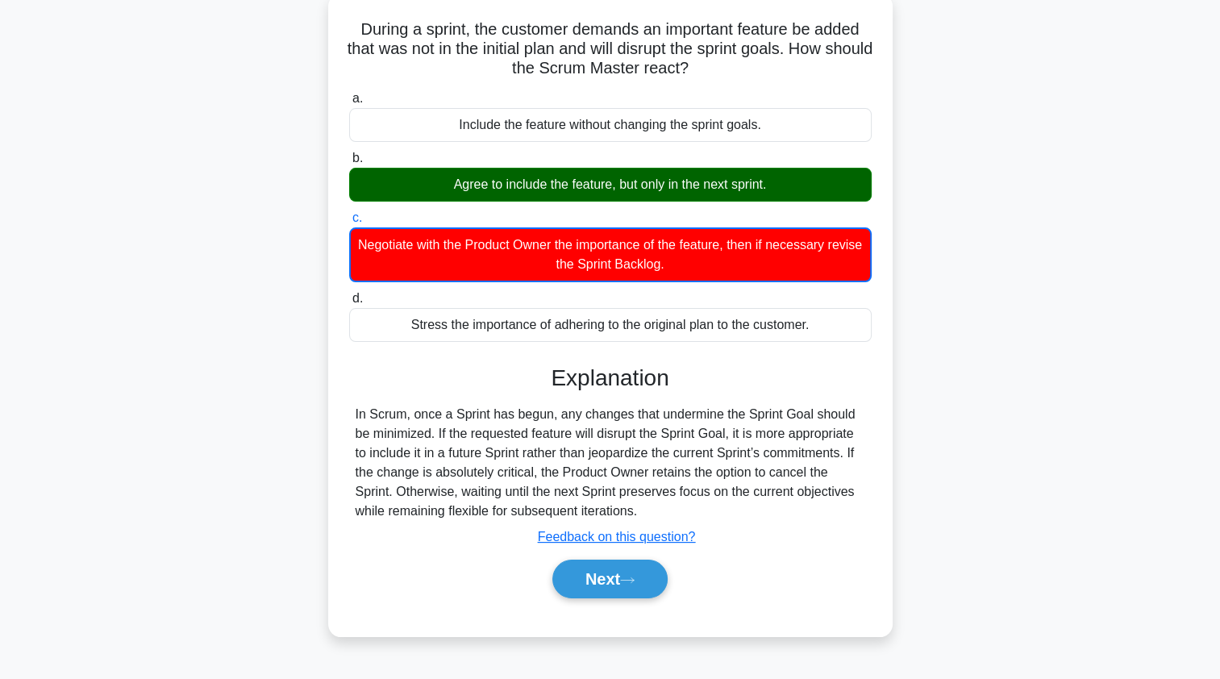
scroll to position [95, 0]
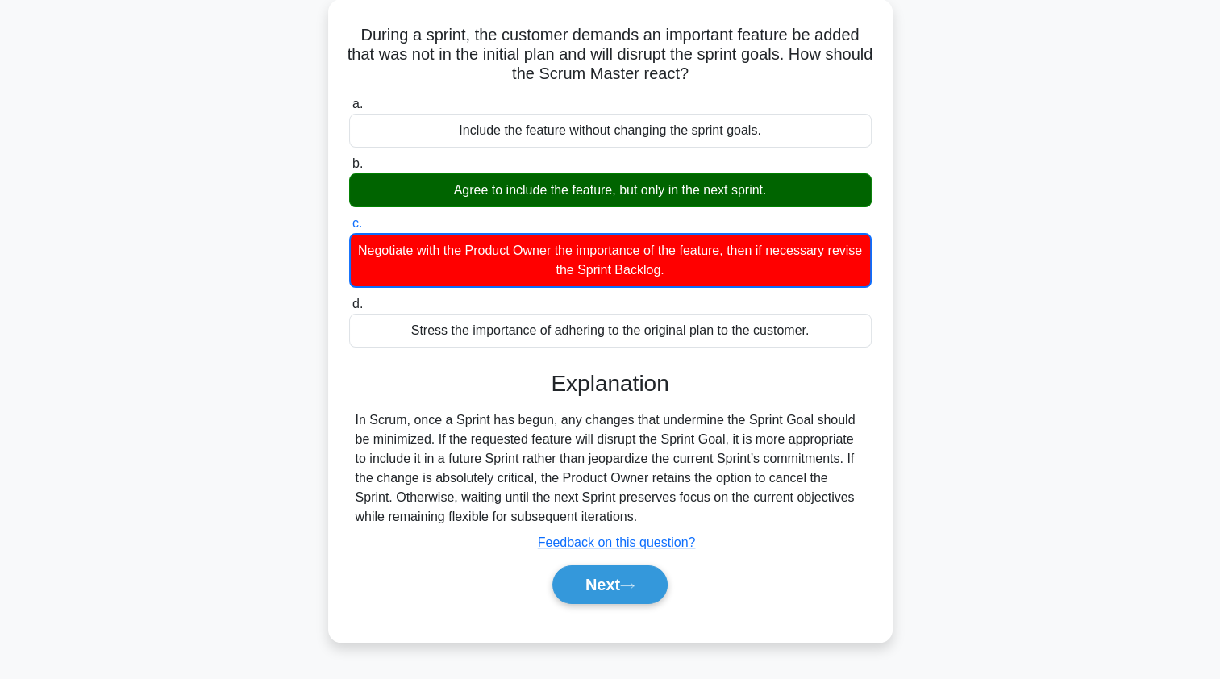
click at [573, 588] on button "Next" at bounding box center [609, 584] width 115 height 39
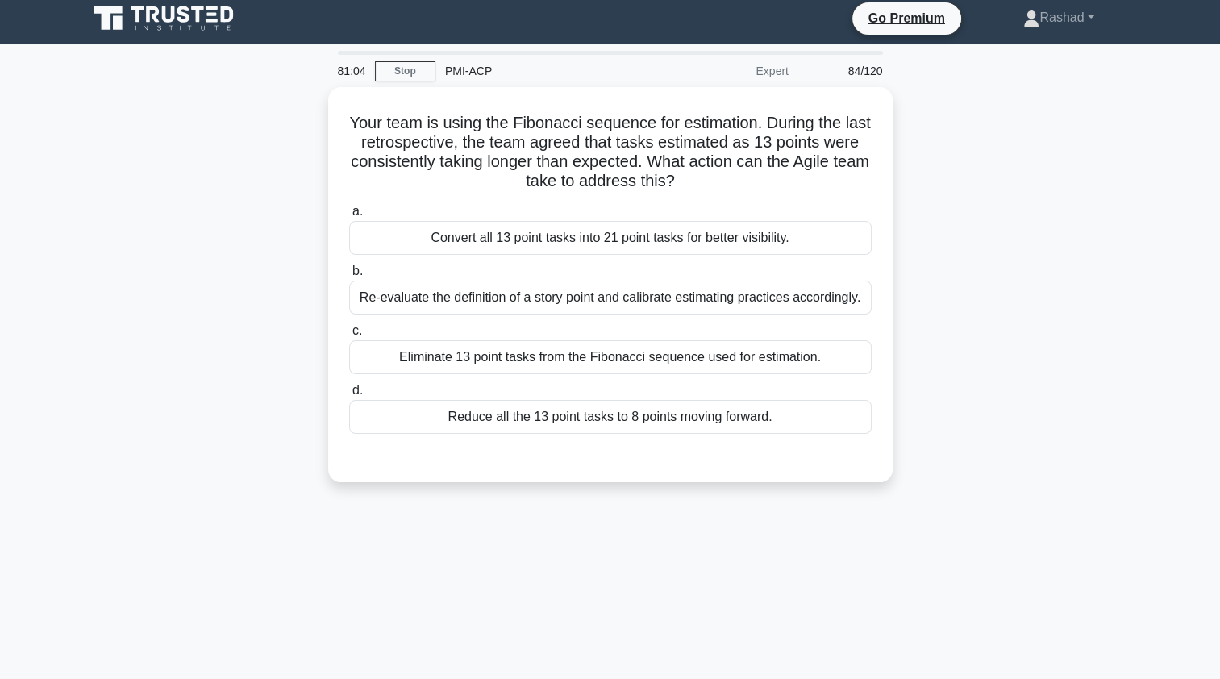
scroll to position [0, 0]
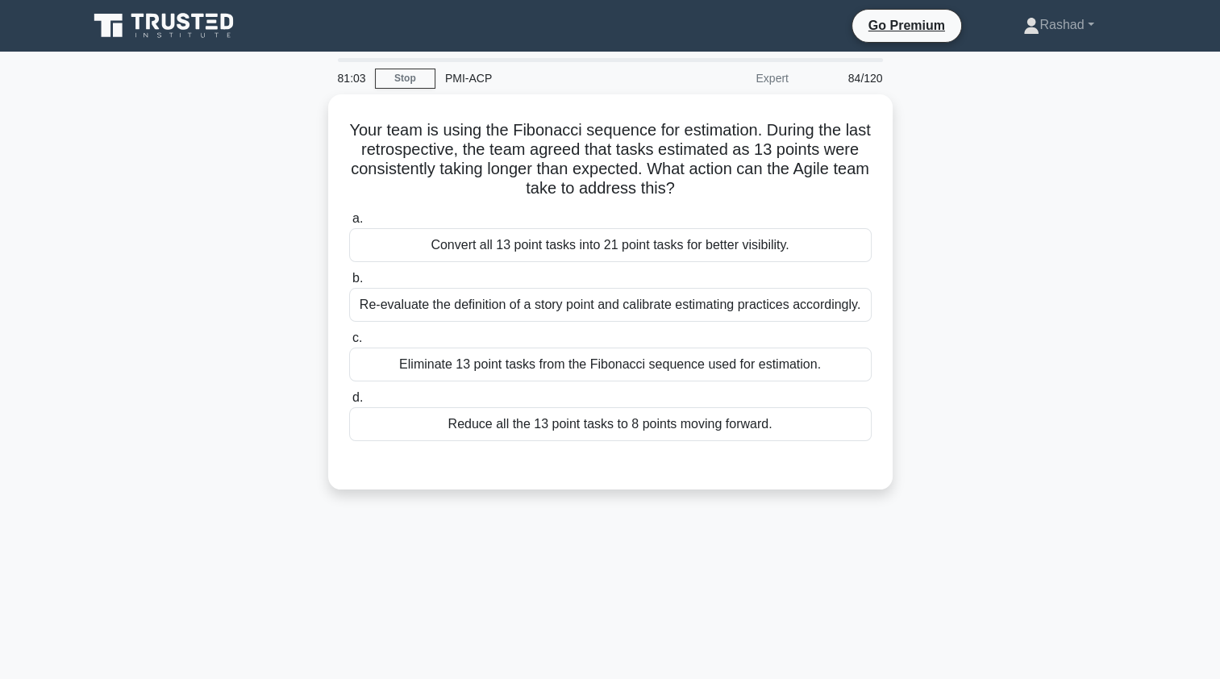
click at [374, 310] on div "Re-evaluate the definition of a story point and calibrate estimating practices …" at bounding box center [610, 305] width 522 height 34
click at [349, 284] on input "b. Re-evaluate the definition of a story point and calibrate estimating practic…" at bounding box center [349, 278] width 0 height 10
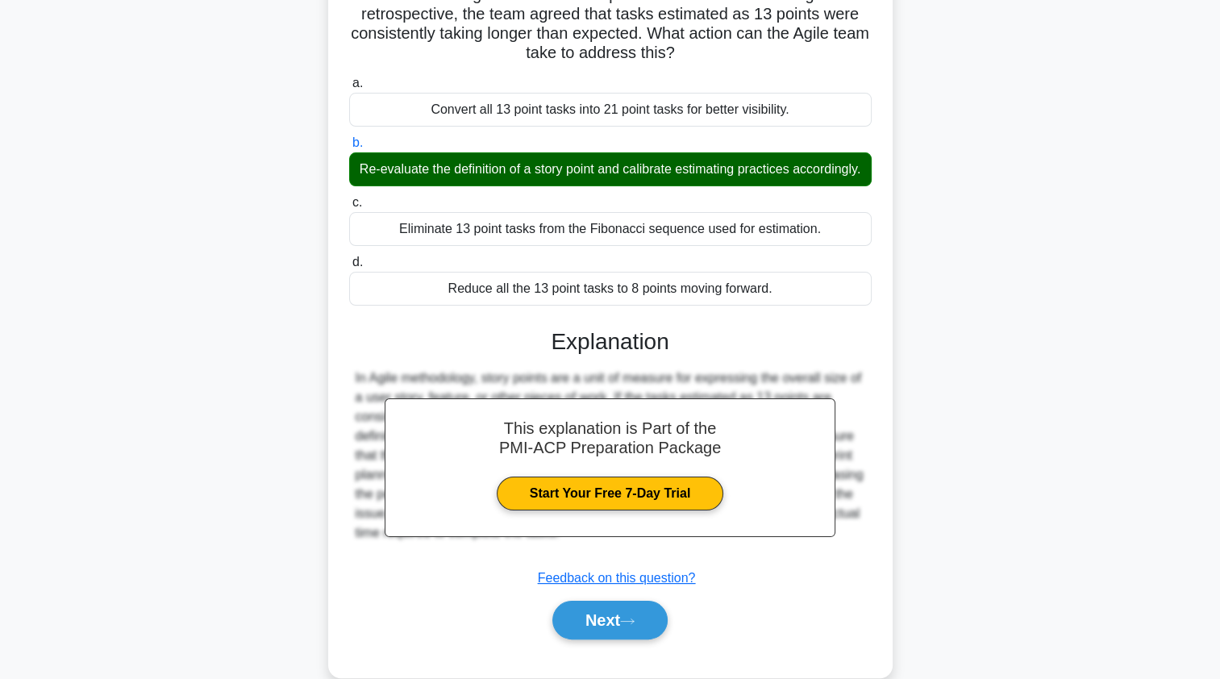
scroll to position [192, 0]
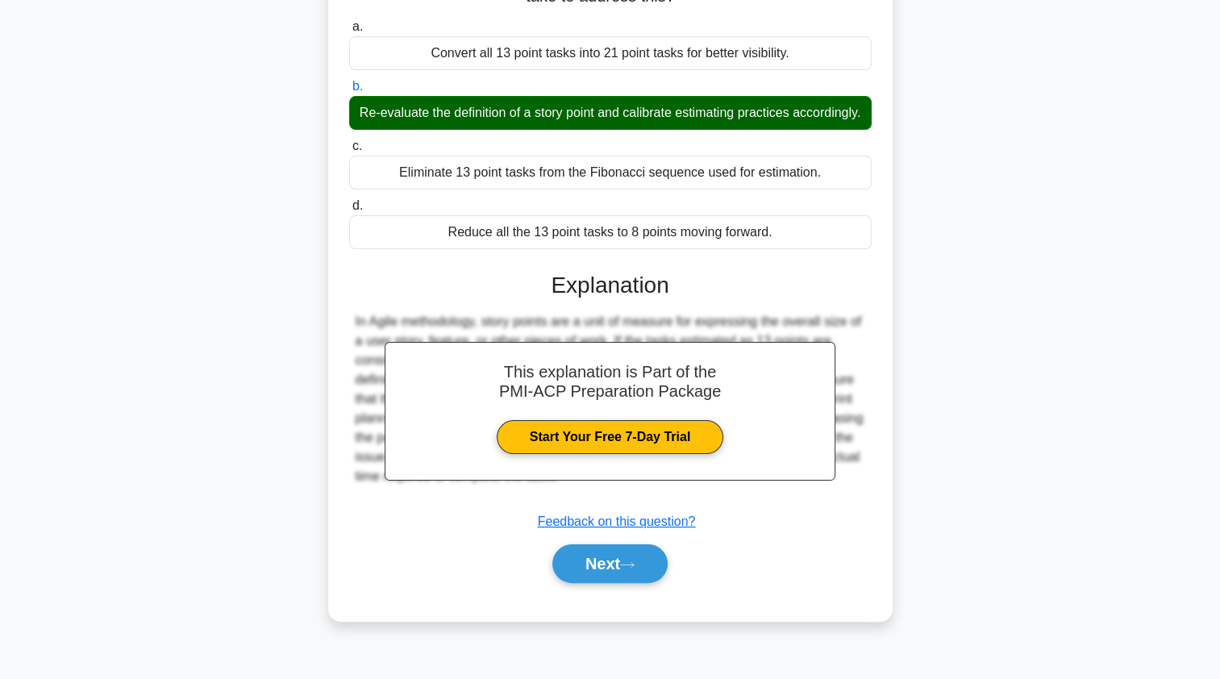
click at [574, 581] on button "Next" at bounding box center [609, 563] width 115 height 39
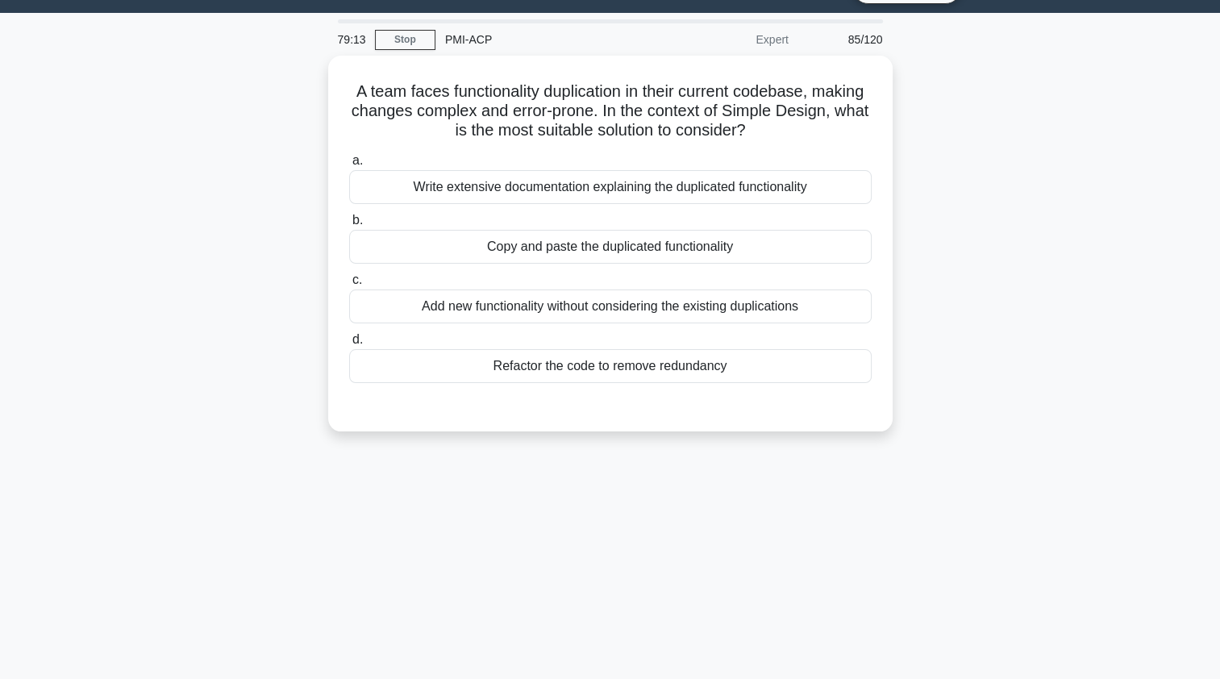
scroll to position [35, 0]
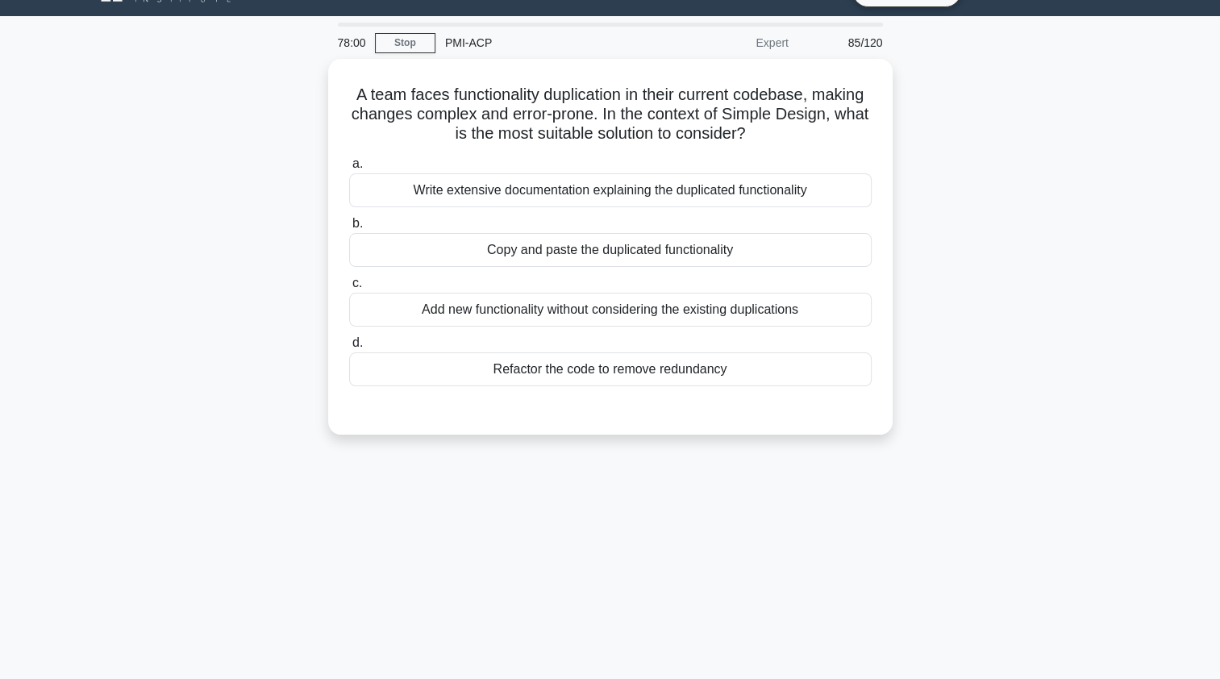
click at [377, 370] on div "Refactor the code to remove redundancy" at bounding box center [610, 369] width 522 height 34
click at [349, 348] on input "d. Refactor the code to remove redundancy" at bounding box center [349, 343] width 0 height 10
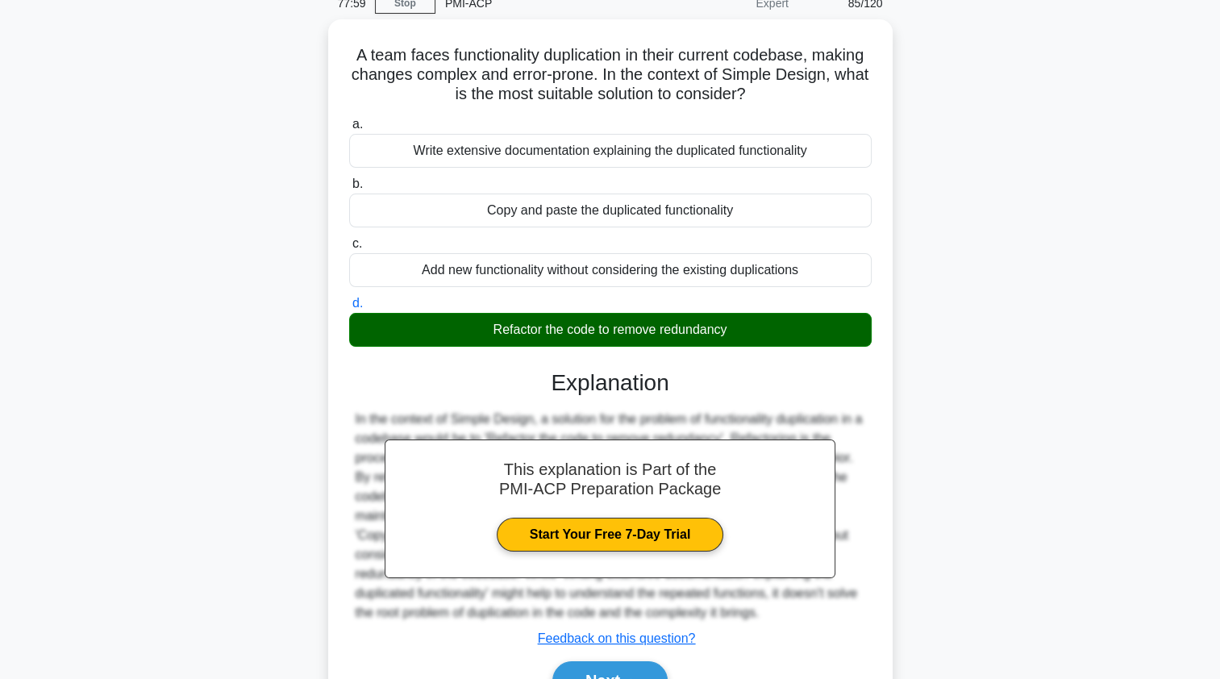
scroll to position [192, 0]
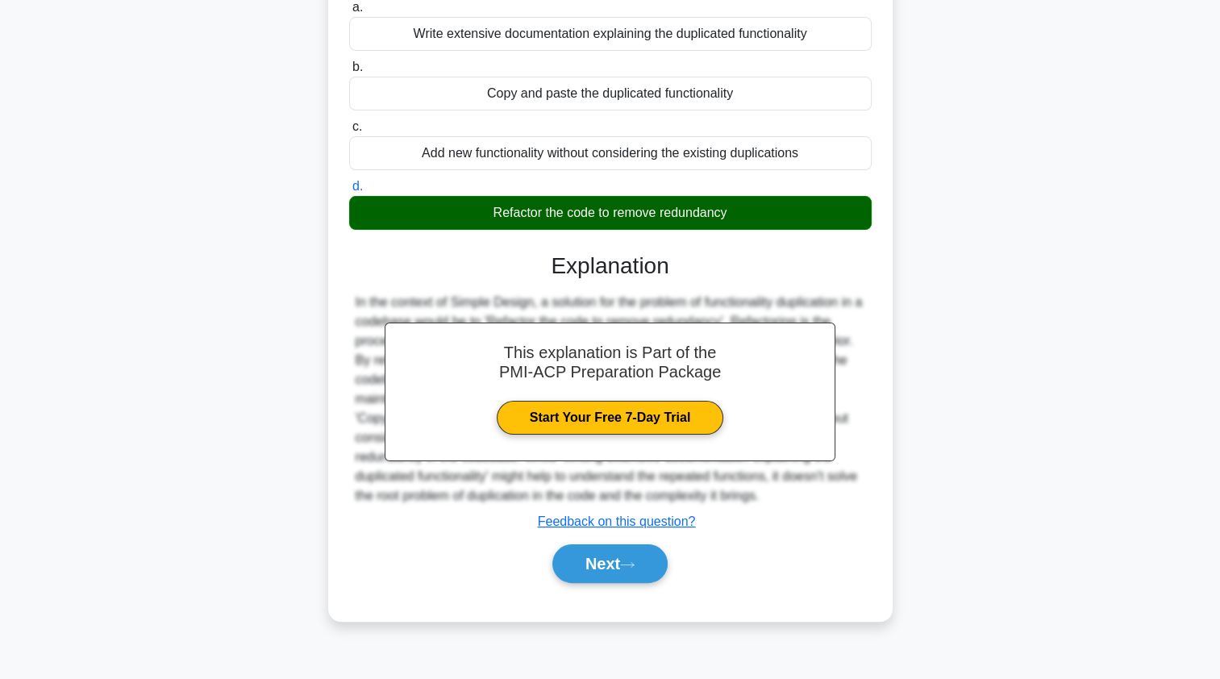
click at [577, 551] on button "Next" at bounding box center [609, 563] width 115 height 39
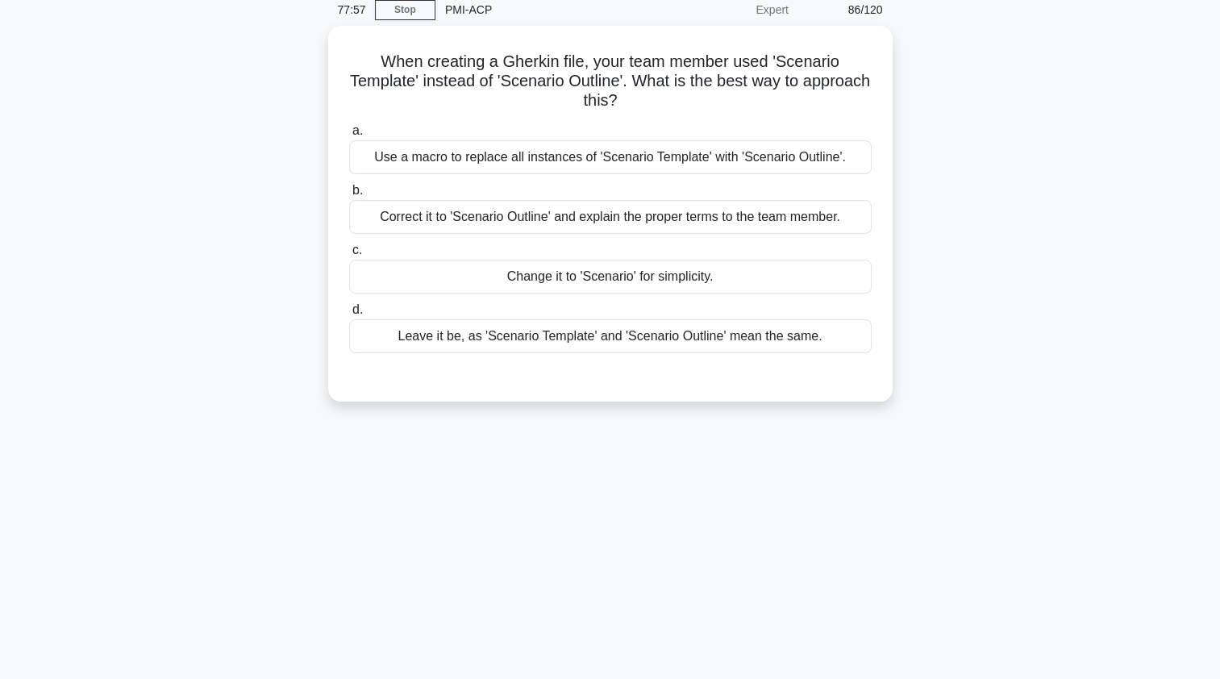
scroll to position [0, 0]
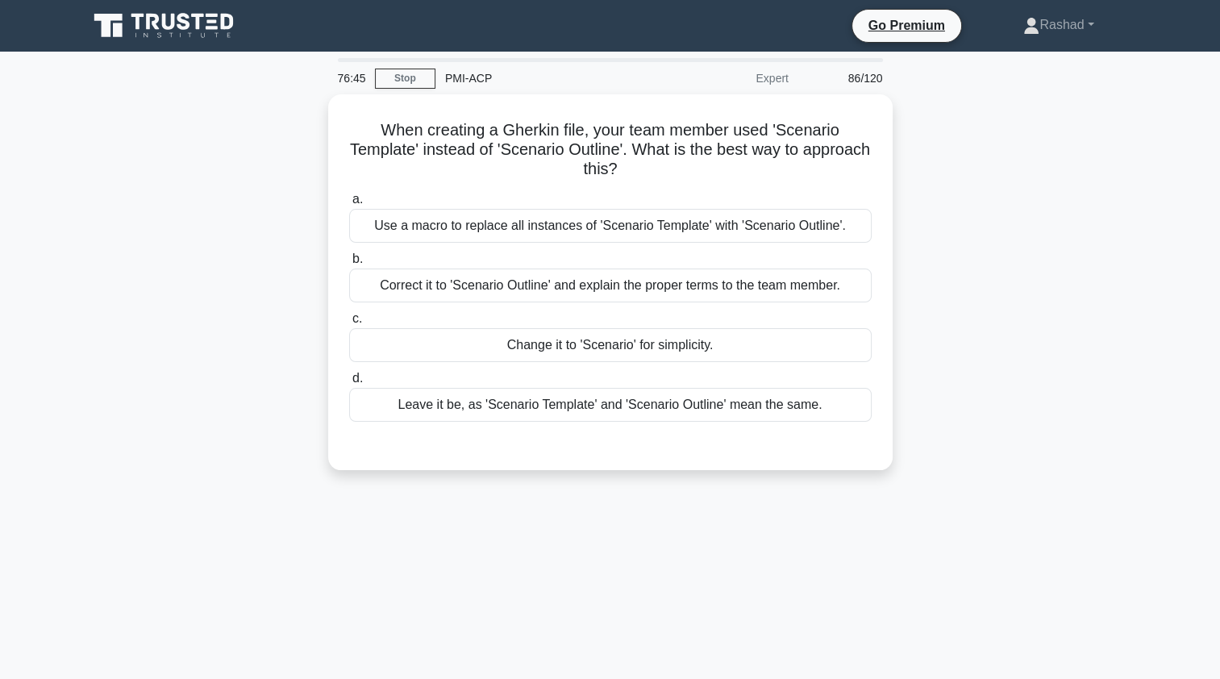
click at [376, 285] on div "Correct it to 'Scenario Outline' and explain the proper terms to the team membe…" at bounding box center [610, 285] width 522 height 34
click at [349, 264] on input "b. Correct it to 'Scenario Outline' and explain the proper terms to the team me…" at bounding box center [349, 259] width 0 height 10
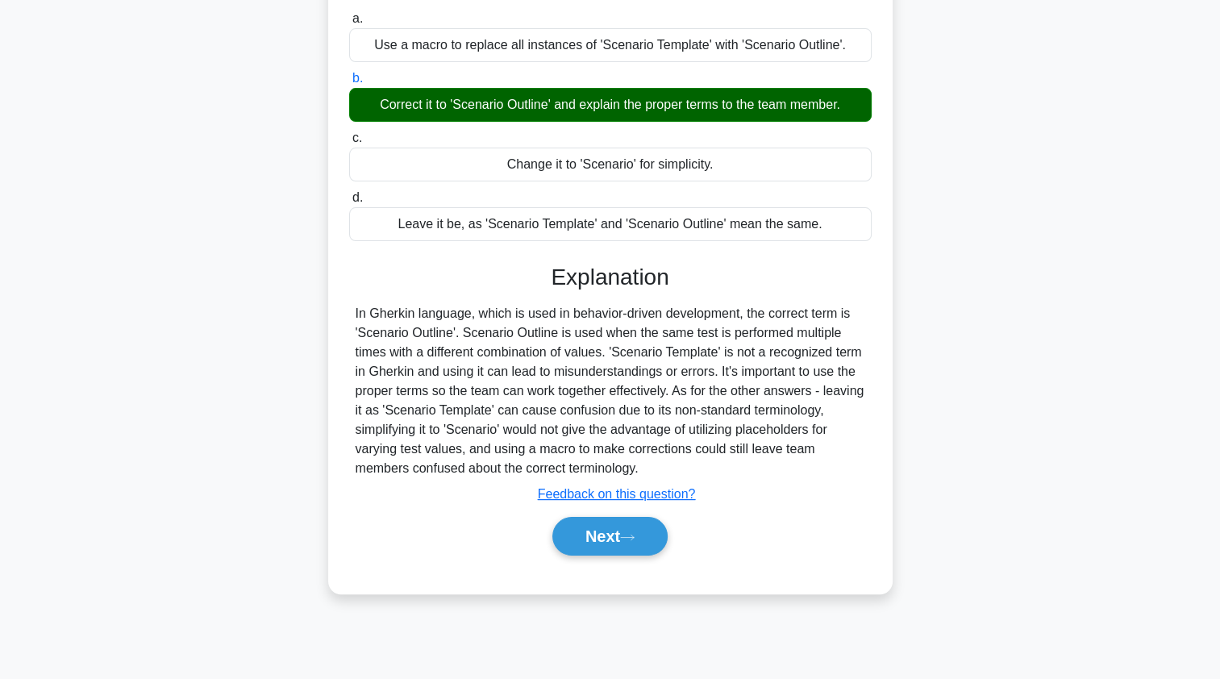
scroll to position [192, 0]
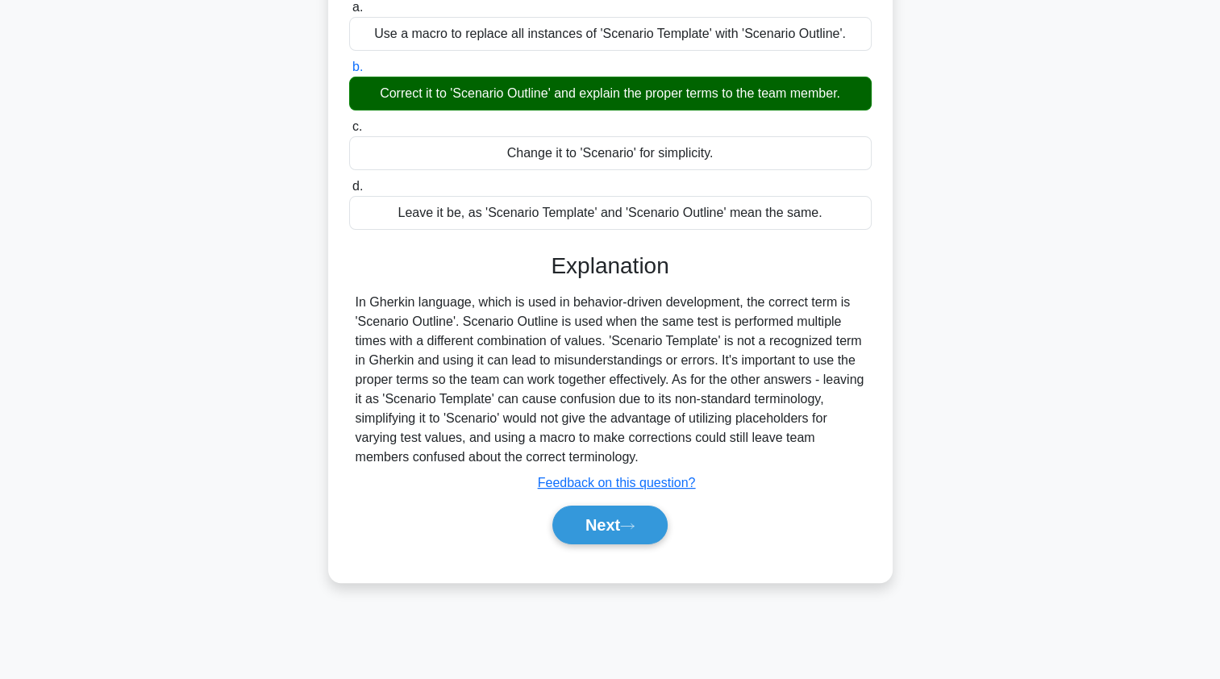
click at [572, 526] on button "Next" at bounding box center [609, 524] width 115 height 39
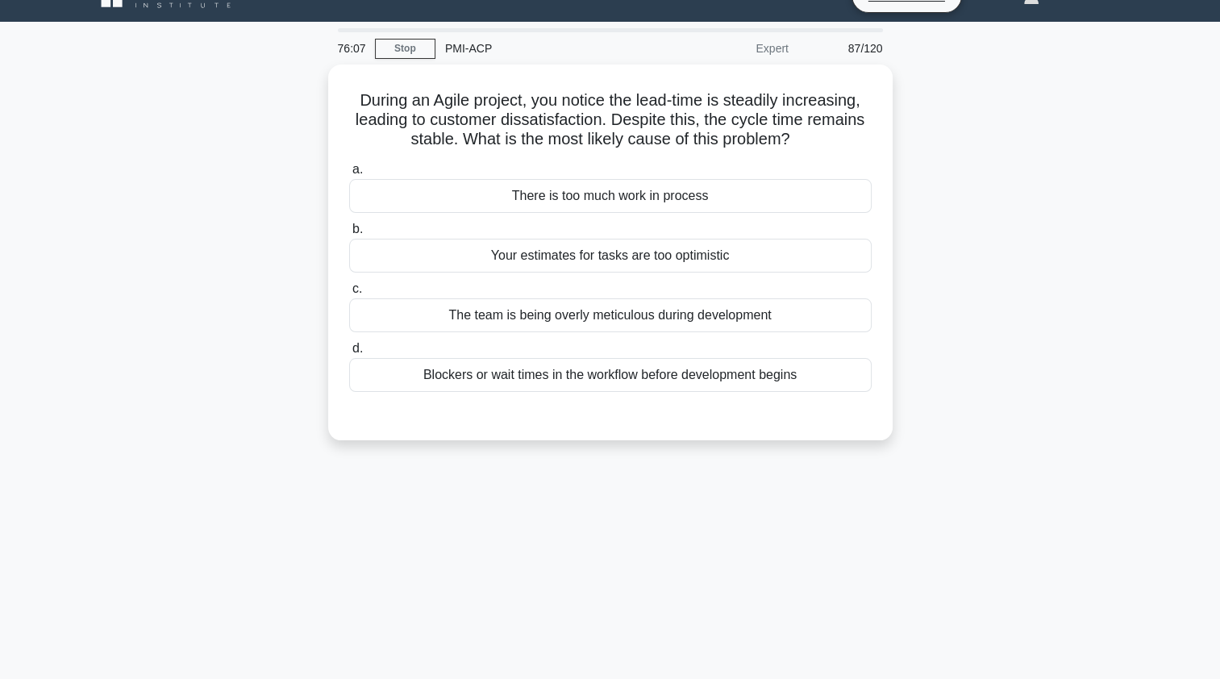
scroll to position [0, 0]
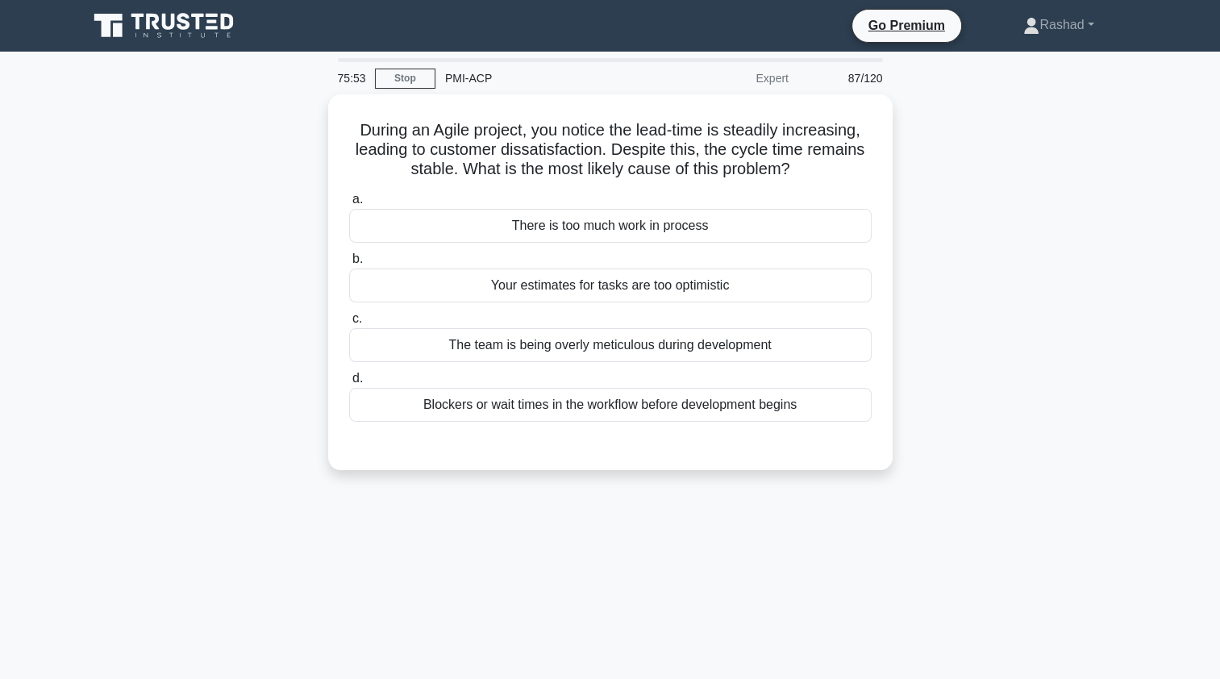
click at [408, 403] on div "Blockers or wait times in the workflow before development begins" at bounding box center [610, 405] width 522 height 34
click at [349, 384] on input "d. Blockers or wait times in the workflow before development begins" at bounding box center [349, 378] width 0 height 10
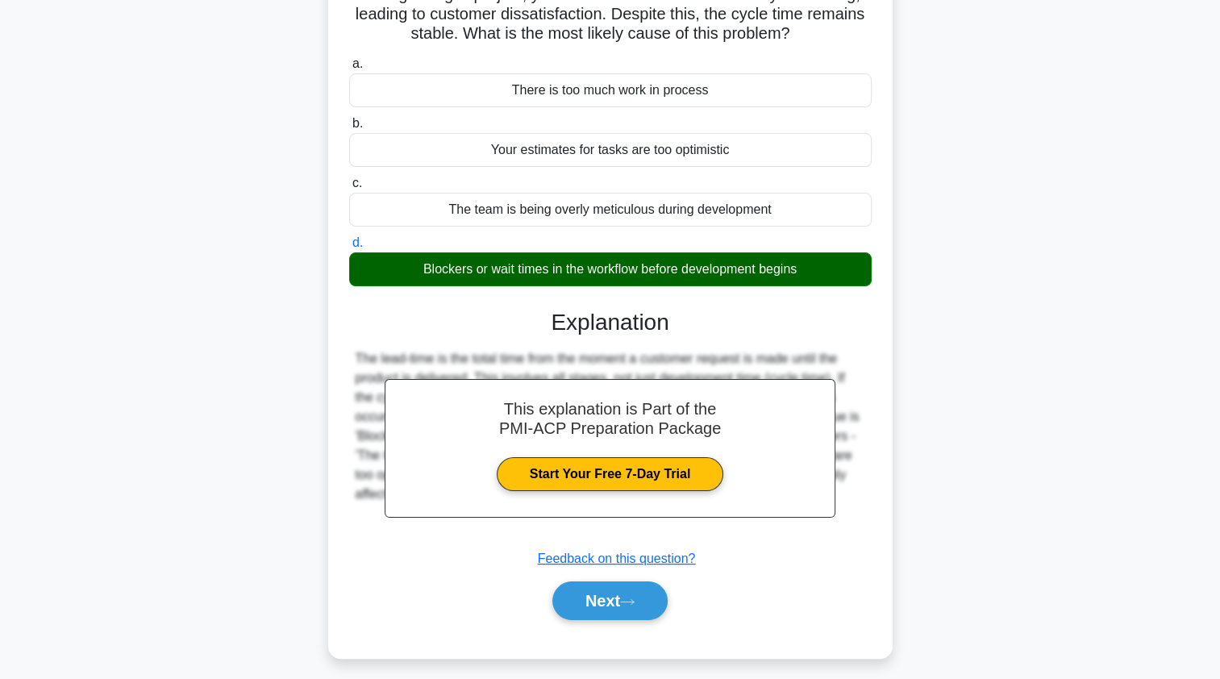
scroll to position [192, 0]
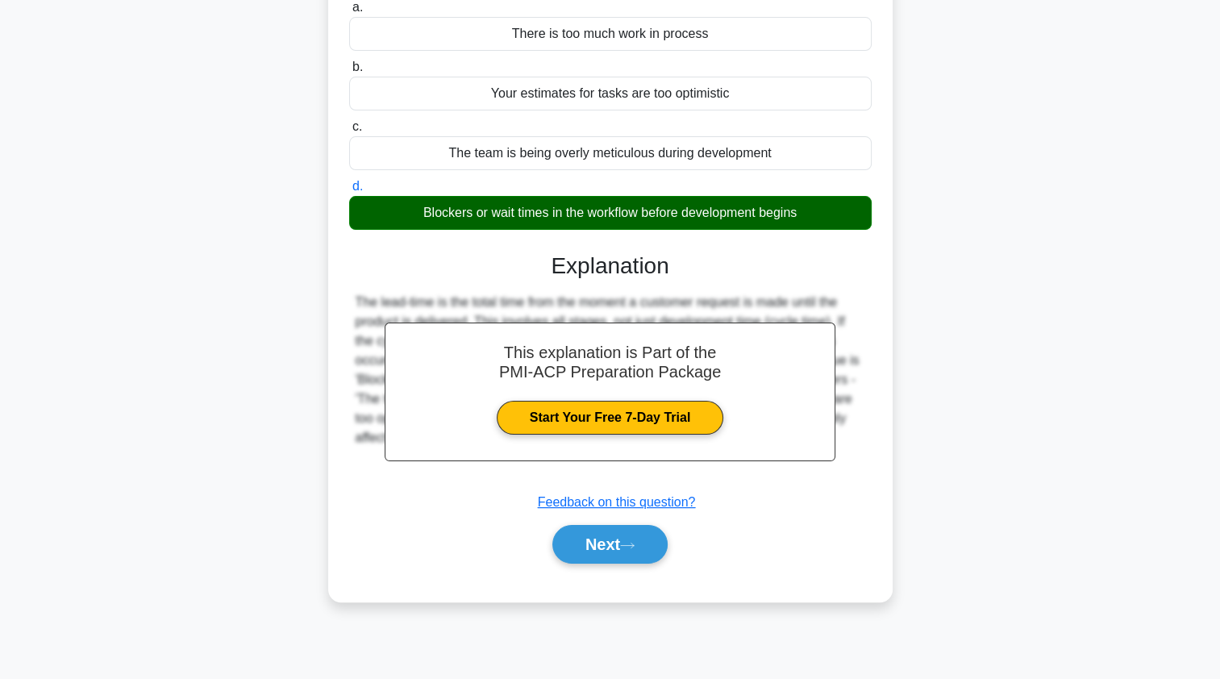
click at [555, 548] on button "Next" at bounding box center [609, 544] width 115 height 39
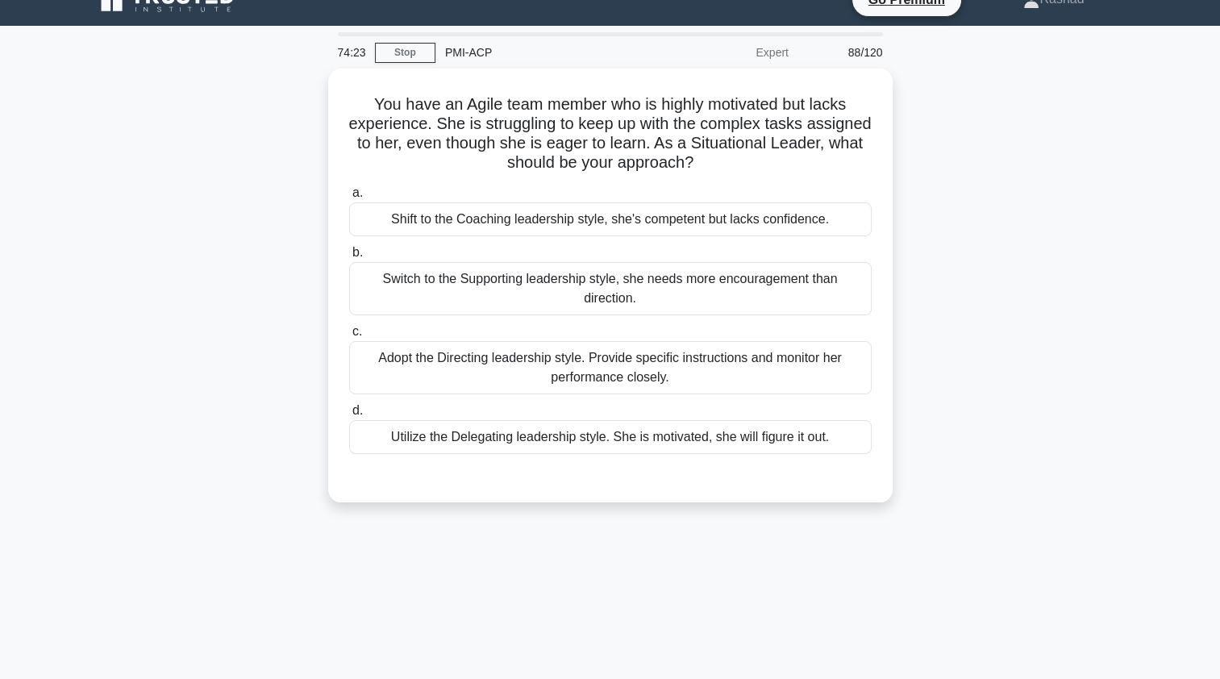
scroll to position [0, 0]
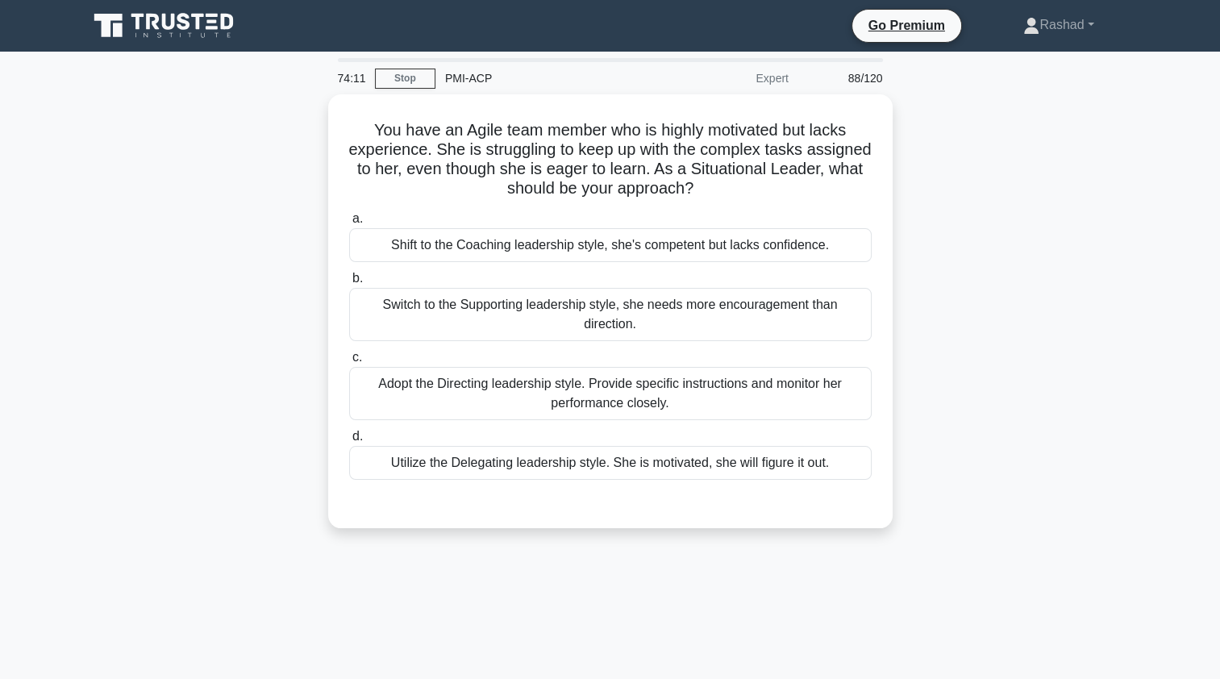
click at [374, 259] on div "Shift to the Coaching leadership style, she's competent but lacks confidence." at bounding box center [610, 245] width 522 height 34
click at [349, 224] on input "a. Shift to the Coaching leadership style, she's competent but lacks confidence." at bounding box center [349, 219] width 0 height 10
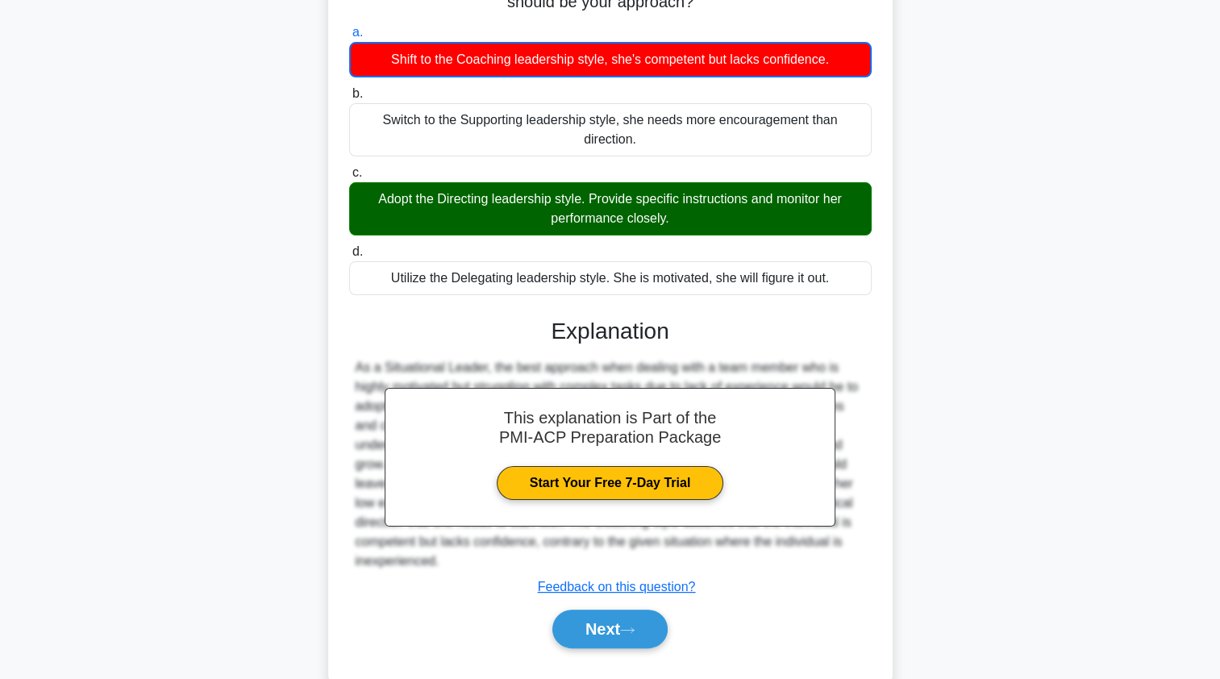
scroll to position [192, 0]
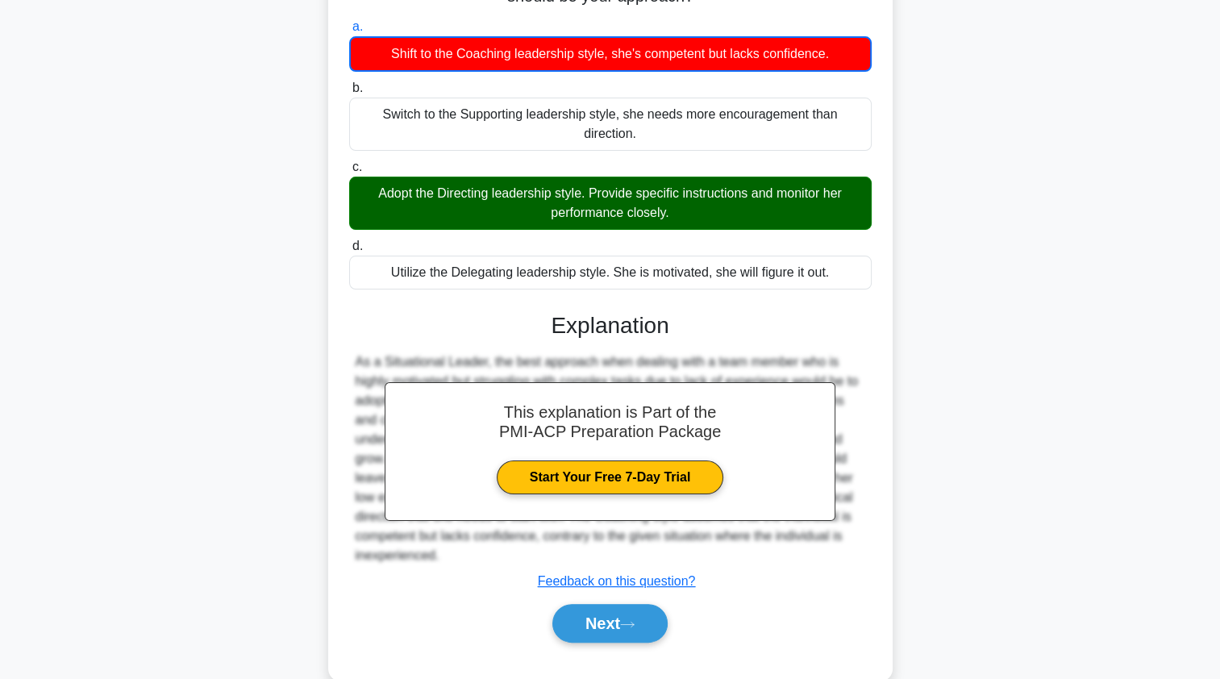
click at [583, 604] on button "Next" at bounding box center [609, 623] width 115 height 39
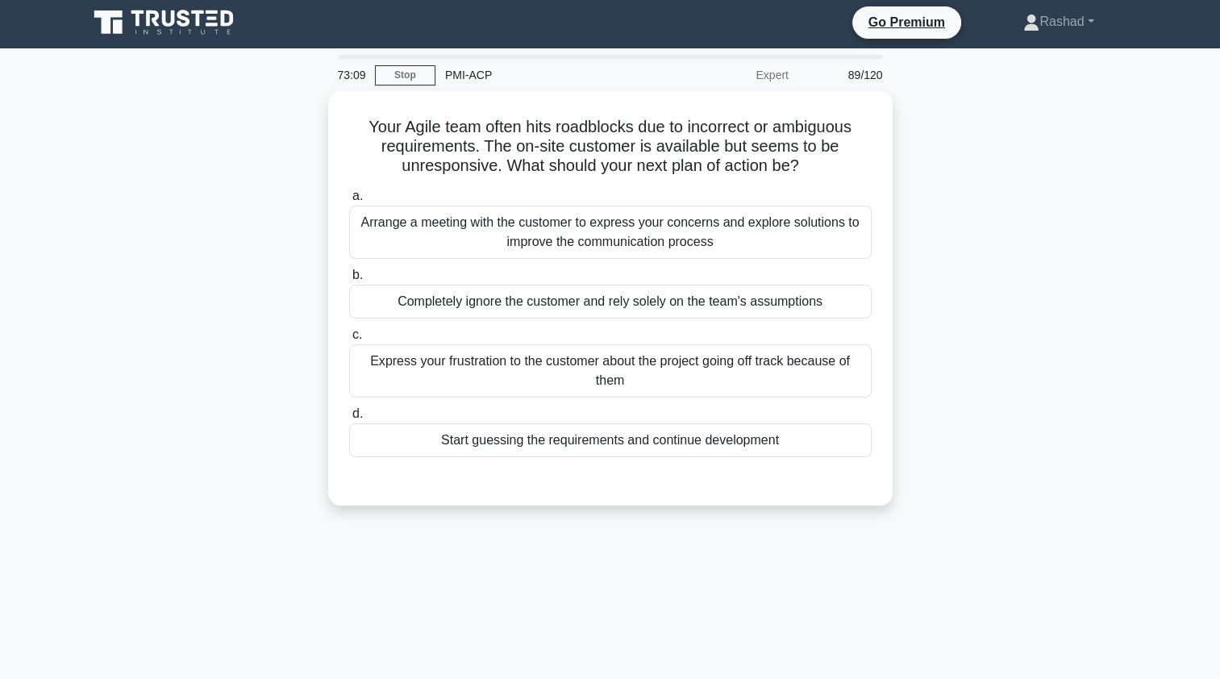
scroll to position [0, 0]
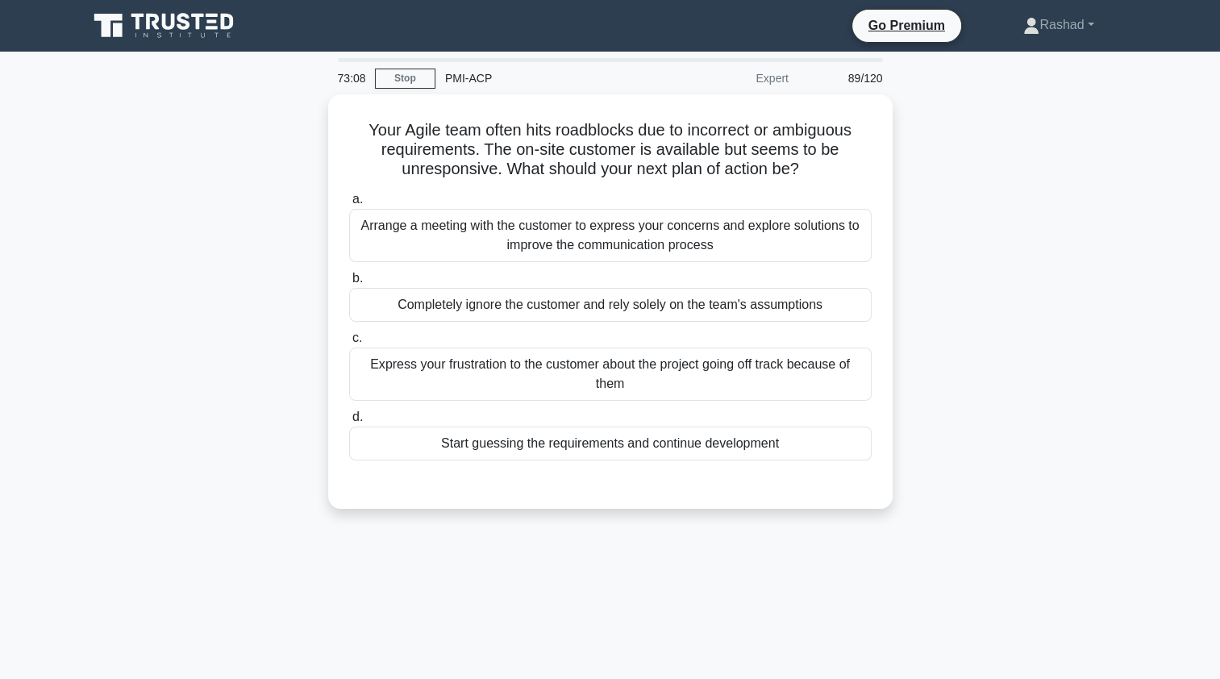
click at [419, 237] on div "Arrange a meeting with the customer to express your concerns and explore soluti…" at bounding box center [610, 235] width 522 height 53
click at [349, 205] on input "a. Arrange a meeting with the customer to express your concerns and explore sol…" at bounding box center [349, 199] width 0 height 10
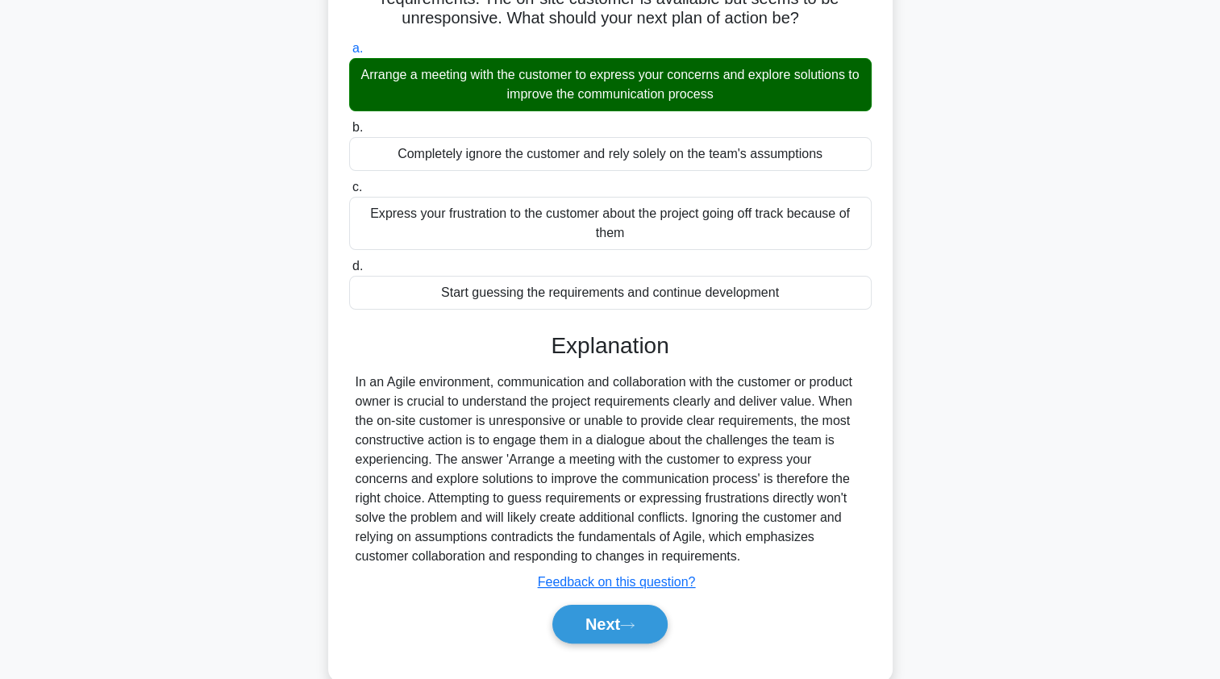
scroll to position [192, 0]
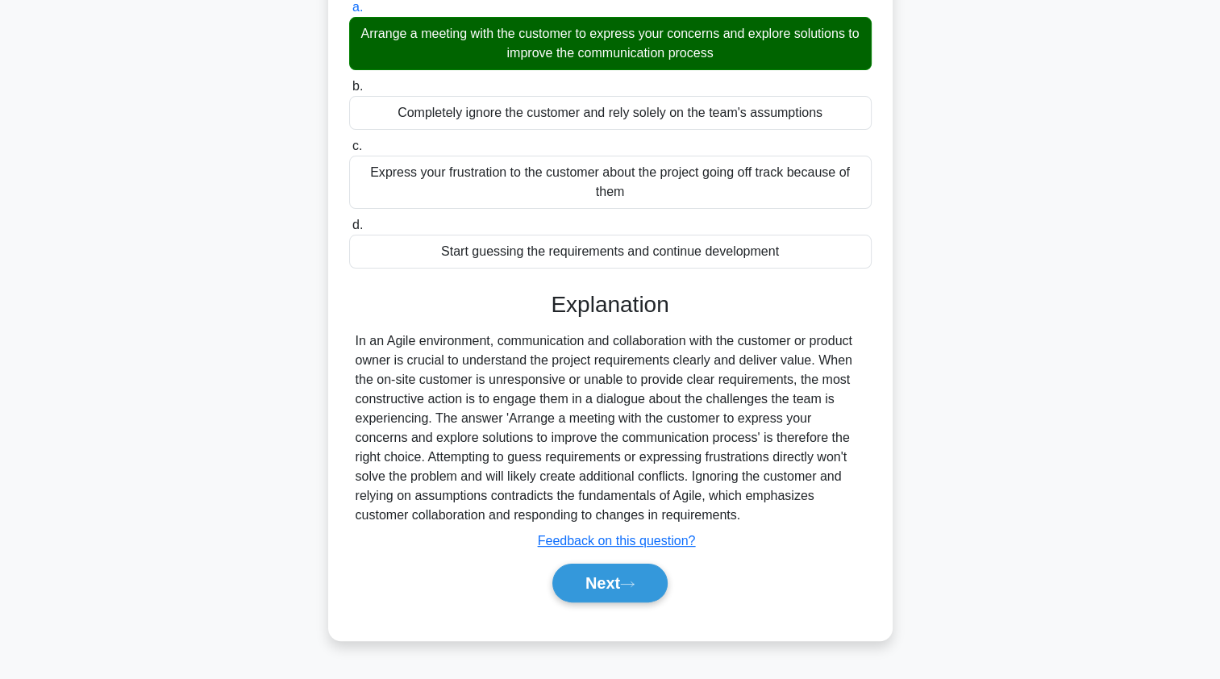
click at [594, 563] on button "Next" at bounding box center [609, 582] width 115 height 39
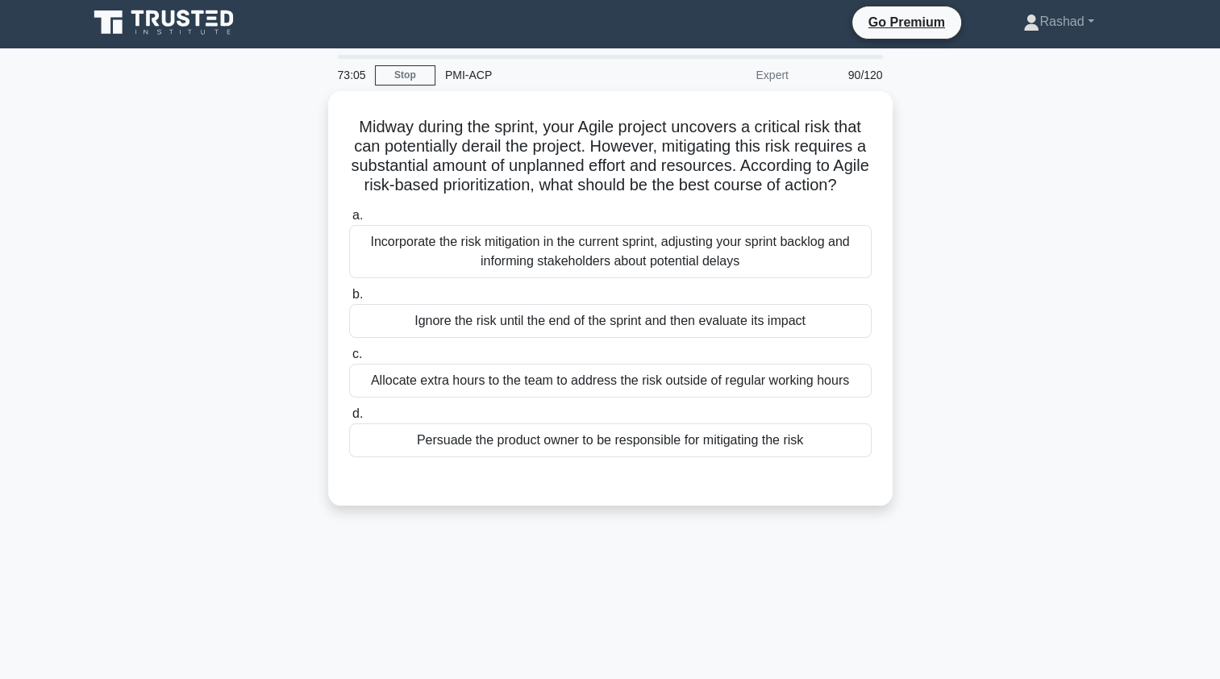
scroll to position [0, 0]
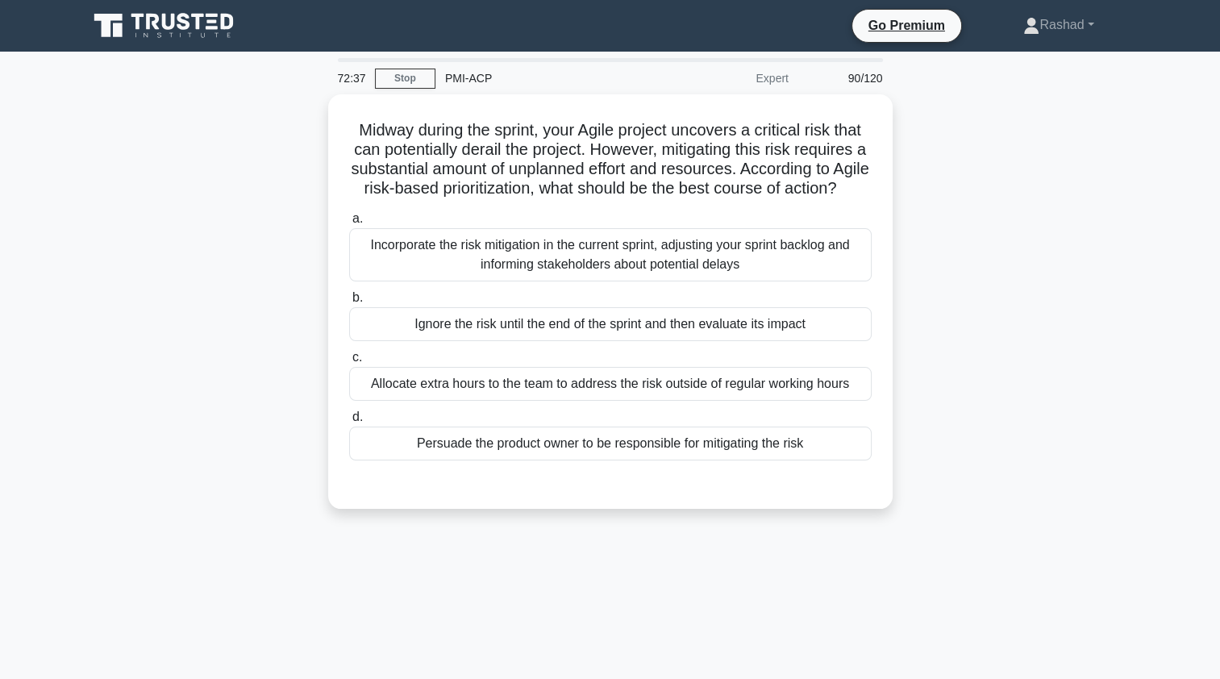
click at [406, 275] on div "Incorporate the risk mitigation in the current sprint, adjusting your sprint ba…" at bounding box center [610, 254] width 522 height 53
click at [349, 224] on input "a. Incorporate the risk mitigation in the current sprint, adjusting your sprint…" at bounding box center [349, 219] width 0 height 10
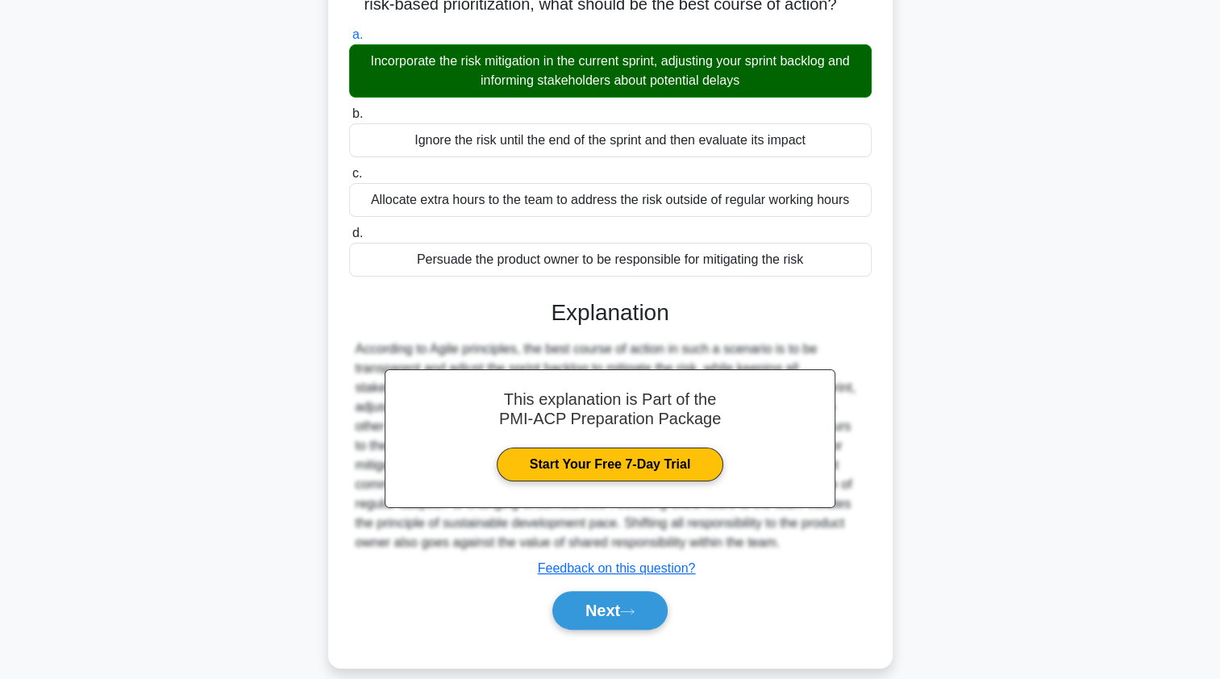
scroll to position [217, 0]
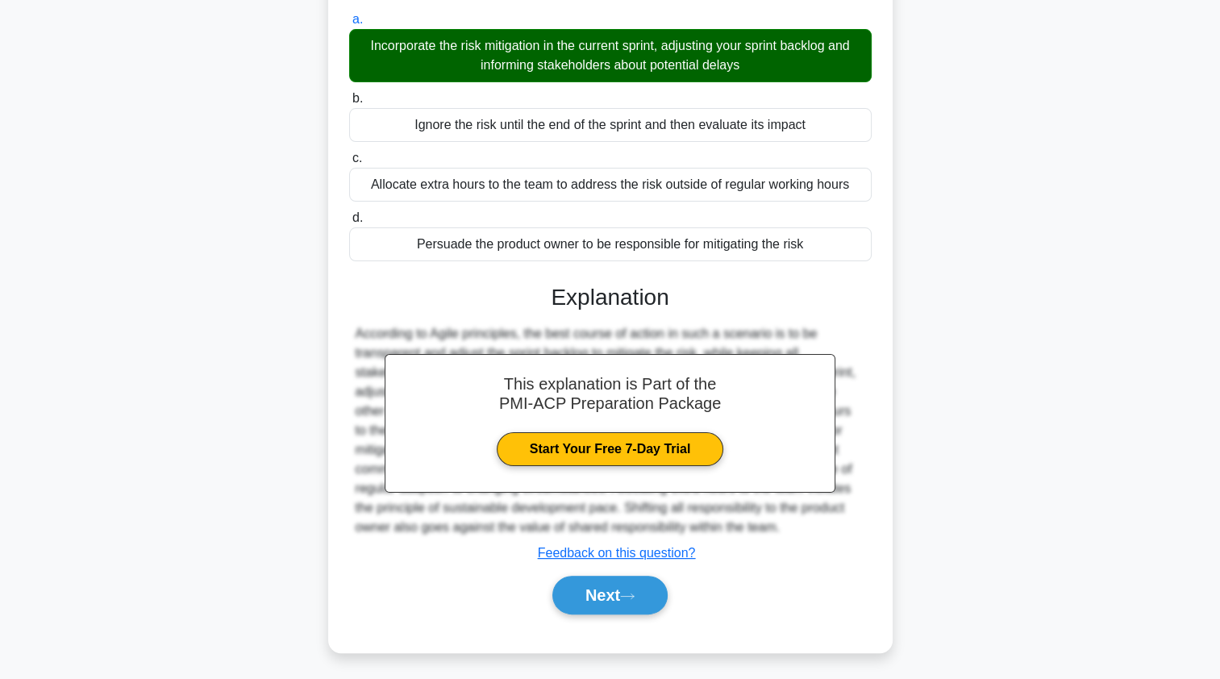
click at [593, 599] on button "Next" at bounding box center [609, 595] width 115 height 39
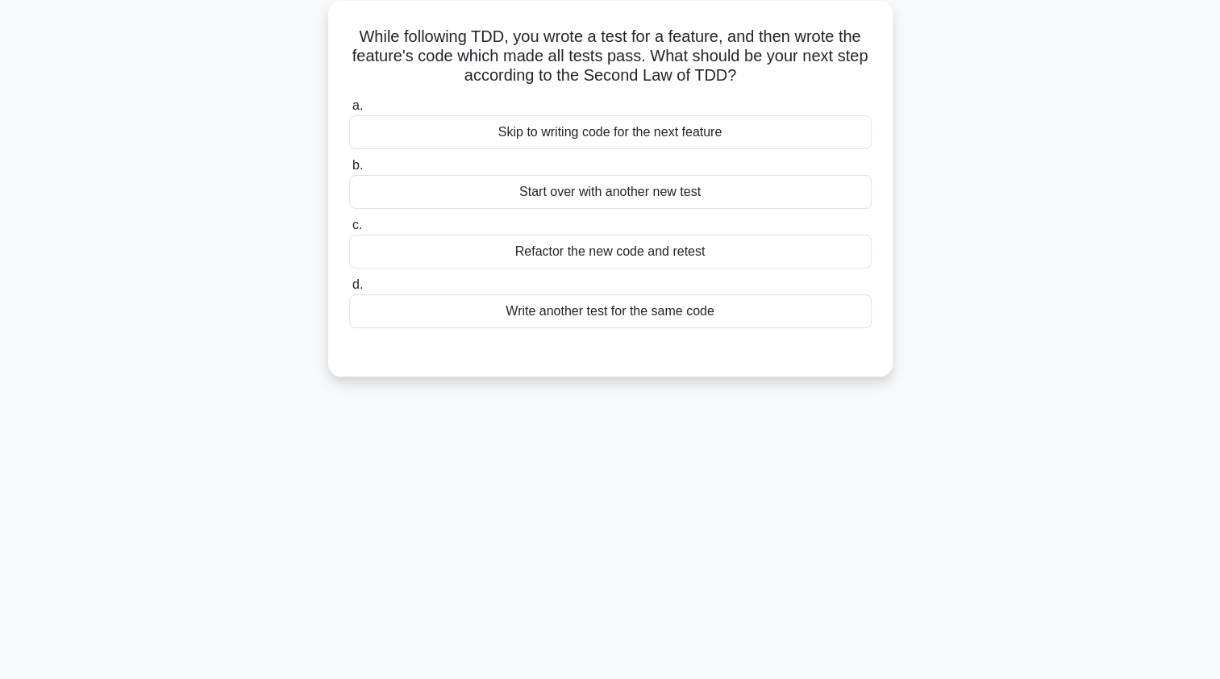
scroll to position [0, 0]
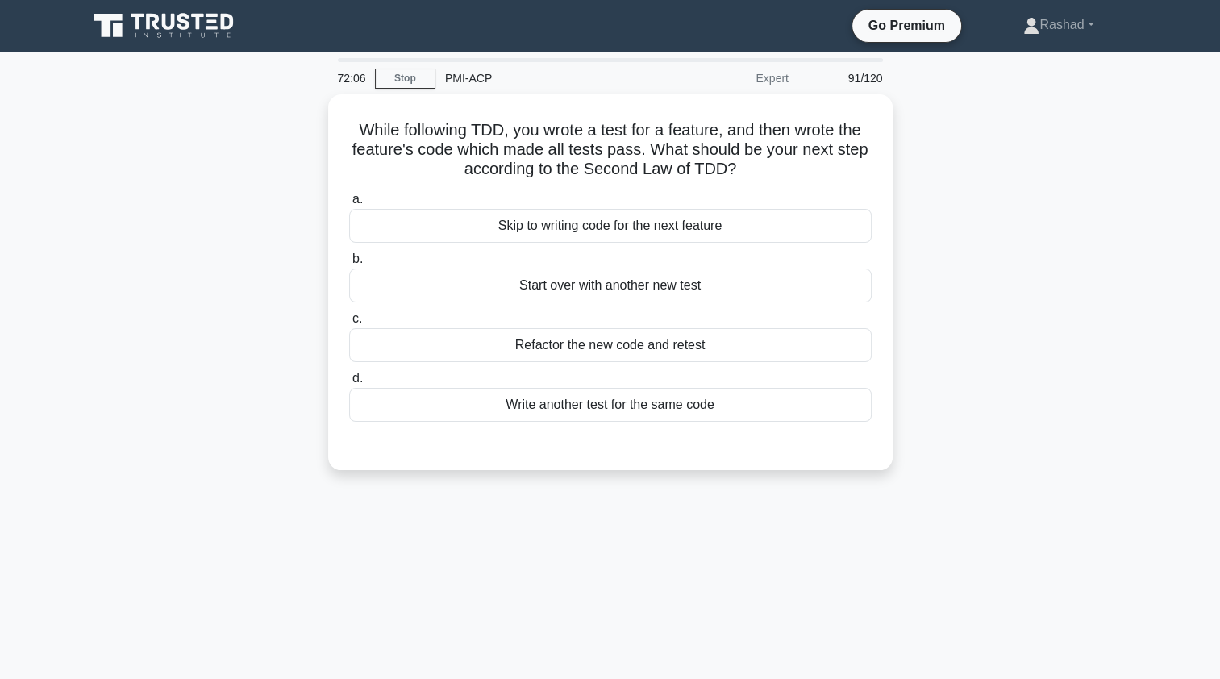
click at [421, 349] on div "Refactor the new code and retest" at bounding box center [610, 345] width 522 height 34
click at [349, 324] on input "c. Refactor the new code and retest" at bounding box center [349, 319] width 0 height 10
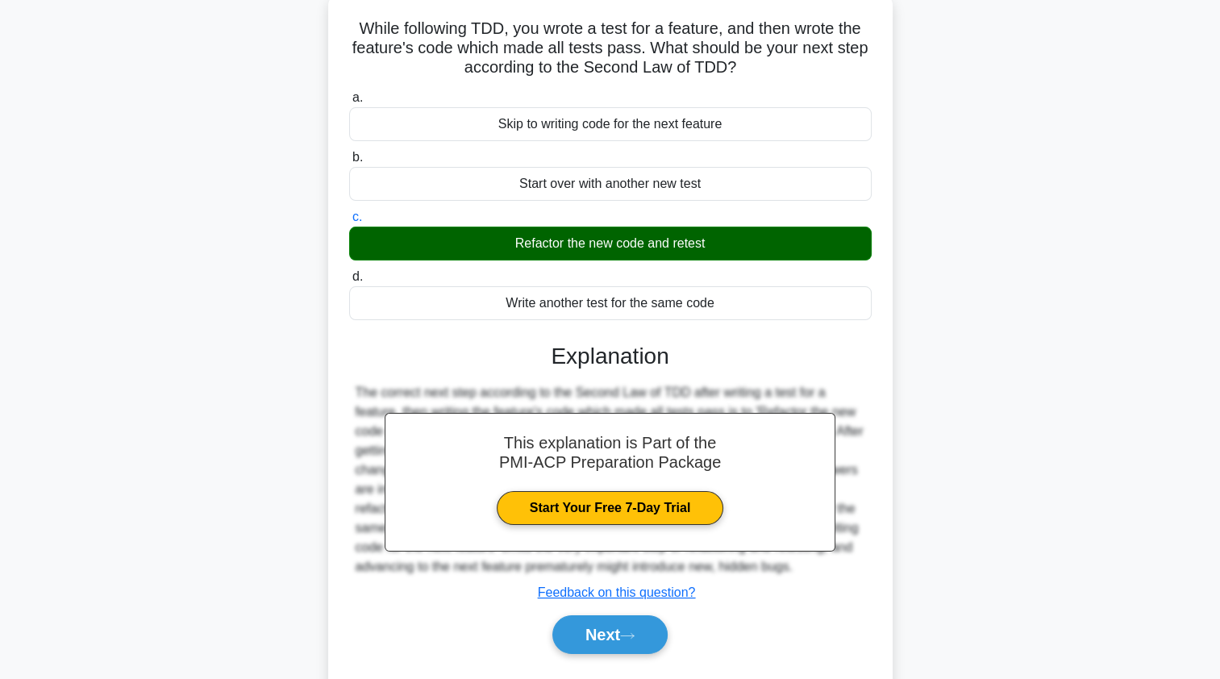
scroll to position [192, 0]
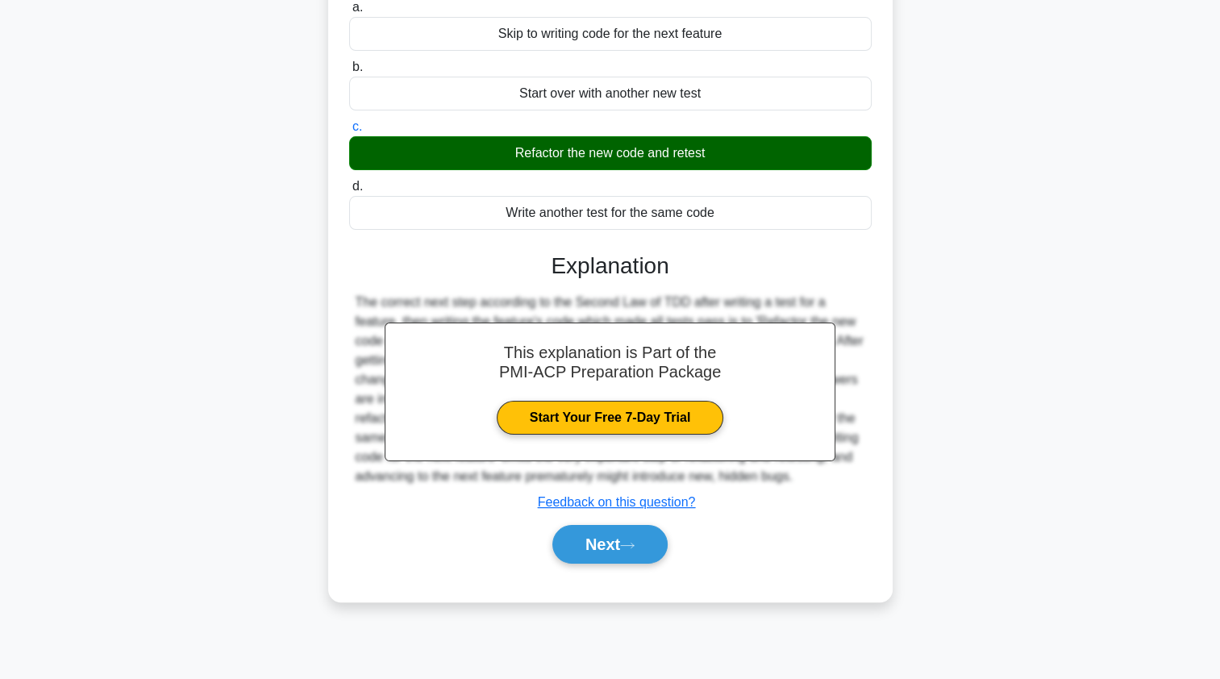
click at [583, 546] on button "Next" at bounding box center [609, 544] width 115 height 39
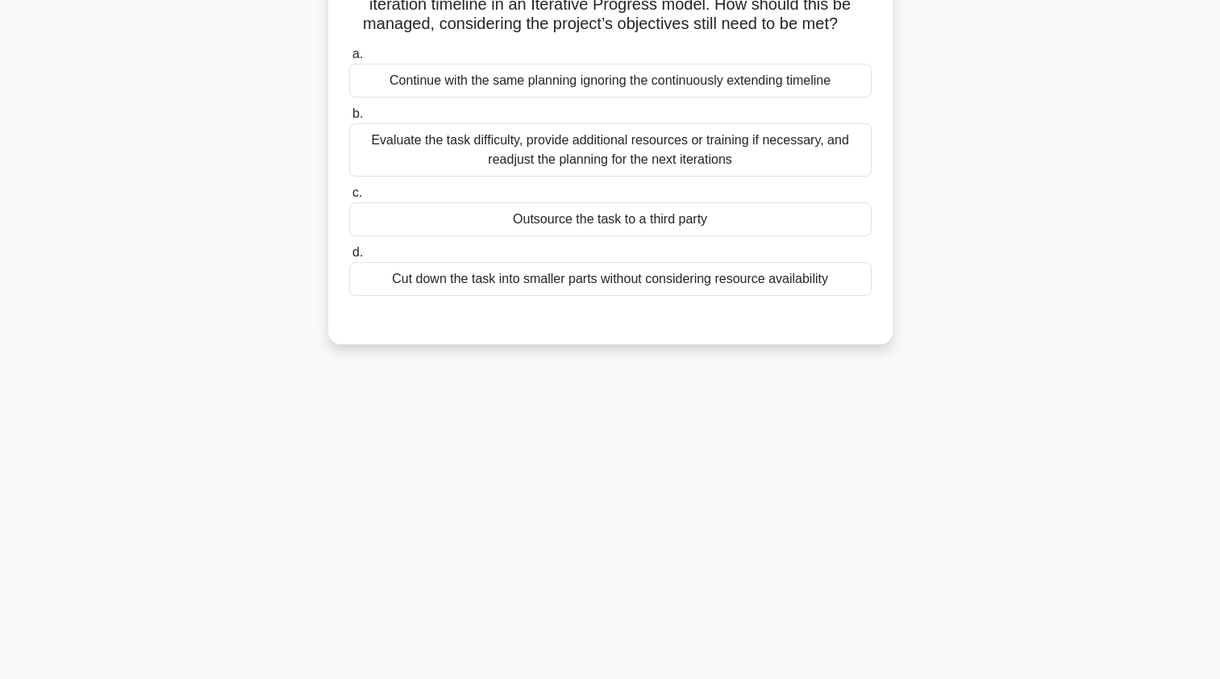
scroll to position [0, 0]
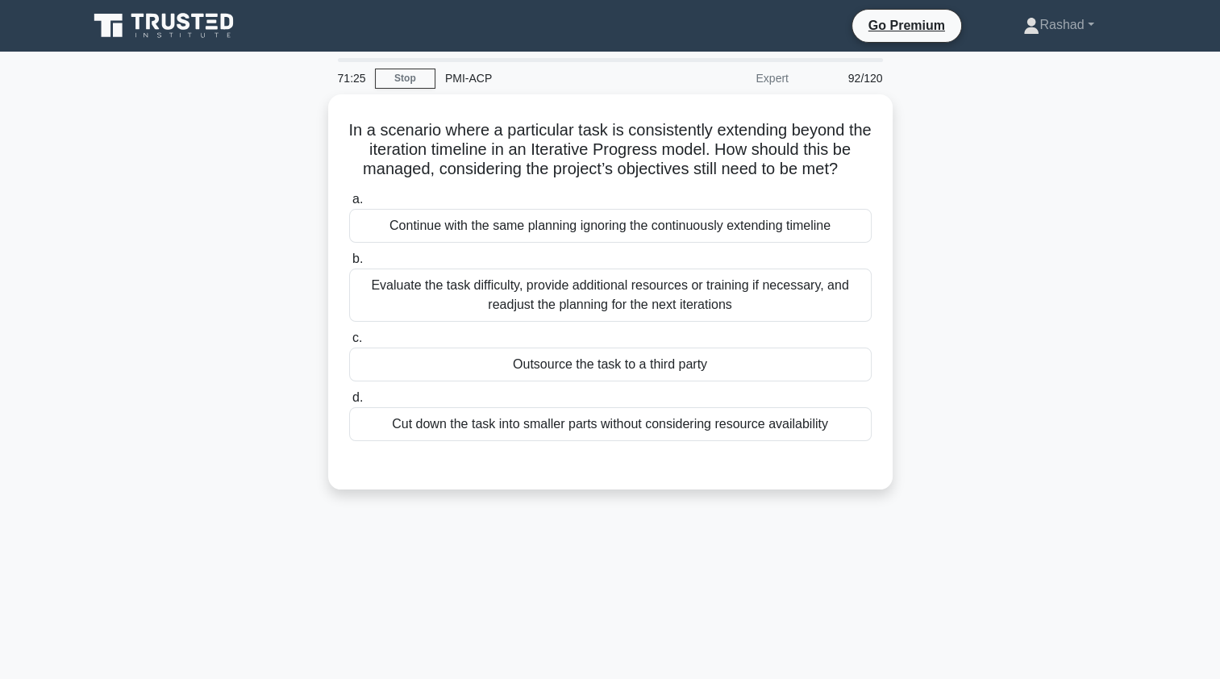
click at [389, 322] on div "Evaluate the task difficulty, provide additional resources or training if neces…" at bounding box center [610, 294] width 522 height 53
click at [349, 264] on input "b. Evaluate the task difficulty, provide additional resources or training if ne…" at bounding box center [349, 259] width 0 height 10
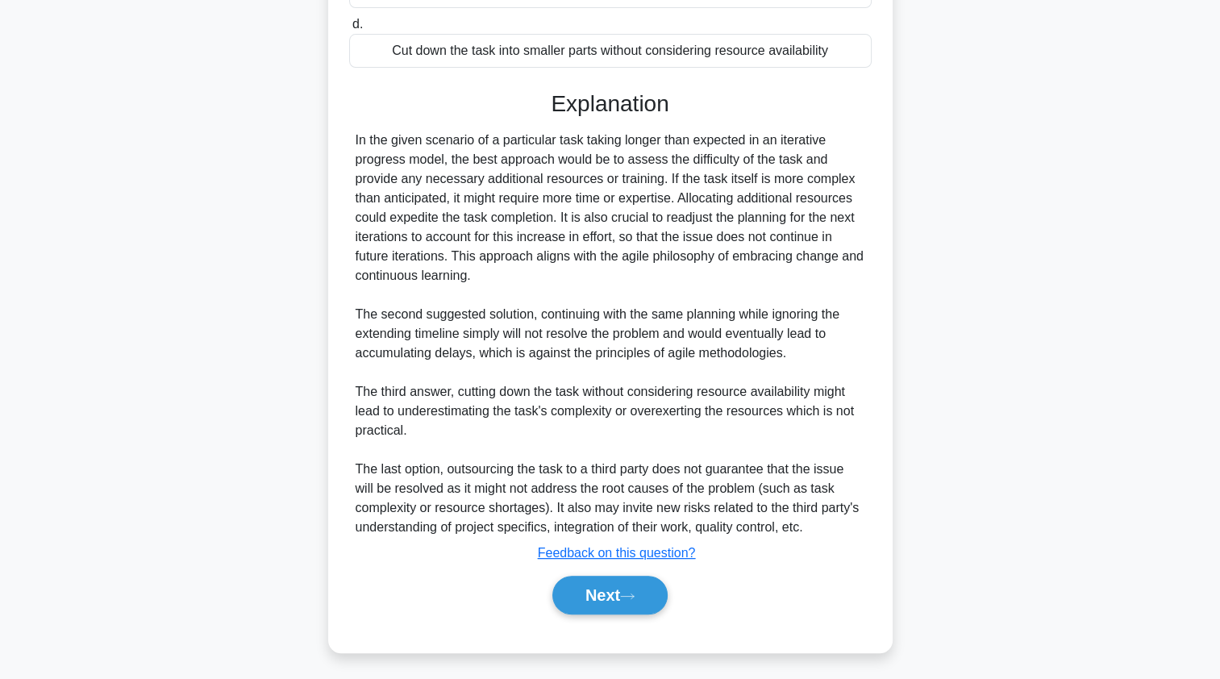
scroll to position [391, 0]
click at [580, 597] on button "Next" at bounding box center [609, 595] width 115 height 39
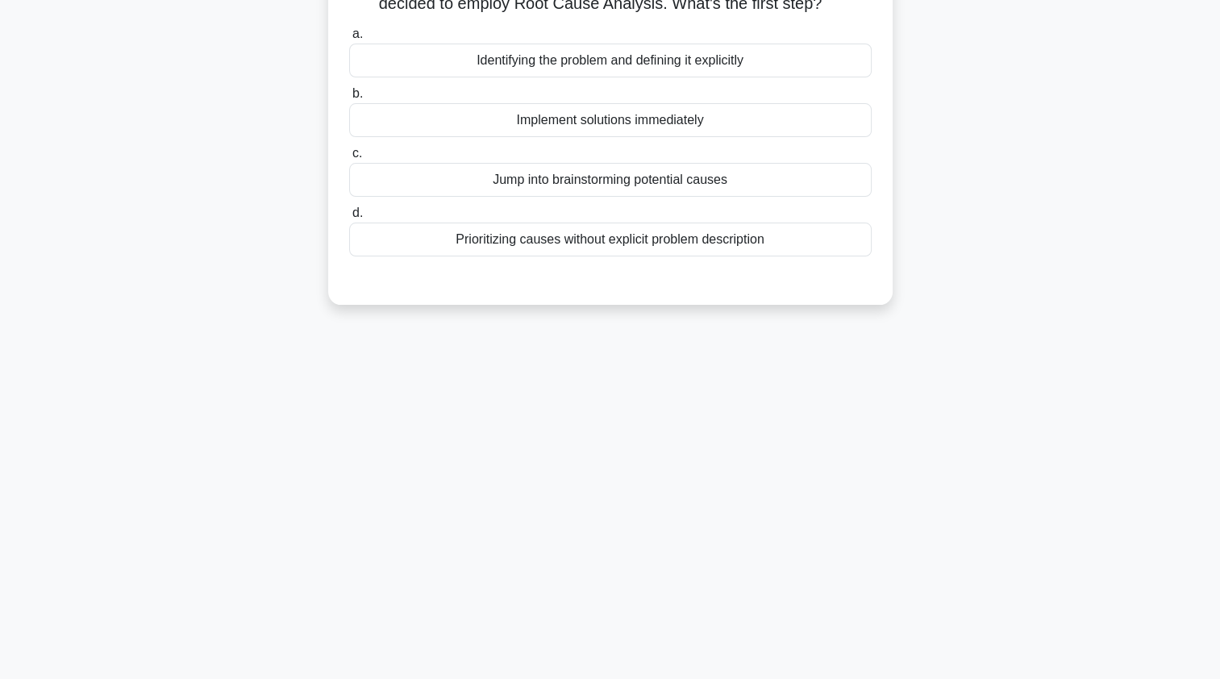
scroll to position [0, 0]
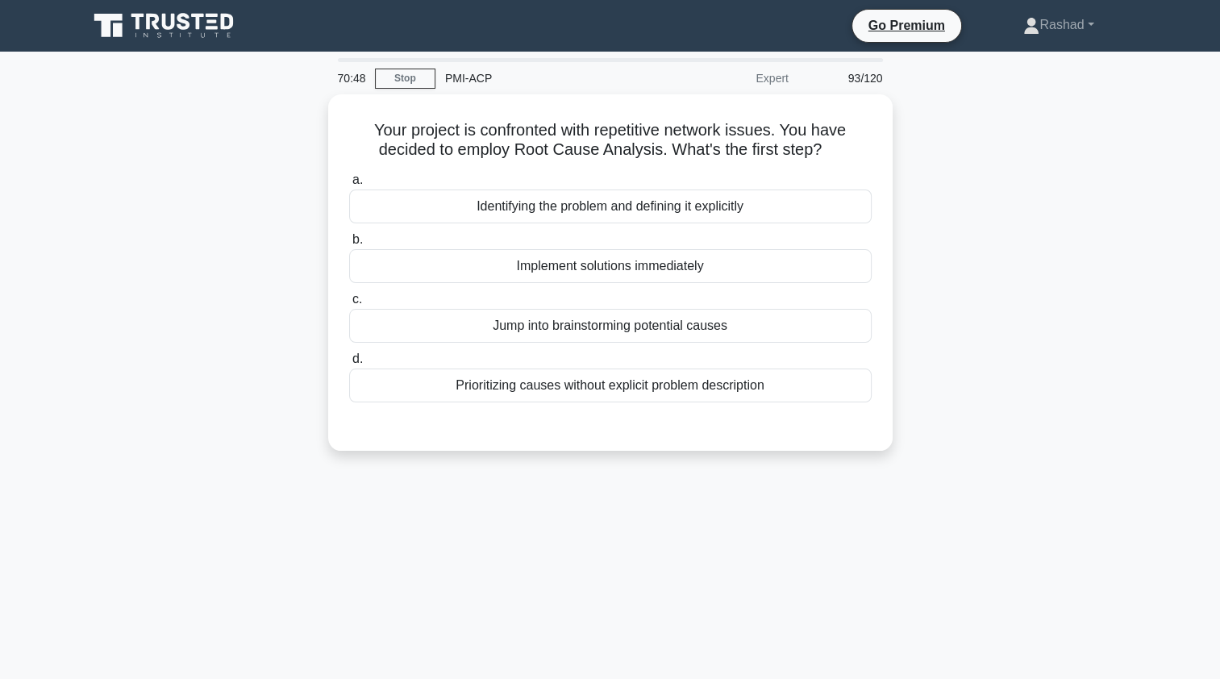
click at [408, 217] on div "Identifying the problem and defining it explicitly" at bounding box center [610, 206] width 522 height 34
click at [349, 185] on input "a. Identifying the problem and defining it explicitly" at bounding box center [349, 180] width 0 height 10
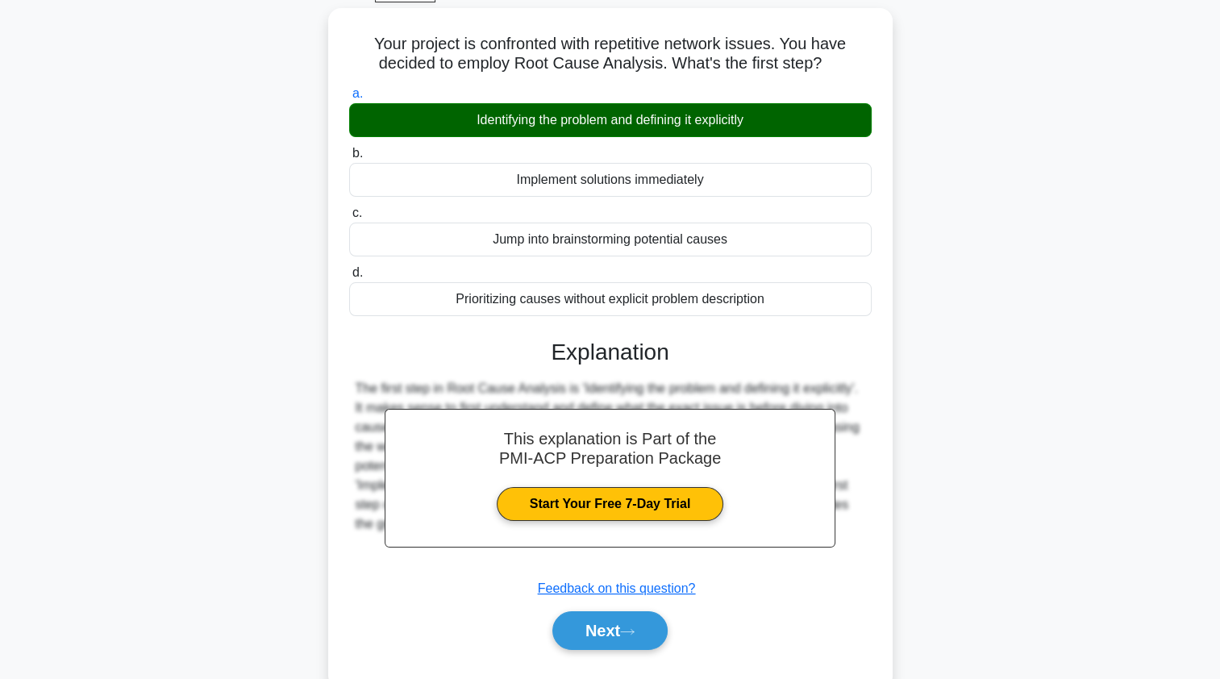
scroll to position [192, 0]
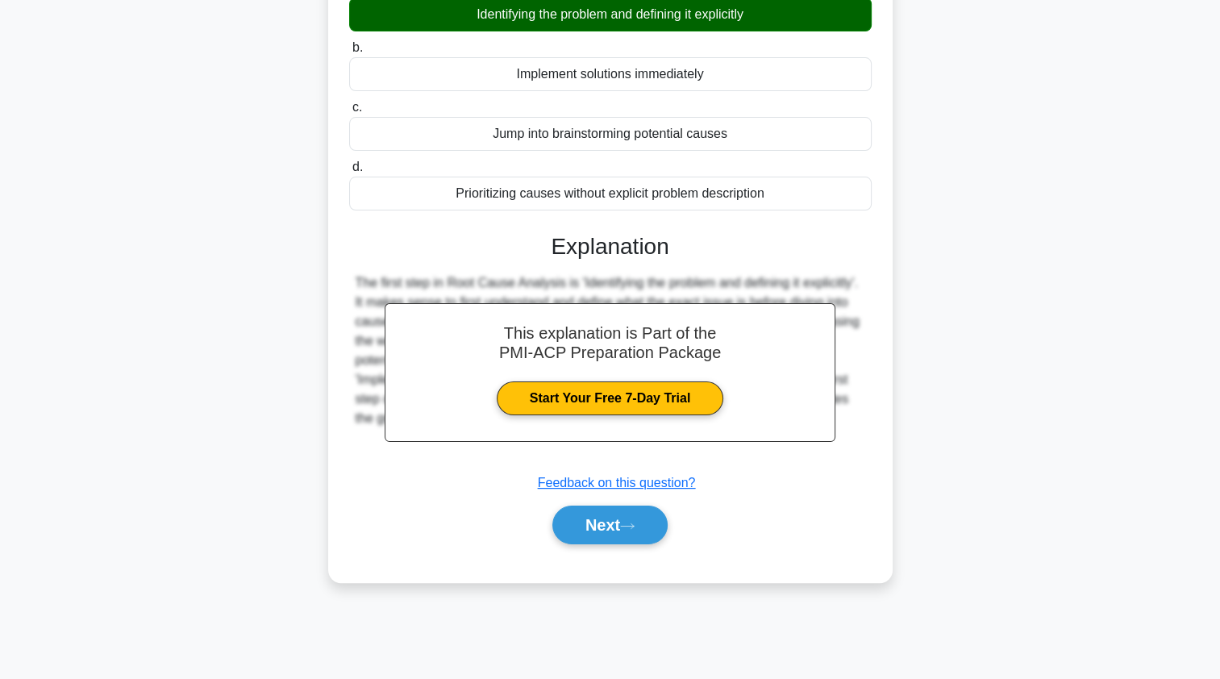
click at [575, 526] on button "Next" at bounding box center [609, 524] width 115 height 39
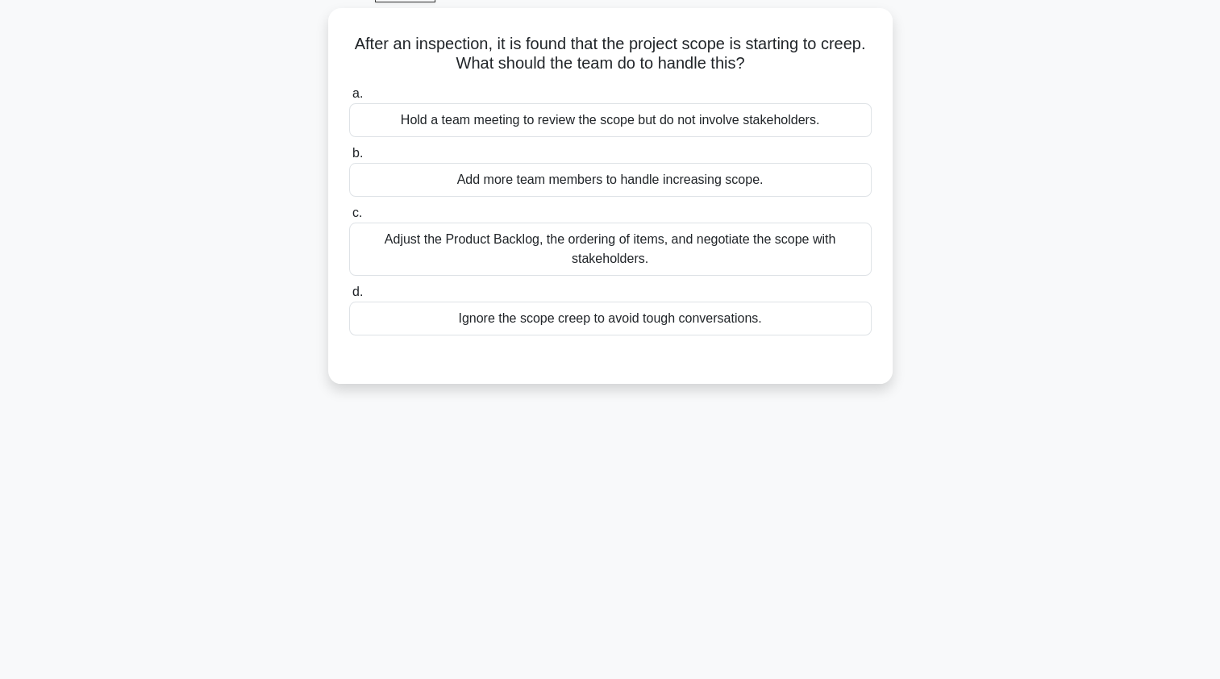
scroll to position [0, 0]
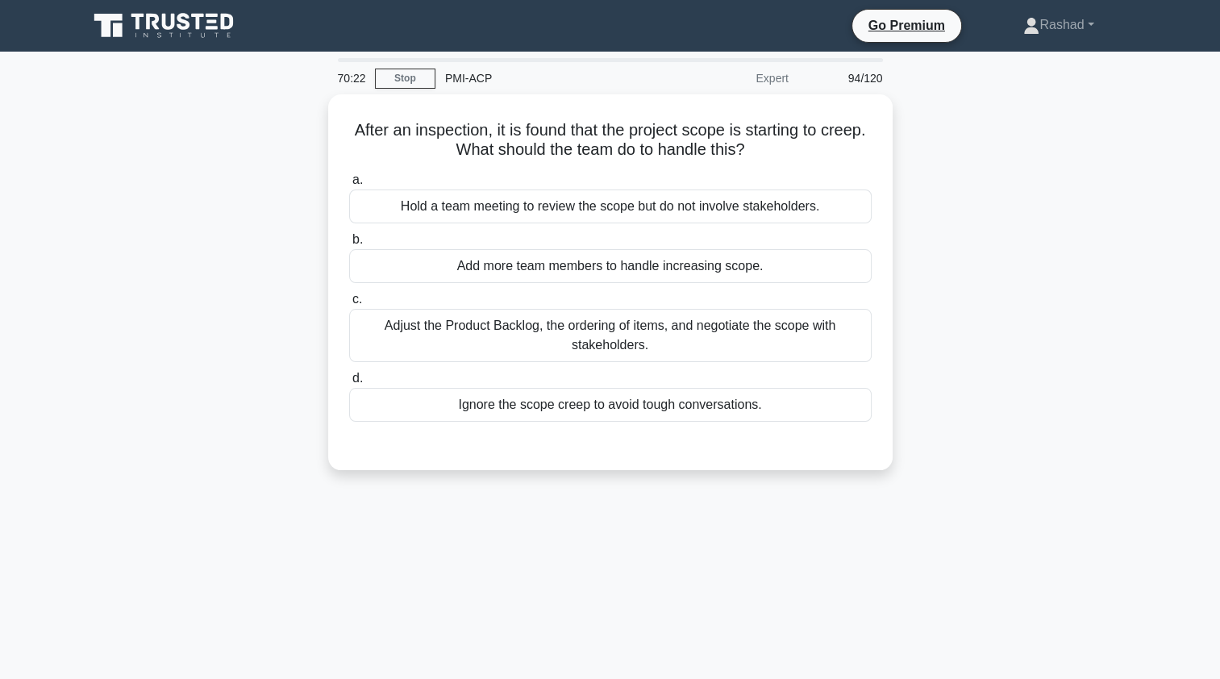
click at [390, 334] on div "Adjust the Product Backlog, the ordering of items, and negotiate the scope with…" at bounding box center [610, 335] width 522 height 53
click at [349, 305] on input "c. Adjust the Product Backlog, the ordering of items, and negotiate the scope w…" at bounding box center [349, 299] width 0 height 10
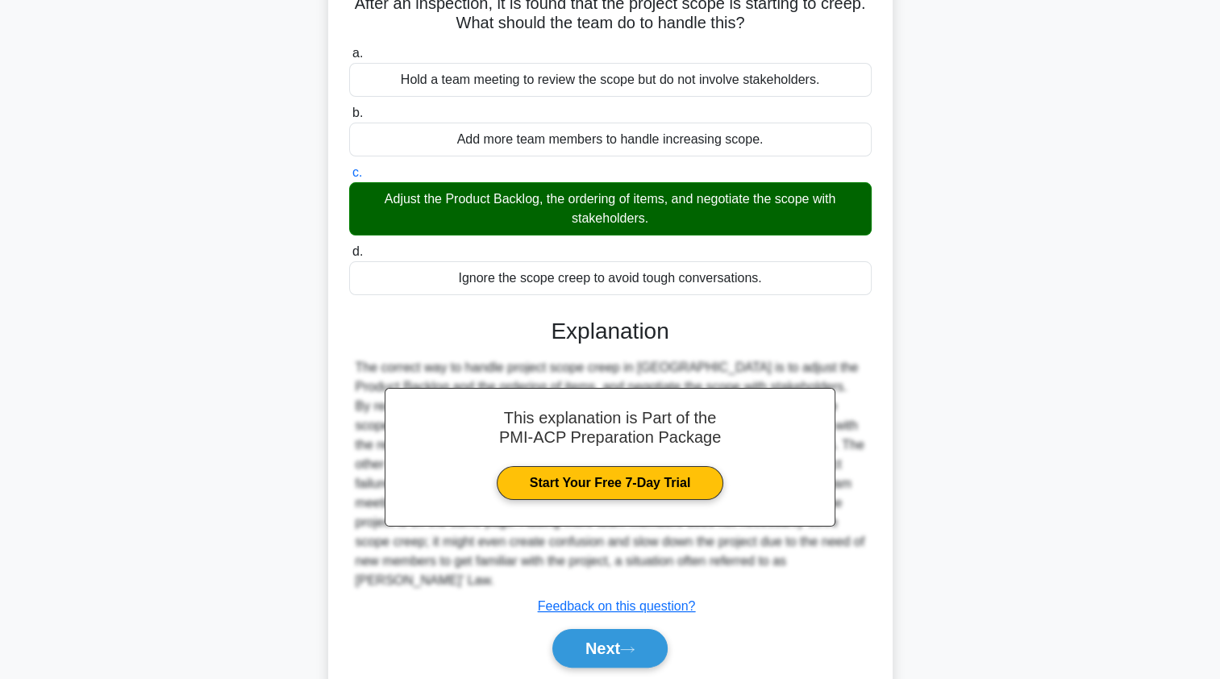
scroll to position [192, 0]
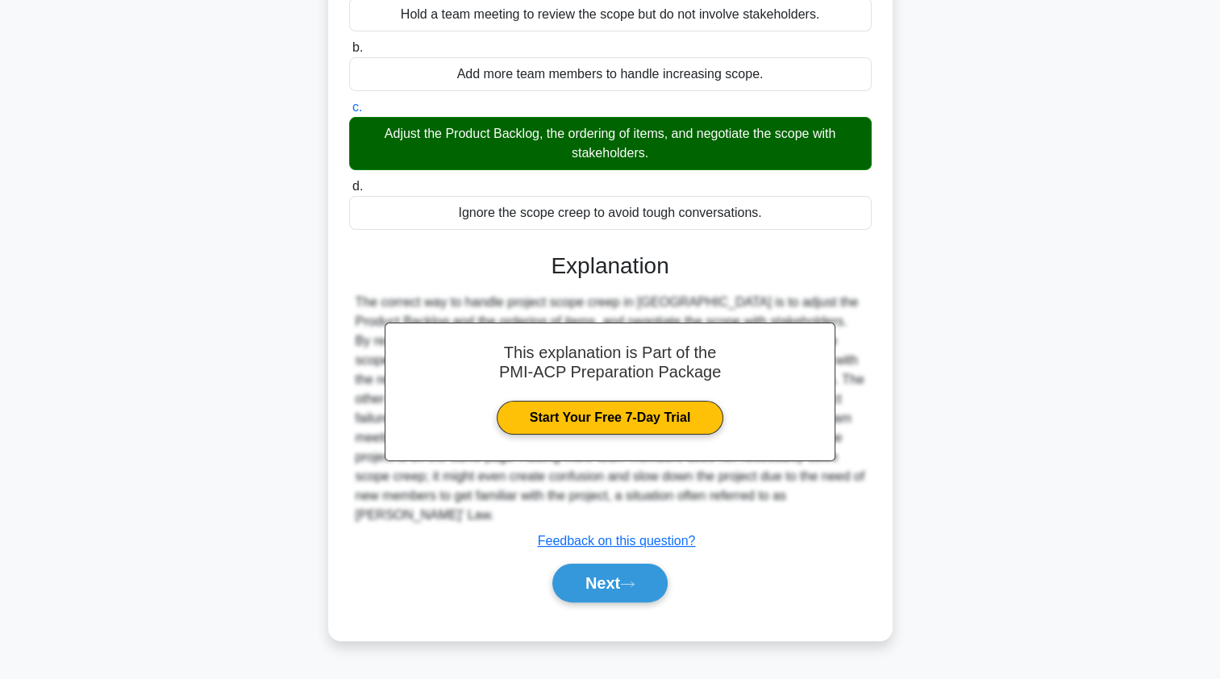
click at [587, 563] on button "Next" at bounding box center [609, 582] width 115 height 39
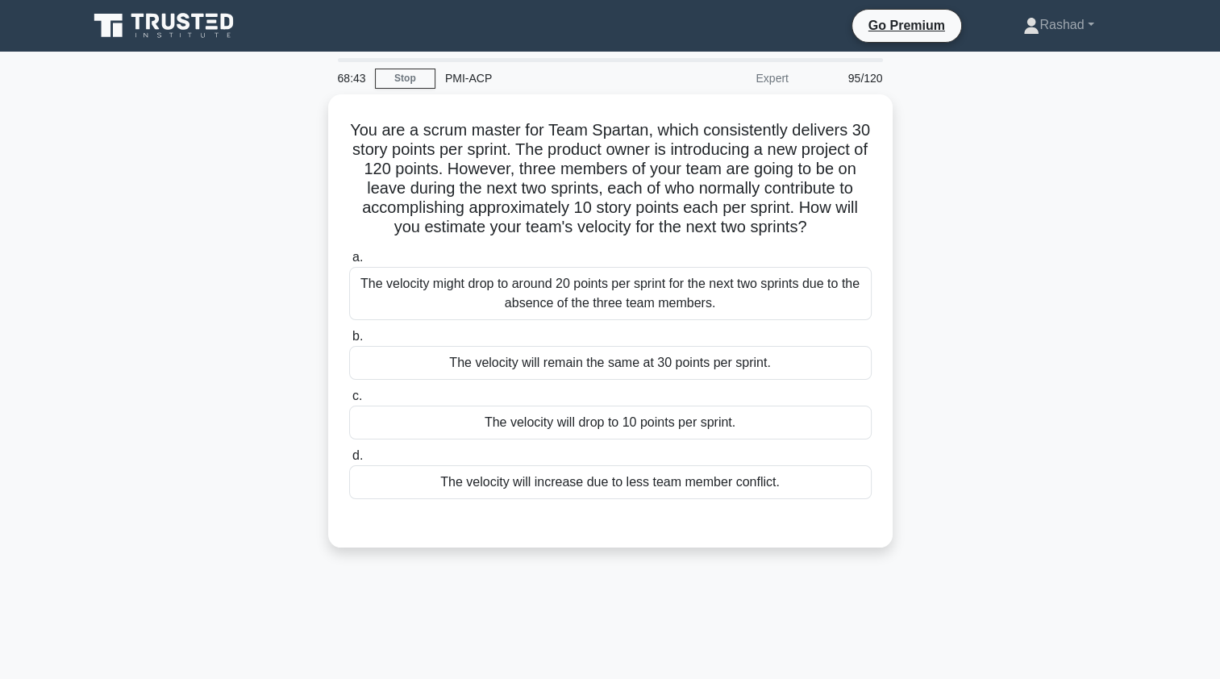
scroll to position [0, 0]
click at [451, 439] on div "The velocity will drop to 10 points per sprint." at bounding box center [610, 422] width 522 height 34
click at [349, 401] on input "c. The velocity will drop to 10 points per sprint." at bounding box center [349, 396] width 0 height 10
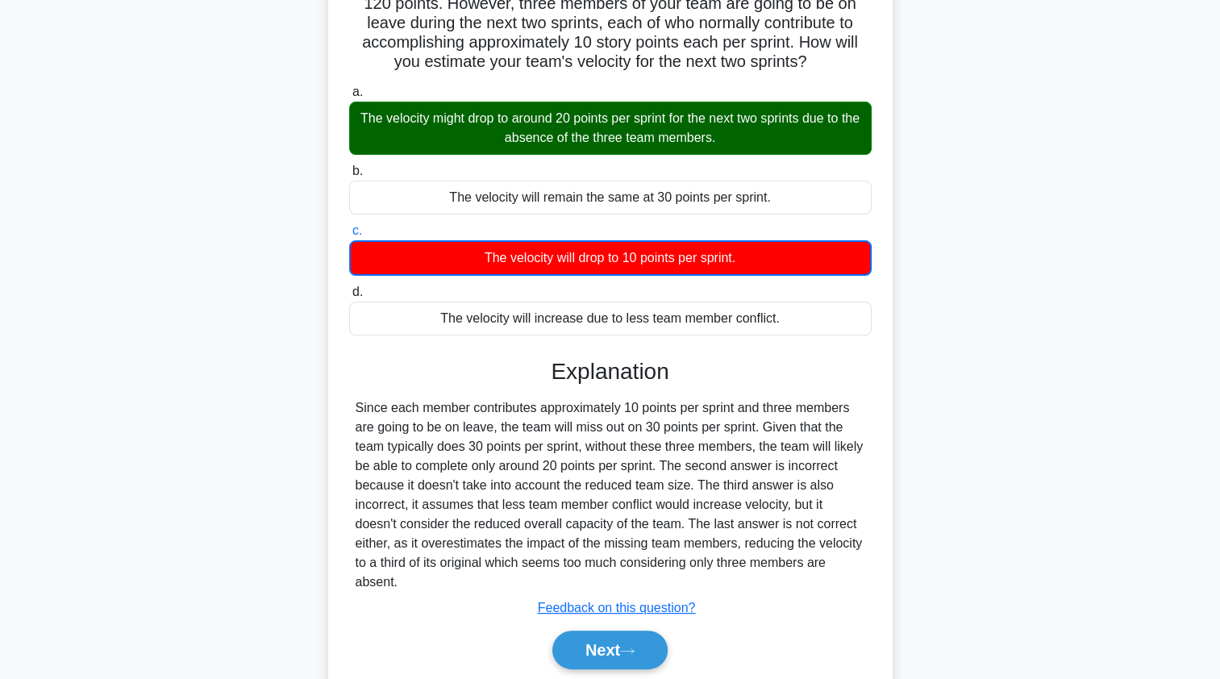
scroll to position [218, 0]
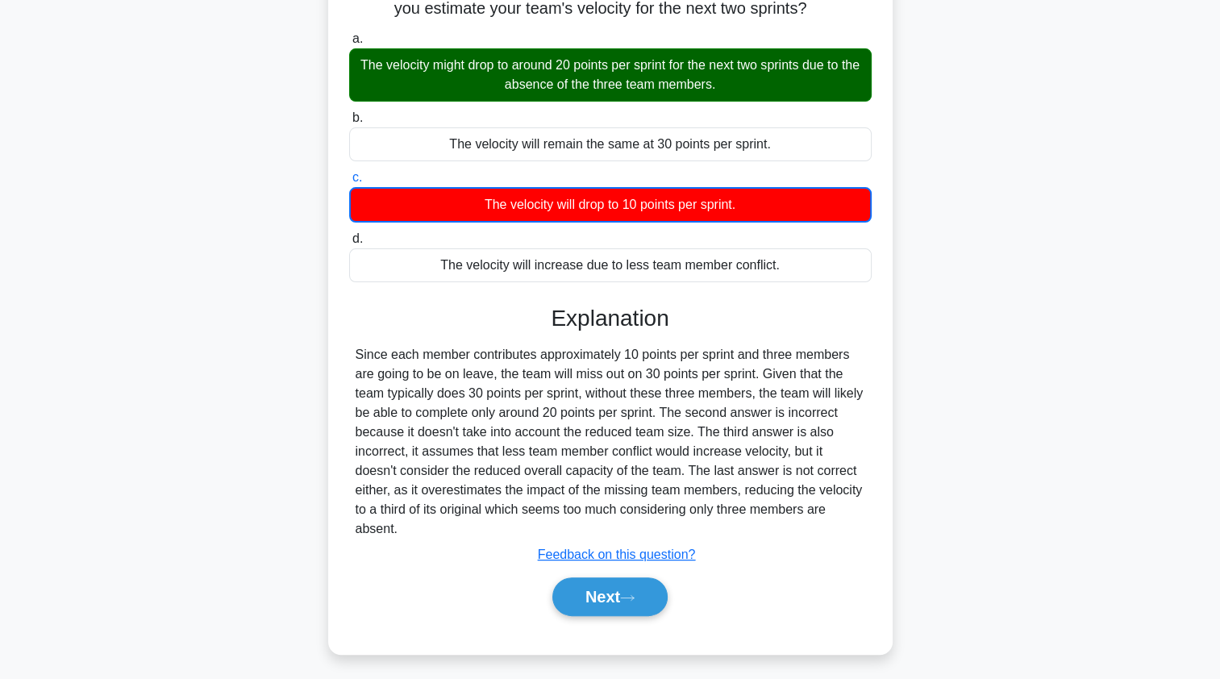
click at [593, 597] on button "Next" at bounding box center [609, 596] width 115 height 39
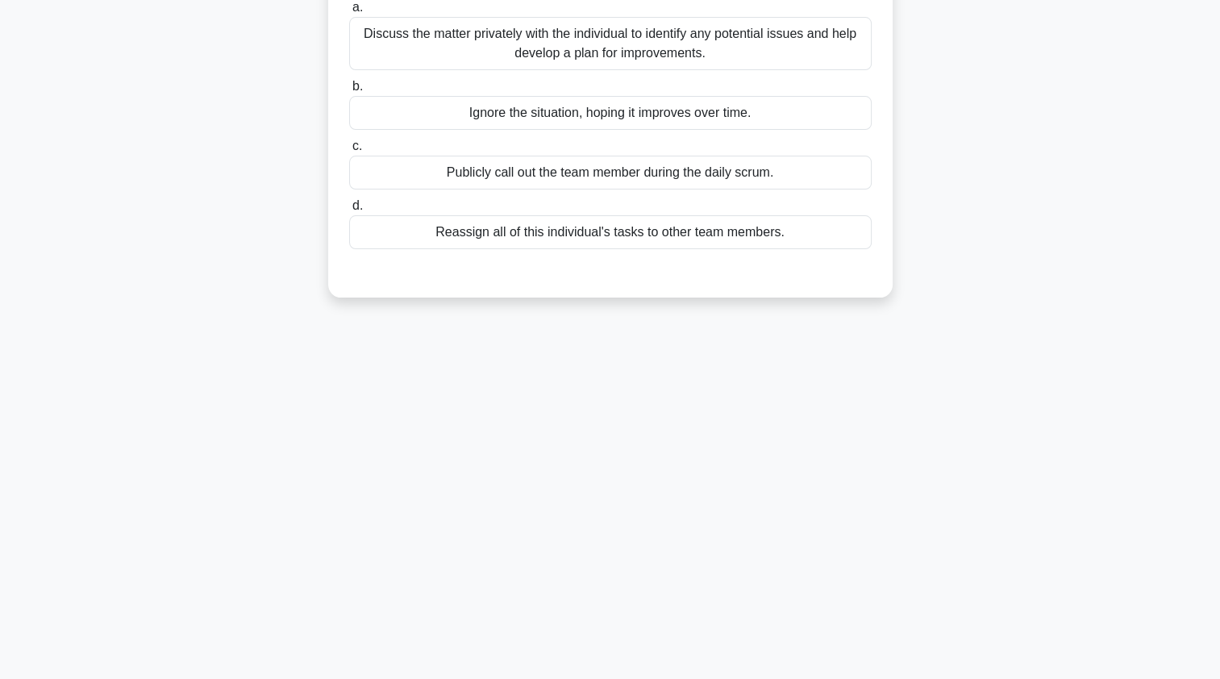
scroll to position [0, 0]
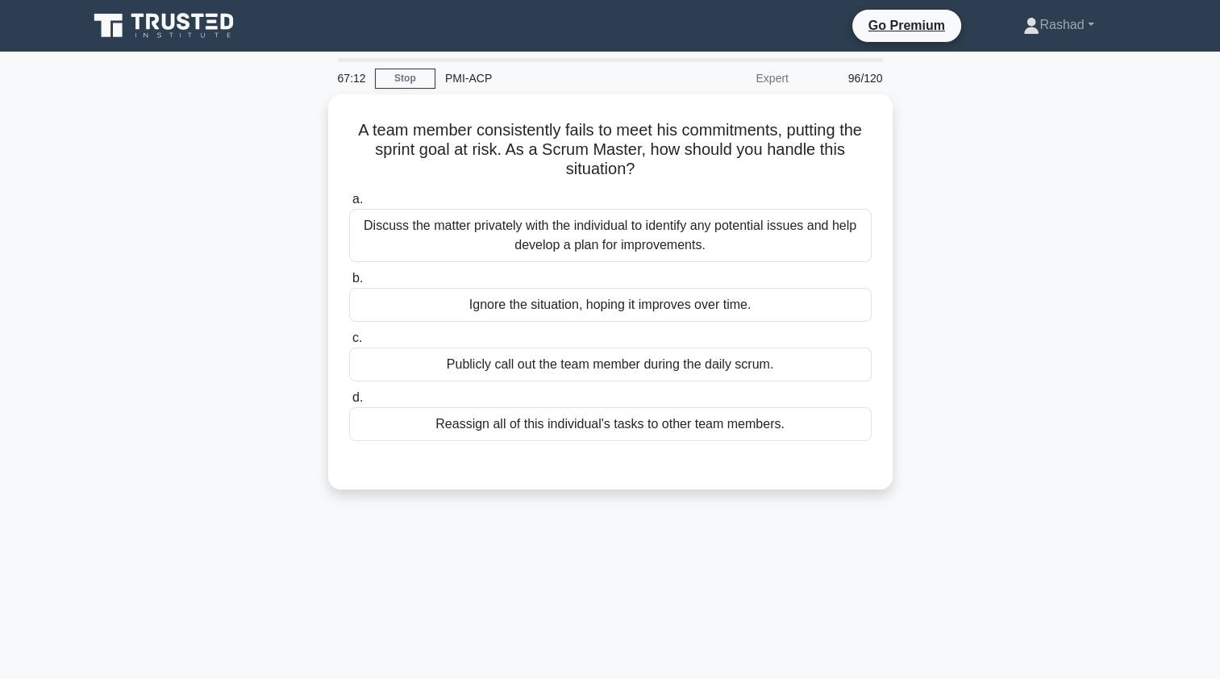
click at [426, 231] on div "Discuss the matter privately with the individual to identify any potential issu…" at bounding box center [610, 235] width 522 height 53
click at [349, 205] on input "a. Discuss the matter privately with the individual to identify any potential i…" at bounding box center [349, 199] width 0 height 10
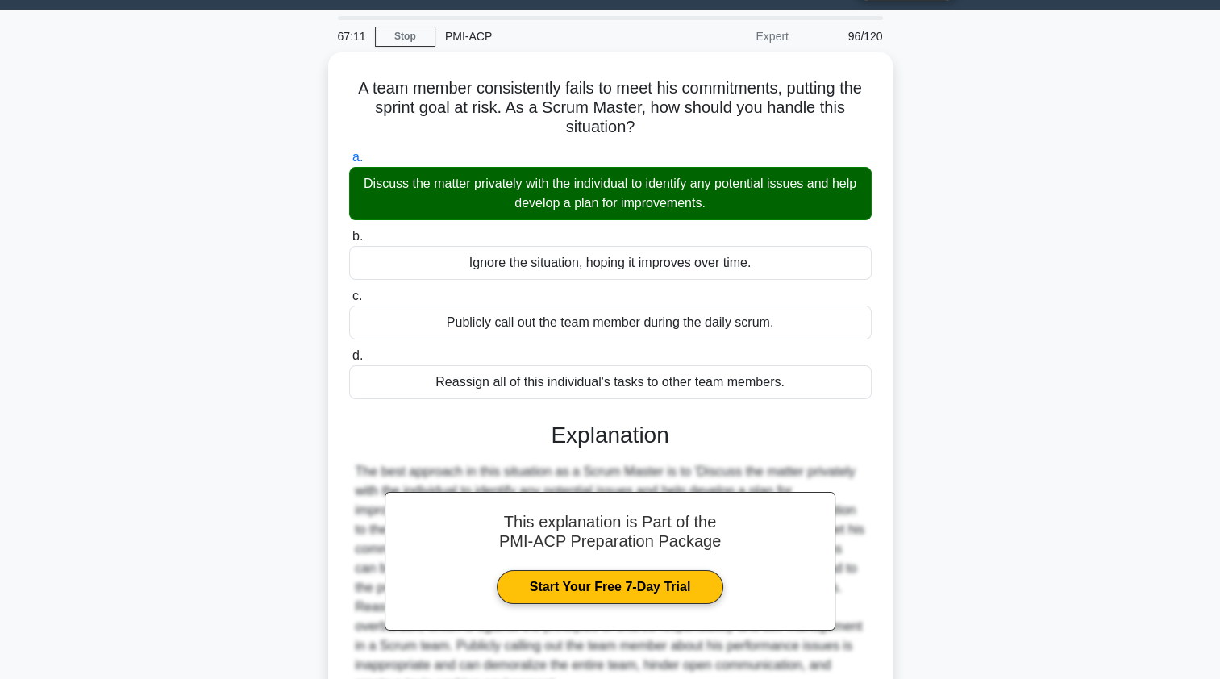
scroll to position [198, 0]
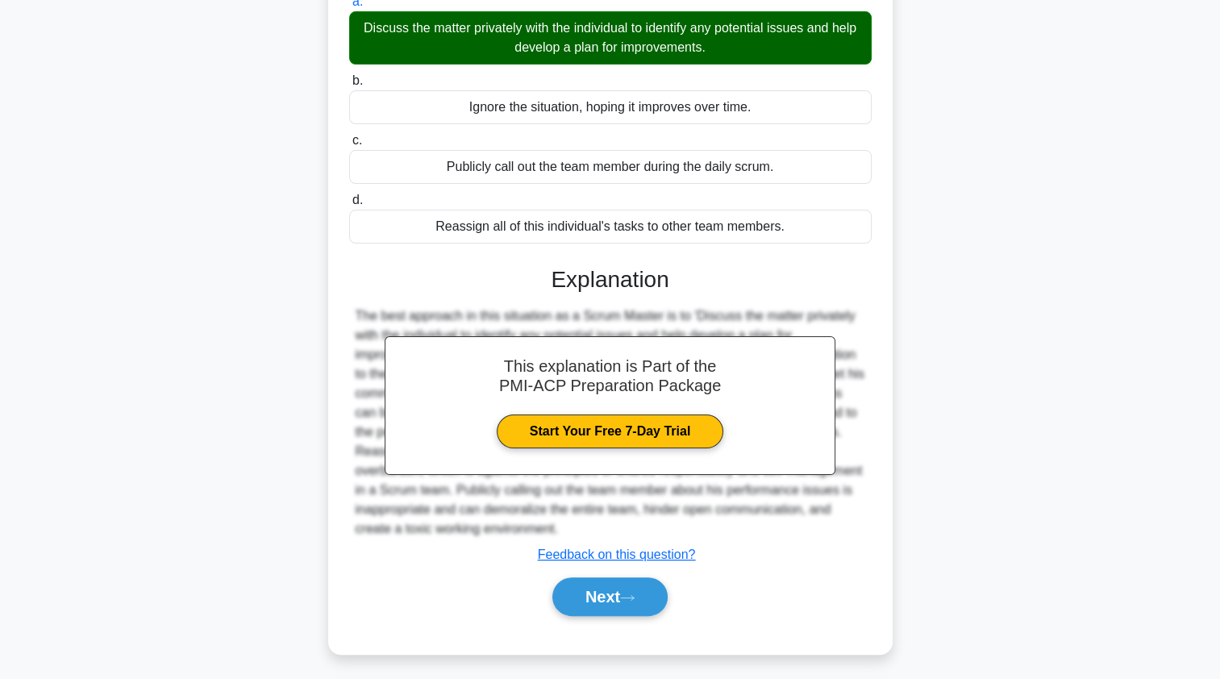
click at [594, 597] on button "Next" at bounding box center [609, 596] width 115 height 39
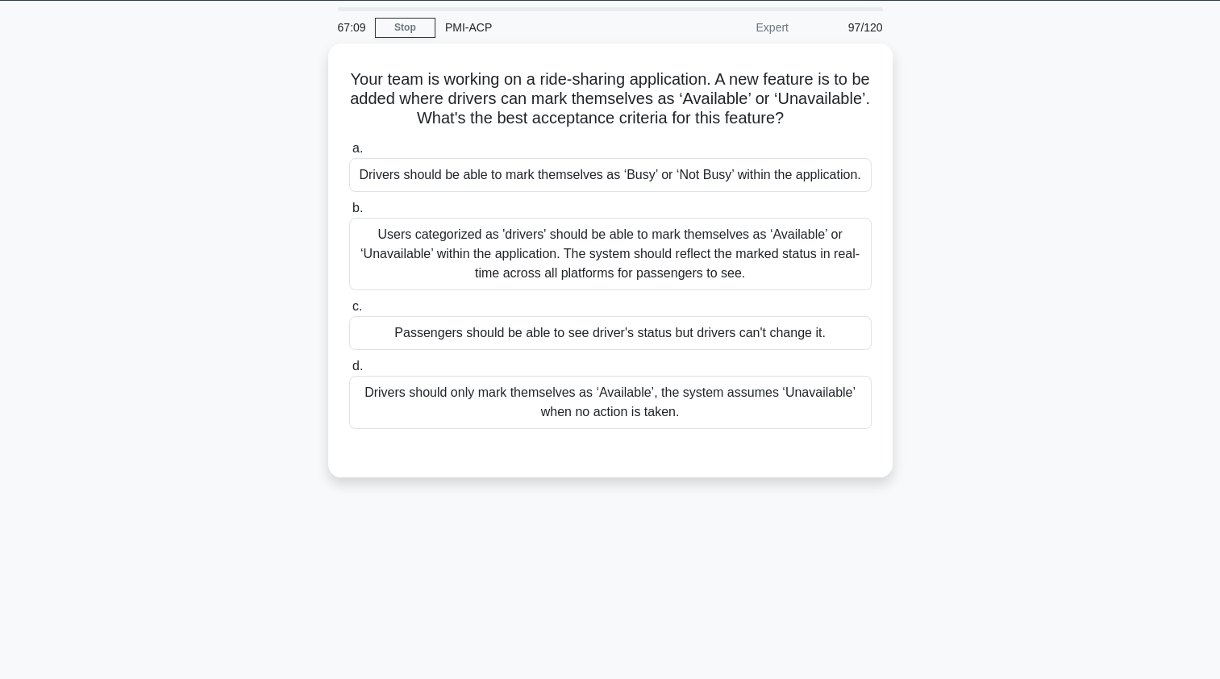
scroll to position [0, 0]
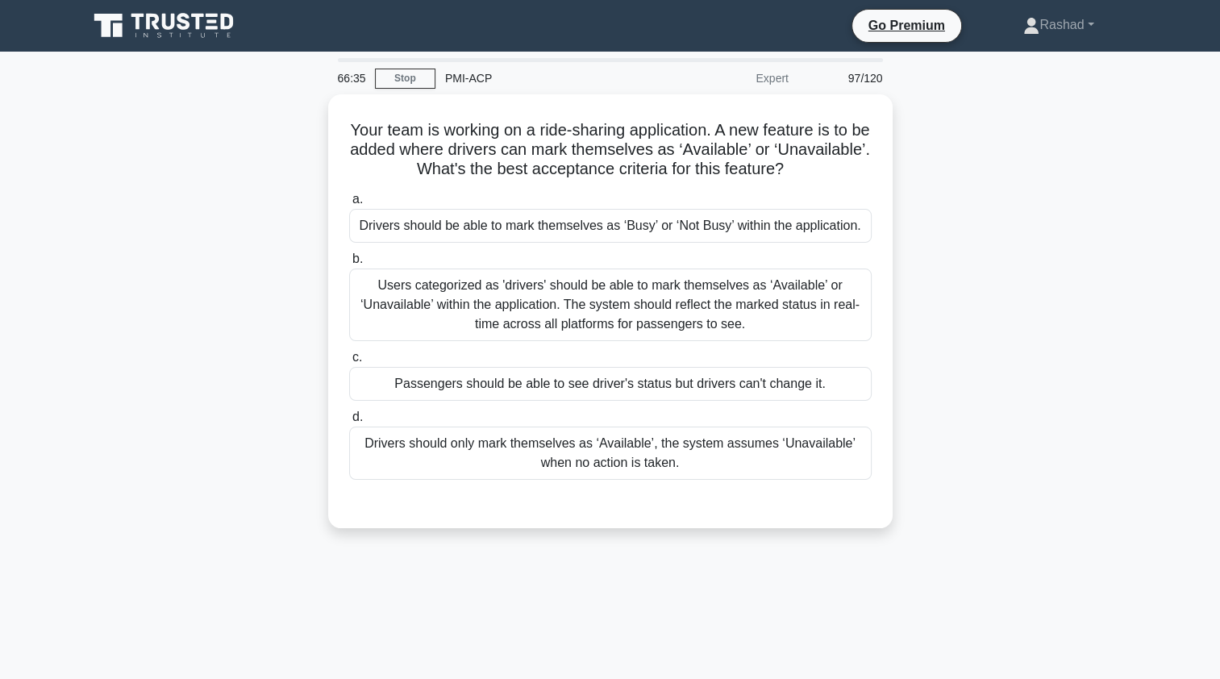
click at [403, 305] on div "Users categorized as 'drivers' should be able to mark themselves as ‘Available’…" at bounding box center [610, 304] width 522 height 73
click at [349, 264] on input "b. Users categorized as 'drivers' should be able to mark themselves as ‘Availab…" at bounding box center [349, 259] width 0 height 10
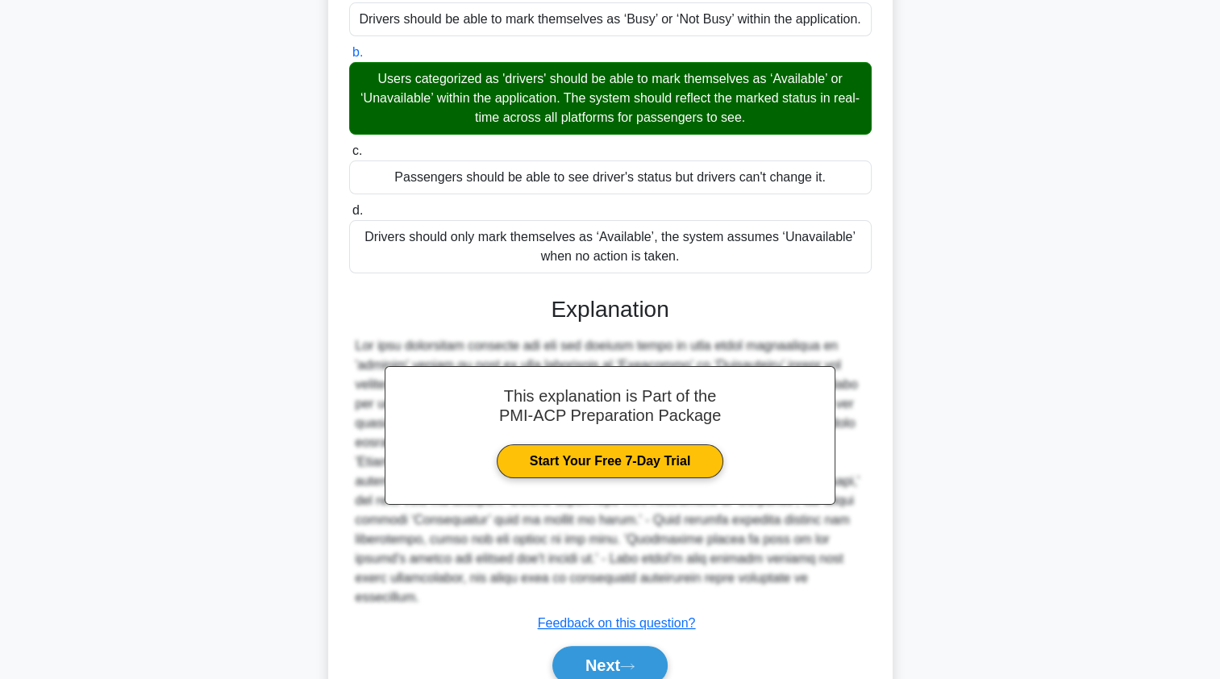
scroll to position [256, 0]
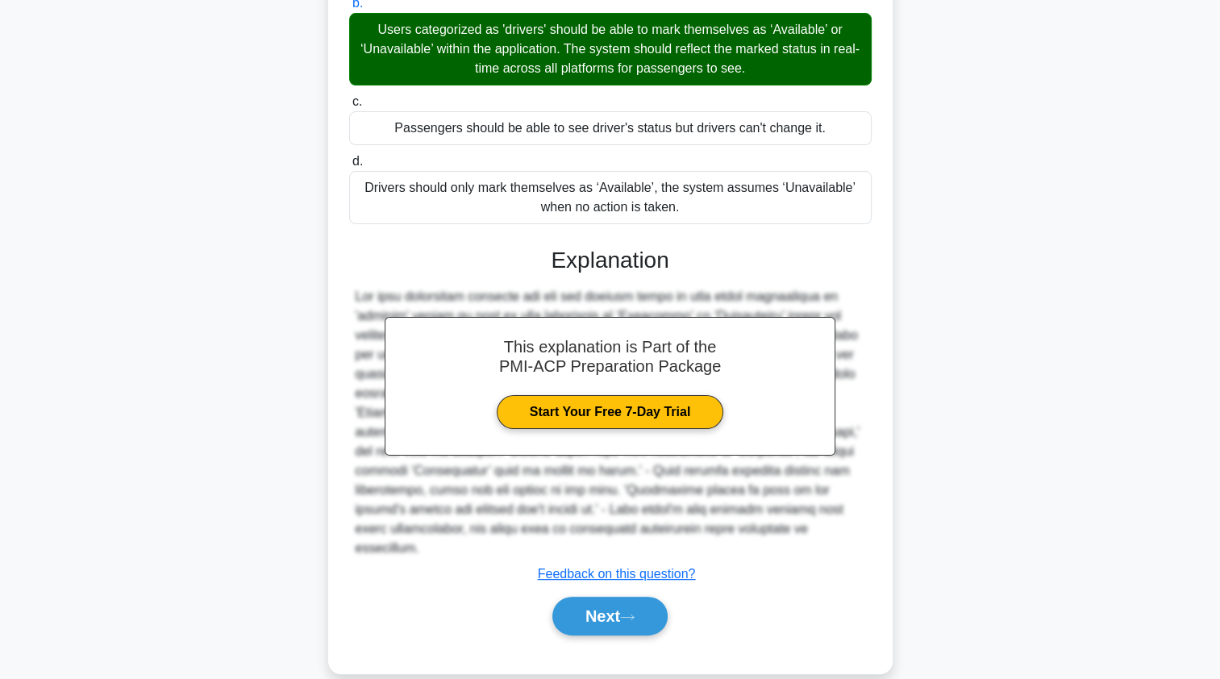
click at [590, 603] on button "Next" at bounding box center [609, 616] width 115 height 39
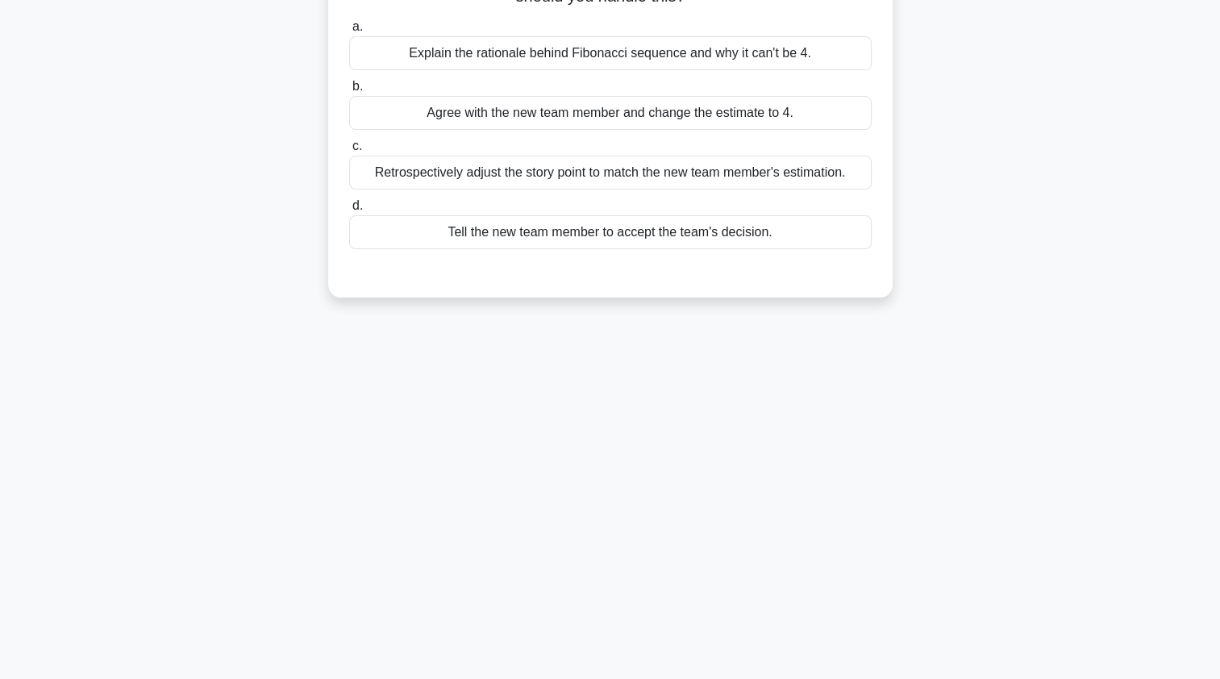
scroll to position [0, 0]
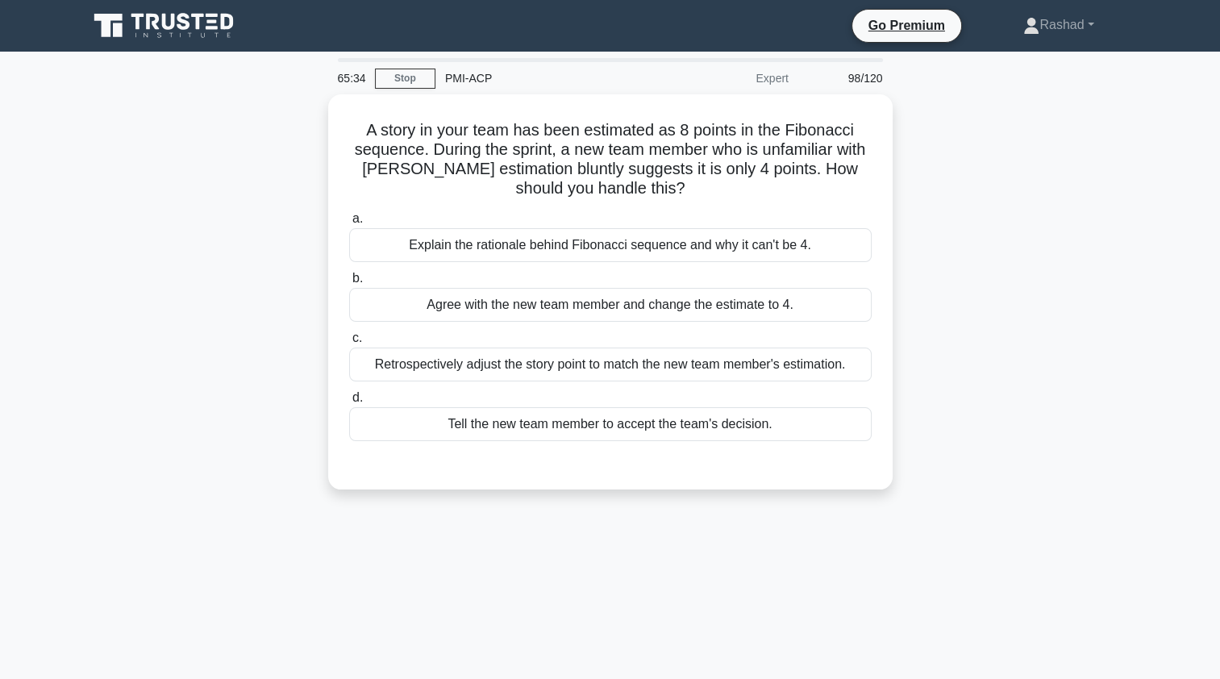
click at [411, 237] on div "Explain the rationale behind Fibonacci sequence and why it can't be 4." at bounding box center [610, 245] width 522 height 34
click at [349, 224] on input "a. Explain the rationale behind Fibonacci sequence and why it can't be 4." at bounding box center [349, 219] width 0 height 10
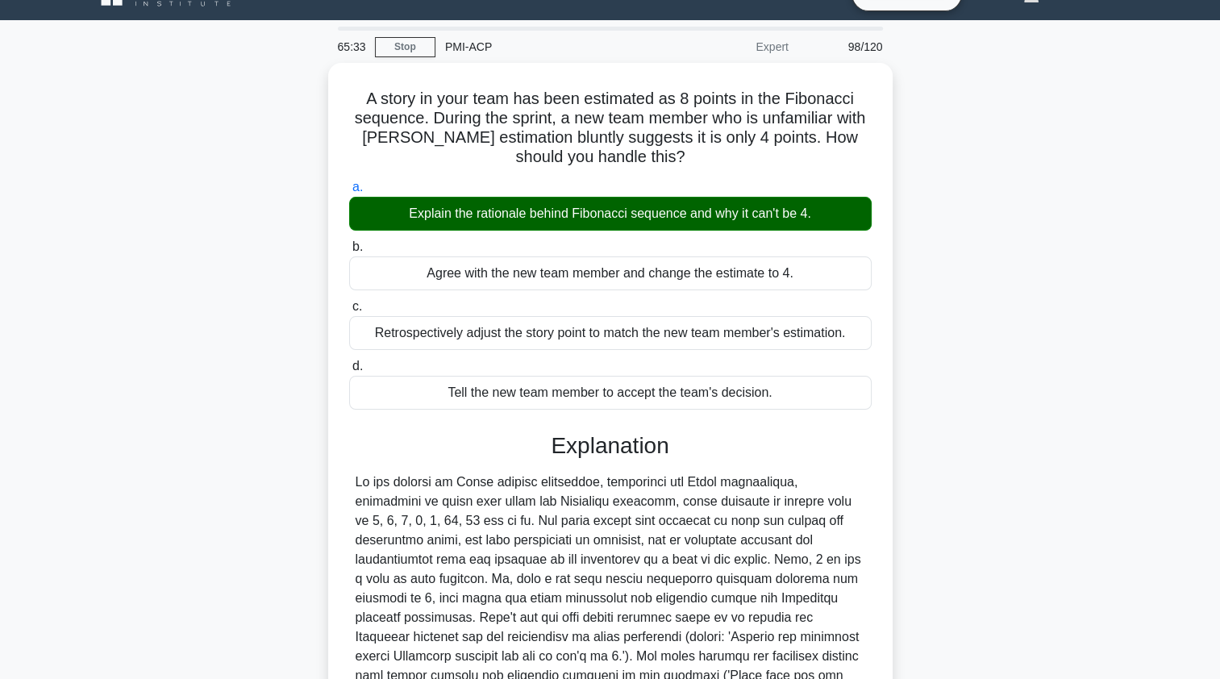
scroll to position [256, 0]
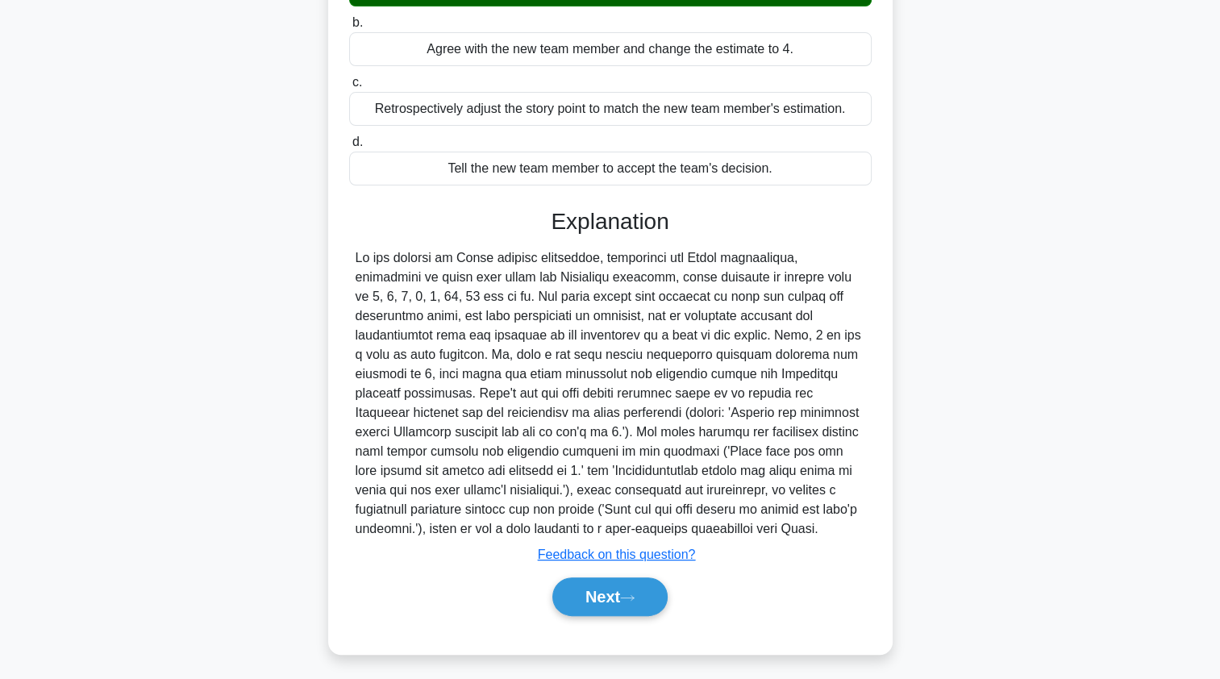
click at [593, 597] on button "Next" at bounding box center [609, 596] width 115 height 39
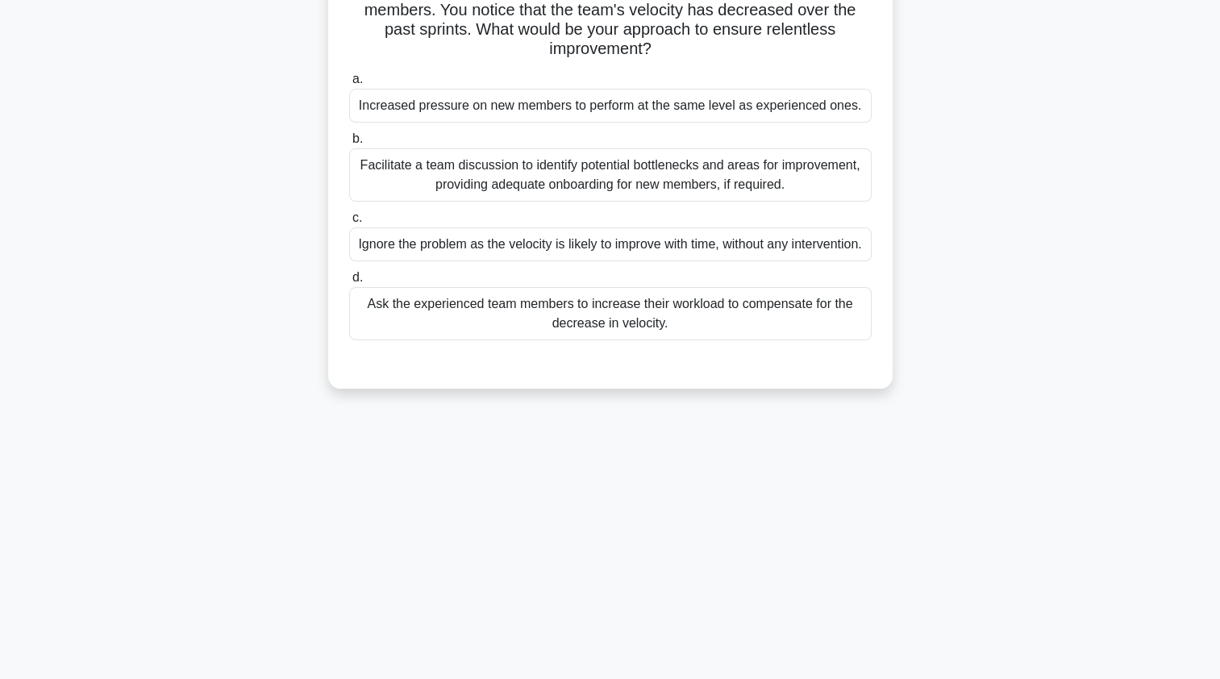
scroll to position [155, 0]
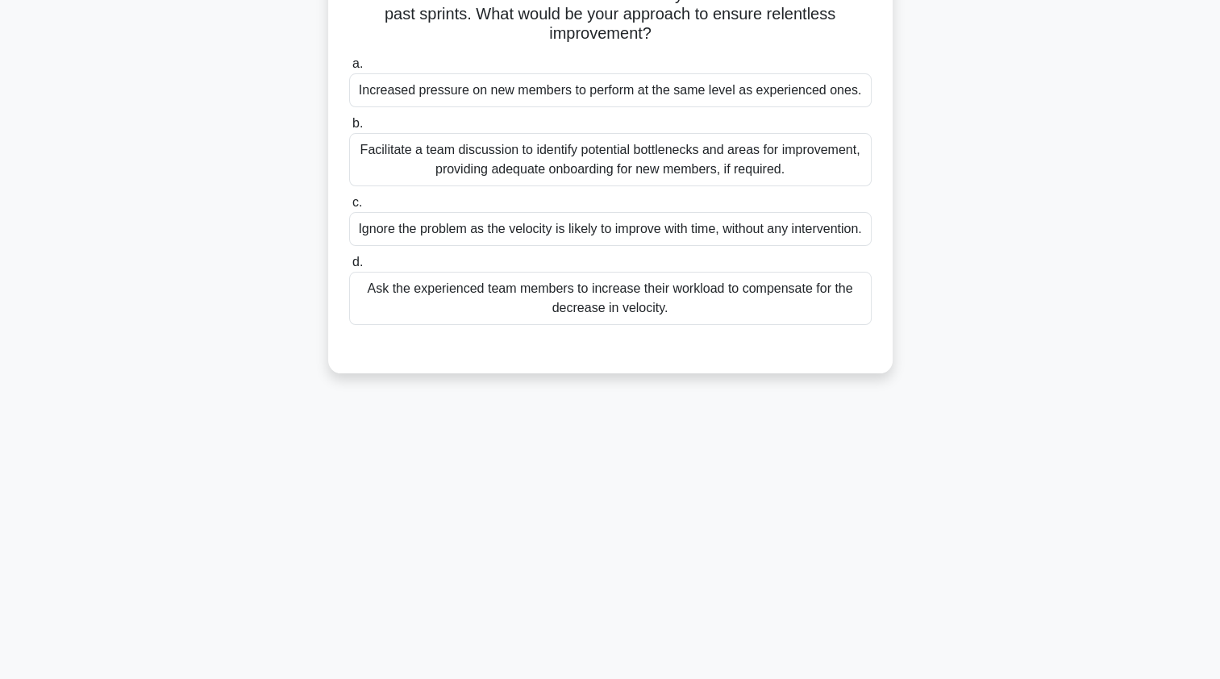
click at [420, 174] on div "Facilitate a team discussion to identify potential bottlenecks and areas for im…" at bounding box center [610, 159] width 522 height 53
click at [349, 129] on input "b. Facilitate a team discussion to identify potential bottlenecks and areas for…" at bounding box center [349, 124] width 0 height 10
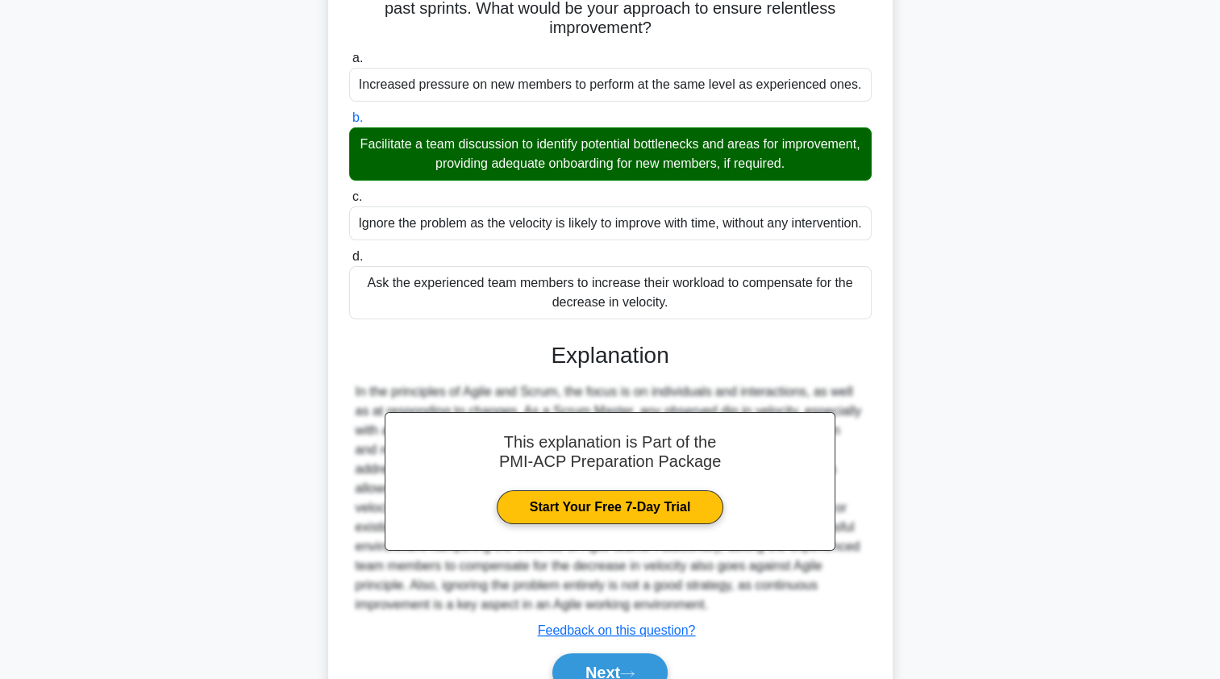
scroll to position [236, 0]
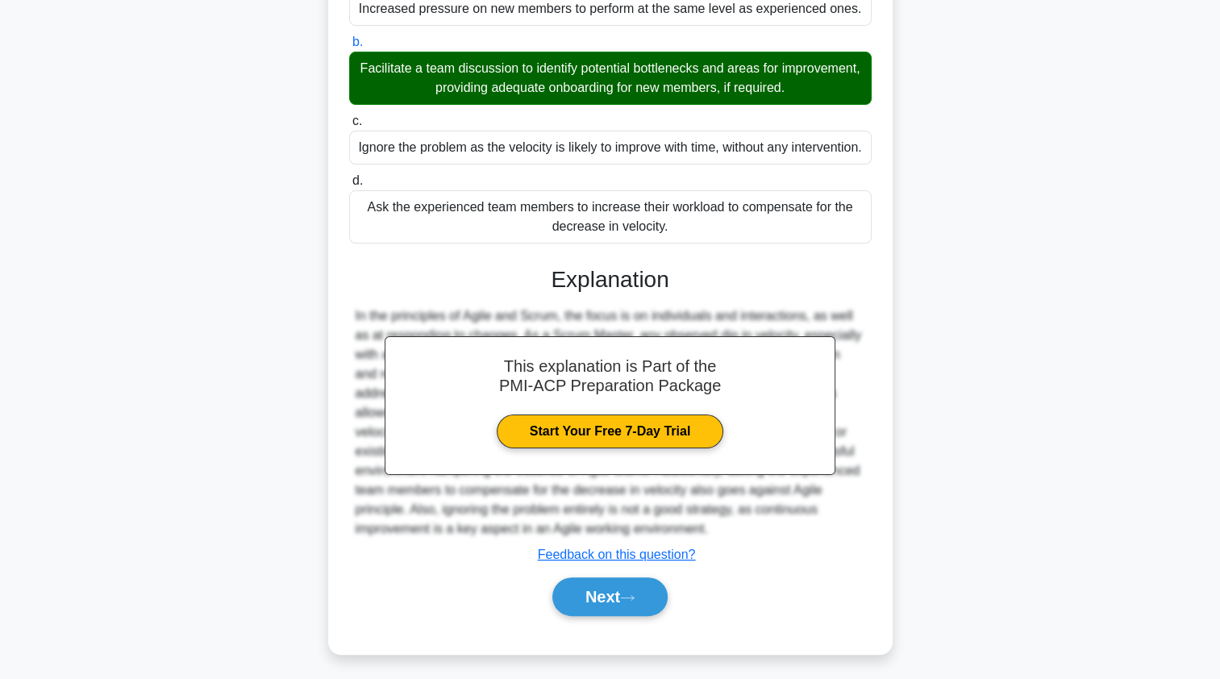
click at [588, 600] on button "Next" at bounding box center [609, 596] width 115 height 39
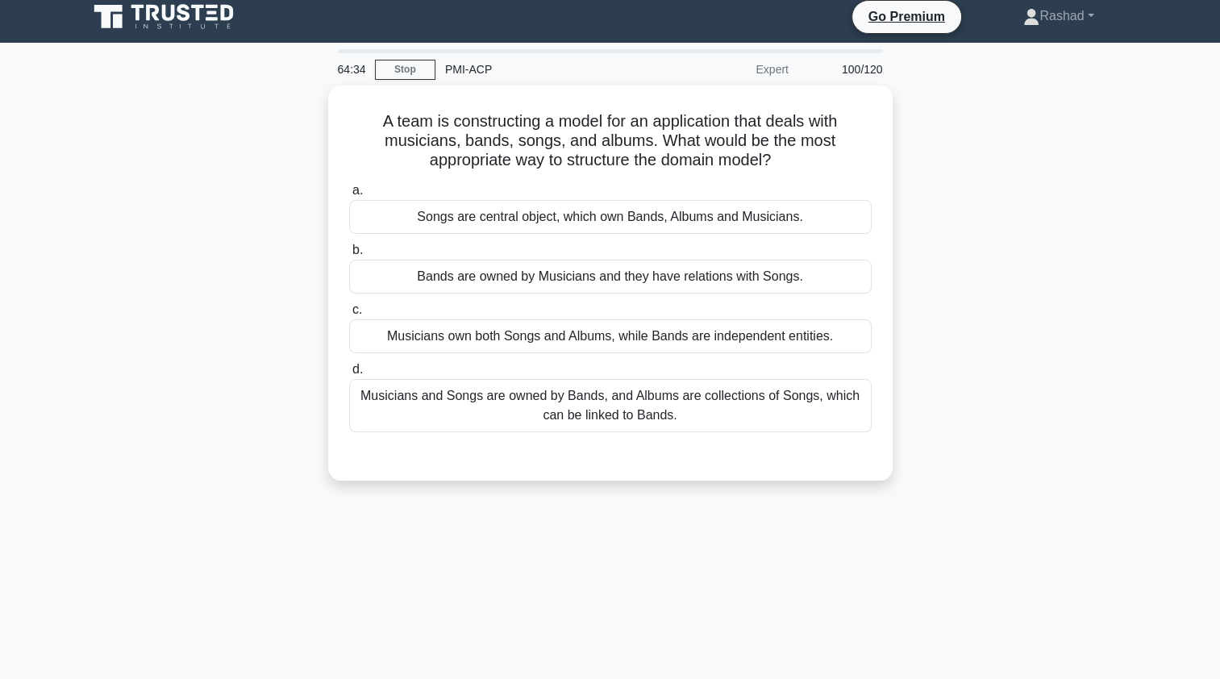
scroll to position [6, 0]
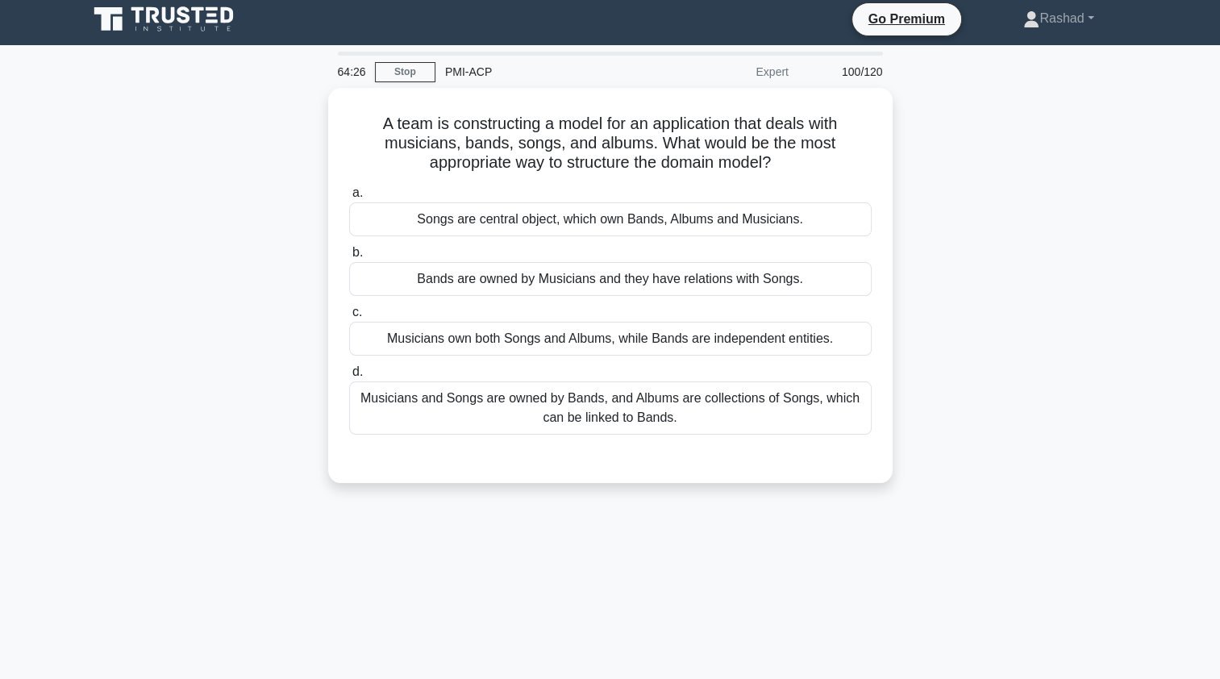
click at [416, 412] on div "Musicians and Songs are owned by Bands, and Albums are collections of Songs, wh…" at bounding box center [610, 407] width 522 height 53
click at [349, 377] on input "d. Musicians and Songs are owned by Bands, and Albums are collections of Songs,…" at bounding box center [349, 372] width 0 height 10
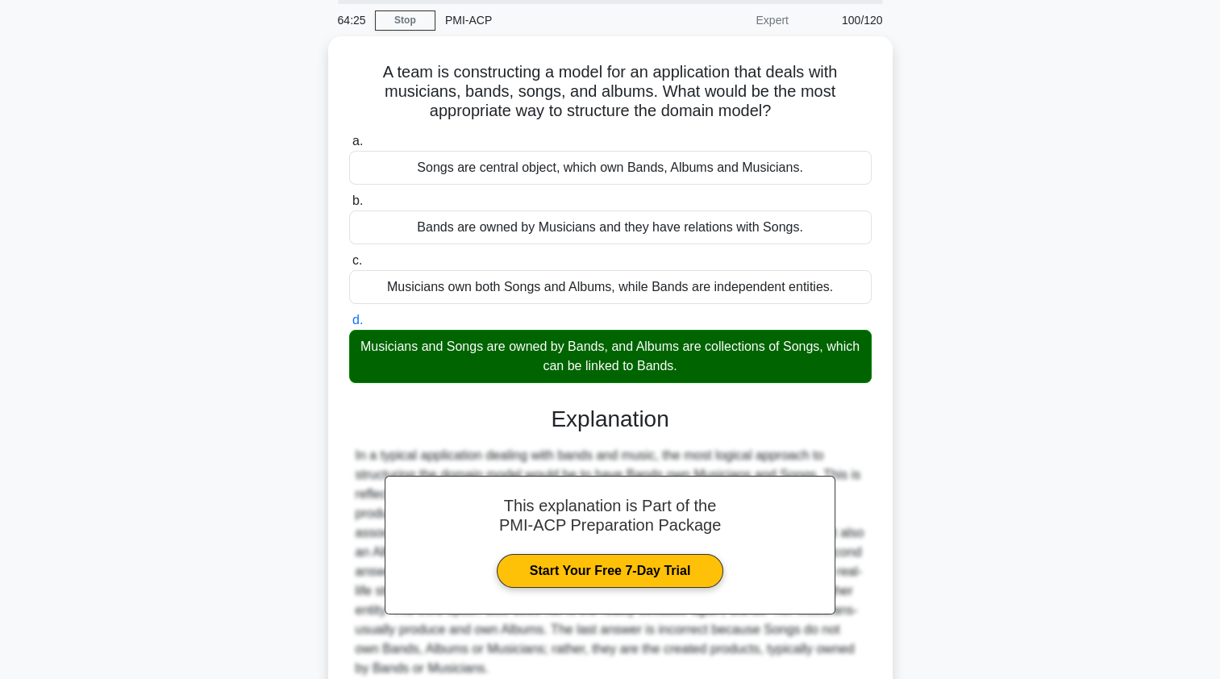
scroll to position [192, 0]
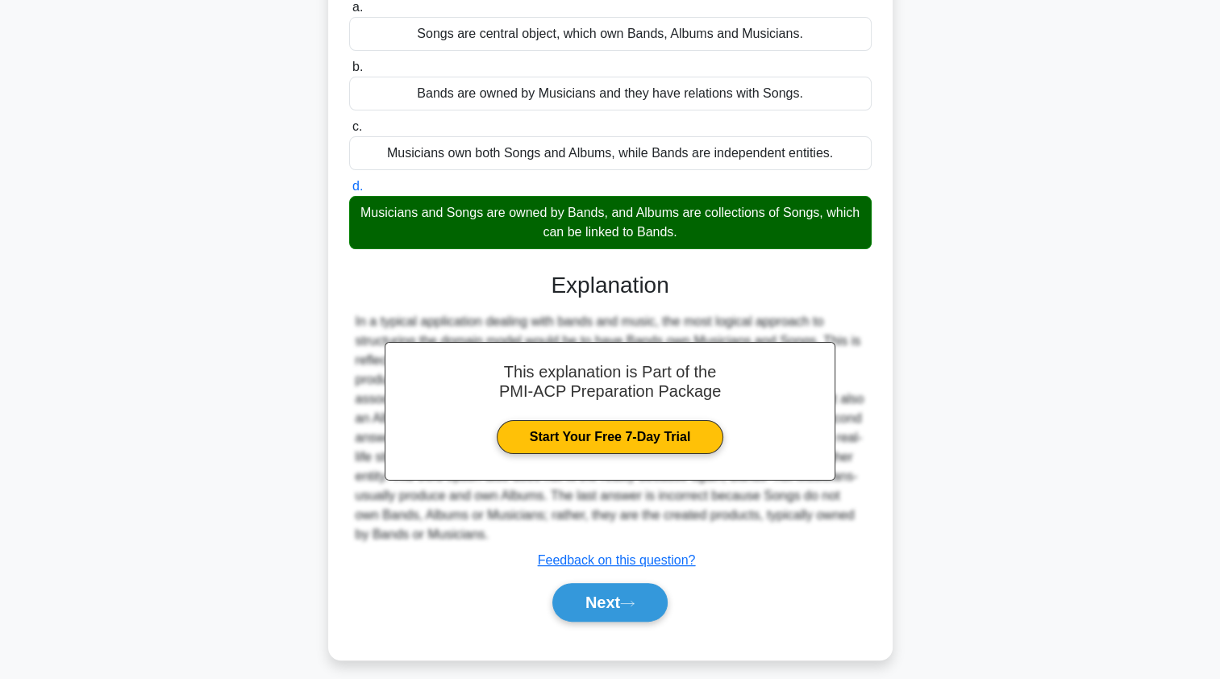
click at [602, 583] on button "Next" at bounding box center [609, 602] width 115 height 39
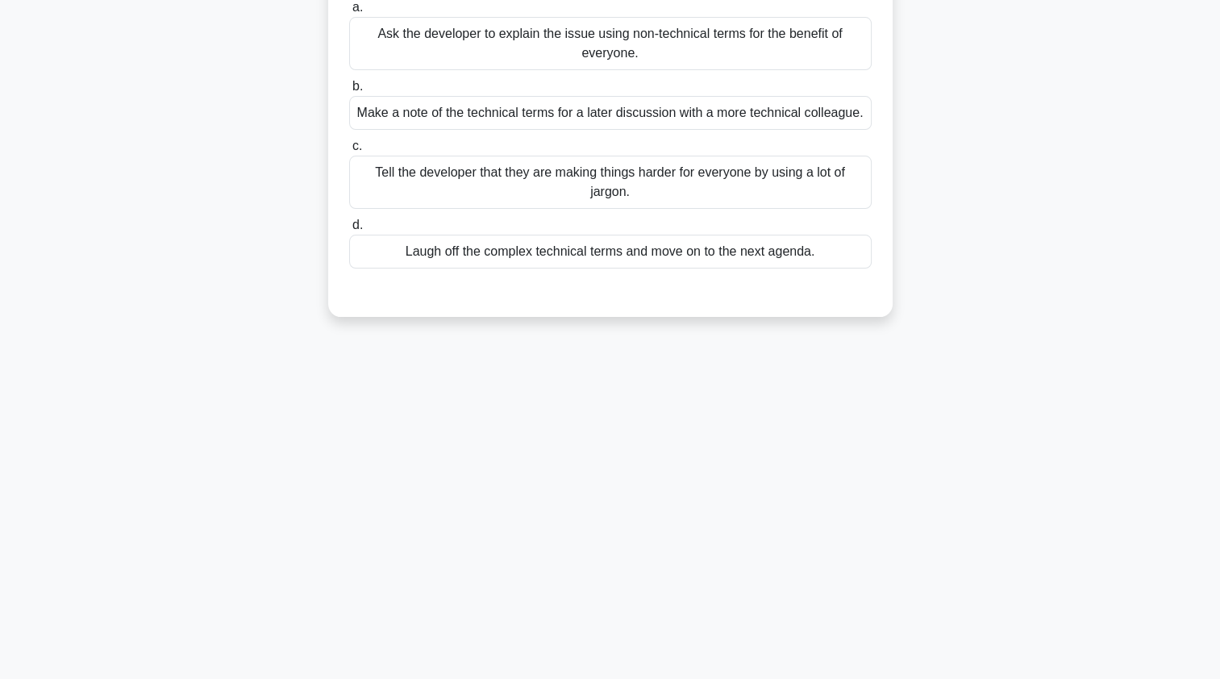
scroll to position [0, 0]
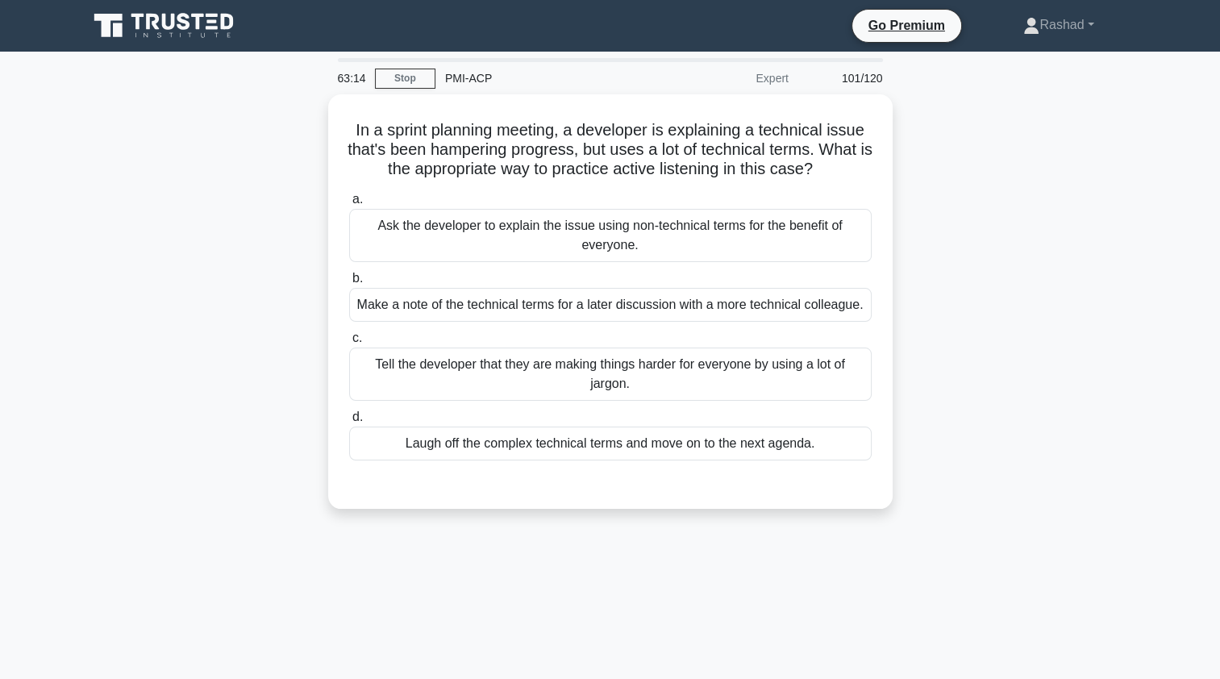
click at [460, 231] on div "Ask the developer to explain the issue using non-technical terms for the benefi…" at bounding box center [610, 235] width 522 height 53
click at [349, 205] on input "a. Ask the developer to explain the issue using non-technical terms for the ben…" at bounding box center [349, 199] width 0 height 10
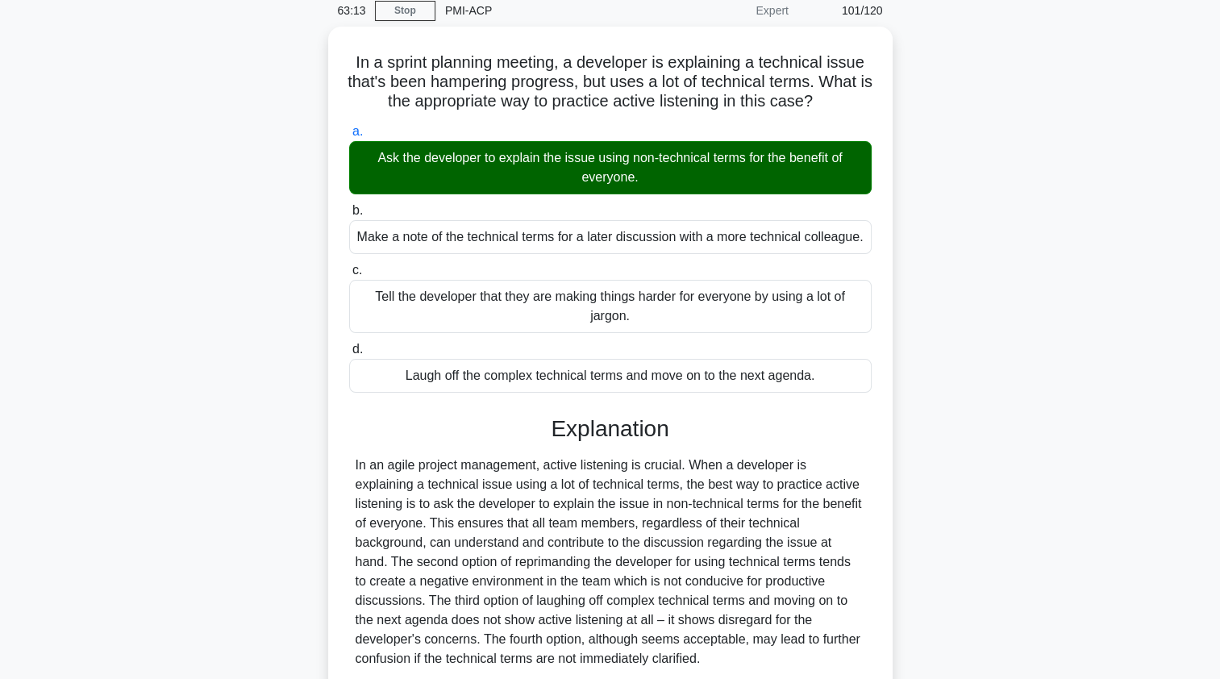
scroll to position [192, 0]
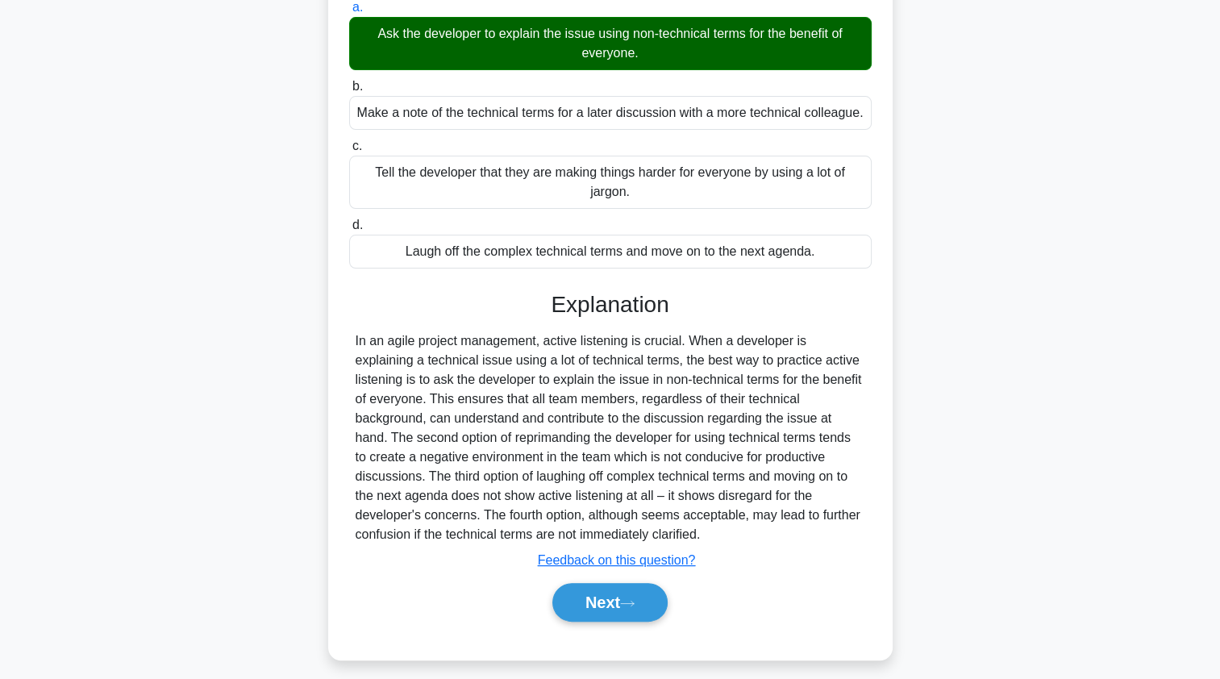
click at [593, 584] on button "Next" at bounding box center [609, 602] width 115 height 39
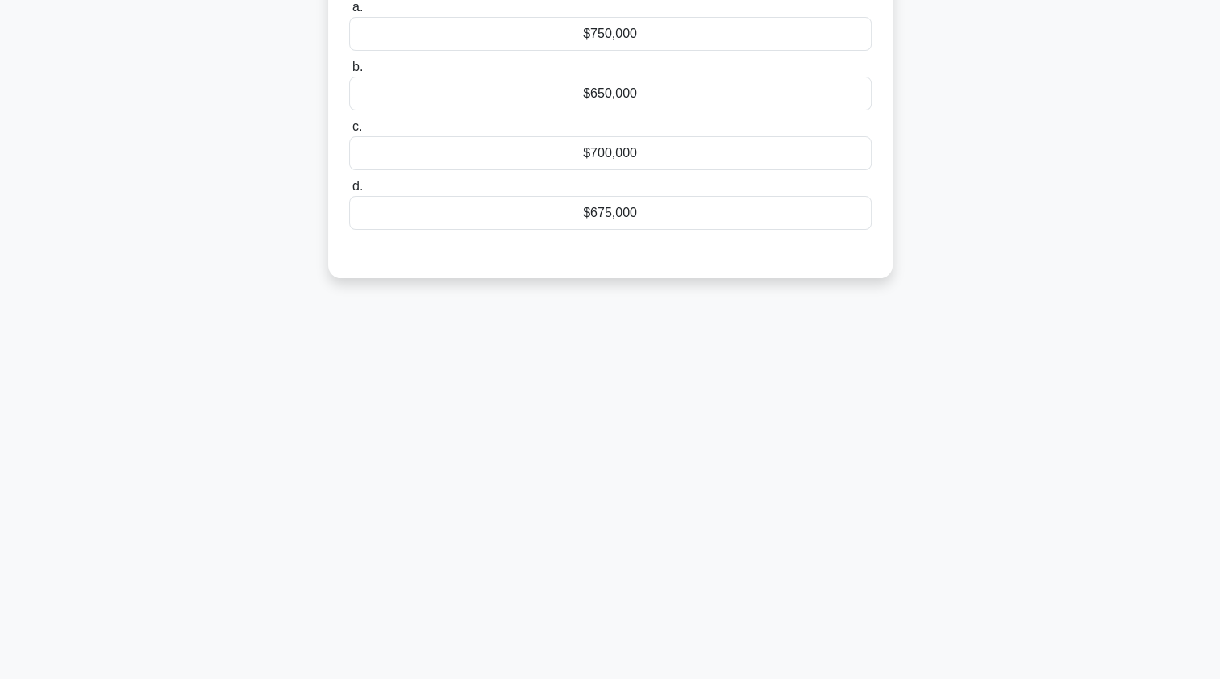
scroll to position [0, 0]
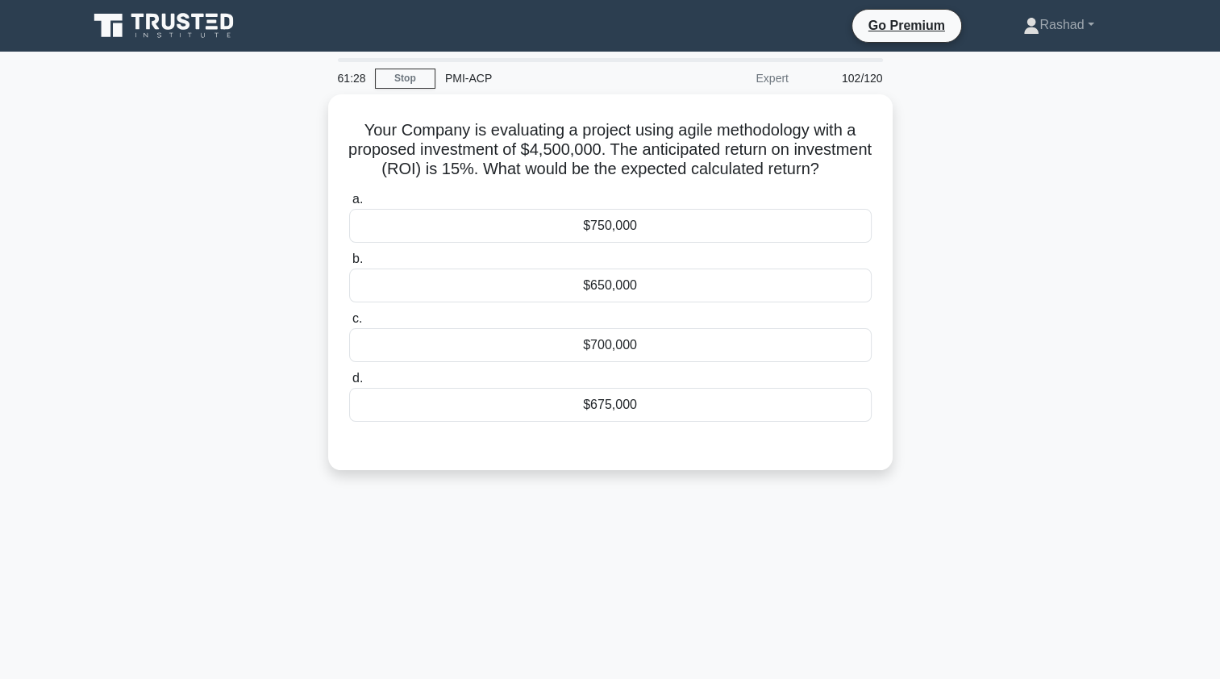
click at [554, 422] on div "$675,000" at bounding box center [610, 405] width 522 height 34
click at [349, 384] on input "d. $675,000" at bounding box center [349, 378] width 0 height 10
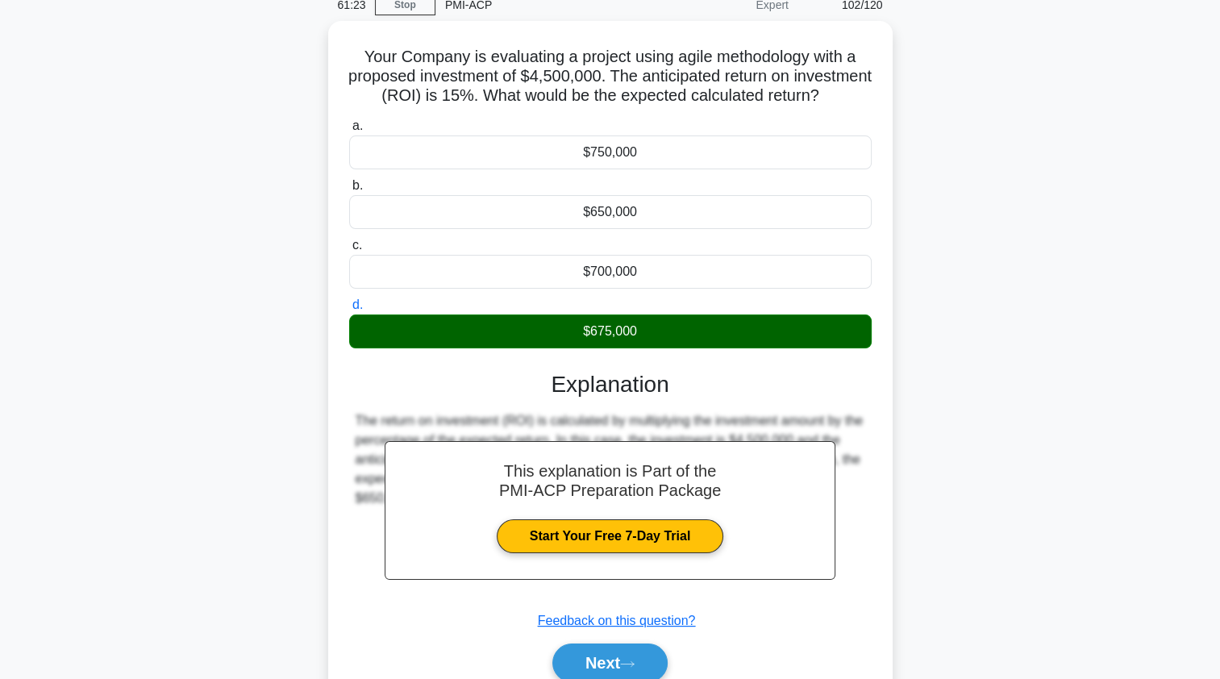
scroll to position [192, 0]
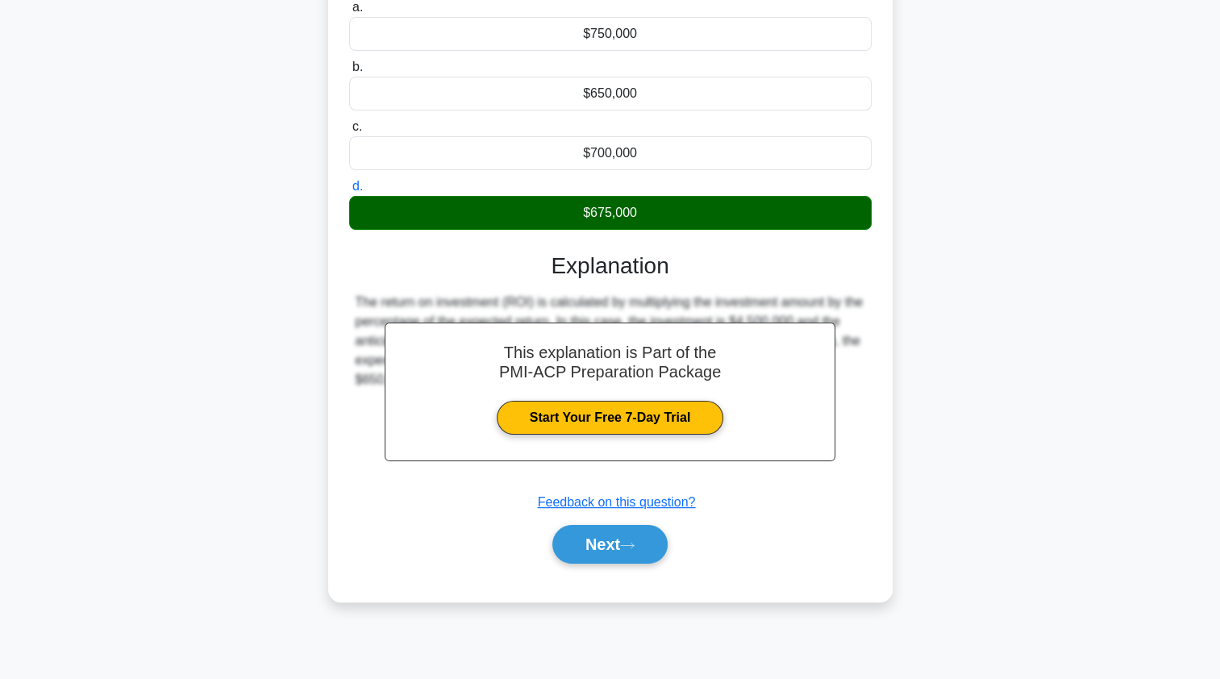
click at [579, 563] on button "Next" at bounding box center [609, 544] width 115 height 39
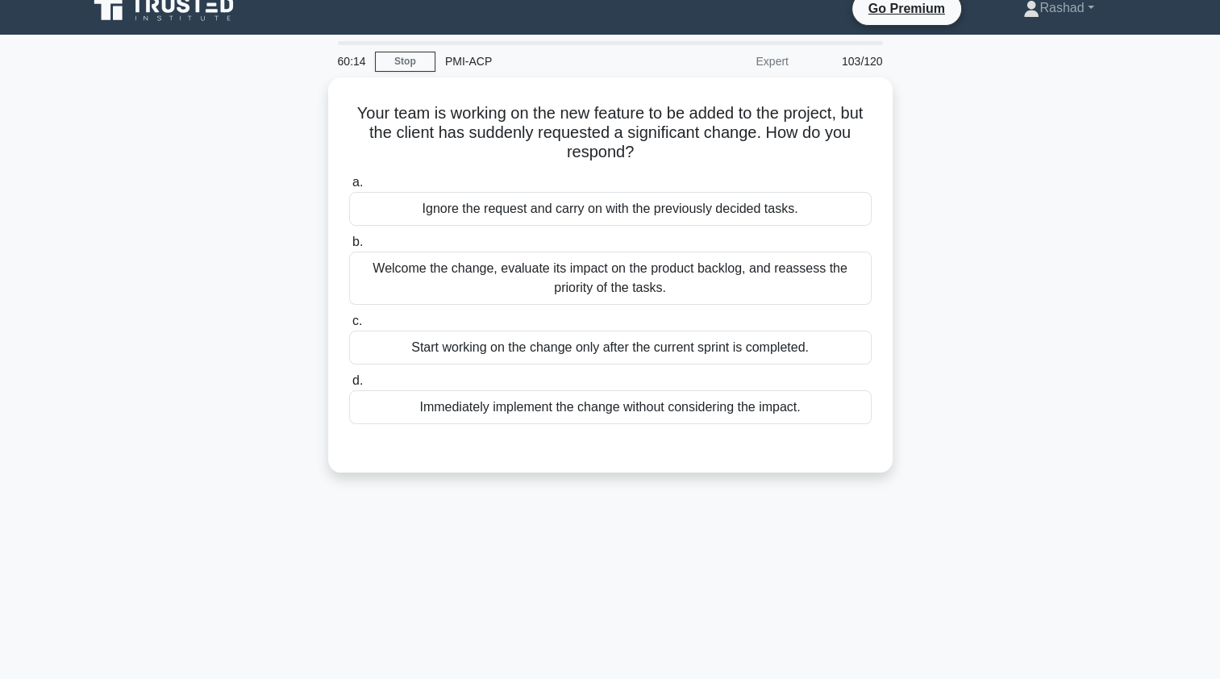
scroll to position [0, 0]
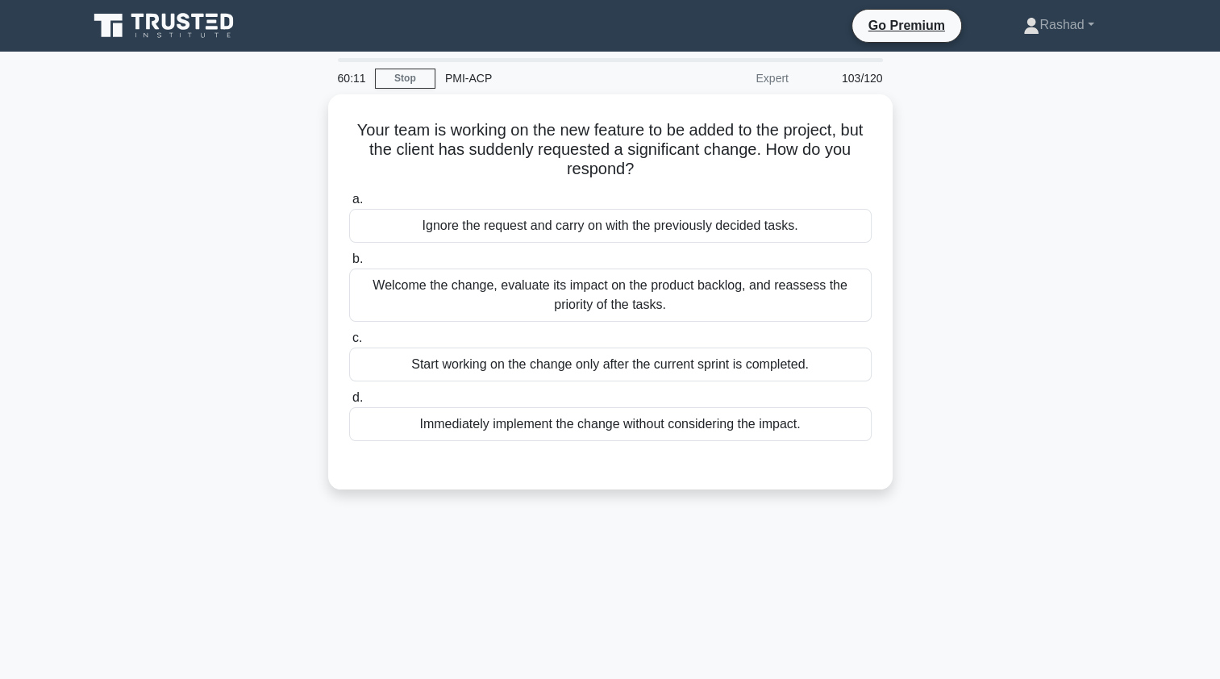
click at [374, 306] on div "Welcome the change, evaluate its impact on the product backlog, and reassess th…" at bounding box center [610, 294] width 522 height 53
click at [349, 264] on input "b. Welcome the change, evaluate its impact on the product backlog, and reassess…" at bounding box center [349, 259] width 0 height 10
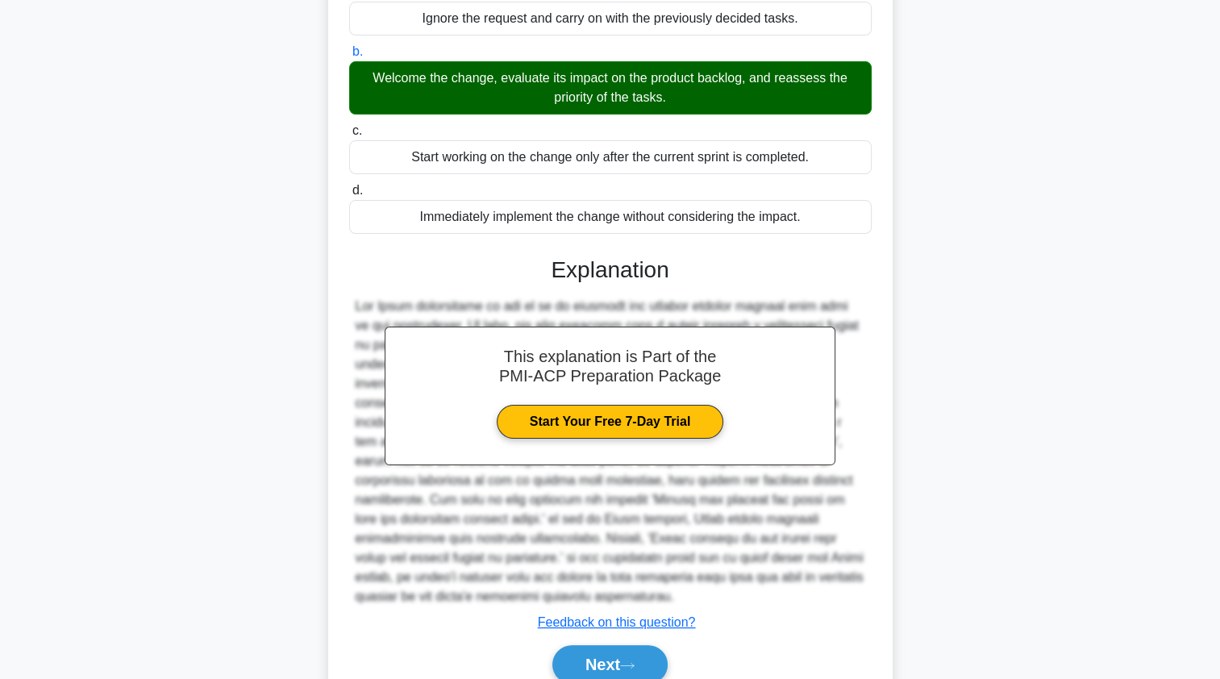
click at [585, 645] on button "Next" at bounding box center [609, 664] width 115 height 39
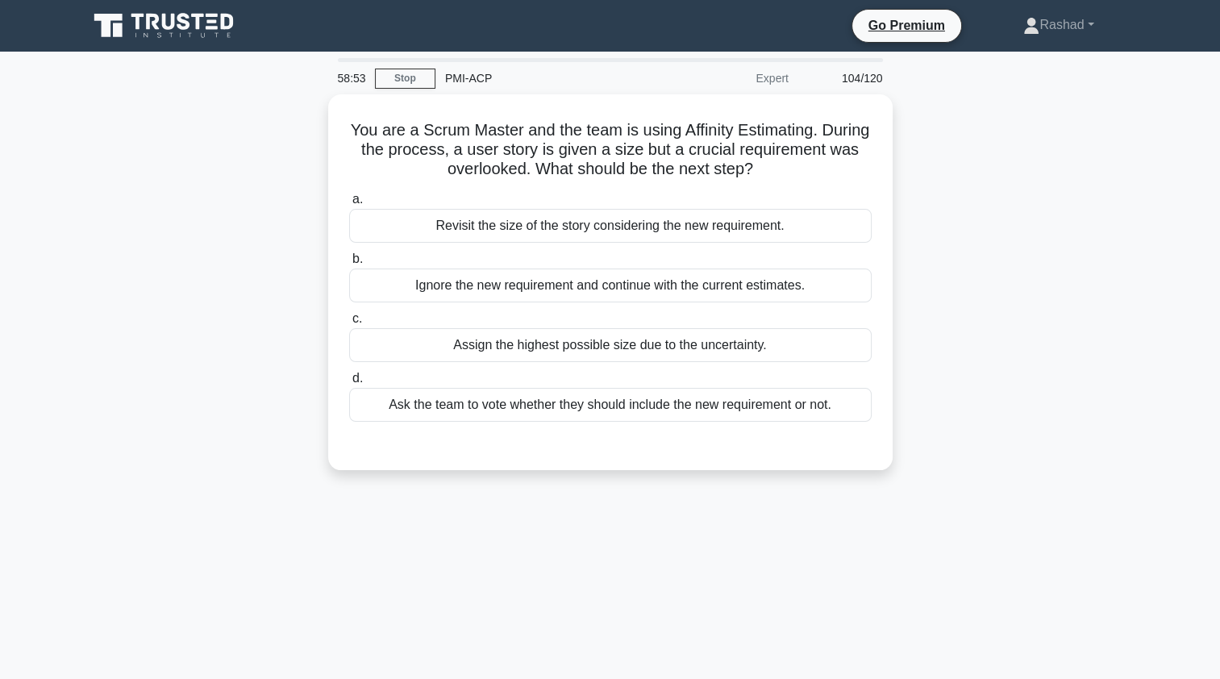
click at [385, 242] on div "Revisit the size of the story considering the new requirement." at bounding box center [610, 226] width 522 height 34
click at [349, 205] on input "a. Revisit the size of the story considering the new requirement." at bounding box center [349, 199] width 0 height 10
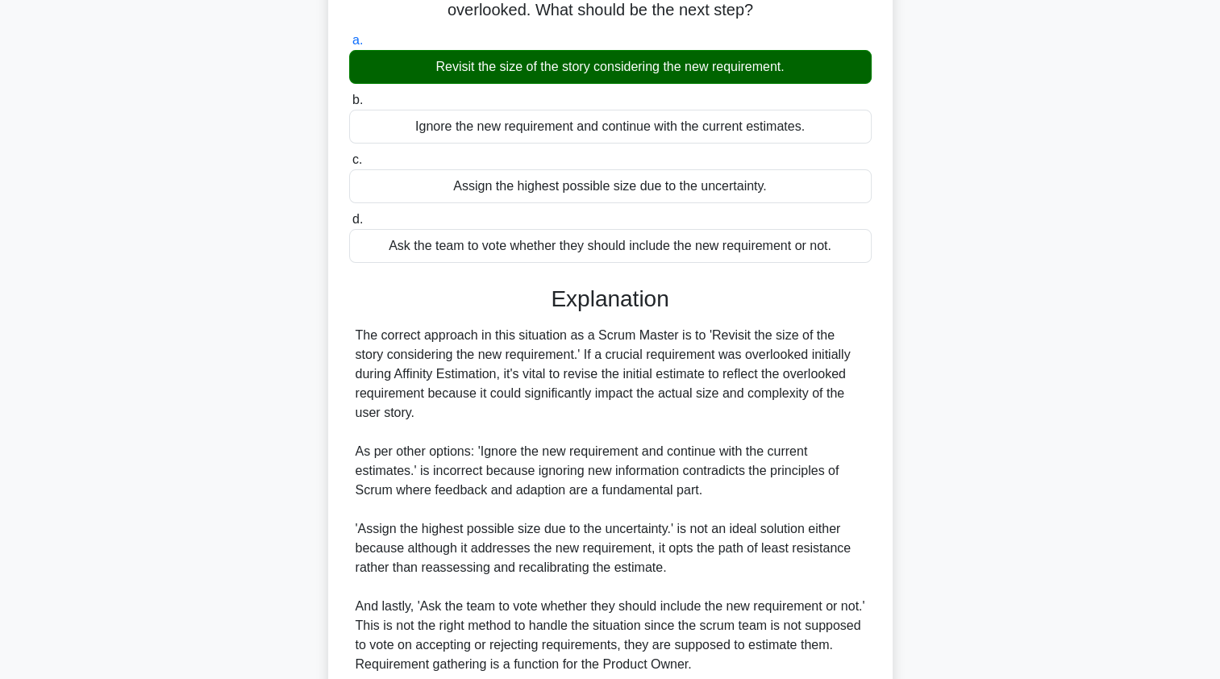
scroll to position [294, 0]
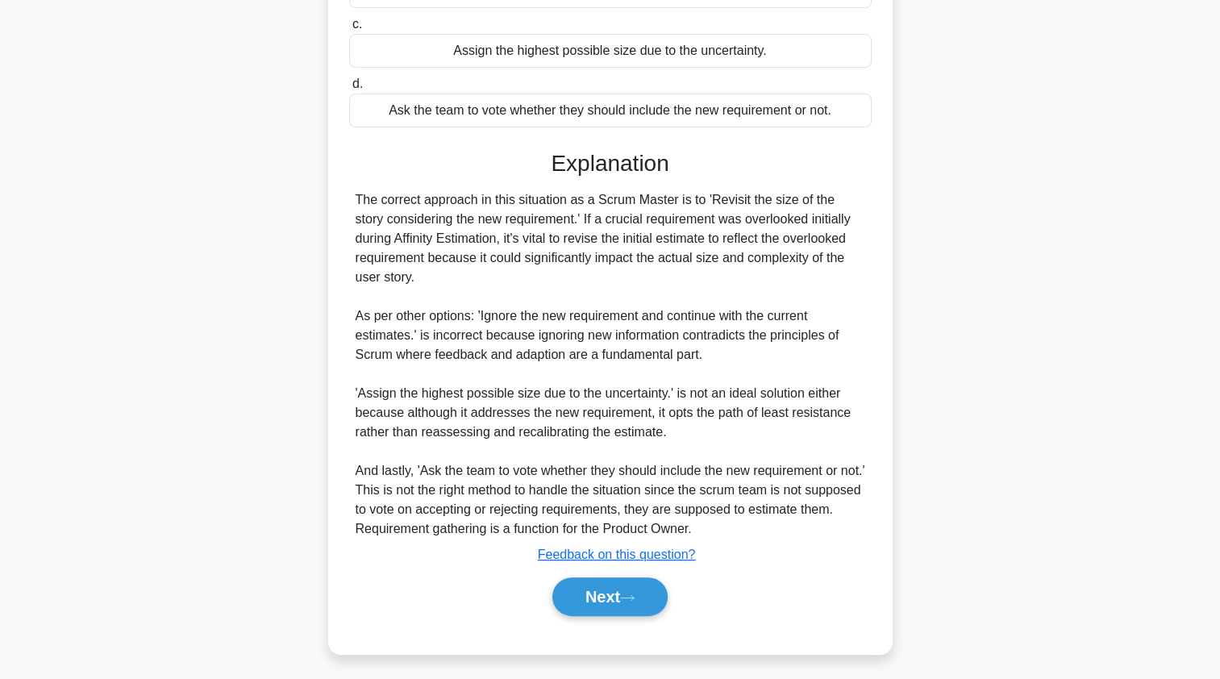
click at [577, 600] on button "Next" at bounding box center [609, 596] width 115 height 39
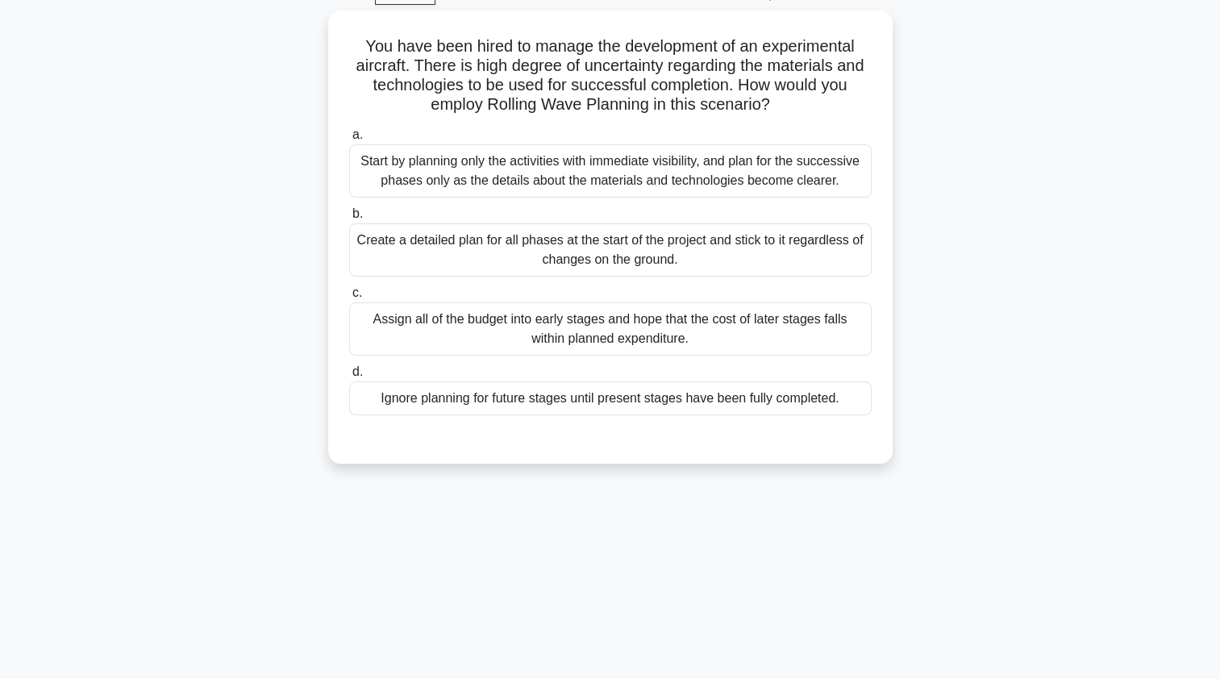
scroll to position [0, 0]
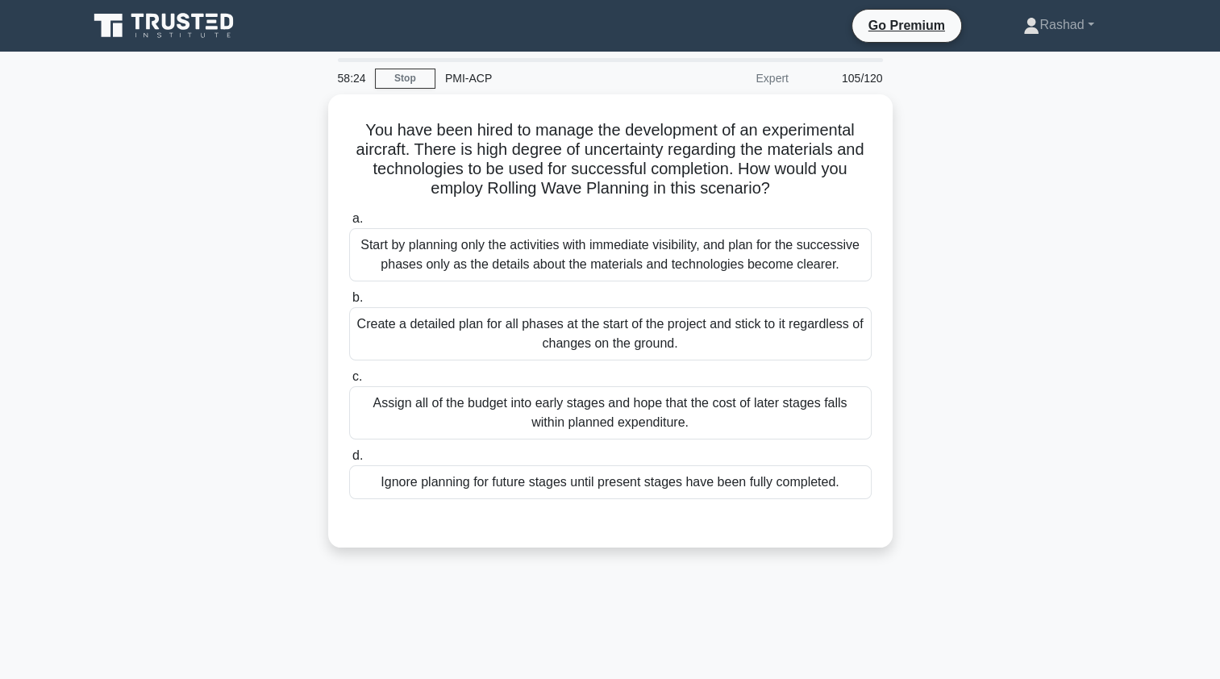
click at [399, 262] on div "Start by planning only the activities with immediate visibility, and plan for t…" at bounding box center [610, 254] width 522 height 53
click at [349, 224] on input "a. Start by planning only the activities with immediate visibility, and plan fo…" at bounding box center [349, 219] width 0 height 10
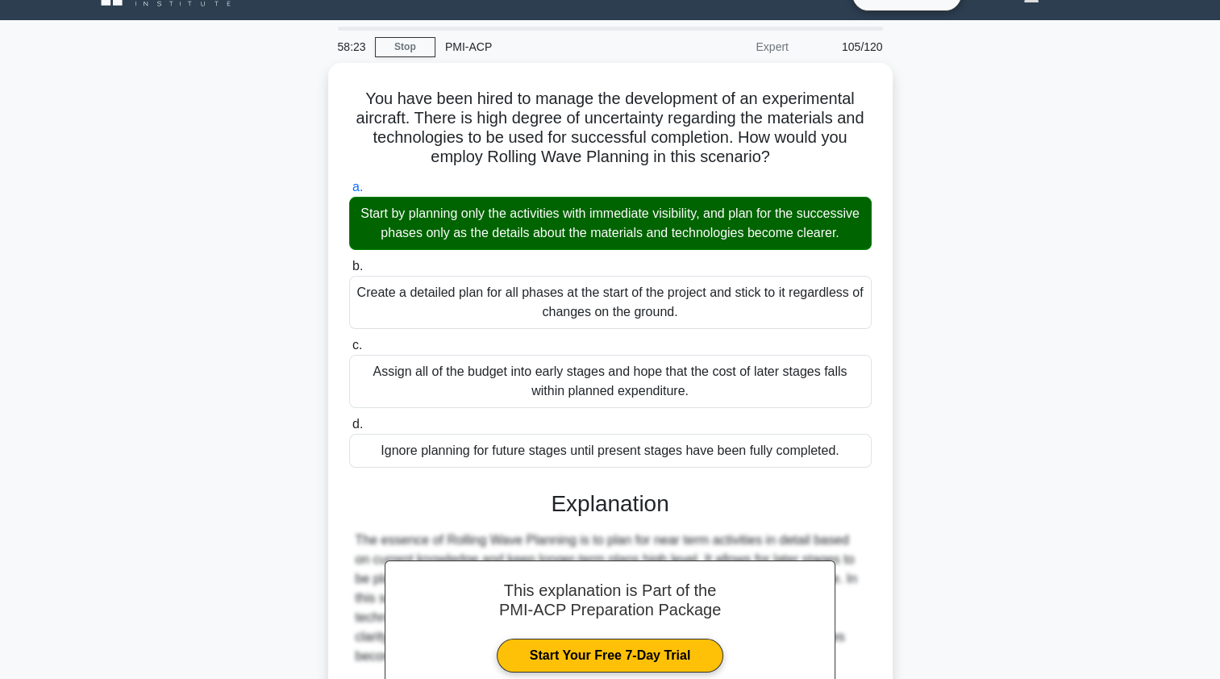
scroll to position [294, 0]
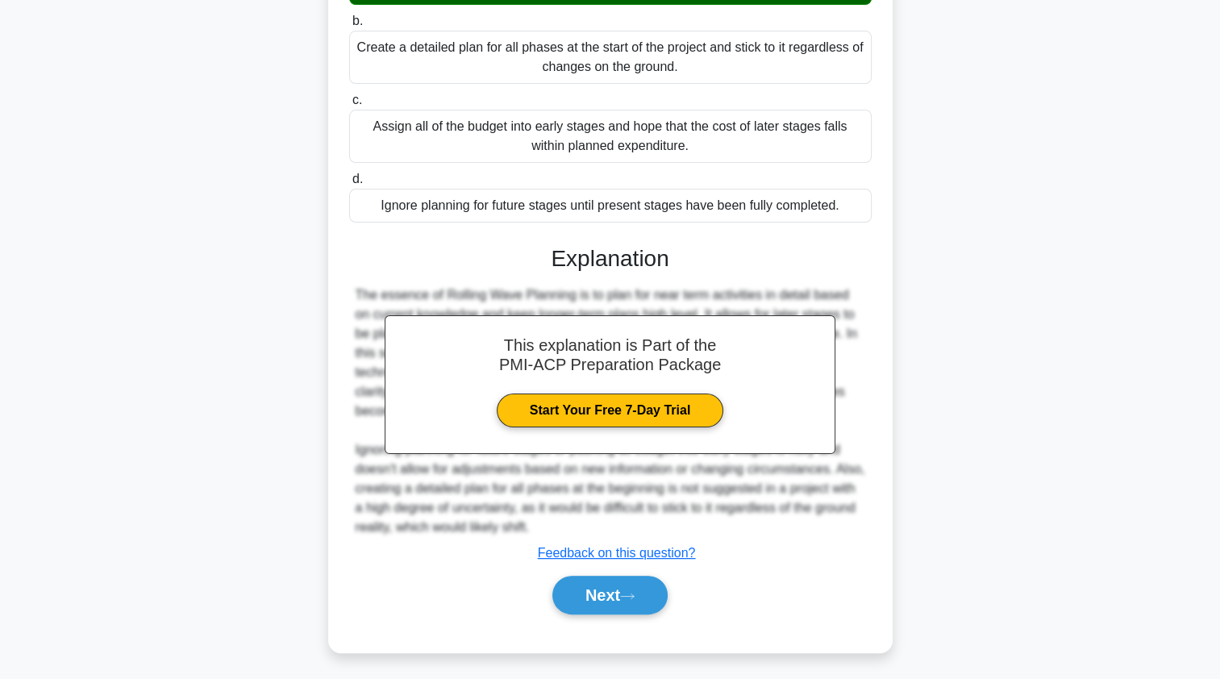
click at [577, 599] on button "Next" at bounding box center [609, 595] width 115 height 39
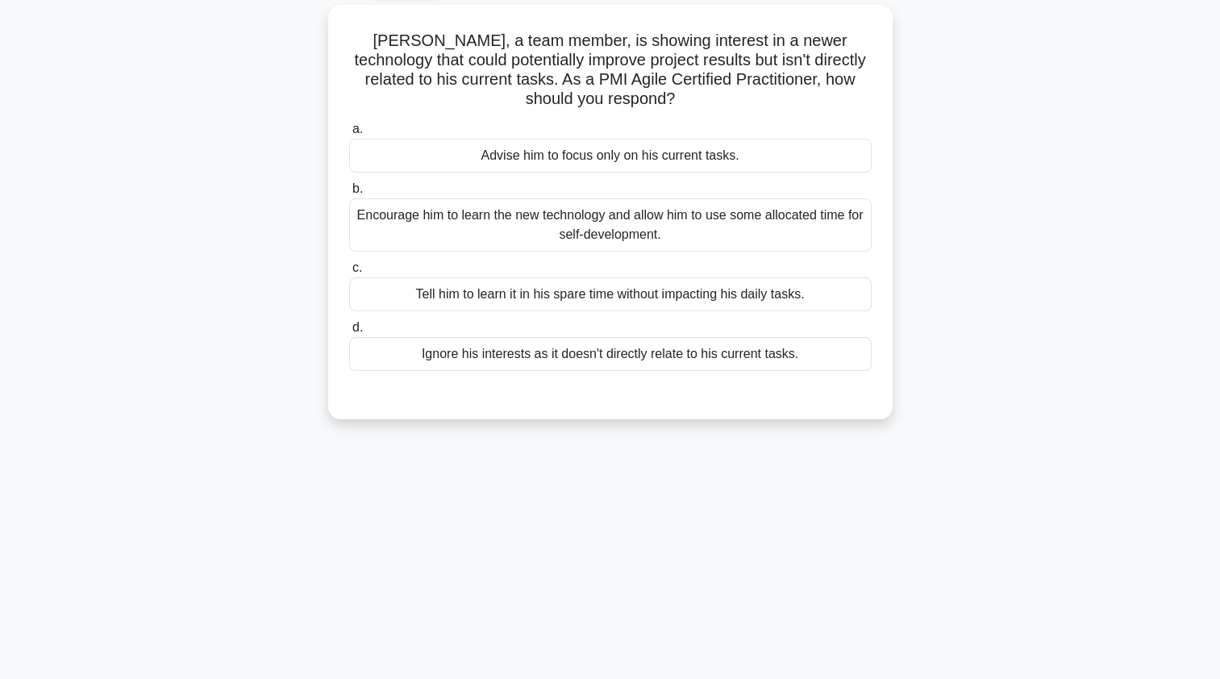
scroll to position [0, 0]
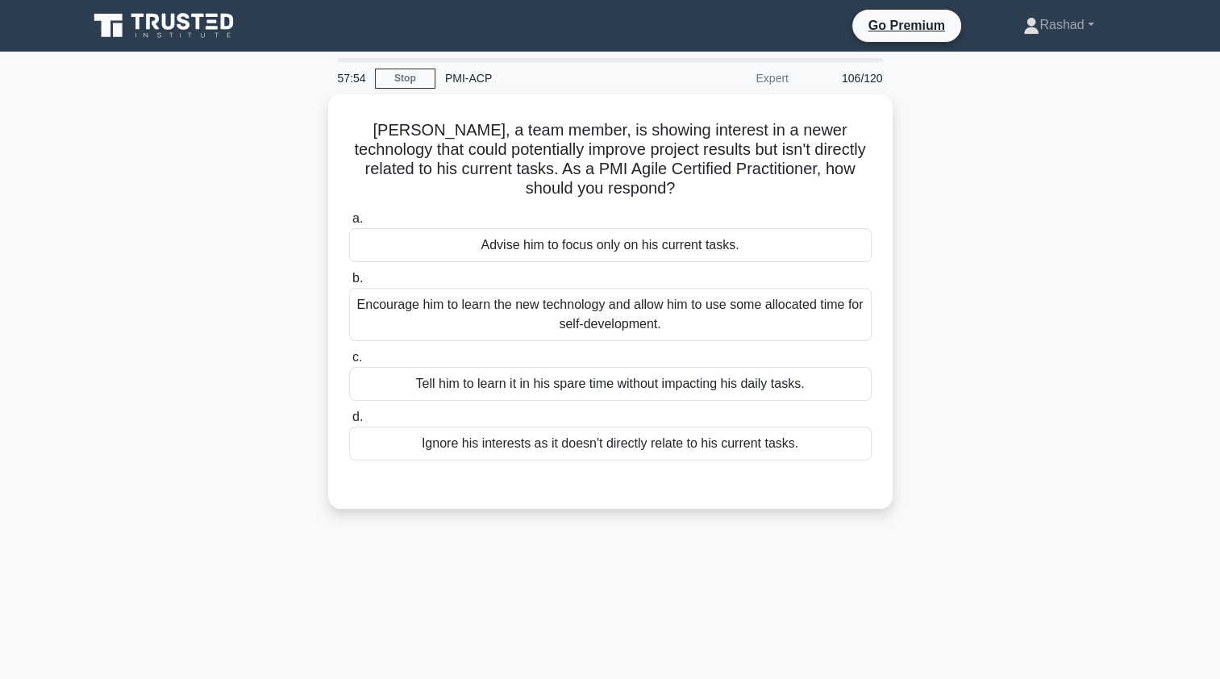
click at [406, 333] on div "Encourage him to learn the new technology and allow him to use some allocated t…" at bounding box center [610, 314] width 522 height 53
click at [349, 284] on input "b. Encourage him to learn the new technology and allow him to use some allocate…" at bounding box center [349, 278] width 0 height 10
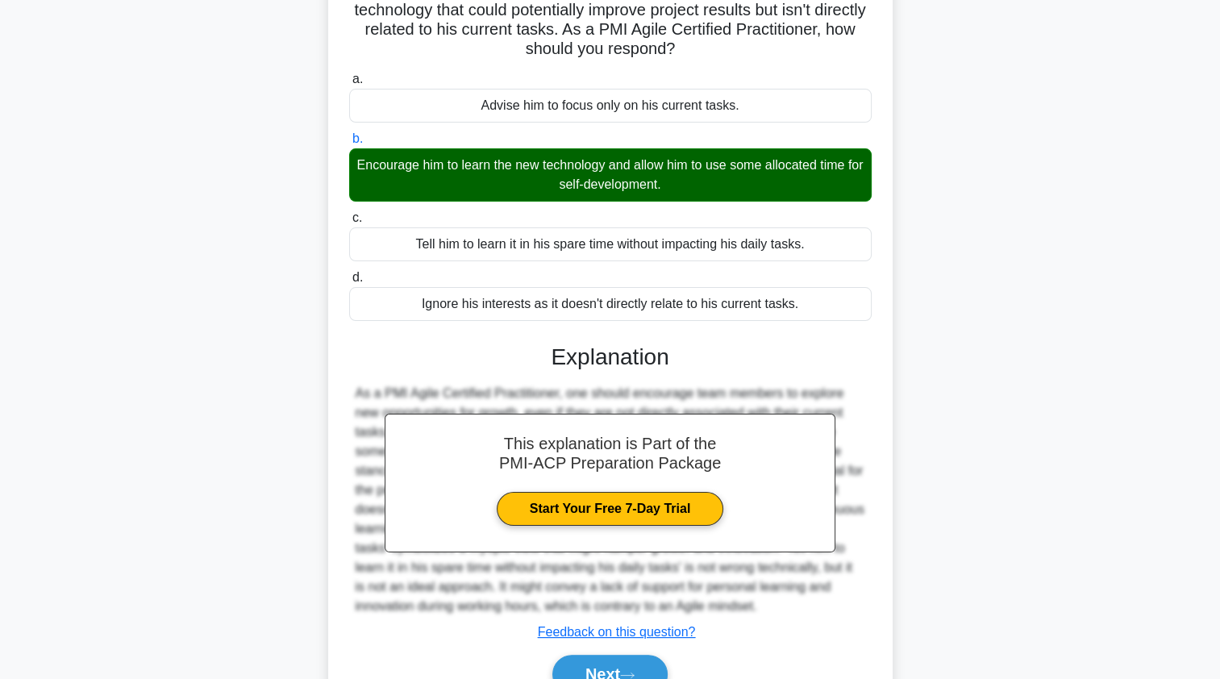
scroll to position [217, 0]
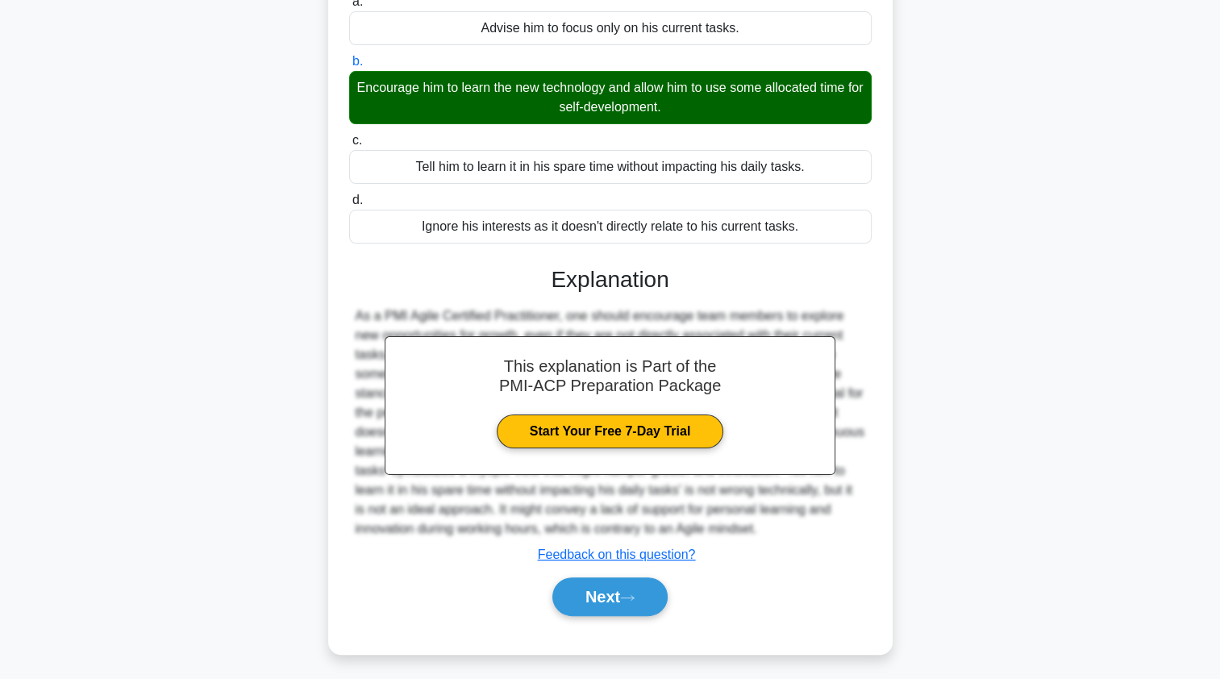
click at [572, 597] on button "Next" at bounding box center [609, 596] width 115 height 39
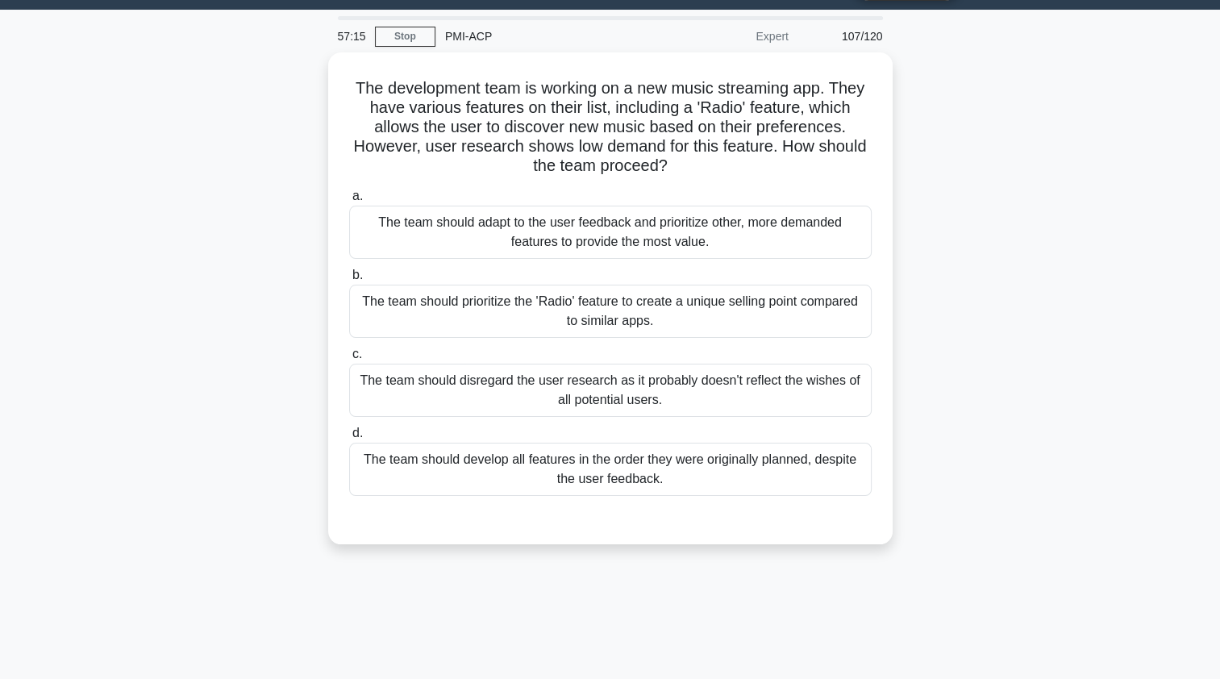
scroll to position [0, 0]
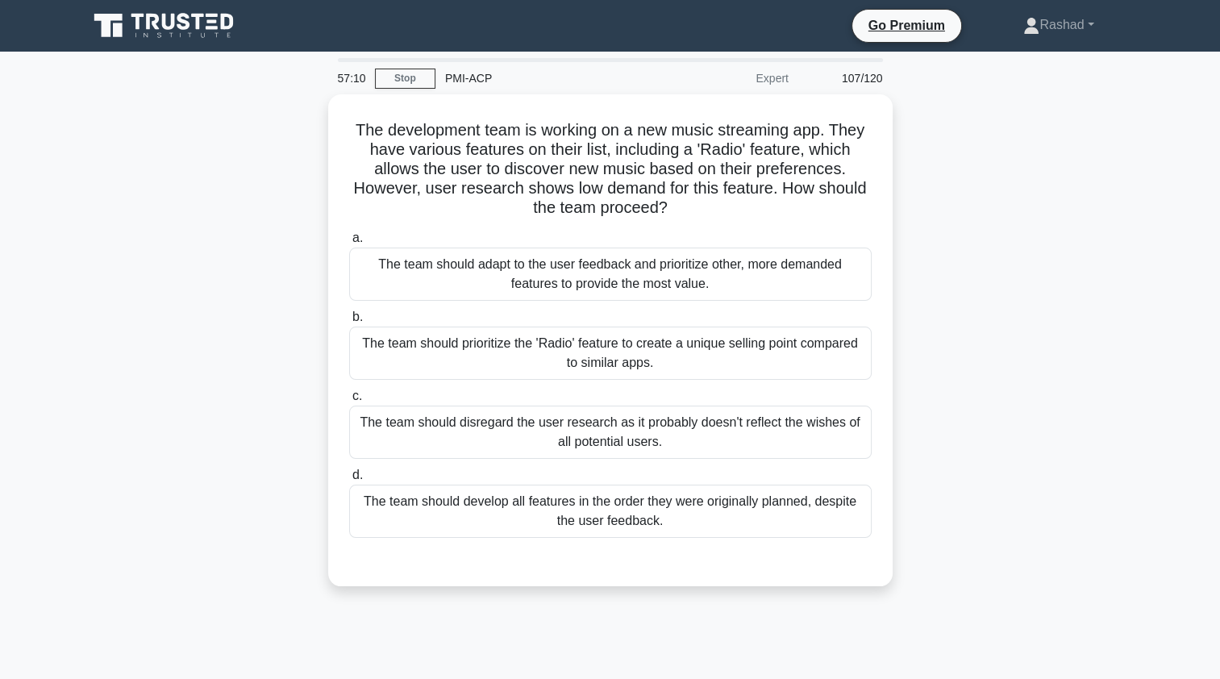
click at [405, 282] on div "The team should adapt to the user feedback and prioritize other, more demanded …" at bounding box center [610, 273] width 522 height 53
click at [349, 243] on input "a. The team should adapt to the user feedback and prioritize other, more demand…" at bounding box center [349, 238] width 0 height 10
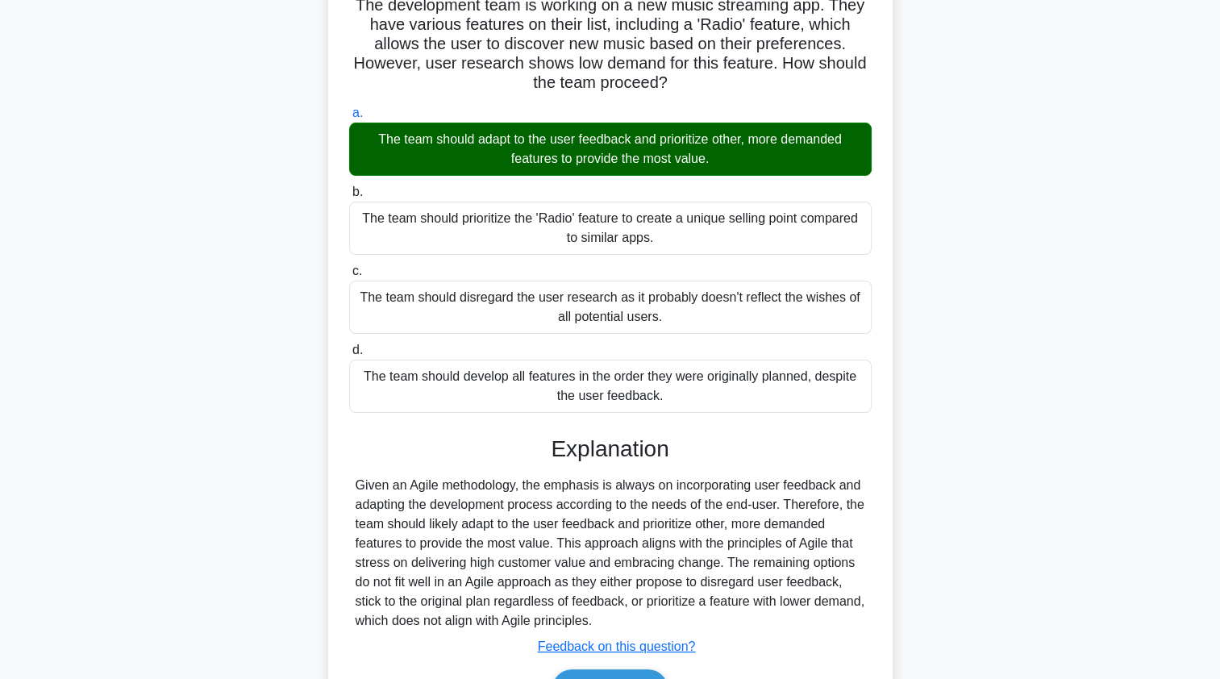
scroll to position [217, 0]
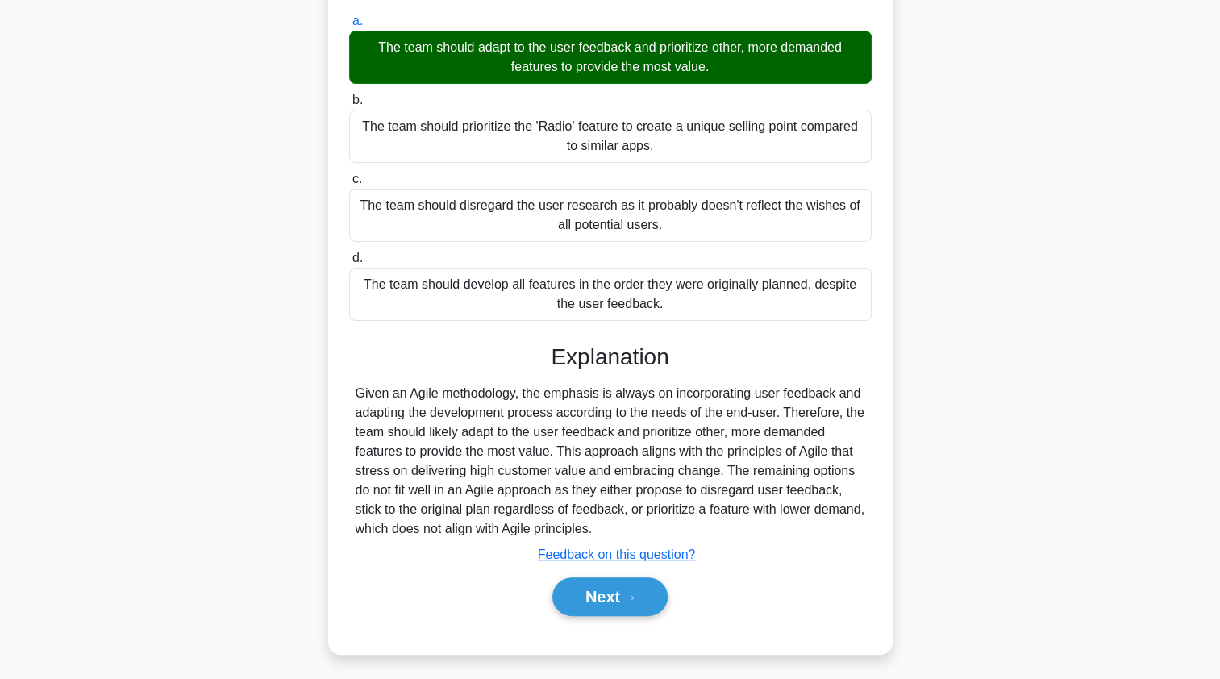
click at [579, 598] on button "Next" at bounding box center [609, 596] width 115 height 39
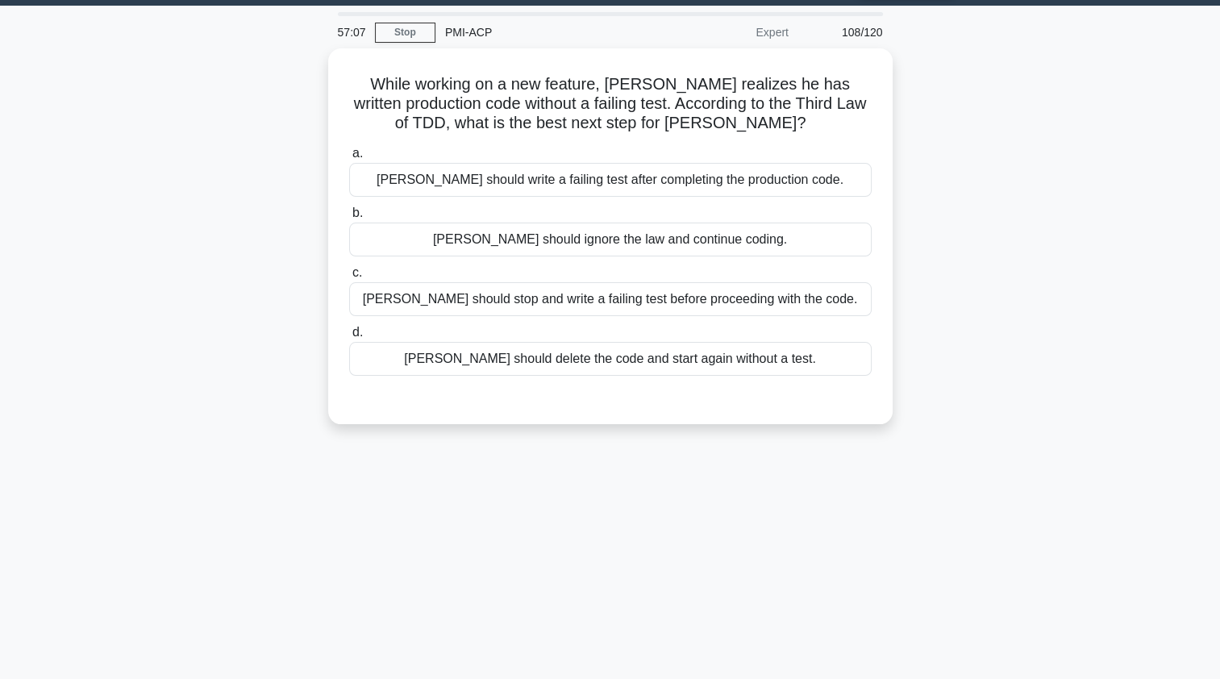
scroll to position [0, 0]
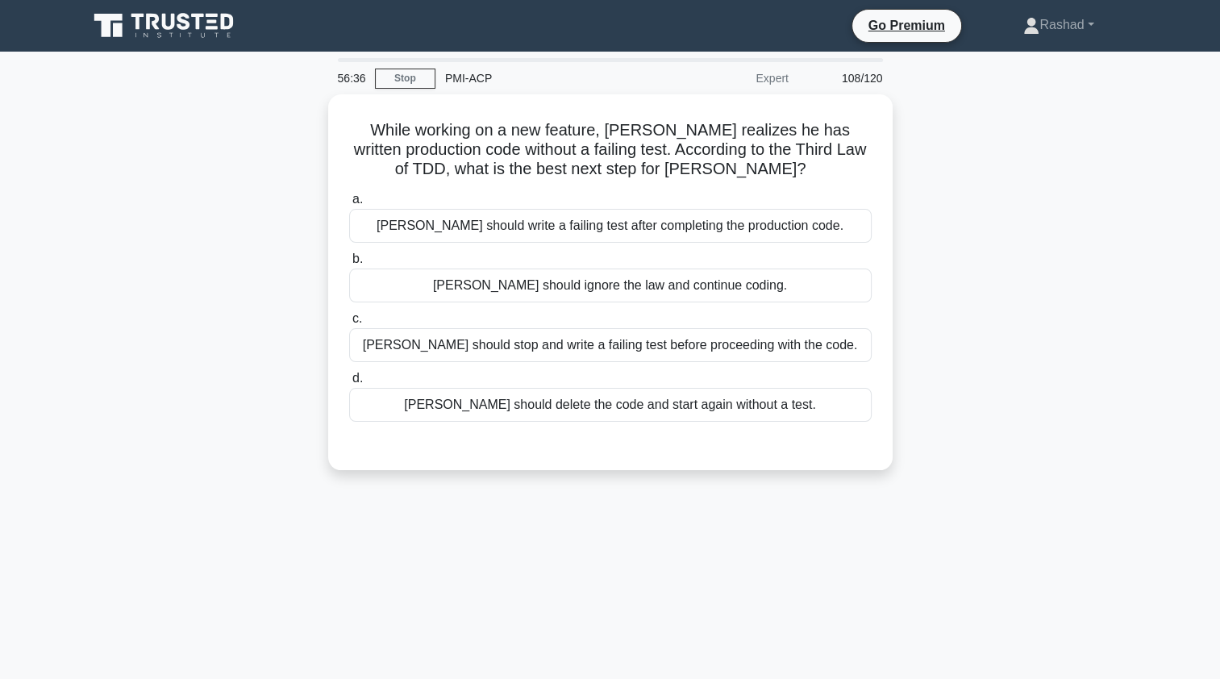
click at [381, 373] on label "d. [PERSON_NAME] should delete the code and start again without a test." at bounding box center [610, 394] width 522 height 53
click at [349, 373] on input "d. [PERSON_NAME] should delete the code and start again without a test." at bounding box center [349, 378] width 0 height 10
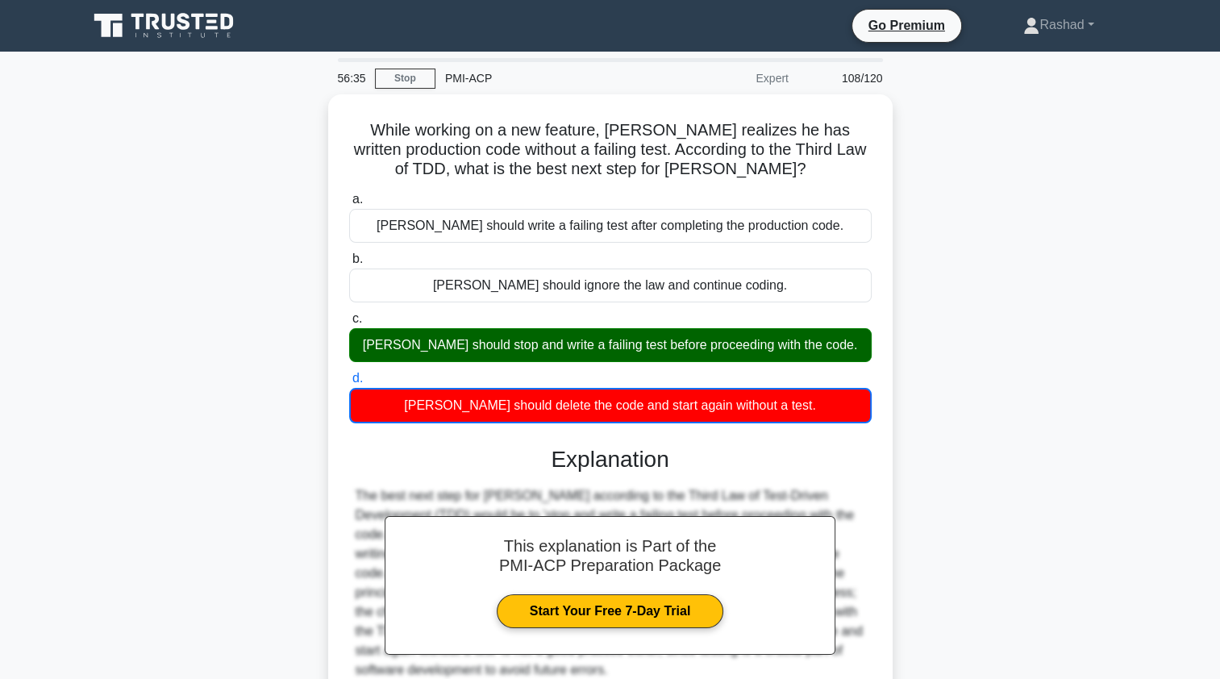
click at [390, 341] on div "[PERSON_NAME] should stop and write a failing test before proceeding with the c…" at bounding box center [610, 345] width 522 height 34
click at [349, 324] on input "c. [PERSON_NAME] should stop and write a failing test before proceeding with th…" at bounding box center [349, 319] width 0 height 10
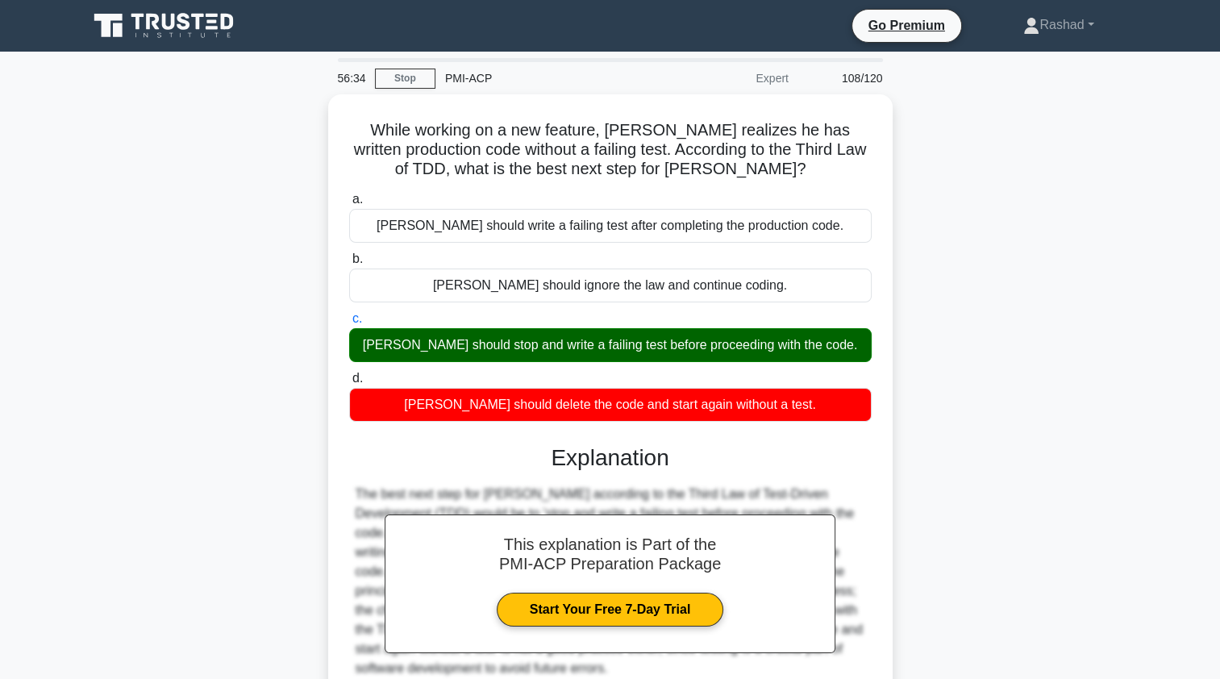
click at [389, 339] on div "[PERSON_NAME] should stop and write a failing test before proceeding with the c…" at bounding box center [610, 345] width 522 height 34
click at [349, 324] on input "c. [PERSON_NAME] should stop and write a failing test before proceeding with th…" at bounding box center [349, 319] width 0 height 10
click at [388, 347] on div "[PERSON_NAME] should stop and write a failing test before proceeding with the c…" at bounding box center [610, 345] width 522 height 34
click at [349, 324] on input "c. [PERSON_NAME] should stop and write a failing test before proceeding with th…" at bounding box center [349, 319] width 0 height 10
click at [376, 343] on div "[PERSON_NAME] should stop and write a failing test before proceeding with the c…" at bounding box center [610, 345] width 522 height 34
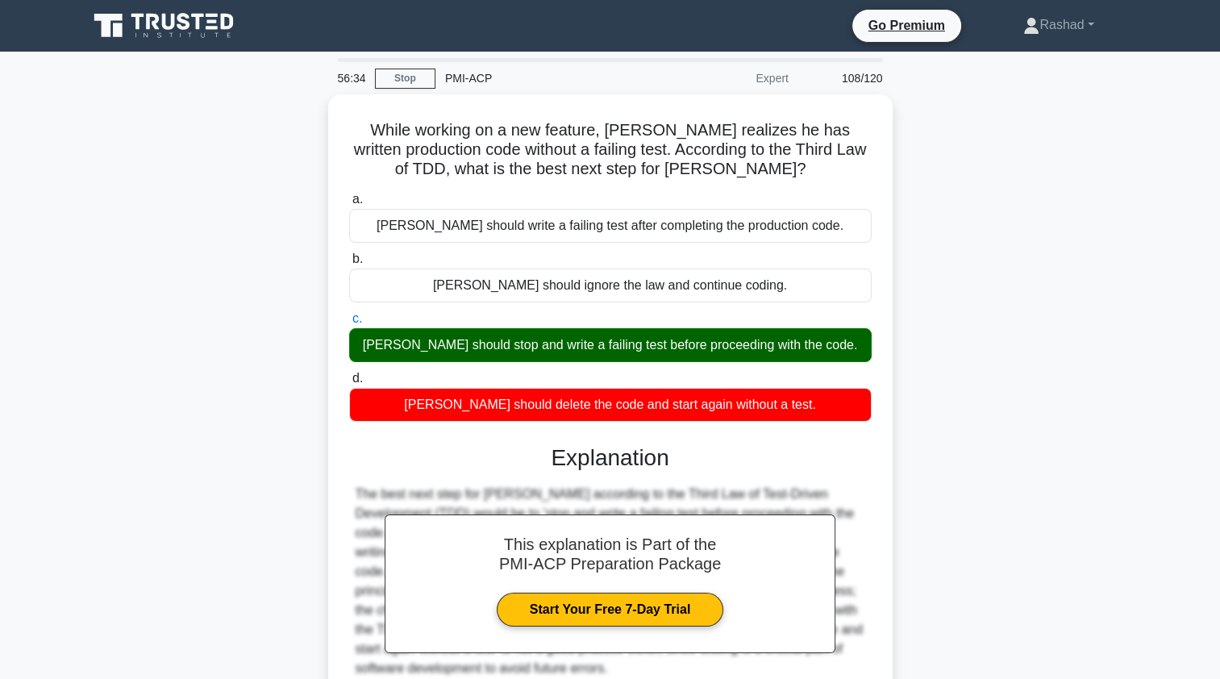
click at [349, 324] on input "c. [PERSON_NAME] should stop and write a failing test before proceeding with th…" at bounding box center [349, 319] width 0 height 10
click at [380, 345] on div "[PERSON_NAME] should stop and write a failing test before proceeding with the c…" at bounding box center [610, 345] width 522 height 34
click at [349, 324] on input "c. [PERSON_NAME] should stop and write a failing test before proceeding with th…" at bounding box center [349, 319] width 0 height 10
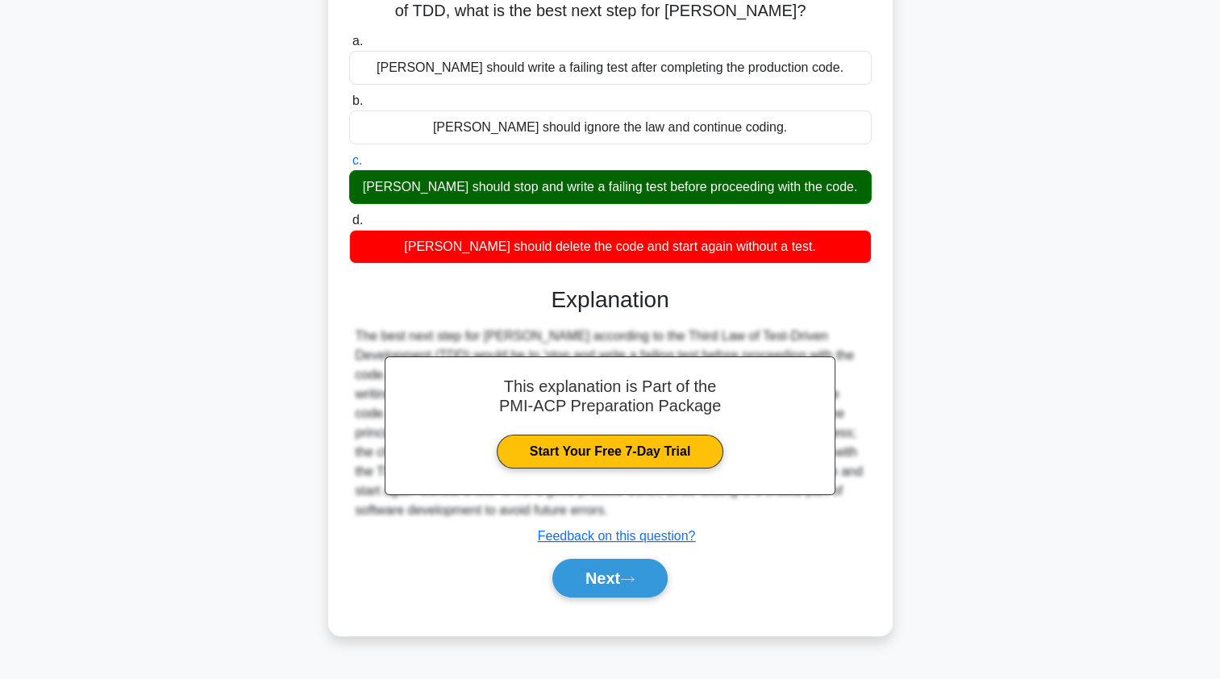
scroll to position [192, 0]
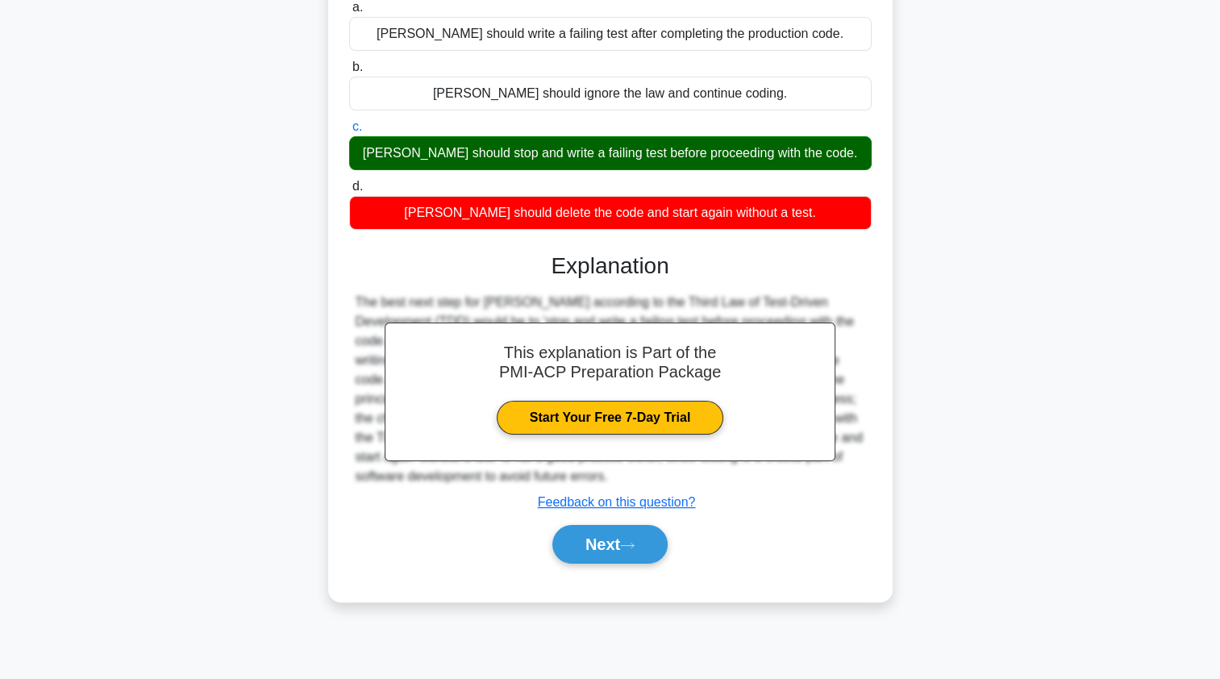
click at [563, 547] on button "Next" at bounding box center [609, 544] width 115 height 39
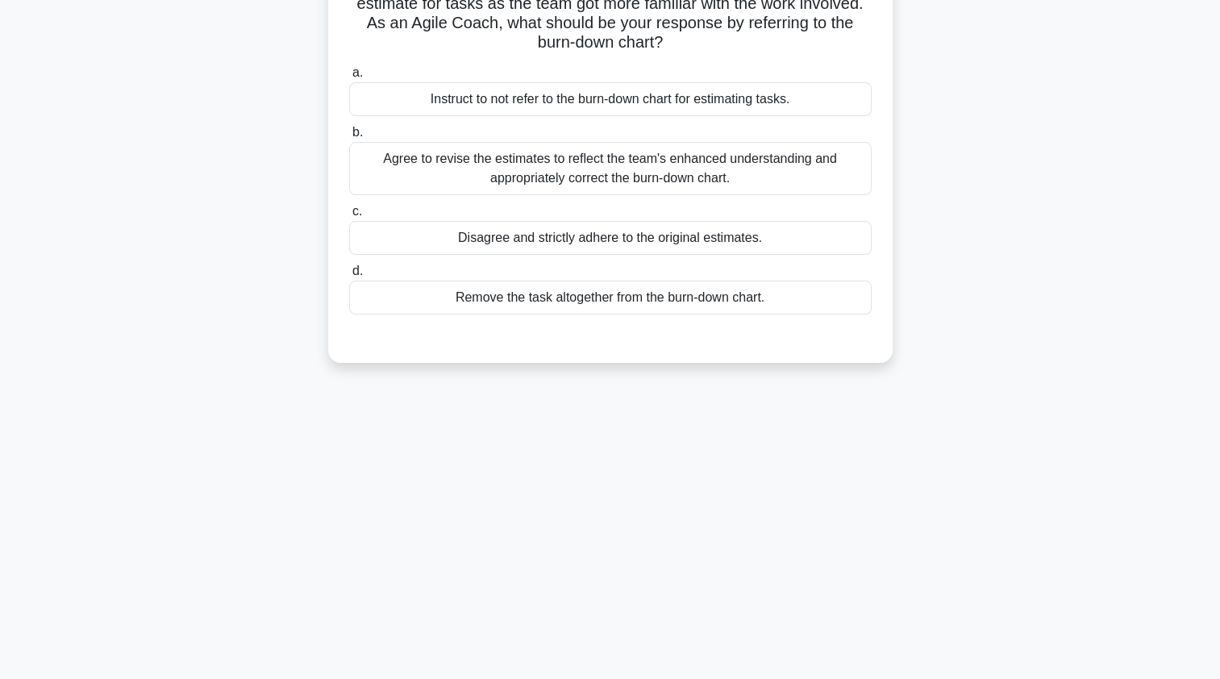
scroll to position [0, 0]
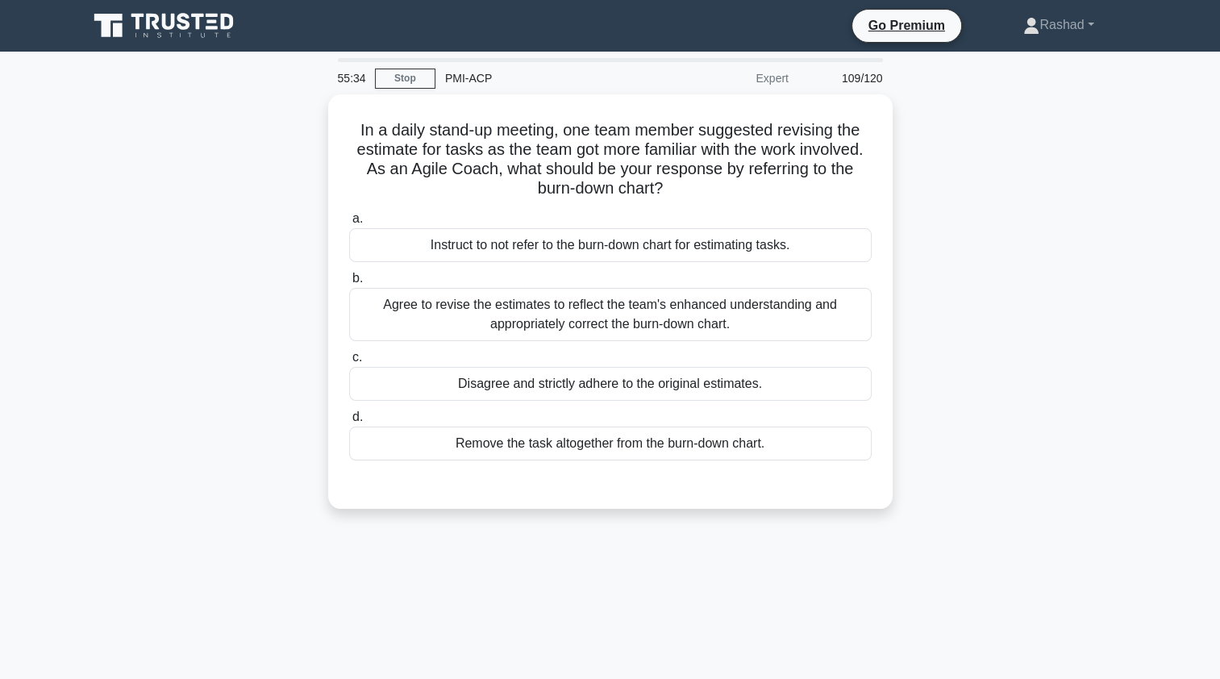
click at [368, 322] on div "Agree to revise the estimates to reflect the team's enhanced understanding and …" at bounding box center [610, 314] width 522 height 53
click at [349, 284] on input "b. Agree to revise the estimates to reflect the team's enhanced understanding a…" at bounding box center [349, 278] width 0 height 10
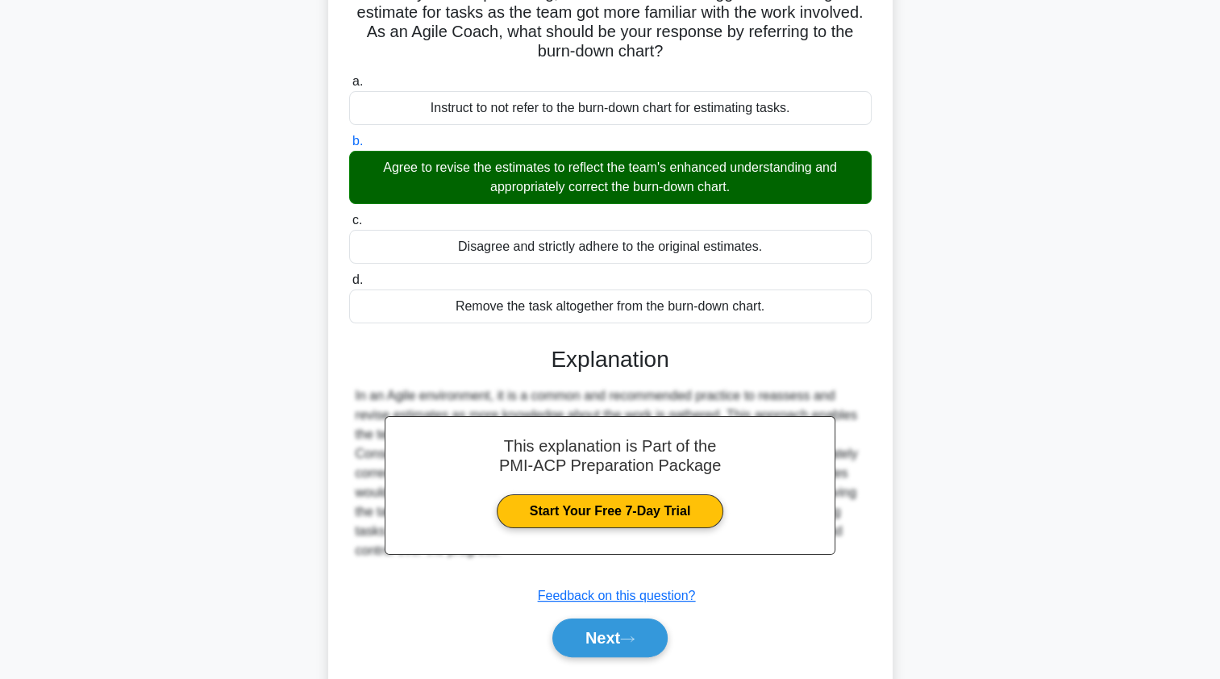
scroll to position [192, 0]
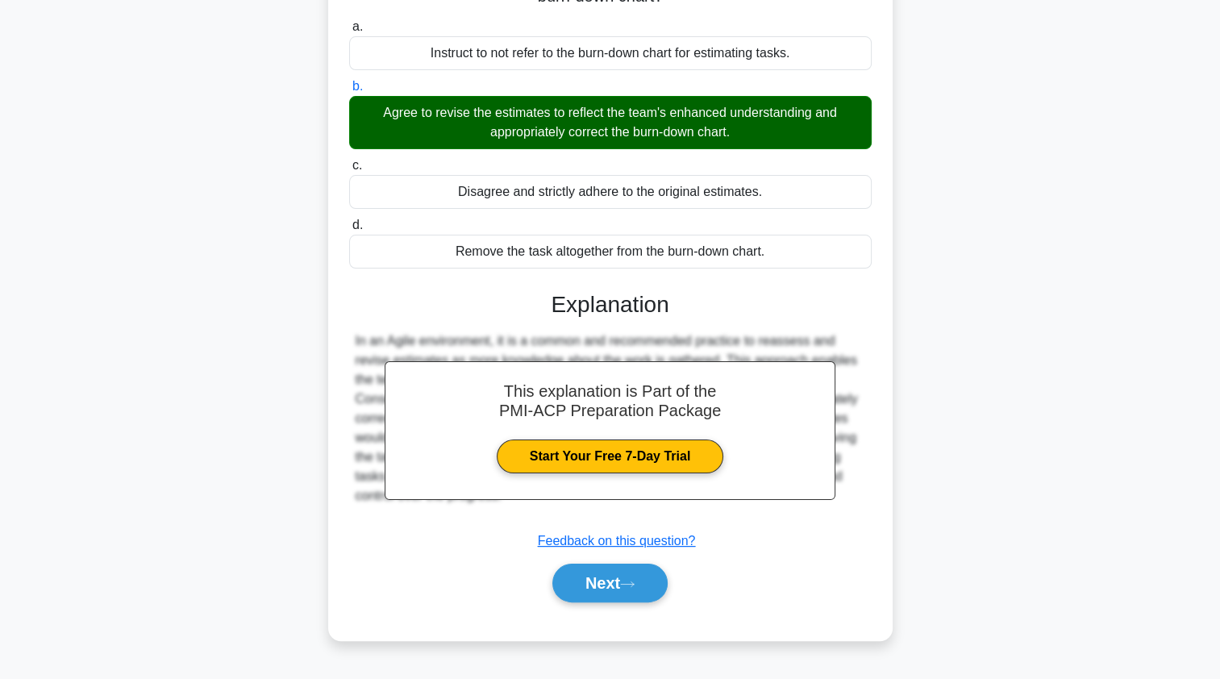
click at [583, 593] on button "Next" at bounding box center [609, 582] width 115 height 39
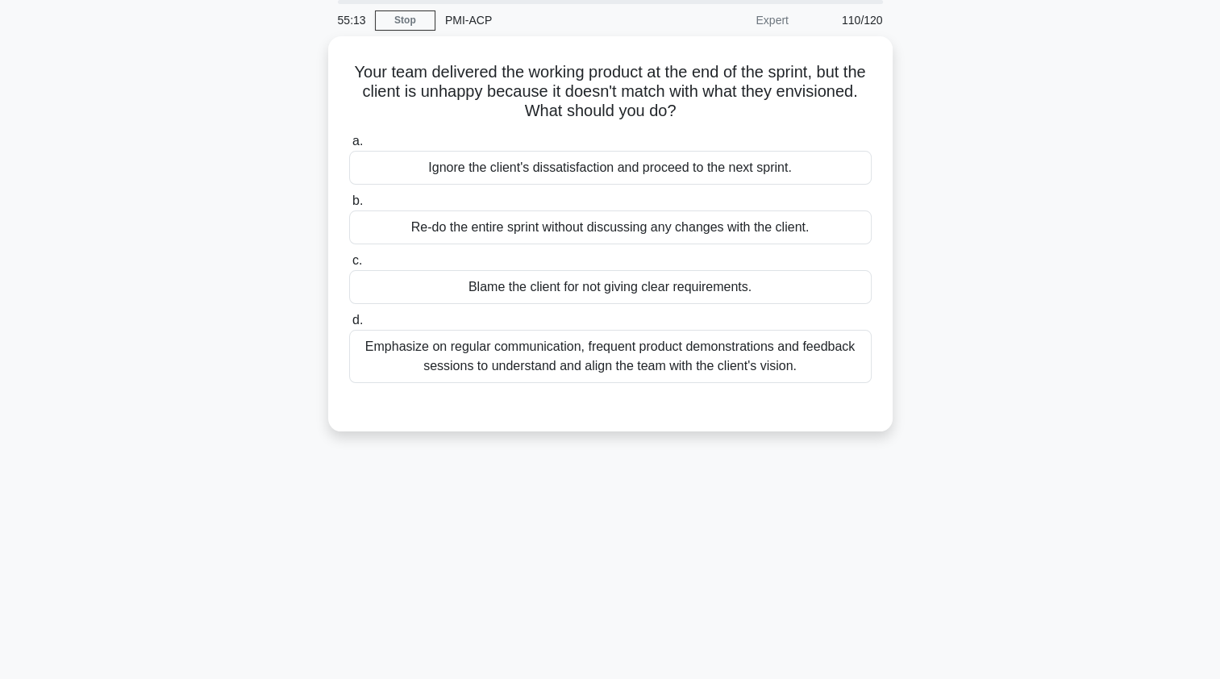
scroll to position [81, 0]
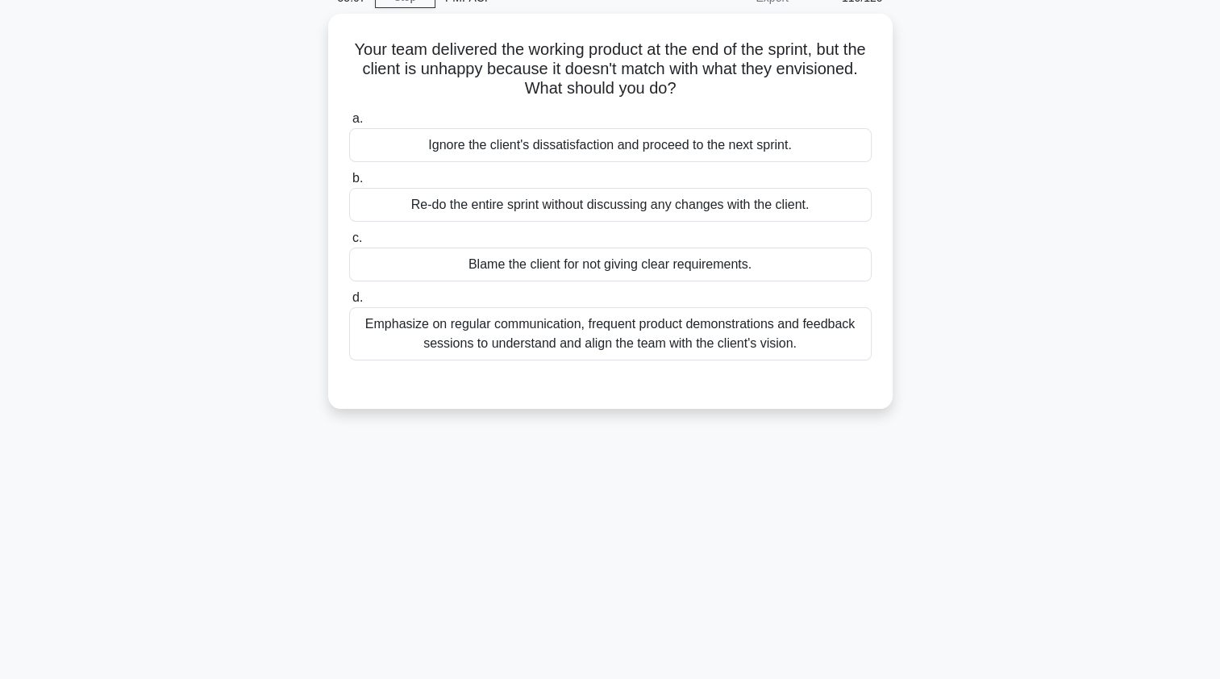
click at [422, 335] on div "Emphasize on regular communication, frequent product demonstrations and feedbac…" at bounding box center [610, 333] width 522 height 53
click at [349, 303] on input "d. Emphasize on regular communication, frequent product demonstrations and feed…" at bounding box center [349, 298] width 0 height 10
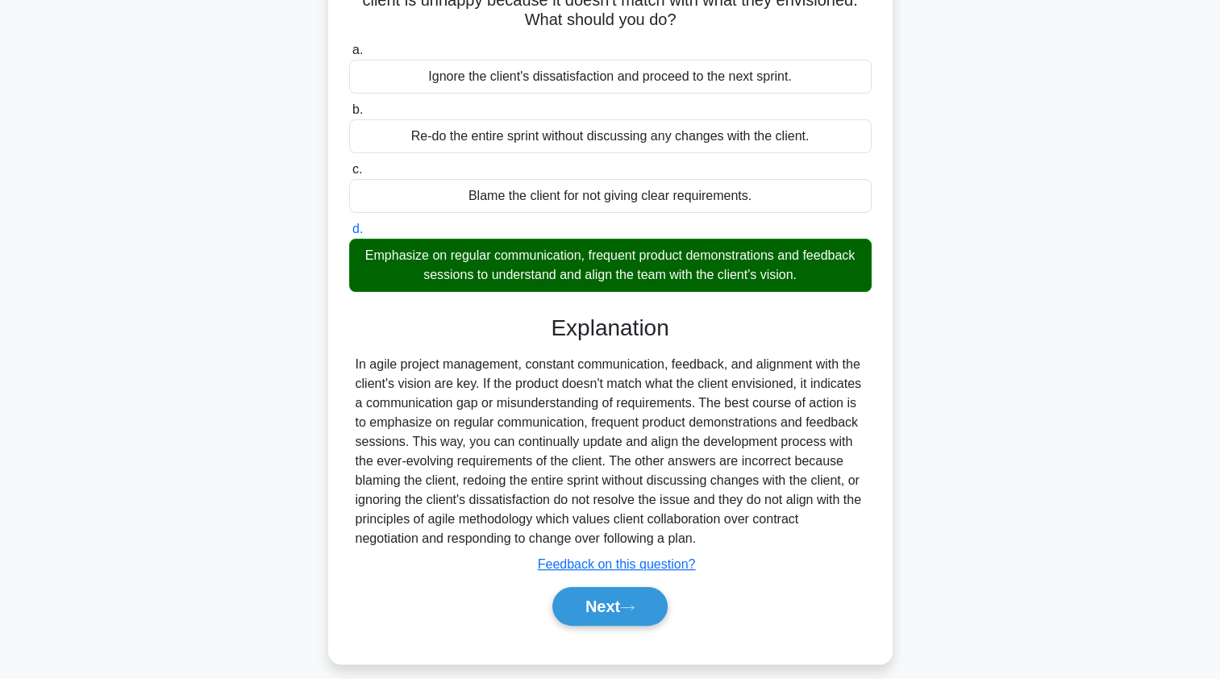
scroll to position [192, 0]
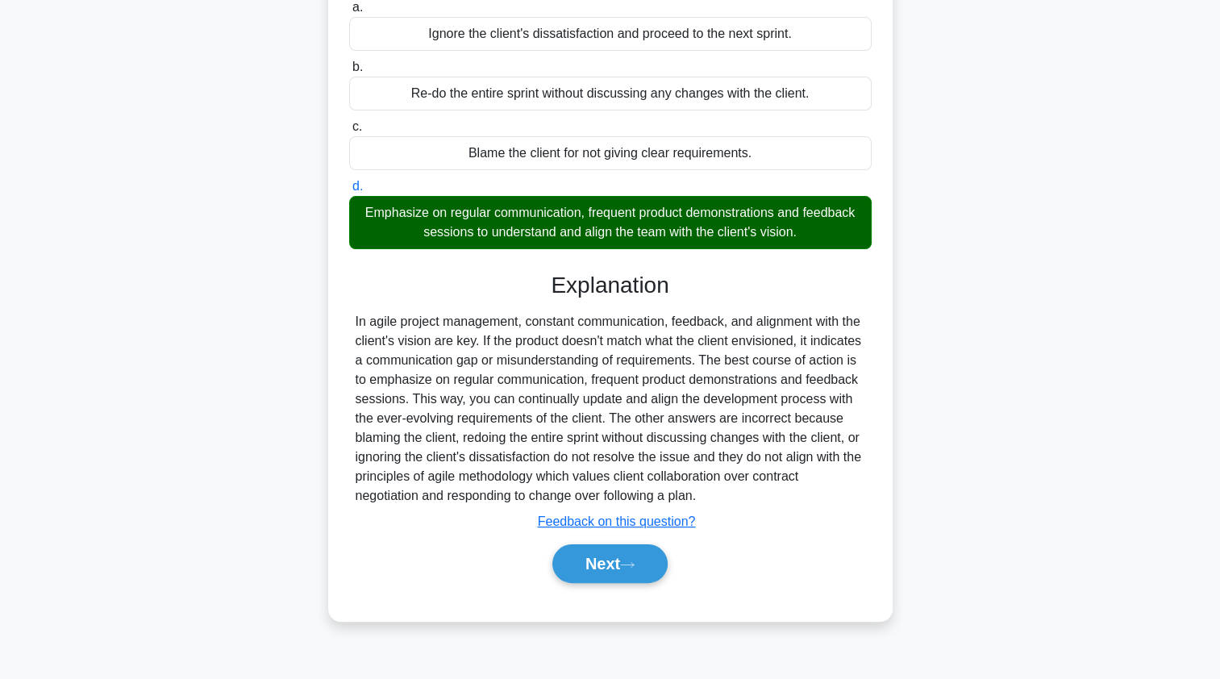
click at [593, 563] on button "Next" at bounding box center [609, 563] width 115 height 39
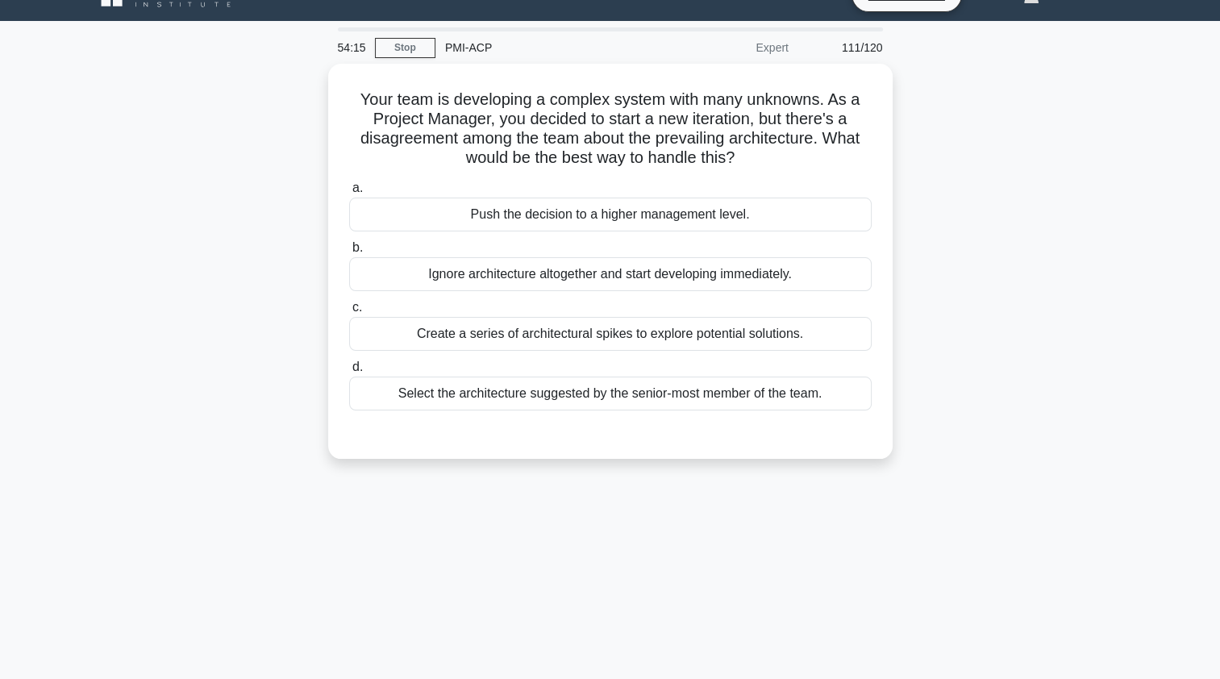
scroll to position [29, 0]
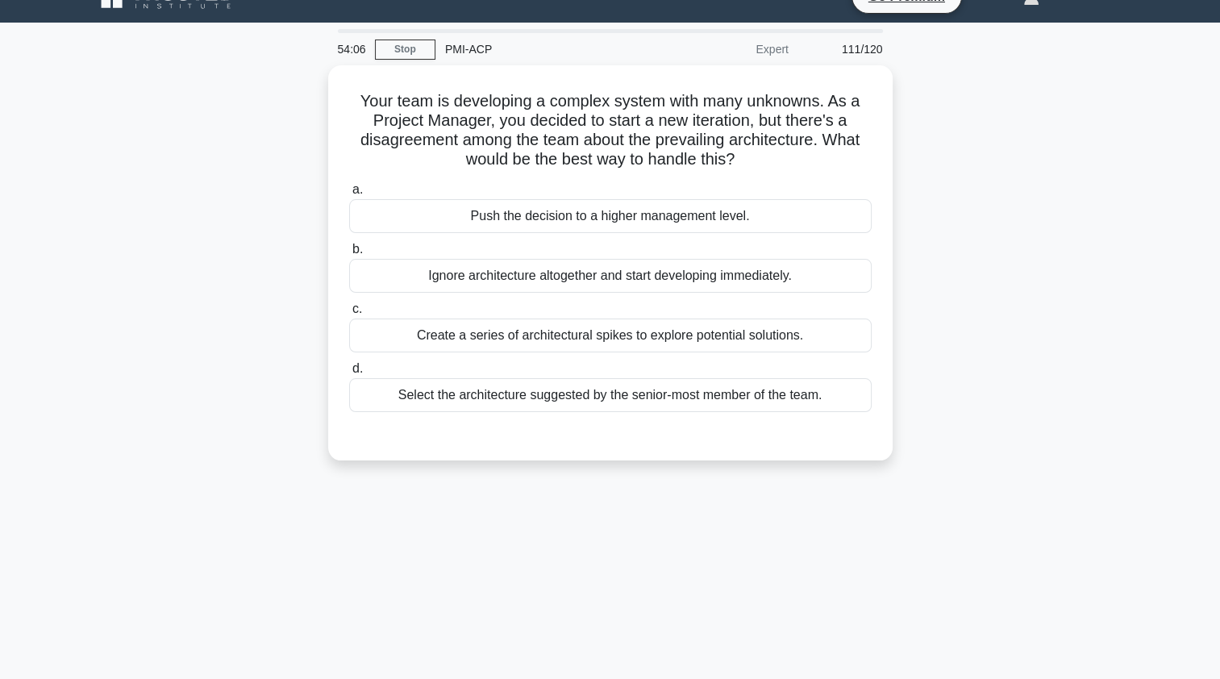
click at [385, 339] on div "Create a series of architectural spikes to explore potential solutions." at bounding box center [610, 335] width 522 height 34
click at [349, 314] on input "c. Create a series of architectural spikes to explore potential solutions." at bounding box center [349, 309] width 0 height 10
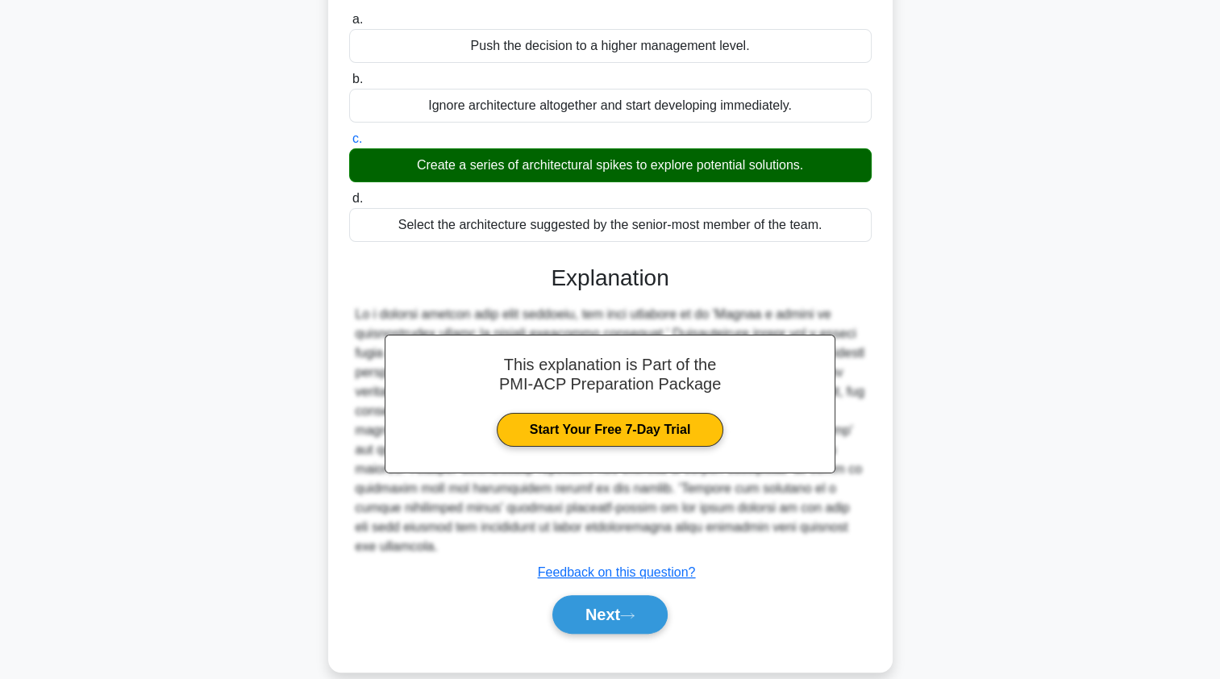
scroll to position [217, 0]
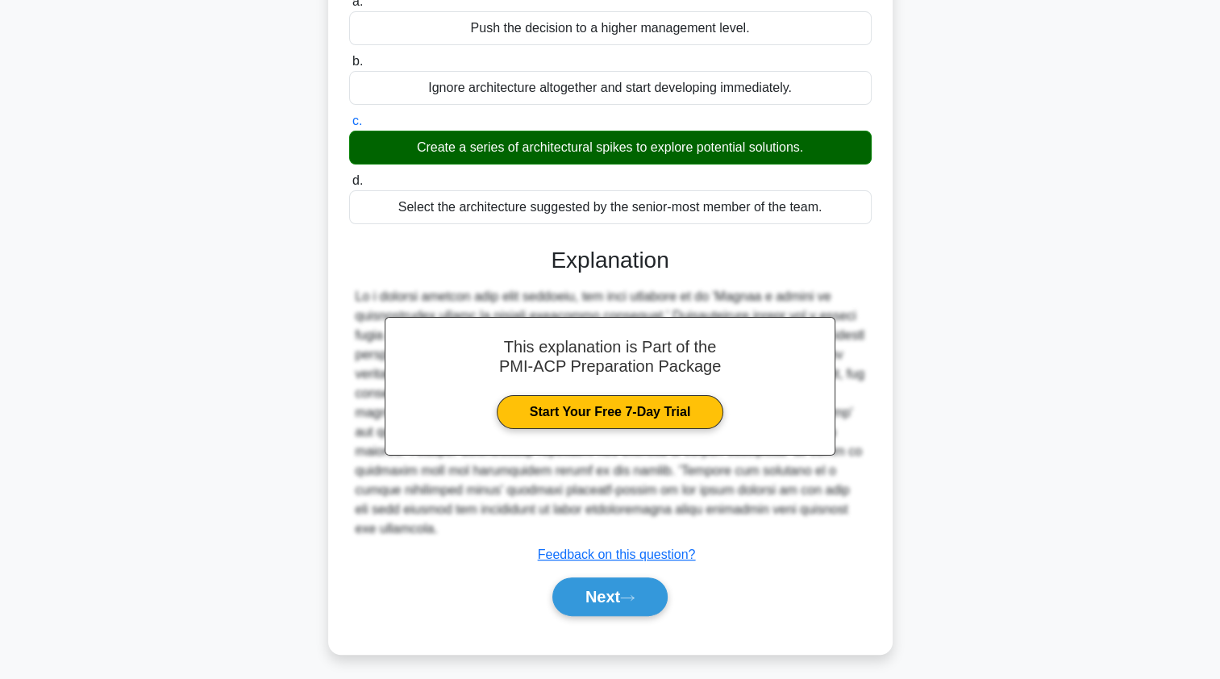
click at [568, 599] on button "Next" at bounding box center [609, 596] width 115 height 39
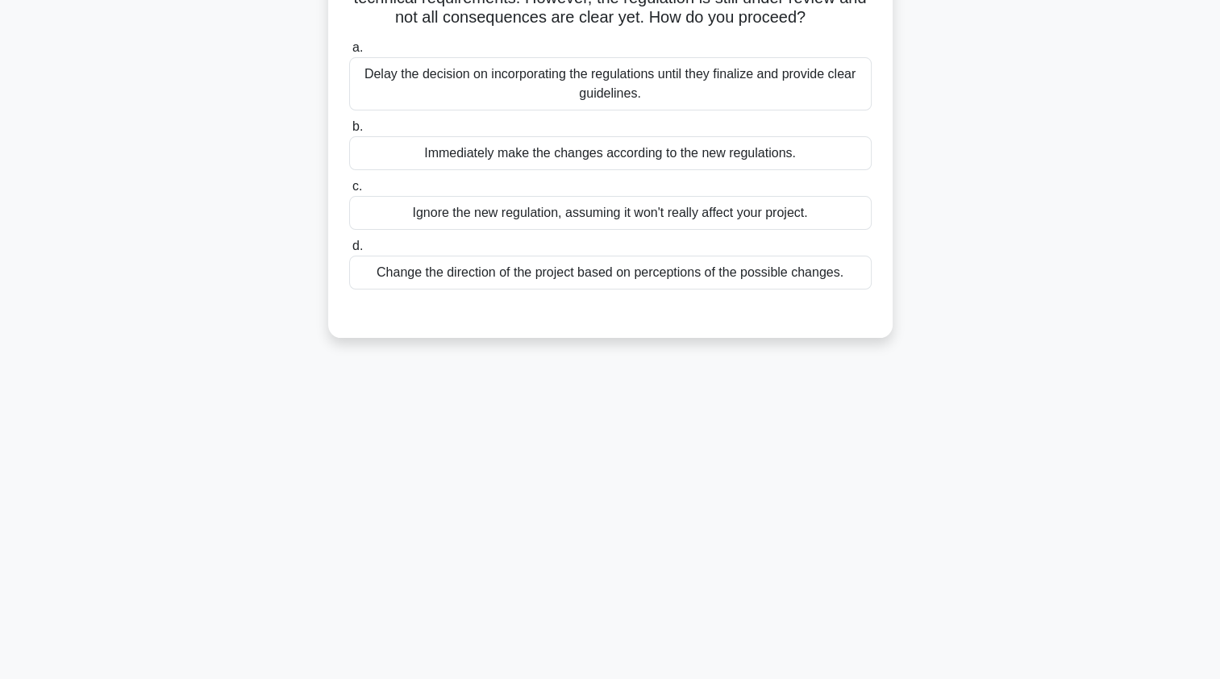
scroll to position [0, 0]
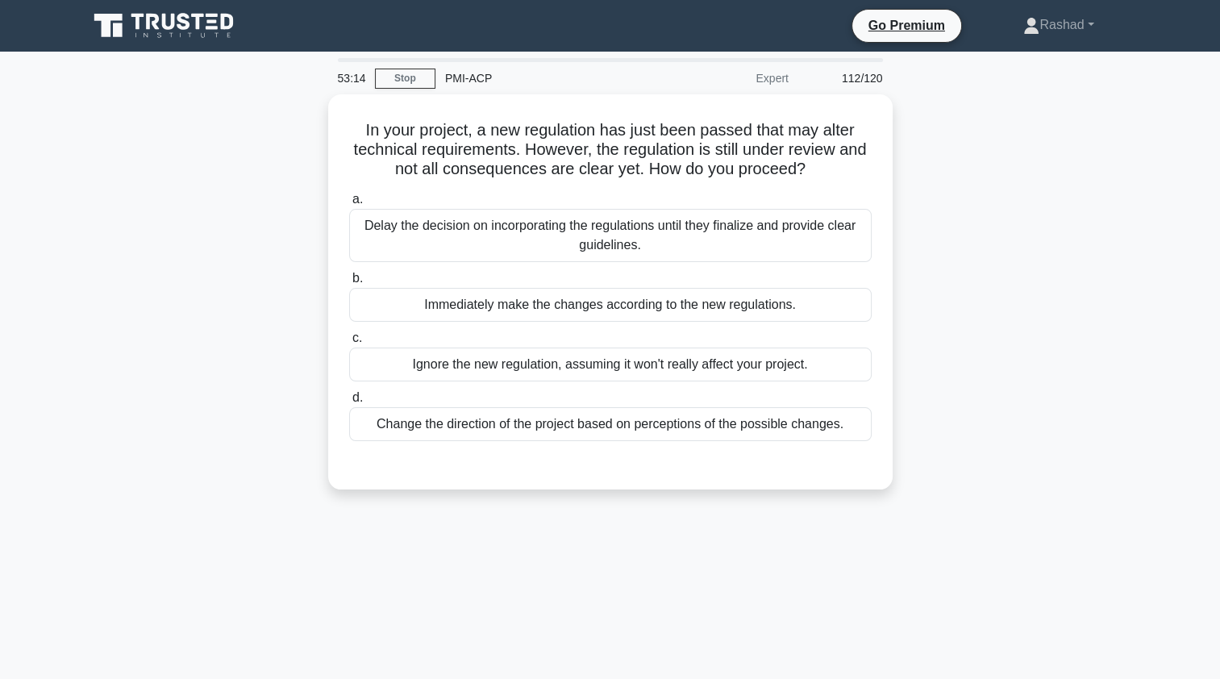
click at [381, 247] on div "Delay the decision on incorporating the regulations until they finalize and pro…" at bounding box center [610, 235] width 522 height 53
click at [349, 205] on input "a. Delay the decision on incorporating the regulations until they finalize and …" at bounding box center [349, 199] width 0 height 10
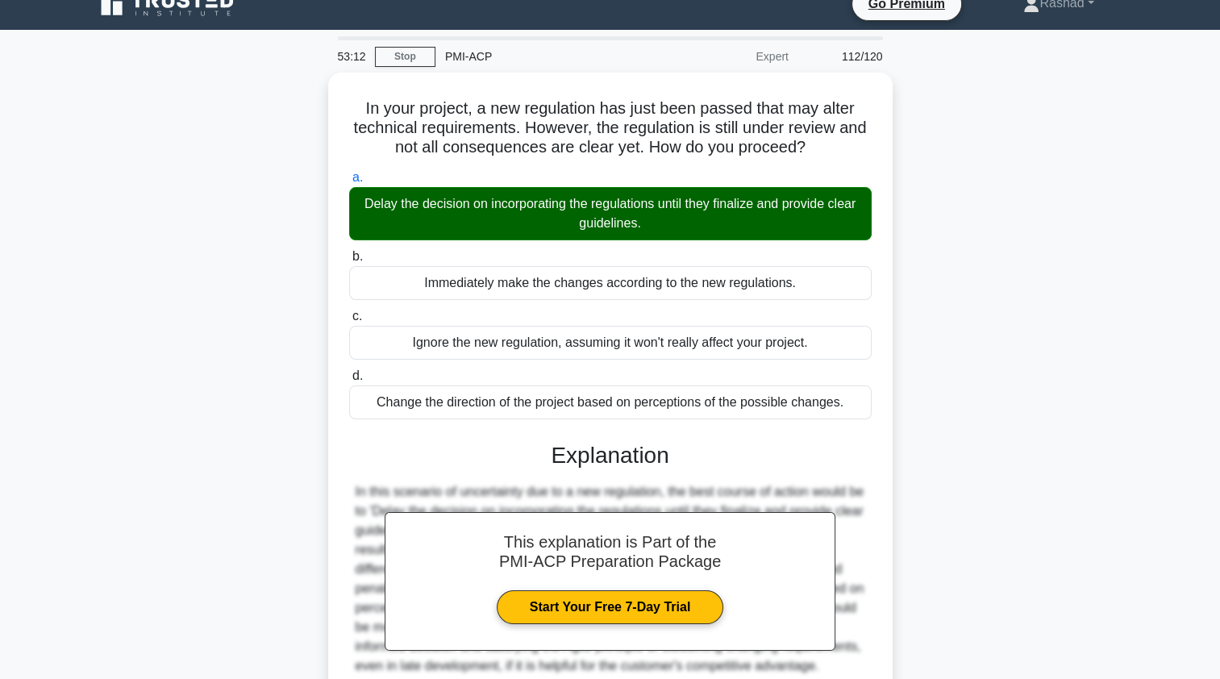
scroll to position [192, 0]
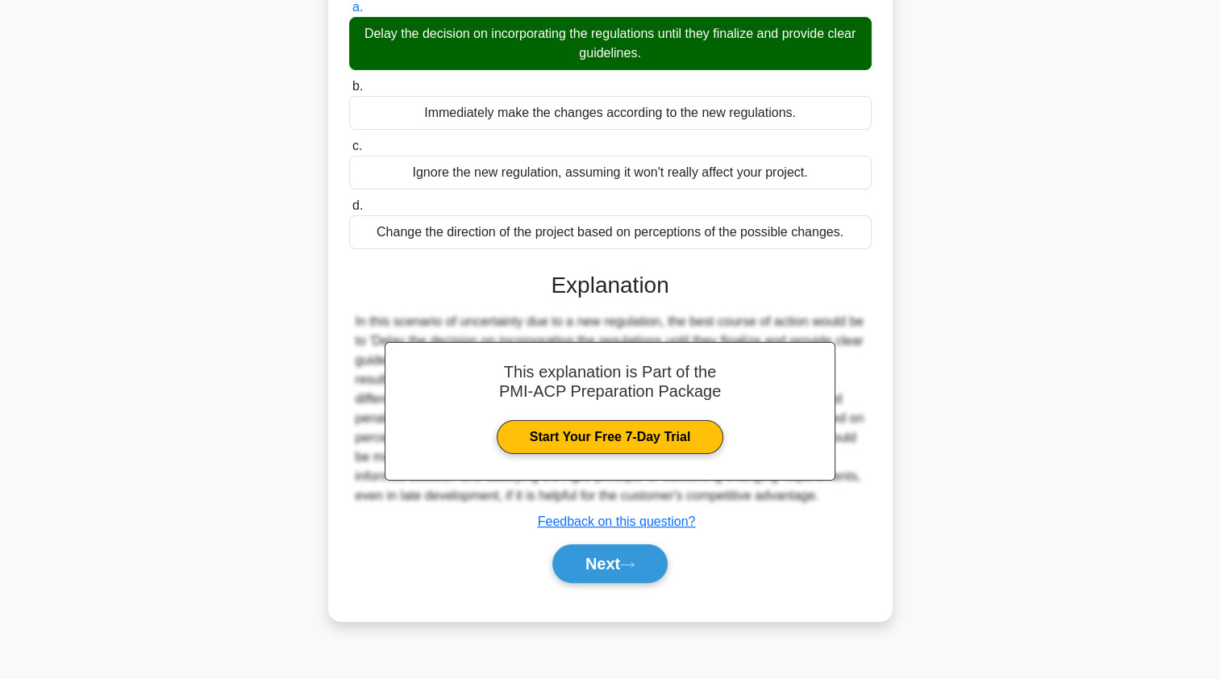
click at [563, 568] on button "Next" at bounding box center [609, 563] width 115 height 39
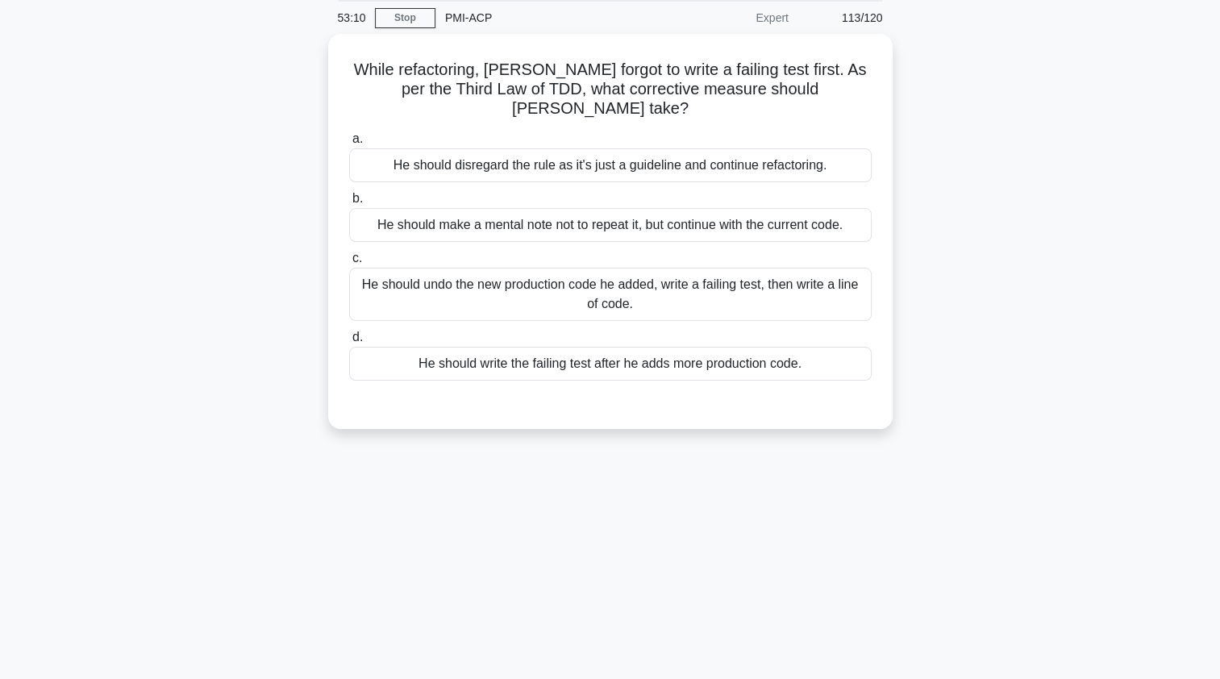
scroll to position [0, 0]
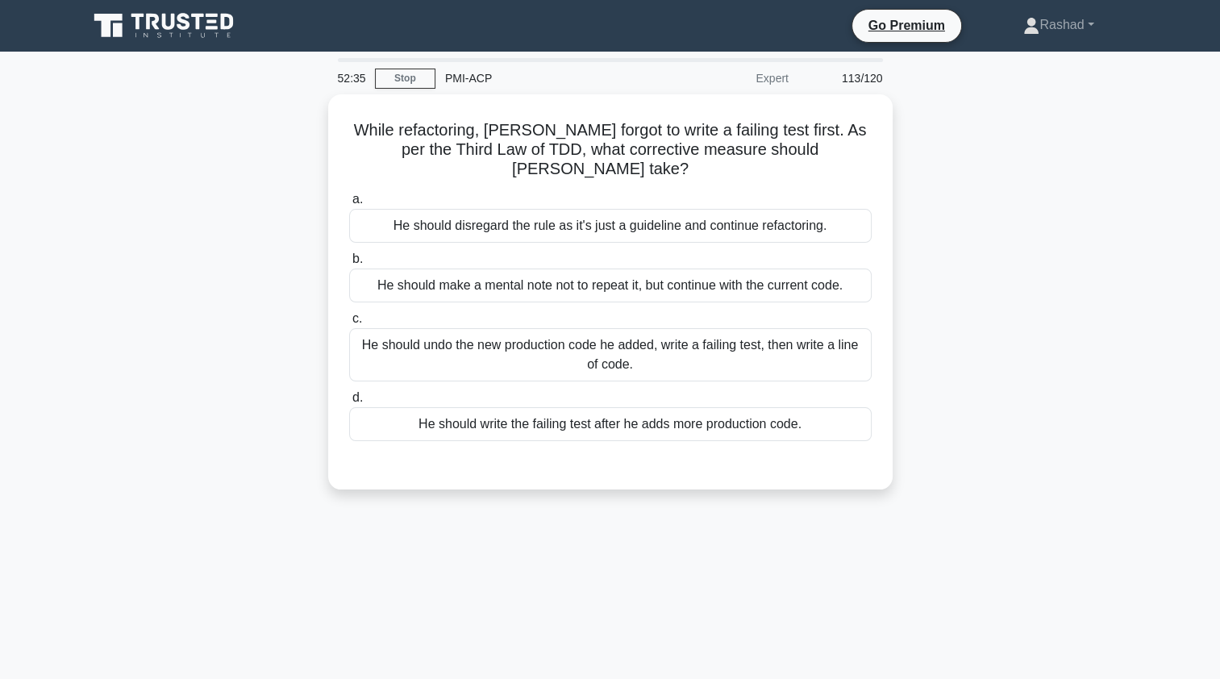
click at [376, 339] on div "He should undo the new production code he added, write a failing test, then wri…" at bounding box center [610, 354] width 522 height 53
click at [349, 324] on input "c. He should undo the new production code he added, write a failing test, then …" at bounding box center [349, 319] width 0 height 10
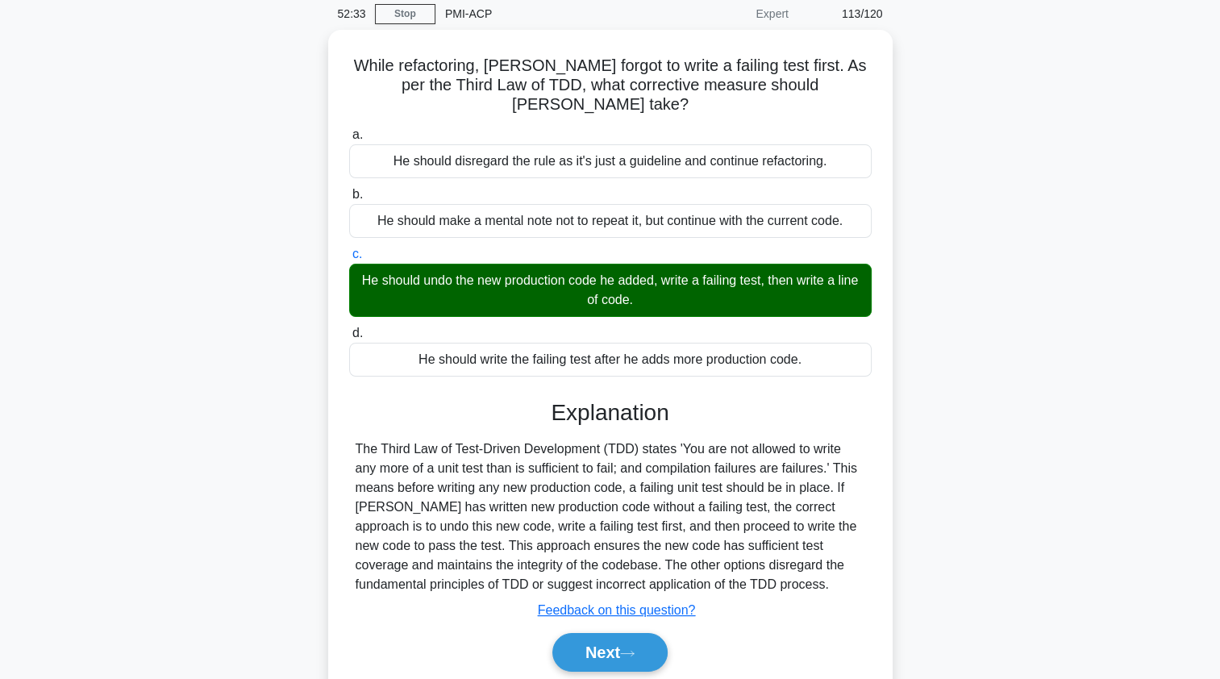
scroll to position [192, 0]
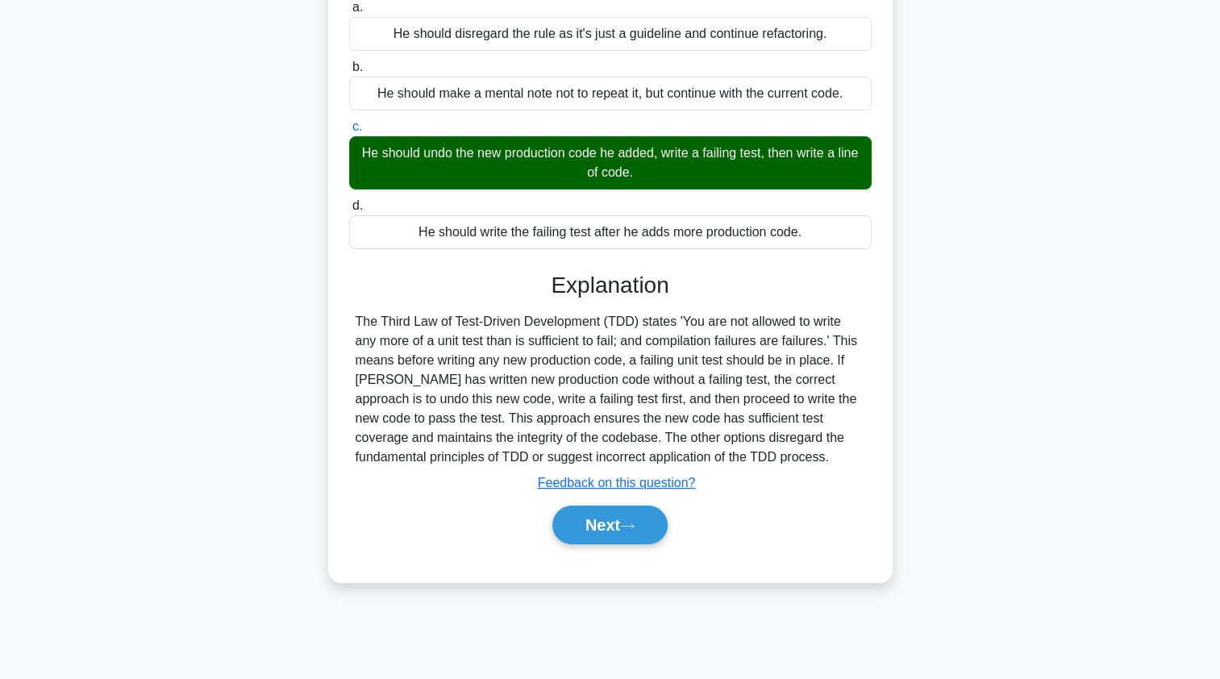
click at [585, 509] on button "Next" at bounding box center [609, 524] width 115 height 39
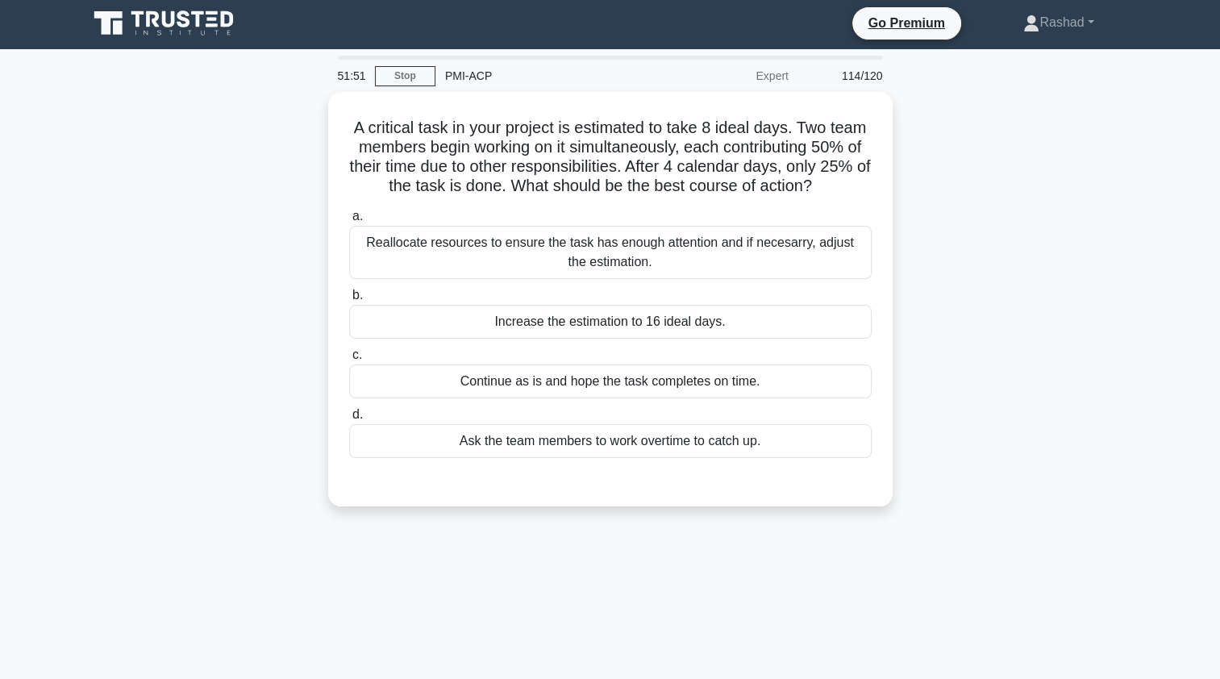
scroll to position [0, 0]
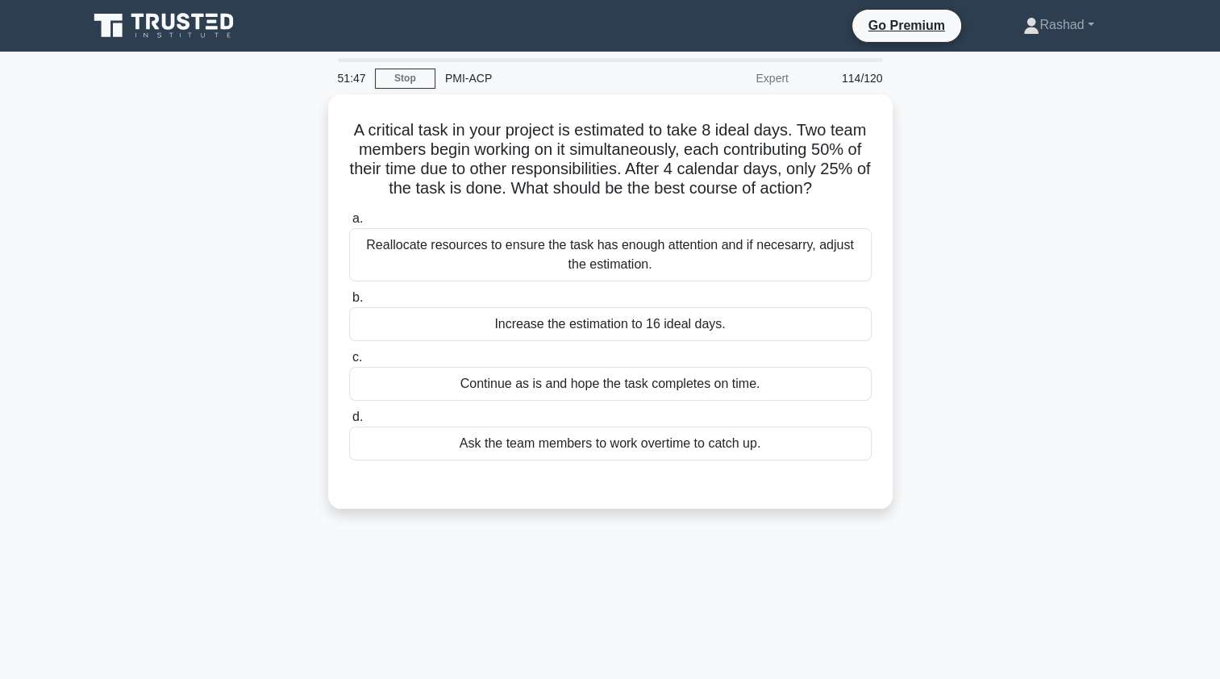
click at [372, 281] on div "Reallocate resources to ensure the task has enough attention and if necesarry, …" at bounding box center [610, 254] width 522 height 53
click at [349, 224] on input "a. Reallocate resources to ensure the task has enough attention and if necesarr…" at bounding box center [349, 219] width 0 height 10
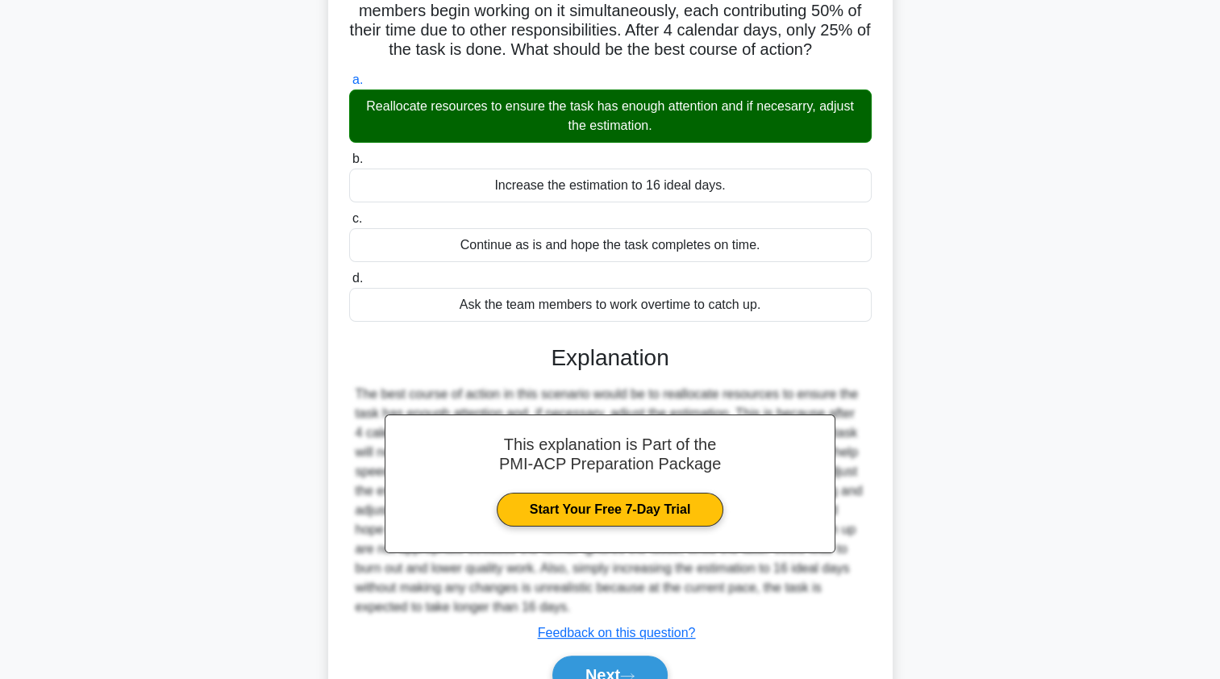
scroll to position [236, 0]
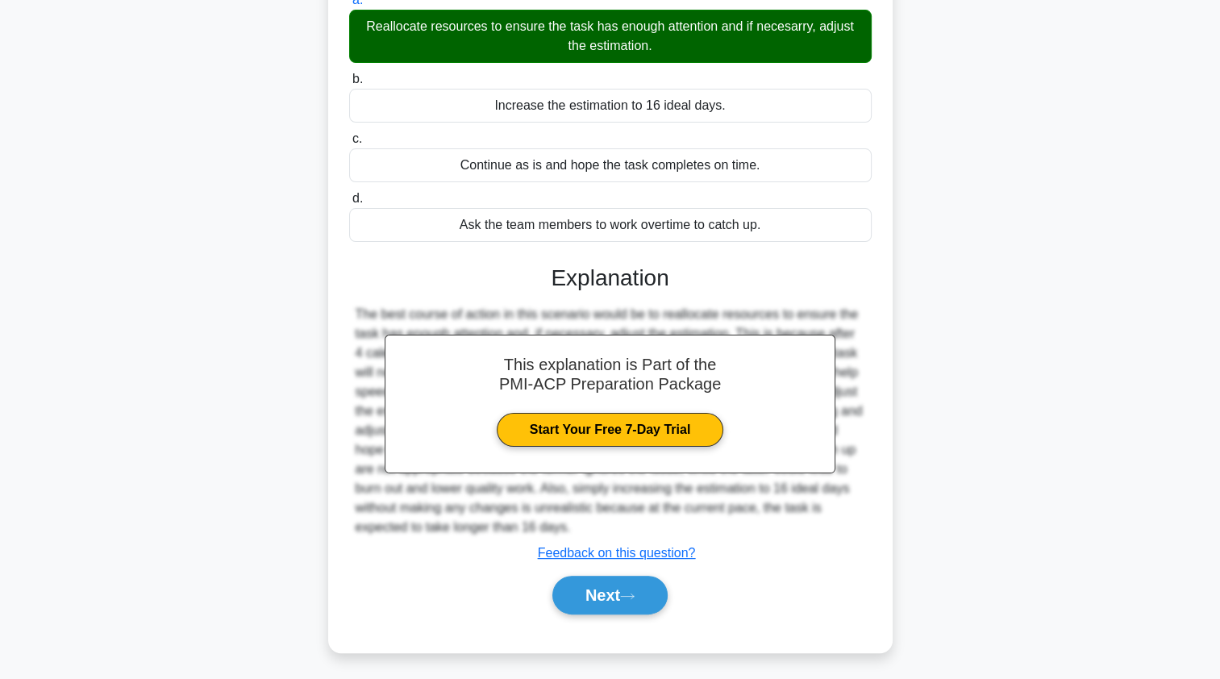
click at [577, 593] on button "Next" at bounding box center [609, 595] width 115 height 39
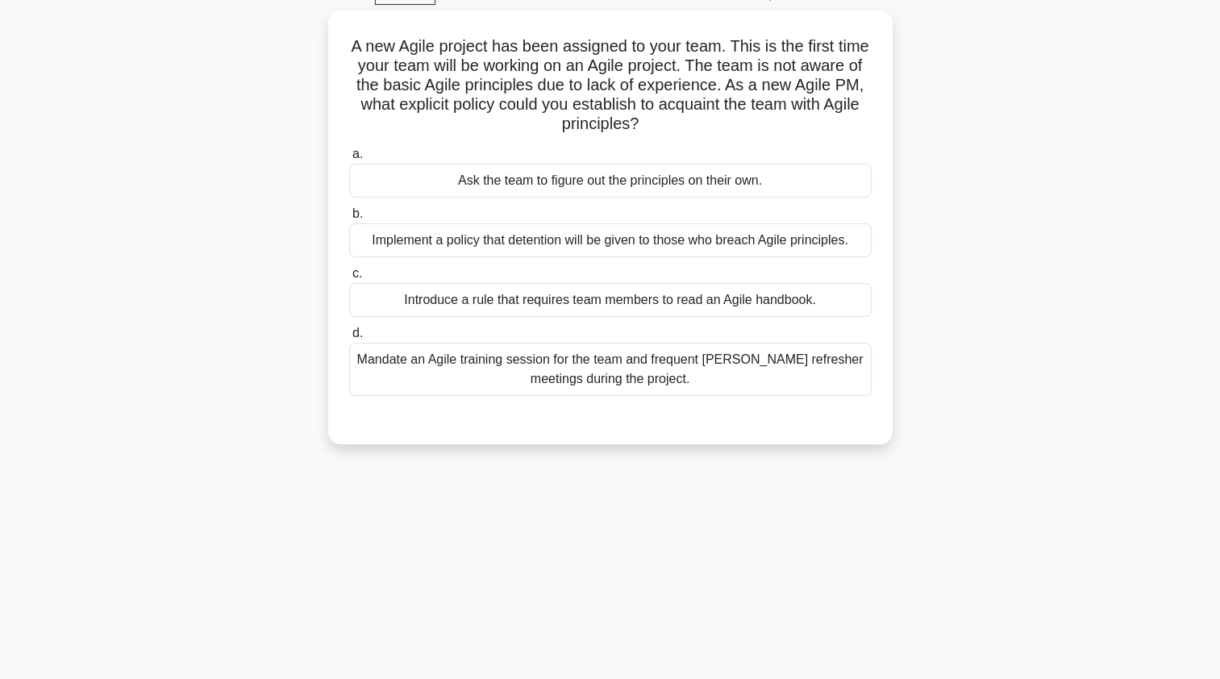
scroll to position [78, 0]
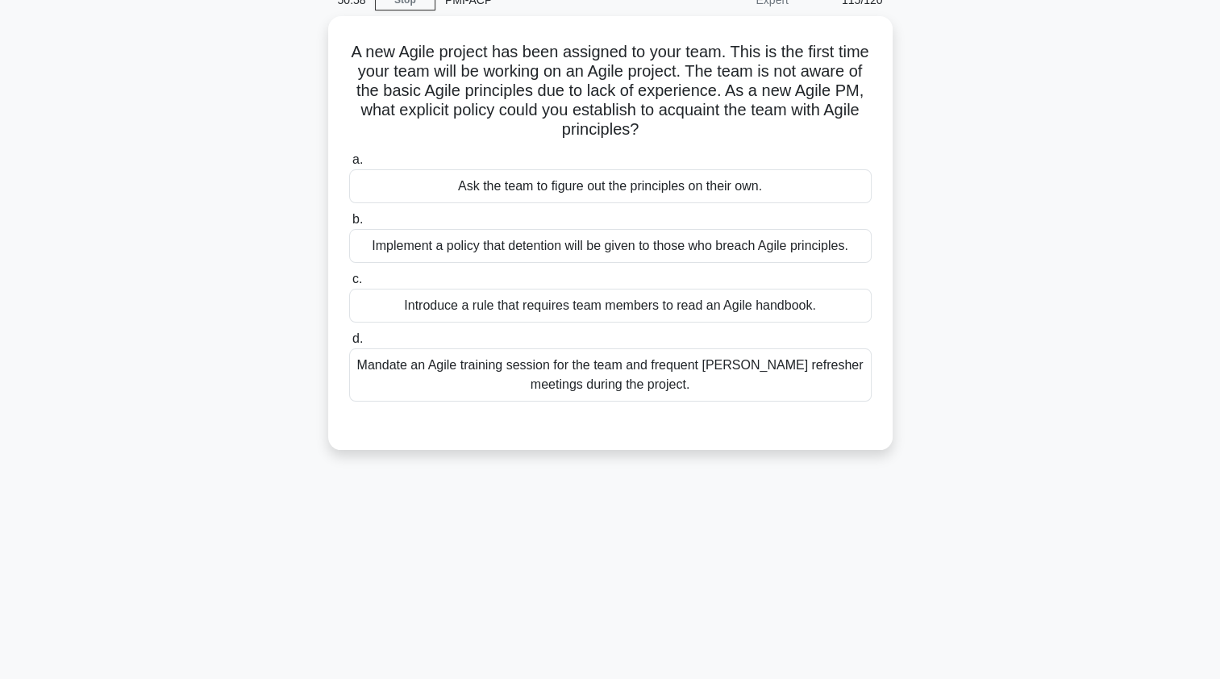
click at [379, 379] on div "Mandate an Agile training session for the team and frequent [PERSON_NAME] refre…" at bounding box center [610, 374] width 522 height 53
click at [349, 344] on input "d. Mandate an Agile training session for the team and frequent Agile refresher …" at bounding box center [349, 339] width 0 height 10
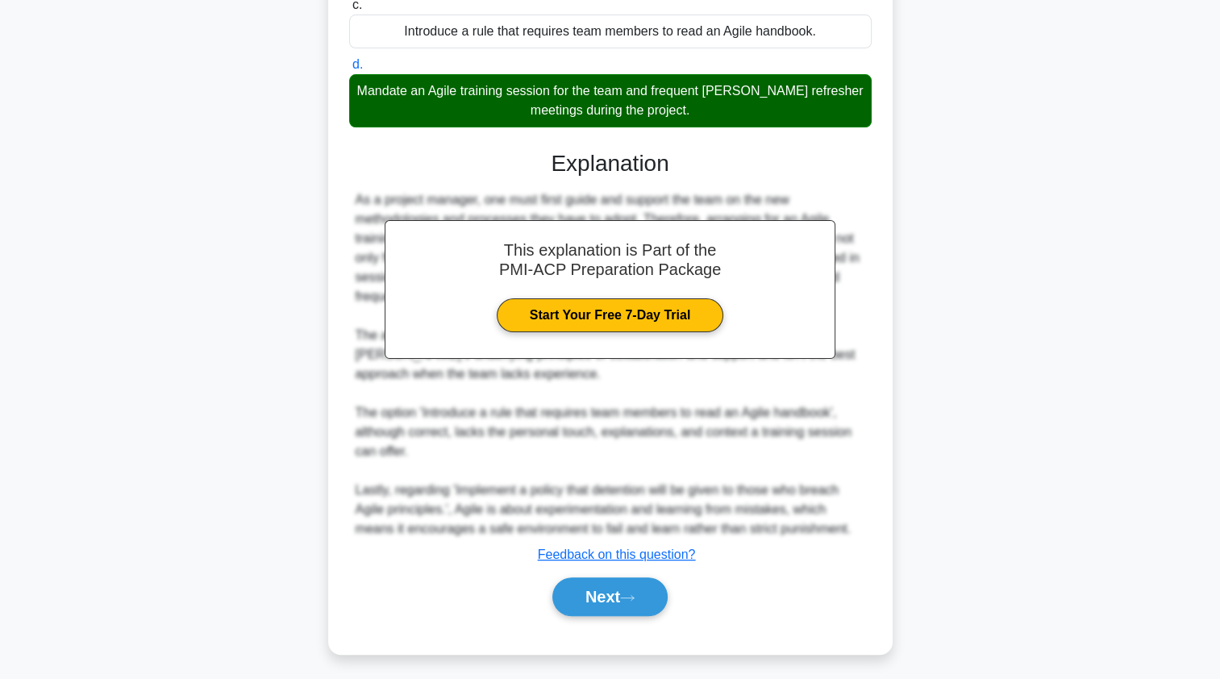
click at [590, 600] on button "Next" at bounding box center [609, 596] width 115 height 39
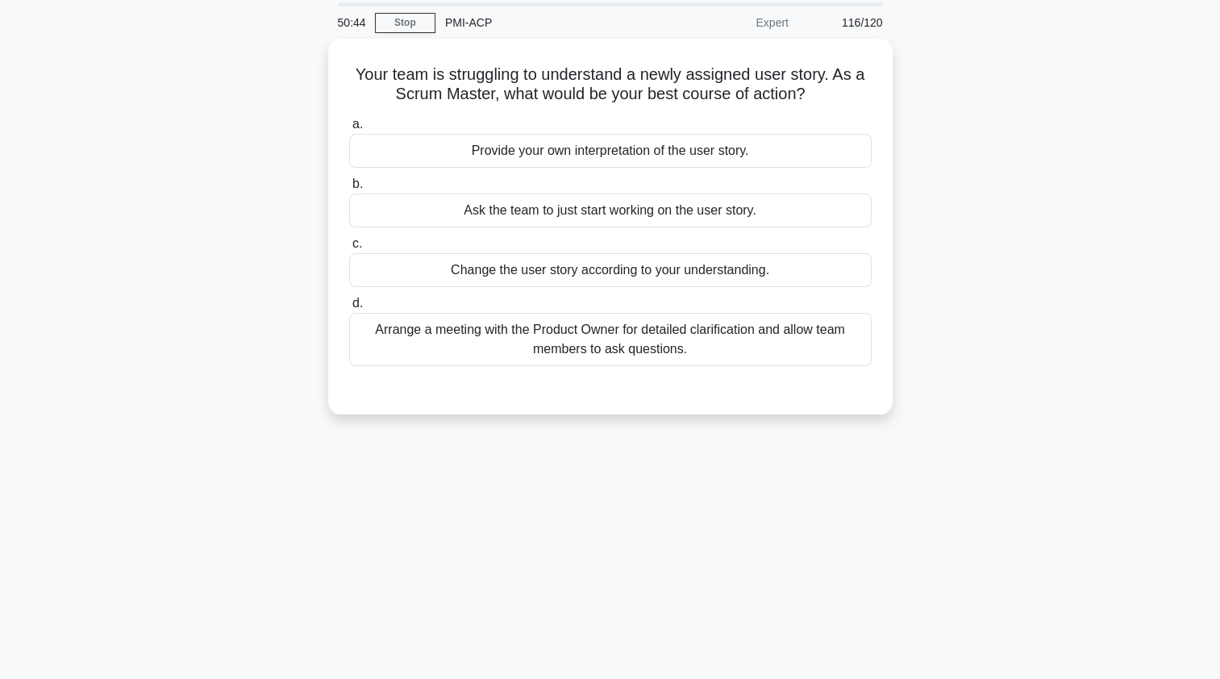
scroll to position [56, 0]
click at [397, 335] on div "Arrange a meeting with the Product Owner for detailed clarification and allow t…" at bounding box center [610, 338] width 522 height 53
click at [349, 308] on input "d. Arrange a meeting with the Product Owner for detailed clarification and allo…" at bounding box center [349, 302] width 0 height 10
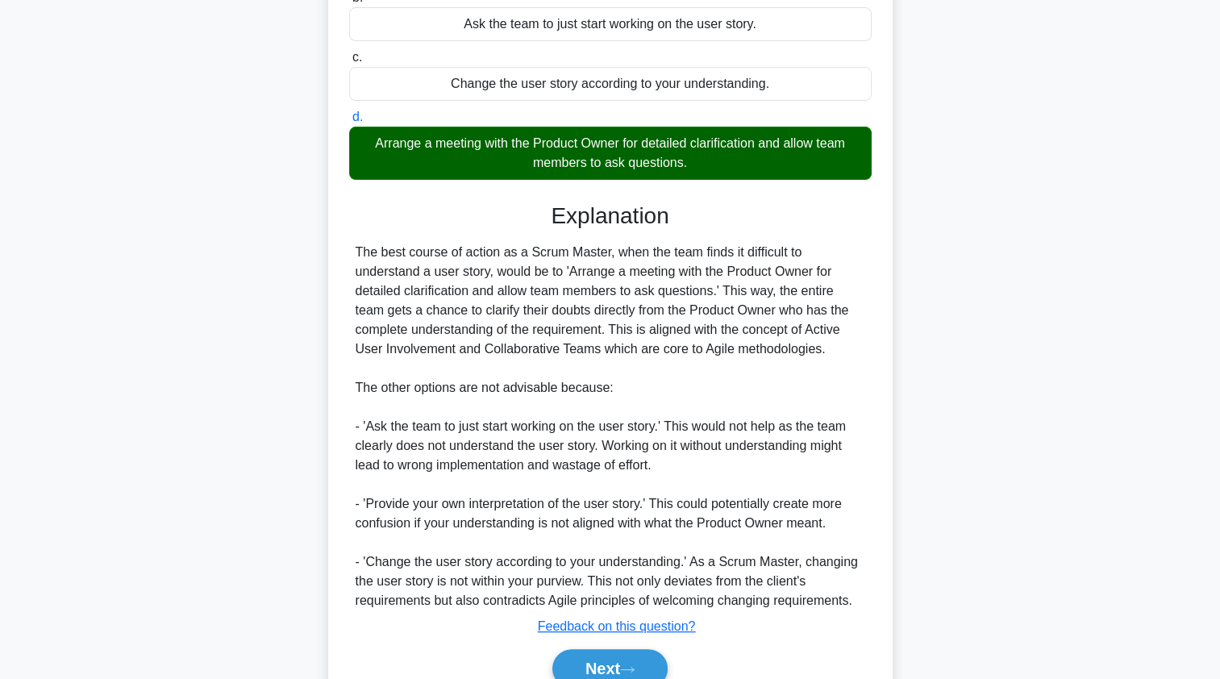
scroll to position [314, 0]
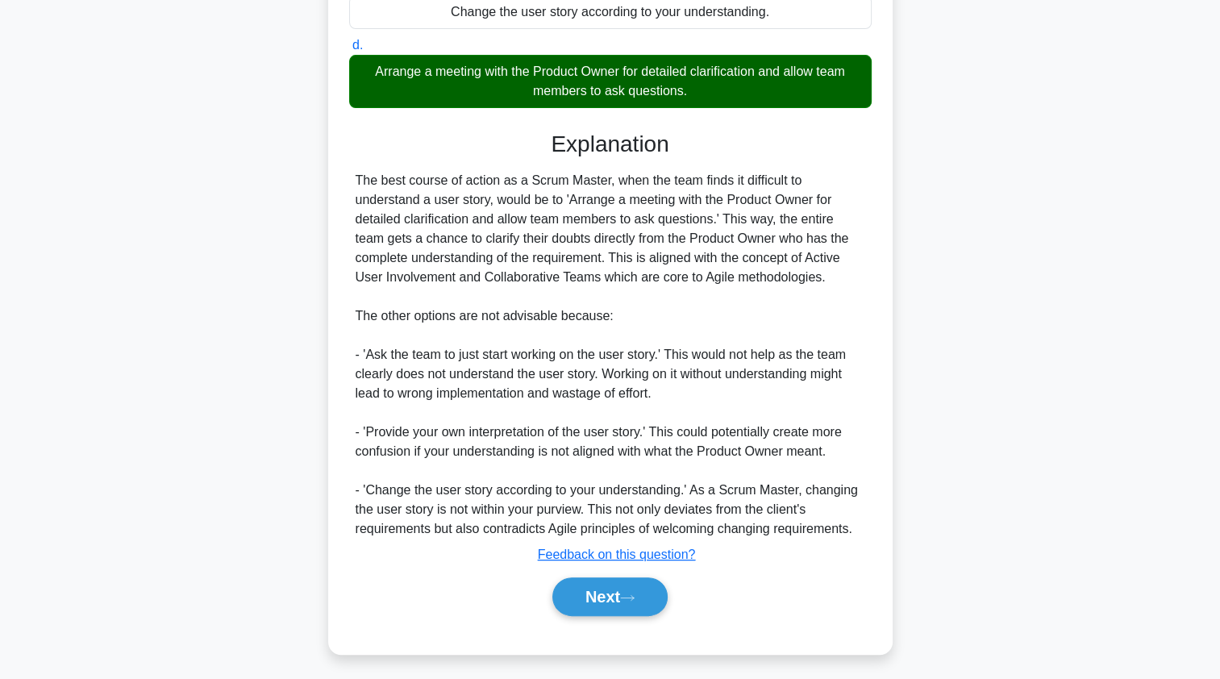
click at [583, 596] on button "Next" at bounding box center [609, 596] width 115 height 39
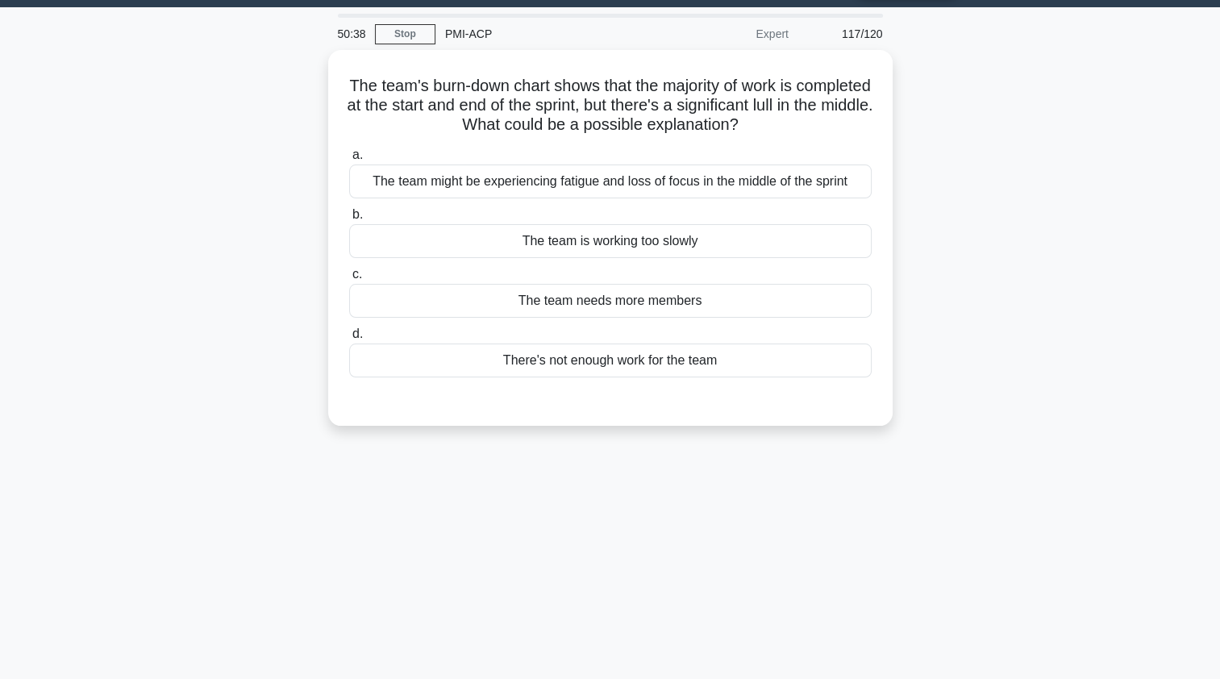
scroll to position [0, 0]
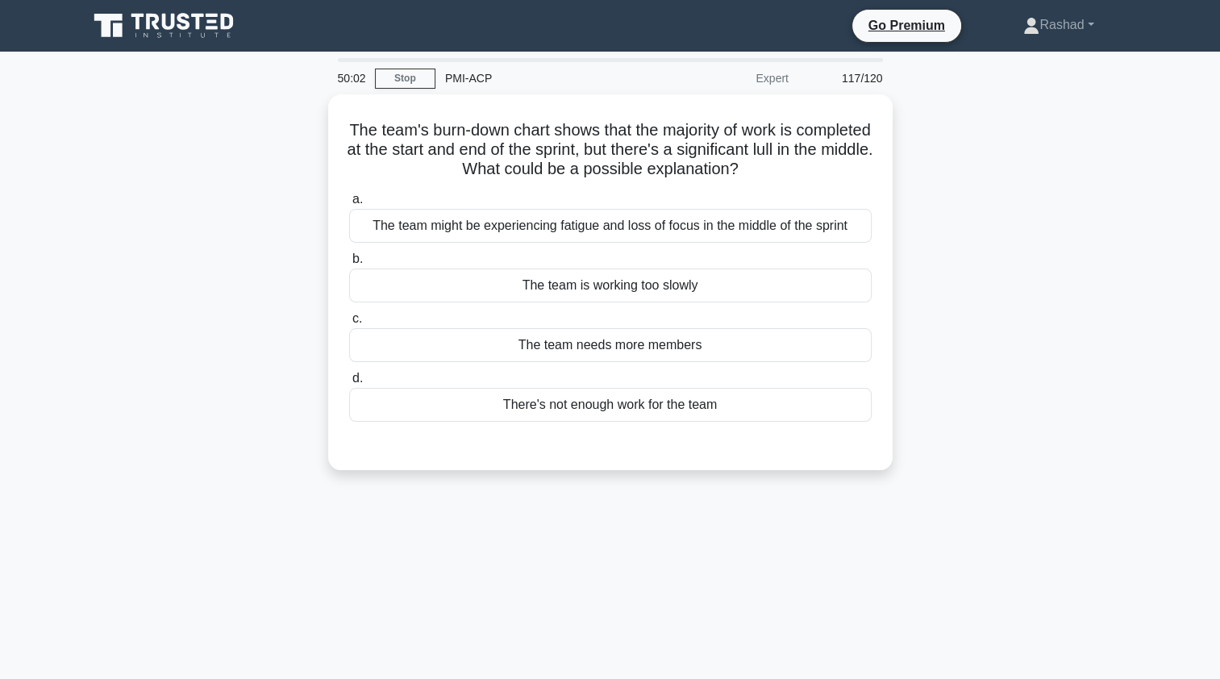
click at [386, 232] on div "The team might be experiencing fatigue and loss of focus in the middle of the s…" at bounding box center [610, 226] width 522 height 34
click at [349, 205] on input "a. The team might be experiencing fatigue and loss of focus in the middle of th…" at bounding box center [349, 199] width 0 height 10
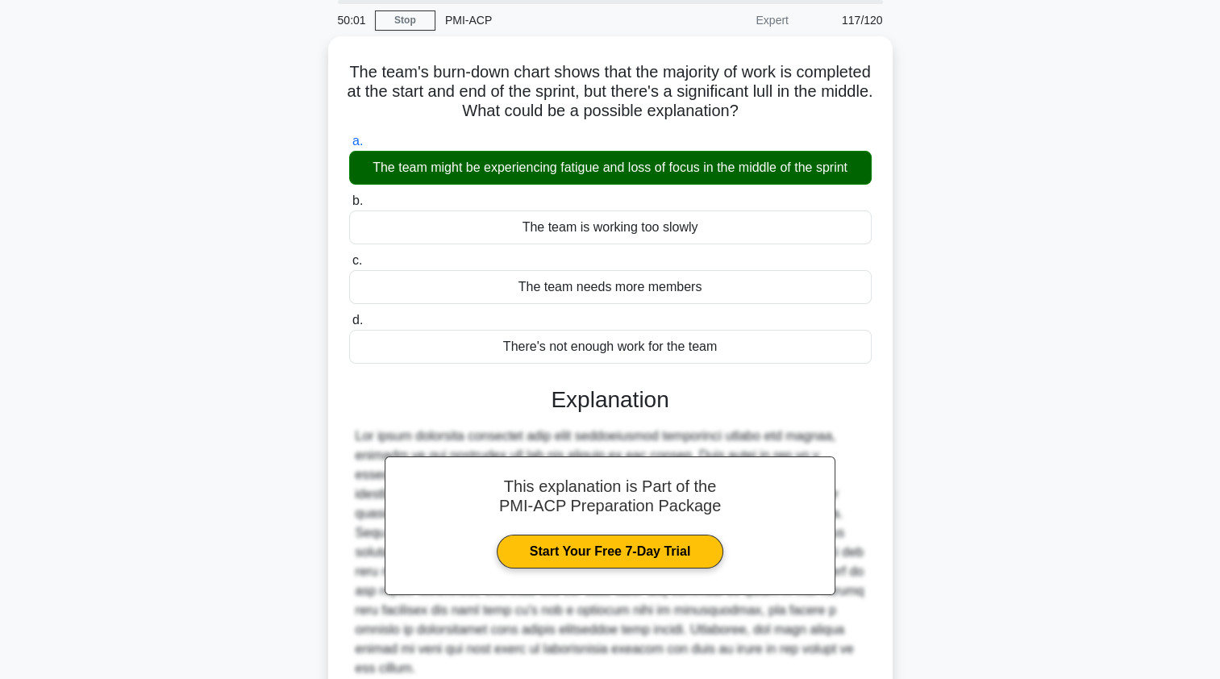
scroll to position [192, 0]
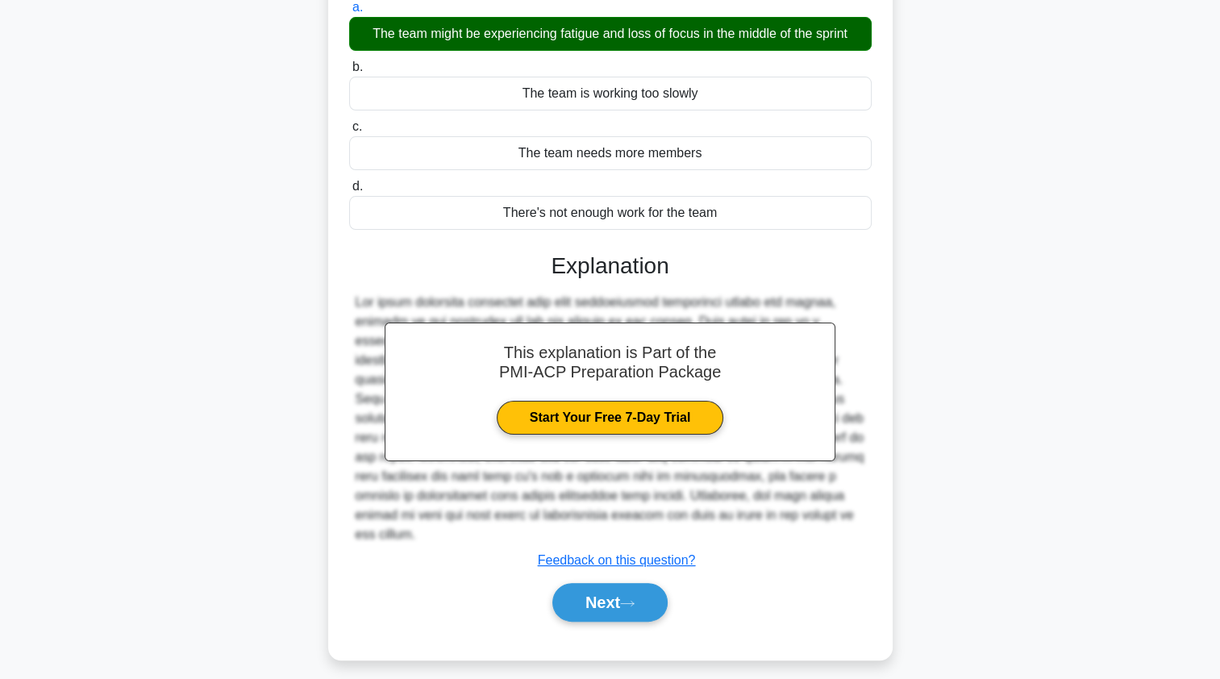
click at [586, 592] on button "Next" at bounding box center [609, 602] width 115 height 39
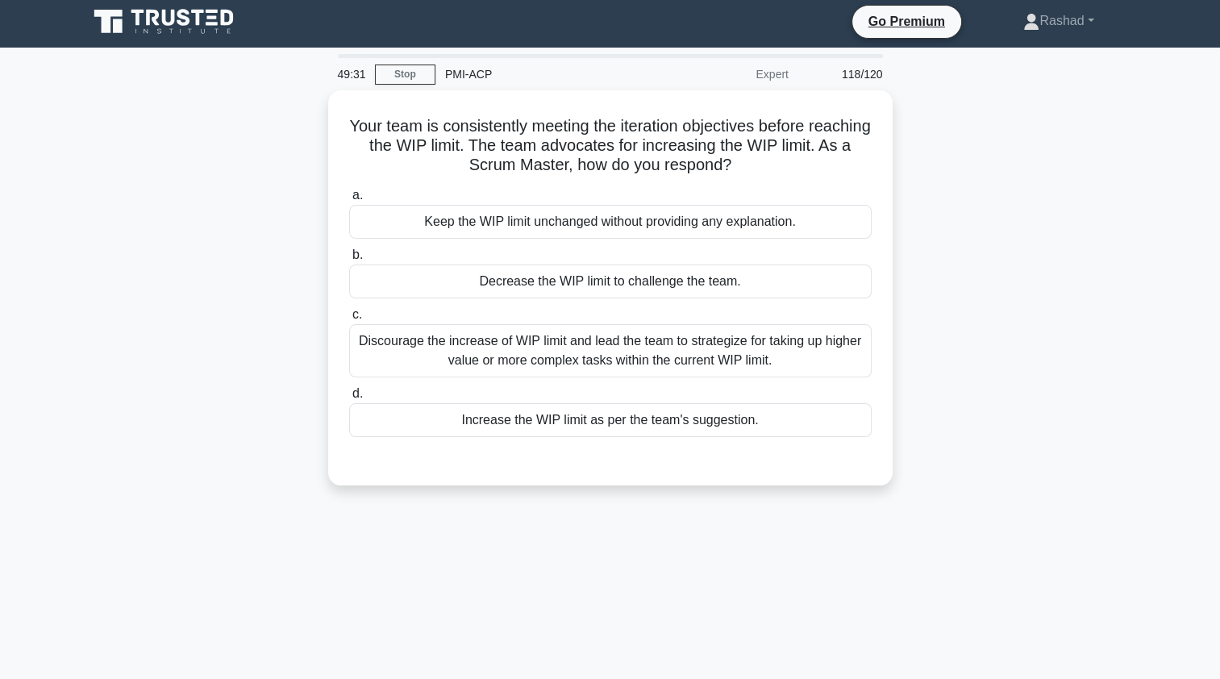
scroll to position [0, 0]
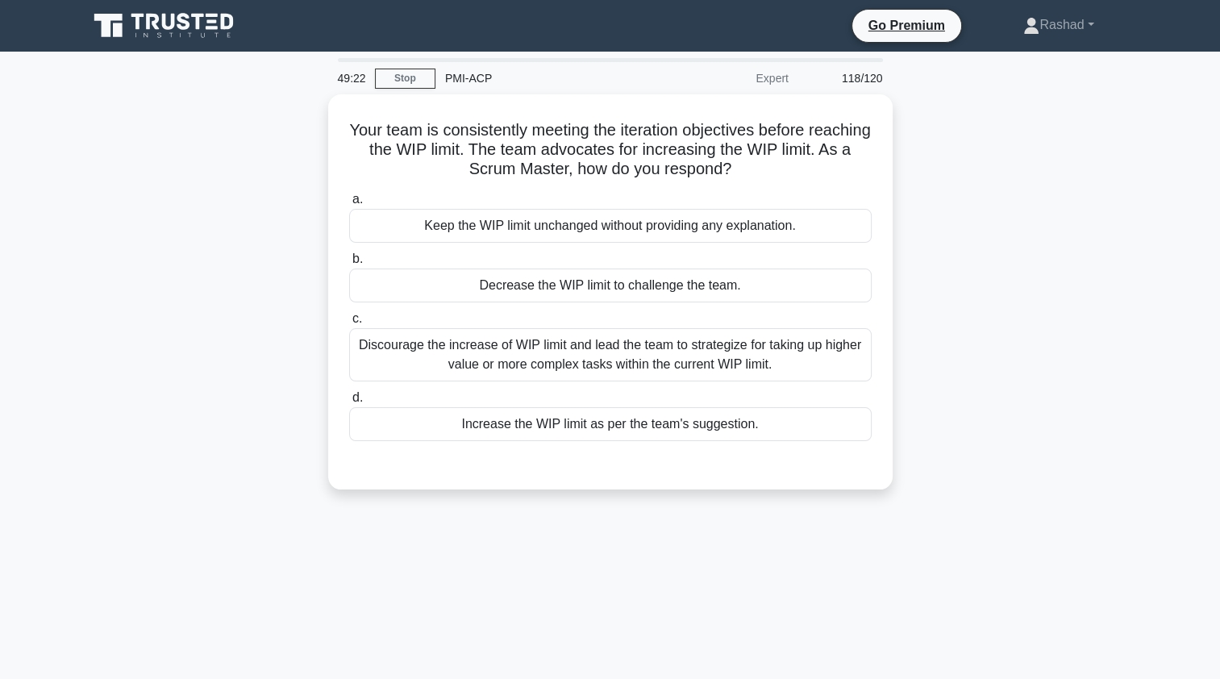
click at [384, 360] on div "Discourage the increase of WIP limit and lead the team to strategize for taking…" at bounding box center [610, 354] width 522 height 53
click at [349, 324] on input "c. Discourage the increase of WIP limit and lead the team to strategize for tak…" at bounding box center [349, 319] width 0 height 10
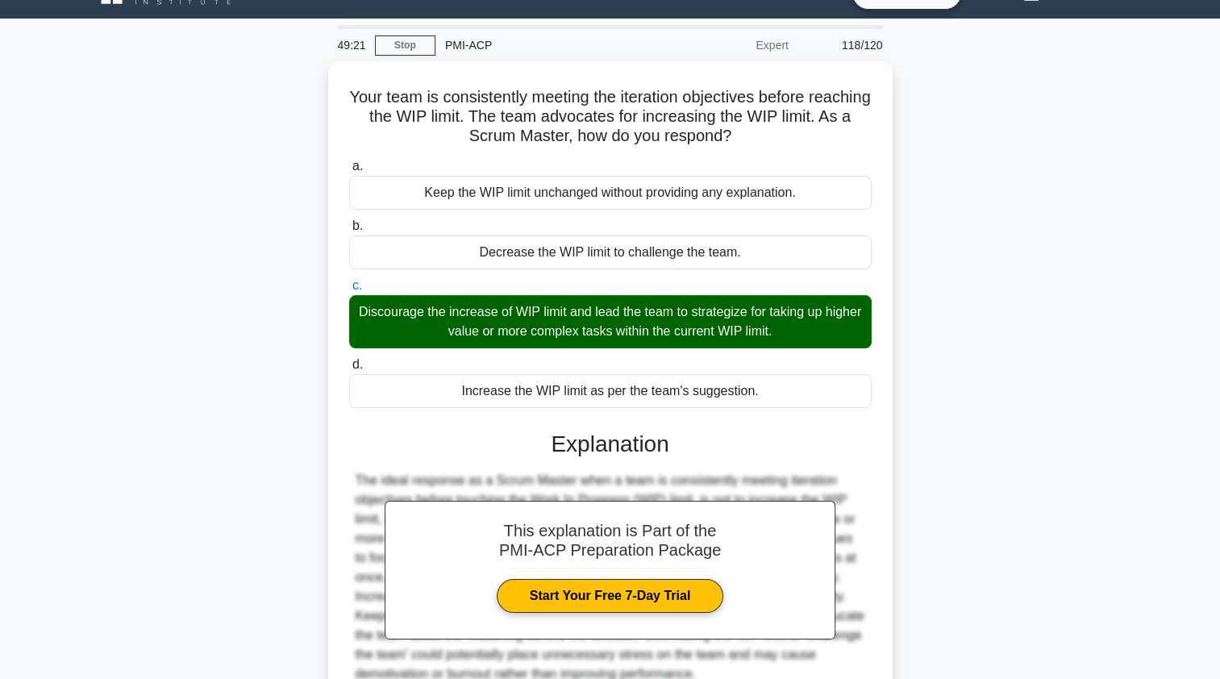
scroll to position [192, 0]
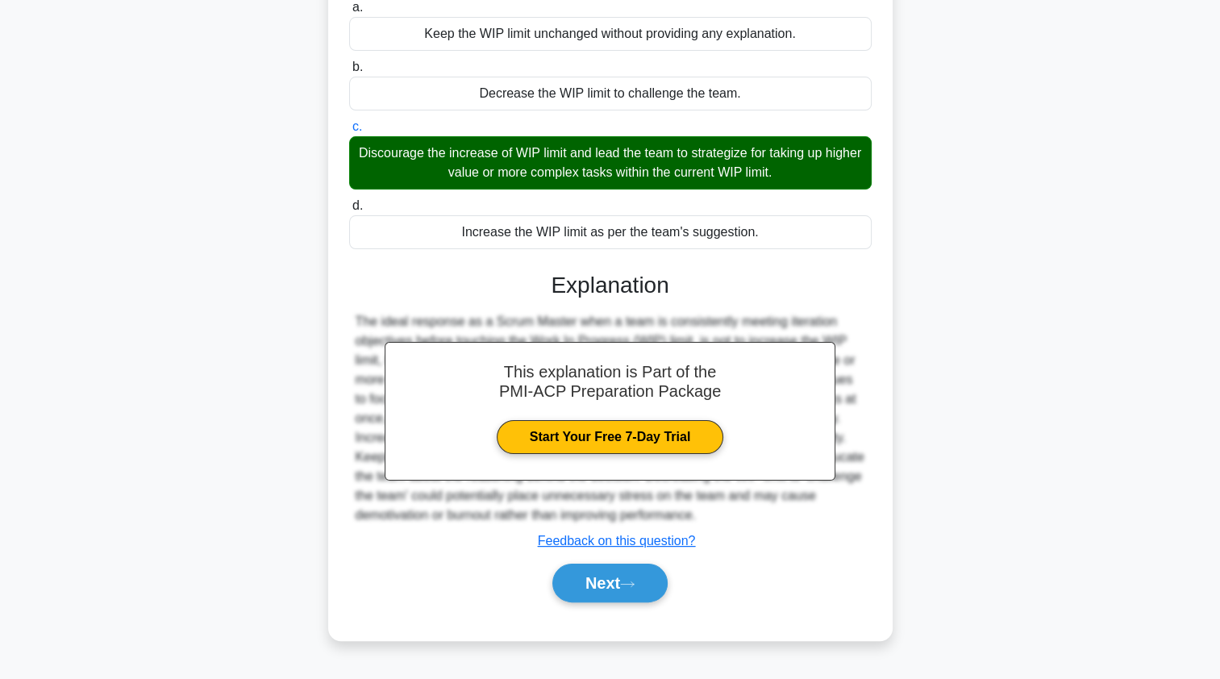
click at [571, 585] on button "Next" at bounding box center [609, 582] width 115 height 39
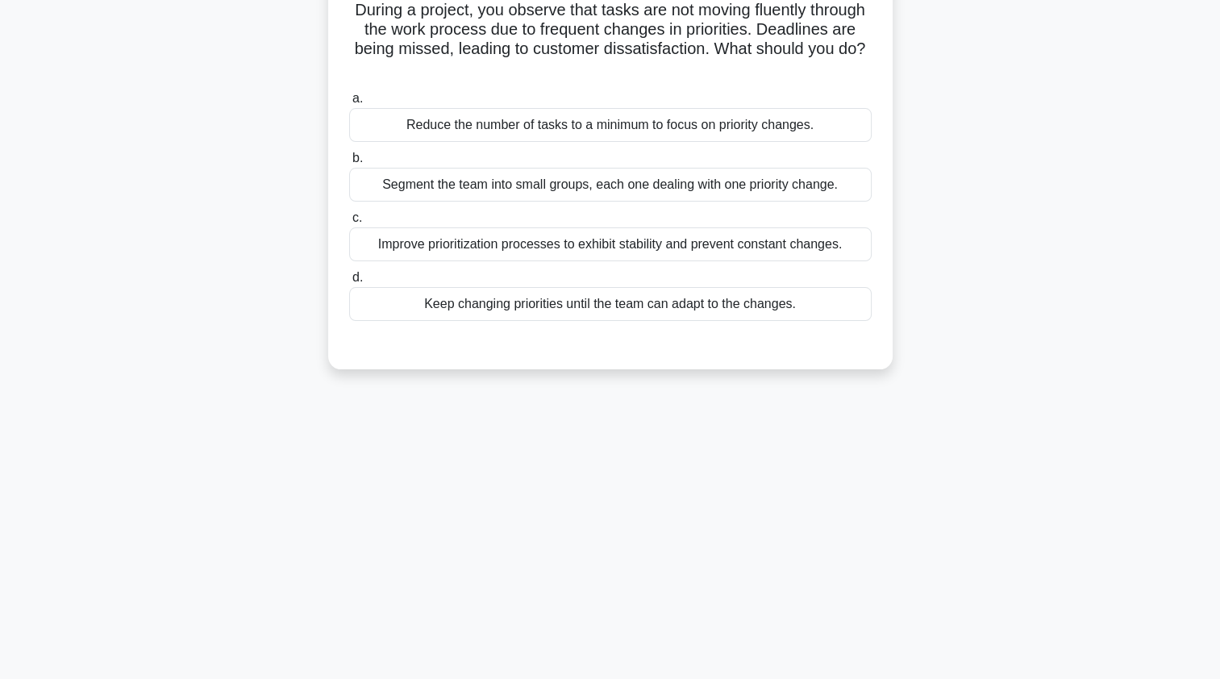
scroll to position [0, 0]
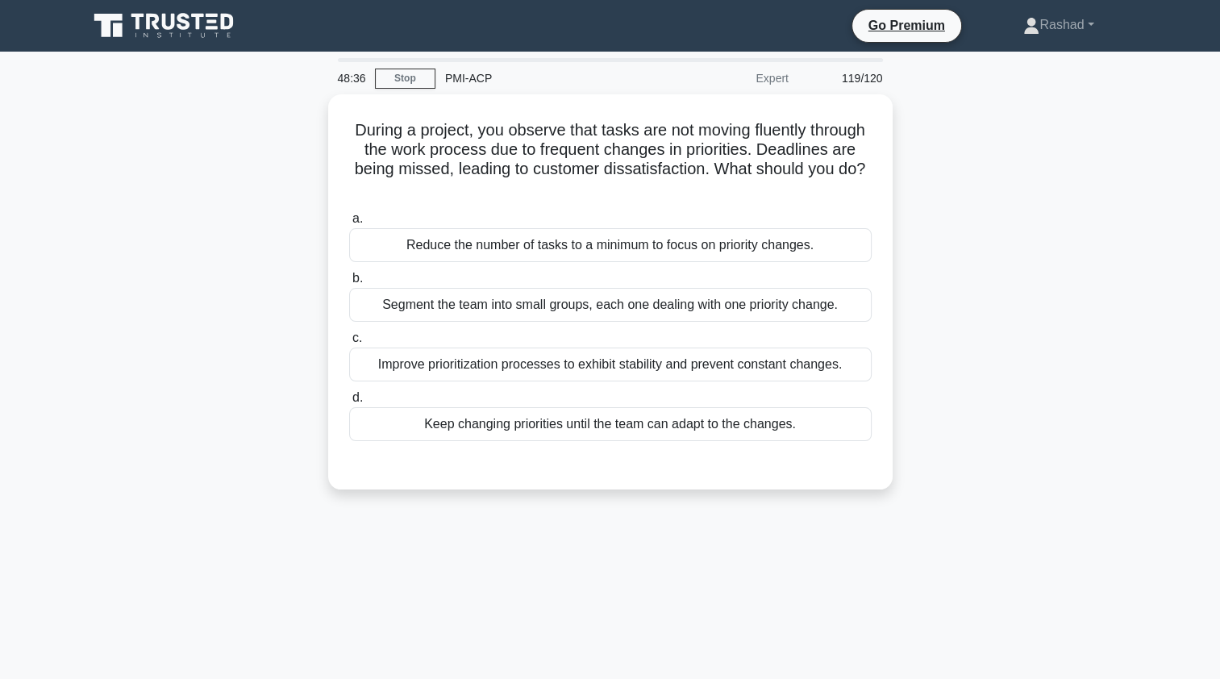
click at [382, 376] on div "Improve prioritization processes to exhibit stability and prevent constant chan…" at bounding box center [610, 364] width 522 height 34
click at [349, 343] on input "c. Improve prioritization processes to exhibit stability and prevent constant c…" at bounding box center [349, 338] width 0 height 10
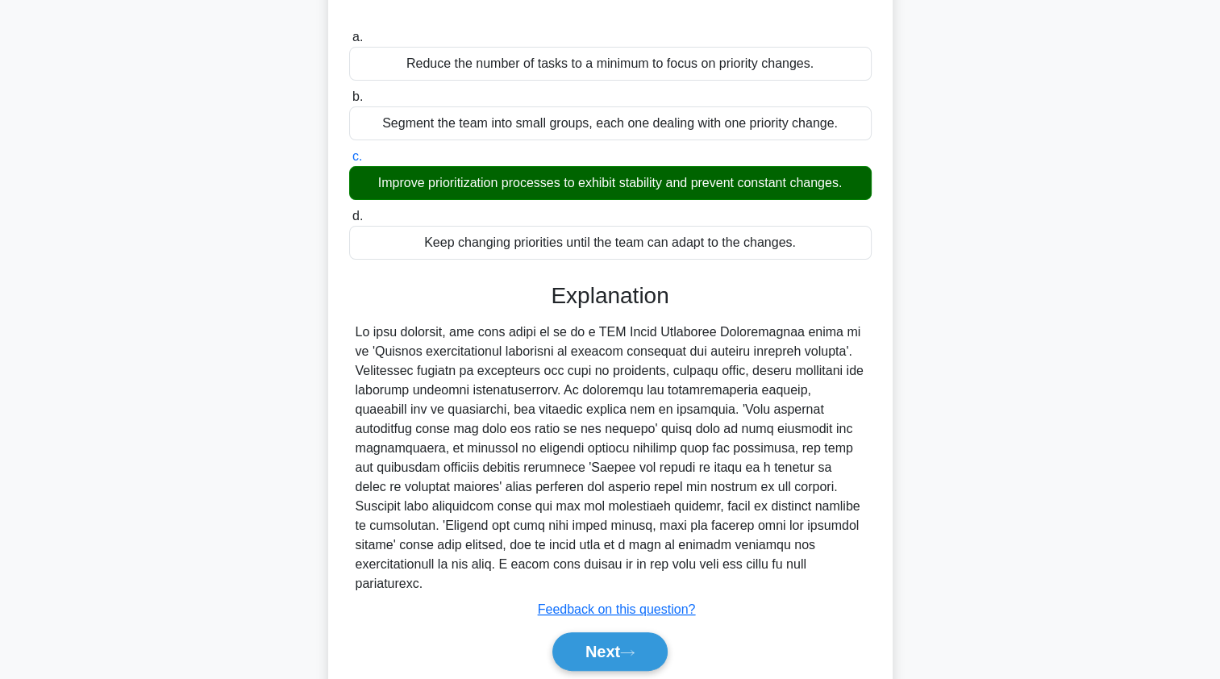
scroll to position [217, 0]
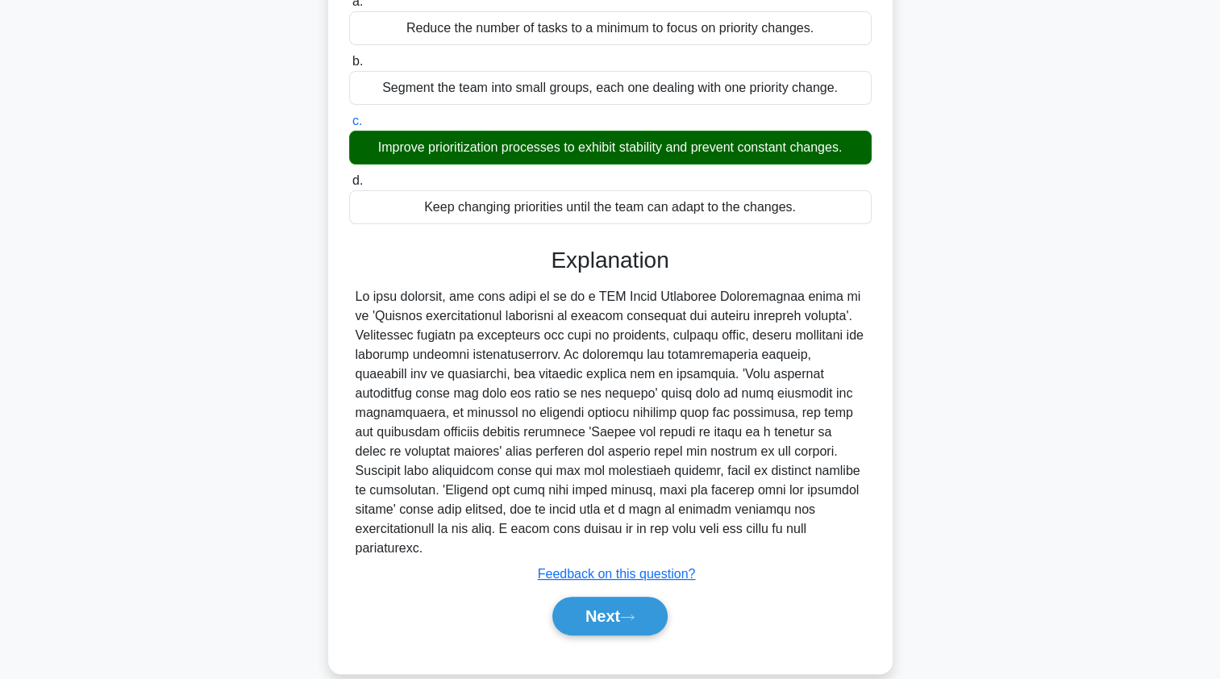
click at [580, 599] on button "Next" at bounding box center [609, 616] width 115 height 39
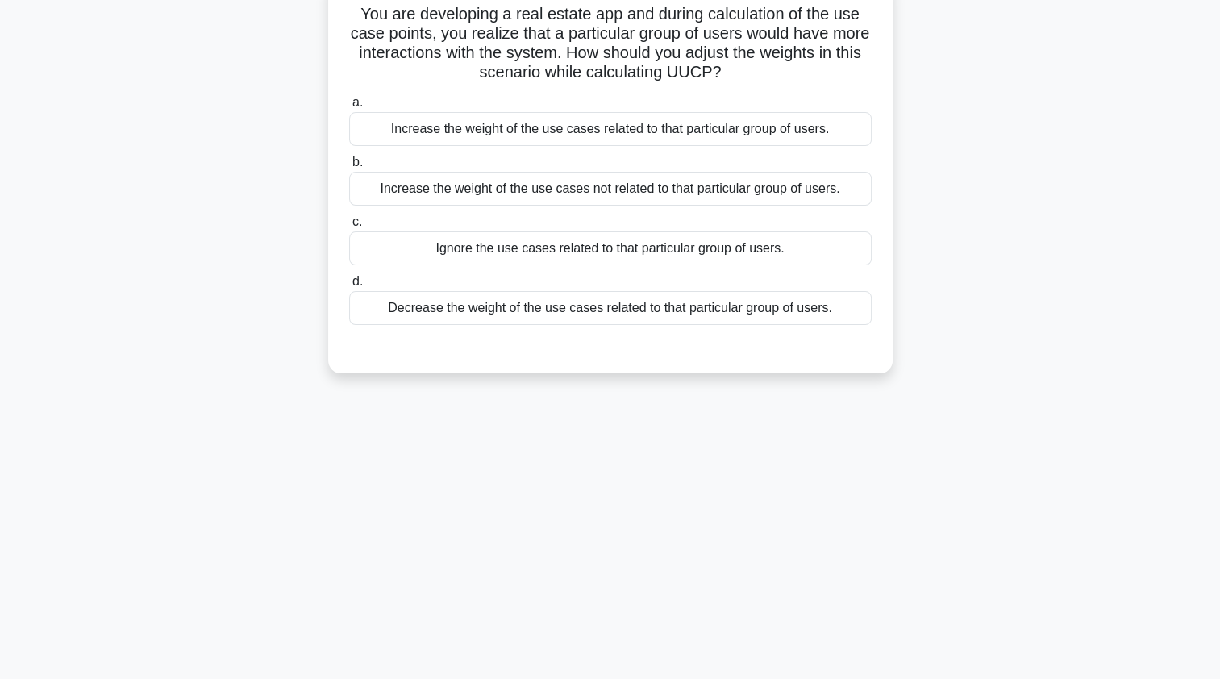
scroll to position [0, 0]
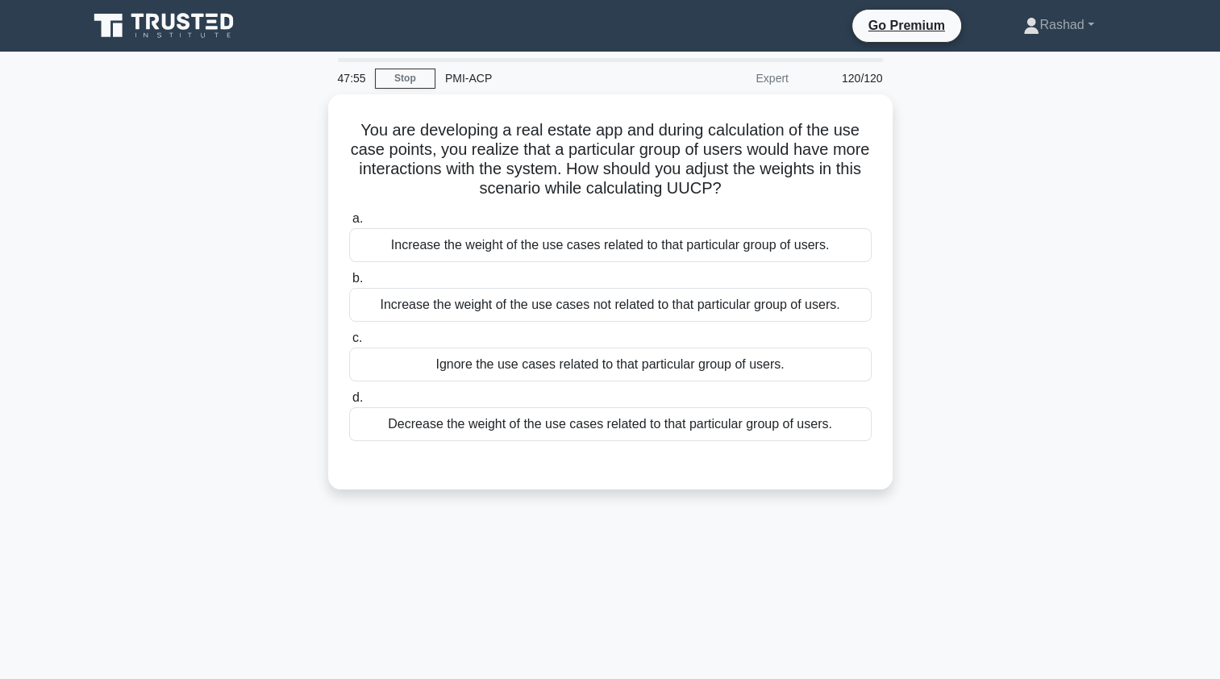
click at [399, 252] on div "Increase the weight of the use cases related to that particular group of users." at bounding box center [610, 245] width 522 height 34
click at [349, 224] on input "a. Increase the weight of the use cases related to that particular group of use…" at bounding box center [349, 219] width 0 height 10
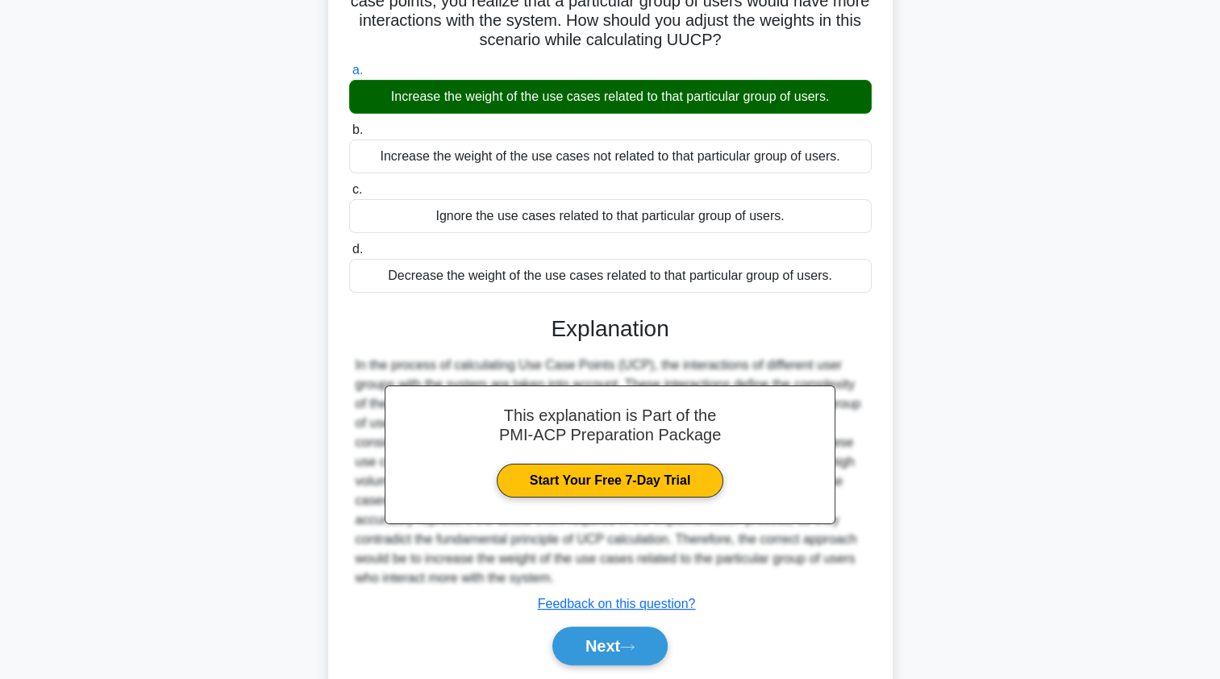
scroll to position [198, 0]
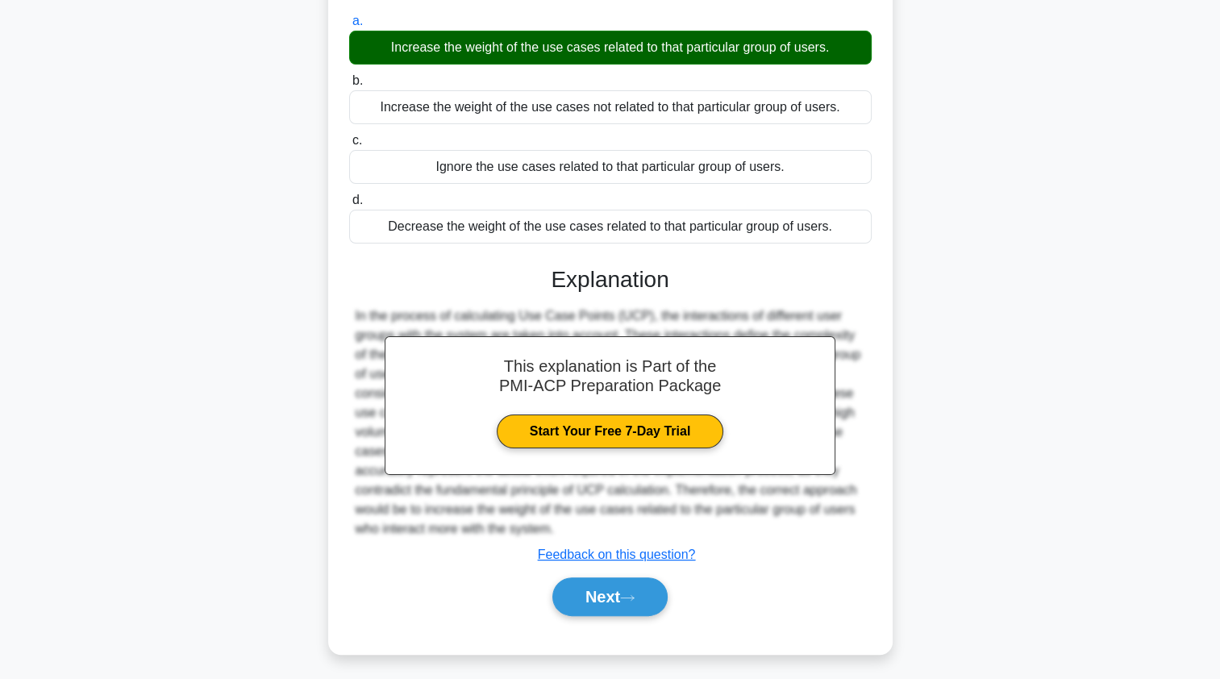
click at [583, 593] on button "Next" at bounding box center [609, 596] width 115 height 39
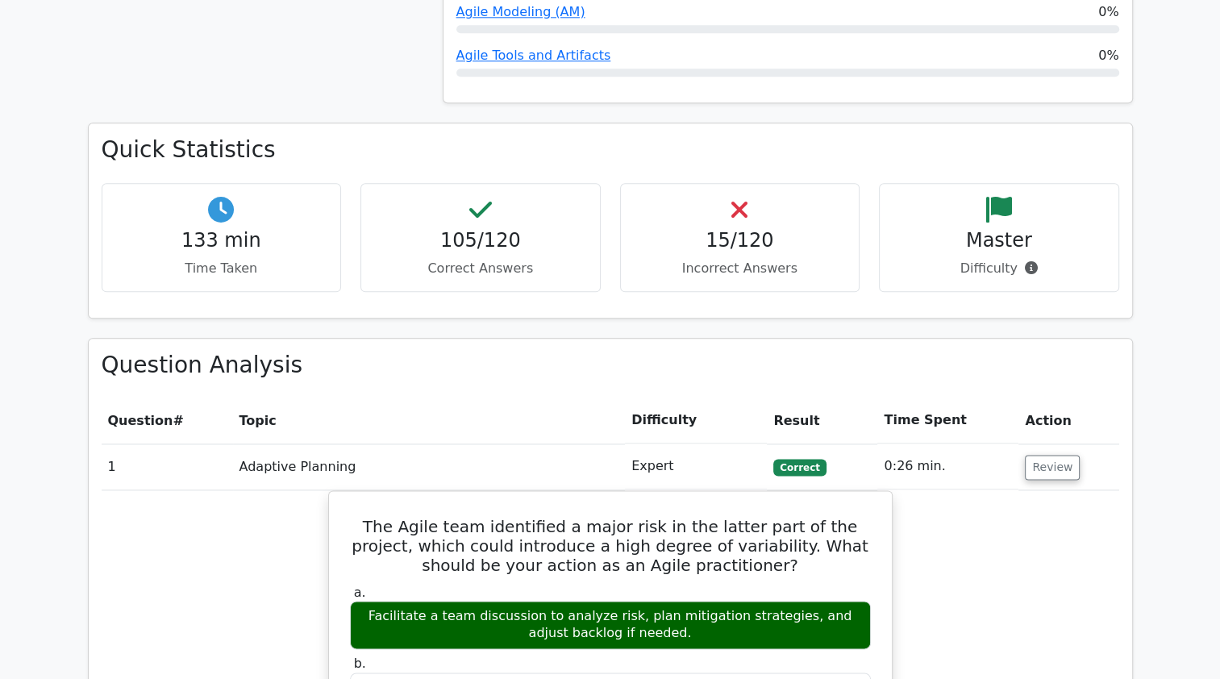
scroll to position [1857, 0]
